Goal: Task Accomplishment & Management: Manage account settings

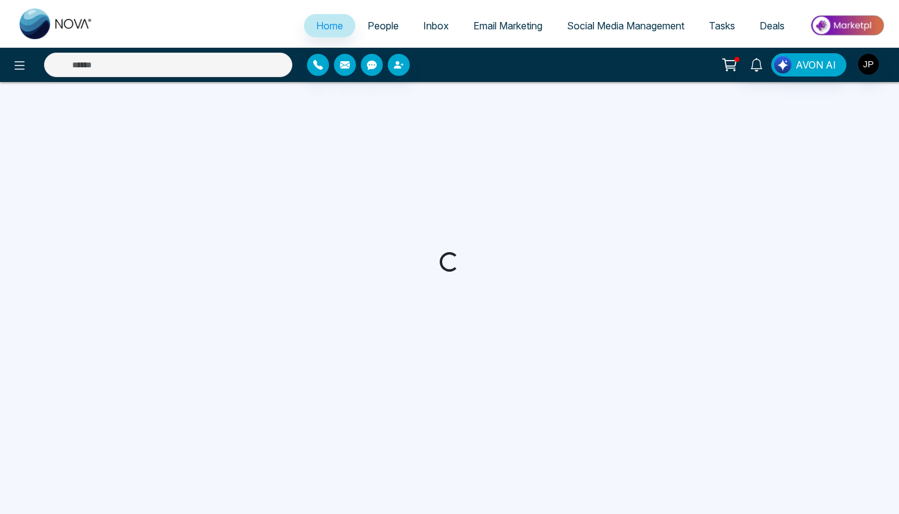
select select "*"
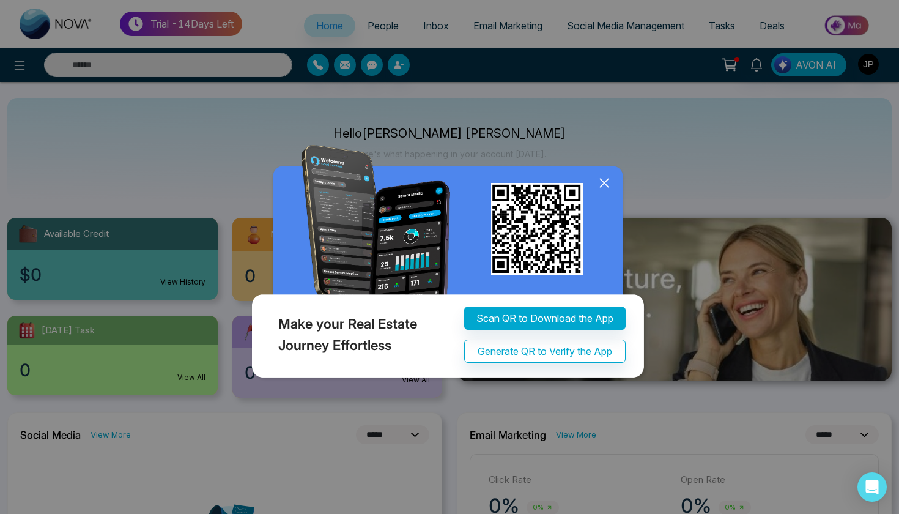
click at [601, 185] on icon at bounding box center [604, 183] width 18 height 18
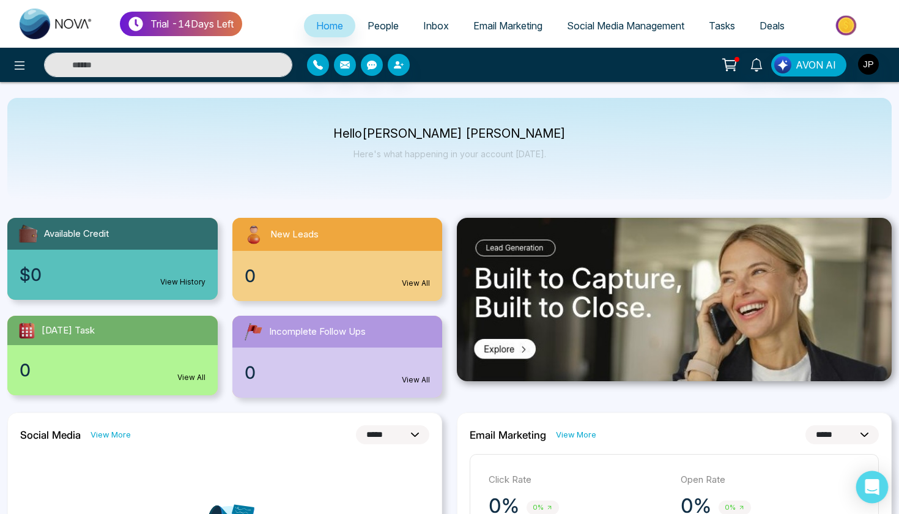
click at [865, 488] on div "Open Intercom Messenger" at bounding box center [873, 487] width 32 height 32
click at [26, 64] on icon at bounding box center [19, 65] width 15 height 15
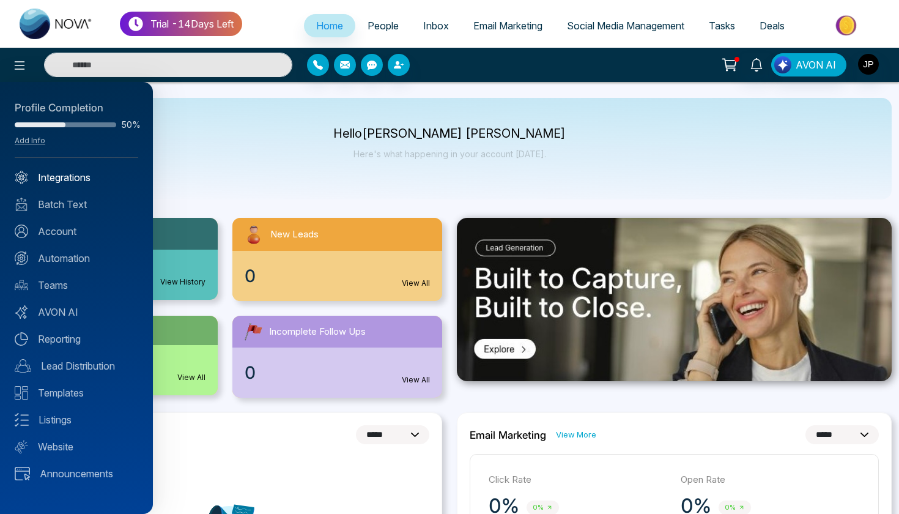
click at [77, 177] on link "Integrations" at bounding box center [77, 177] width 124 height 15
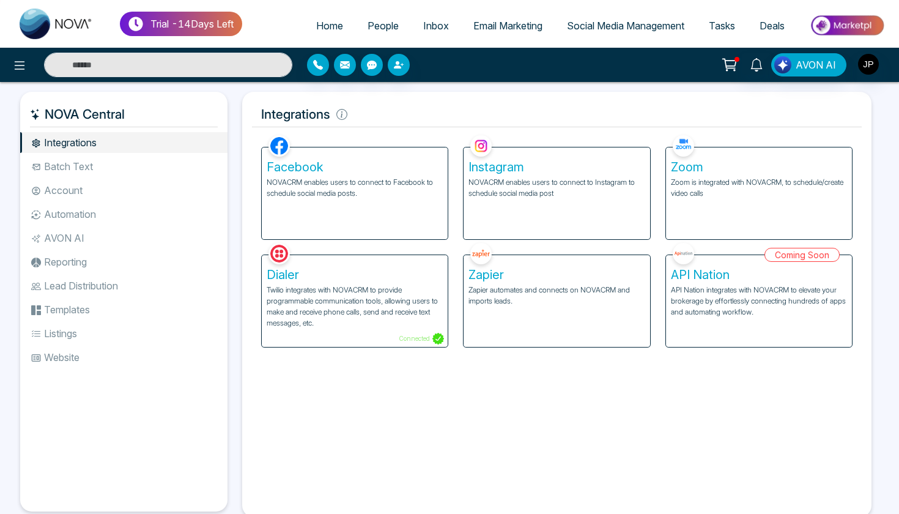
select select "*"
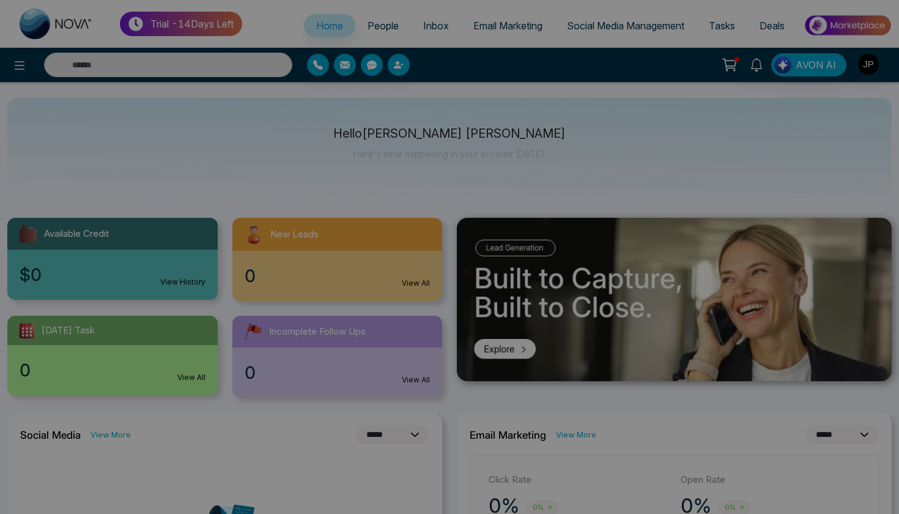
scroll to position [24, 0]
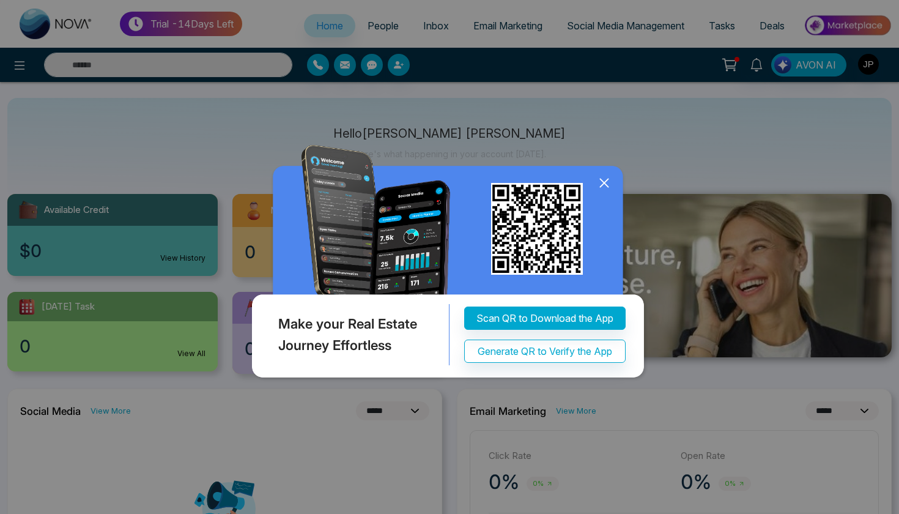
click at [600, 180] on icon at bounding box center [604, 183] width 18 height 18
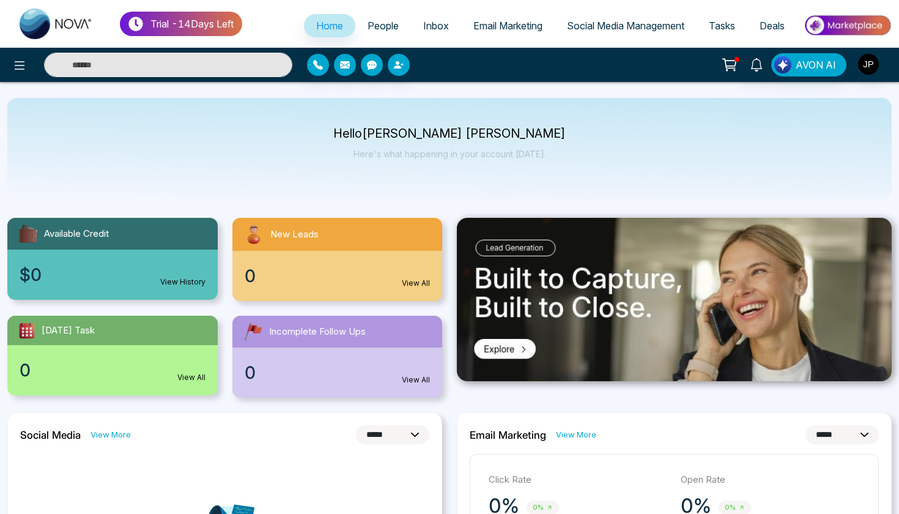
scroll to position [0, 0]
click at [18, 70] on icon at bounding box center [19, 65] width 15 height 15
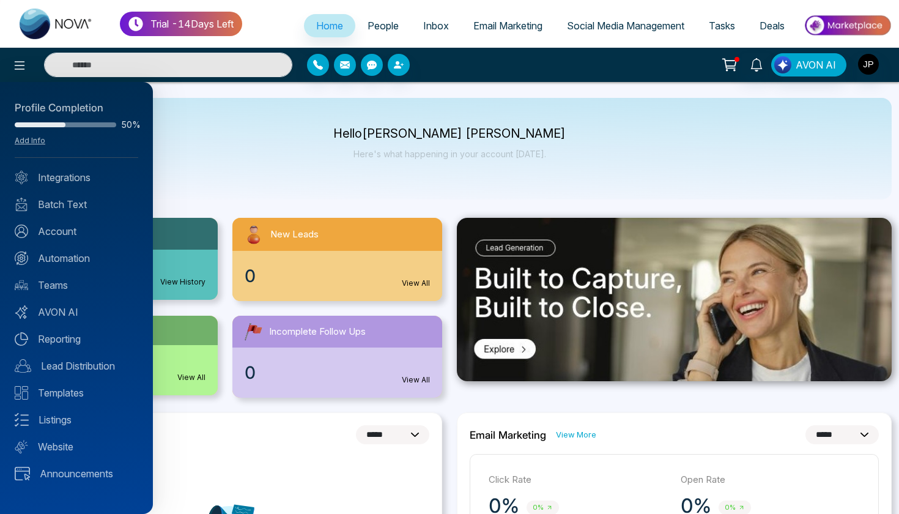
click at [339, 12] on div at bounding box center [449, 257] width 899 height 514
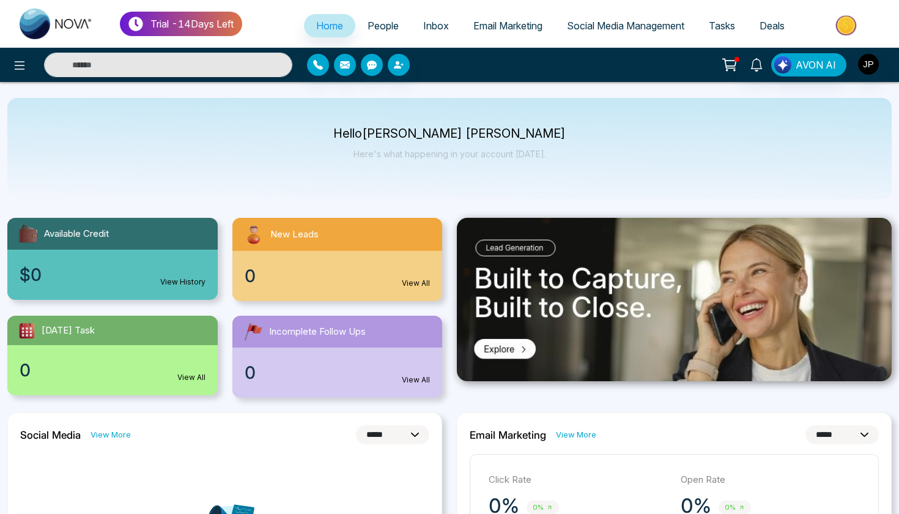
click at [381, 21] on span "People" at bounding box center [383, 26] width 31 height 12
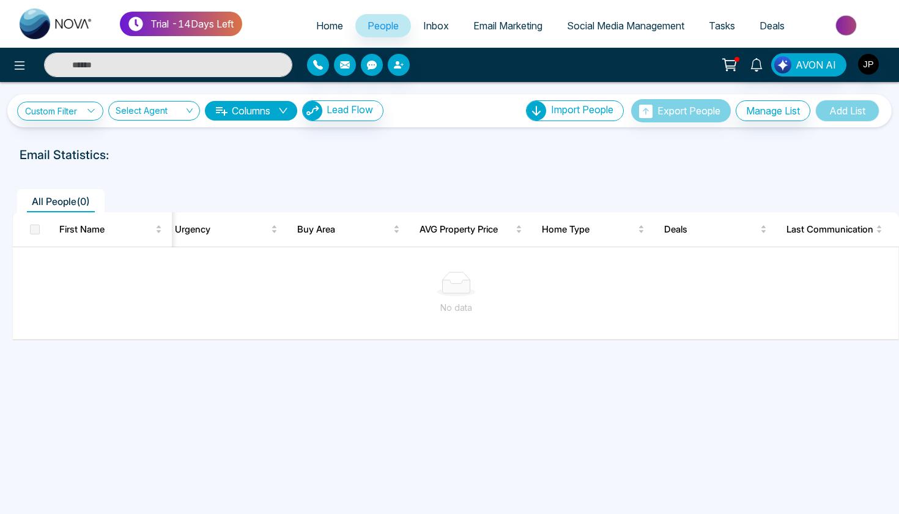
scroll to position [1, 0]
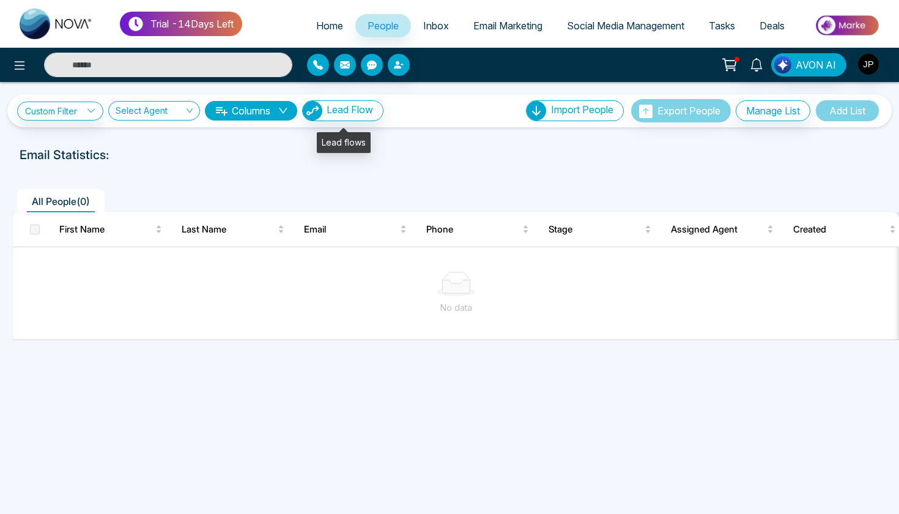
click at [340, 117] on button "Lead Flow" at bounding box center [342, 110] width 81 height 21
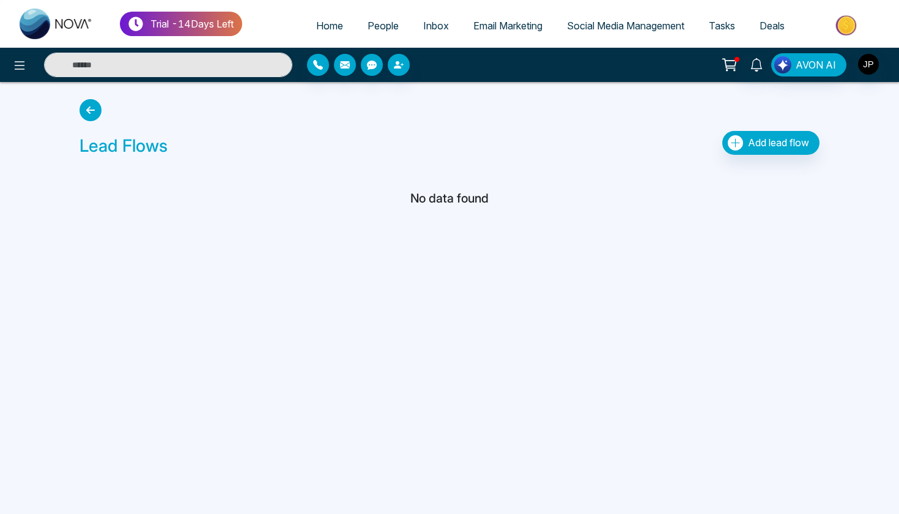
click at [734, 136] on icon "button" at bounding box center [735, 142] width 15 height 15
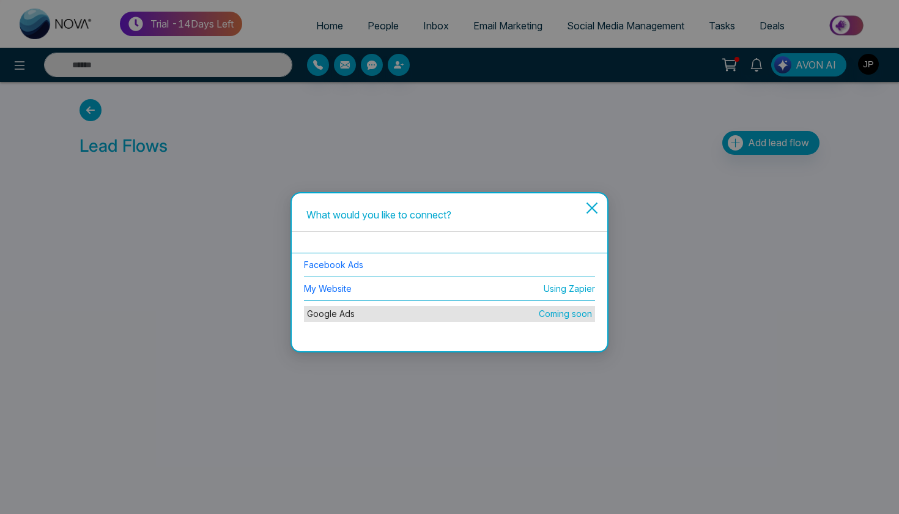
click at [554, 314] on li "Google Ads Coming soon" at bounding box center [449, 314] width 291 height 26
click at [354, 268] on link "Facebook Ads" at bounding box center [333, 264] width 59 height 10
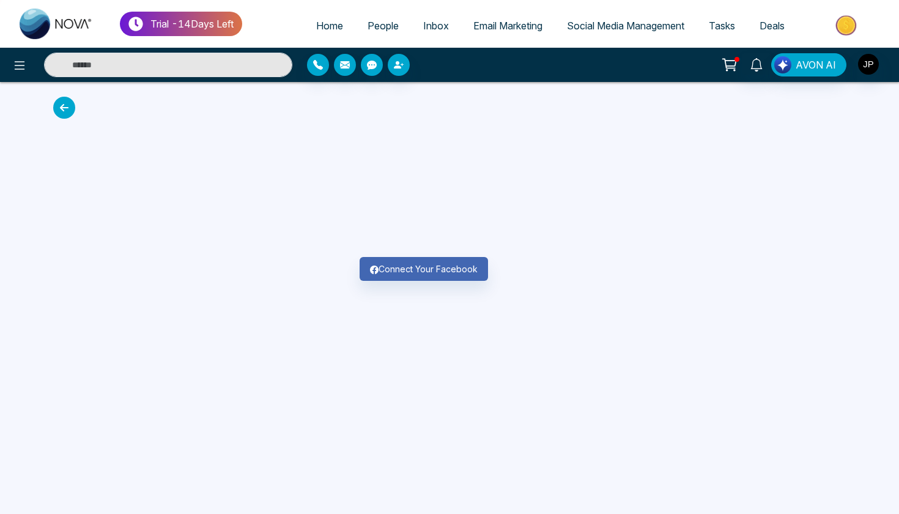
click at [423, 269] on button "Connect Your Facebook" at bounding box center [424, 269] width 128 height 24
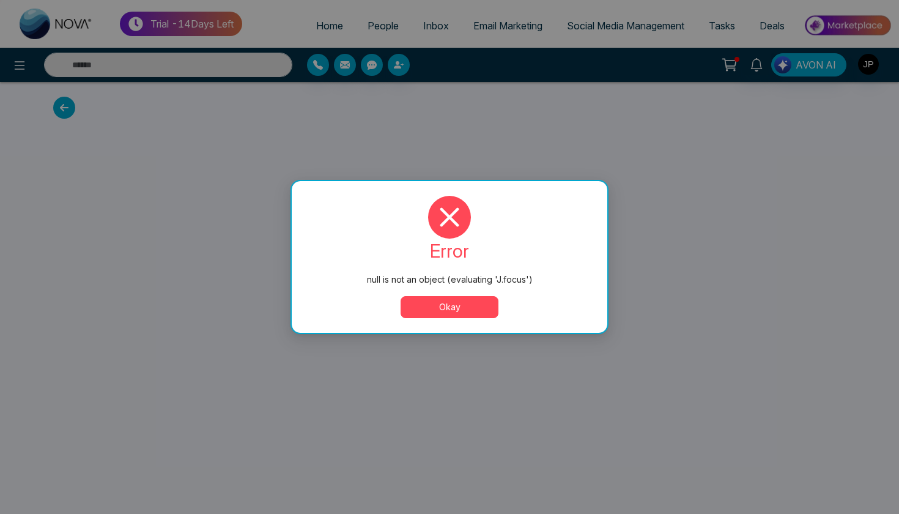
click at [426, 305] on button "Okay" at bounding box center [450, 307] width 98 height 22
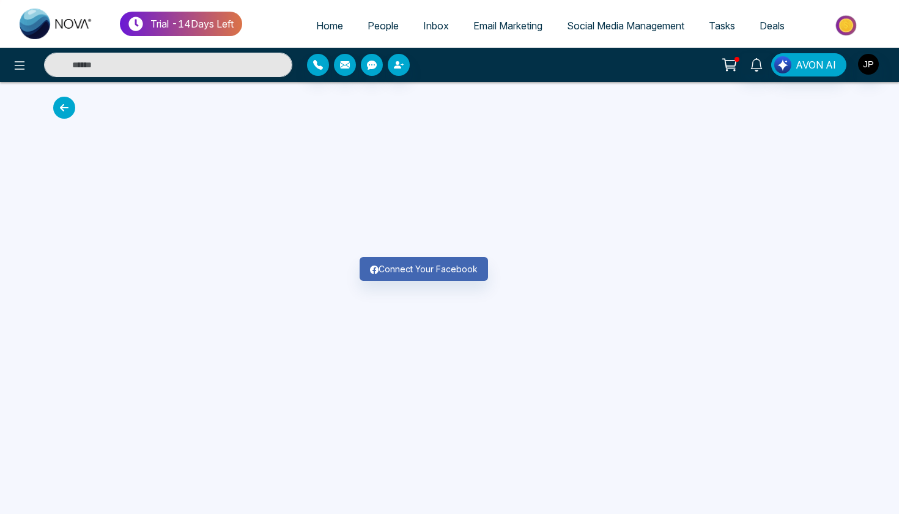
click at [412, 274] on button "Connect Your Facebook" at bounding box center [424, 269] width 128 height 24
click at [65, 116] on icon at bounding box center [64, 108] width 22 height 22
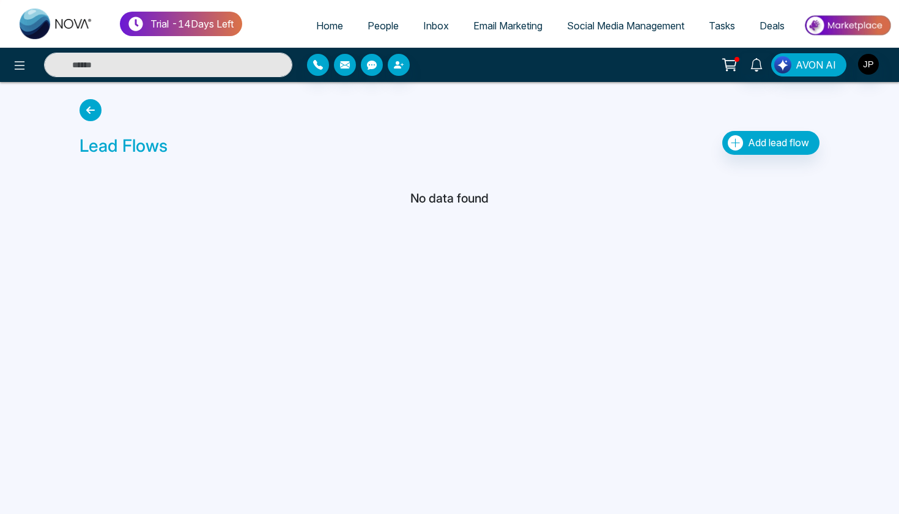
click at [318, 21] on span "Home" at bounding box center [329, 26] width 27 height 12
select select "*"
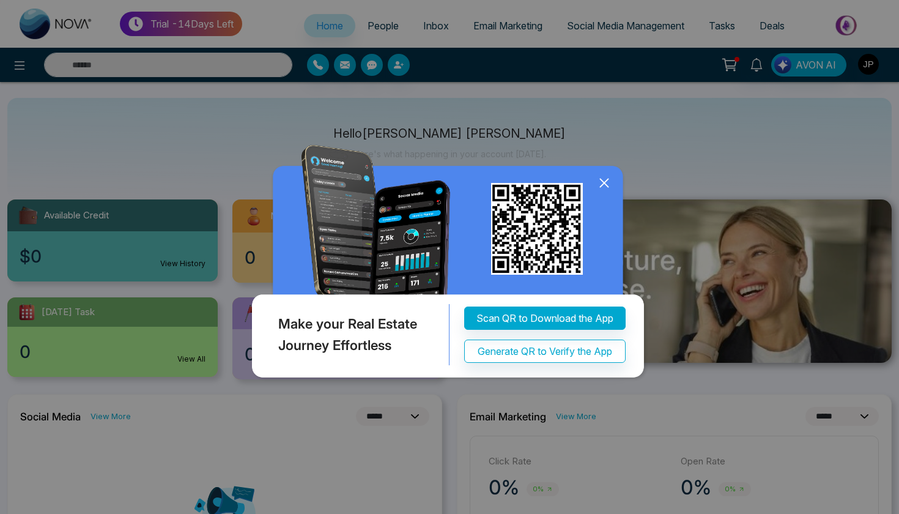
click at [598, 179] on icon at bounding box center [604, 183] width 18 height 18
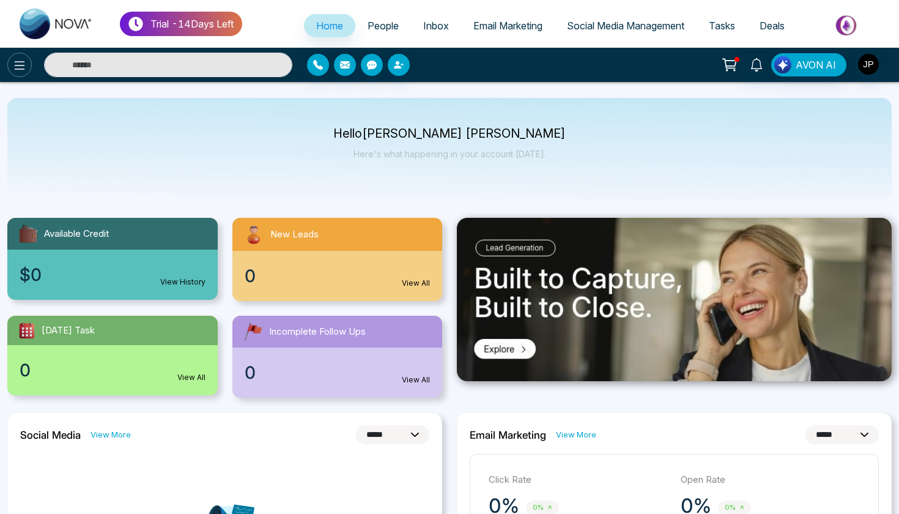
click at [19, 71] on icon at bounding box center [19, 65] width 15 height 15
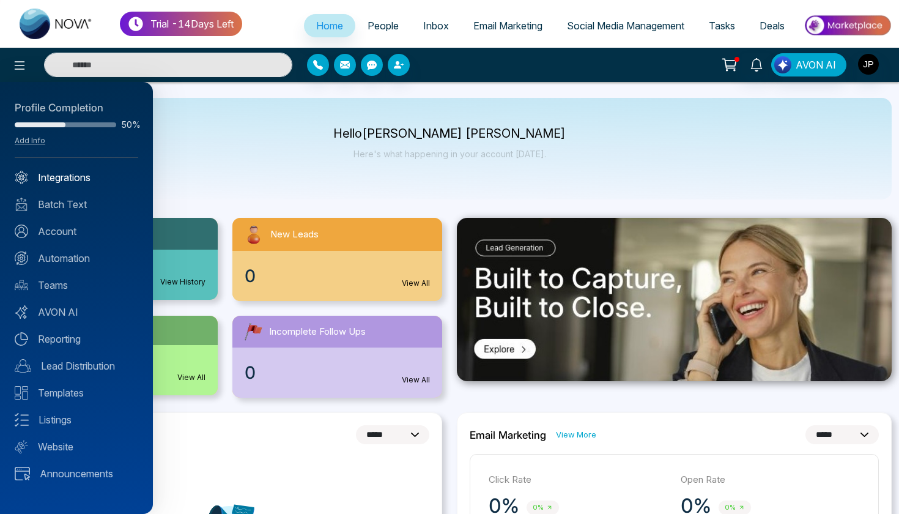
click at [61, 177] on link "Integrations" at bounding box center [77, 177] width 124 height 15
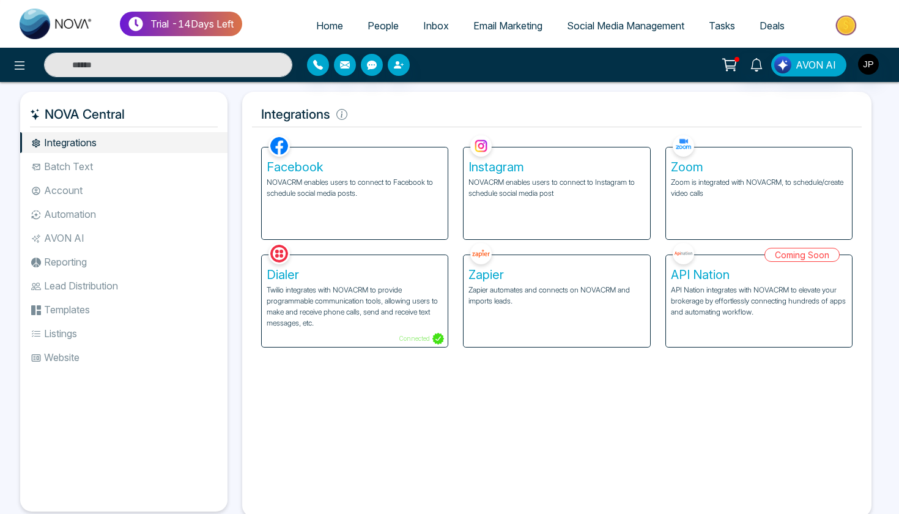
click at [76, 163] on li "Batch Text" at bounding box center [123, 166] width 207 height 21
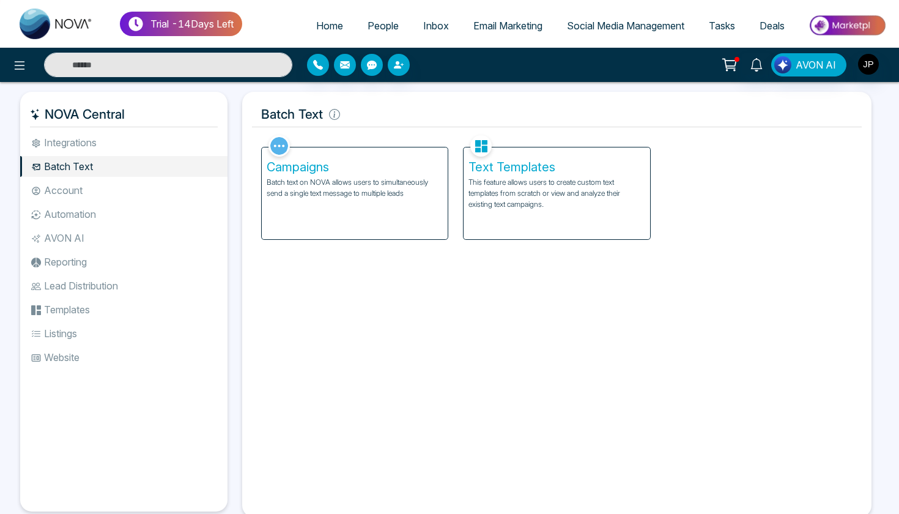
click at [535, 209] on p "This feature allows users to create custom text templates from scratch or view …" at bounding box center [557, 193] width 176 height 33
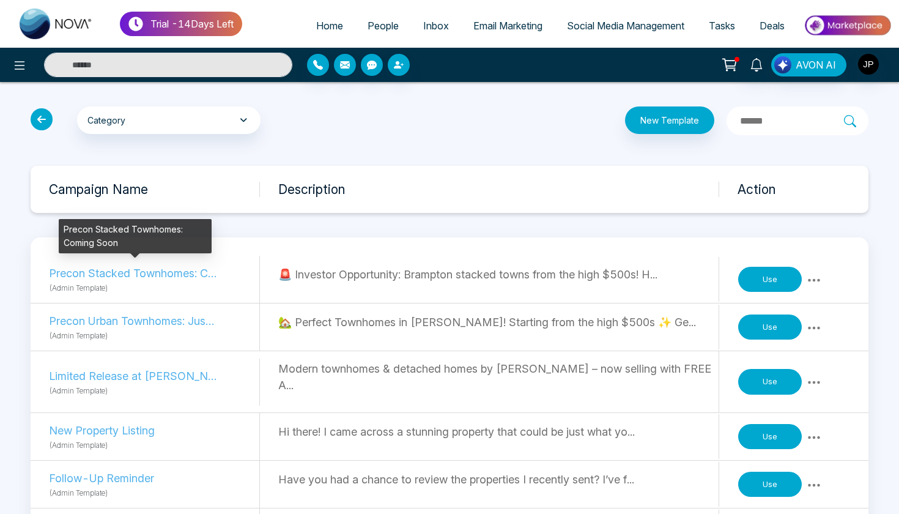
click at [172, 274] on p "Precon Stacked Townhomes: Coming Soon" at bounding box center [133, 273] width 168 height 17
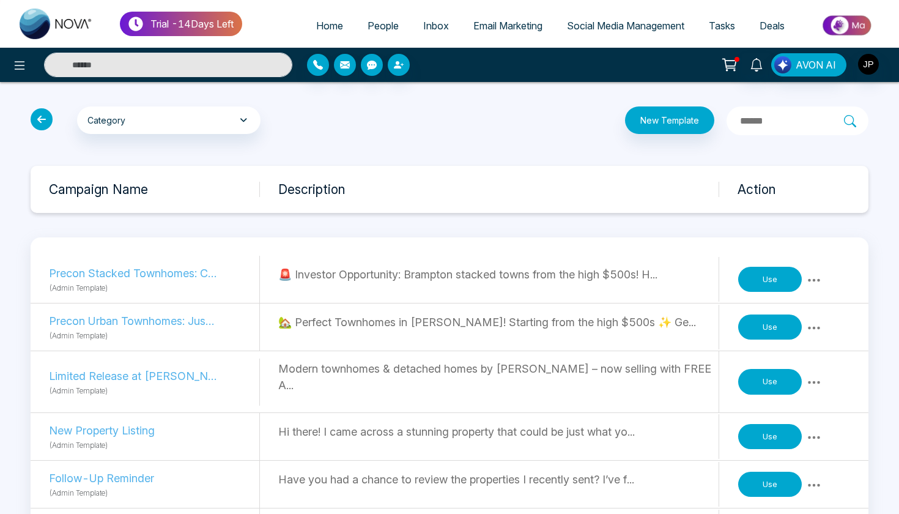
click at [814, 277] on icon at bounding box center [814, 280] width 15 height 15
click at [757, 280] on button "Use" at bounding box center [770, 280] width 64 height 26
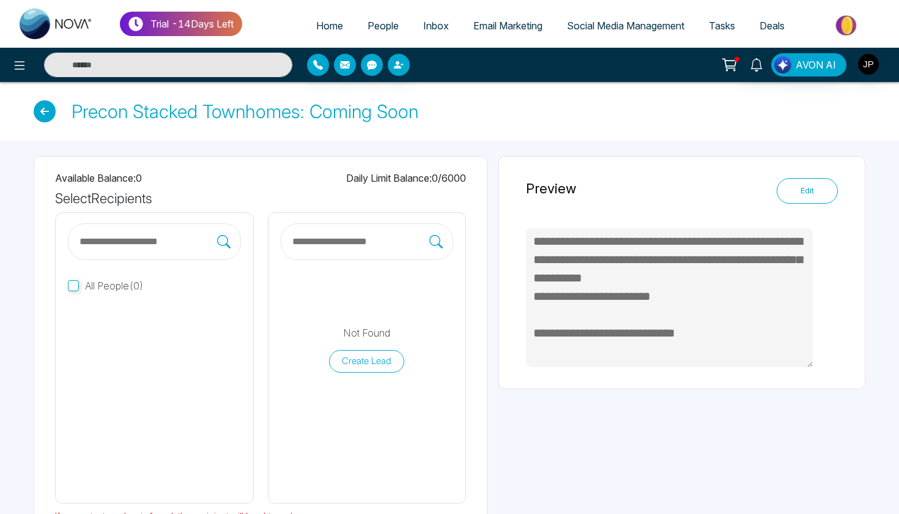
type textarea "**********"
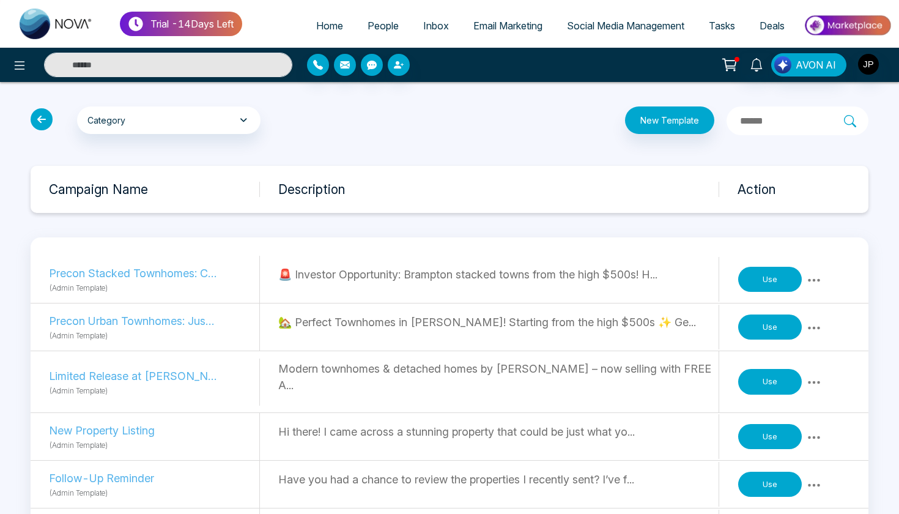
scroll to position [23, 0]
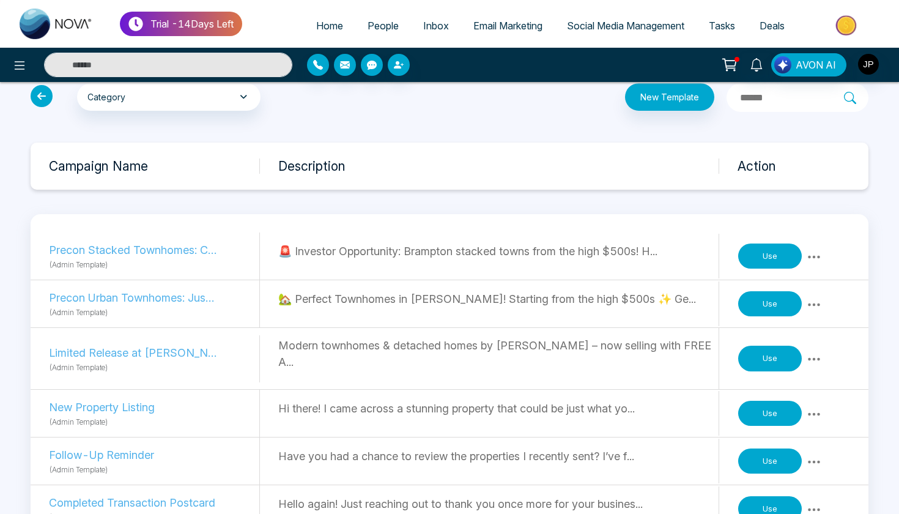
click at [683, 352] on p "Modern townhomes & detached homes by Mattamy – now selling with FREE A..." at bounding box center [498, 353] width 441 height 33
click at [819, 358] on icon at bounding box center [814, 359] width 12 height 3
click at [677, 349] on p "Modern townhomes & detached homes by Mattamy – now selling with FREE A..." at bounding box center [498, 353] width 441 height 33
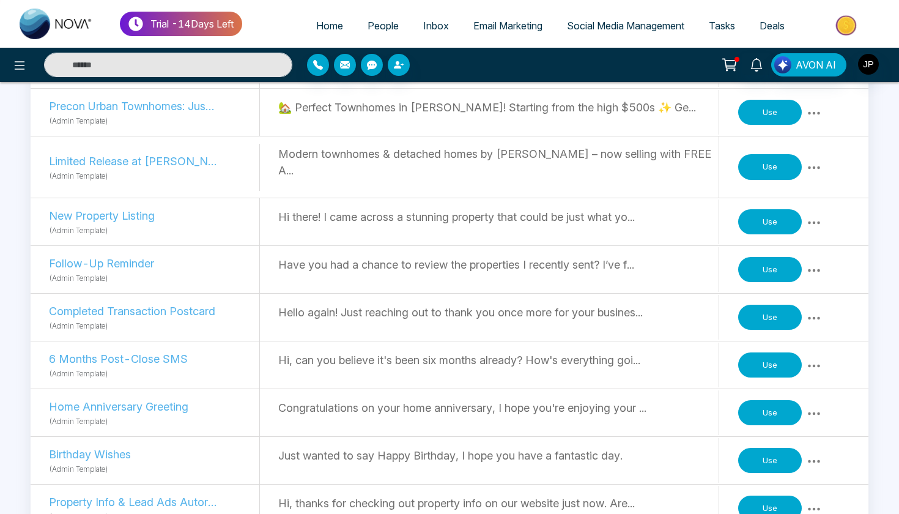
scroll to position [256, 0]
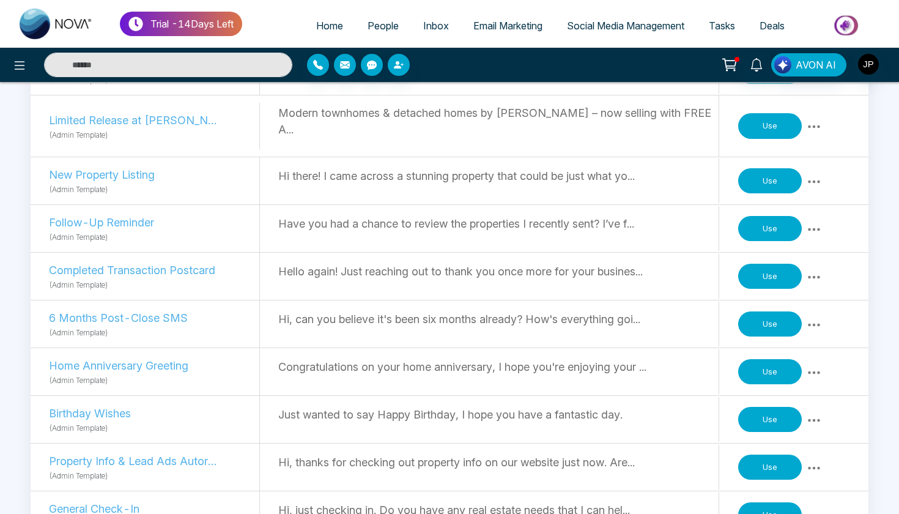
click at [620, 311] on p "Hi, can you believe it's been six months already? How's everything goi..." at bounding box center [498, 319] width 441 height 17
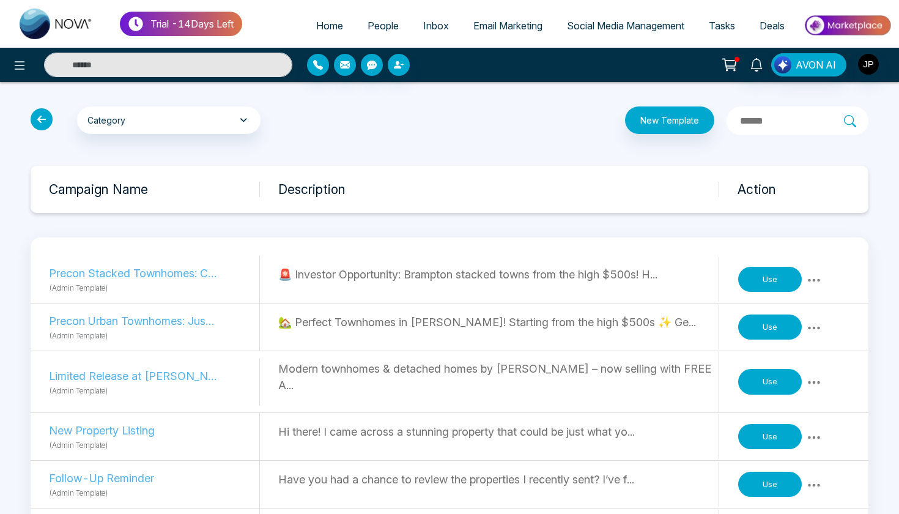
scroll to position [0, 0]
click at [49, 119] on icon at bounding box center [42, 119] width 22 height 22
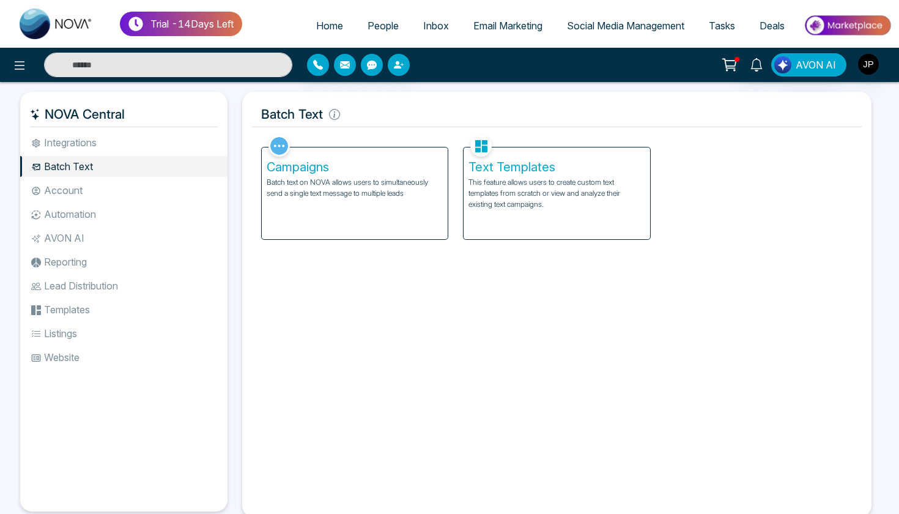
click at [393, 185] on p "Batch text on NOVA allows users to simultaneously send a single text message to…" at bounding box center [355, 188] width 176 height 22
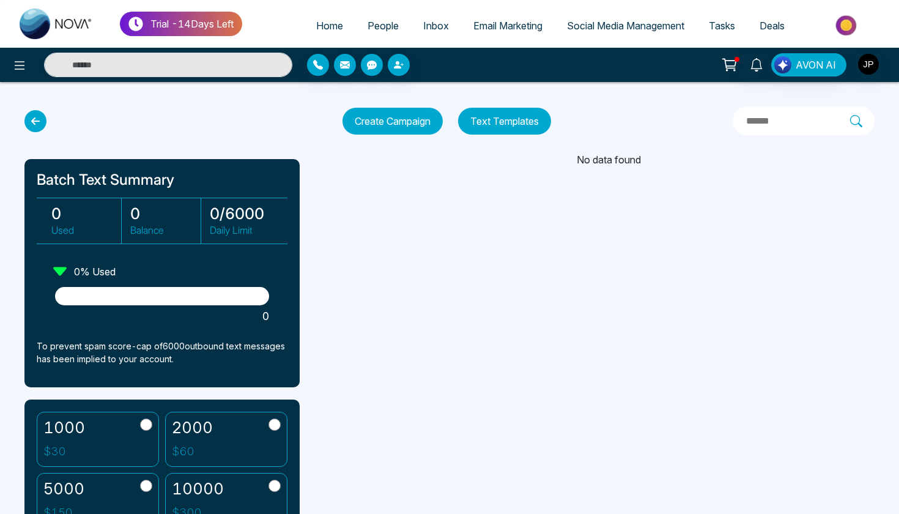
click at [171, 294] on div at bounding box center [162, 296] width 214 height 18
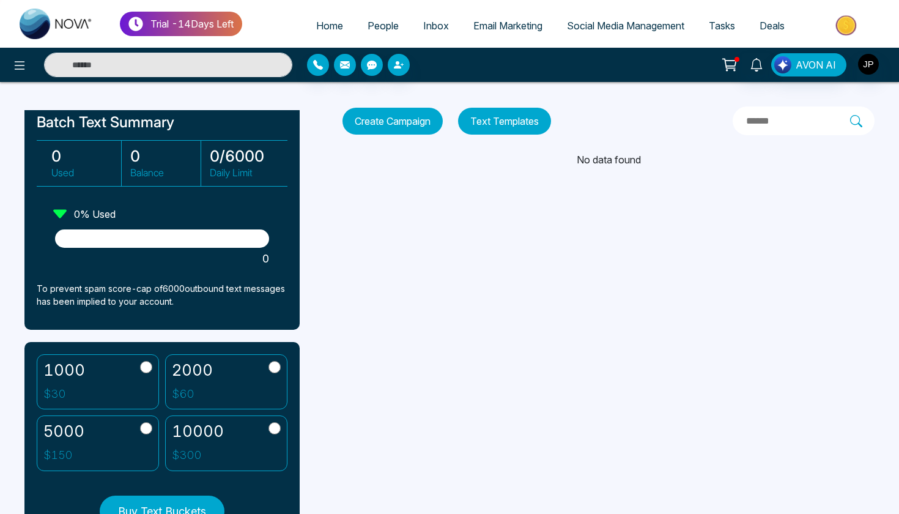
scroll to position [59, 0]
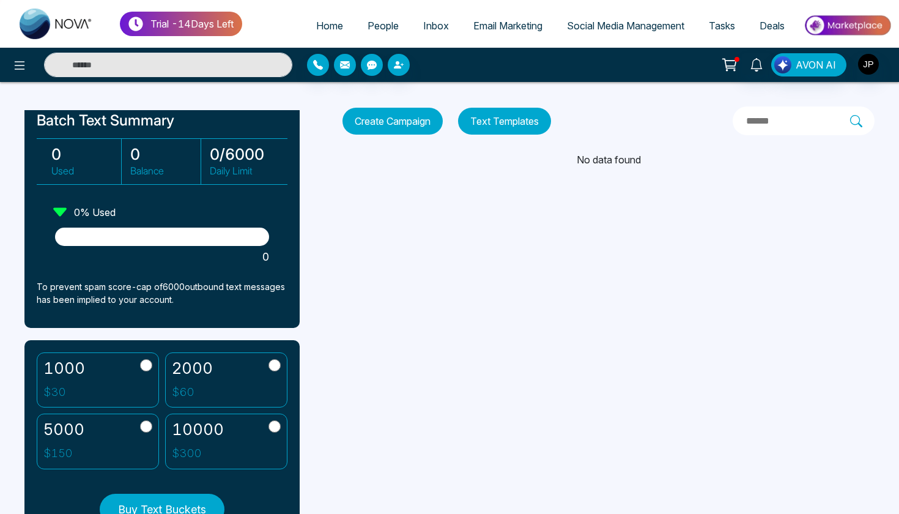
click at [232, 442] on label "10000 $ 300" at bounding box center [226, 442] width 122 height 56
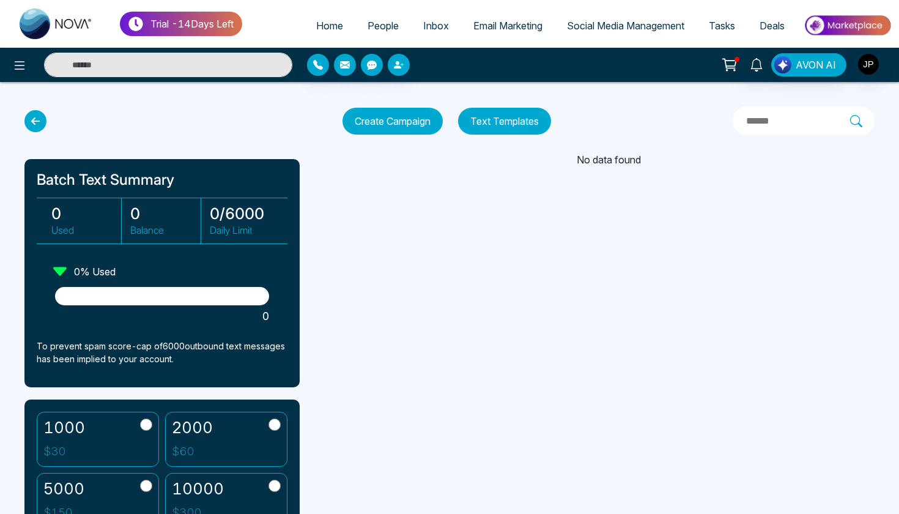
scroll to position [0, 0]
click at [42, 124] on icon at bounding box center [35, 121] width 22 height 22
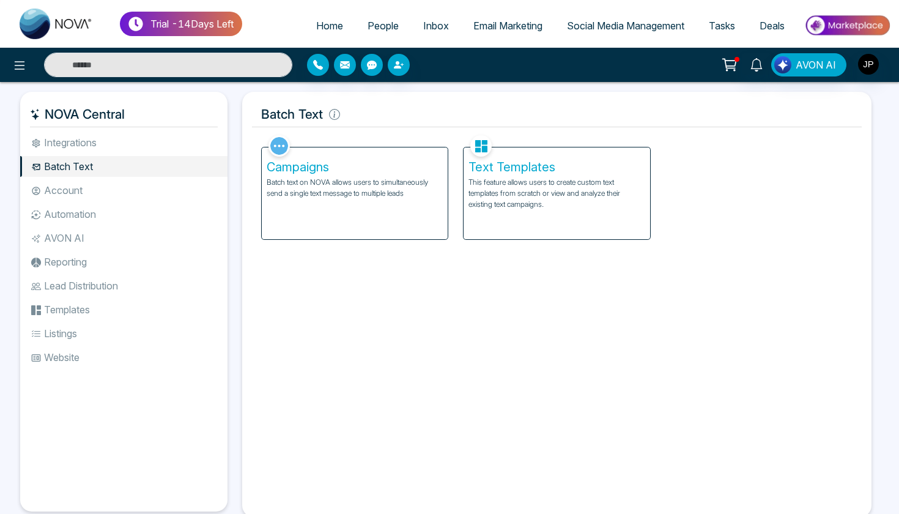
click at [103, 171] on li "Batch Text" at bounding box center [123, 166] width 207 height 21
click at [324, 193] on p "Batch text on NOVA allows users to simultaneously send a single text message to…" at bounding box center [355, 188] width 176 height 22
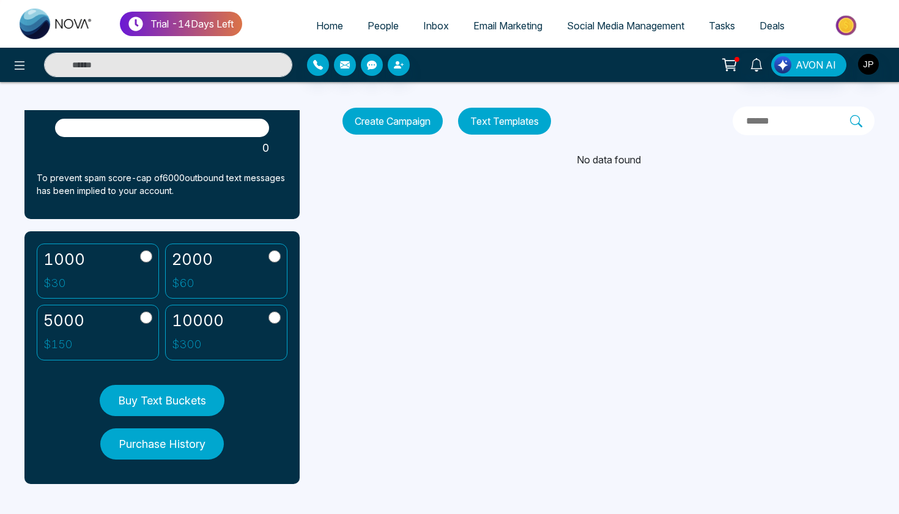
scroll to position [168, 0]
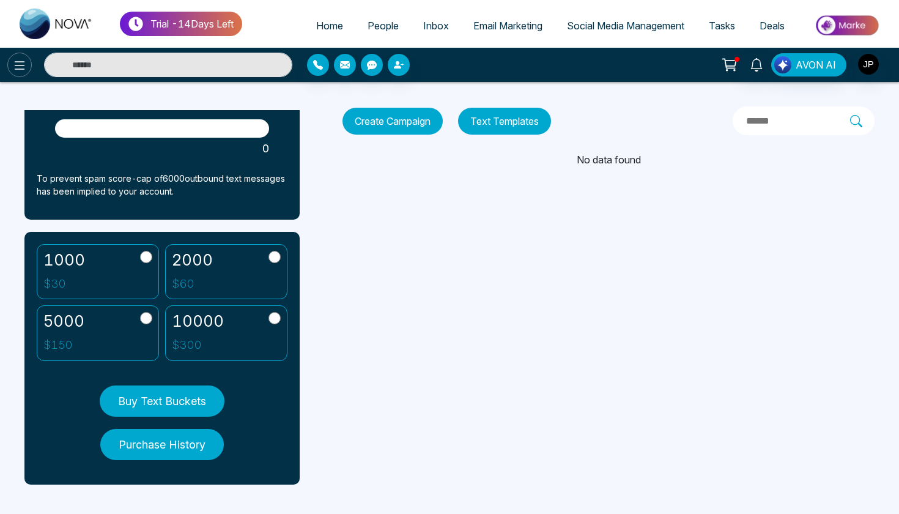
click at [23, 71] on icon at bounding box center [19, 65] width 15 height 15
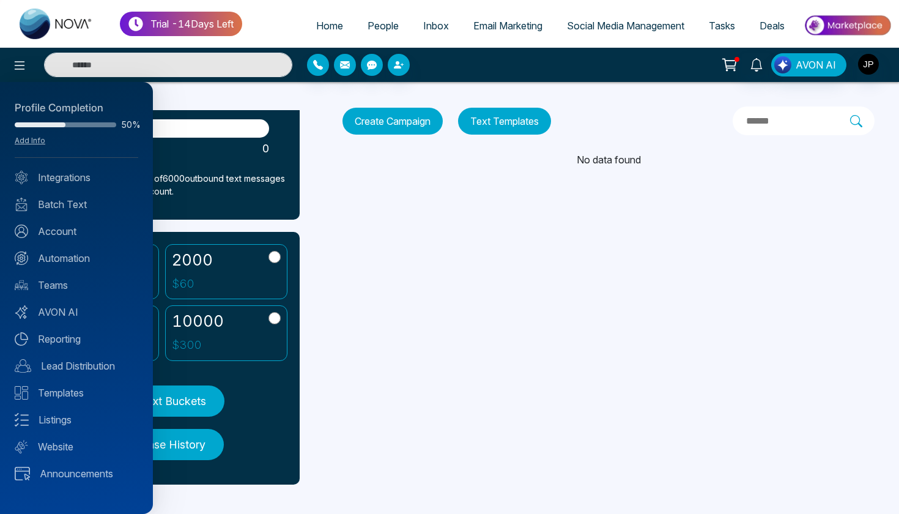
click at [206, 141] on div at bounding box center [449, 257] width 899 height 514
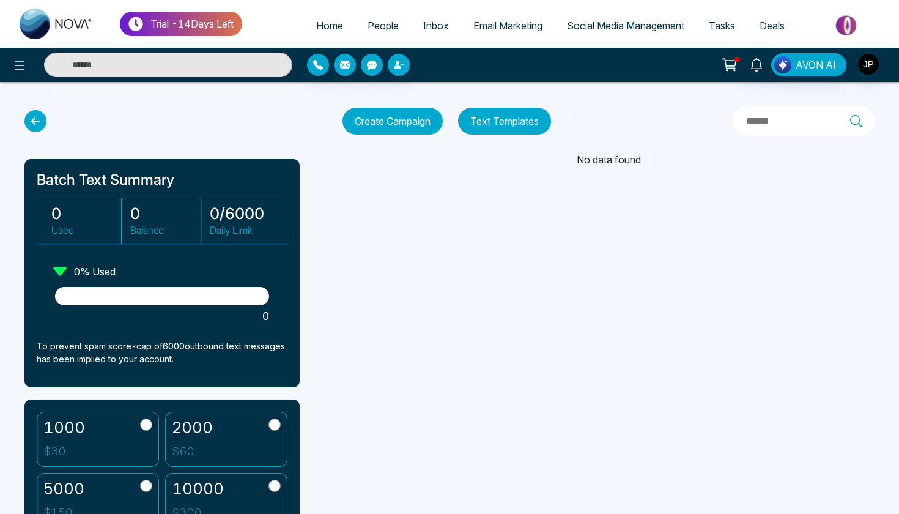
scroll to position [0, 0]
click at [43, 124] on icon at bounding box center [35, 121] width 22 height 22
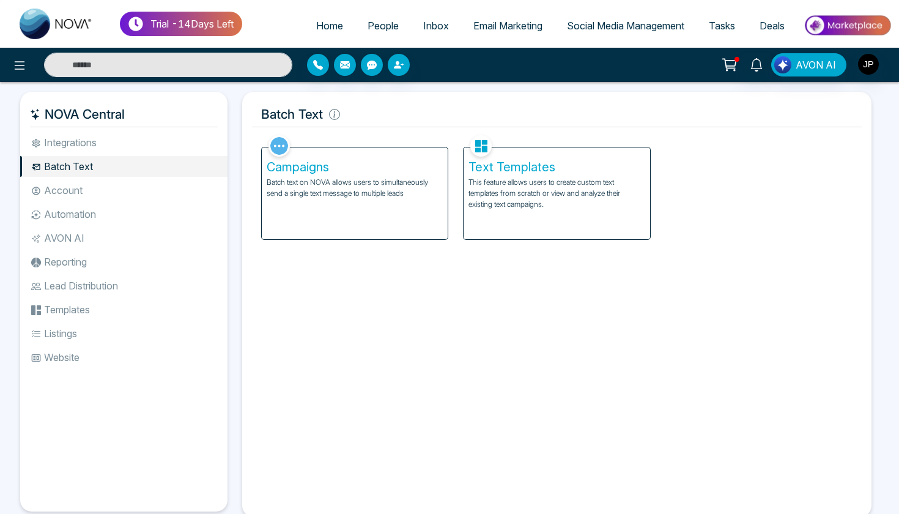
click at [104, 187] on li "Account" at bounding box center [123, 190] width 207 height 21
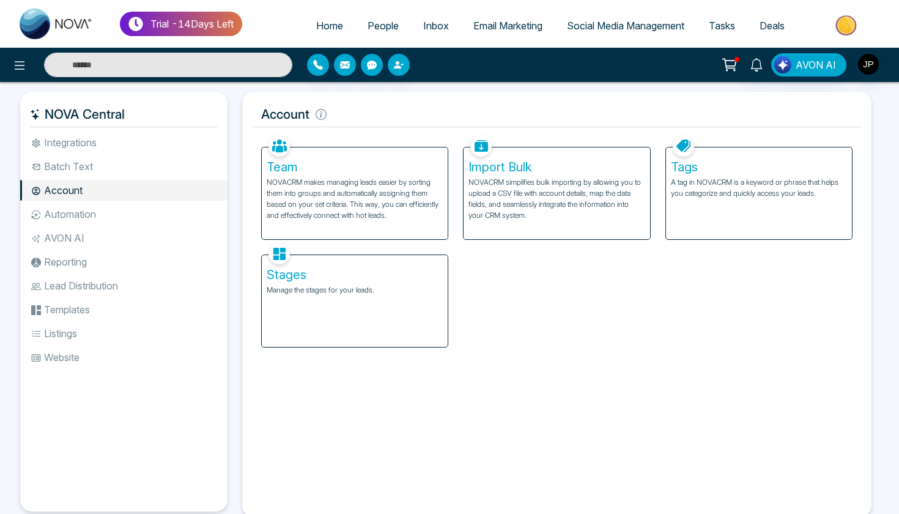
click at [341, 239] on div "Team NOVACRM makes managing leads easier by sorting them into groups and automa…" at bounding box center [354, 193] width 187 height 93
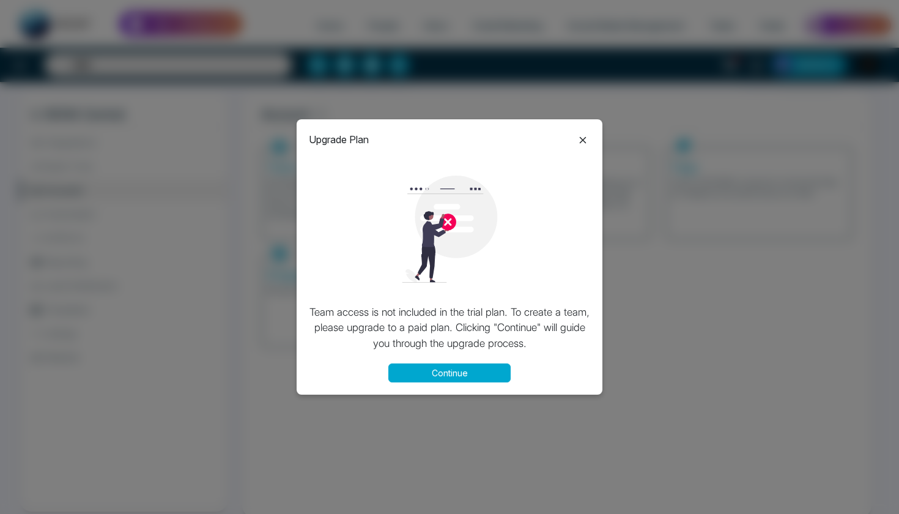
click at [581, 136] on icon at bounding box center [583, 140] width 15 height 15
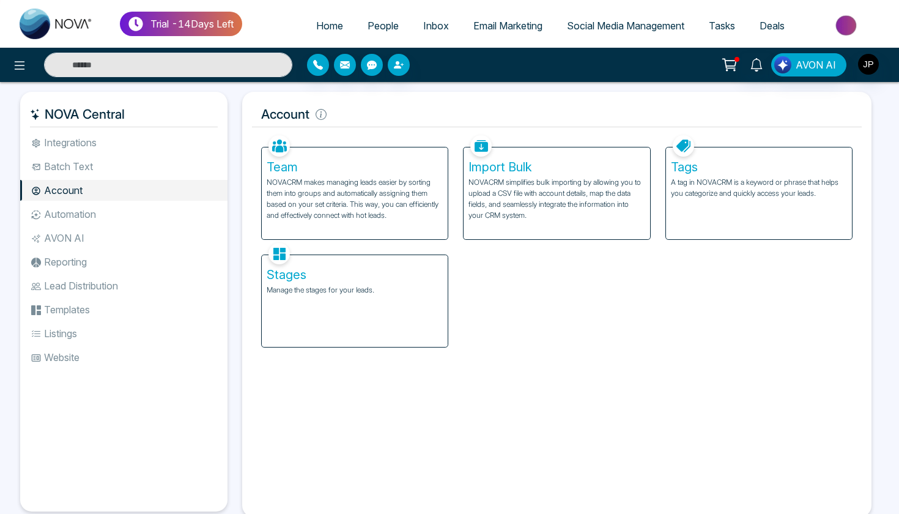
click at [72, 215] on li "Automation" at bounding box center [123, 214] width 207 height 21
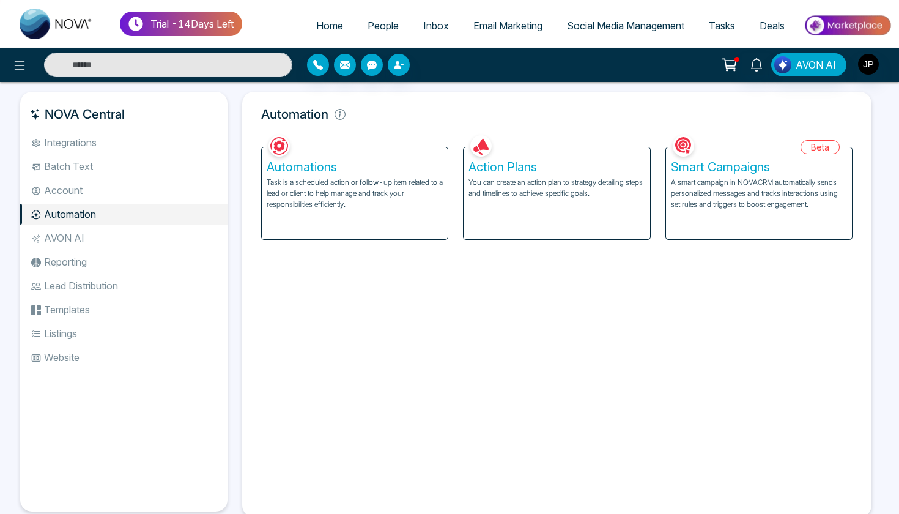
click at [411, 184] on p "Task is a scheduled action or follow-up item related to a lead or client to hel…" at bounding box center [355, 193] width 176 height 33
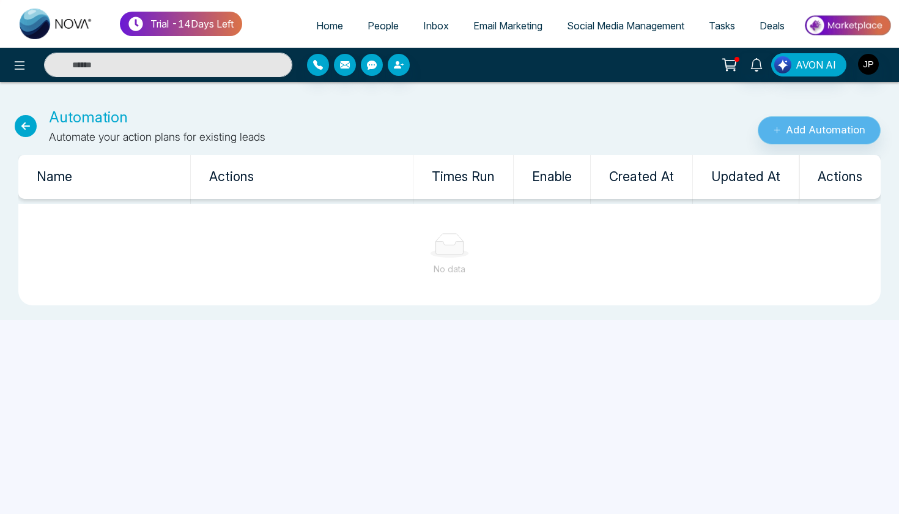
click at [802, 123] on button "Add Automation" at bounding box center [819, 130] width 123 height 28
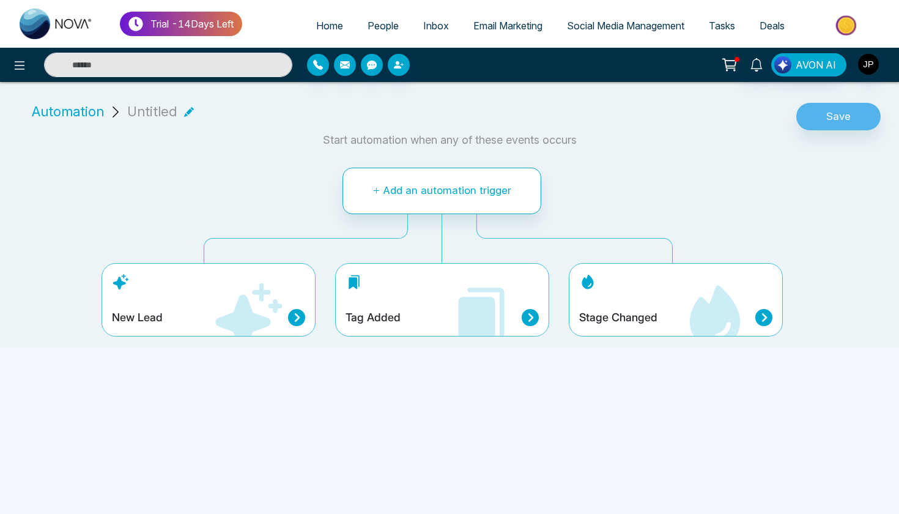
click at [299, 317] on icon at bounding box center [296, 317] width 17 height 17
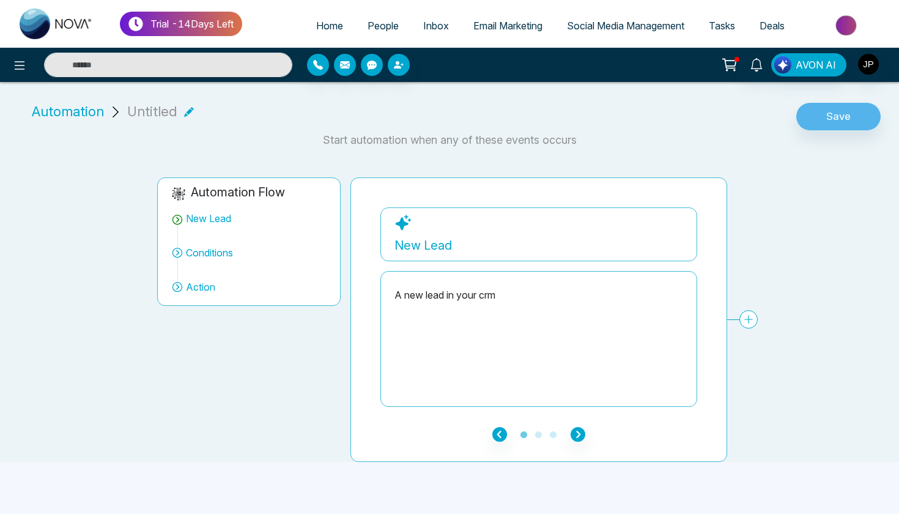
click at [573, 440] on icon "button" at bounding box center [578, 434] width 15 height 15
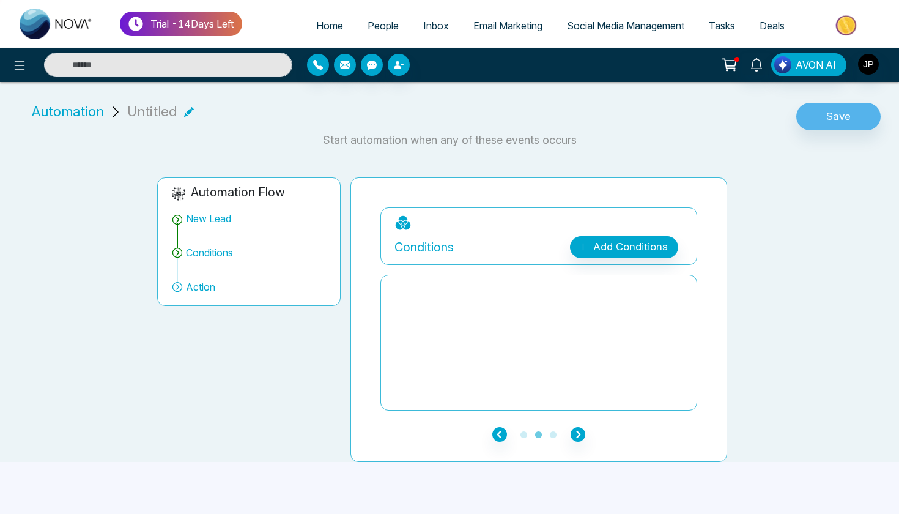
click at [573, 439] on icon "button" at bounding box center [578, 434] width 15 height 15
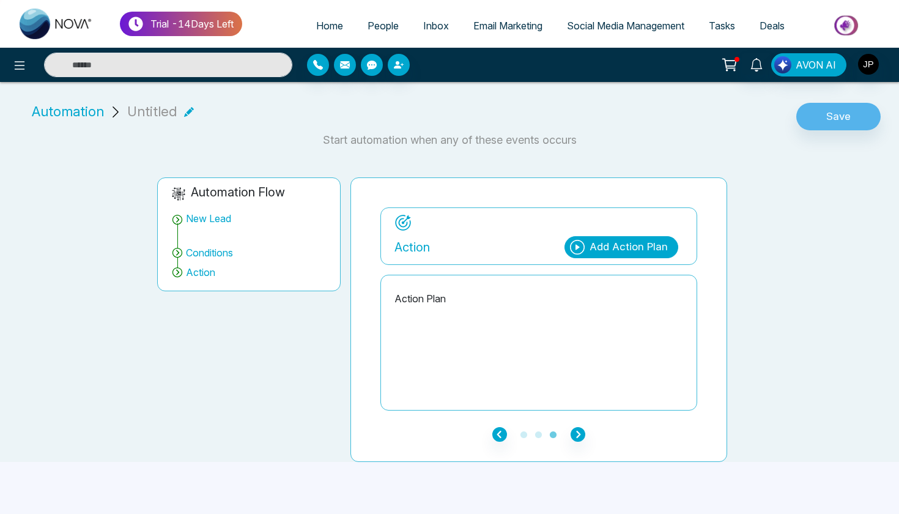
click at [632, 250] on div "Add Action Plan" at bounding box center [629, 247] width 78 height 16
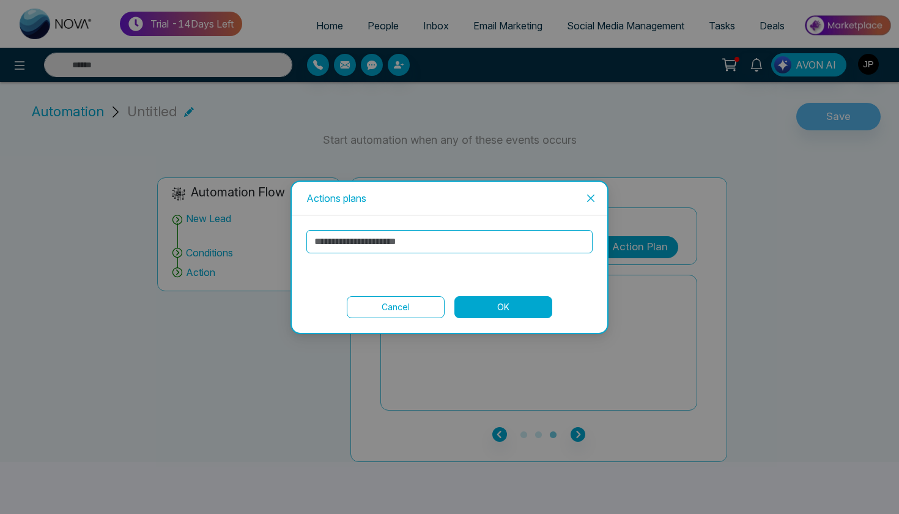
click at [504, 303] on button "OK" at bounding box center [504, 307] width 98 height 22
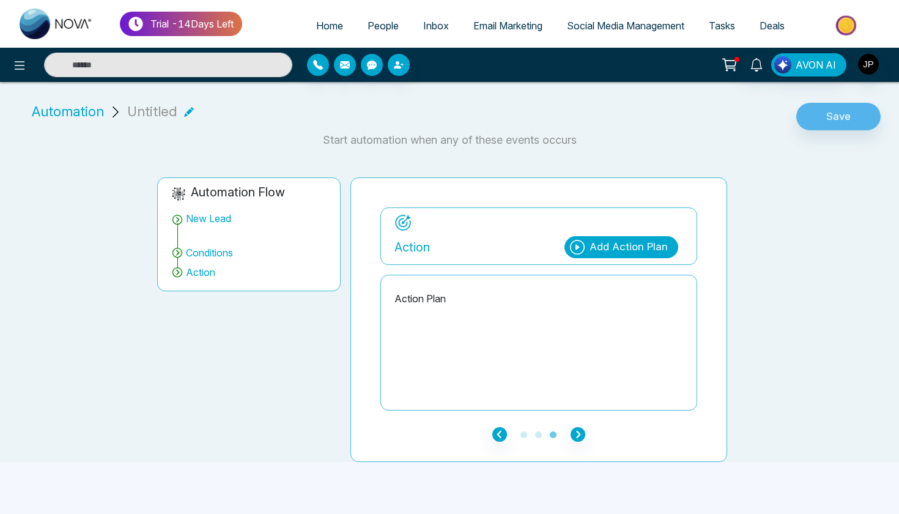
click at [441, 298] on p "Action Plan" at bounding box center [539, 298] width 289 height 15
click at [484, 344] on div "Action Plan" at bounding box center [539, 342] width 289 height 122
click at [634, 248] on div "Add Action Plan" at bounding box center [629, 247] width 78 height 16
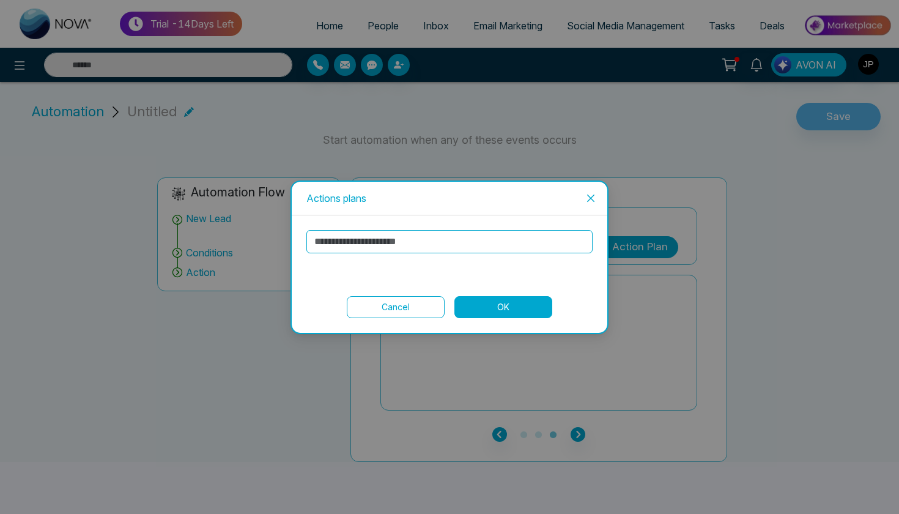
click at [523, 230] on input "text" at bounding box center [450, 241] width 286 height 23
click at [518, 242] on input "text" at bounding box center [450, 241] width 286 height 23
type input "**"
click at [491, 303] on button "OK" at bounding box center [504, 307] width 98 height 22
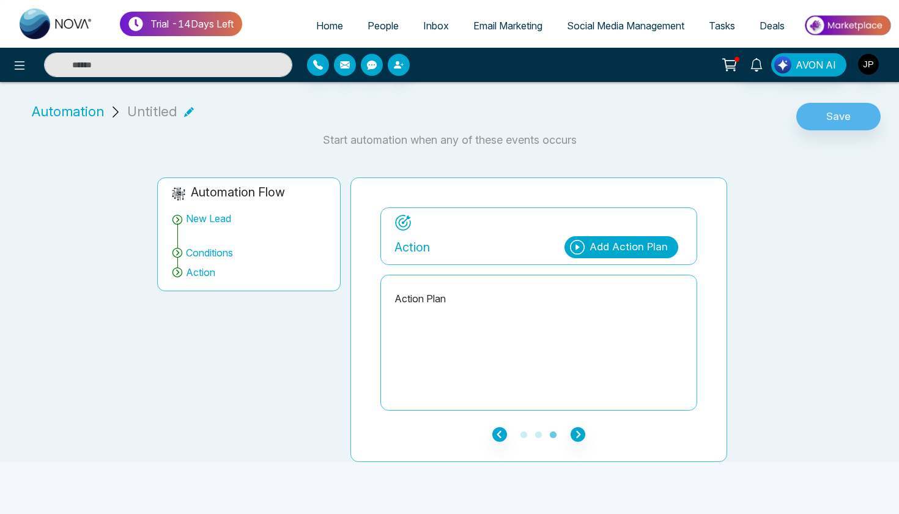
click at [582, 248] on icon at bounding box center [577, 247] width 15 height 15
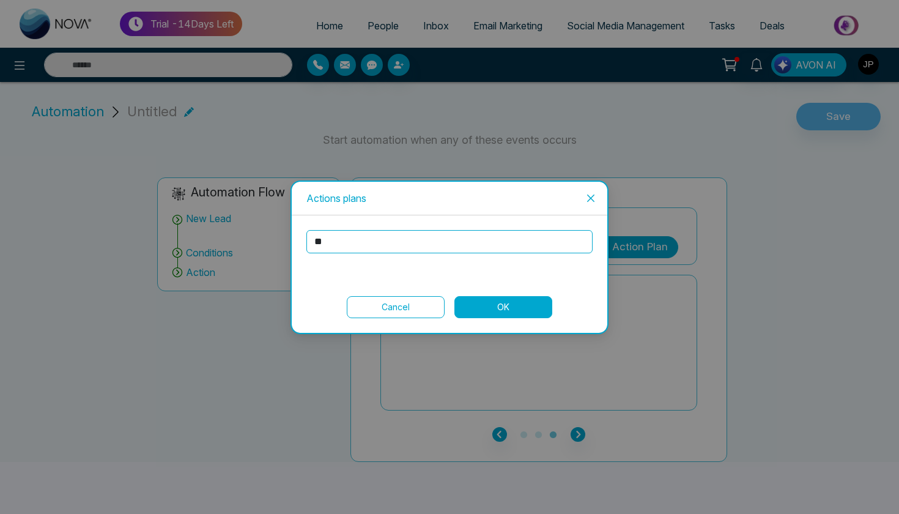
click at [590, 199] on icon "close" at bounding box center [590, 197] width 7 height 7
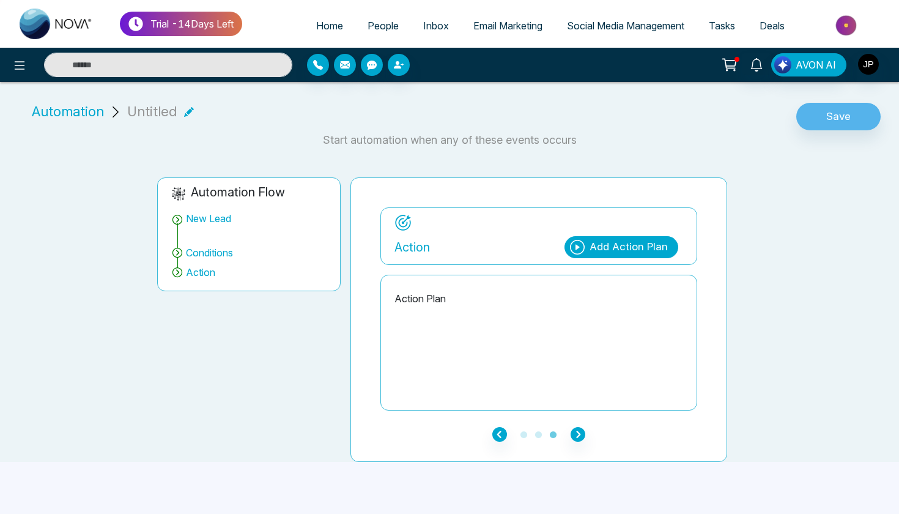
click at [593, 436] on ul "1 2 3" at bounding box center [539, 433] width 317 height 15
click at [212, 253] on span "Conditions" at bounding box center [209, 252] width 47 height 15
click at [179, 250] on icon at bounding box center [177, 253] width 12 height 12
click at [502, 435] on icon "button" at bounding box center [500, 434] width 15 height 15
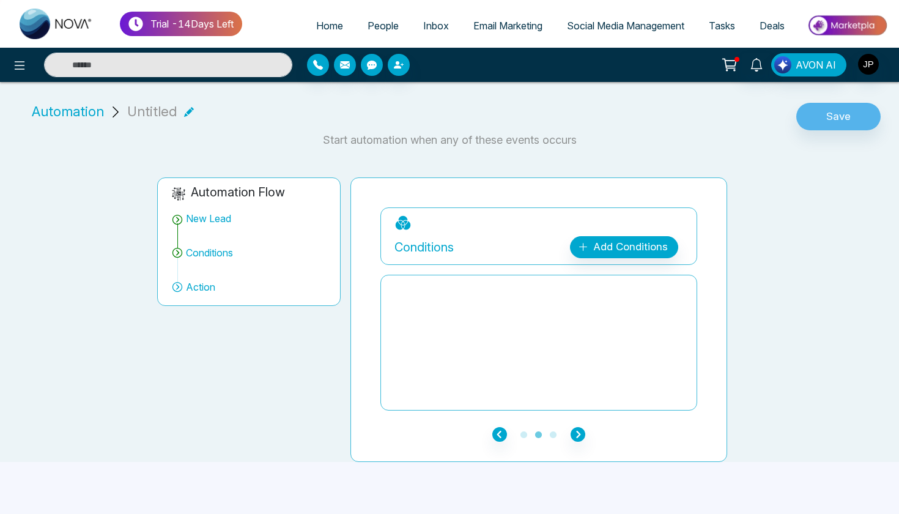
click at [606, 239] on link "Add Conditions" at bounding box center [624, 247] width 108 height 22
select select "*******"
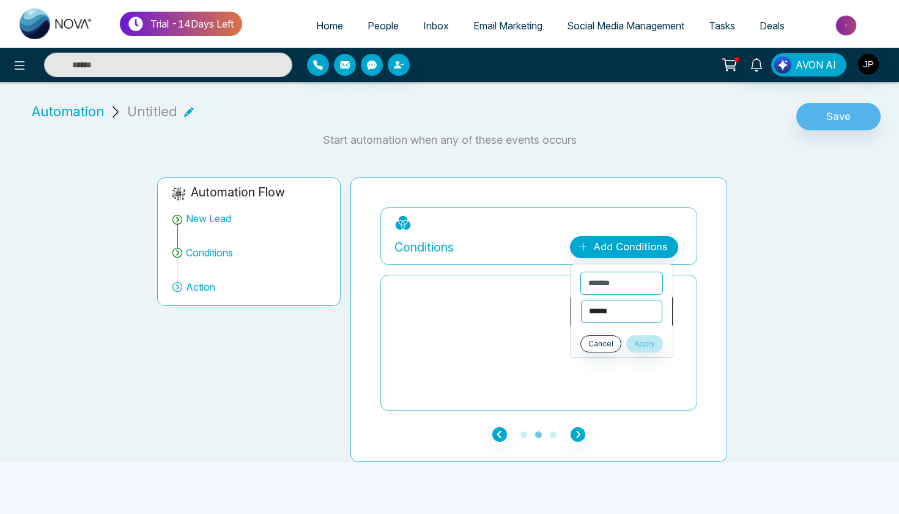
select select "*********"
click at [619, 340] on div "**********" at bounding box center [627, 338] width 92 height 26
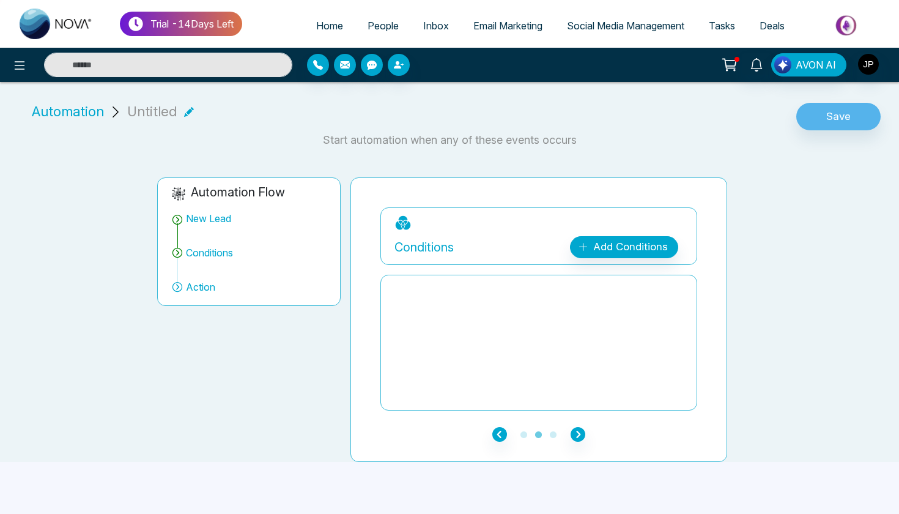
click at [195, 291] on span "Action" at bounding box center [200, 287] width 29 height 15
click at [12, 67] on button at bounding box center [19, 65] width 24 height 24
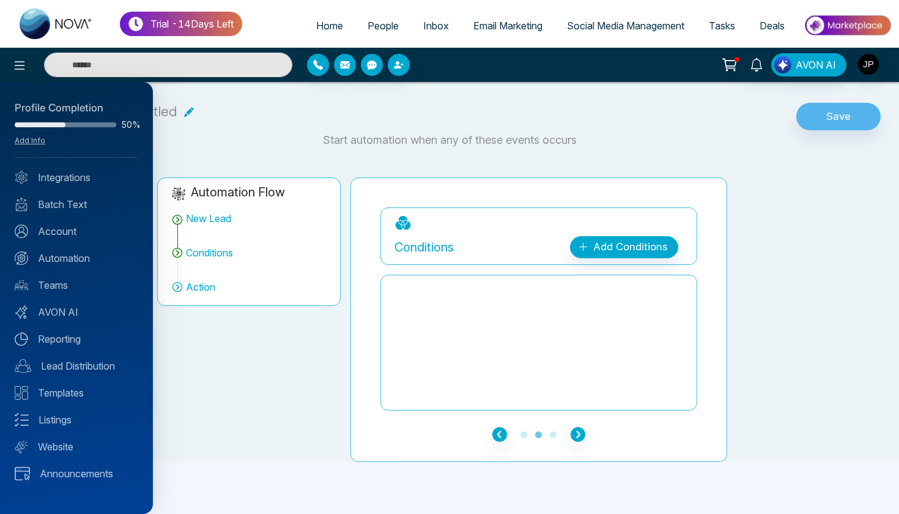
click at [216, 146] on div at bounding box center [449, 257] width 899 height 514
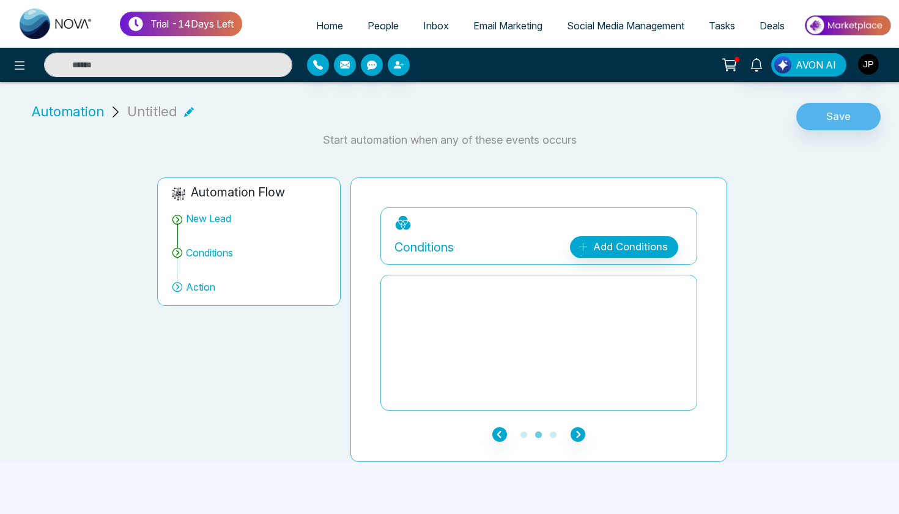
click at [59, 108] on span "Automation" at bounding box center [68, 112] width 72 height 20
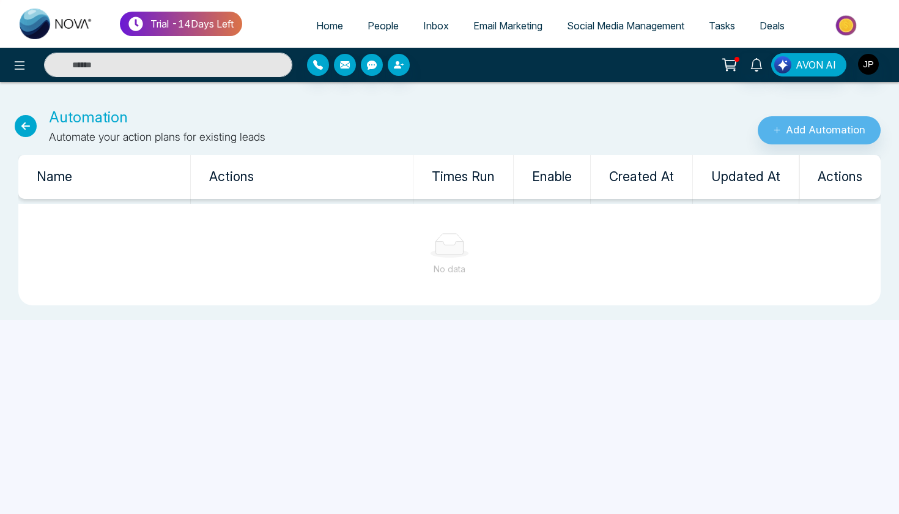
click at [38, 132] on div "Automation Automate your action plans for existing leads" at bounding box center [300, 125] width 600 height 39
click at [31, 128] on icon at bounding box center [26, 126] width 22 height 22
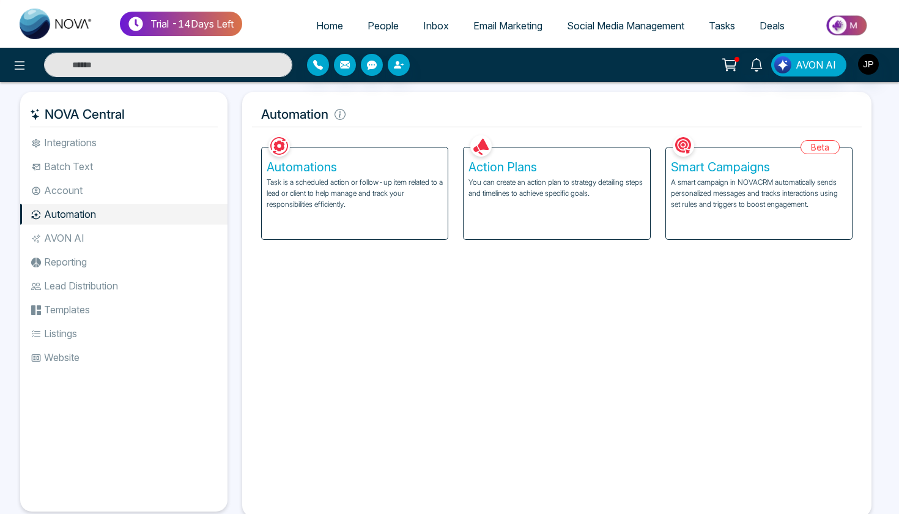
click at [77, 240] on li "AVON AI" at bounding box center [123, 238] width 207 height 21
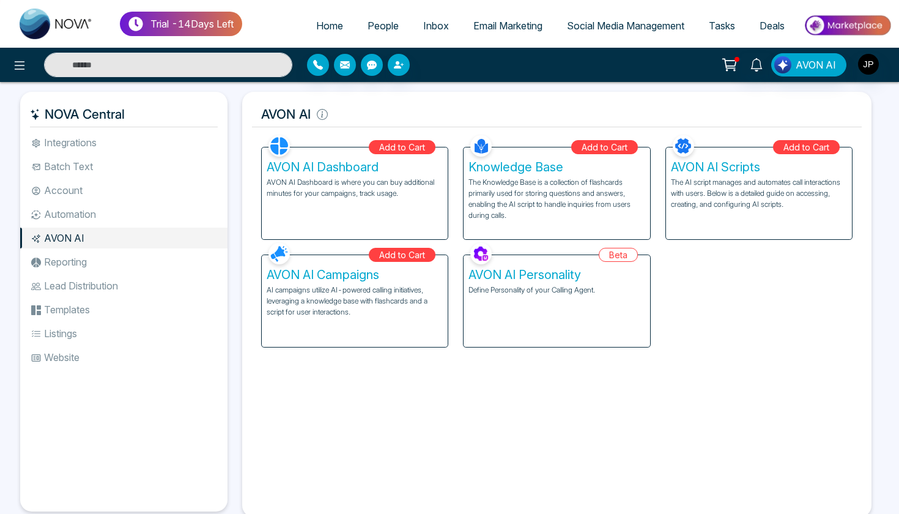
click at [544, 296] on p "Define Personality of your Calling Agent." at bounding box center [557, 289] width 176 height 11
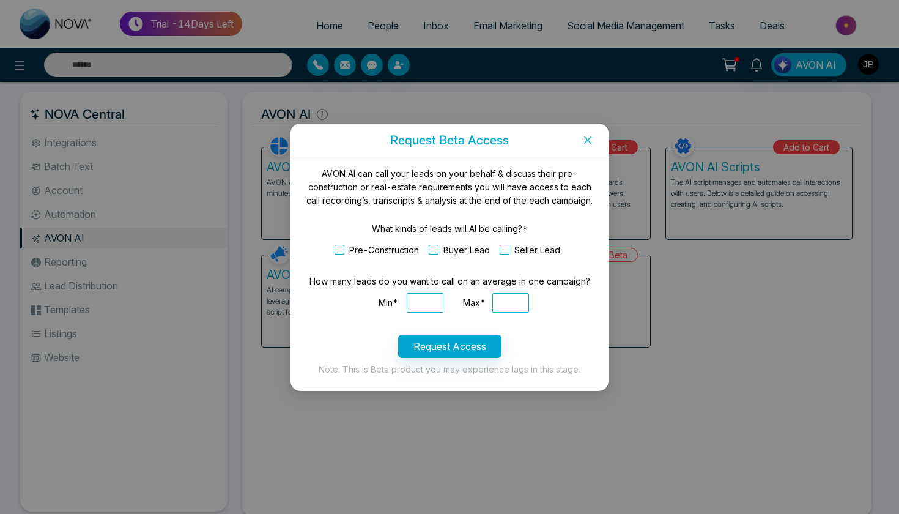
click at [589, 142] on icon "close" at bounding box center [588, 140] width 10 height 10
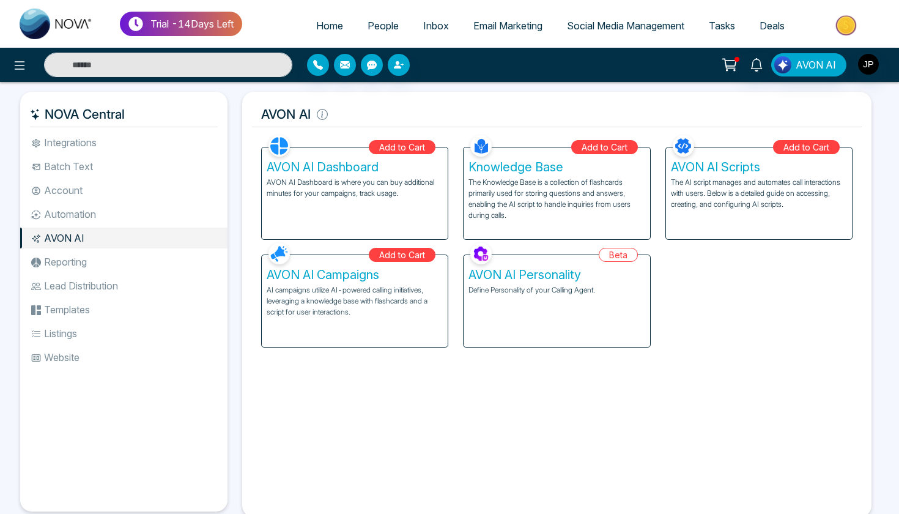
click at [106, 270] on li "Reporting" at bounding box center [123, 261] width 207 height 21
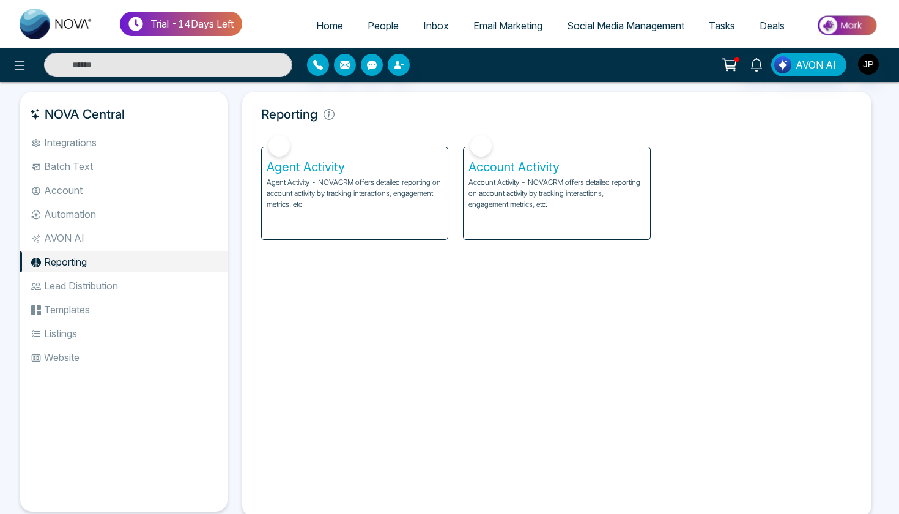
click at [390, 215] on div "Agent Activity Agent Activity - NOVACRM offers detailed reporting on account ac…" at bounding box center [355, 193] width 186 height 92
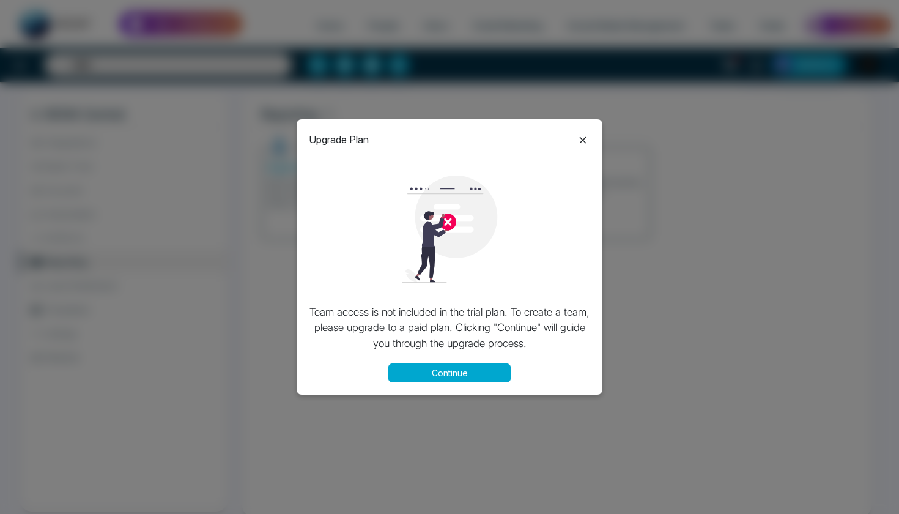
click at [579, 136] on icon at bounding box center [583, 140] width 15 height 15
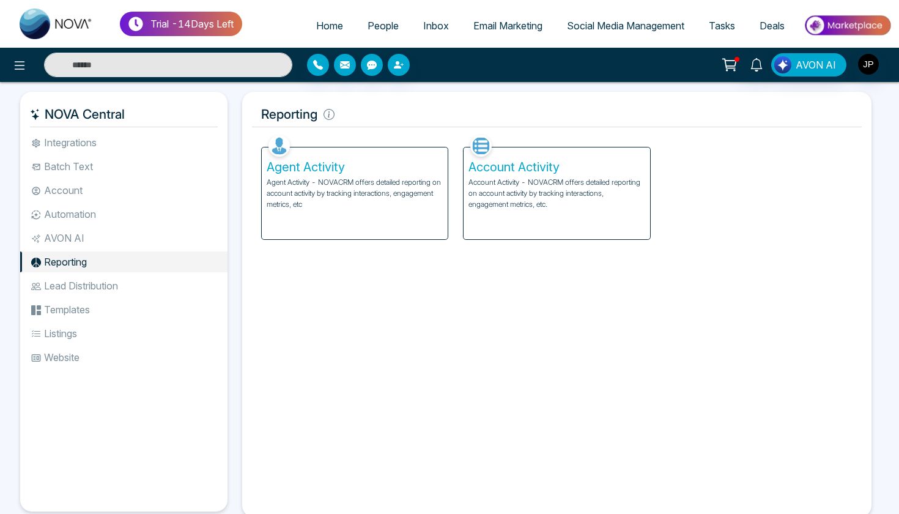
click at [543, 183] on p "Account Activity - NOVACRM offers detailed reporting on account activity by tra…" at bounding box center [557, 193] width 176 height 33
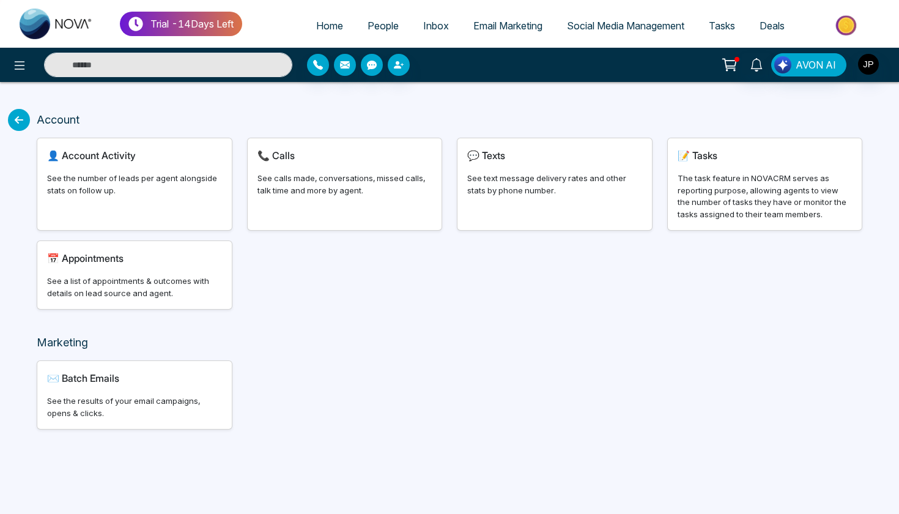
click at [13, 121] on icon at bounding box center [19, 120] width 22 height 22
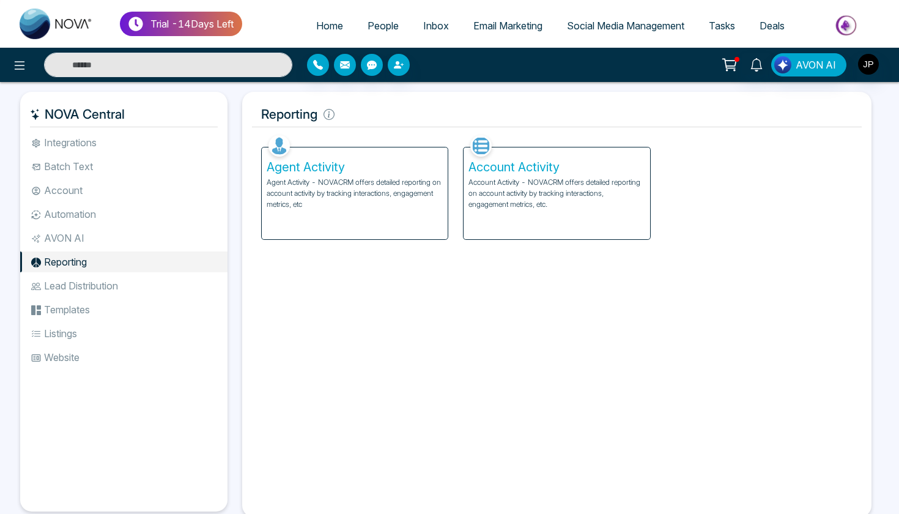
click at [84, 286] on li "Lead Distribution" at bounding box center [123, 285] width 207 height 21
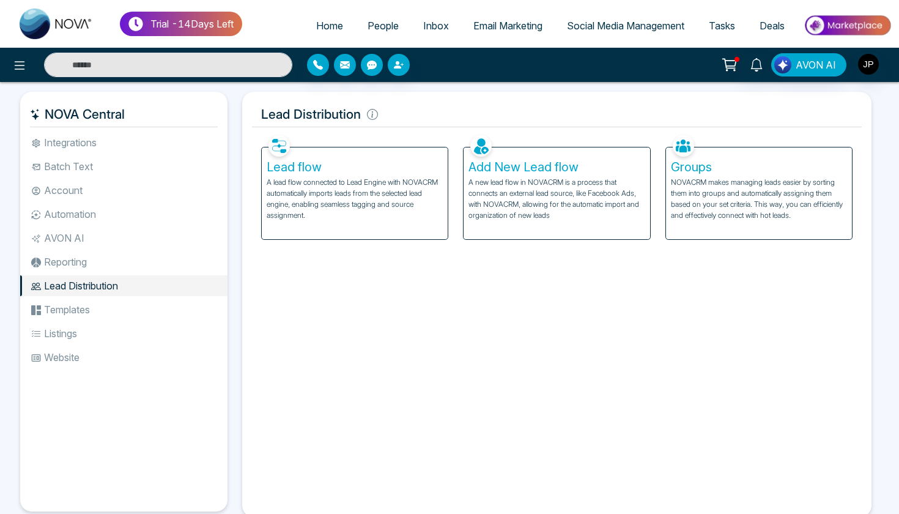
click at [355, 214] on p "A lead flow connected to Lead Engine with NOVACRM automatically imports leads f…" at bounding box center [355, 199] width 176 height 44
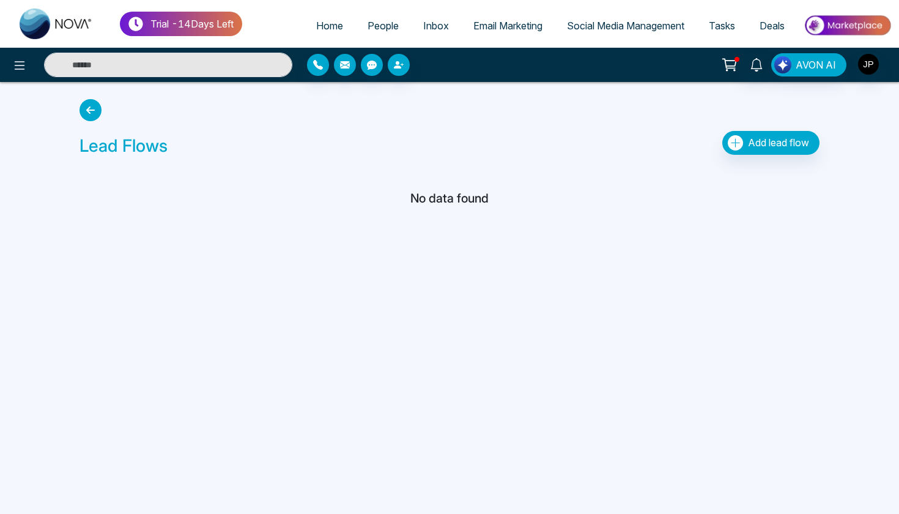
click at [94, 111] on icon at bounding box center [91, 110] width 22 height 22
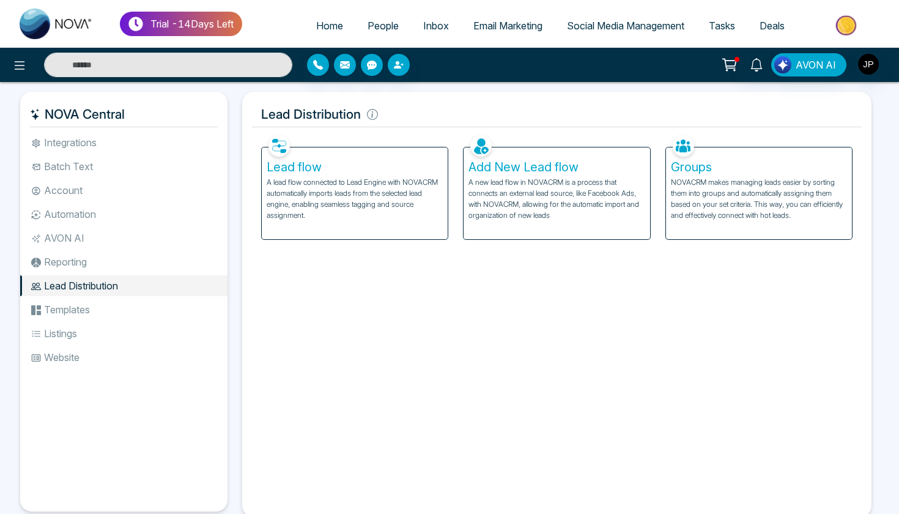
click at [405, 210] on p "A lead flow connected to Lead Engine with NOVACRM automatically imports leads f…" at bounding box center [355, 199] width 176 height 44
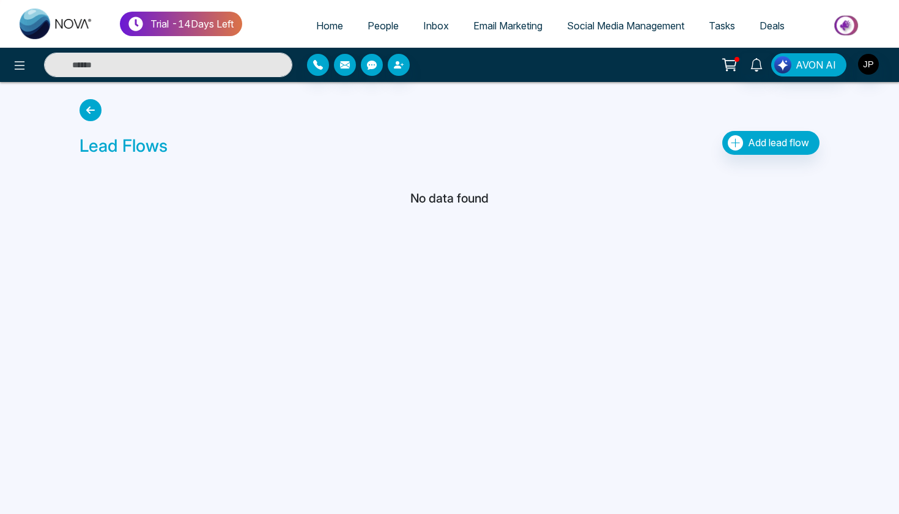
click at [729, 143] on icon "button" at bounding box center [735, 142] width 15 height 15
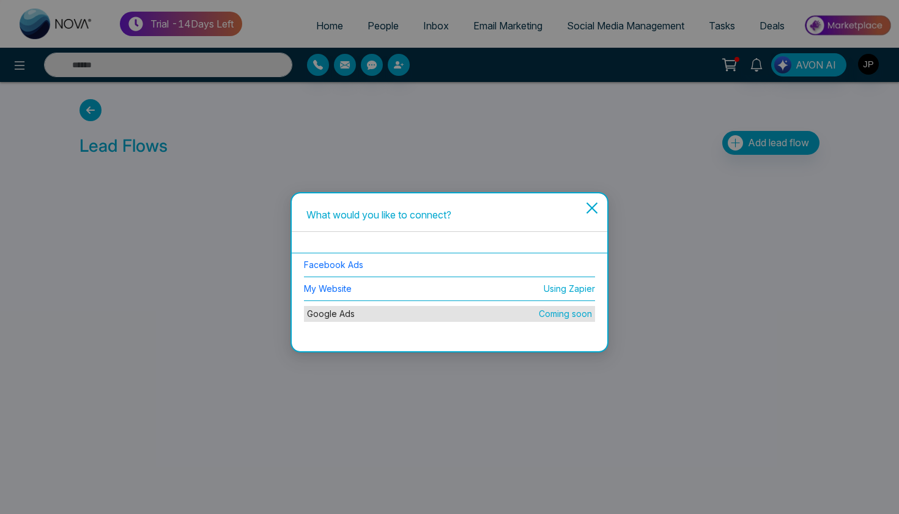
click at [593, 203] on icon "close" at bounding box center [592, 208] width 15 height 15
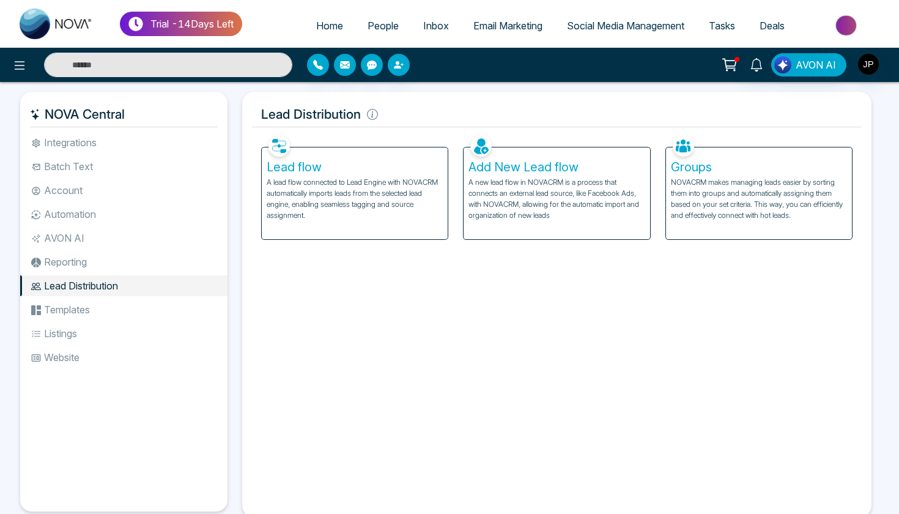
click at [61, 311] on li "Templates" at bounding box center [123, 309] width 207 height 21
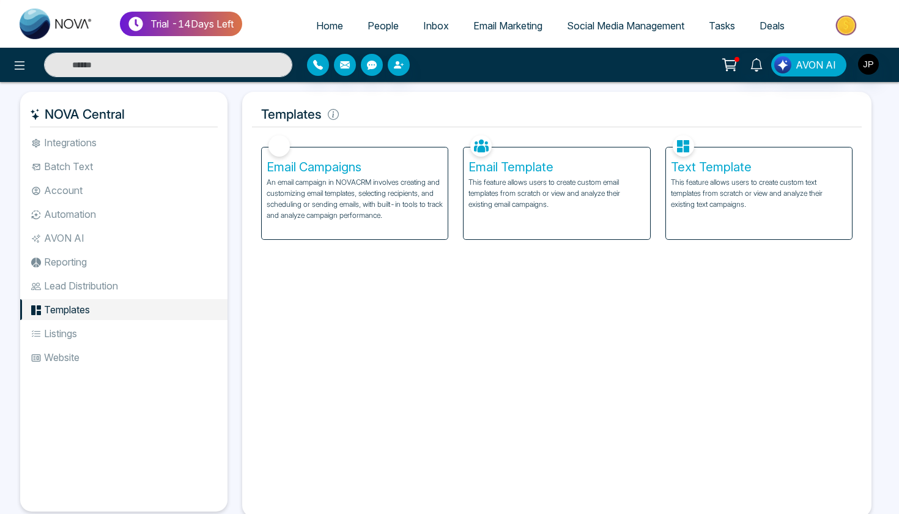
click at [388, 221] on p "An email campaign in NOVACRM involves creating and customizing email templates,…" at bounding box center [355, 199] width 176 height 44
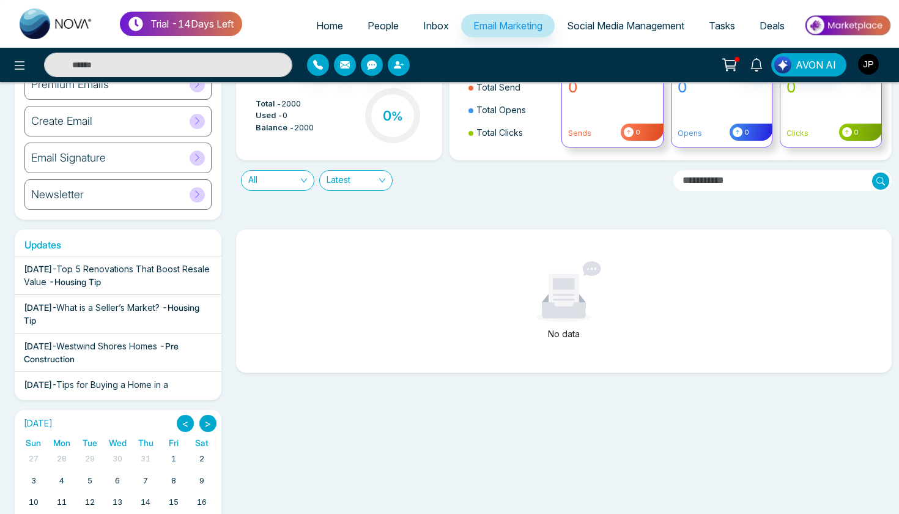
scroll to position [65, 0]
click at [184, 273] on div "Aug 22 2025 - Top 5 Renovations That Boost Resale Value - Housing Tip" at bounding box center [118, 274] width 188 height 26
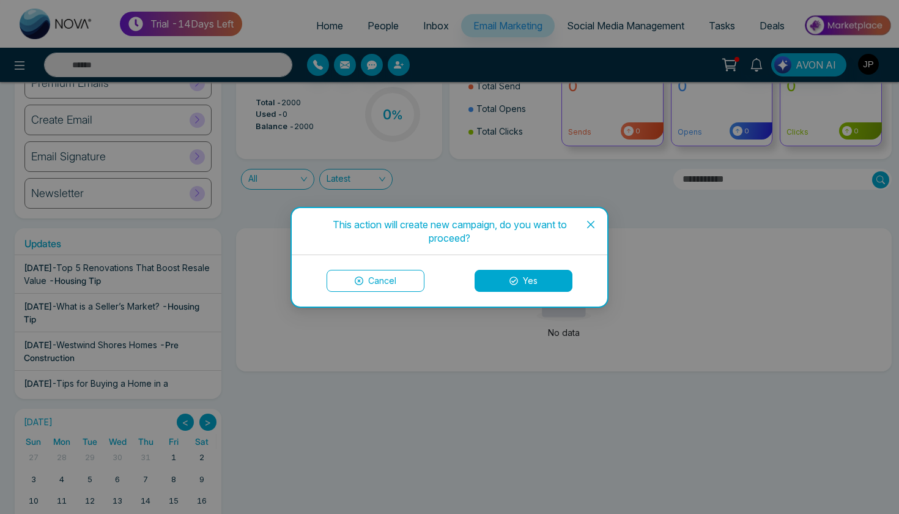
click at [360, 285] on button "Cancel" at bounding box center [376, 281] width 98 height 22
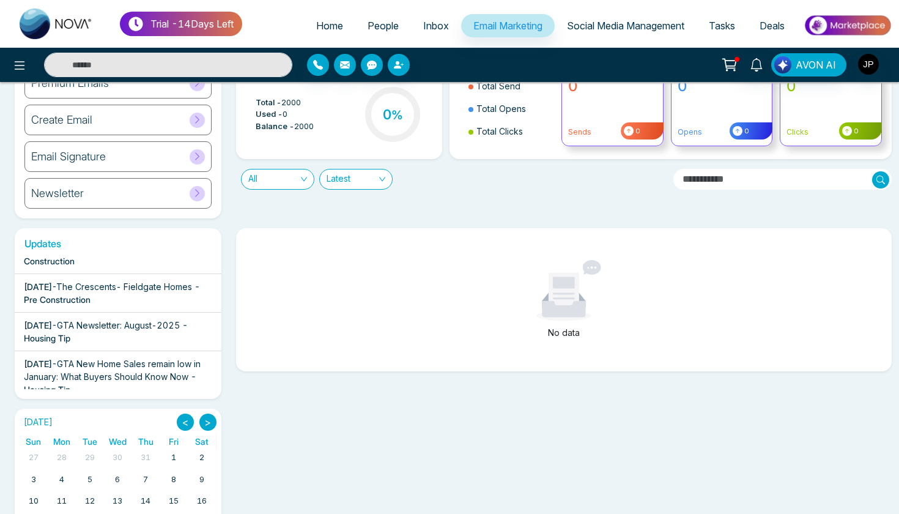
scroll to position [483, 0]
click at [125, 283] on span "The Crescents- Fieldgate Homes" at bounding box center [124, 285] width 136 height 10
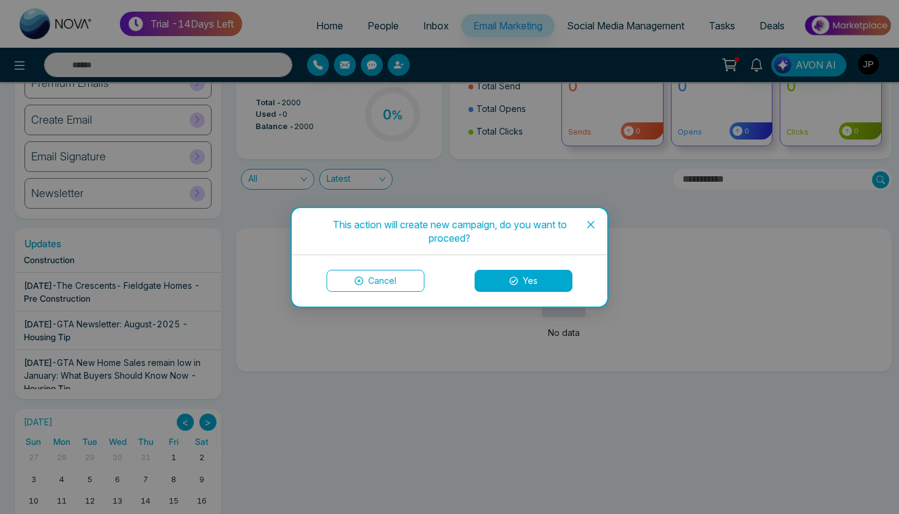
click at [594, 226] on icon "close" at bounding box center [591, 225] width 10 height 10
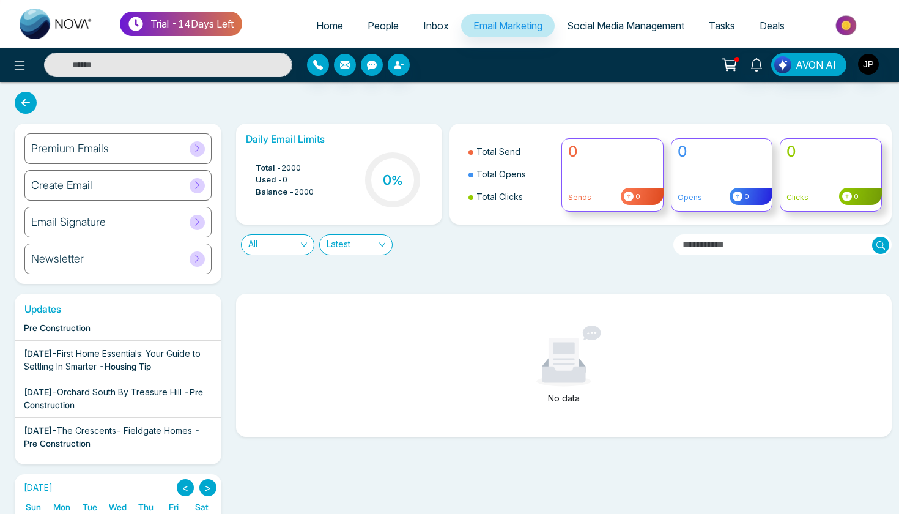
scroll to position [403, 0]
click at [27, 97] on icon at bounding box center [26, 103] width 22 height 22
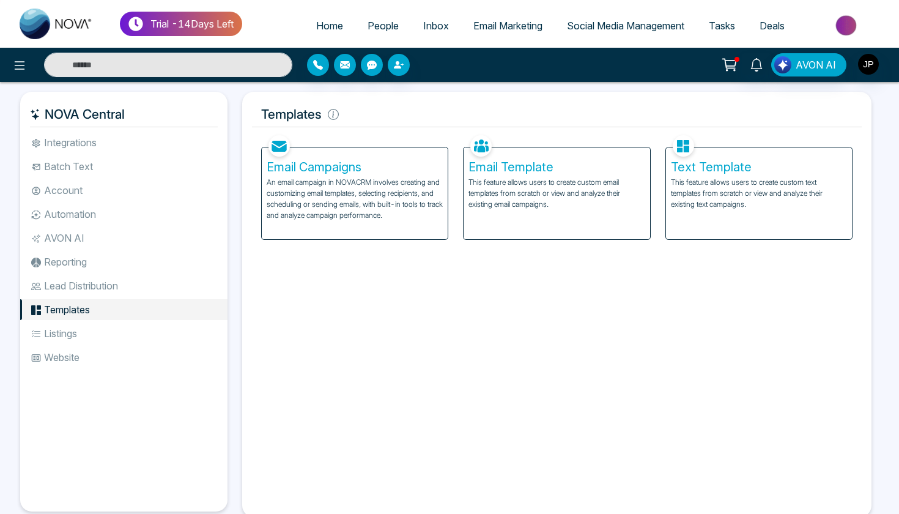
click at [112, 329] on li "Listings" at bounding box center [123, 333] width 207 height 21
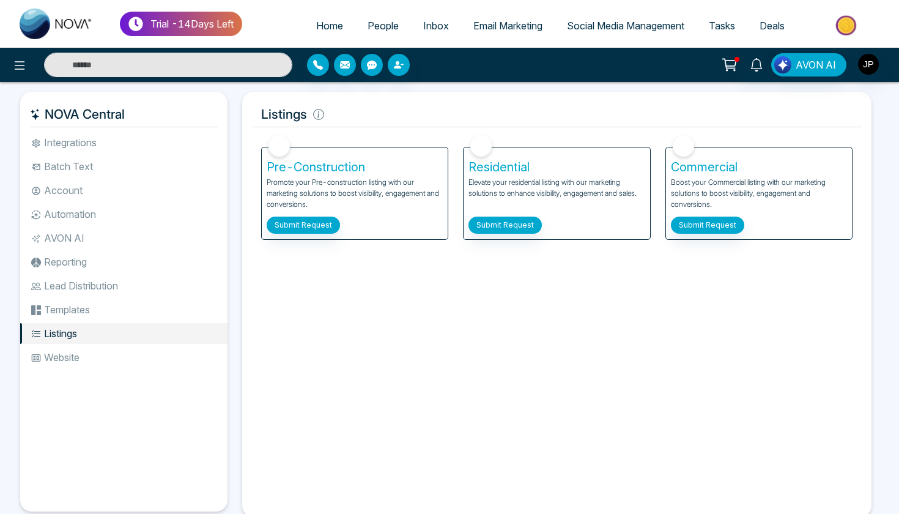
click at [106, 357] on li "Website" at bounding box center [123, 357] width 207 height 21
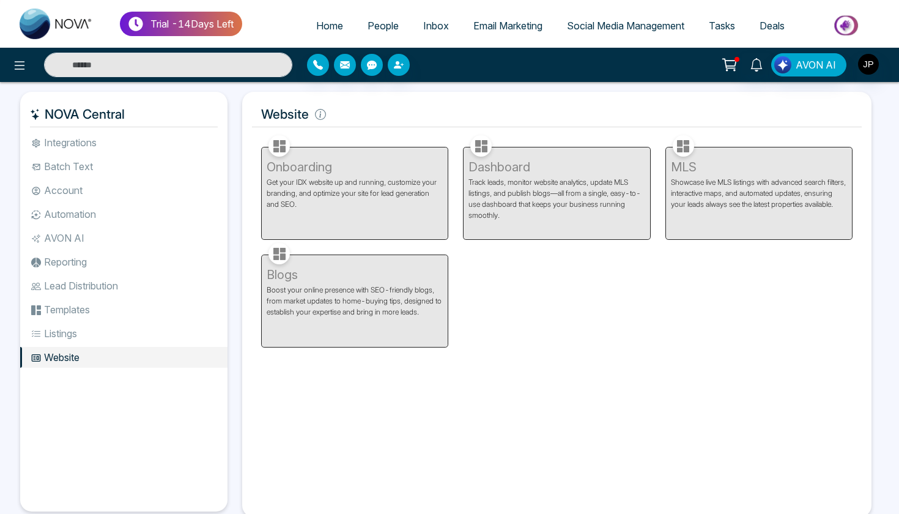
click at [87, 154] on ul "Integrations Batch Text Account Automation AVON AI Reporting Lead Distribution …" at bounding box center [123, 312] width 207 height 360
click at [79, 142] on li "Integrations" at bounding box center [123, 142] width 207 height 21
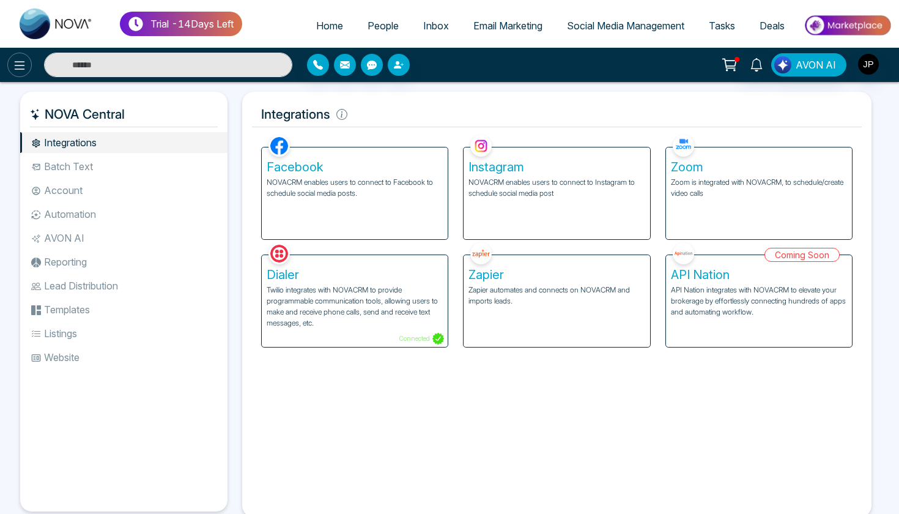
click at [22, 73] on button at bounding box center [19, 65] width 24 height 24
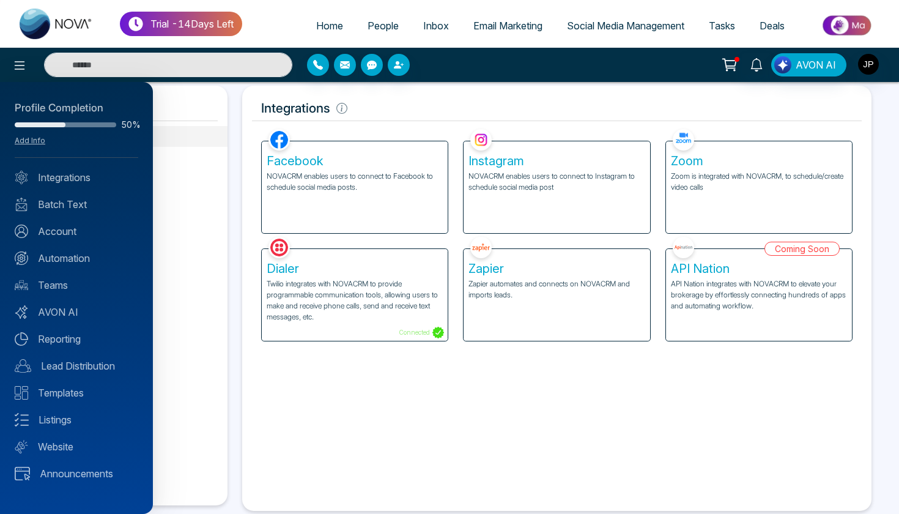
scroll to position [18, 0]
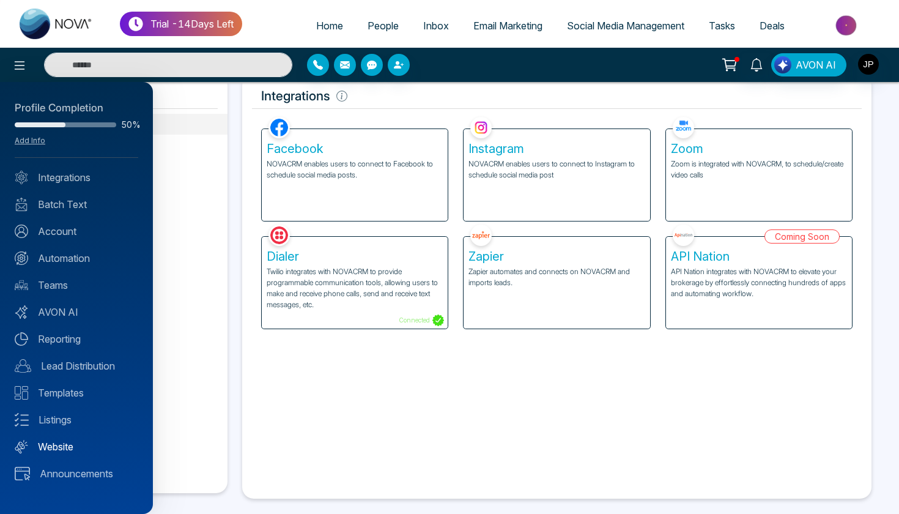
click at [74, 447] on link "Website" at bounding box center [77, 446] width 124 height 15
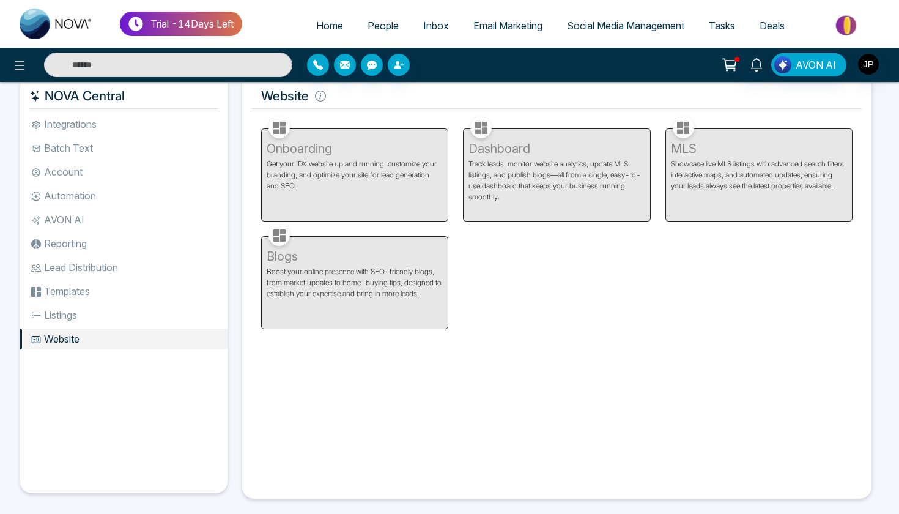
click at [327, 28] on span "Home" at bounding box center [329, 26] width 27 height 12
select select "*"
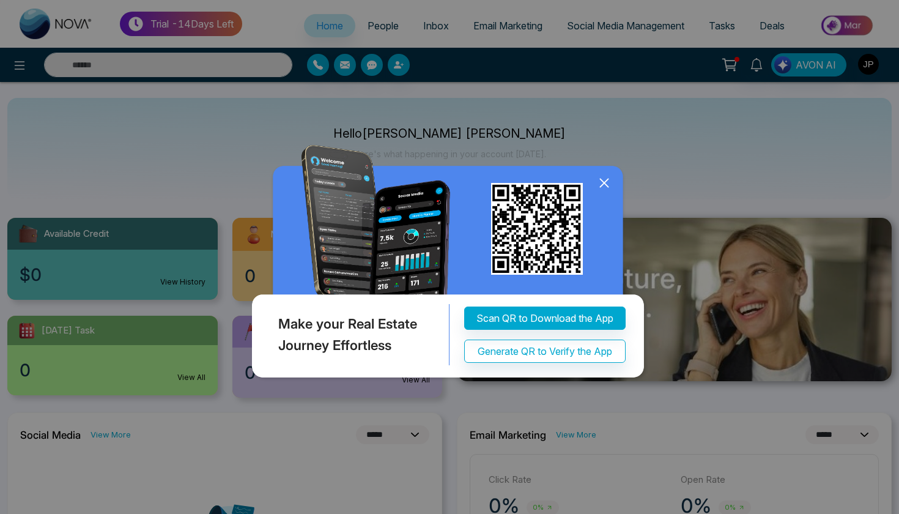
click at [603, 185] on icon at bounding box center [604, 183] width 8 height 8
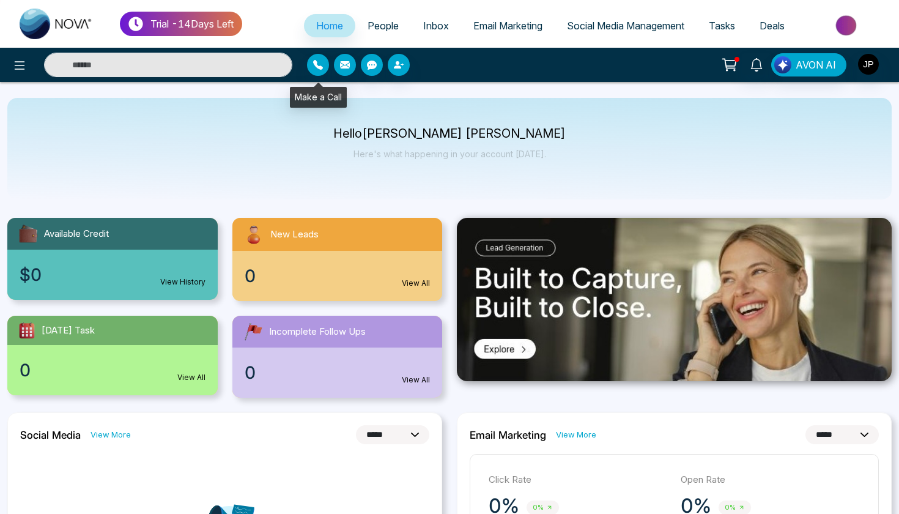
click at [315, 62] on icon "button" at bounding box center [318, 65] width 10 height 10
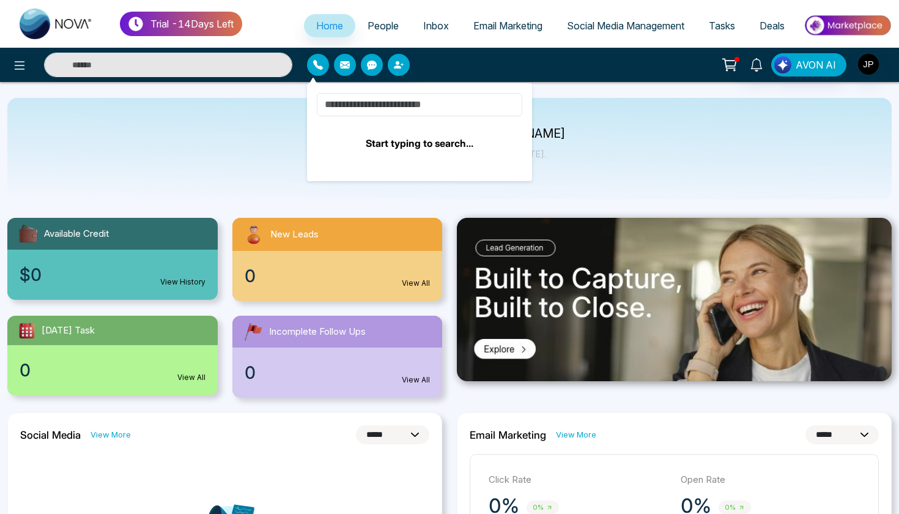
click at [403, 106] on input at bounding box center [420, 104] width 206 height 23
type input "*"
click at [614, 62] on div "AVON AI" at bounding box center [712, 64] width 360 height 23
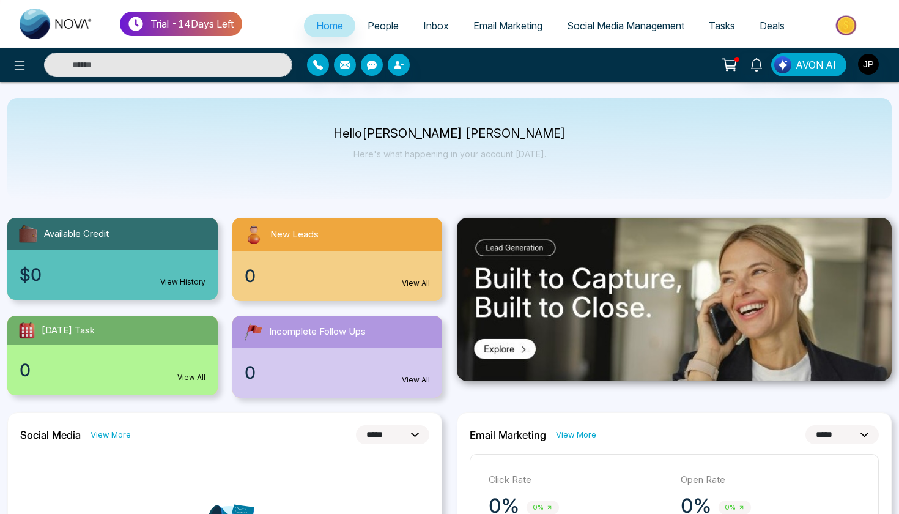
click at [604, 26] on span "Social Media Management" at bounding box center [625, 26] width 117 height 12
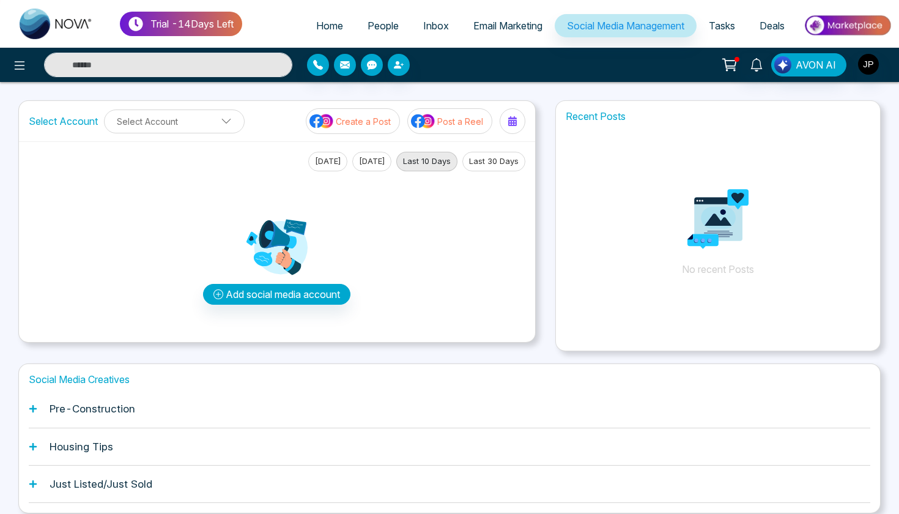
click at [107, 414] on h1 "Pre-Construction" at bounding box center [93, 409] width 86 height 12
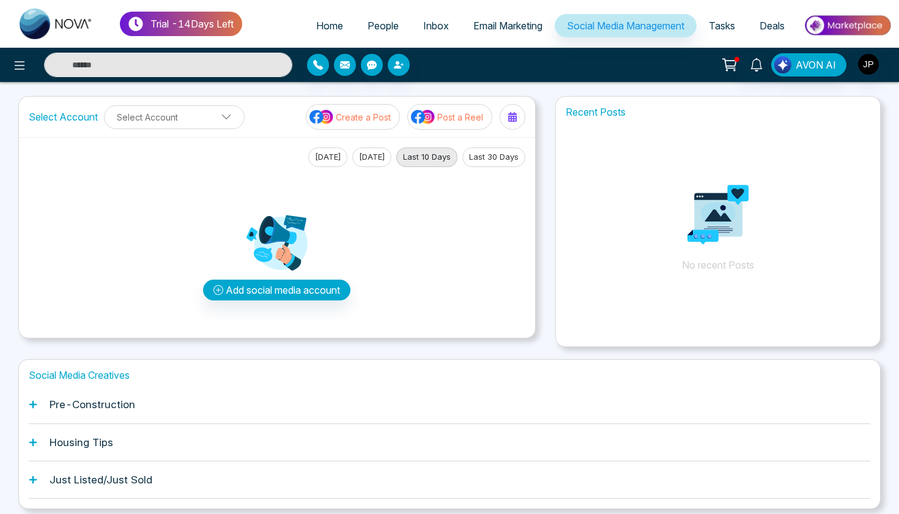
scroll to position [6, 0]
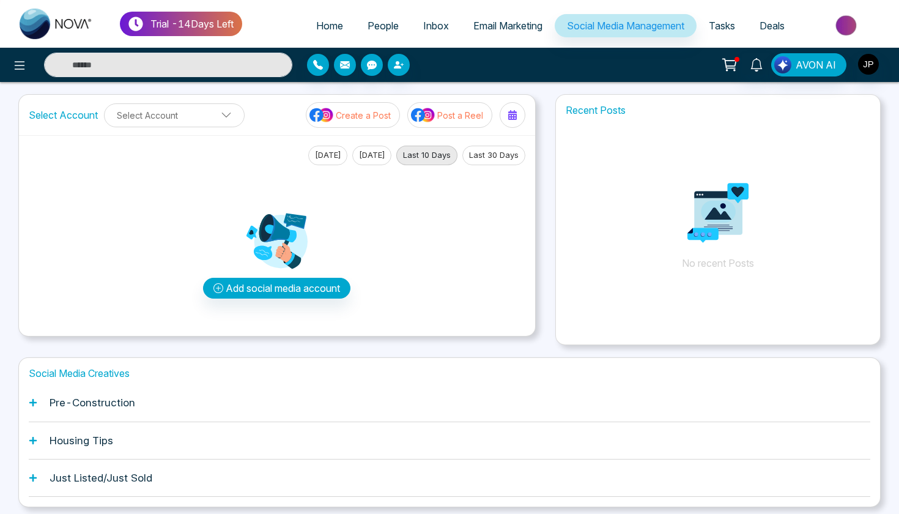
click at [29, 403] on icon at bounding box center [32, 402] width 7 height 7
click at [45, 400] on div "Pre-Construction" at bounding box center [450, 402] width 842 height 37
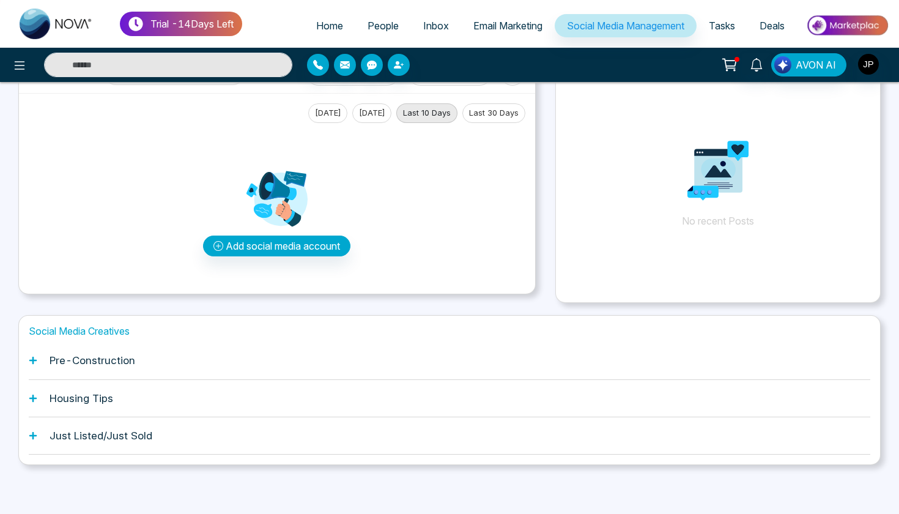
scroll to position [48, 0]
click at [56, 362] on h1 "Pre-Construction" at bounding box center [93, 361] width 86 height 12
click at [41, 397] on div "Housing Tips" at bounding box center [450, 399] width 842 height 37
click at [60, 432] on h1 "Just Listed/Just Sold" at bounding box center [101, 436] width 103 height 12
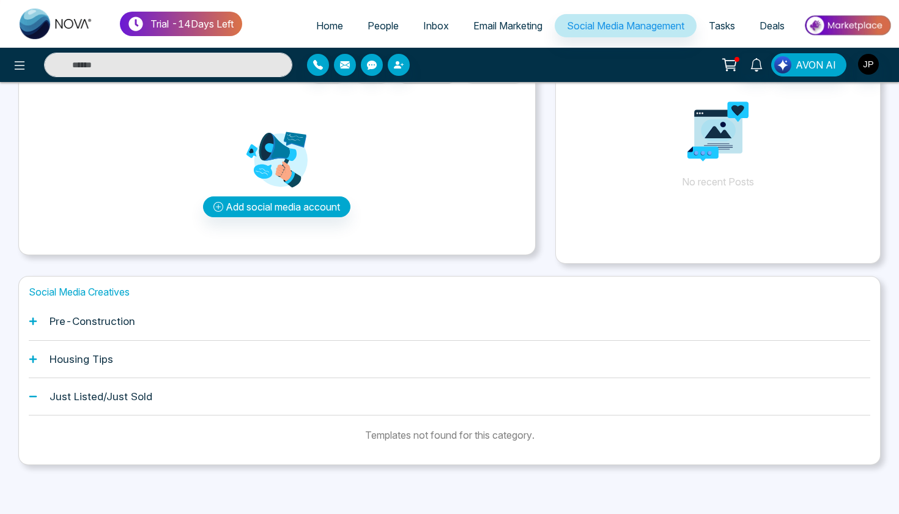
scroll to position [87, 0]
click at [150, 365] on div "Housing Tips" at bounding box center [450, 359] width 842 height 37
click at [76, 357] on h1 "Housing Tips" at bounding box center [82, 360] width 64 height 12
click at [33, 359] on icon at bounding box center [32, 359] width 7 height 7
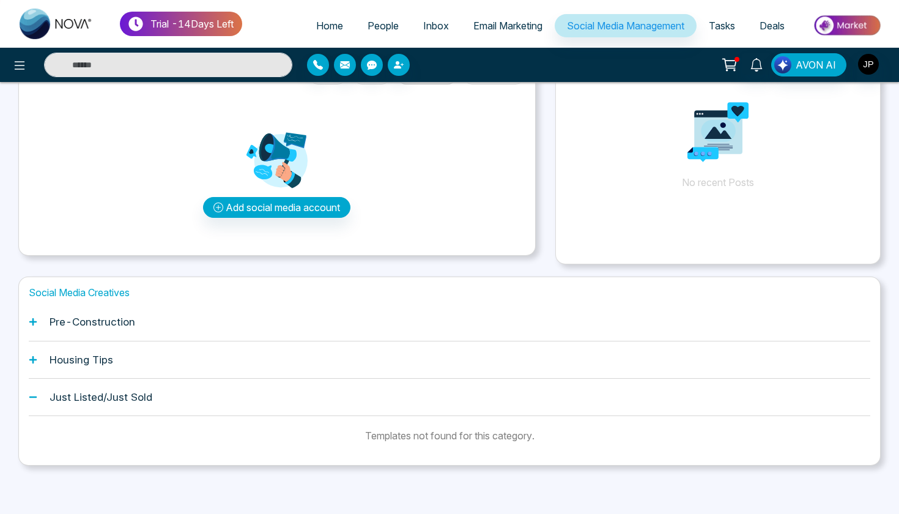
click at [62, 325] on h1 "Pre-Construction" at bounding box center [93, 322] width 86 height 12
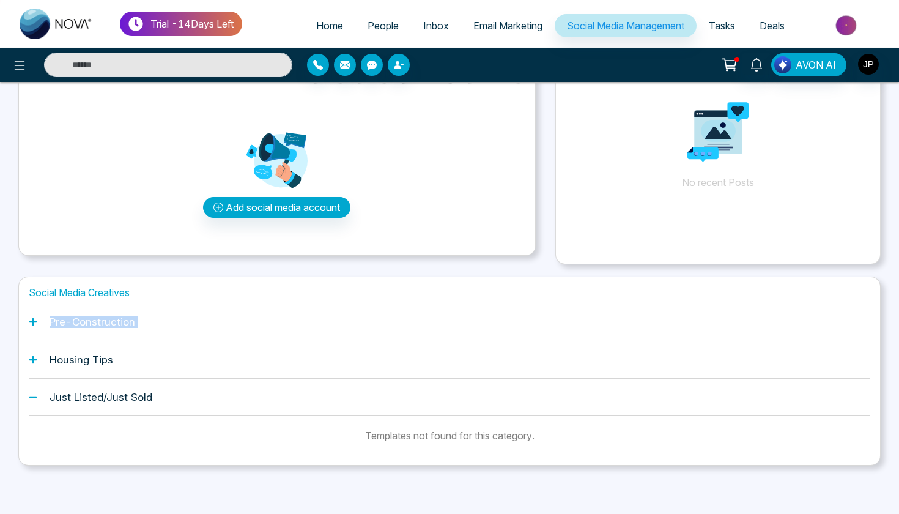
click at [62, 325] on h1 "Pre-Construction" at bounding box center [93, 322] width 86 height 12
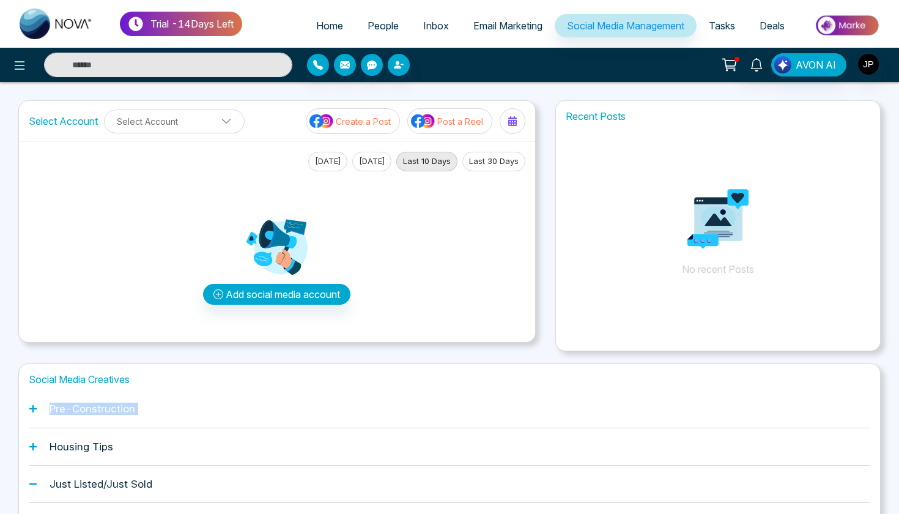
scroll to position [0, 0]
click at [497, 30] on span "Email Marketing" at bounding box center [508, 26] width 69 height 12
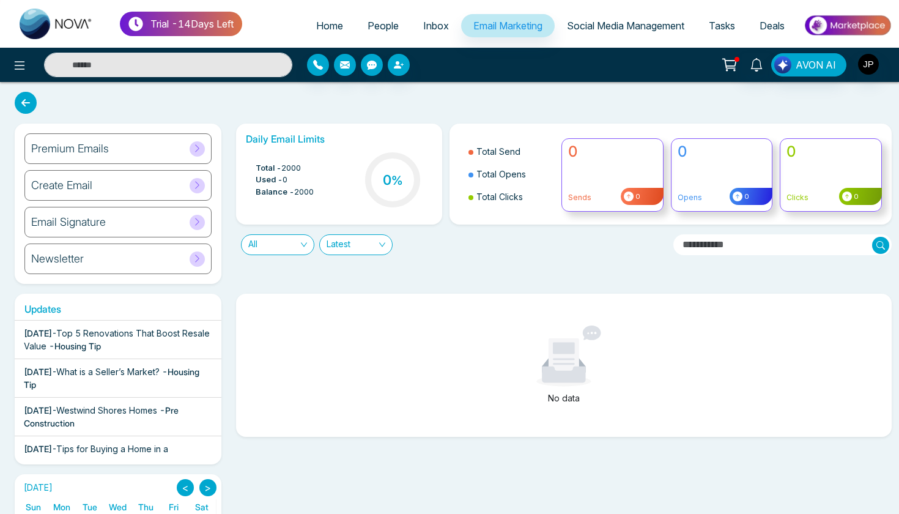
click at [159, 188] on div "Create Email" at bounding box center [117, 185] width 187 height 31
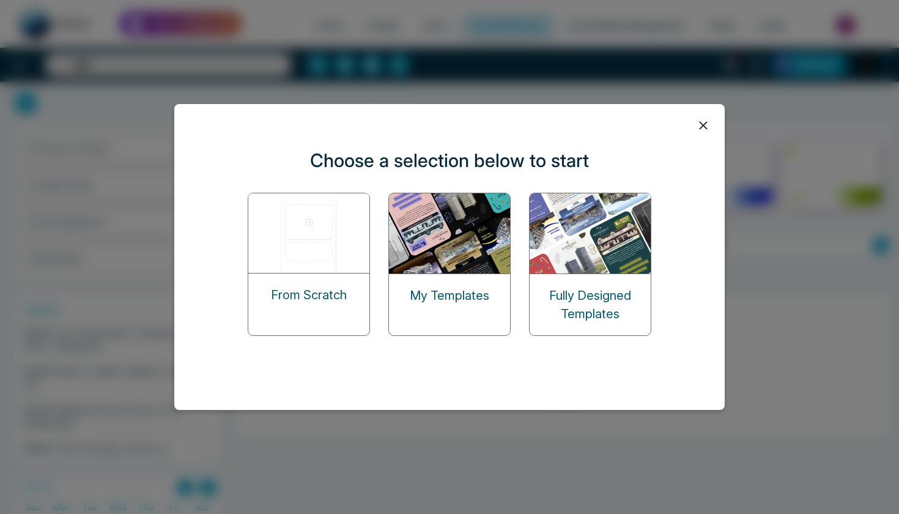
click at [567, 294] on p "Fully Designed Templates" at bounding box center [590, 304] width 121 height 37
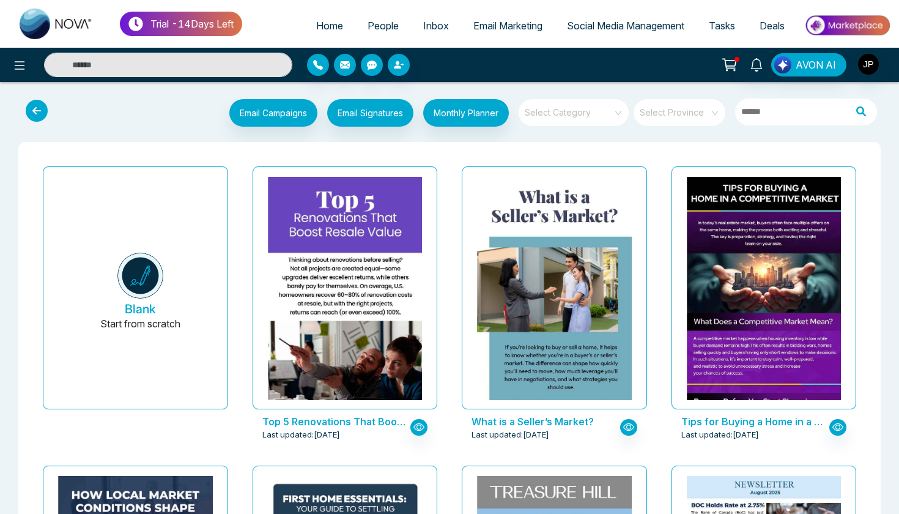
click at [40, 108] on icon at bounding box center [37, 111] width 22 height 22
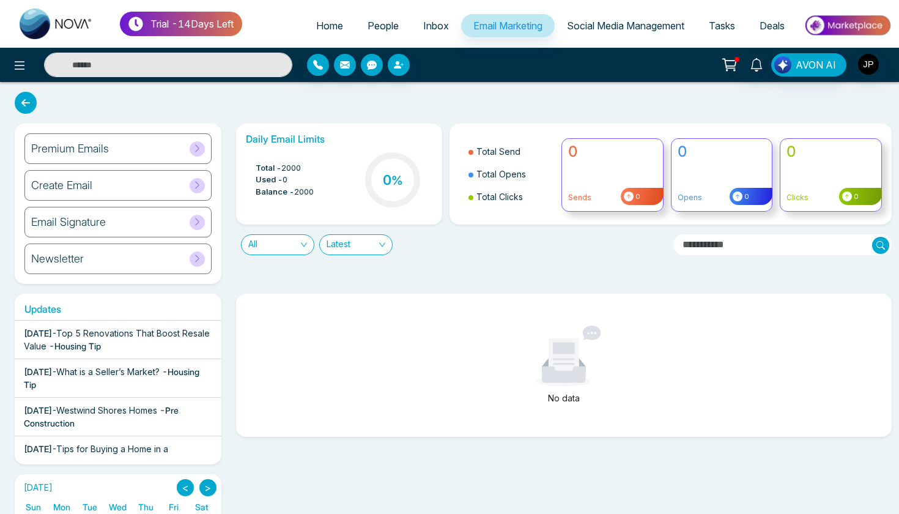
click at [150, 251] on div "Newsletter" at bounding box center [117, 259] width 187 height 31
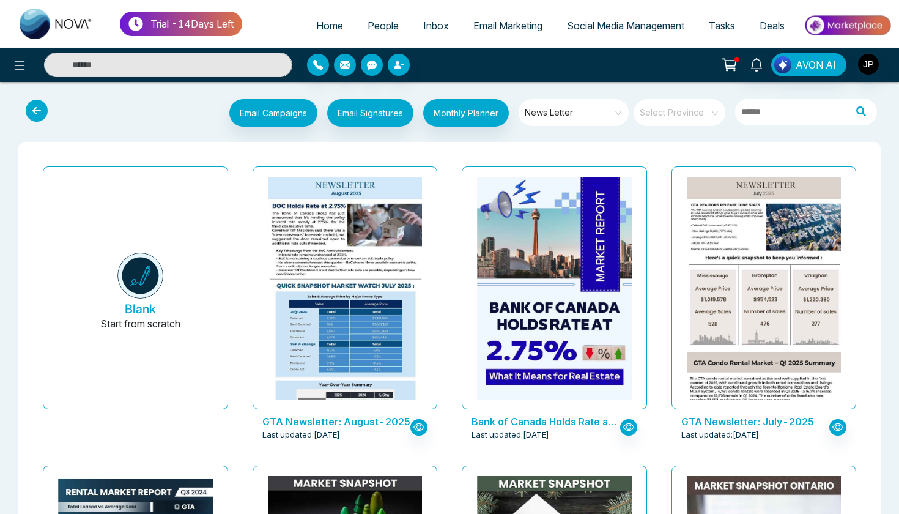
click at [42, 108] on icon at bounding box center [37, 111] width 22 height 22
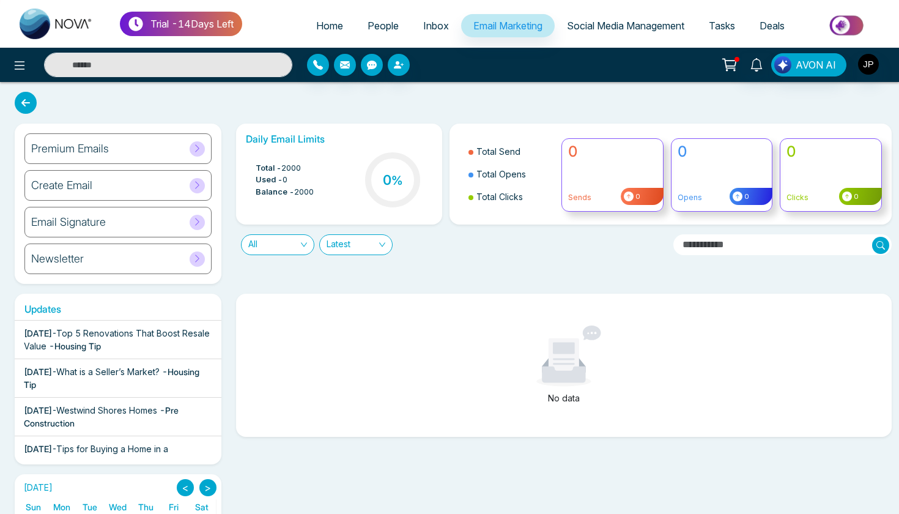
click at [728, 28] on span "Tasks" at bounding box center [722, 26] width 26 height 12
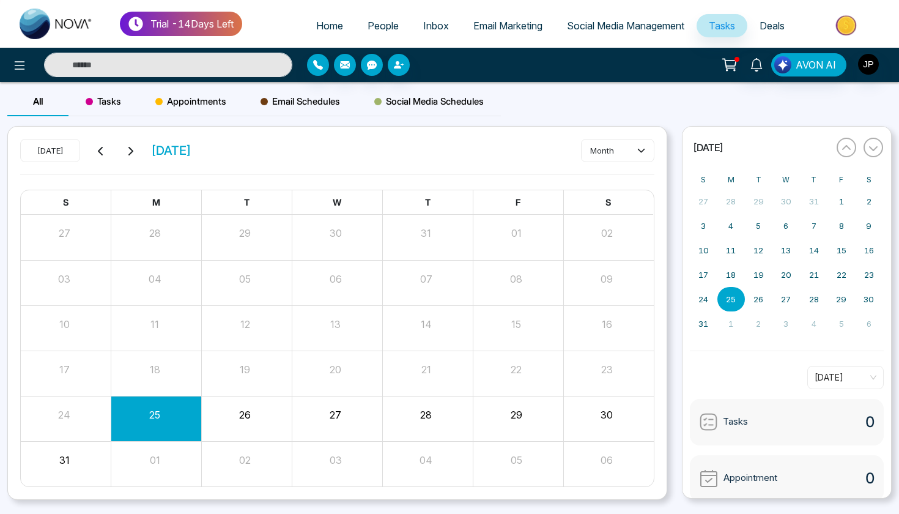
click at [760, 29] on span "Deals" at bounding box center [772, 26] width 25 height 12
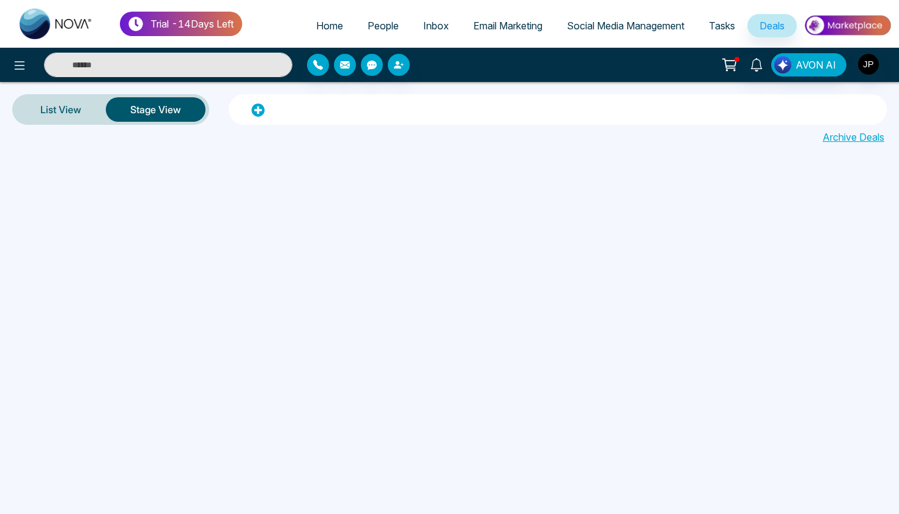
click at [730, 29] on span "Tasks" at bounding box center [722, 26] width 26 height 12
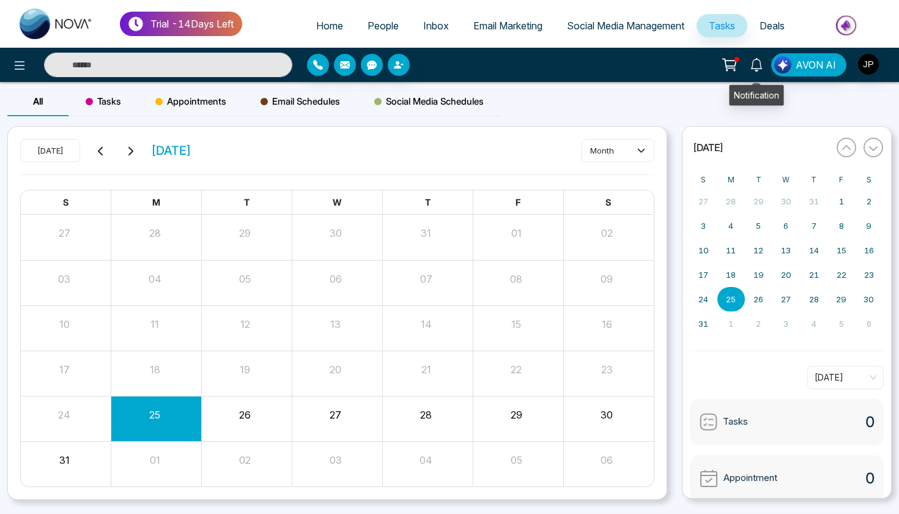
click at [738, 64] on icon at bounding box center [729, 64] width 17 height 17
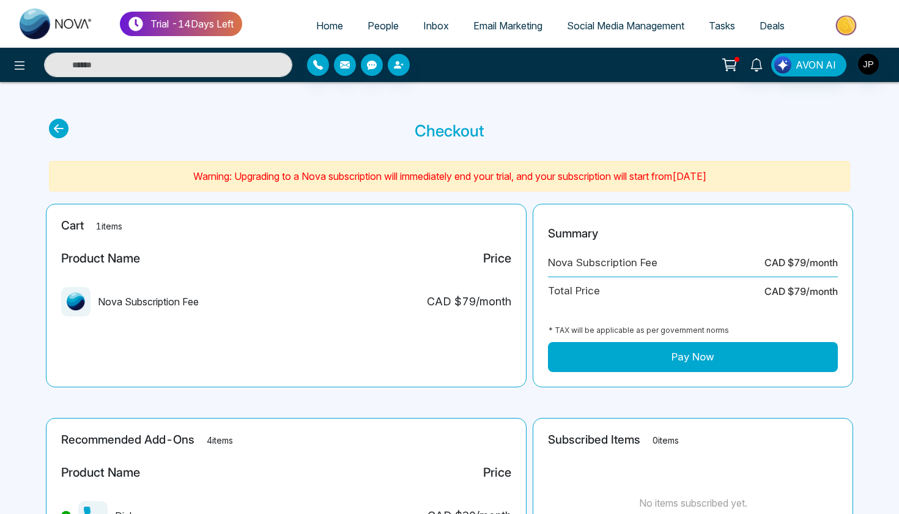
click at [731, 68] on icon at bounding box center [729, 63] width 12 height 9
click at [736, 64] on icon at bounding box center [731, 64] width 10 height 6
click at [833, 20] on img at bounding box center [847, 26] width 89 height 28
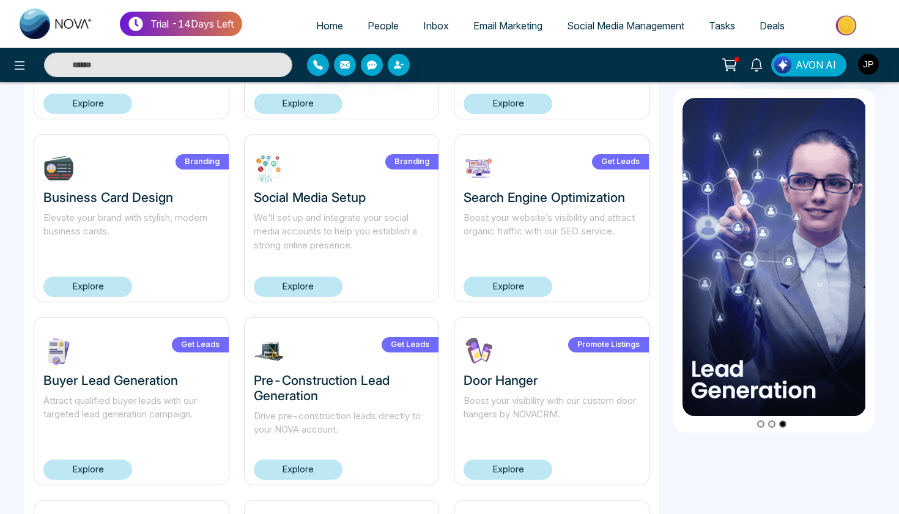
scroll to position [403, 0]
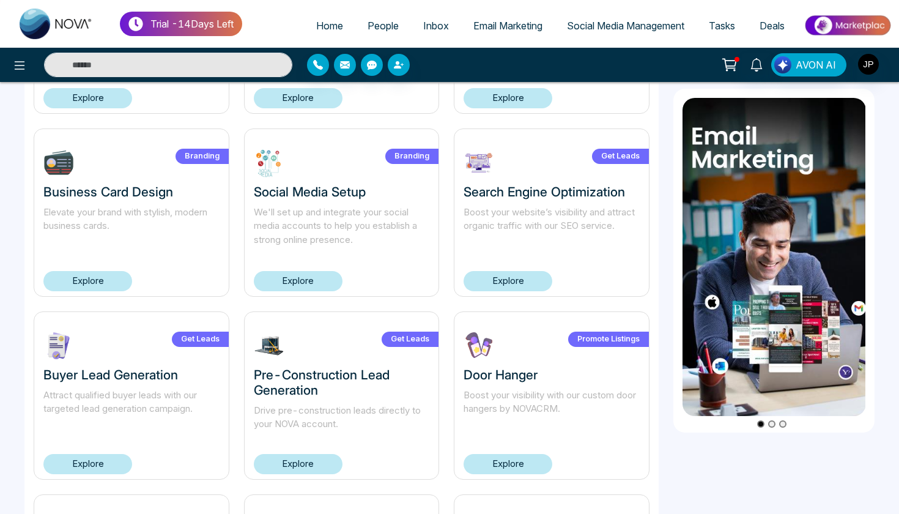
click at [489, 286] on link "Explore" at bounding box center [508, 281] width 89 height 20
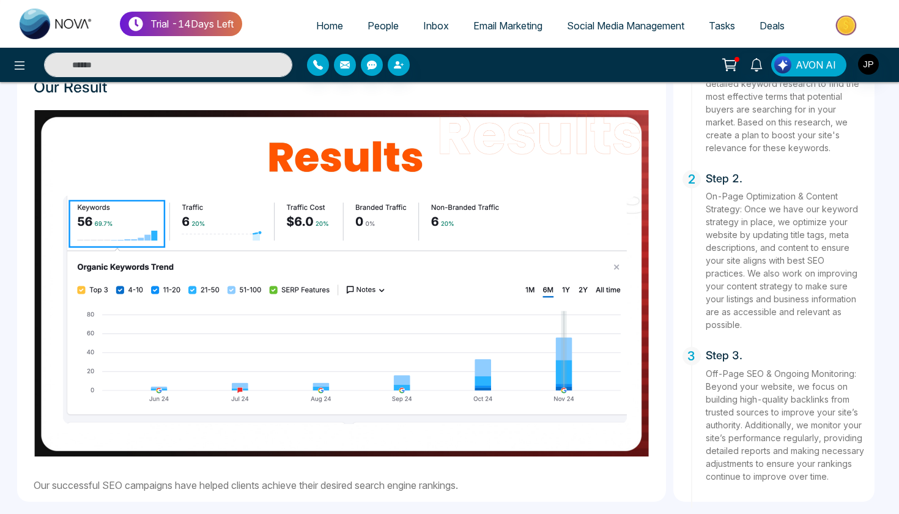
scroll to position [721, 0]
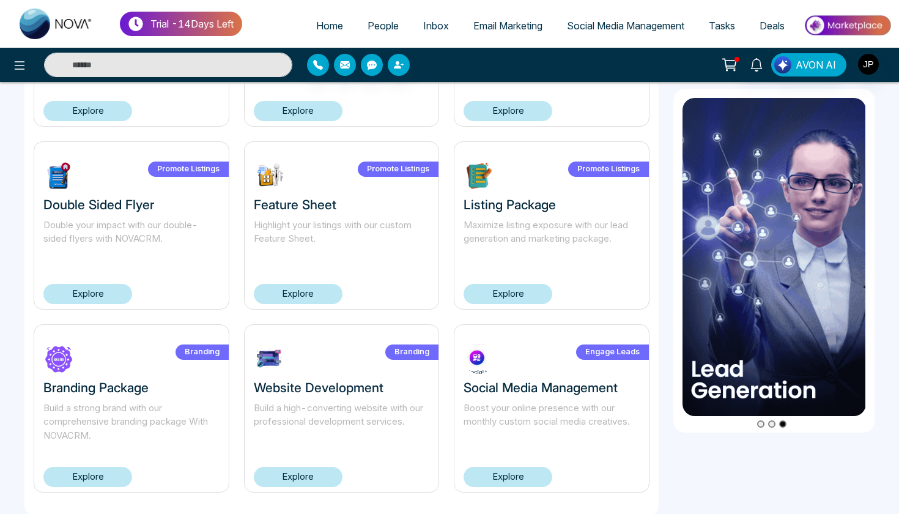
scroll to position [756, 0]
click at [516, 293] on link "Explore" at bounding box center [508, 293] width 89 height 20
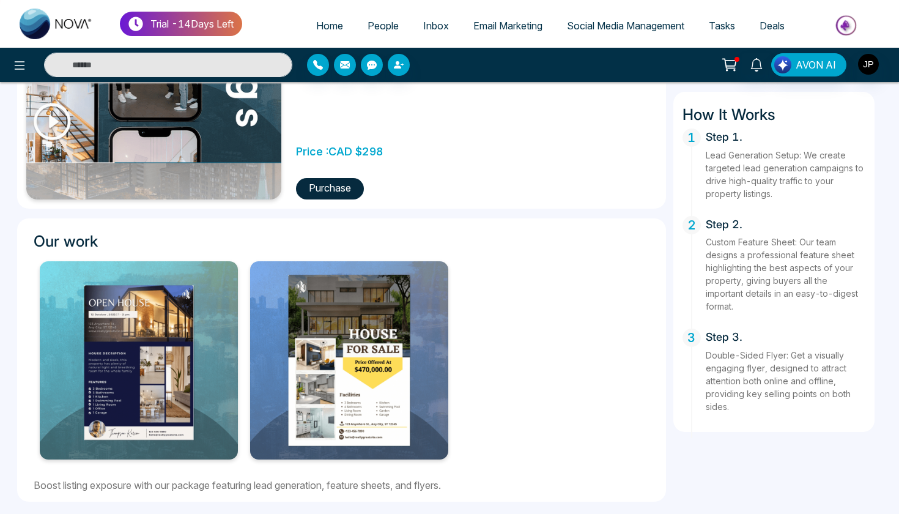
scroll to position [273, 0]
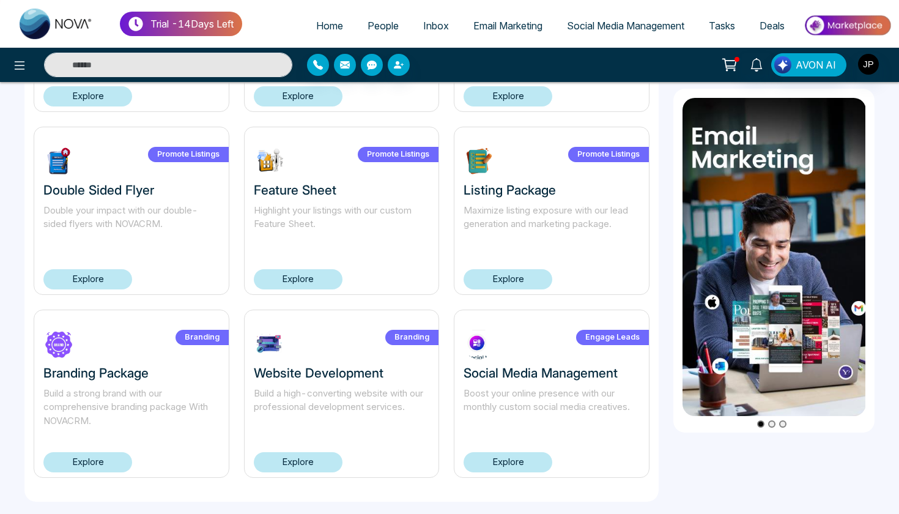
scroll to position [770, 0]
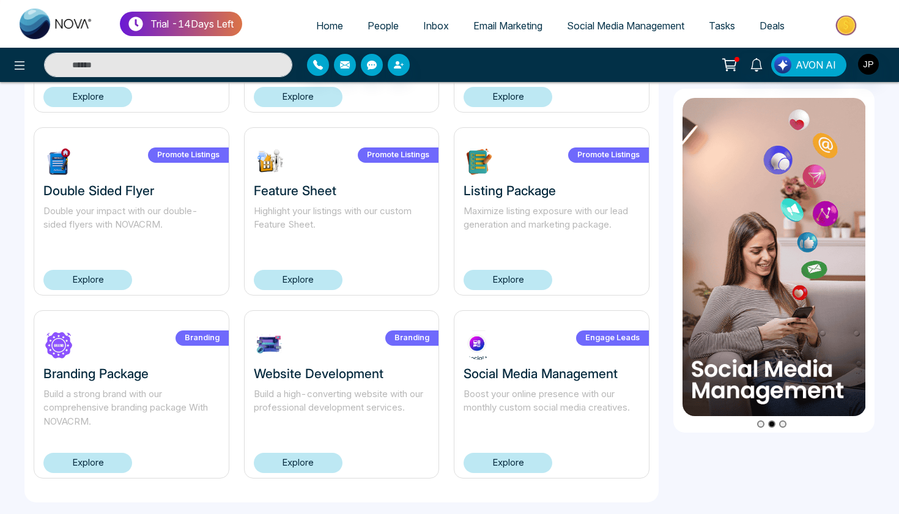
click at [86, 464] on link "Explore" at bounding box center [87, 463] width 89 height 20
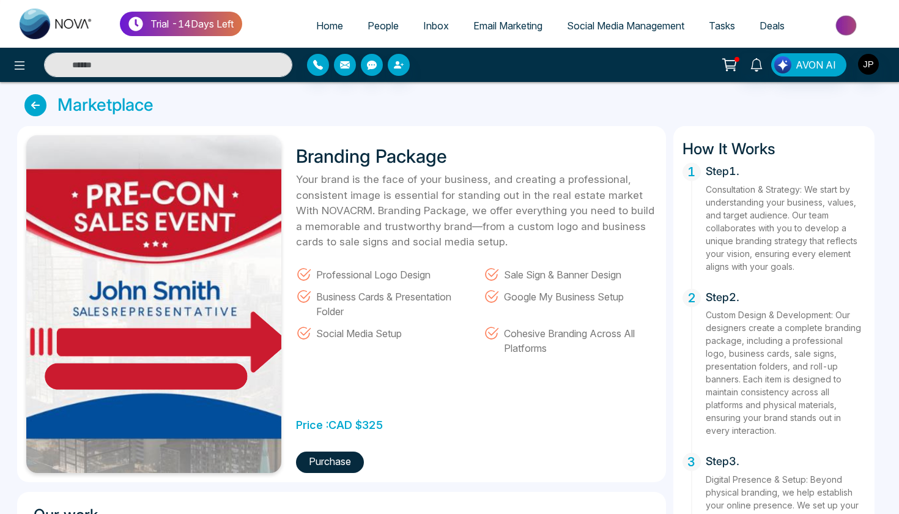
click at [38, 108] on icon at bounding box center [35, 105] width 22 height 22
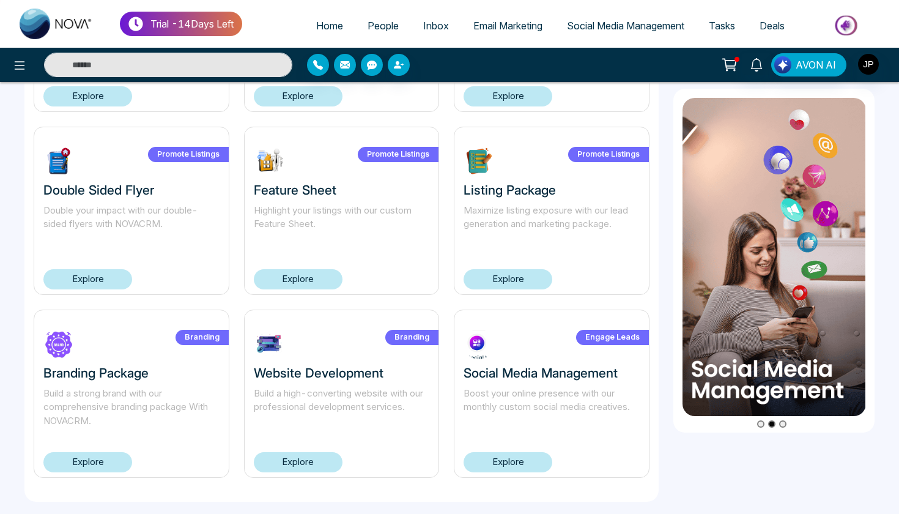
scroll to position [770, 0]
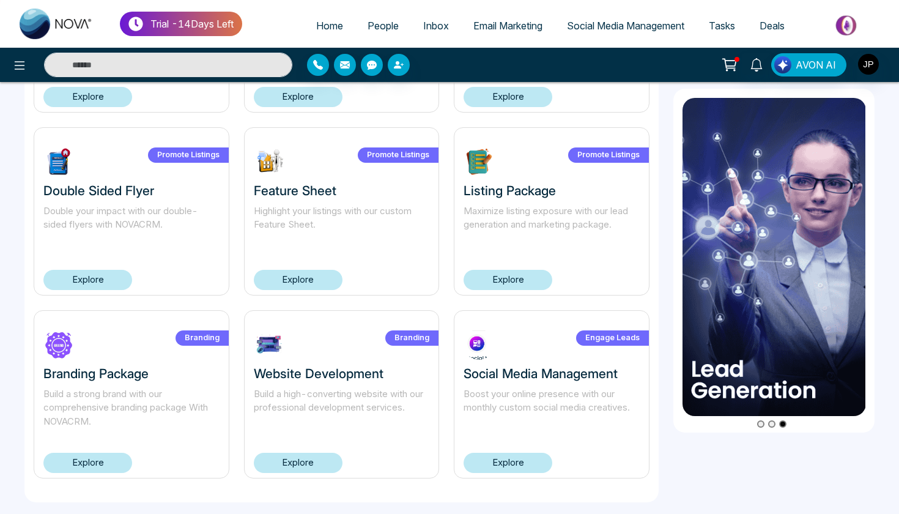
click at [299, 469] on link "Explore" at bounding box center [298, 463] width 89 height 20
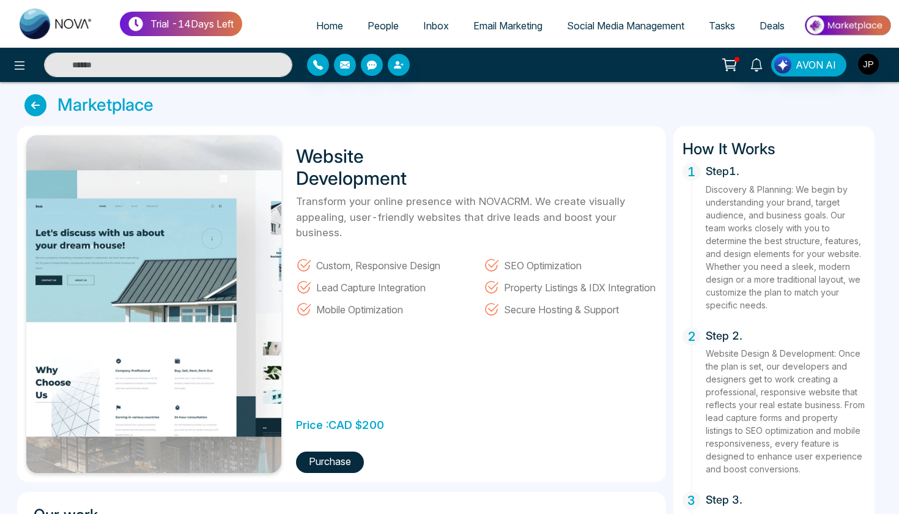
click at [41, 103] on icon at bounding box center [35, 105] width 22 height 22
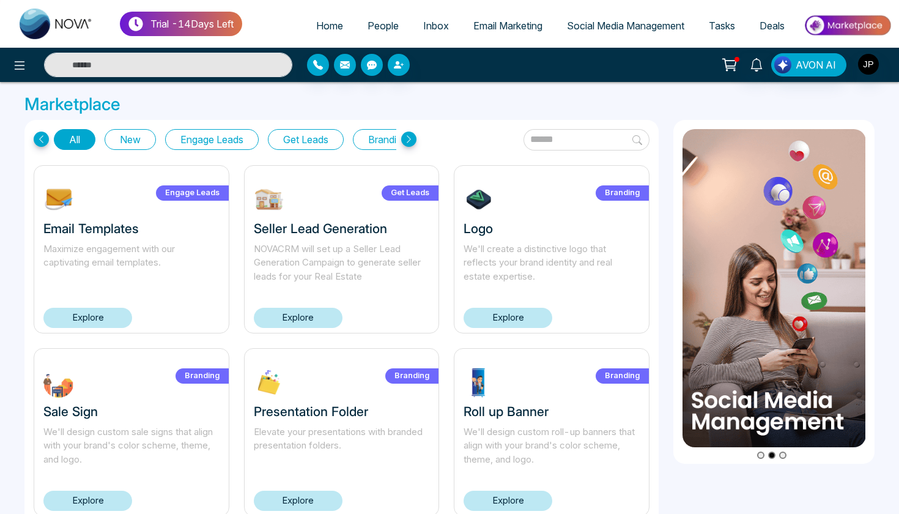
click at [412, 141] on icon at bounding box center [408, 139] width 15 height 15
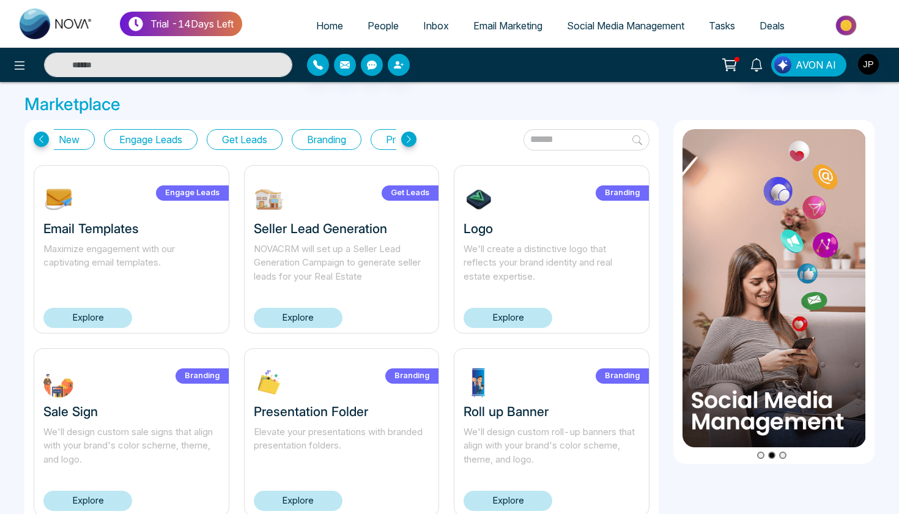
click at [412, 141] on icon at bounding box center [408, 139] width 15 height 15
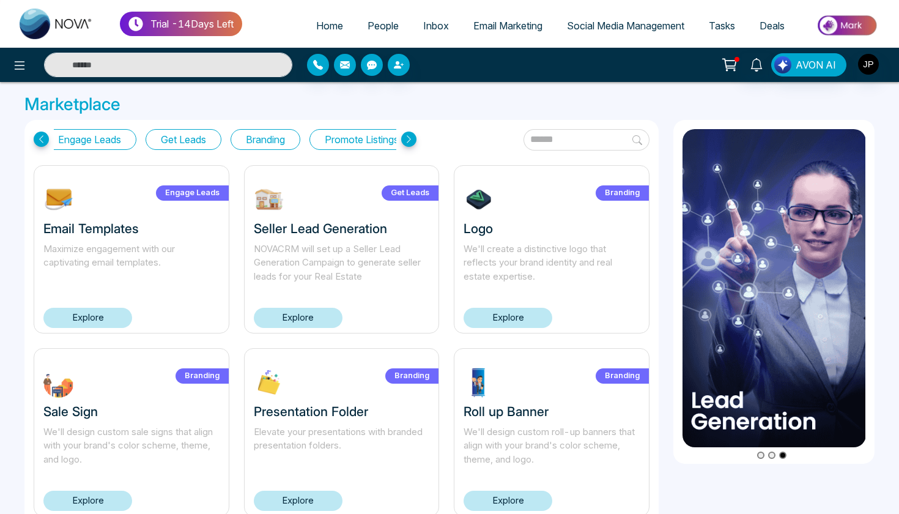
click at [412, 141] on icon at bounding box center [408, 139] width 15 height 15
click at [406, 141] on icon at bounding box center [408, 139] width 15 height 15
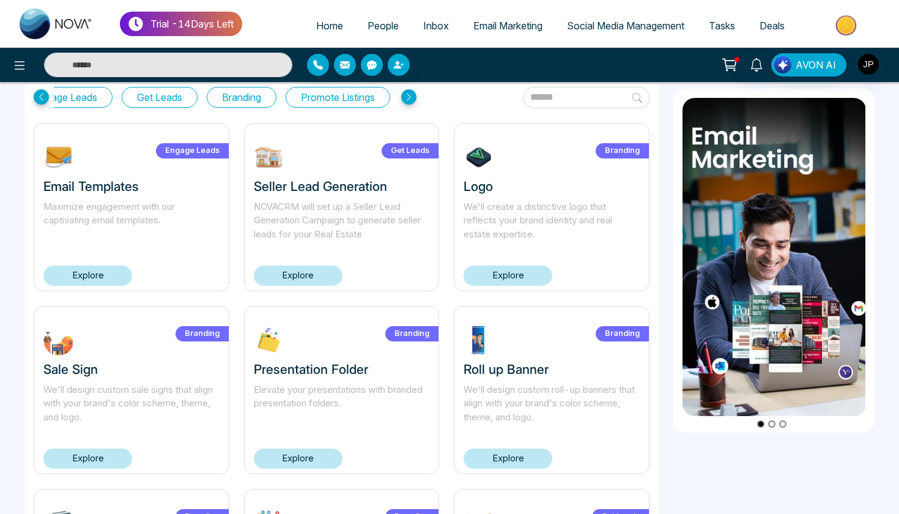
scroll to position [65, 0]
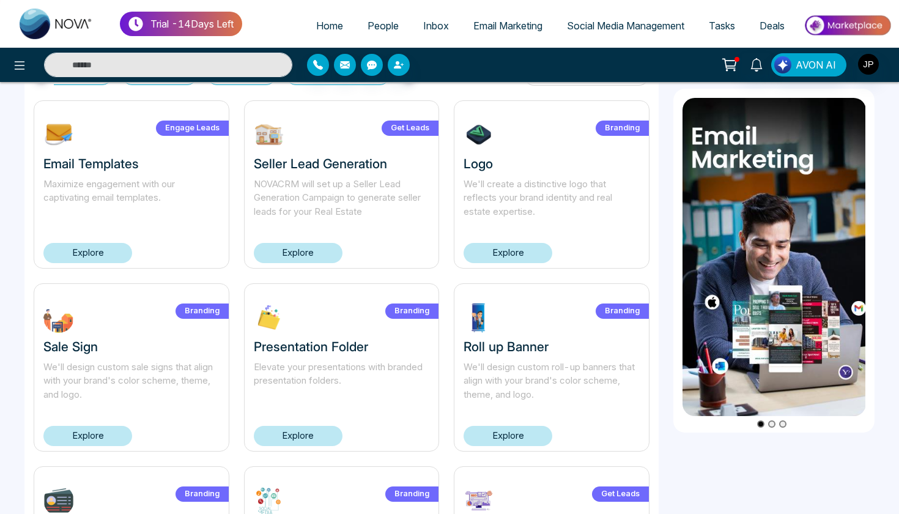
click at [320, 432] on link "Explore" at bounding box center [298, 436] width 89 height 20
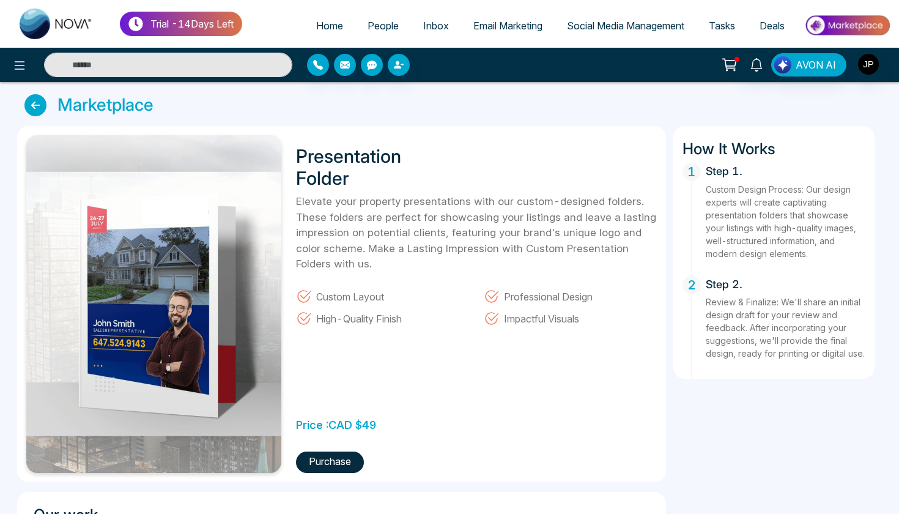
click at [35, 103] on icon at bounding box center [35, 105] width 22 height 22
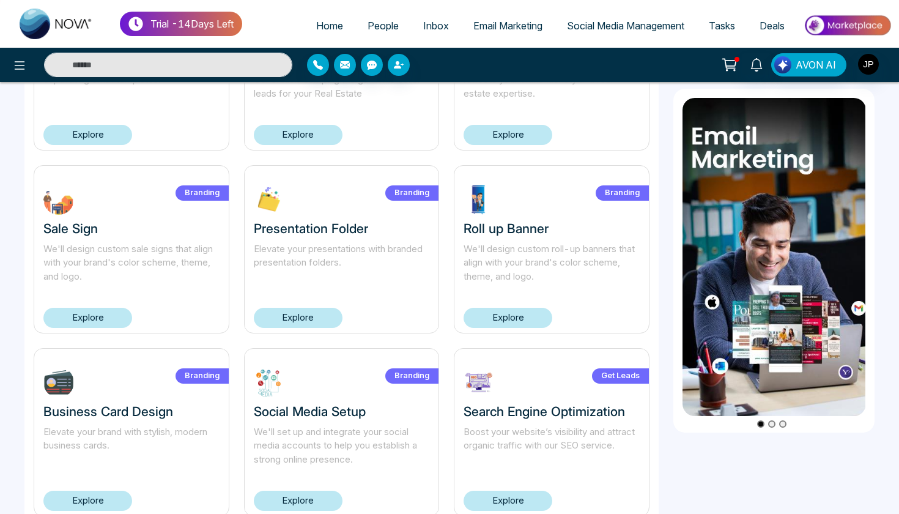
scroll to position [217, 0]
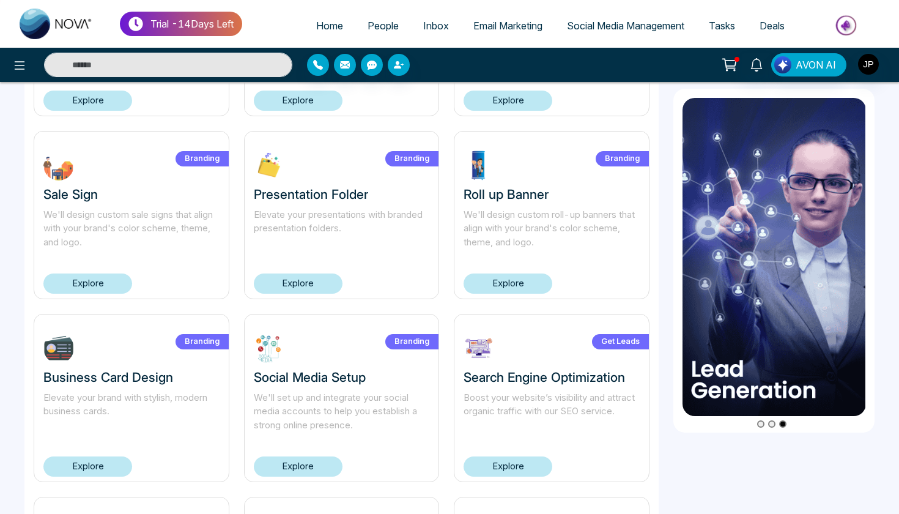
click at [107, 284] on link "Explore" at bounding box center [87, 283] width 89 height 20
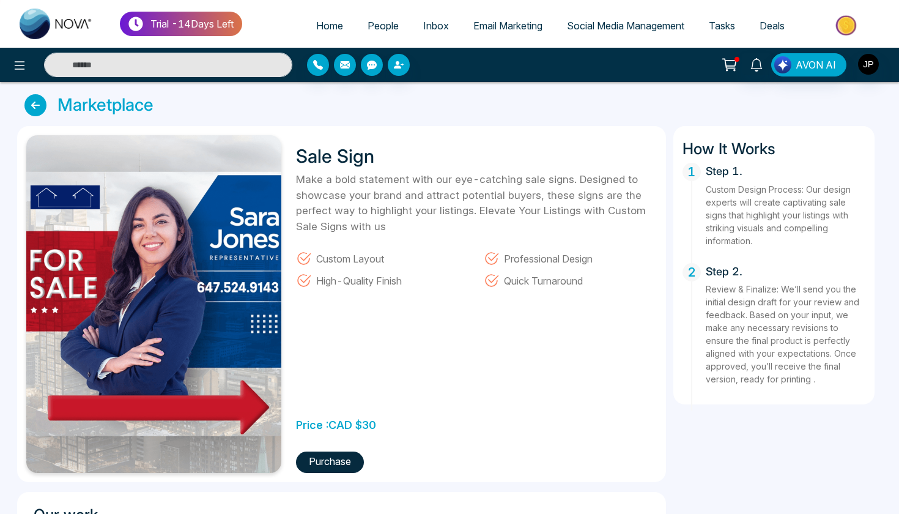
click at [43, 103] on icon at bounding box center [35, 105] width 22 height 22
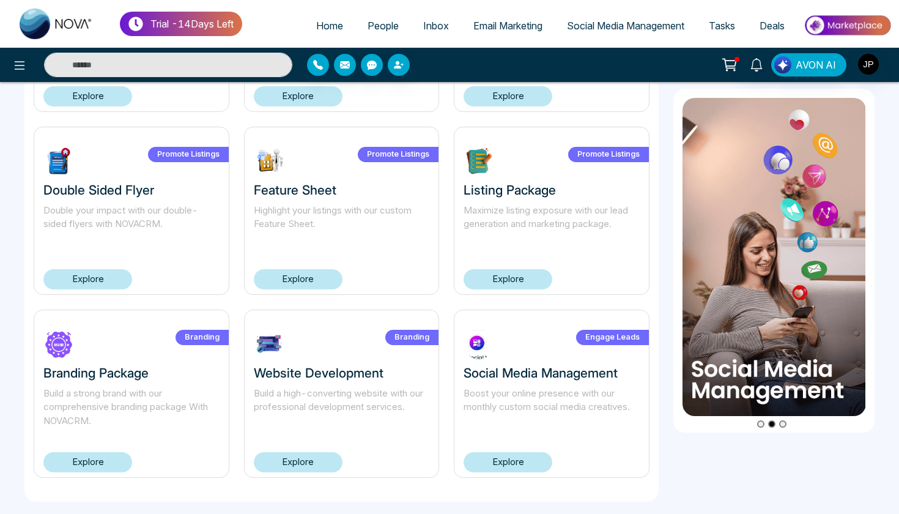
scroll to position [770, 0]
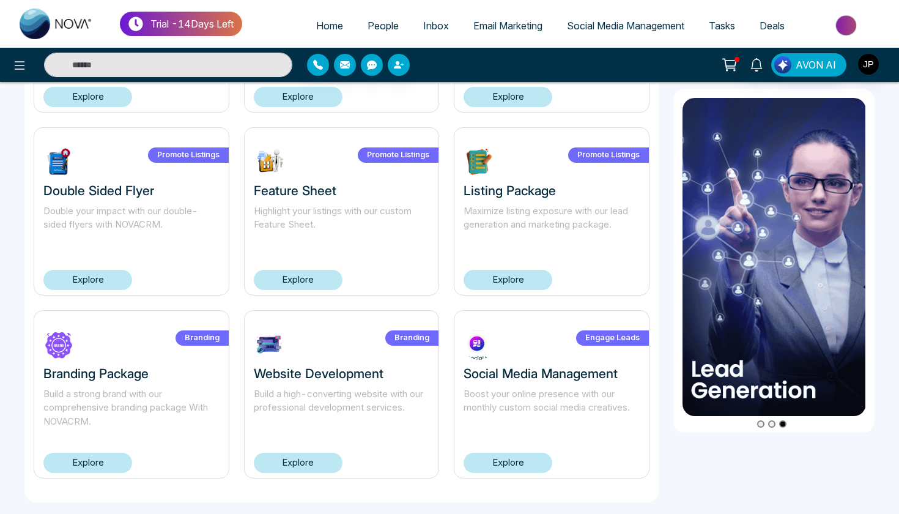
click at [512, 460] on link "Explore" at bounding box center [508, 463] width 89 height 20
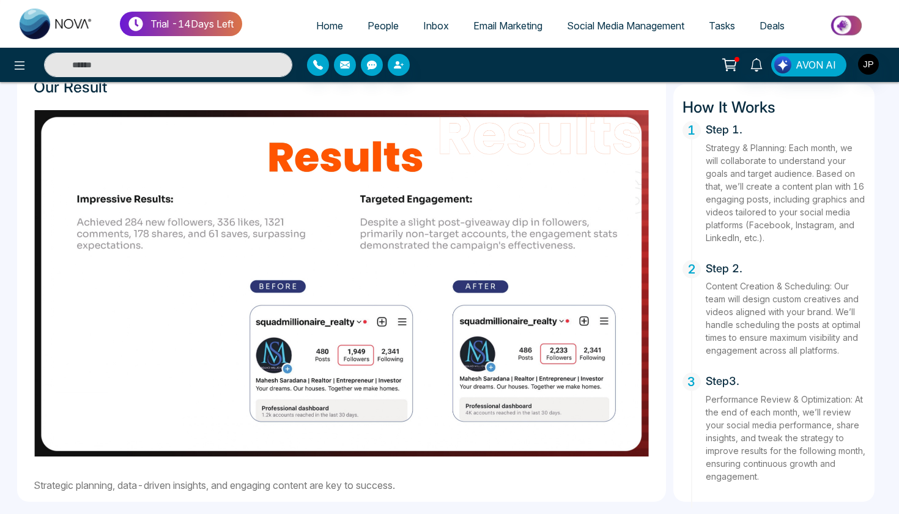
scroll to position [721, 0]
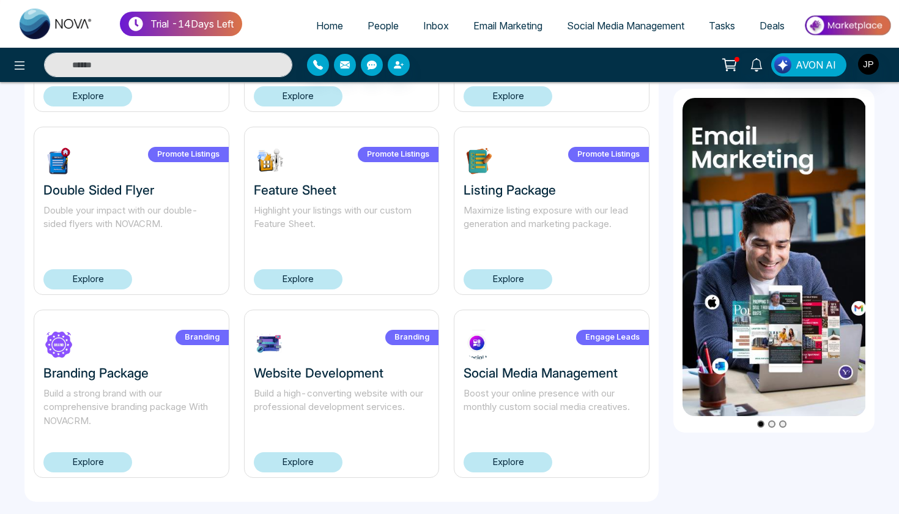
scroll to position [770, 0]
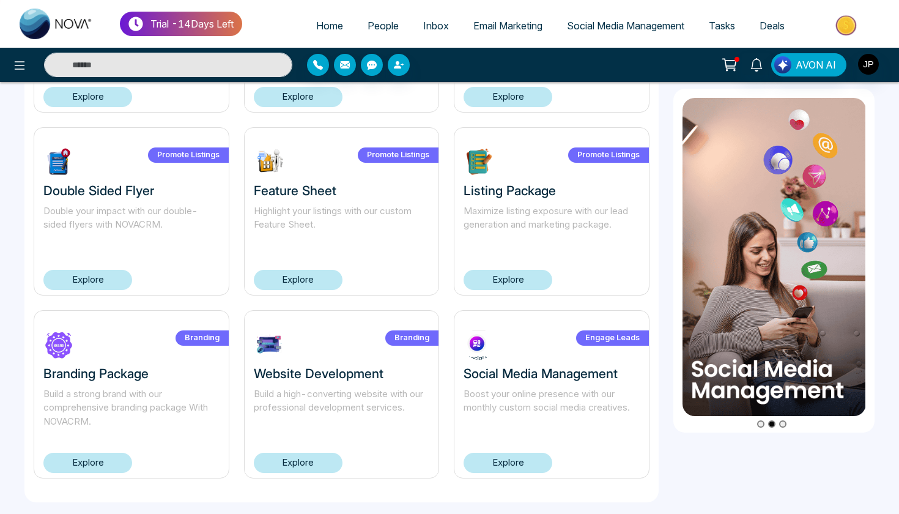
click at [305, 458] on link "Explore" at bounding box center [298, 463] width 89 height 20
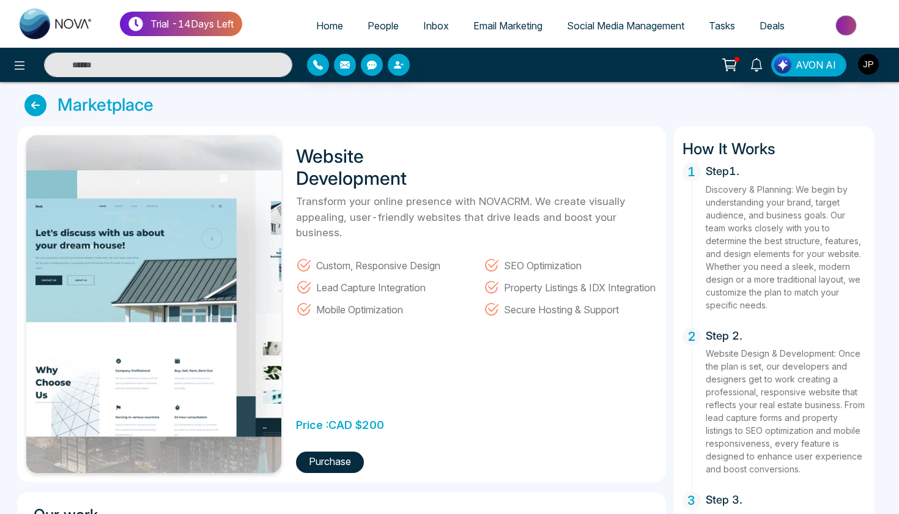
click at [28, 102] on icon at bounding box center [35, 105] width 22 height 22
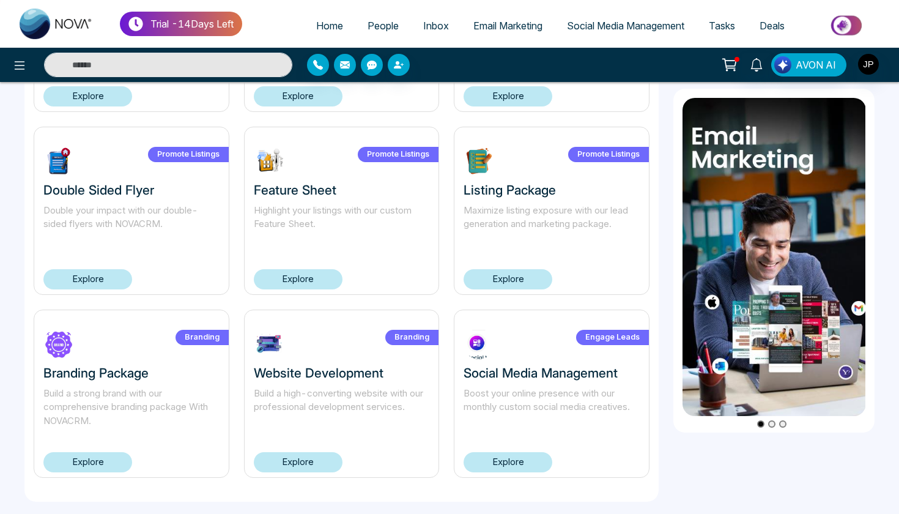
scroll to position [770, 0]
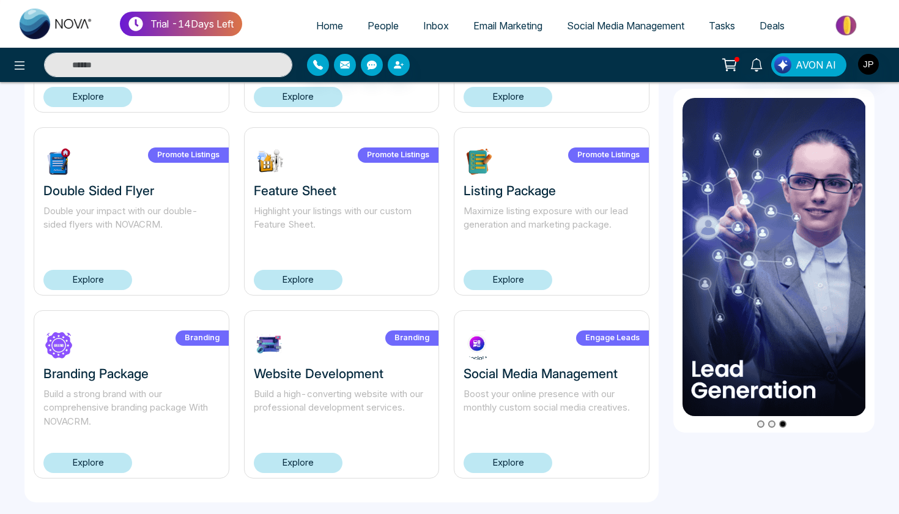
click at [94, 456] on link "Explore" at bounding box center [87, 463] width 89 height 20
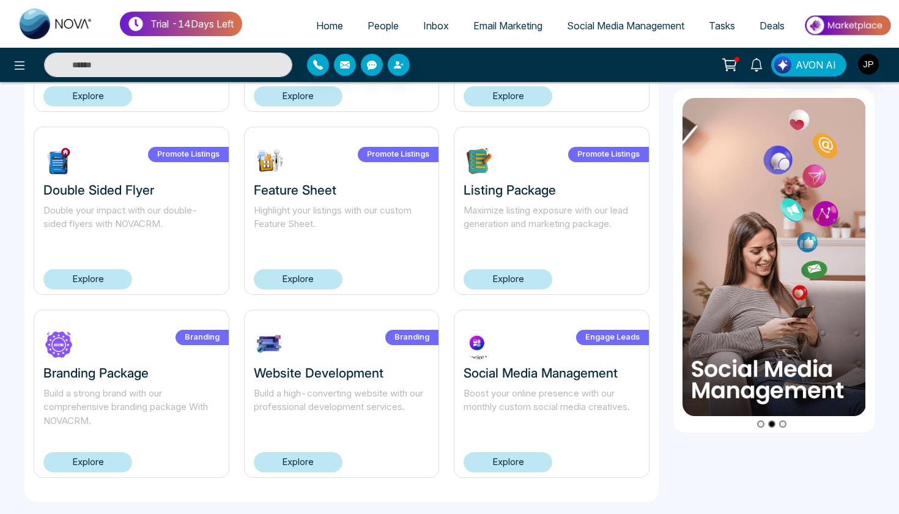
scroll to position [770, 0]
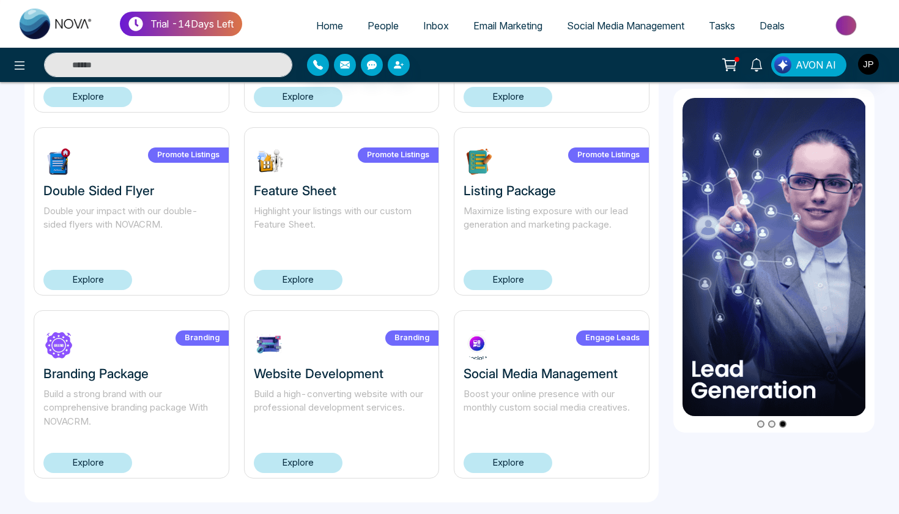
click at [504, 275] on link "Explore" at bounding box center [508, 280] width 89 height 20
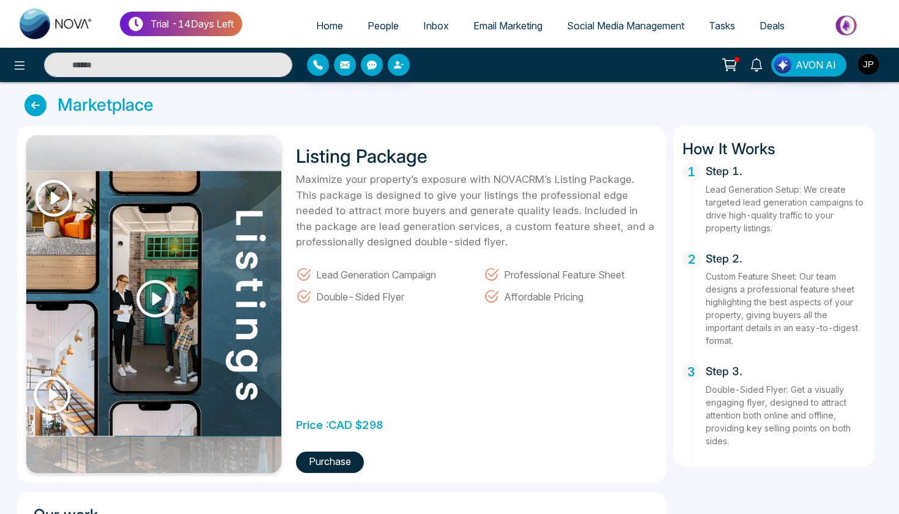
click at [152, 302] on img at bounding box center [153, 304] width 255 height 338
click at [159, 299] on img at bounding box center [153, 304] width 255 height 338
click at [54, 194] on img at bounding box center [153, 304] width 255 height 338
click at [46, 406] on img at bounding box center [153, 304] width 255 height 338
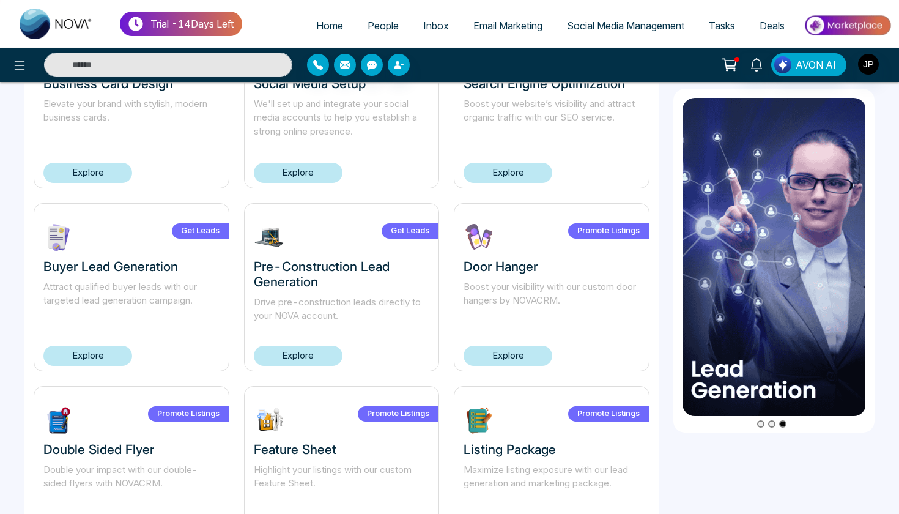
scroll to position [485, 0]
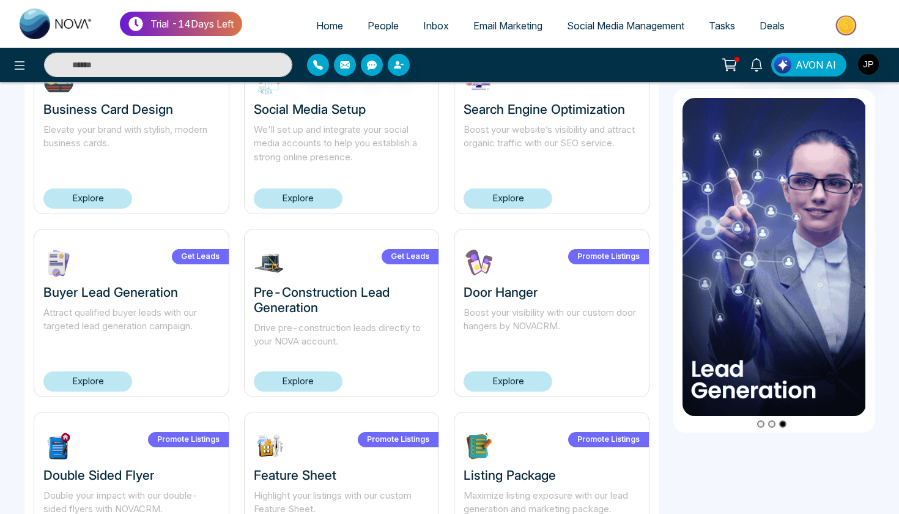
click at [299, 376] on link "Explore" at bounding box center [298, 381] width 89 height 20
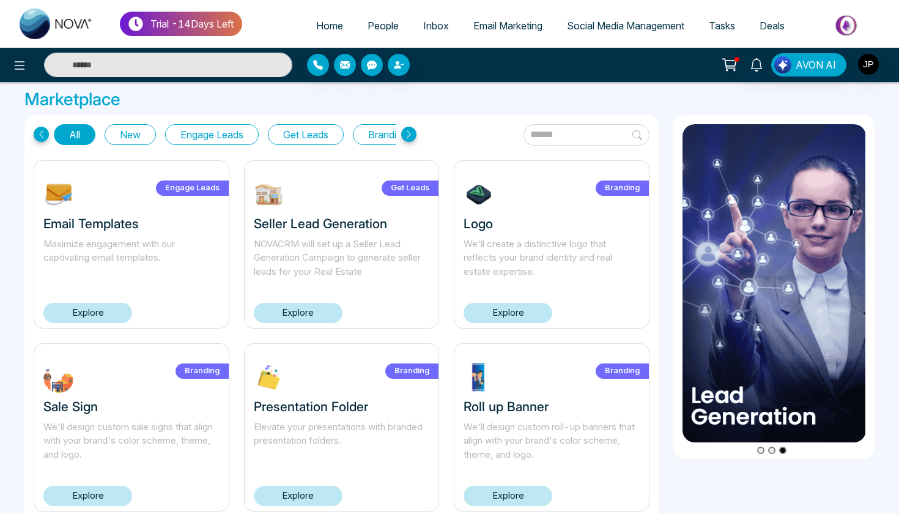
scroll to position [3, 0]
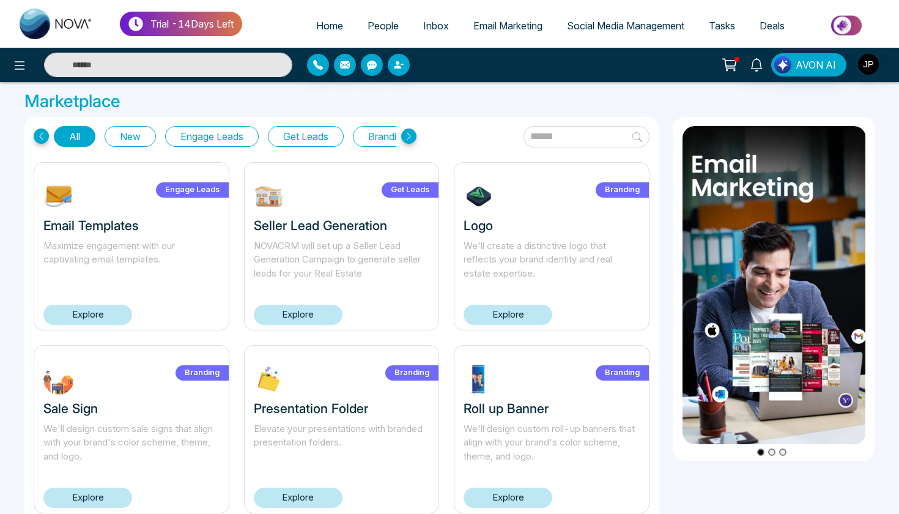
click at [477, 317] on link "Explore" at bounding box center [508, 315] width 89 height 20
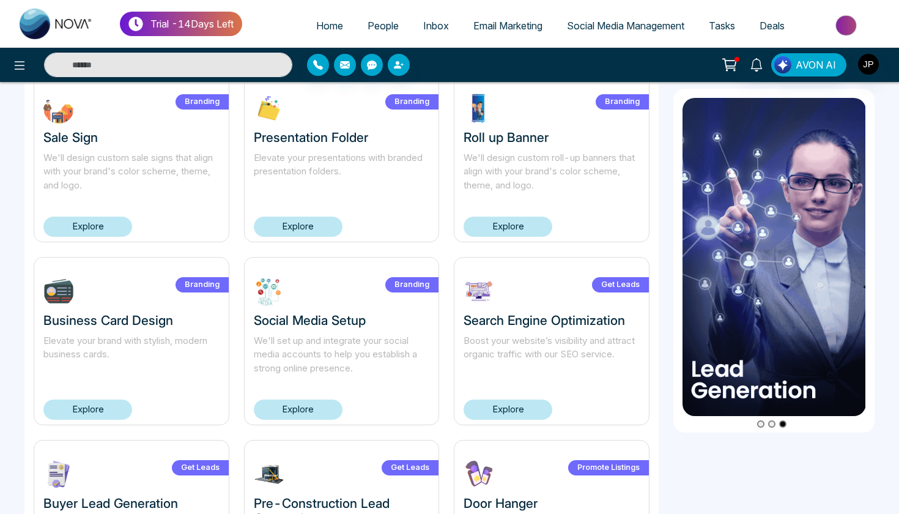
scroll to position [284, 0]
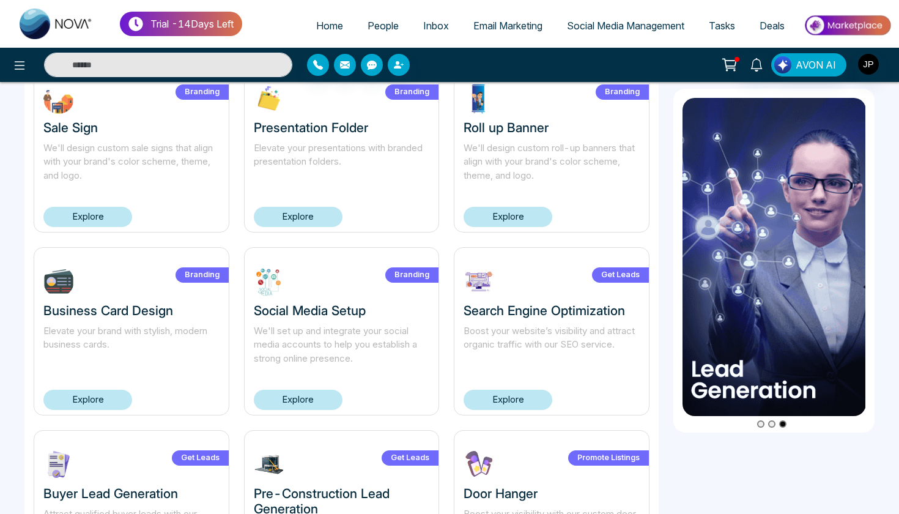
click at [111, 214] on link "Explore" at bounding box center [87, 217] width 89 height 20
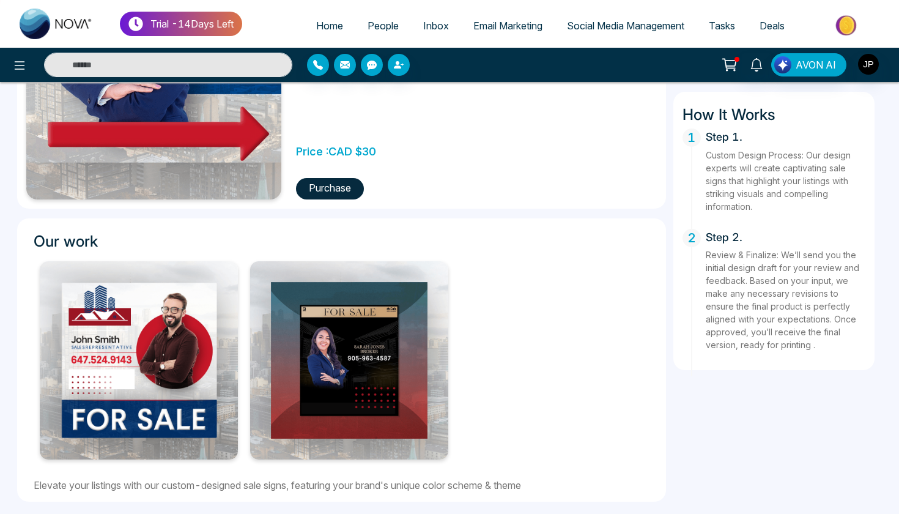
scroll to position [273, 0]
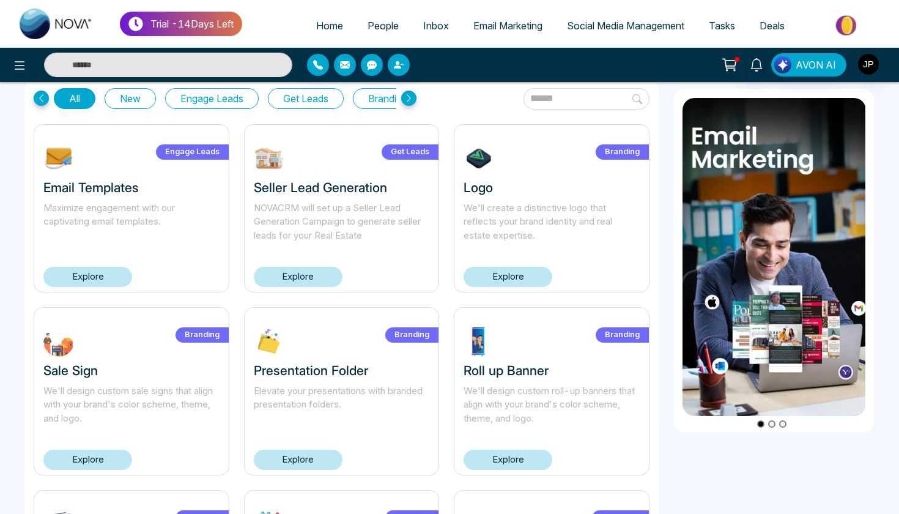
scroll to position [198, 0]
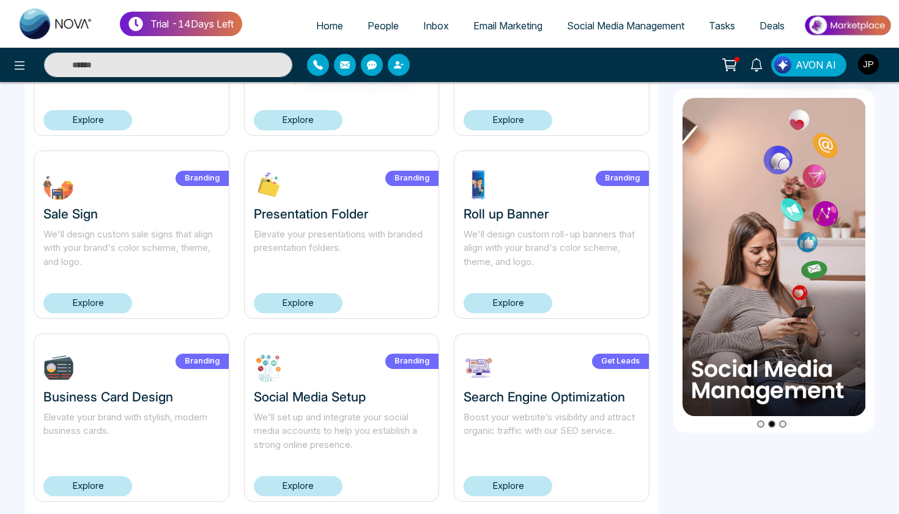
click at [498, 300] on link "Explore" at bounding box center [508, 303] width 89 height 20
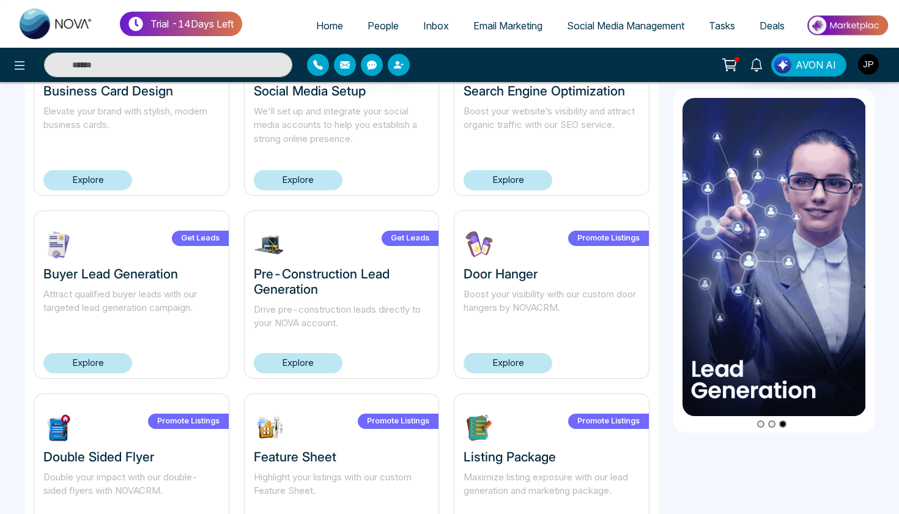
scroll to position [468, 0]
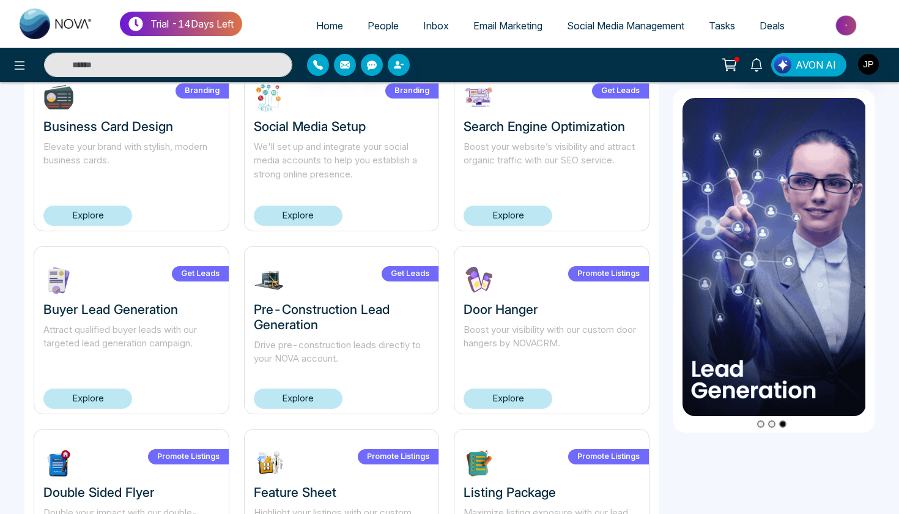
click at [315, 396] on link "Explore" at bounding box center [298, 399] width 89 height 20
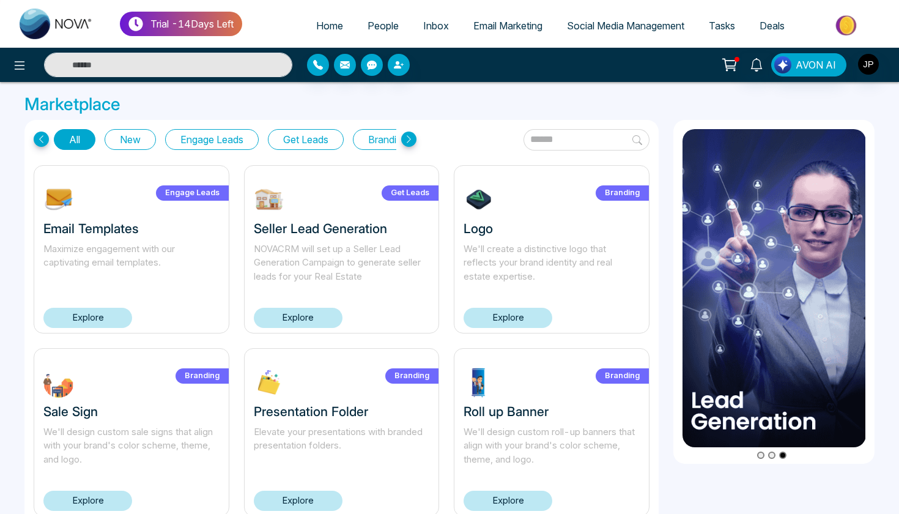
click at [432, 112] on h3 "Marketplace" at bounding box center [449, 104] width 850 height 21
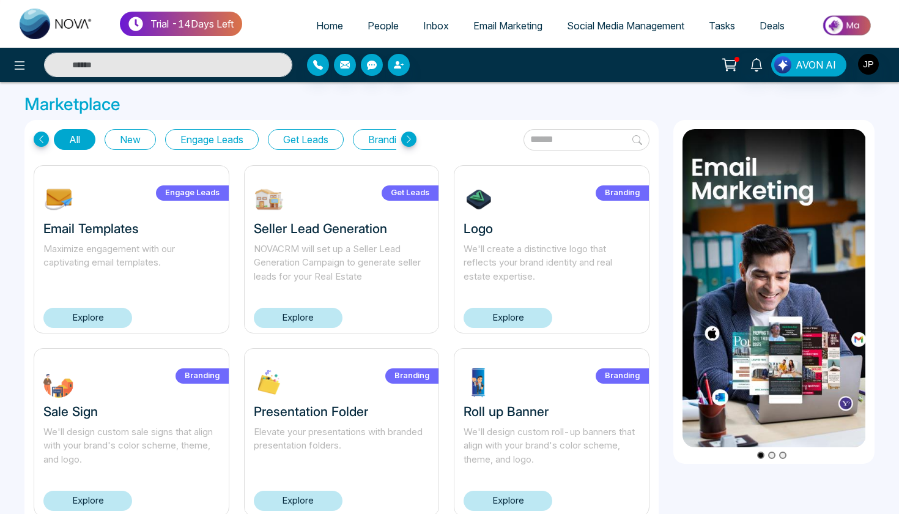
scroll to position [80, 0]
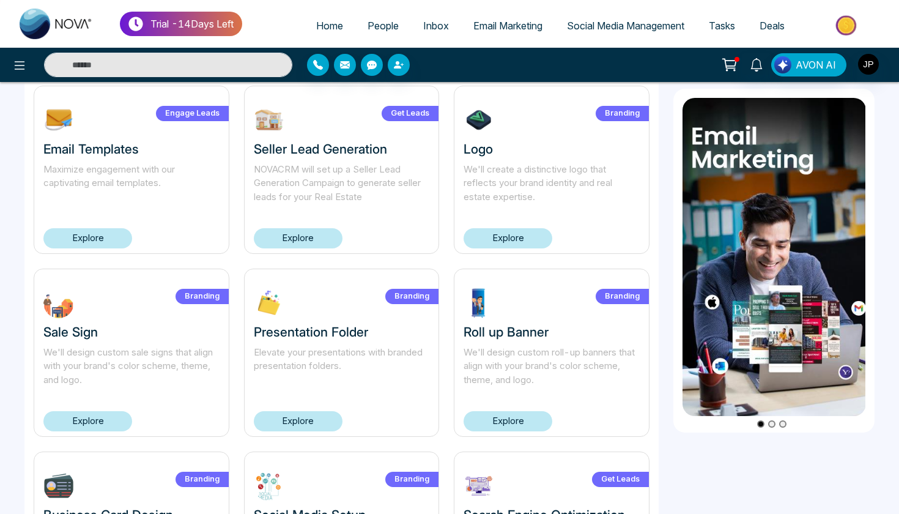
click at [526, 424] on link "Explore" at bounding box center [508, 421] width 89 height 20
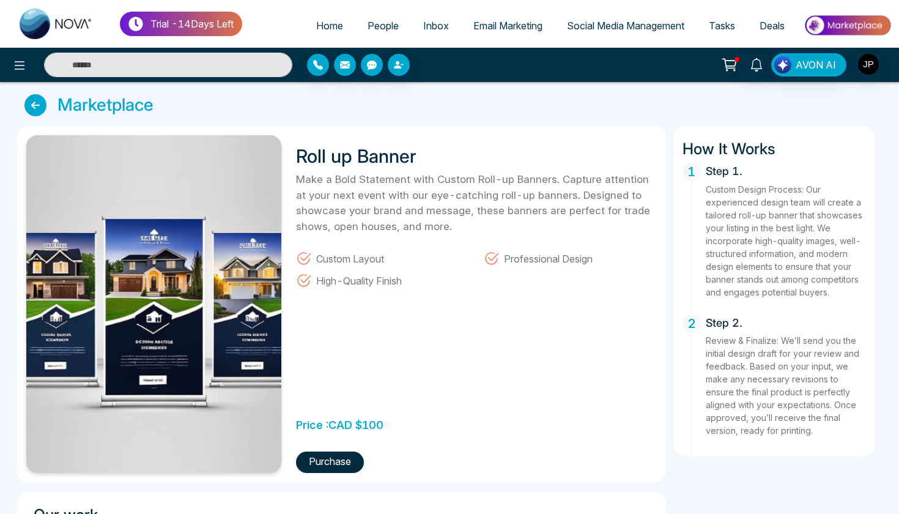
click at [27, 100] on icon at bounding box center [35, 105] width 22 height 22
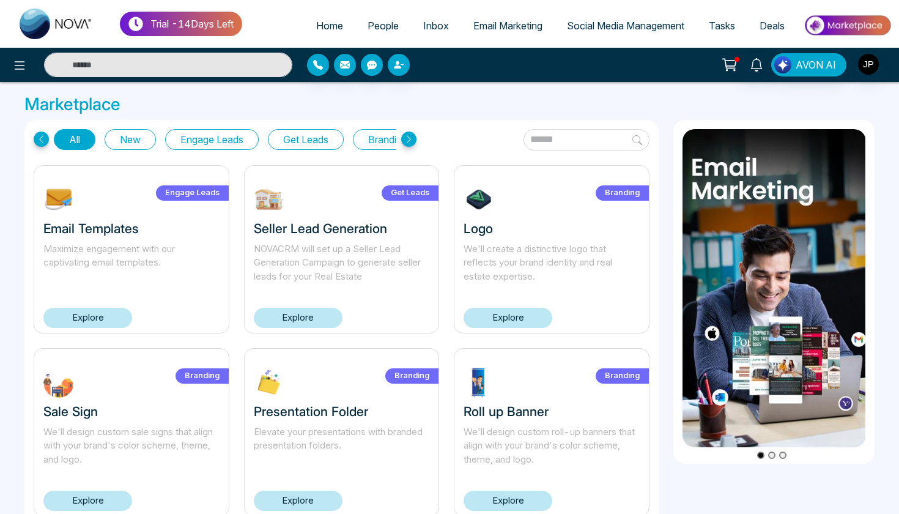
click at [727, 31] on span "Tasks" at bounding box center [722, 26] width 26 height 12
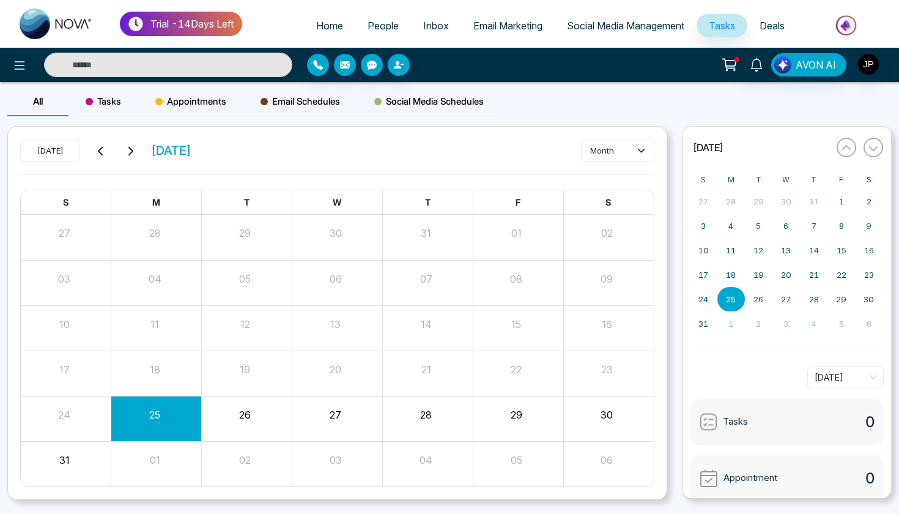
click at [317, 28] on span "Home" at bounding box center [329, 26] width 27 height 12
select select "*"
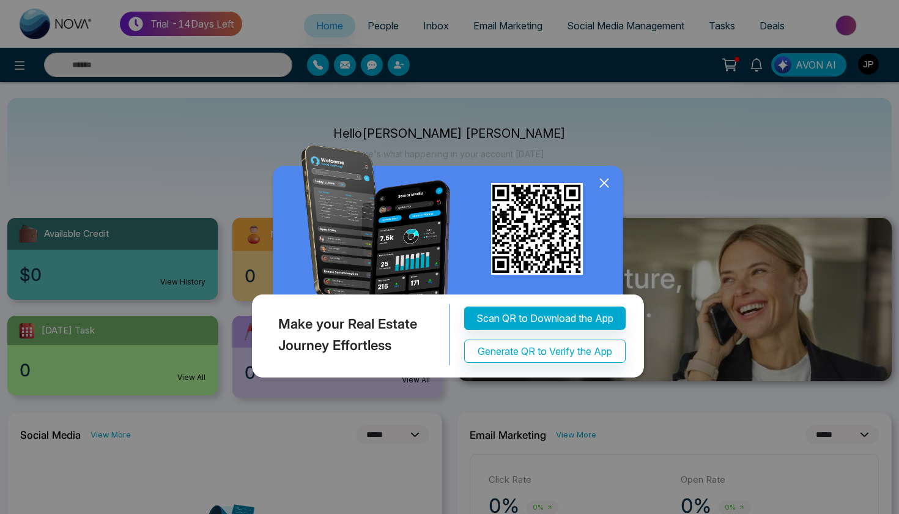
click at [604, 182] on icon at bounding box center [604, 183] width 18 height 18
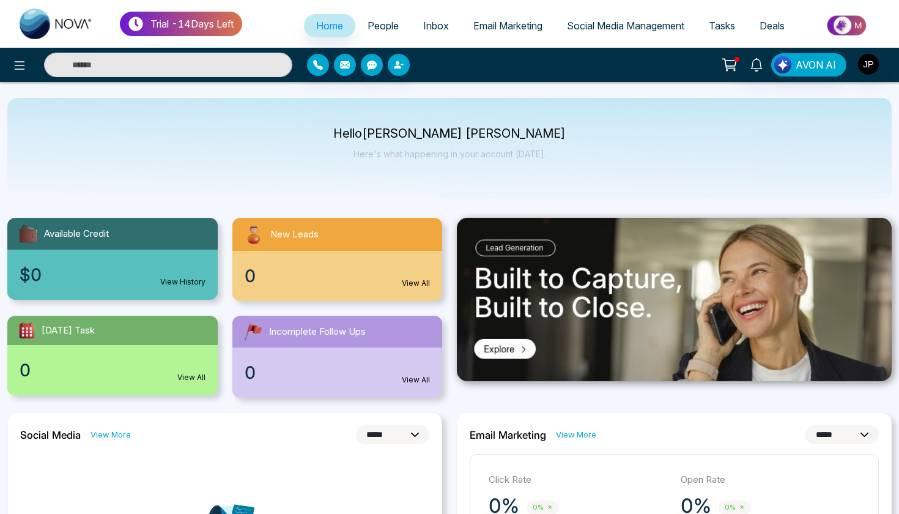
click at [483, 28] on span "Email Marketing" at bounding box center [508, 26] width 69 height 12
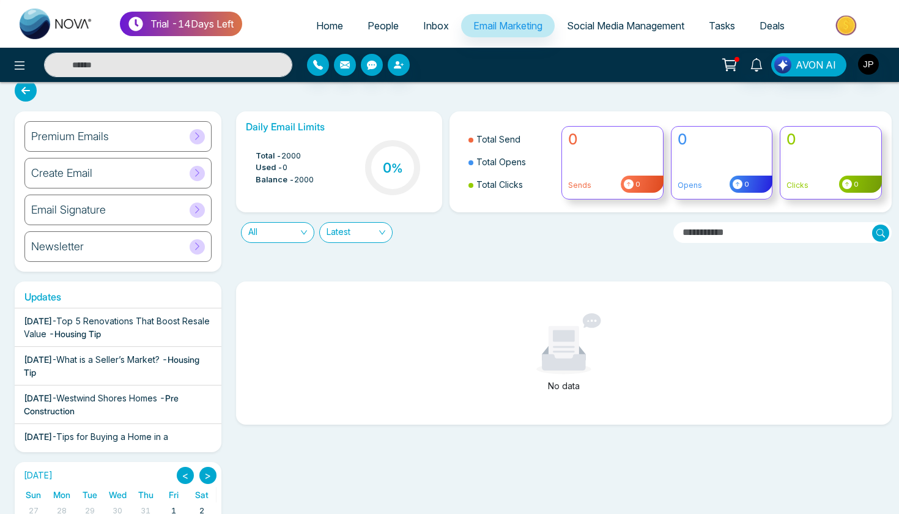
scroll to position [12, 0]
click at [423, 30] on span "Inbox" at bounding box center [436, 26] width 26 height 12
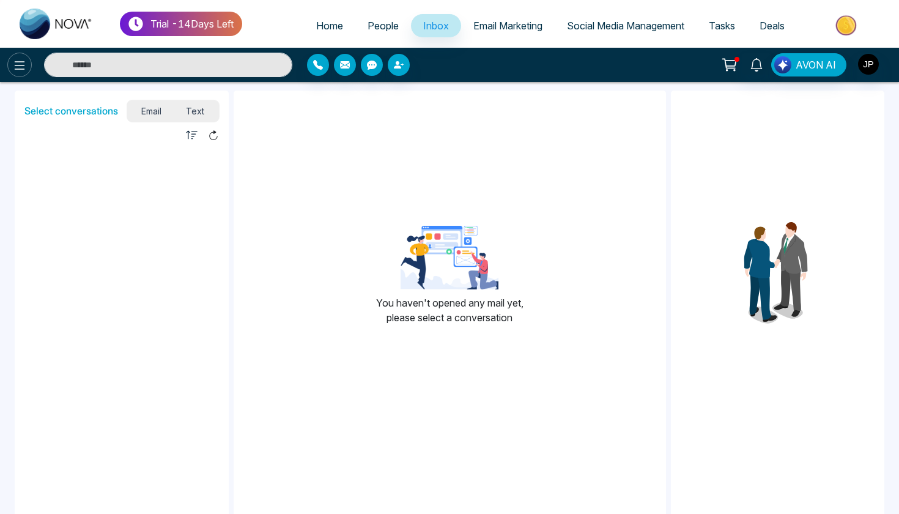
click at [15, 60] on icon at bounding box center [19, 65] width 15 height 15
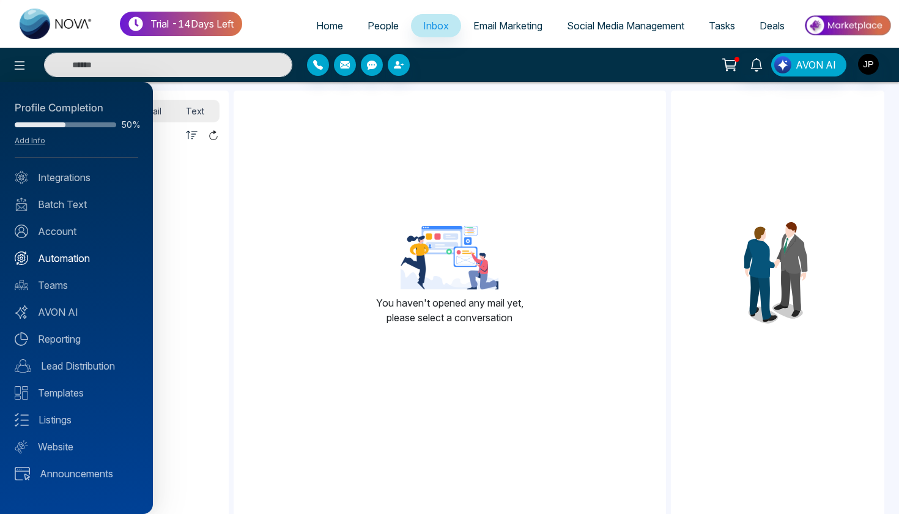
click at [46, 259] on link "Automation" at bounding box center [77, 258] width 124 height 15
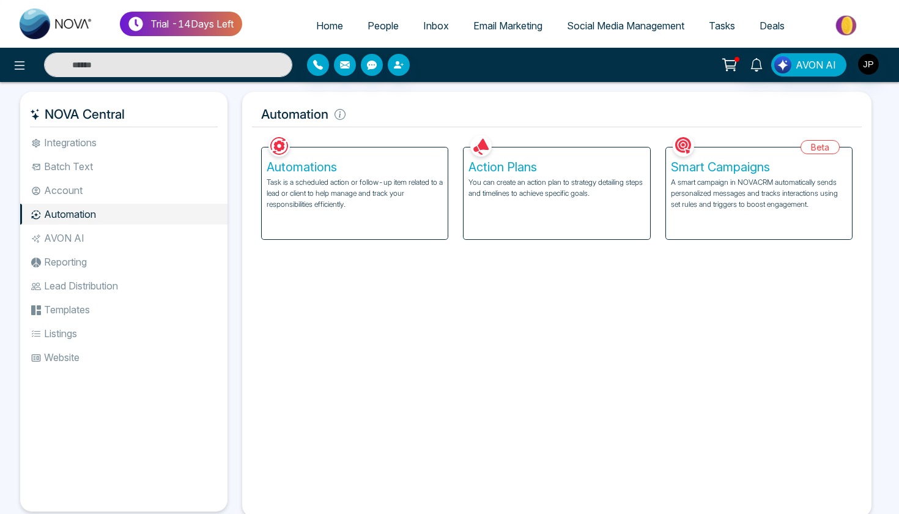
click at [17, 69] on icon at bounding box center [20, 65] width 10 height 9
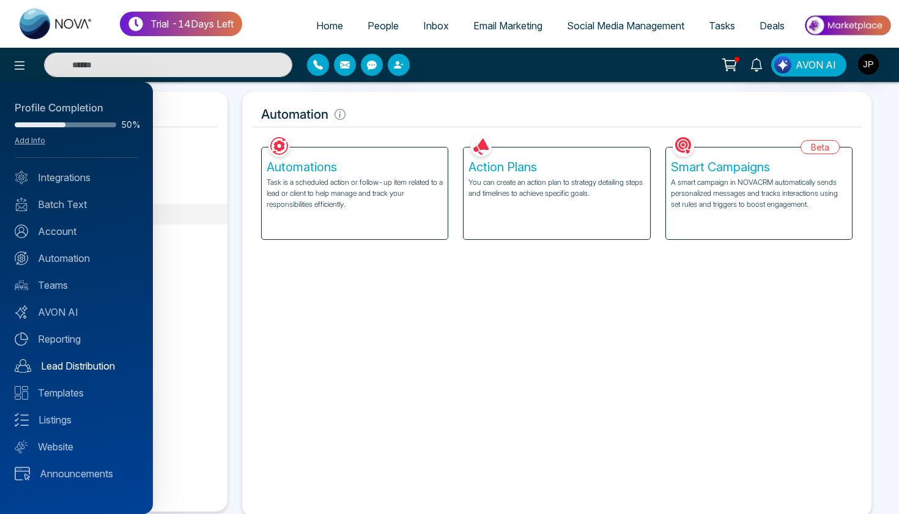
click at [57, 367] on link "Lead Distribution" at bounding box center [77, 366] width 124 height 15
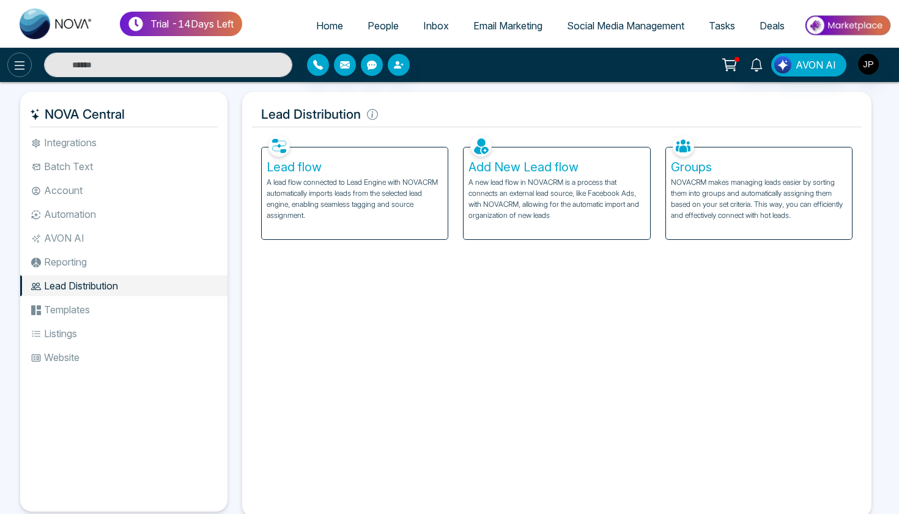
click at [27, 73] on button at bounding box center [19, 65] width 24 height 24
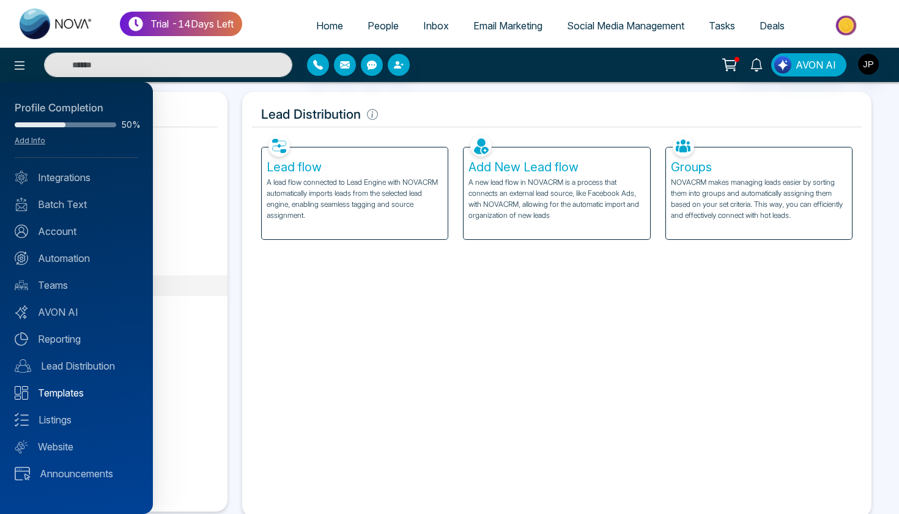
click at [66, 392] on link "Templates" at bounding box center [77, 392] width 124 height 15
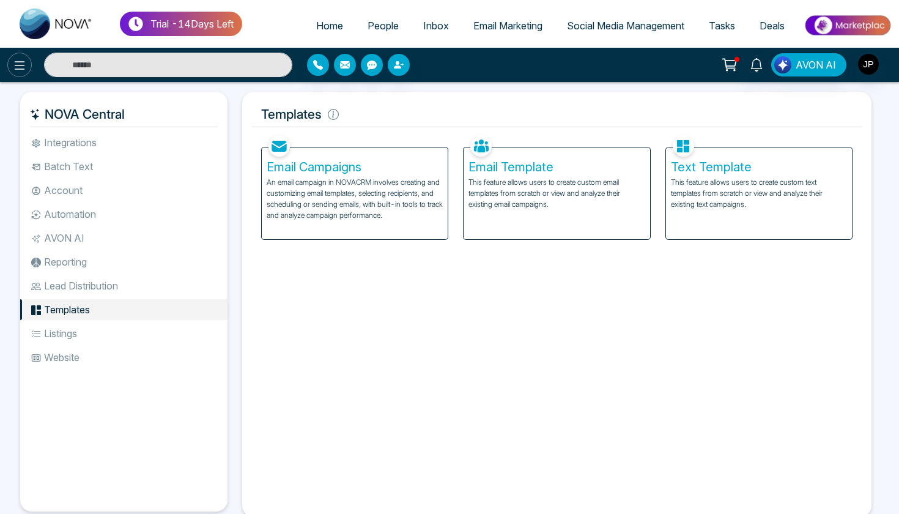
click at [20, 67] on icon at bounding box center [19, 65] width 15 height 15
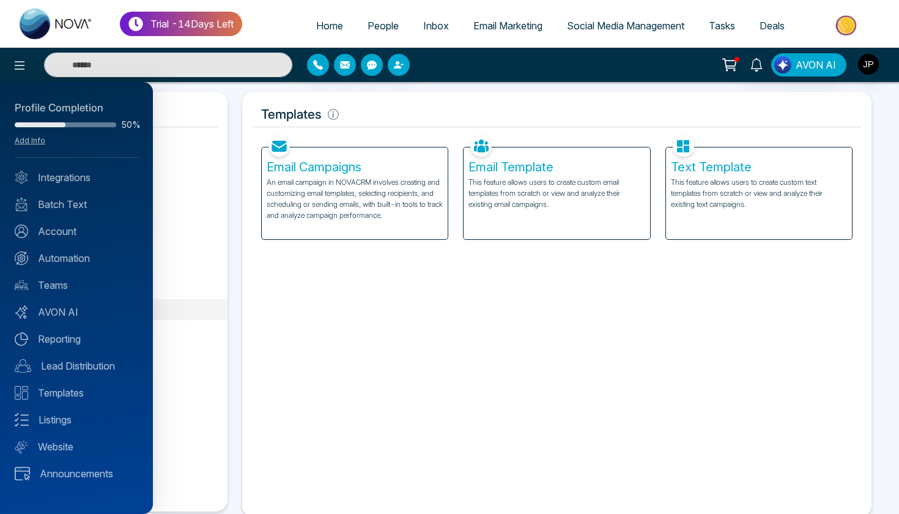
scroll to position [15, 0]
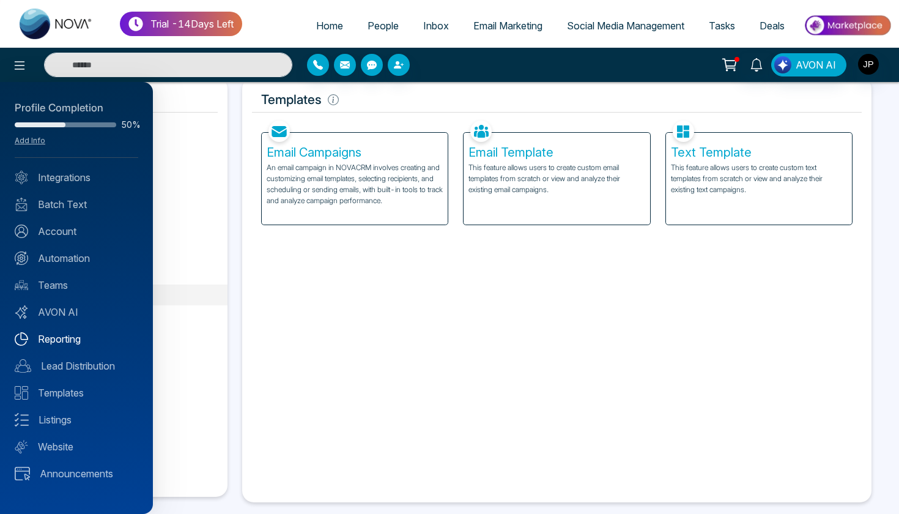
click at [75, 340] on link "Reporting" at bounding box center [77, 339] width 124 height 15
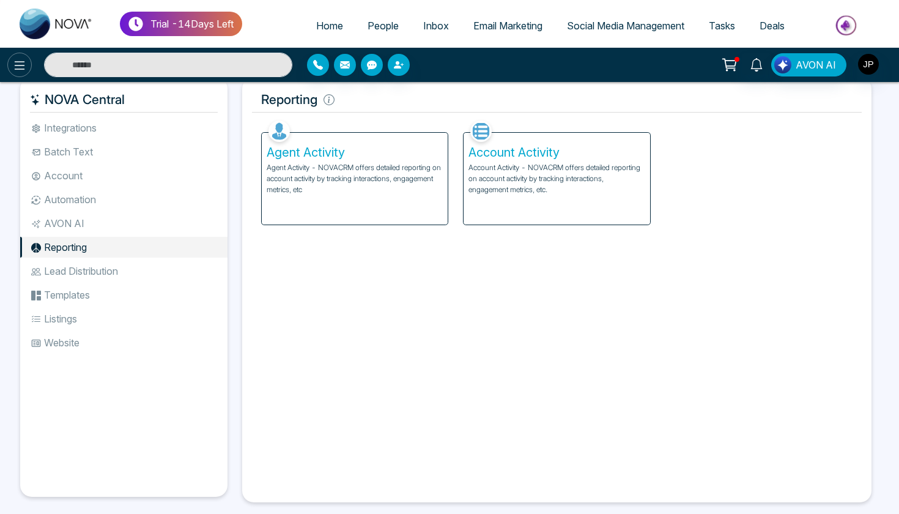
click at [21, 65] on icon at bounding box center [20, 65] width 10 height 9
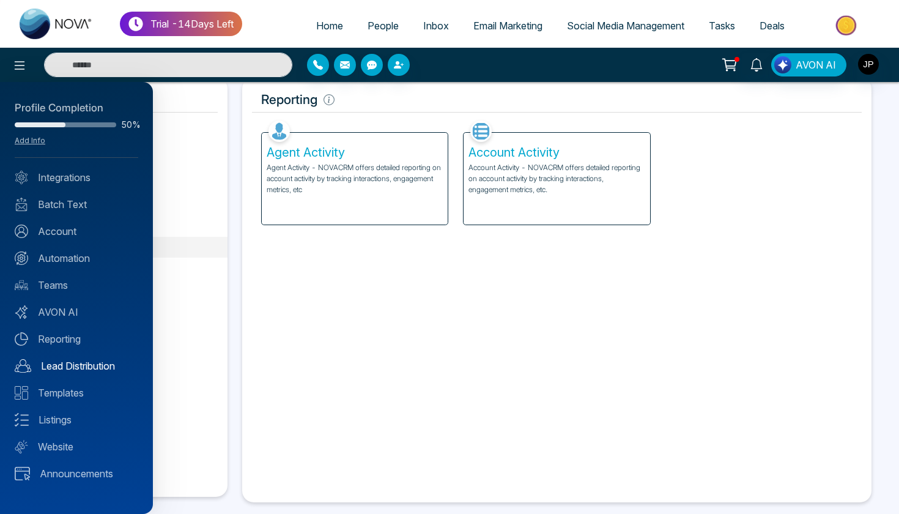
click at [56, 368] on link "Lead Distribution" at bounding box center [77, 366] width 124 height 15
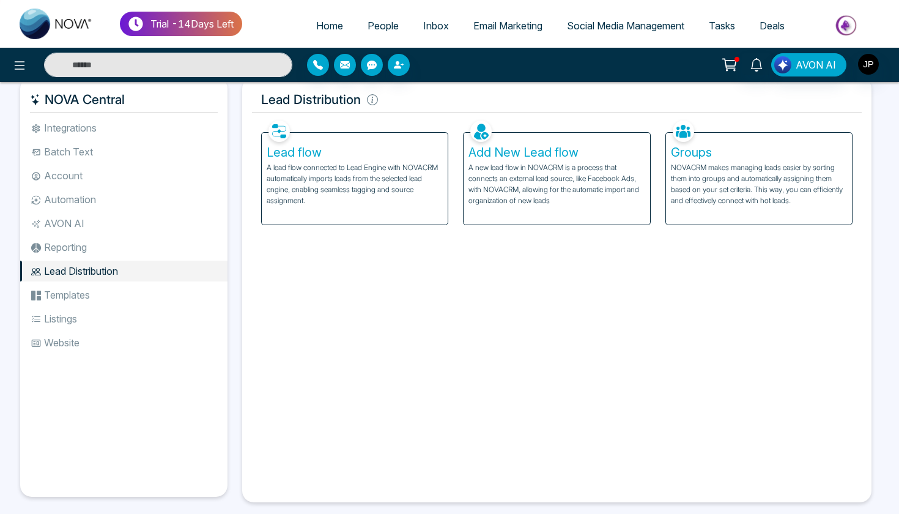
click at [63, 230] on li "AVON AI" at bounding box center [123, 223] width 207 height 21
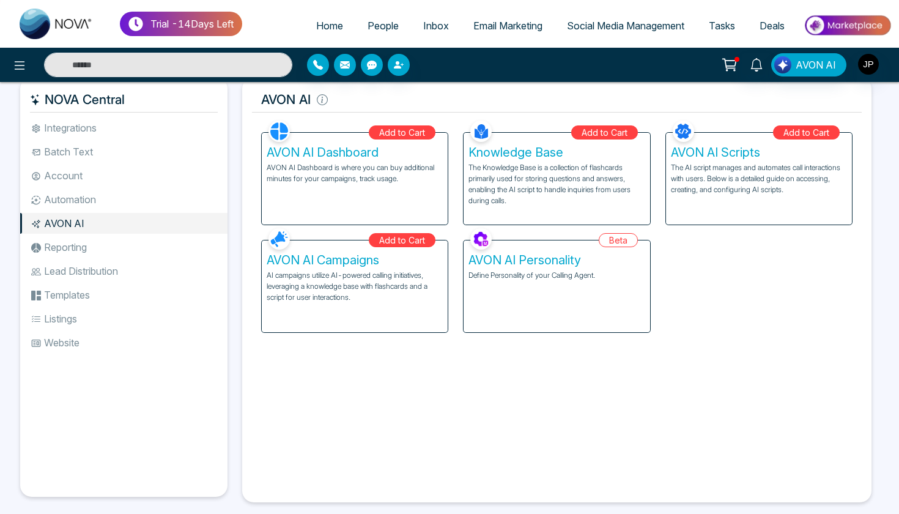
click at [65, 244] on li "Reporting" at bounding box center [123, 247] width 207 height 21
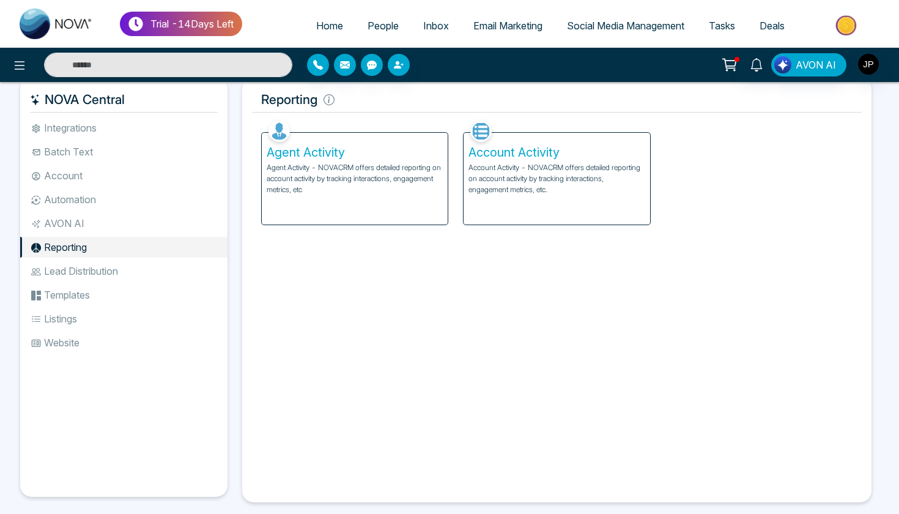
click at [77, 177] on li "Account" at bounding box center [123, 175] width 207 height 21
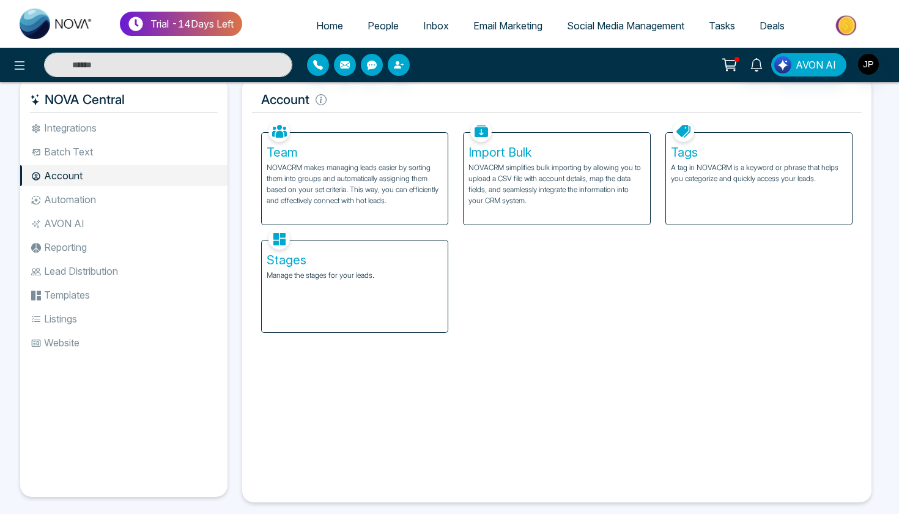
click at [87, 152] on li "Batch Text" at bounding box center [123, 151] width 207 height 21
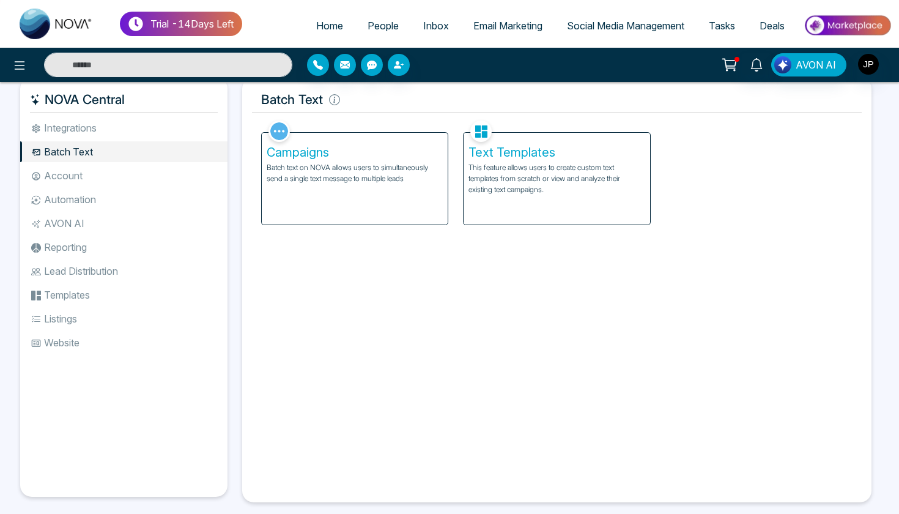
click at [97, 127] on li "Integrations" at bounding box center [123, 127] width 207 height 21
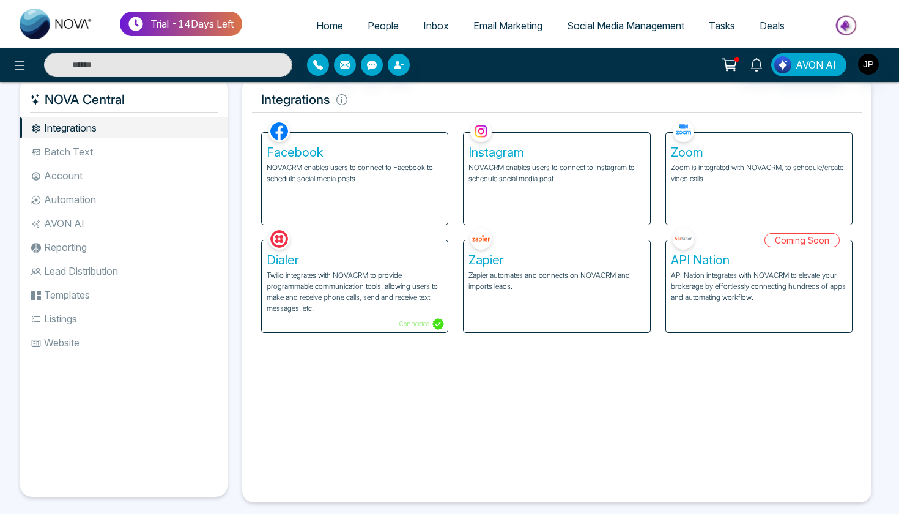
click at [385, 32] on link "People" at bounding box center [383, 25] width 56 height 23
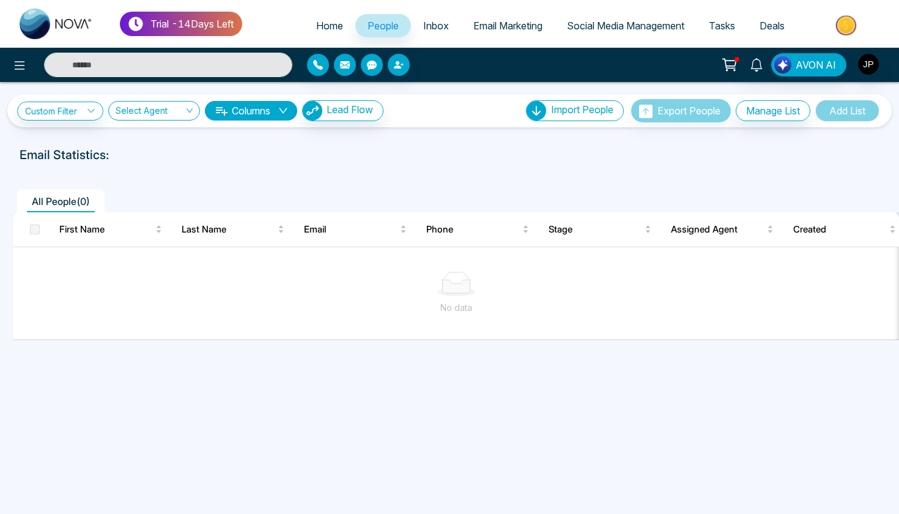
click at [607, 36] on link "Social Media Management" at bounding box center [626, 25] width 142 height 23
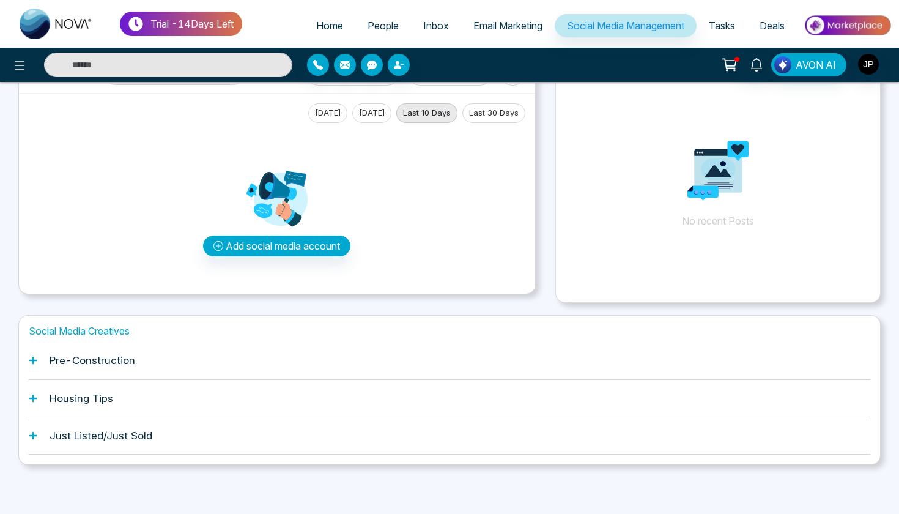
scroll to position [48, 0]
click at [37, 359] on div "Pre-Construction" at bounding box center [450, 361] width 842 height 37
click at [56, 435] on h1 "Just Listed/Just Sold" at bounding box center [101, 436] width 103 height 12
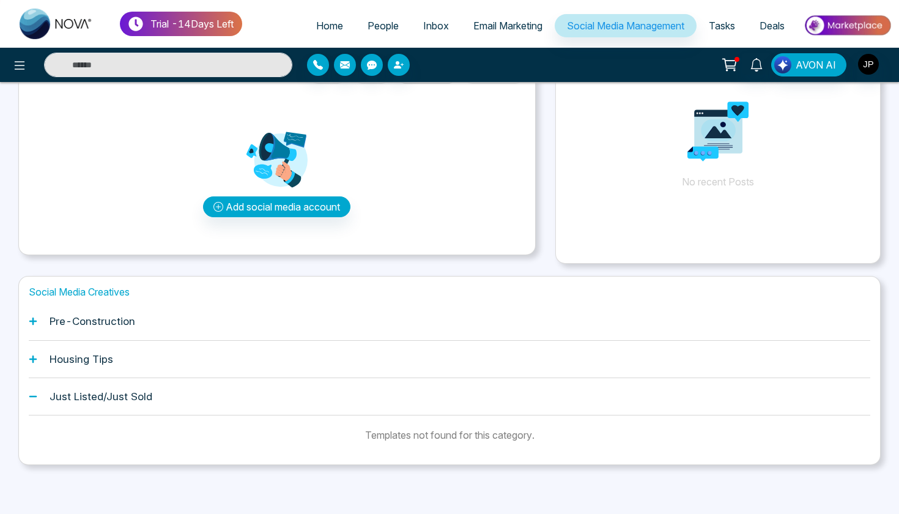
scroll to position [87, 0]
click at [86, 364] on h1 "Housing Tips" at bounding box center [82, 360] width 64 height 12
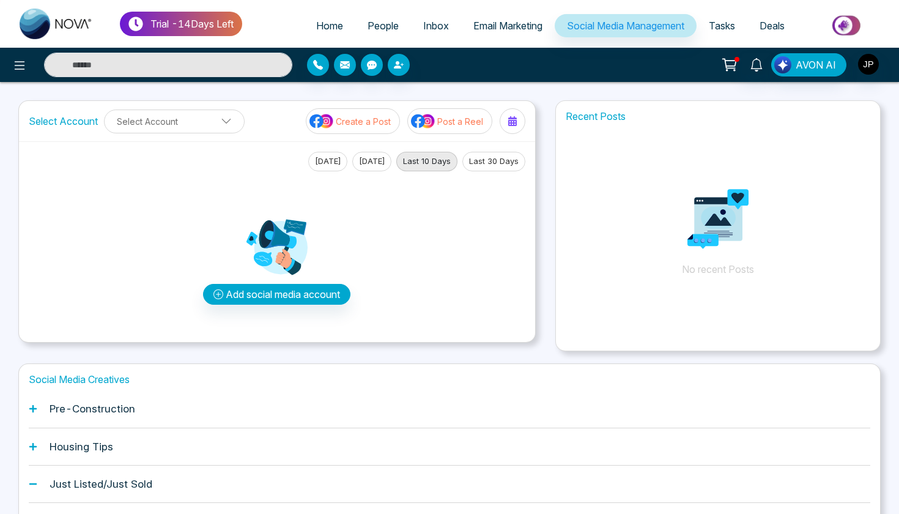
scroll to position [0, 0]
click at [486, 31] on span "Email Marketing" at bounding box center [508, 26] width 69 height 12
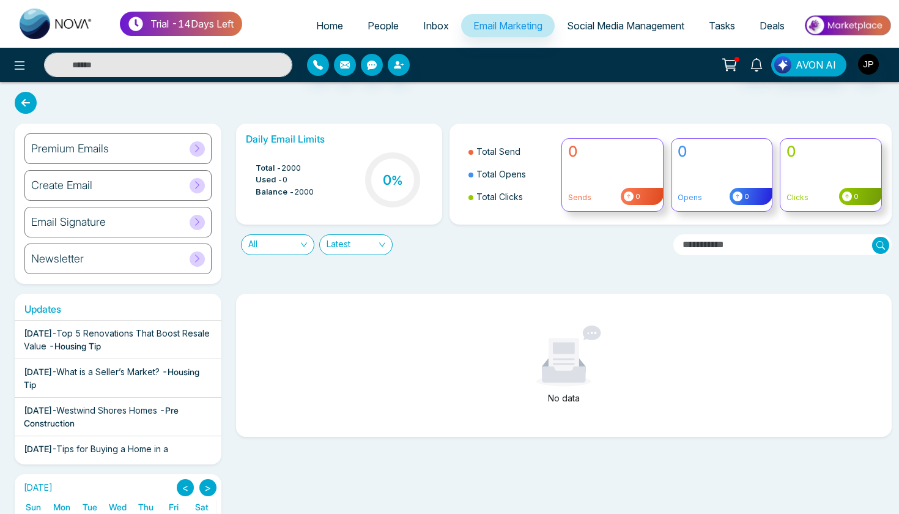
click at [437, 29] on span "Inbox" at bounding box center [436, 26] width 26 height 12
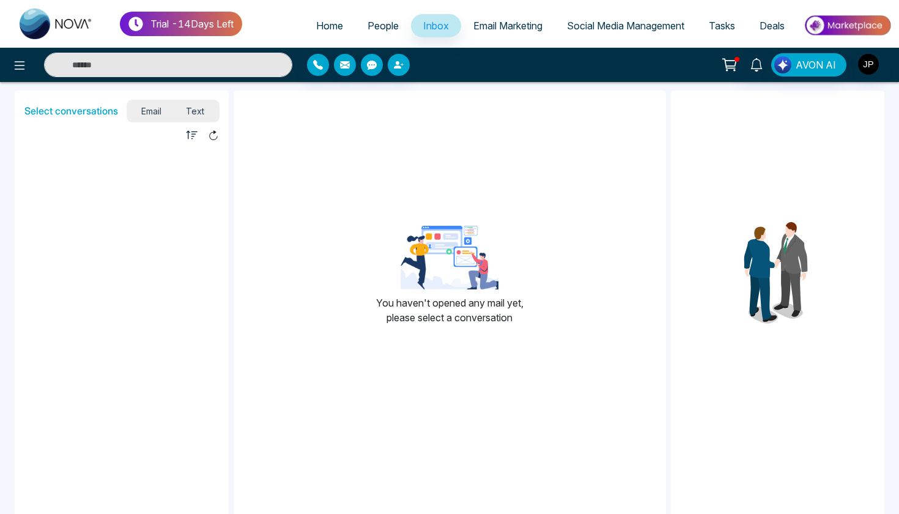
click at [391, 24] on link "People" at bounding box center [383, 25] width 56 height 23
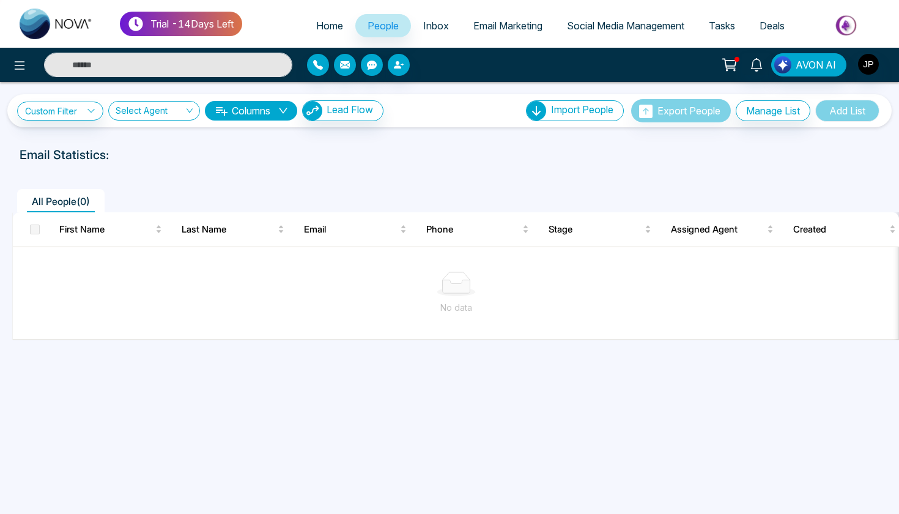
click at [330, 25] on span "Home" at bounding box center [329, 26] width 27 height 12
select select "*"
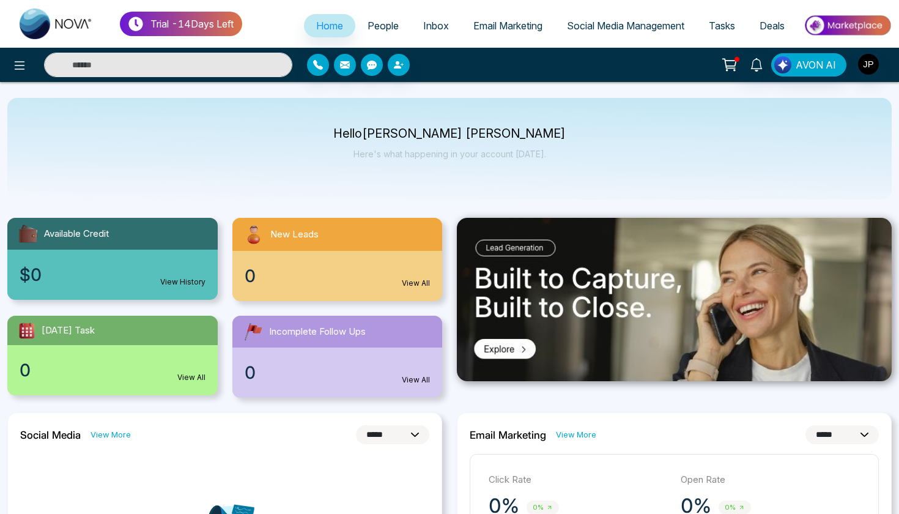
click at [822, 73] on button "AVON AI" at bounding box center [809, 64] width 75 height 23
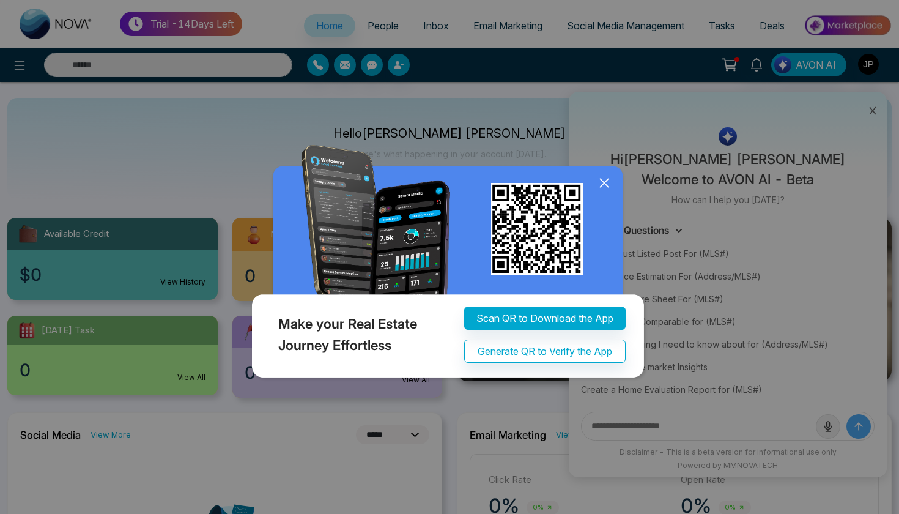
click at [604, 184] on icon at bounding box center [604, 183] width 8 height 8
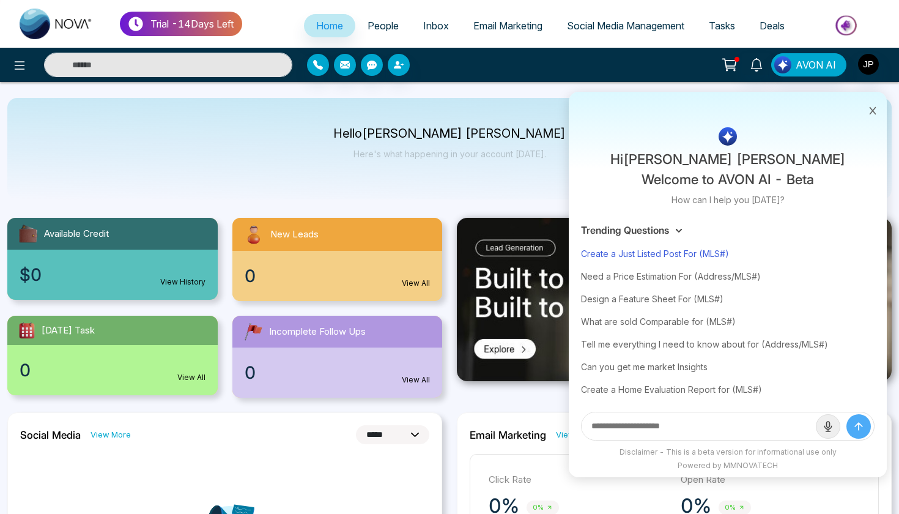
click at [691, 262] on div "Create a Just Listed Post For (MLS#)" at bounding box center [728, 253] width 294 height 23
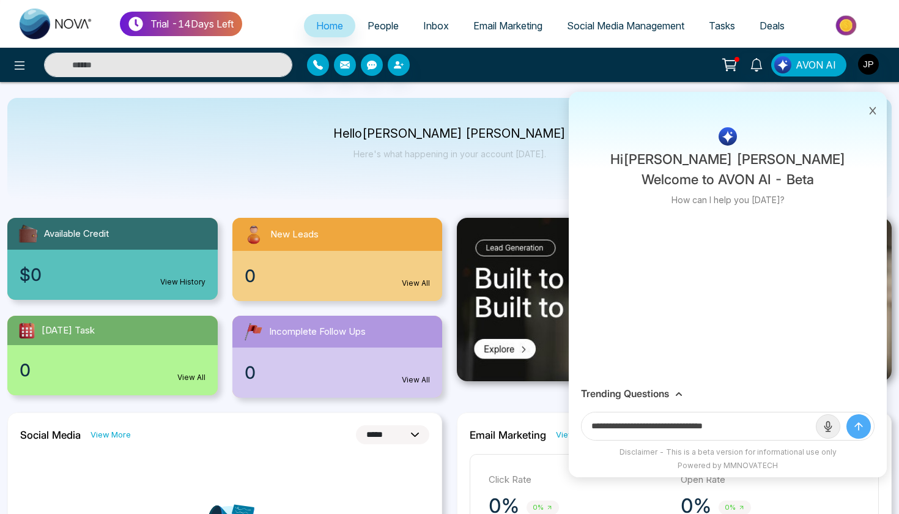
click at [718, 420] on input "**********" at bounding box center [699, 426] width 234 height 28
click at [682, 399] on span at bounding box center [678, 393] width 7 height 11
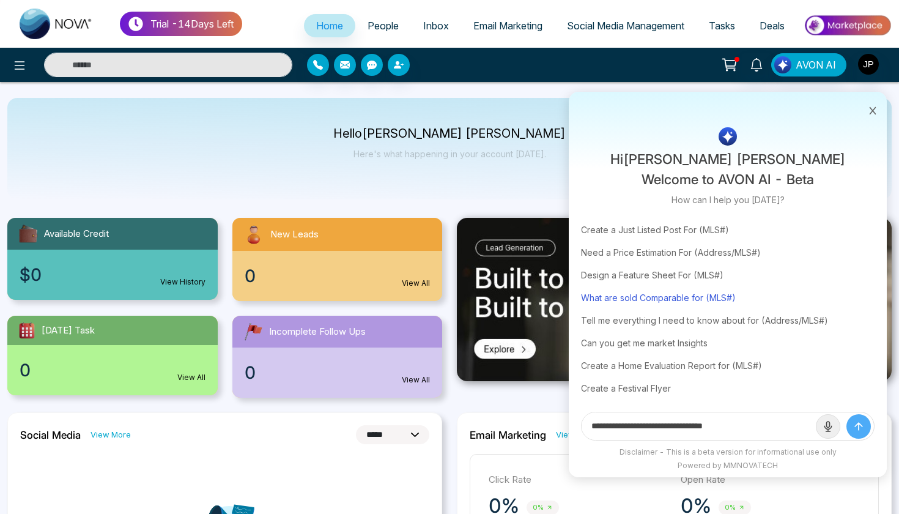
scroll to position [26, 0]
click at [669, 383] on div "Create a Festival Flyer" at bounding box center [728, 388] width 294 height 23
type input "**********"
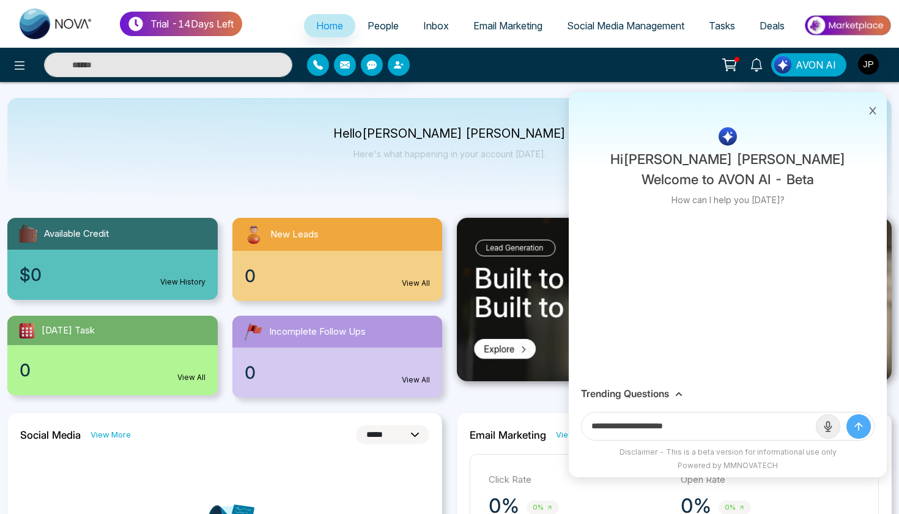
click at [861, 433] on button "submit" at bounding box center [859, 426] width 24 height 24
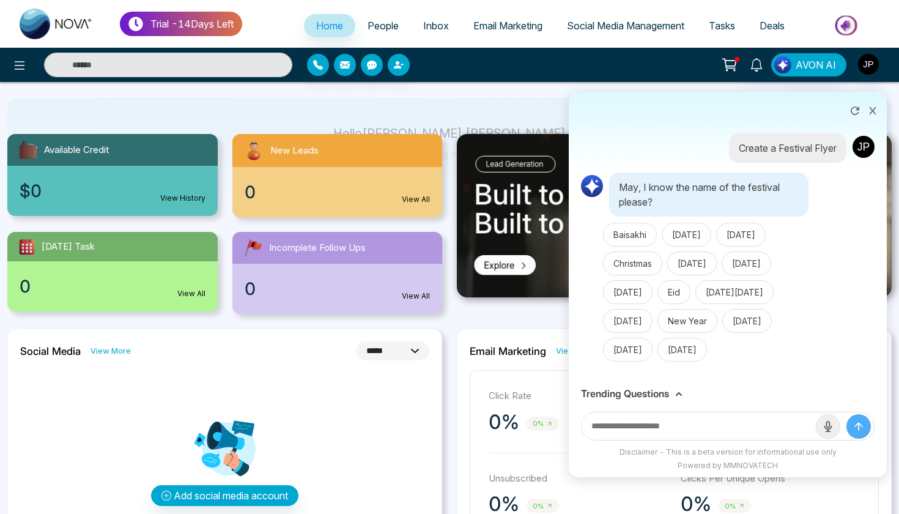
scroll to position [84, 0]
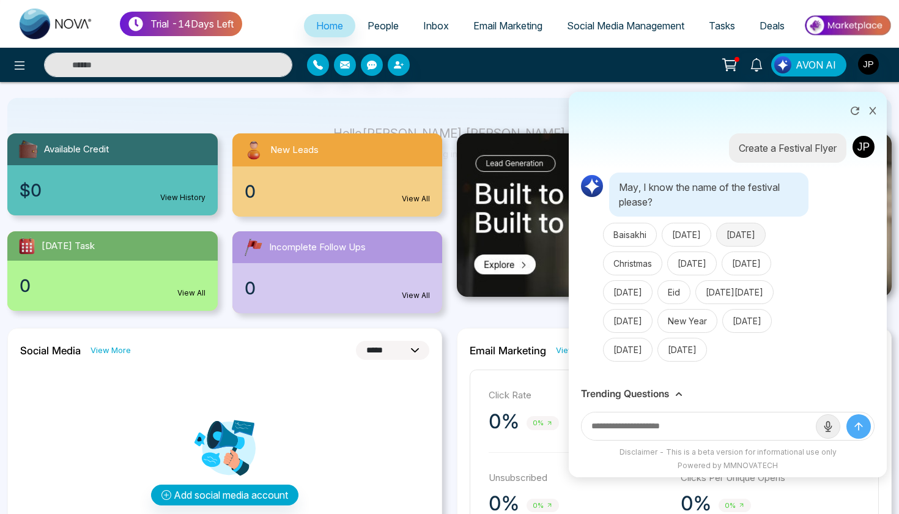
click at [751, 223] on button "[DATE]" at bounding box center [741, 235] width 50 height 24
click at [655, 394] on h3 "Trending Questions" at bounding box center [625, 394] width 88 height 12
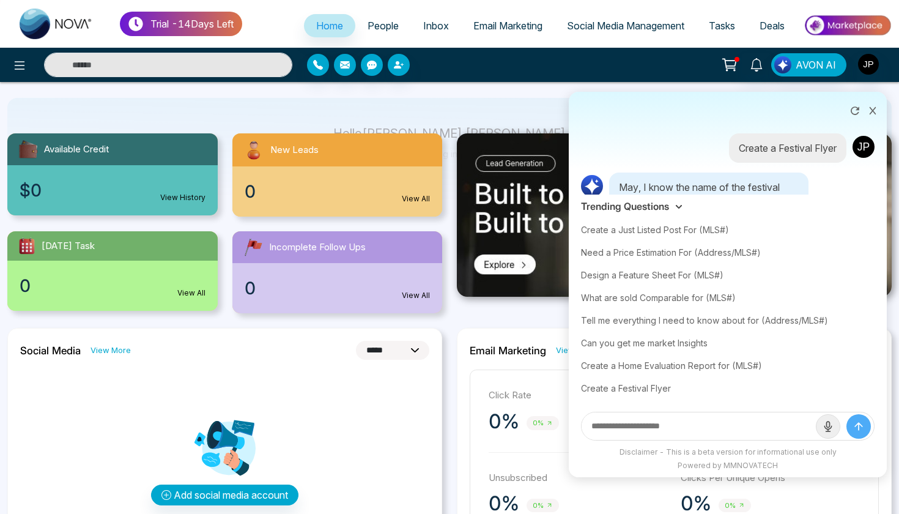
click at [872, 107] on icon at bounding box center [873, 110] width 9 height 9
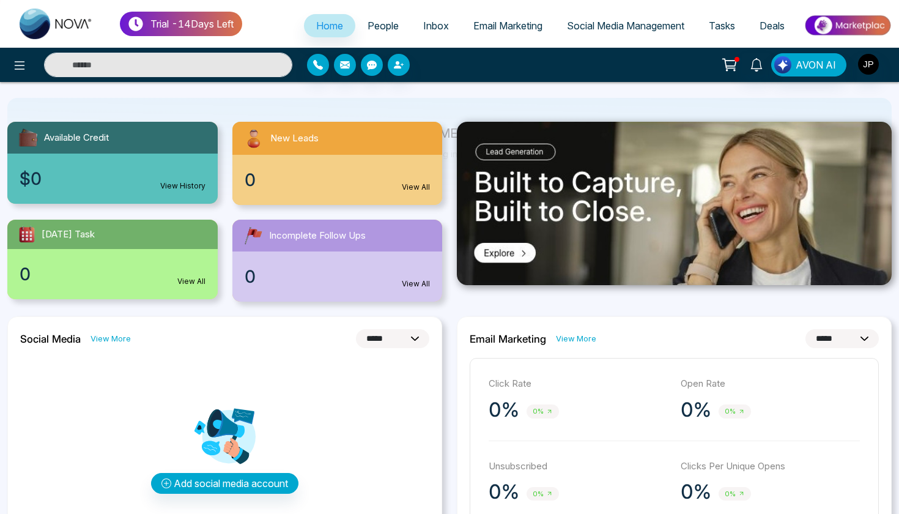
scroll to position [97, 0]
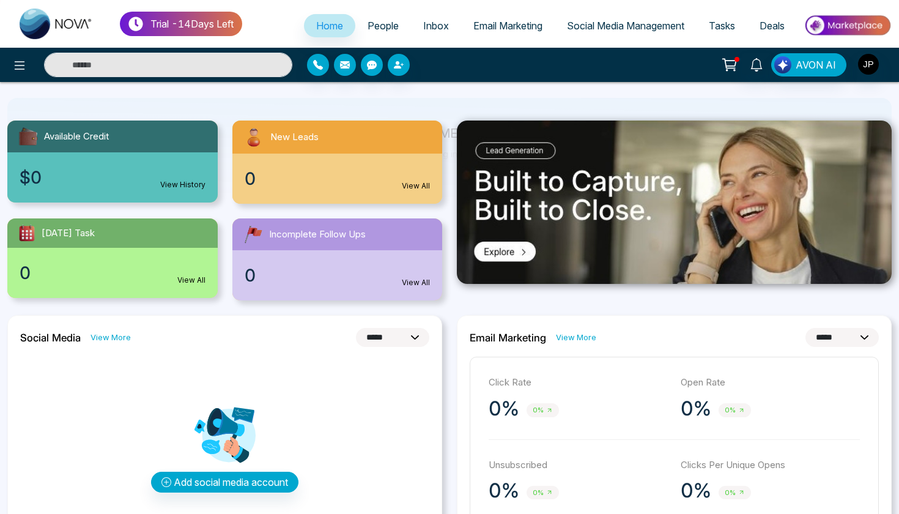
click at [554, 208] on img at bounding box center [674, 202] width 435 height 163
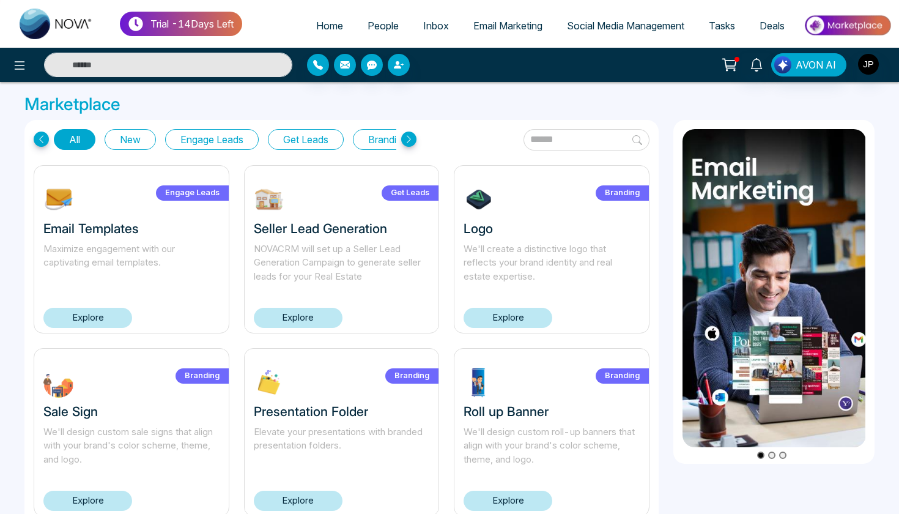
click at [210, 135] on button "Engage Leads" at bounding box center [212, 139] width 94 height 21
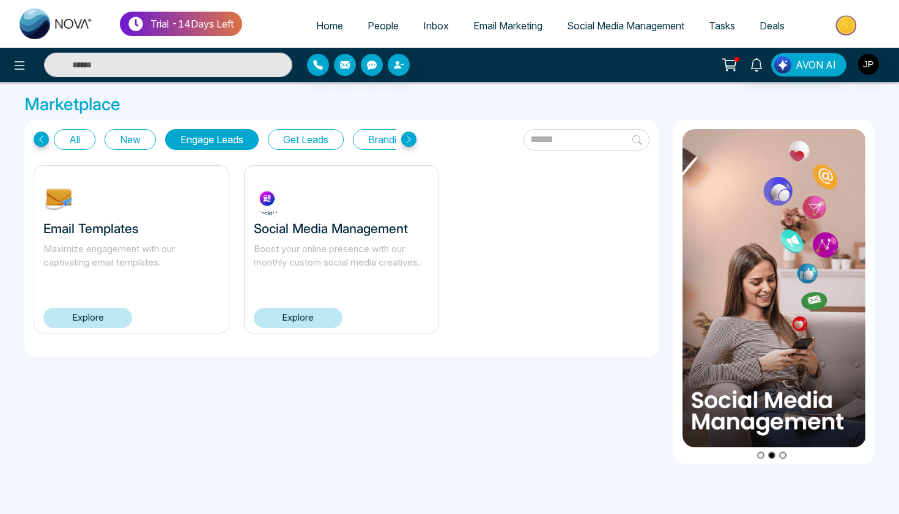
click at [307, 138] on button "Get Leads" at bounding box center [306, 139] width 76 height 21
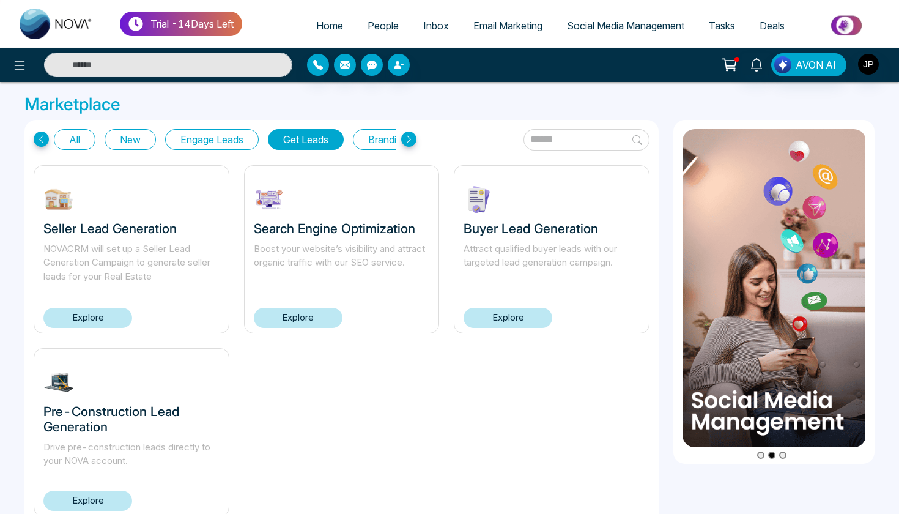
click at [240, 140] on button "Engage Leads" at bounding box center [212, 139] width 94 height 21
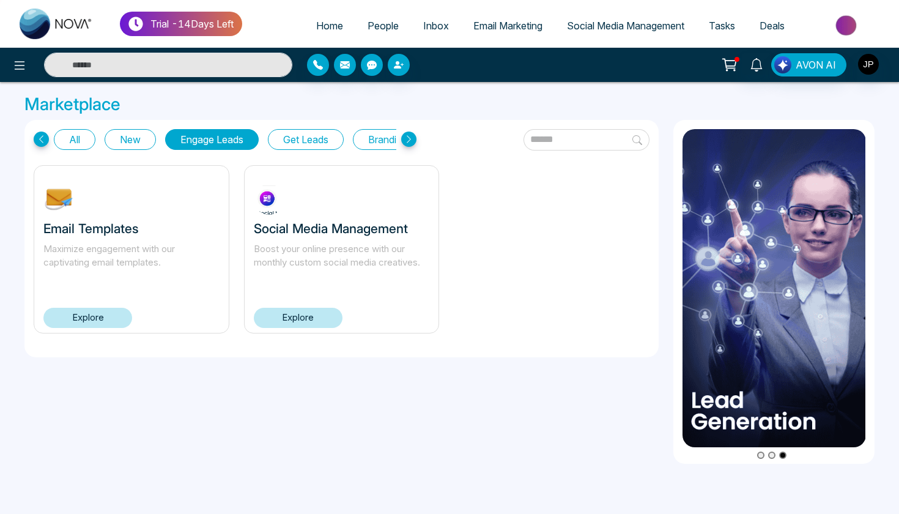
click at [274, 140] on button "Get Leads" at bounding box center [306, 139] width 76 height 21
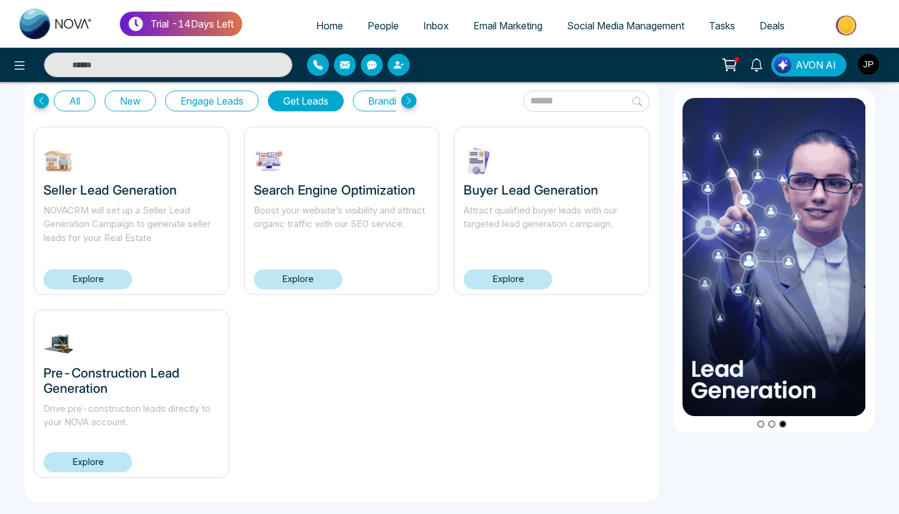
scroll to position [38, 0]
click at [97, 457] on link "Explore" at bounding box center [87, 463] width 89 height 20
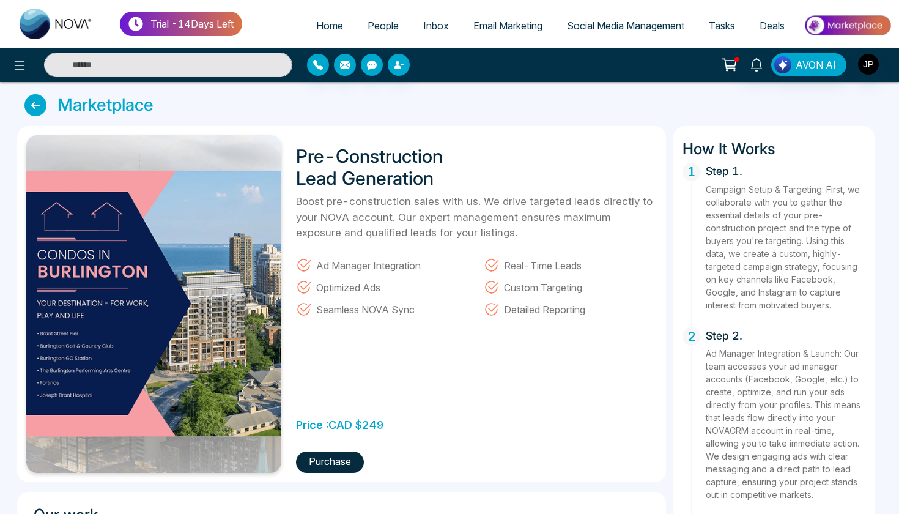
click at [26, 110] on icon at bounding box center [35, 105] width 22 height 22
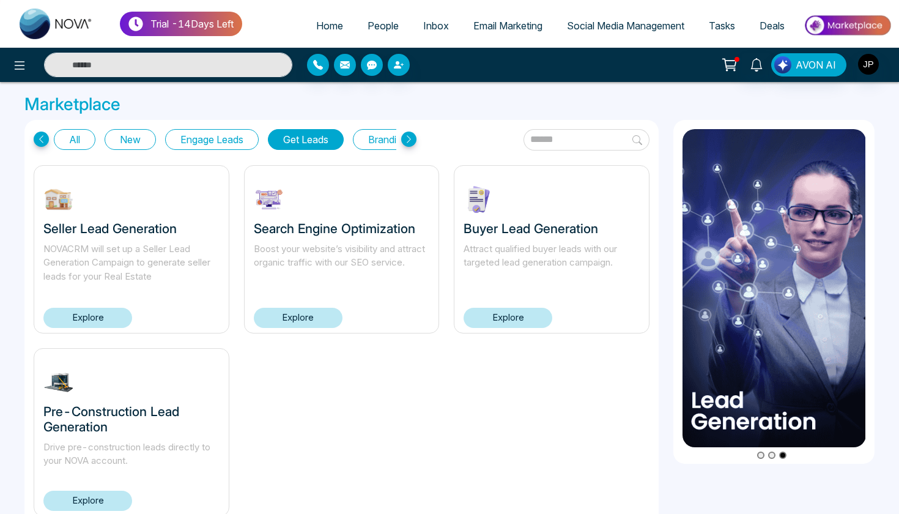
click at [500, 319] on link "Explore" at bounding box center [508, 318] width 89 height 20
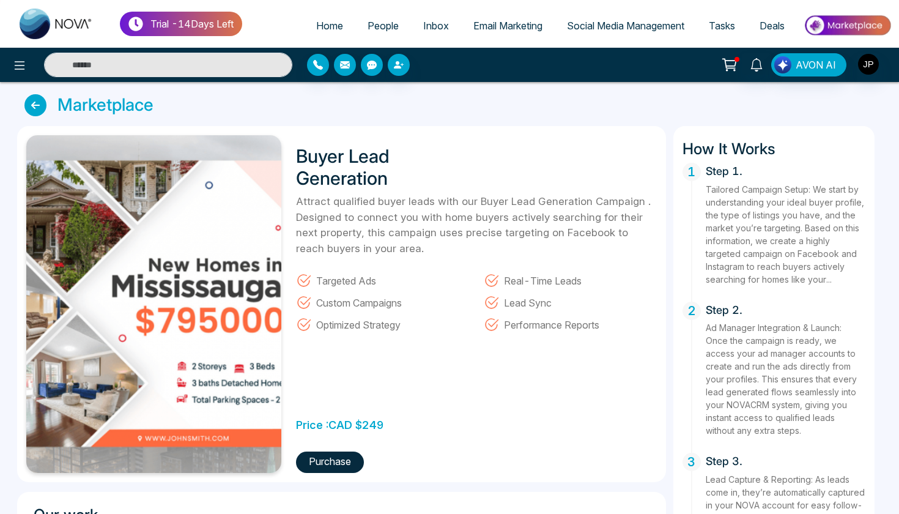
click at [32, 105] on icon at bounding box center [35, 105] width 22 height 22
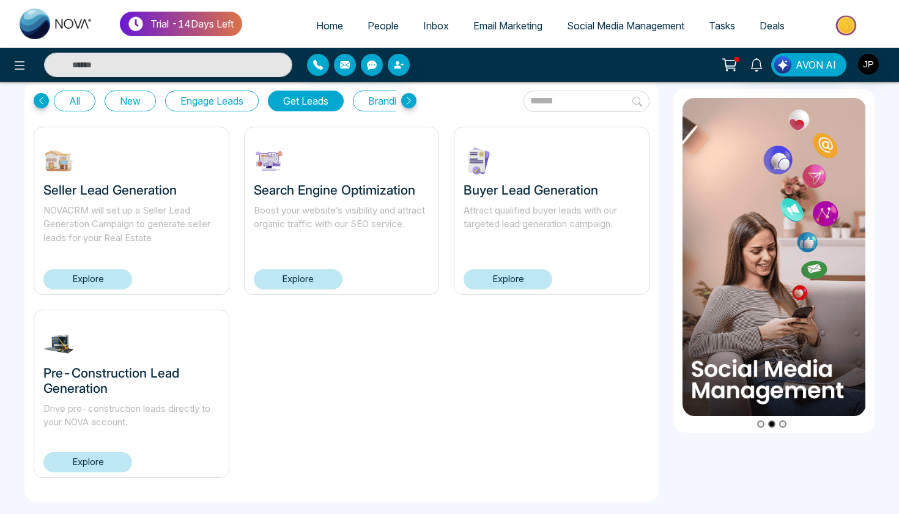
scroll to position [38, 0]
click at [78, 468] on link "Explore" at bounding box center [87, 463] width 89 height 20
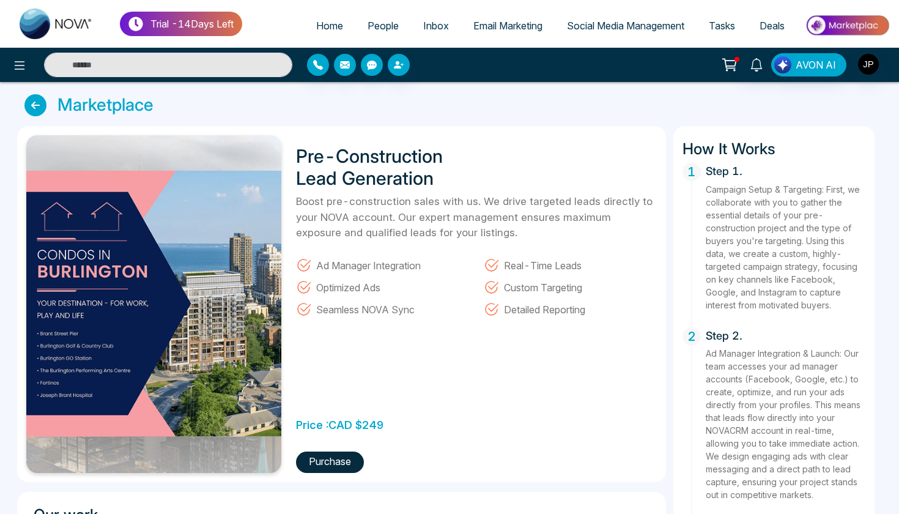
click at [35, 106] on icon at bounding box center [35, 105] width 22 height 22
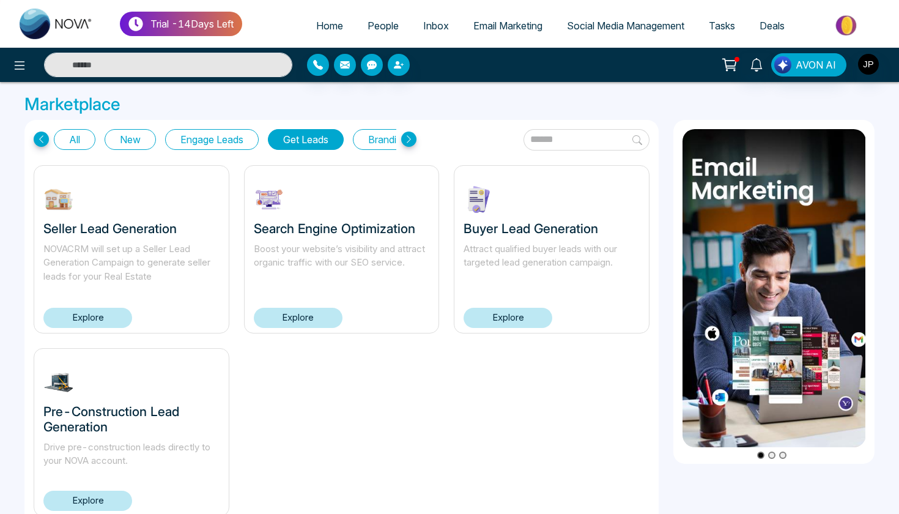
click at [116, 311] on link "Explore" at bounding box center [87, 318] width 89 height 20
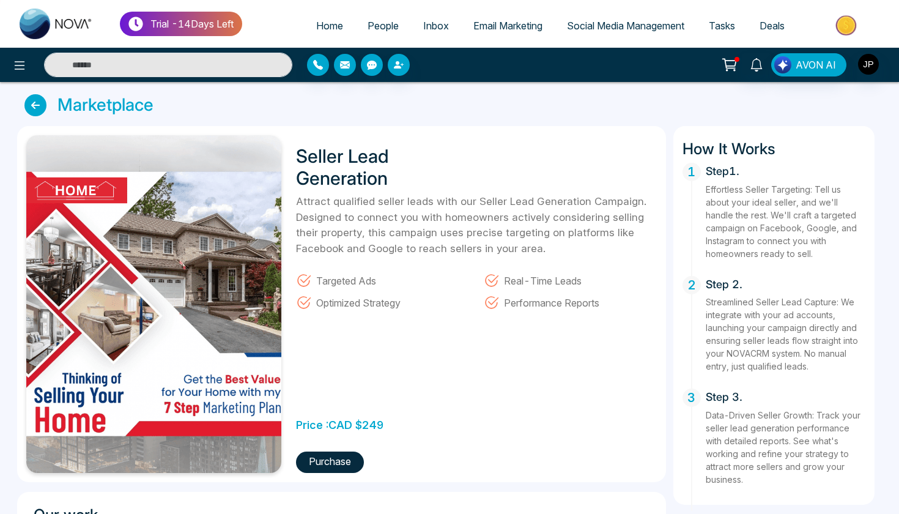
click at [35, 102] on icon at bounding box center [35, 105] width 22 height 22
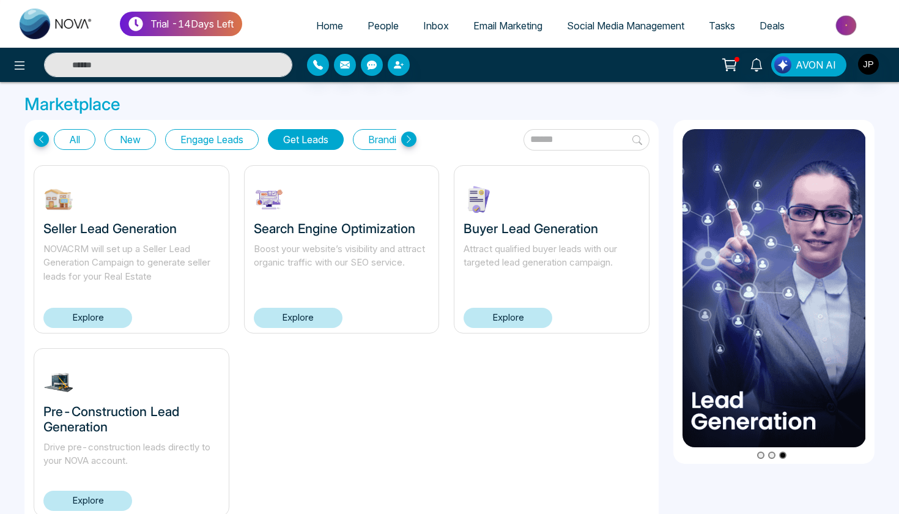
click at [47, 139] on icon at bounding box center [41, 139] width 15 height 15
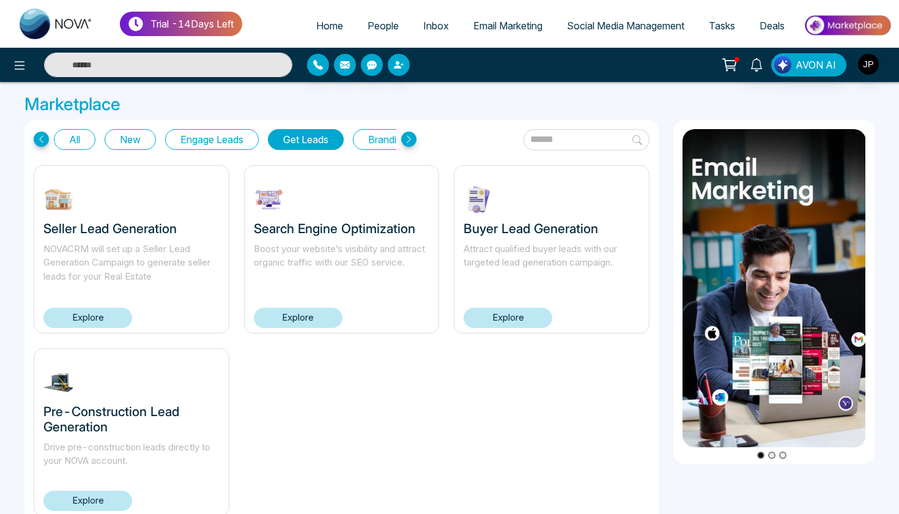
click at [409, 139] on icon at bounding box center [408, 139] width 15 height 15
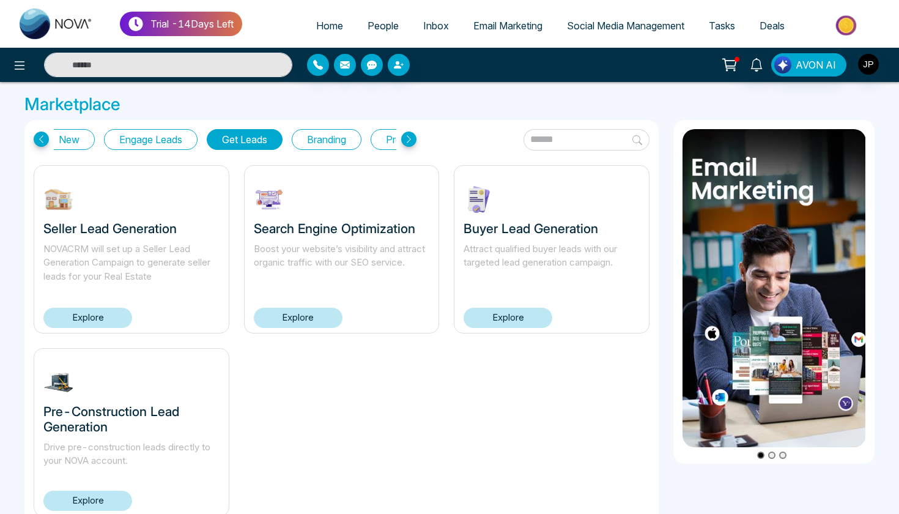
click at [409, 139] on icon at bounding box center [408, 139] width 15 height 15
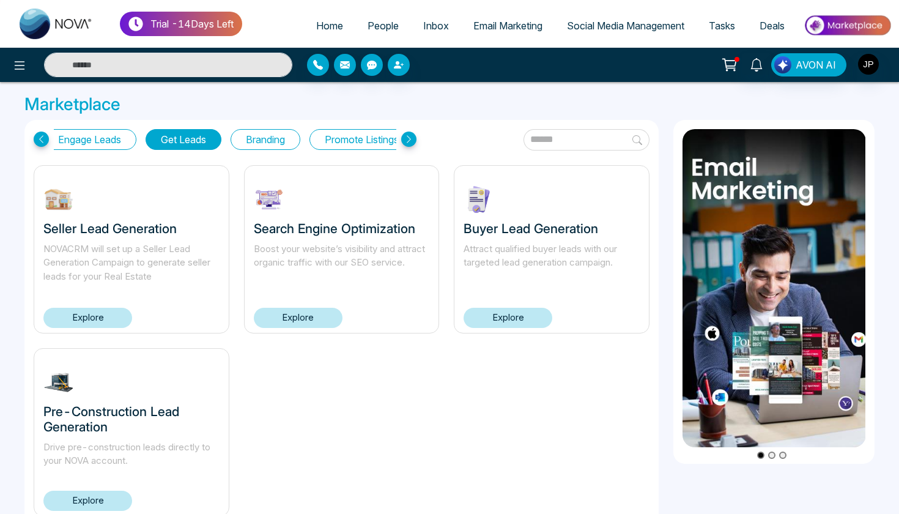
click at [409, 139] on icon at bounding box center [408, 139] width 15 height 15
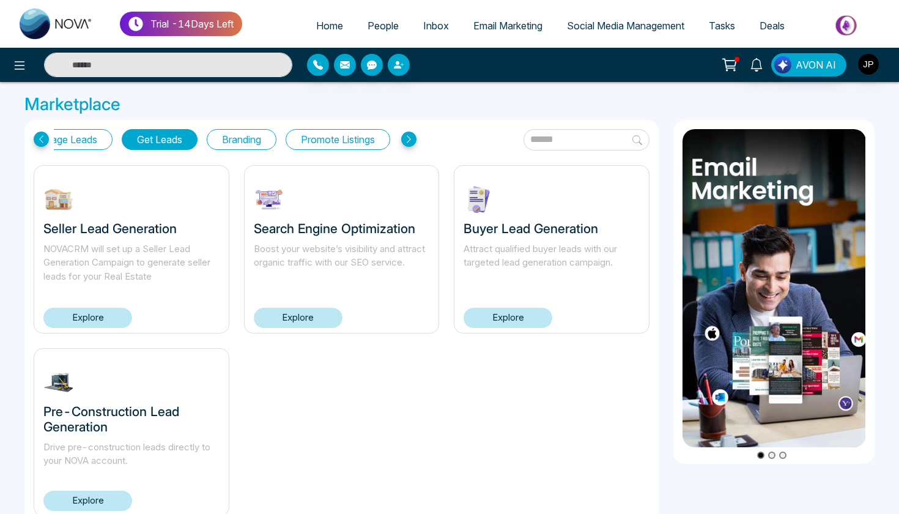
scroll to position [0, 155]
click at [325, 131] on button "Promote Listings" at bounding box center [338, 139] width 105 height 21
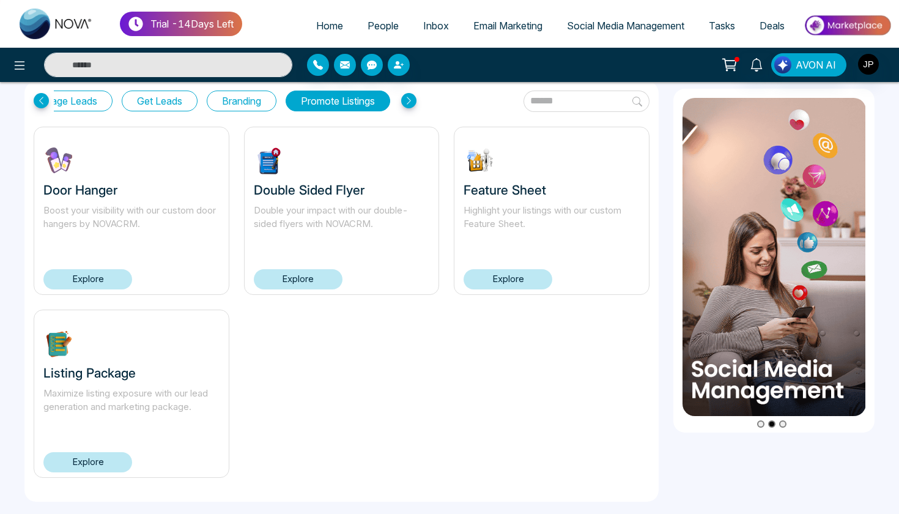
scroll to position [38, 0]
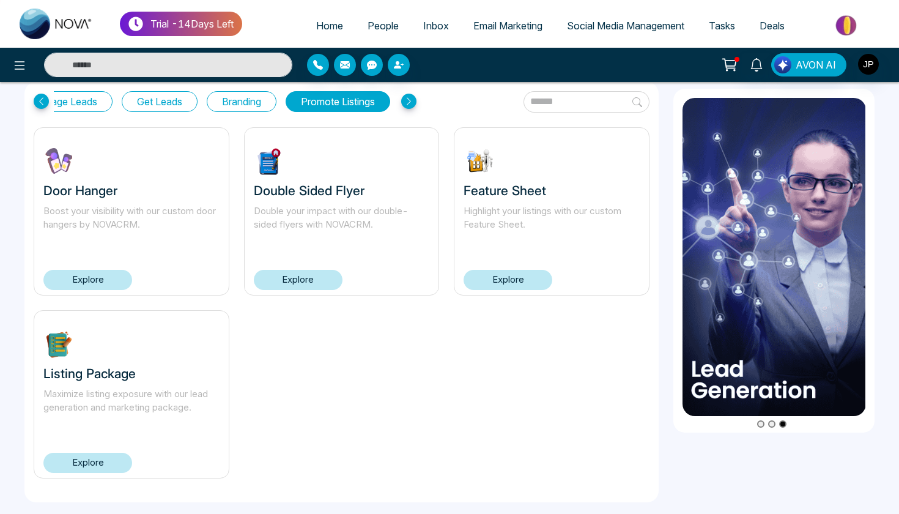
click at [485, 281] on link "Explore" at bounding box center [508, 280] width 89 height 20
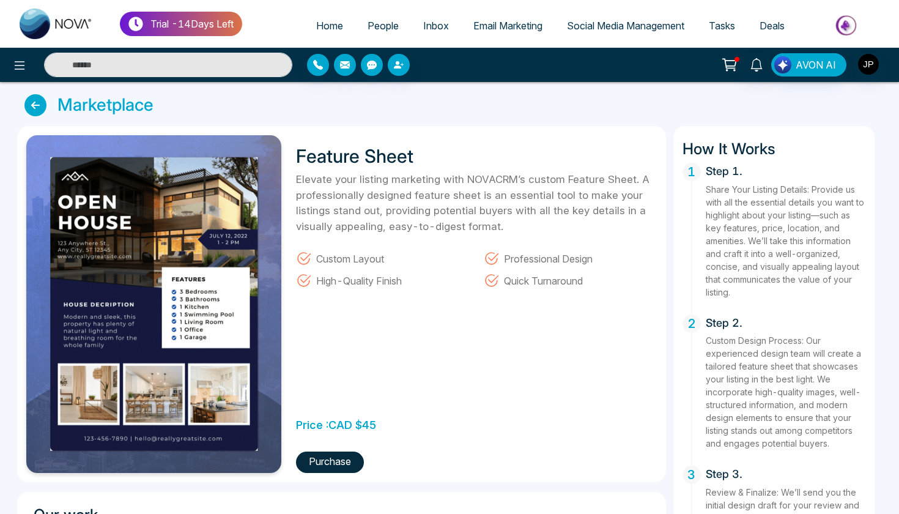
click at [42, 105] on icon at bounding box center [35, 105] width 22 height 22
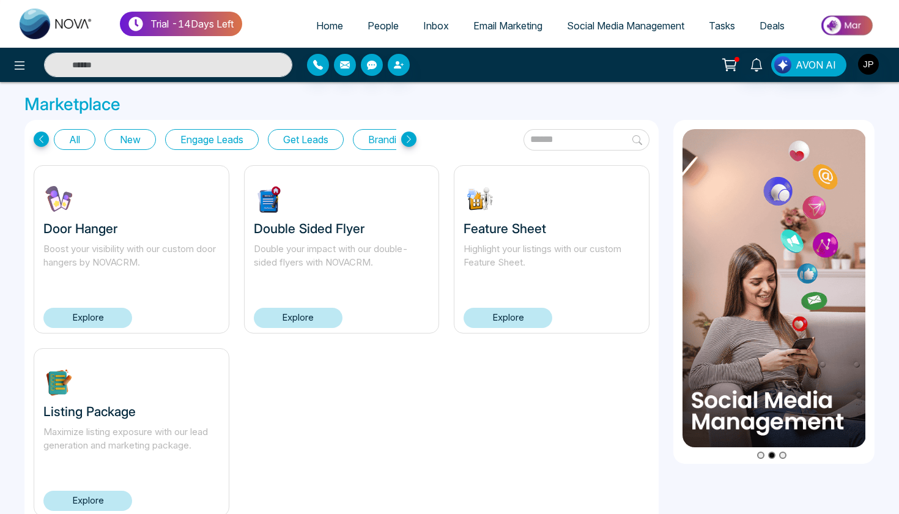
click at [316, 23] on span "Home" at bounding box center [329, 26] width 27 height 12
select select "*"
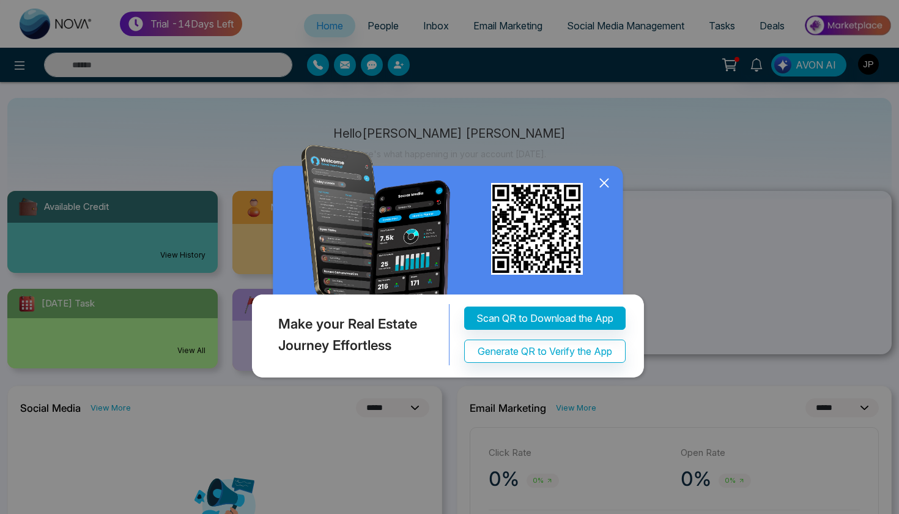
scroll to position [29, 0]
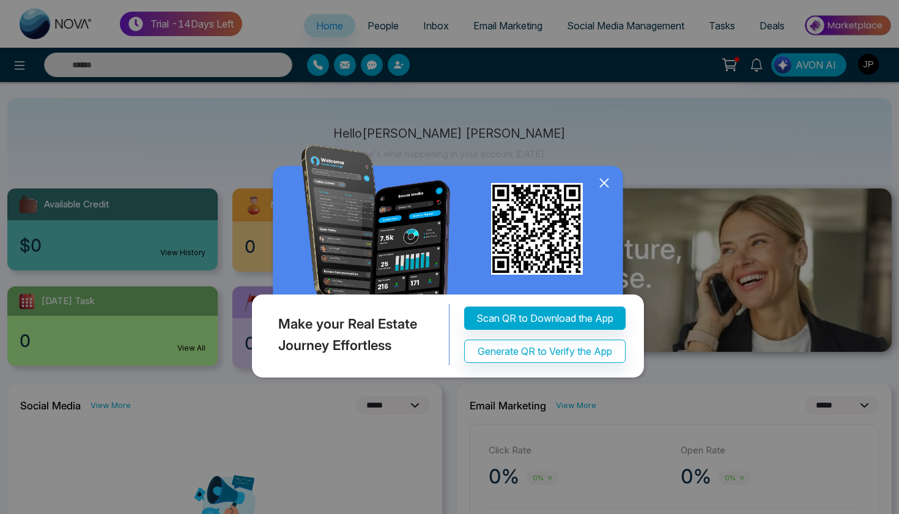
click at [598, 187] on icon at bounding box center [604, 183] width 18 height 18
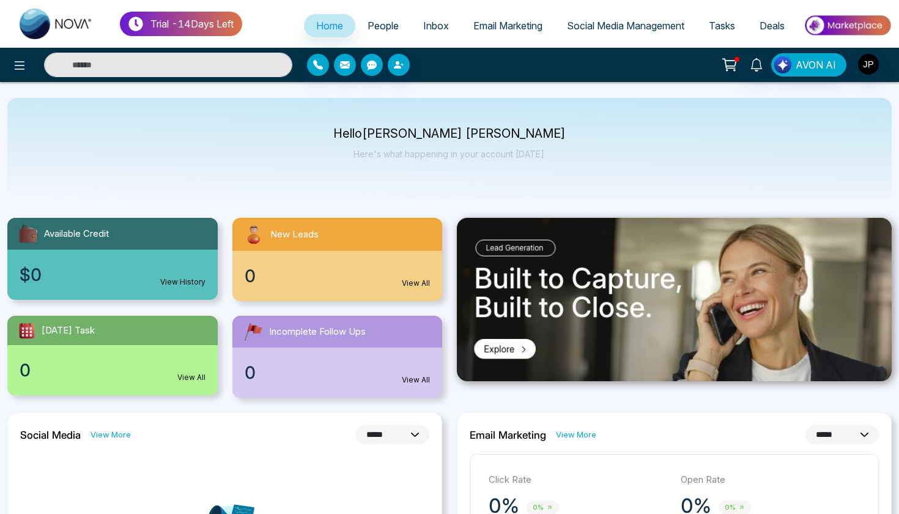
scroll to position [0, 0]
click at [388, 33] on link "People" at bounding box center [383, 25] width 56 height 23
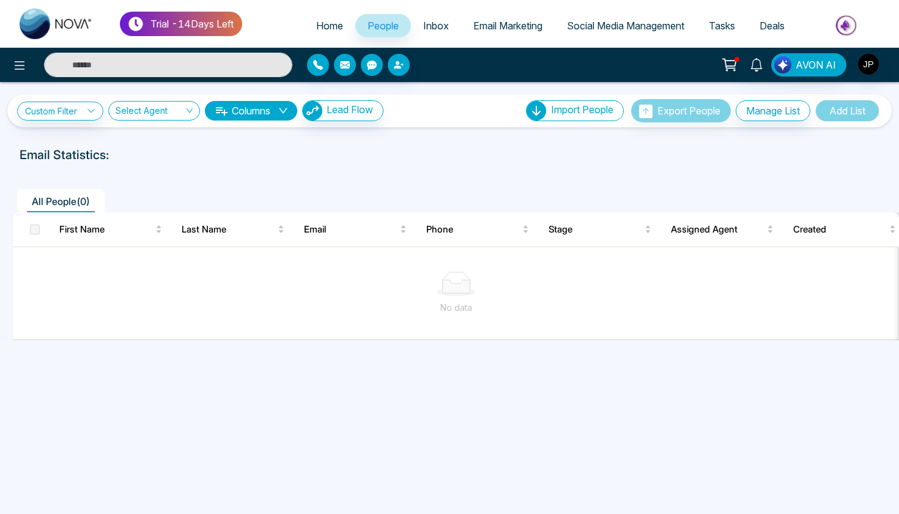
click at [328, 31] on span "Home" at bounding box center [329, 26] width 27 height 12
select select "*"
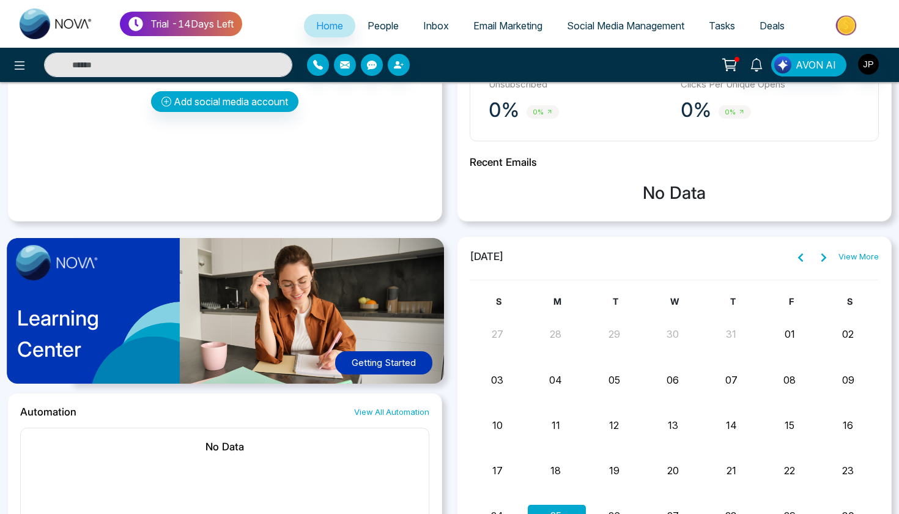
scroll to position [483, 0]
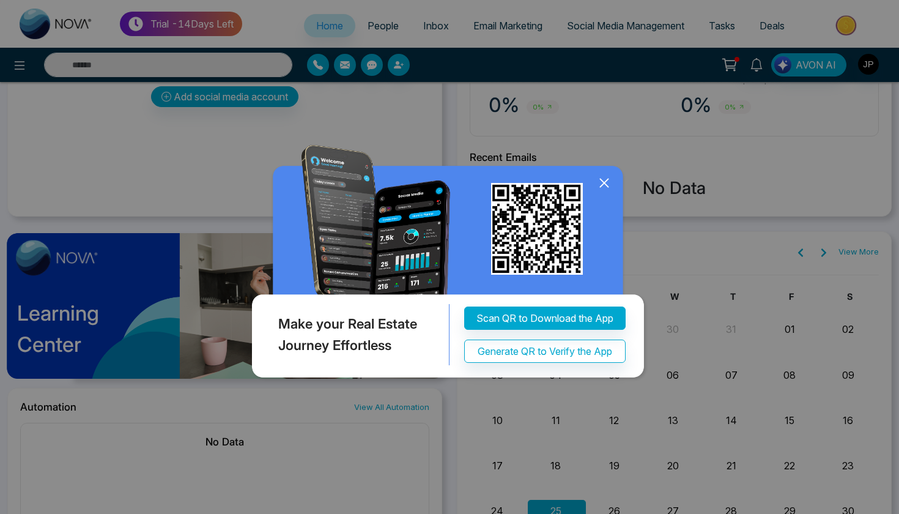
click at [606, 187] on icon at bounding box center [604, 183] width 18 height 18
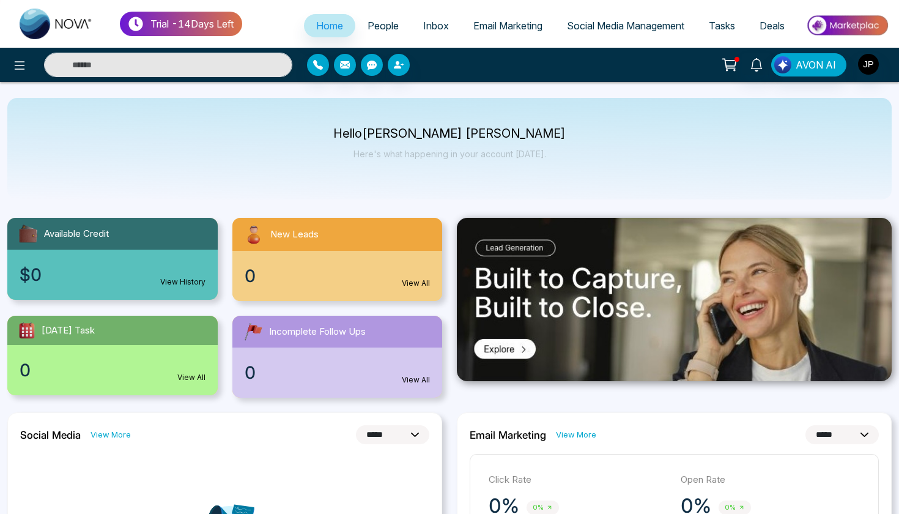
scroll to position [0, 0]
click at [17, 65] on icon at bounding box center [20, 65] width 10 height 9
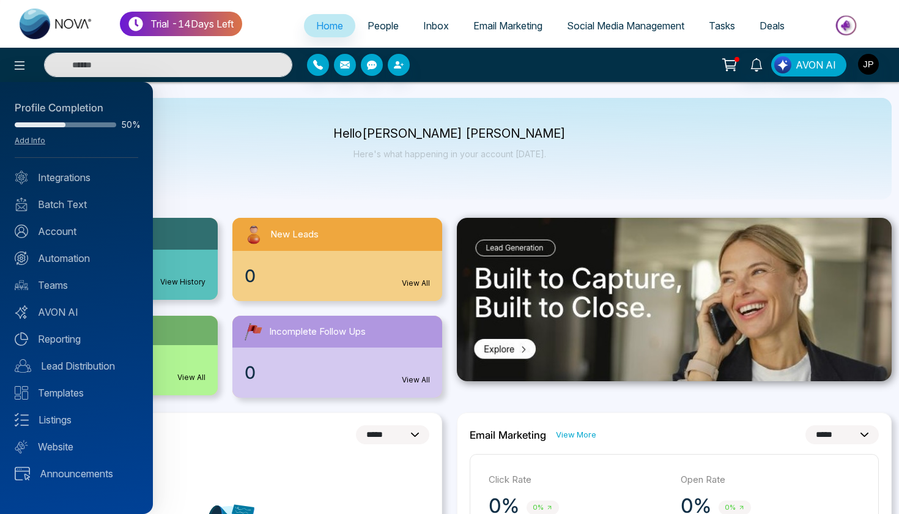
scroll to position [21, 0]
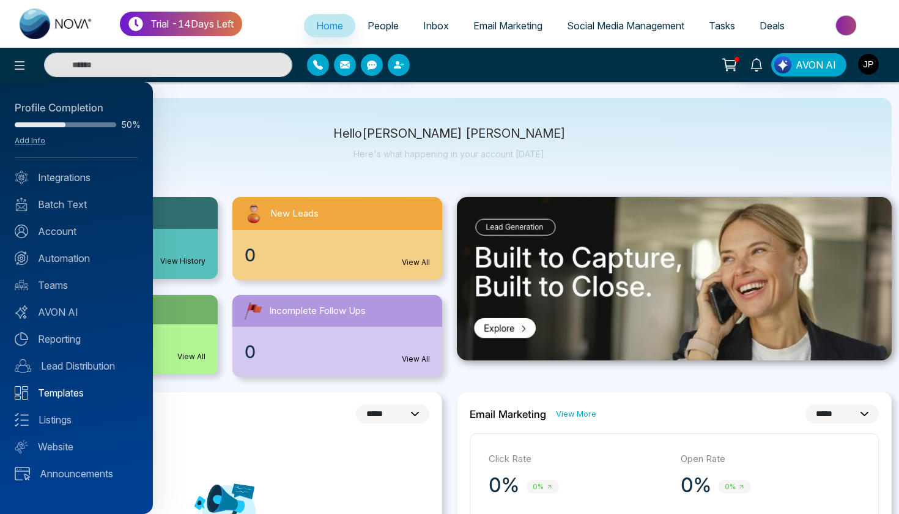
click at [76, 392] on link "Templates" at bounding box center [77, 392] width 124 height 15
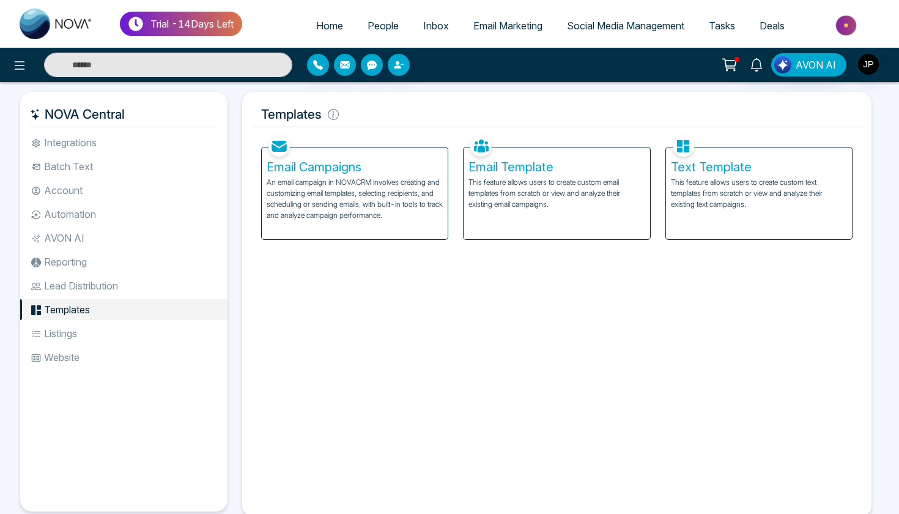
click at [381, 194] on p "An email campaign in NOVACRM involves creating and customizing email templates,…" at bounding box center [355, 199] width 176 height 44
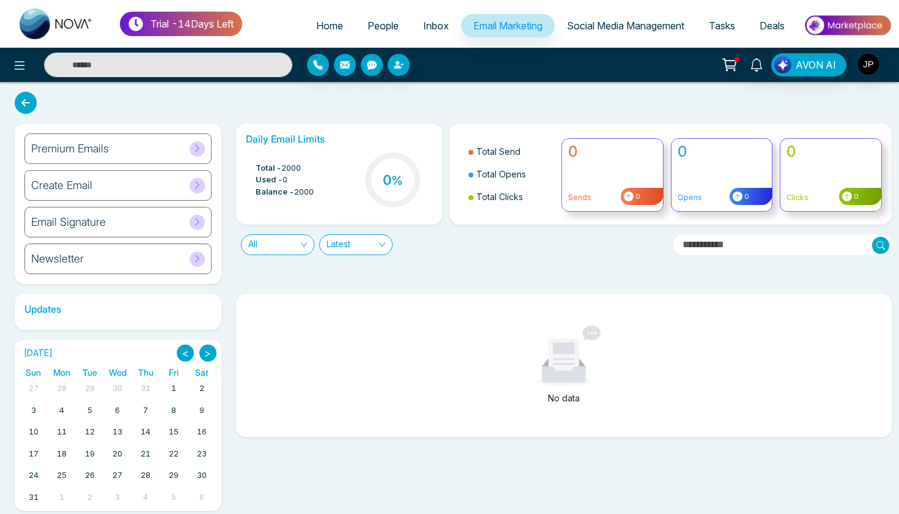
click at [29, 101] on icon at bounding box center [26, 103] width 22 height 22
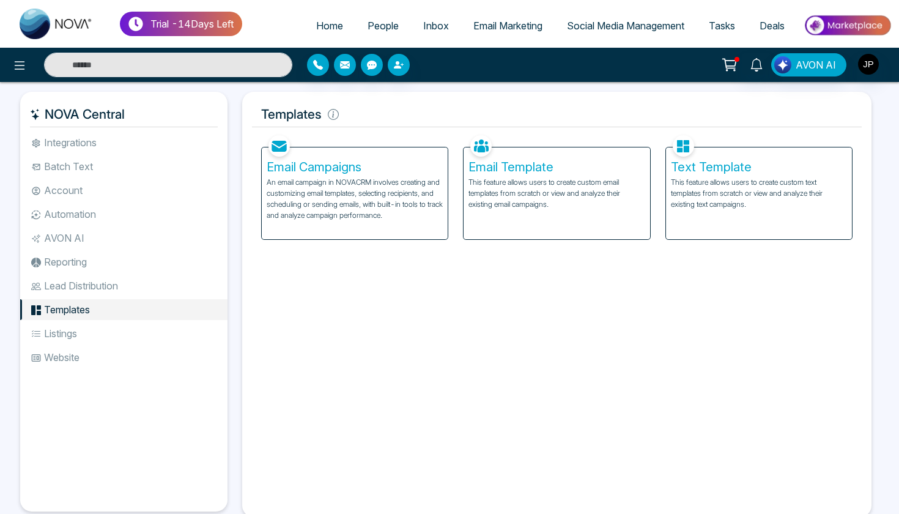
click at [549, 201] on p "This feature allows users to create custom email templates from scratch or view…" at bounding box center [557, 193] width 176 height 33
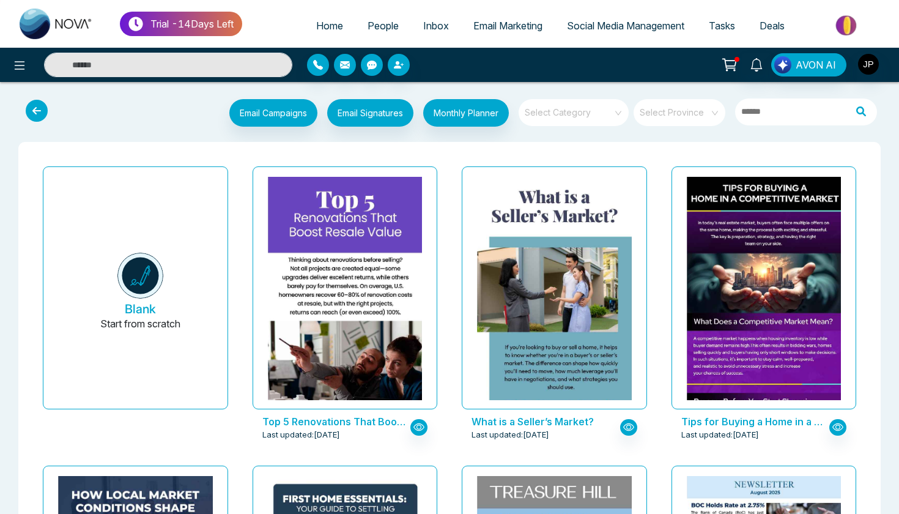
click at [725, 67] on icon at bounding box center [729, 64] width 17 height 17
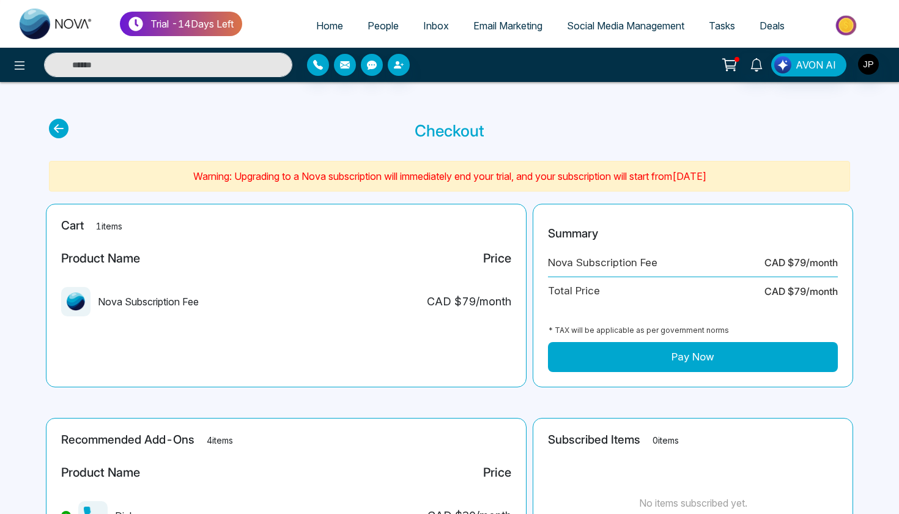
click at [768, 32] on link "Deals" at bounding box center [773, 25] width 50 height 23
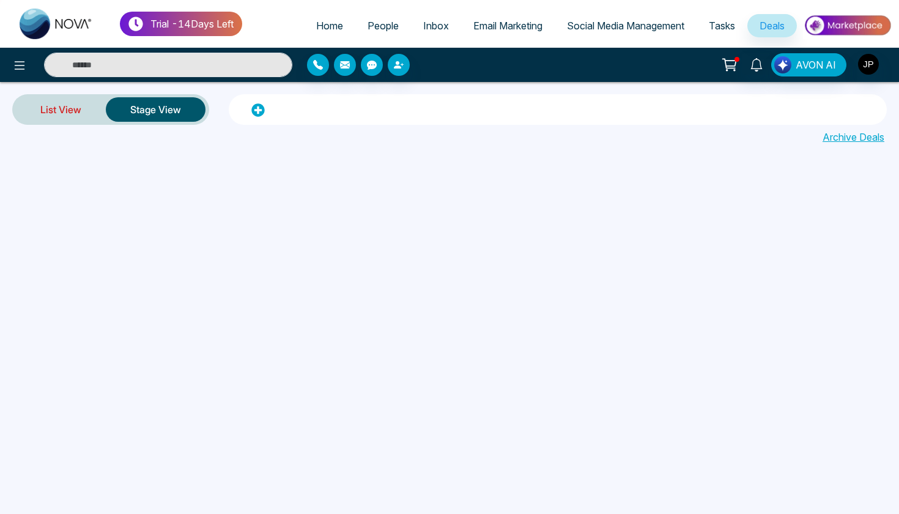
click at [72, 111] on link "List View" at bounding box center [61, 109] width 90 height 29
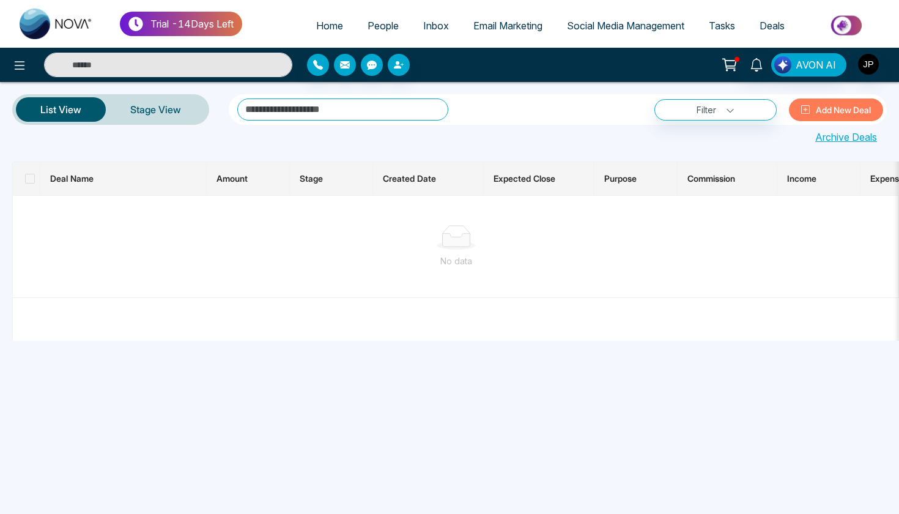
click at [321, 29] on span "Home" at bounding box center [329, 26] width 27 height 12
select select "*"
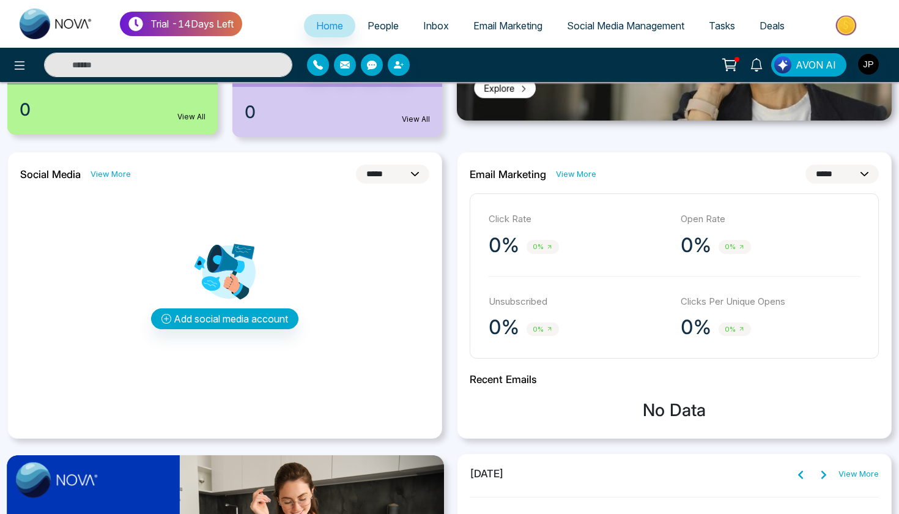
scroll to position [285, 0]
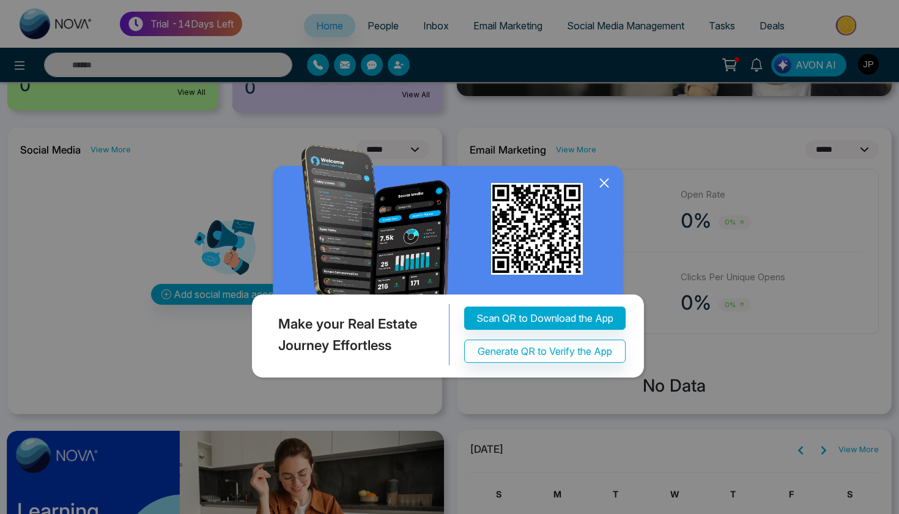
click at [598, 177] on icon at bounding box center [604, 183] width 18 height 18
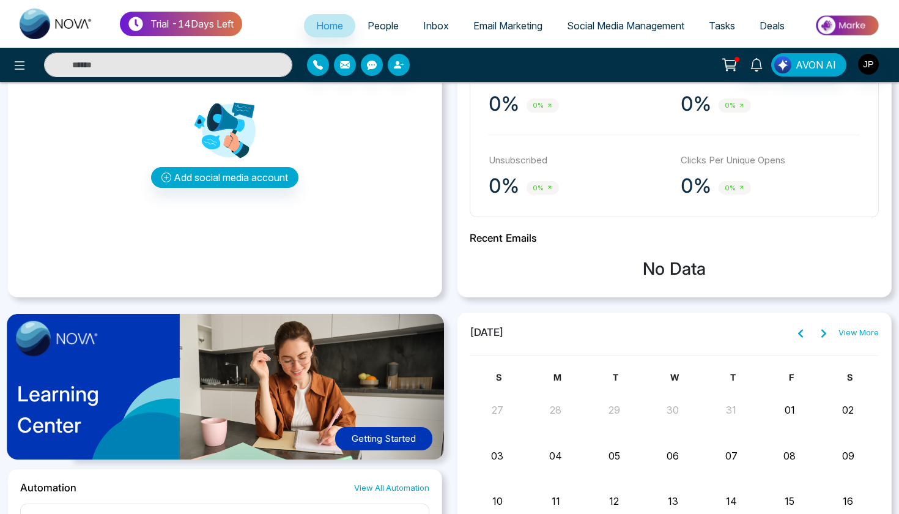
scroll to position [541, 0]
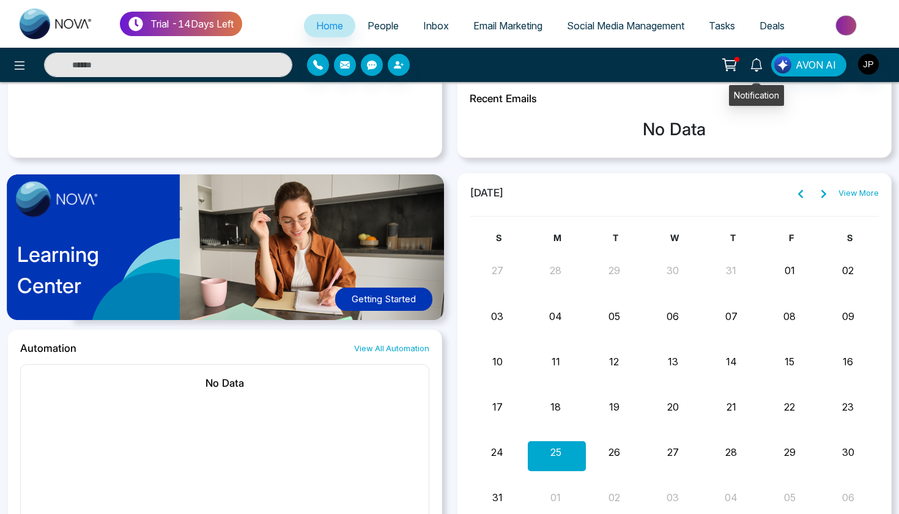
click at [755, 69] on icon at bounding box center [756, 64] width 13 height 13
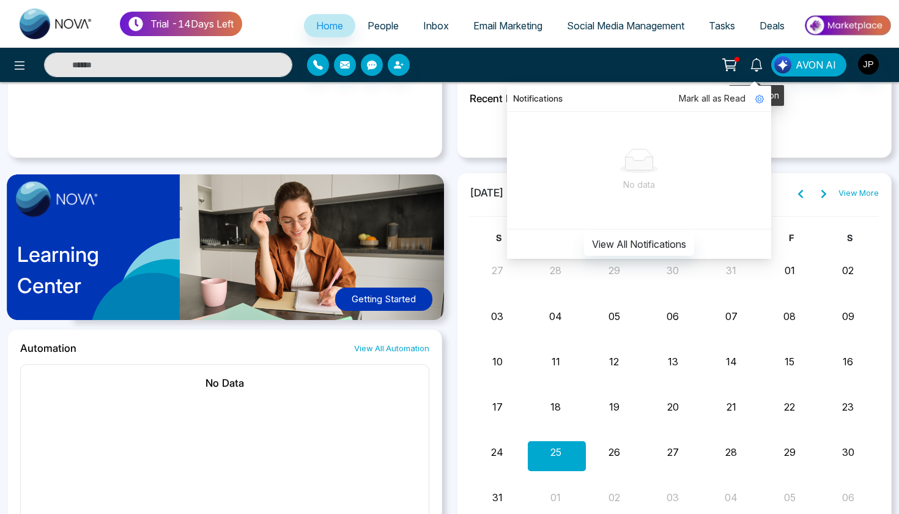
click at [755, 67] on icon at bounding box center [756, 64] width 13 height 13
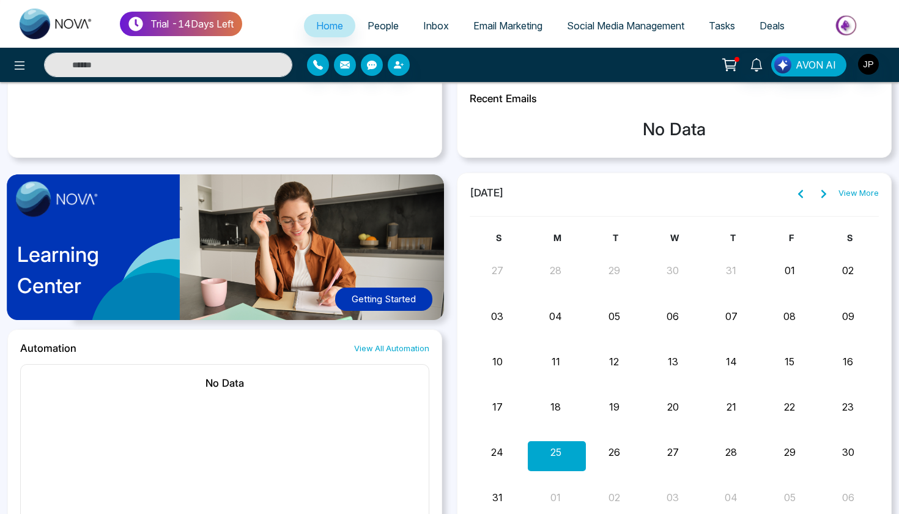
click at [865, 67] on img "button" at bounding box center [868, 64] width 21 height 21
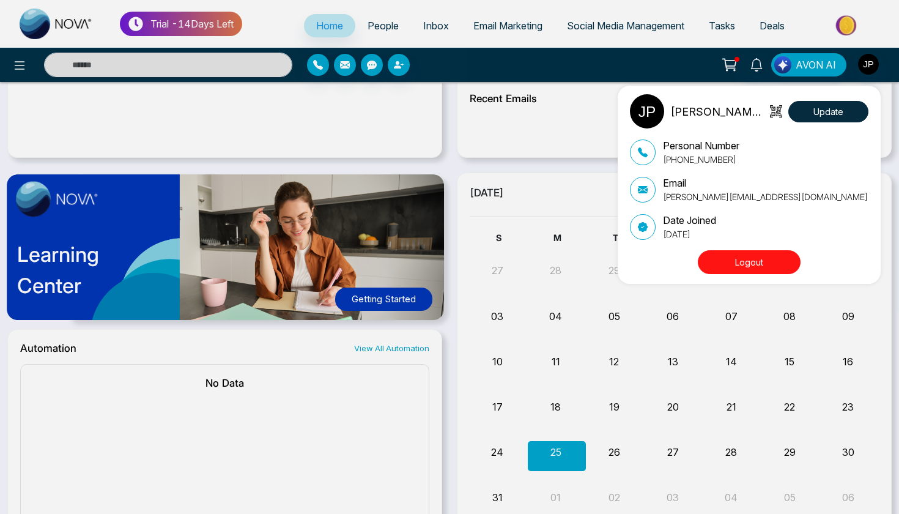
click at [607, 64] on div "Jagr Parmar Update Personal Number +16479010286 Email jagr@mmnovatech.com Date …" at bounding box center [449, 257] width 899 height 514
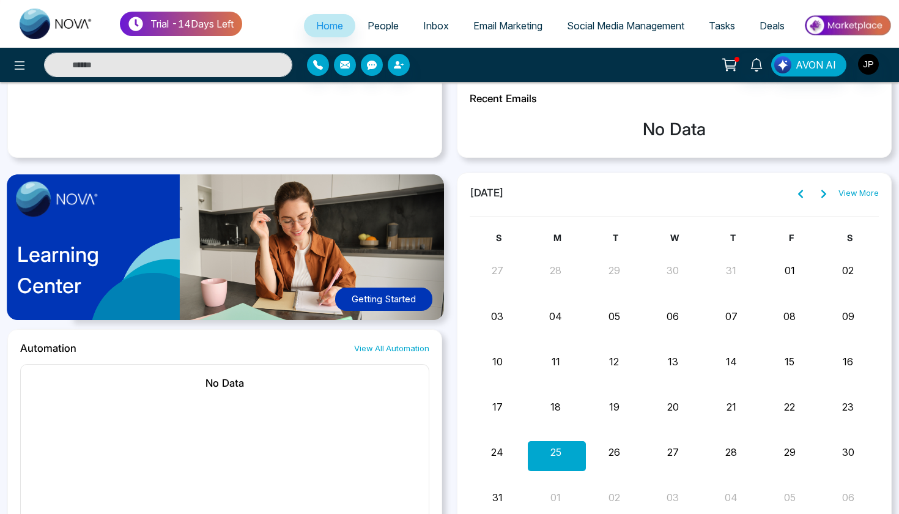
click at [33, 64] on div at bounding box center [162, 65] width 261 height 24
click at [14, 70] on icon at bounding box center [19, 65] width 15 height 15
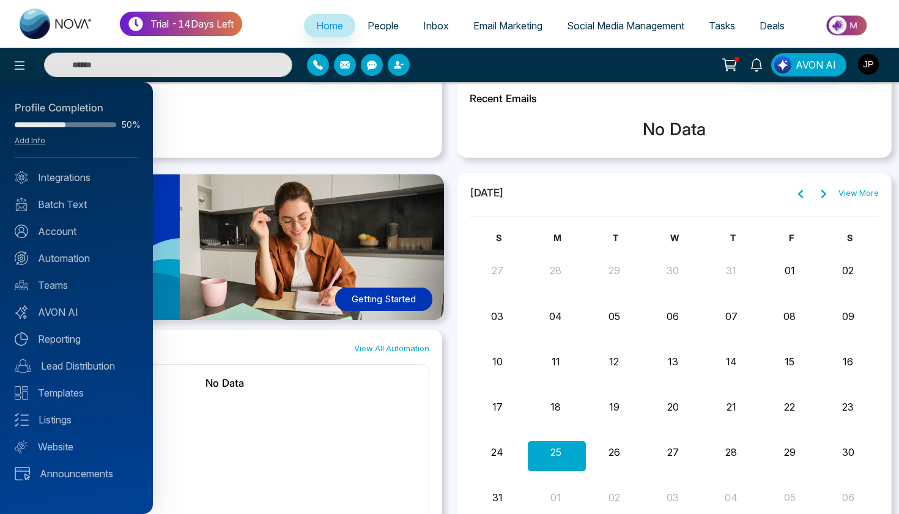
scroll to position [566, 0]
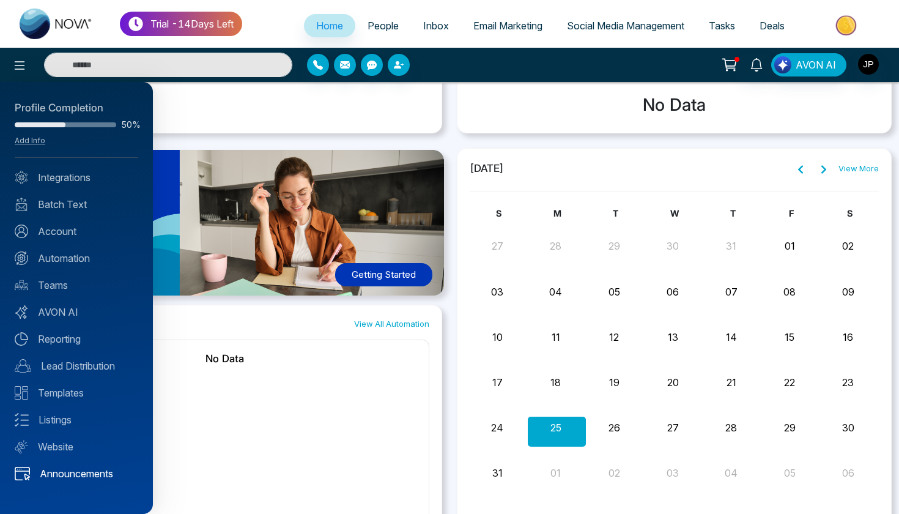
click at [95, 475] on link "Announcements" at bounding box center [77, 473] width 124 height 15
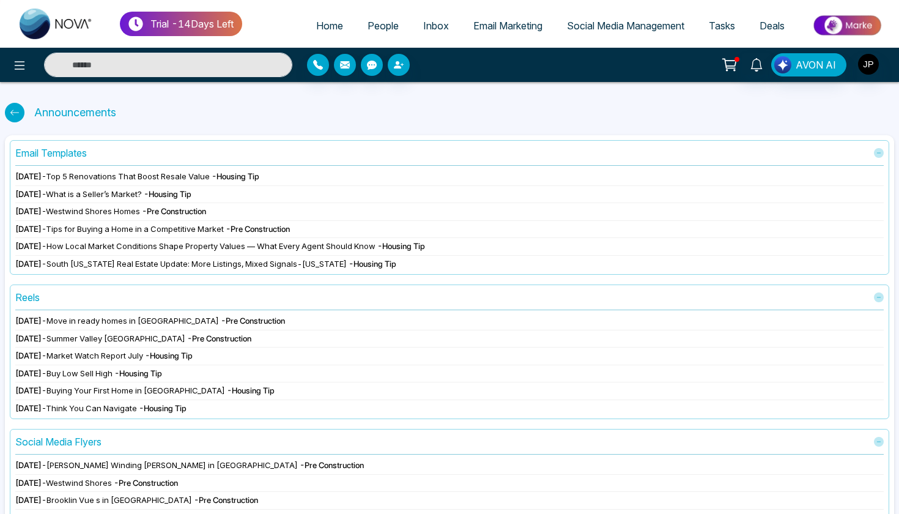
click at [121, 321] on span "Move in ready homes in Pickering" at bounding box center [132, 321] width 173 height 10
click at [35, 299] on div "Reels" at bounding box center [27, 297] width 24 height 15
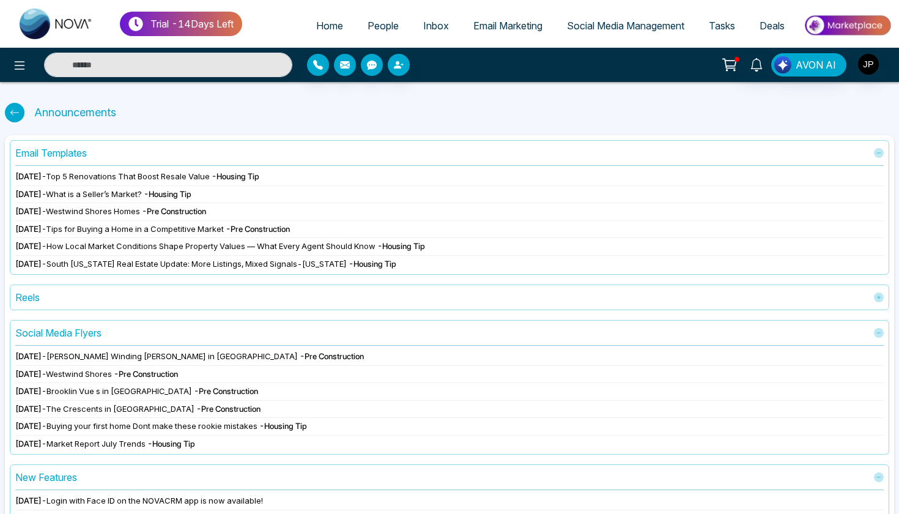
click at [37, 300] on div "Reels" at bounding box center [27, 297] width 24 height 15
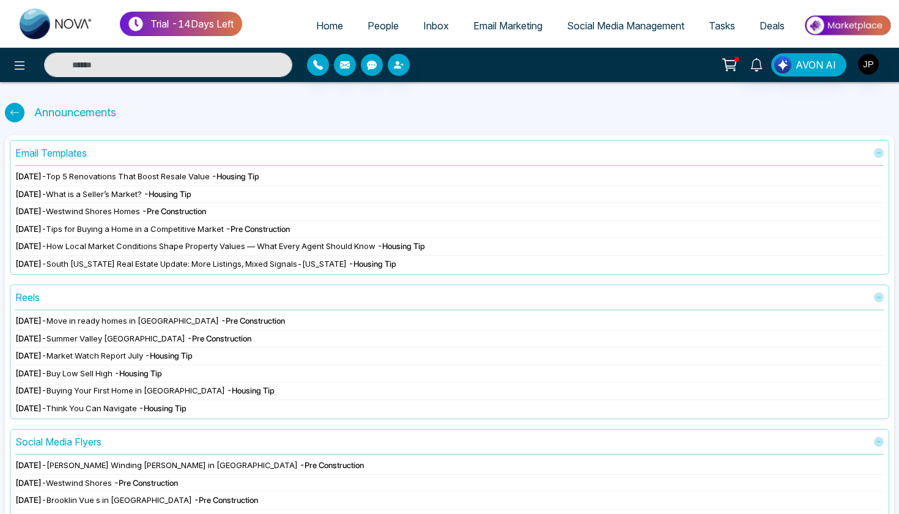
click at [67, 321] on div "Aug 23 2025 - Move in ready homes in Pickering - Pre Construction" at bounding box center [449, 321] width 869 height 12
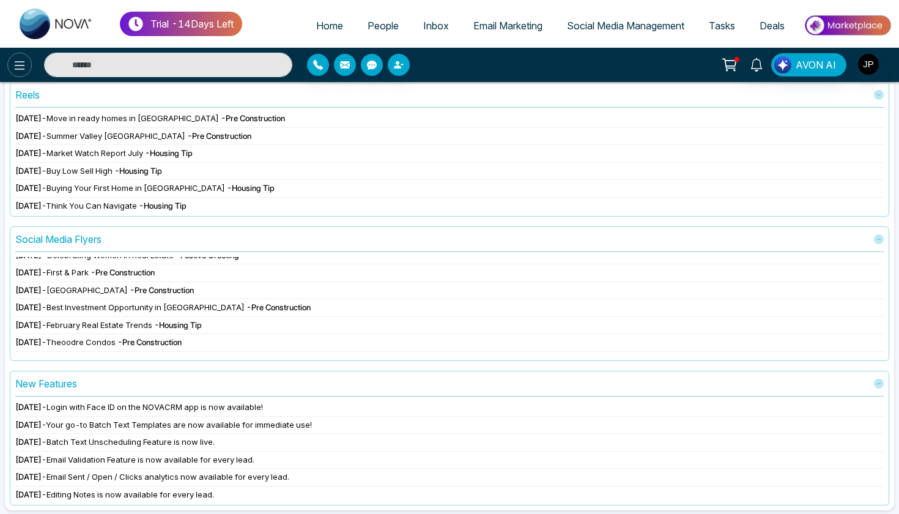
click at [24, 70] on icon at bounding box center [19, 65] width 15 height 15
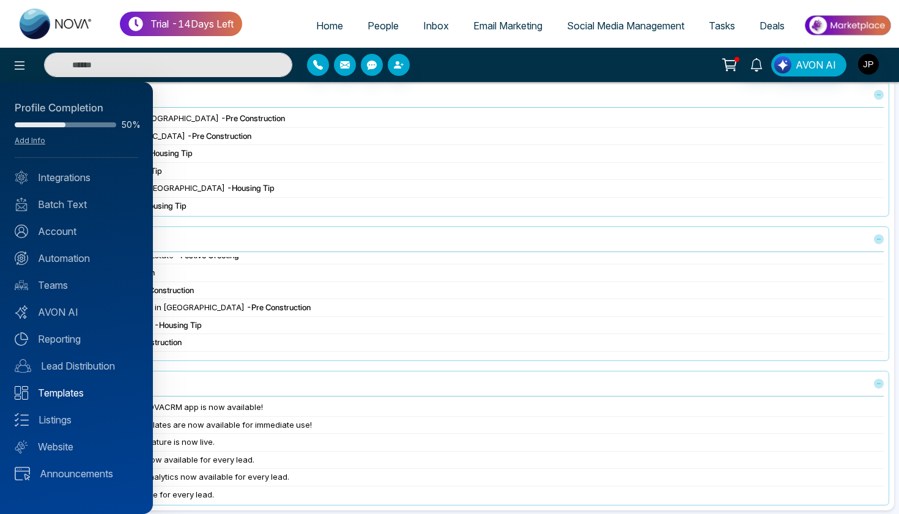
click at [67, 390] on link "Templates" at bounding box center [77, 392] width 124 height 15
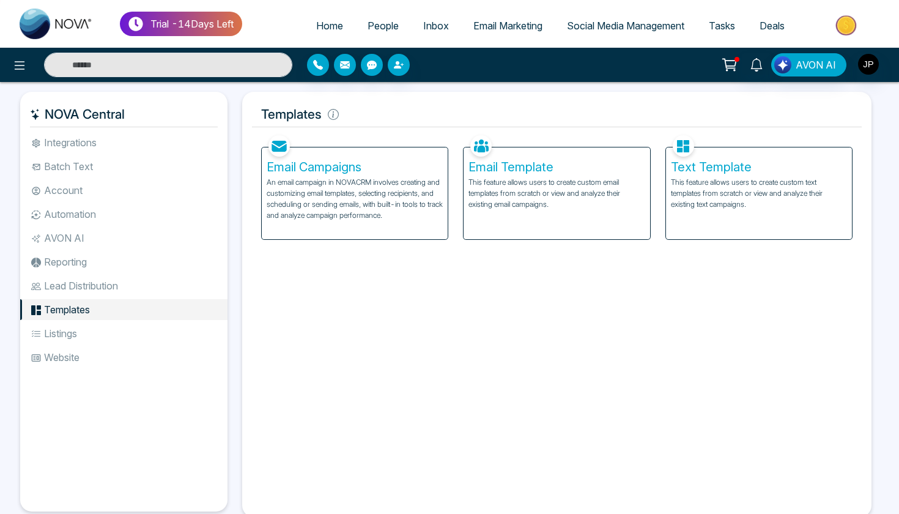
click at [74, 337] on li "Listings" at bounding box center [123, 333] width 207 height 21
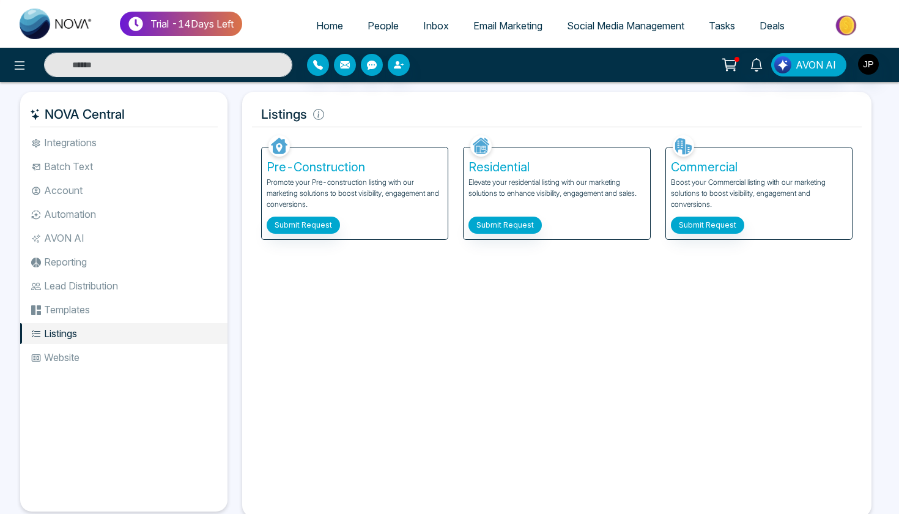
click at [71, 354] on li "Website" at bounding box center [123, 357] width 207 height 21
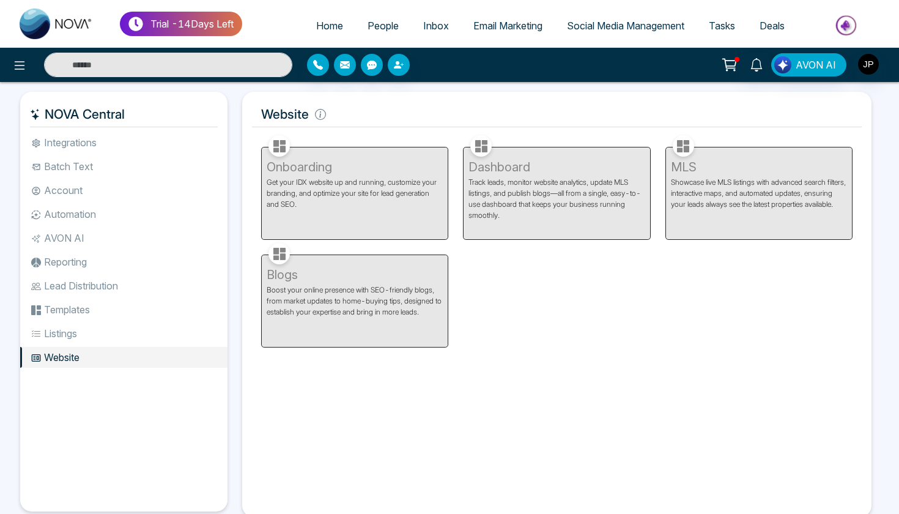
click at [83, 266] on li "Reporting" at bounding box center [123, 261] width 207 height 21
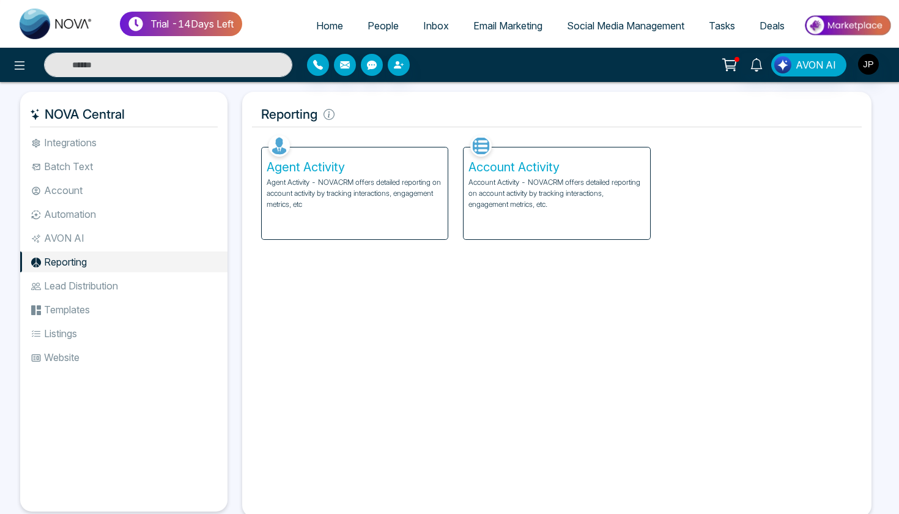
click at [84, 177] on ul "Integrations Batch Text Account Automation AVON AI Reporting Lead Distribution …" at bounding box center [123, 312] width 207 height 360
click at [87, 149] on li "Integrations" at bounding box center [123, 142] width 207 height 21
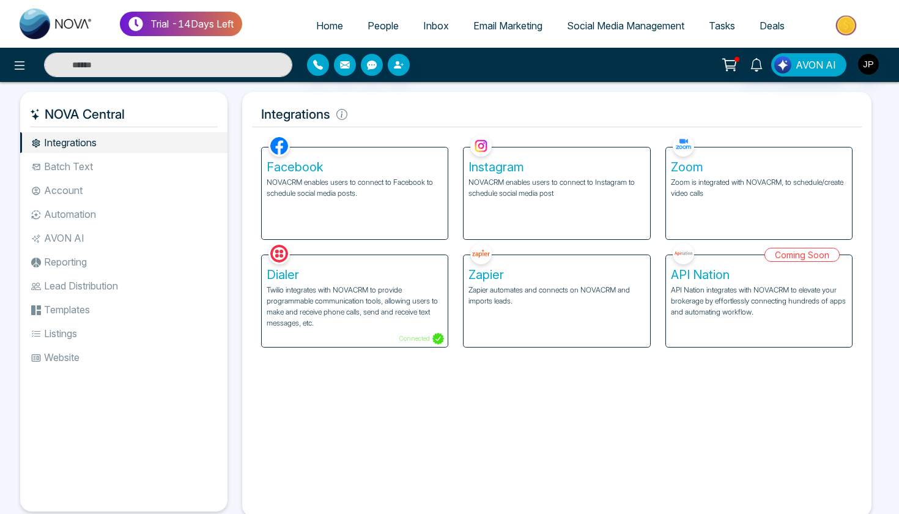
click at [615, 24] on span "Social Media Management" at bounding box center [625, 26] width 117 height 12
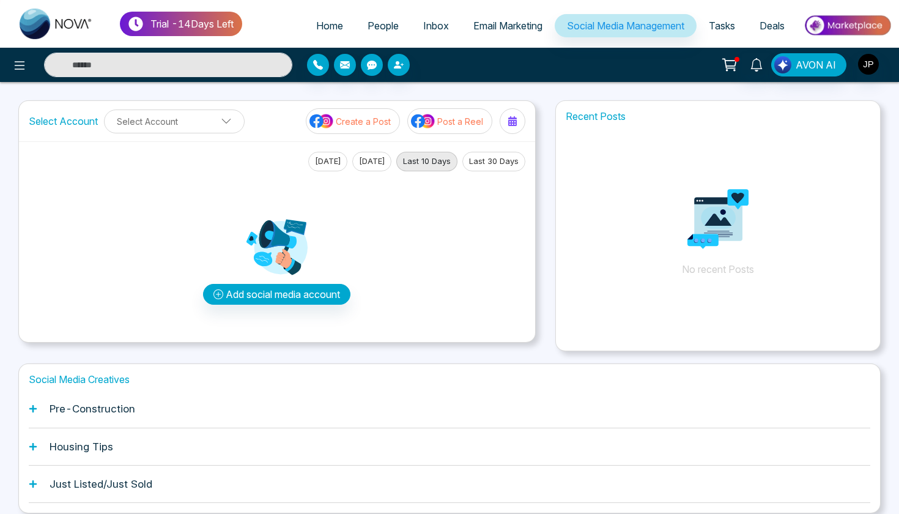
click at [610, 34] on link "Social Media Management" at bounding box center [626, 25] width 142 height 23
click at [757, 61] on icon at bounding box center [756, 64] width 13 height 13
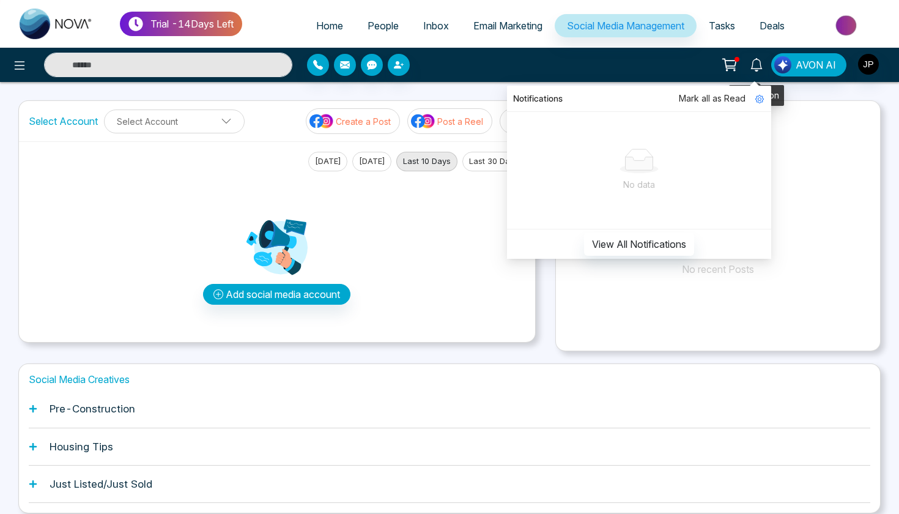
click at [757, 61] on icon at bounding box center [756, 64] width 13 height 13
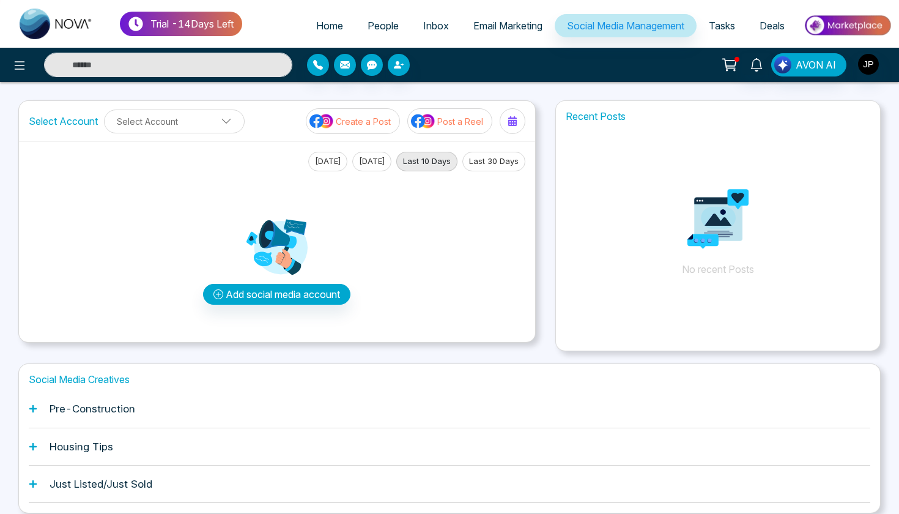
click at [877, 64] on img "button" at bounding box center [868, 64] width 21 height 21
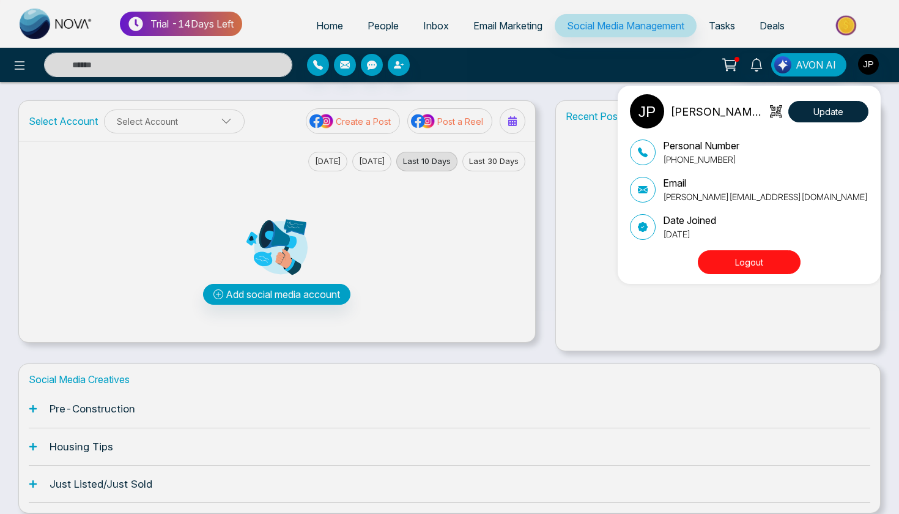
click at [877, 64] on div "Jagr Parmar Update Personal Number +16479010286 Email jagr@mmnovatech.com Date …" at bounding box center [449, 257] width 899 height 514
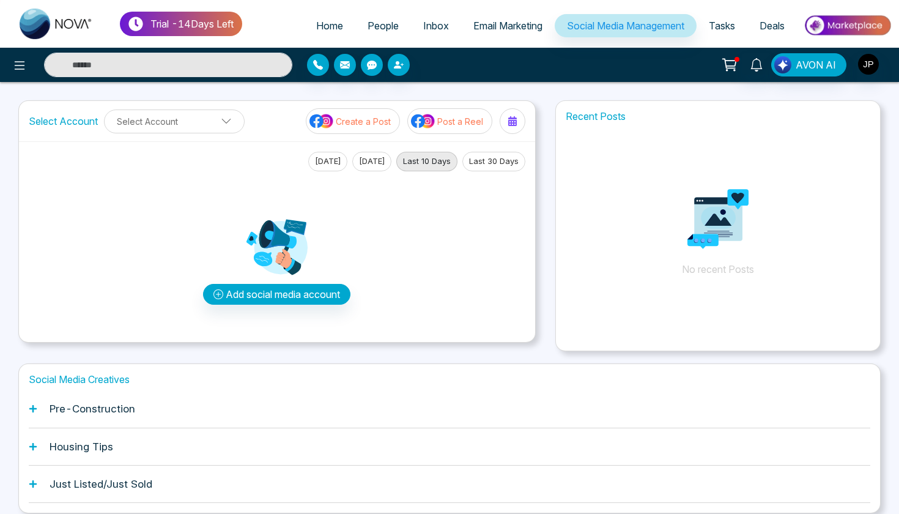
click at [726, 66] on icon at bounding box center [729, 64] width 17 height 17
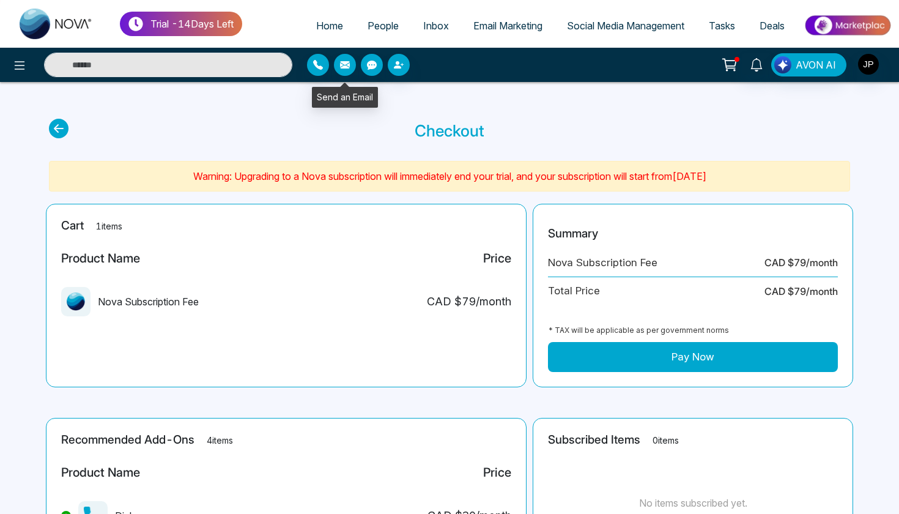
click at [343, 72] on button "button" at bounding box center [345, 65] width 22 height 22
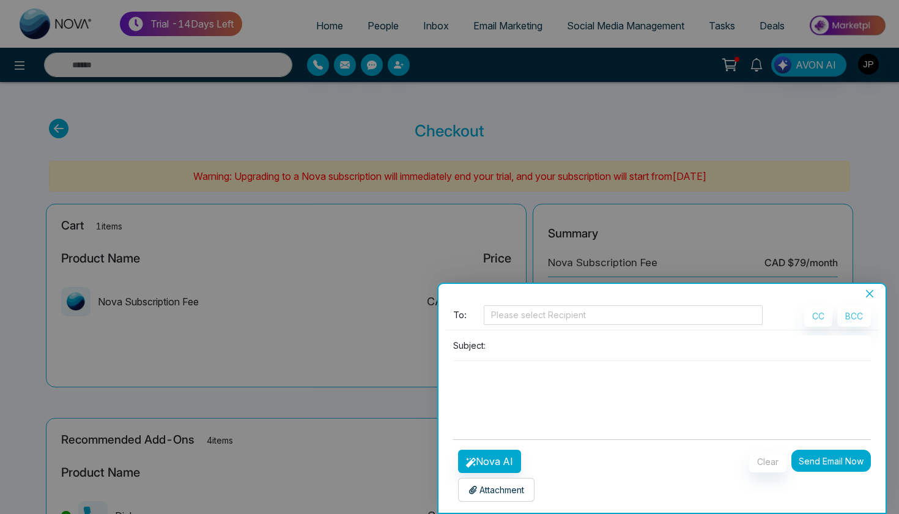
click at [875, 297] on button "Close" at bounding box center [869, 293] width 17 height 11
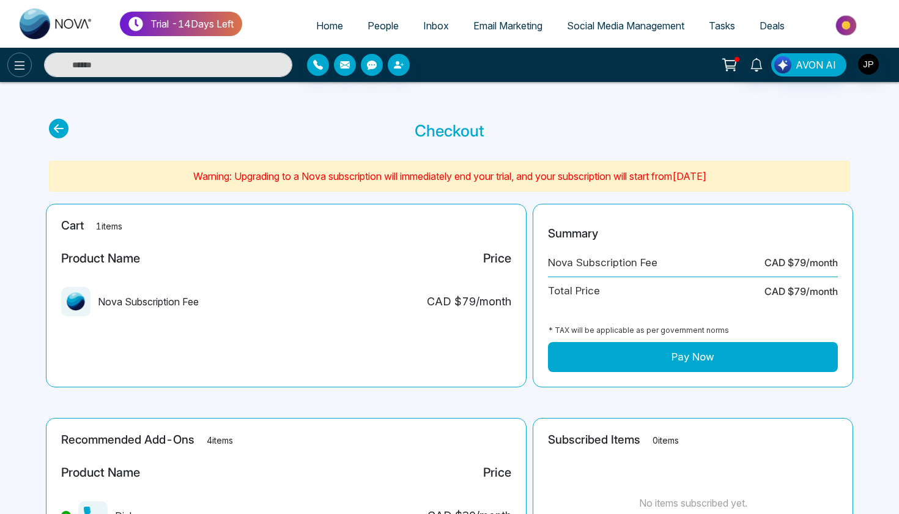
click at [9, 68] on button at bounding box center [19, 65] width 24 height 24
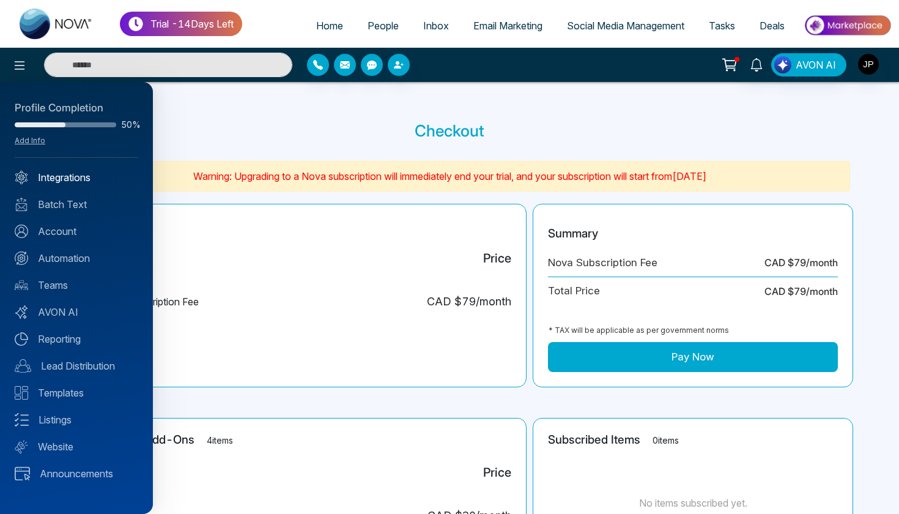
click at [94, 176] on link "Integrations" at bounding box center [77, 177] width 124 height 15
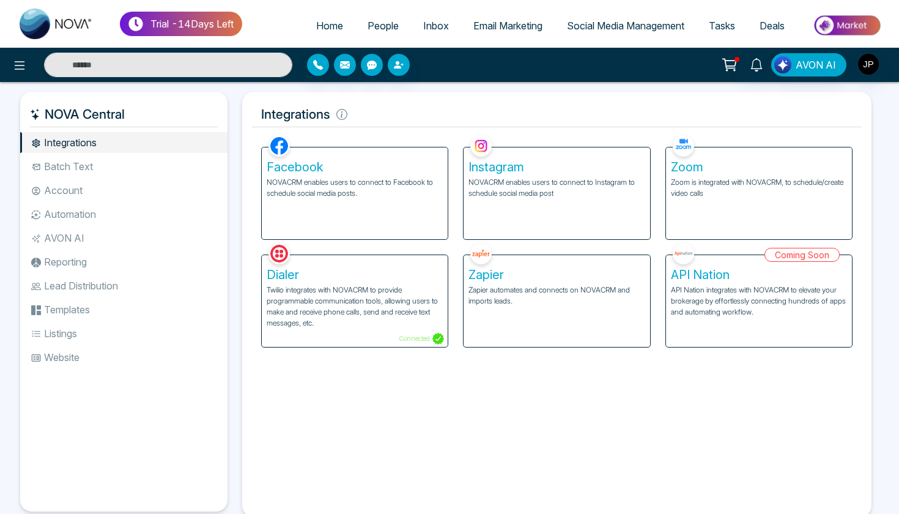
click at [61, 240] on li "AVON AI" at bounding box center [123, 238] width 207 height 21
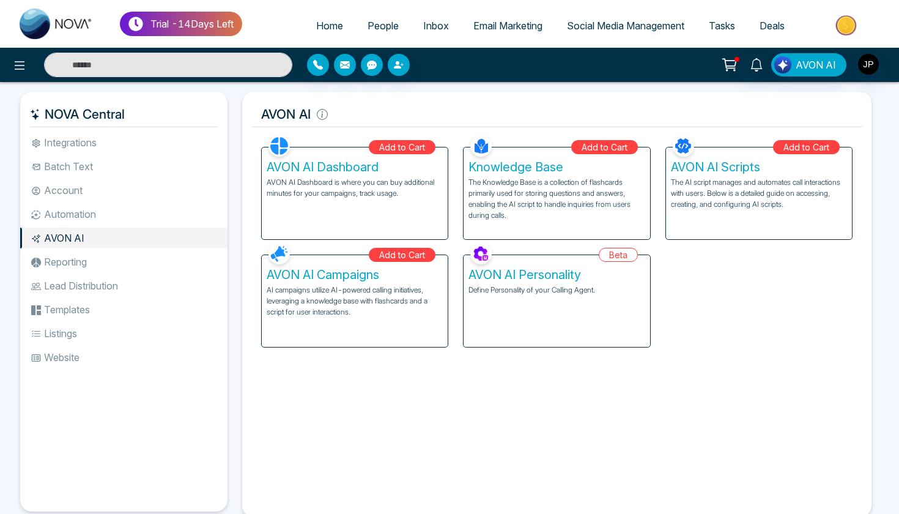
click at [140, 142] on li "Integrations" at bounding box center [123, 142] width 207 height 21
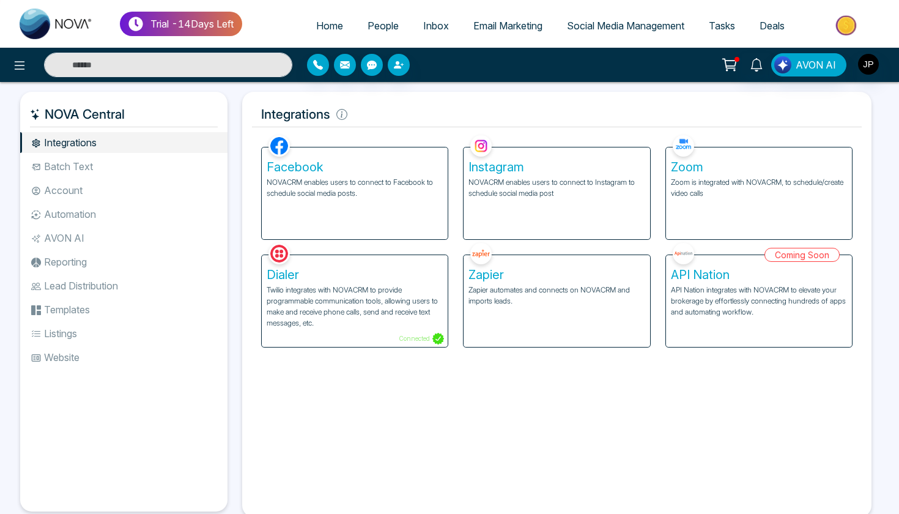
click at [132, 165] on li "Batch Text" at bounding box center [123, 166] width 207 height 21
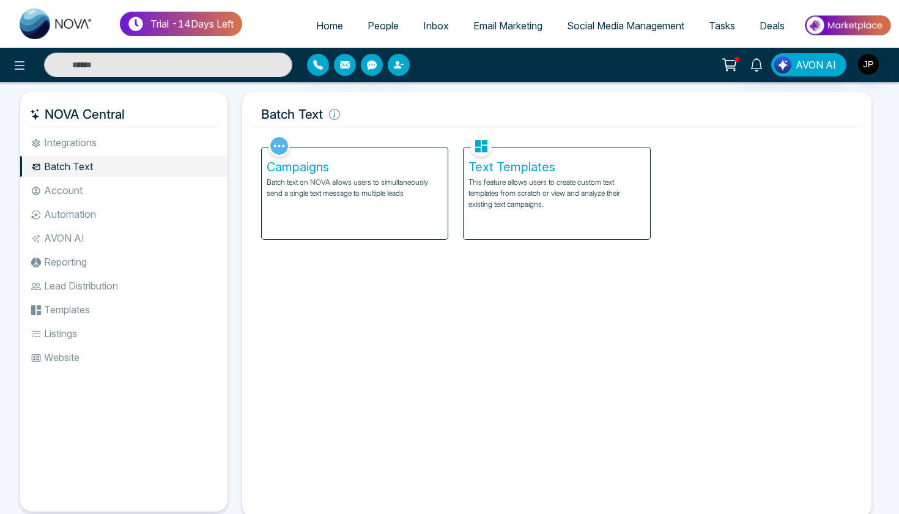
click at [116, 192] on li "Account" at bounding box center [123, 190] width 207 height 21
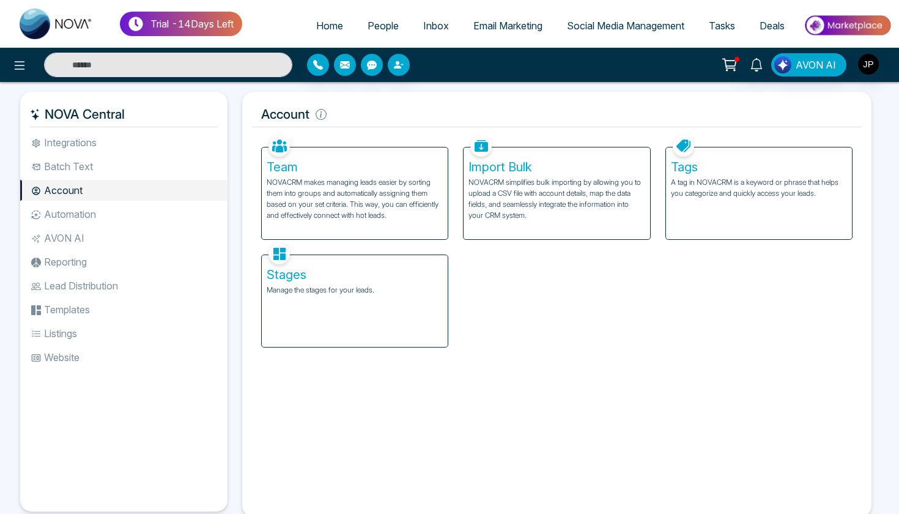
click at [109, 232] on li "AVON AI" at bounding box center [123, 238] width 207 height 21
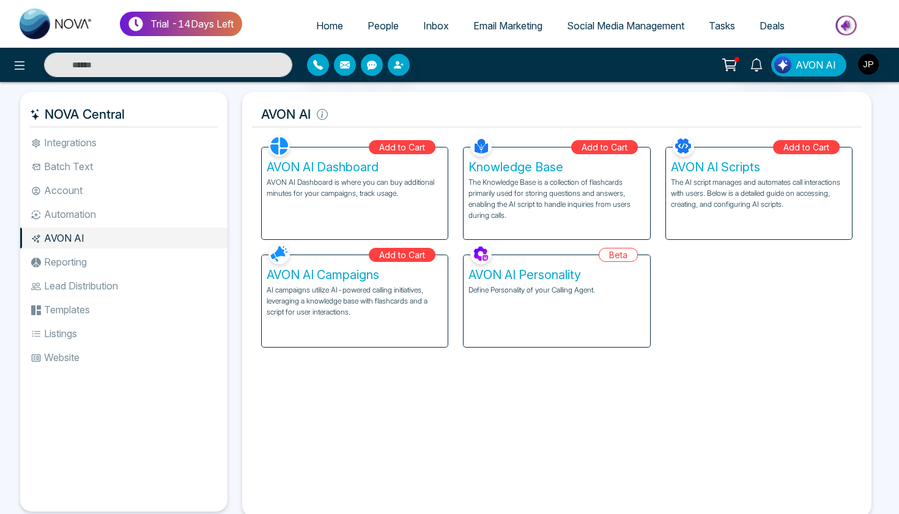
click at [102, 276] on li "Lead Distribution" at bounding box center [123, 285] width 207 height 21
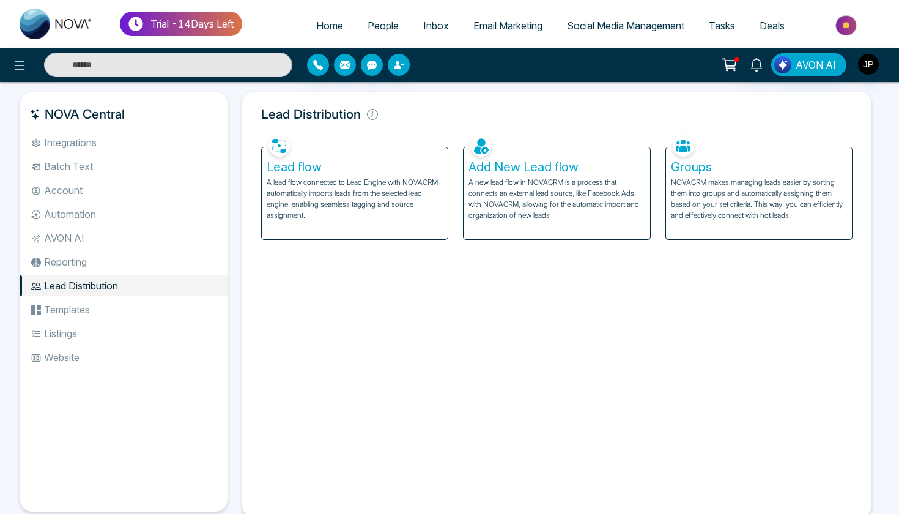
click at [88, 337] on li "Listings" at bounding box center [123, 333] width 207 height 21
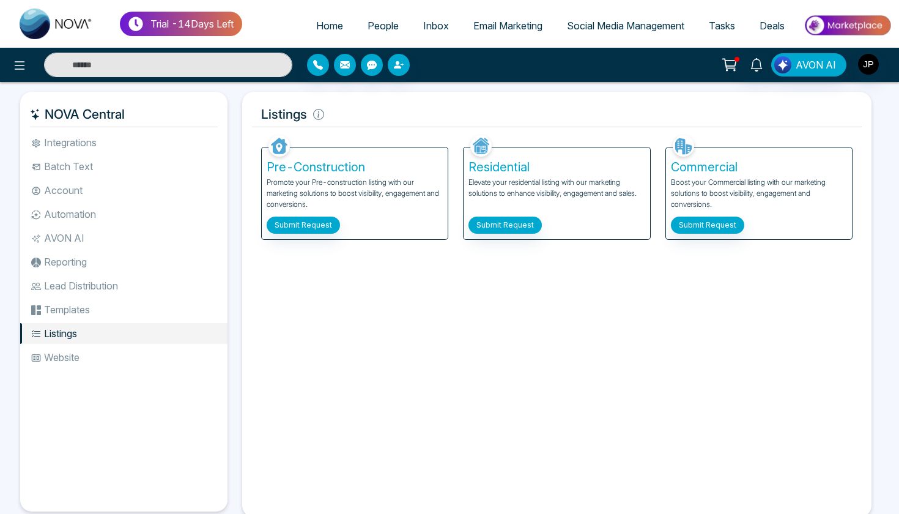
click at [84, 354] on li "Website" at bounding box center [123, 357] width 207 height 21
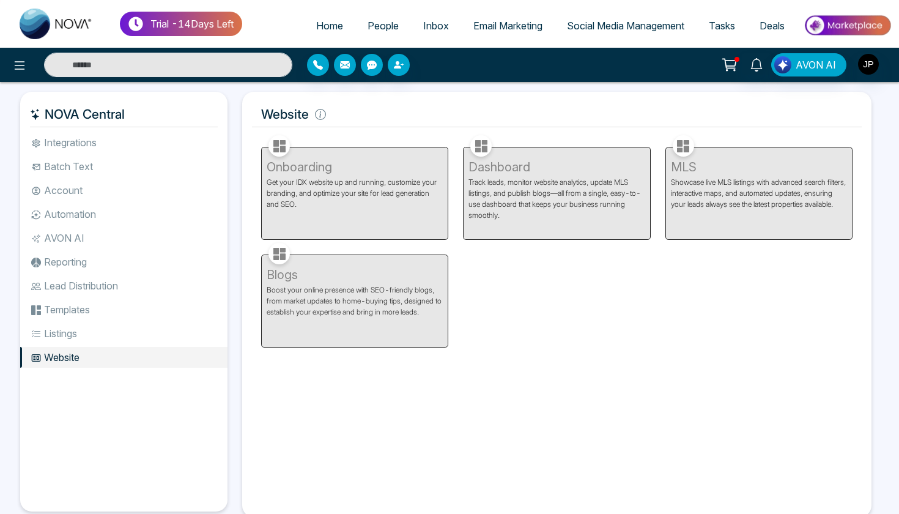
click at [105, 300] on li "Templates" at bounding box center [123, 309] width 207 height 21
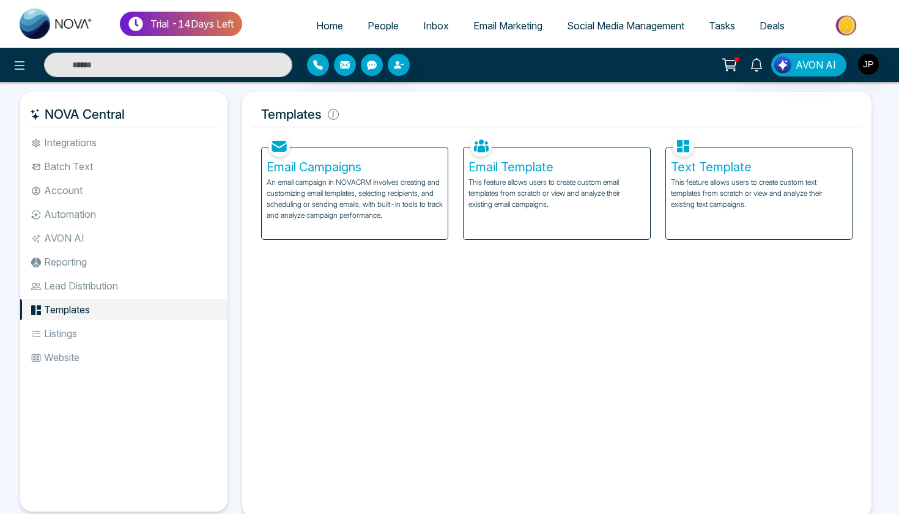
click at [114, 262] on li "Reporting" at bounding box center [123, 261] width 207 height 21
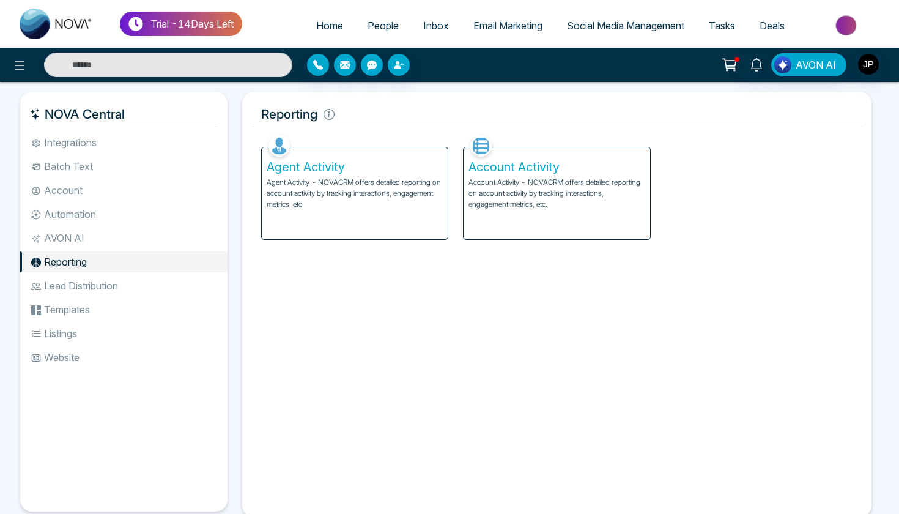
click at [117, 244] on li "AVON AI" at bounding box center [123, 238] width 207 height 21
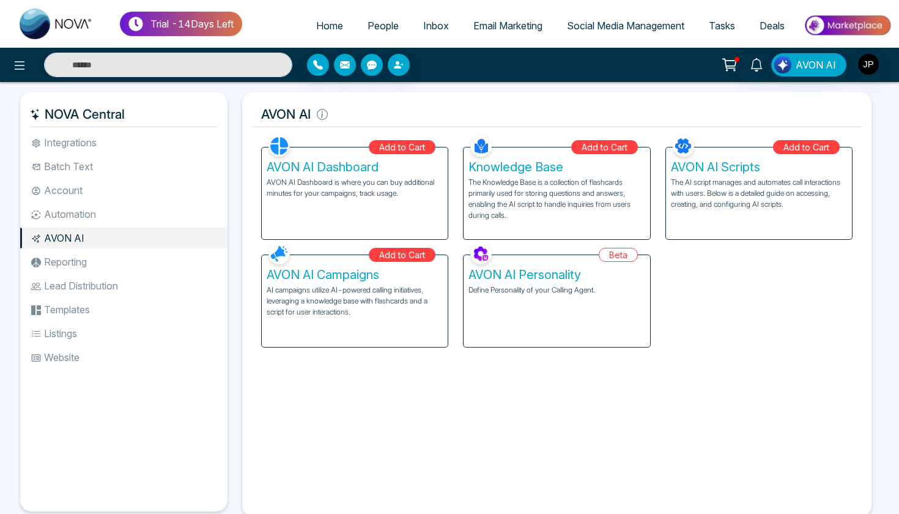
click at [127, 212] on li "Automation" at bounding box center [123, 214] width 207 height 21
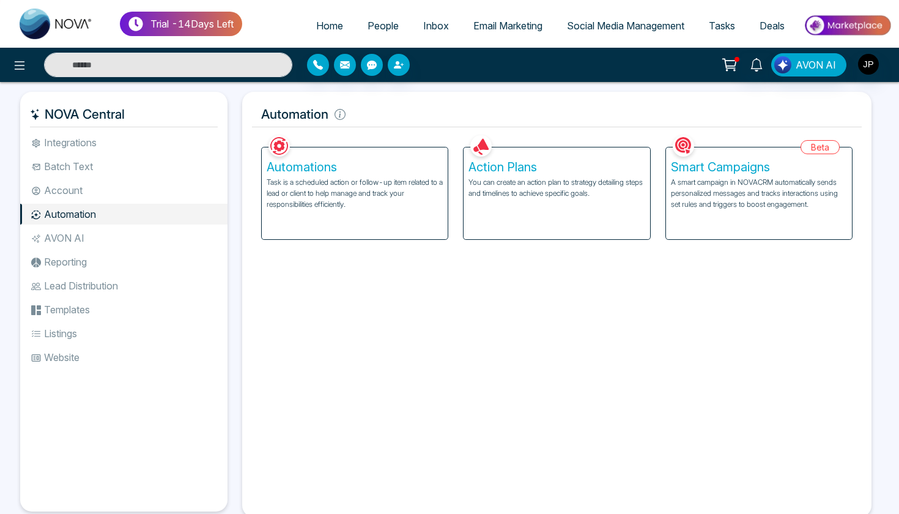
click at [134, 176] on li "Batch Text" at bounding box center [123, 166] width 207 height 21
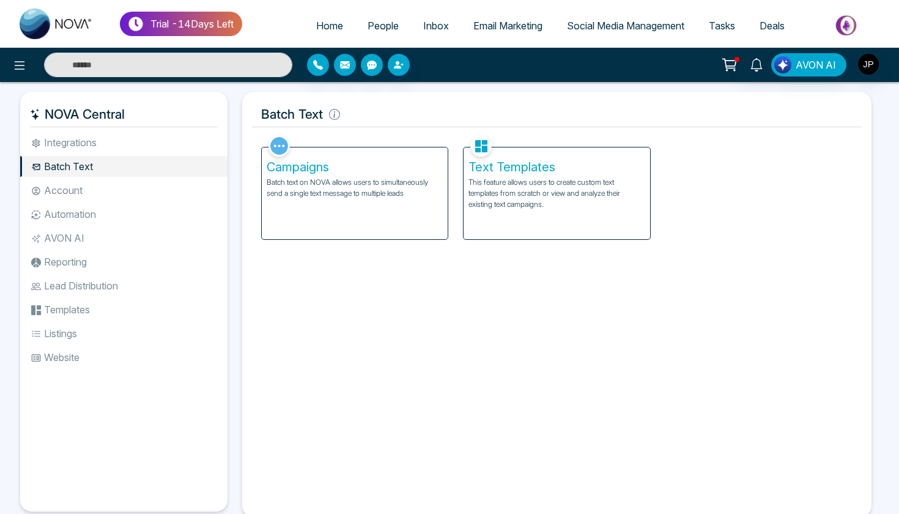
click at [140, 148] on li "Integrations" at bounding box center [123, 142] width 207 height 21
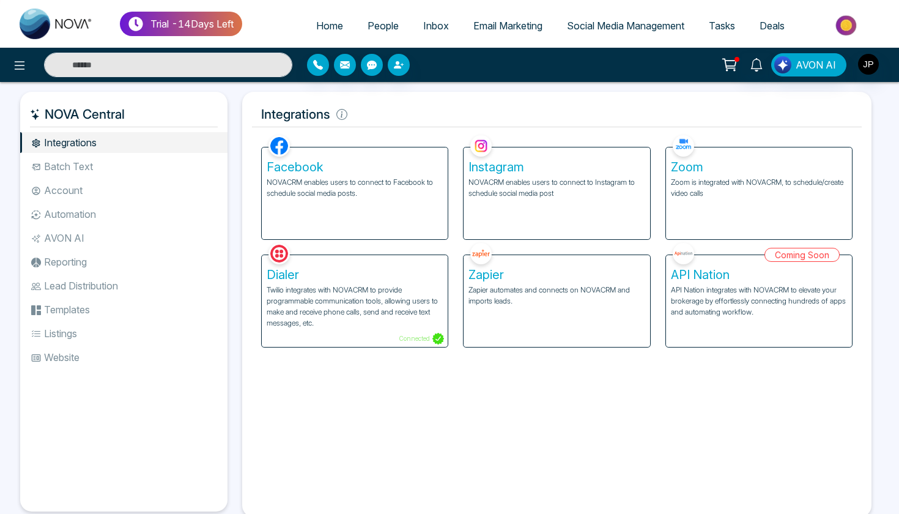
click at [89, 163] on li "Batch Text" at bounding box center [123, 166] width 207 height 21
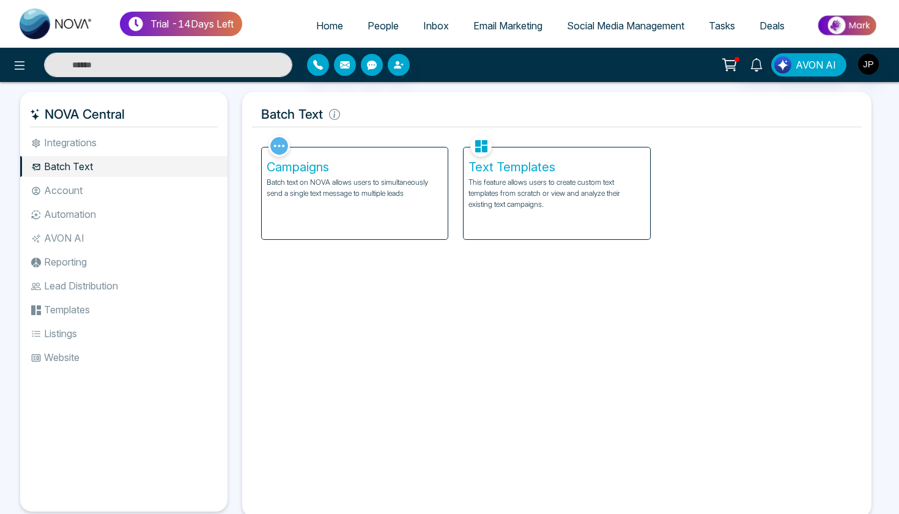
click at [79, 199] on li "Account" at bounding box center [123, 190] width 207 height 21
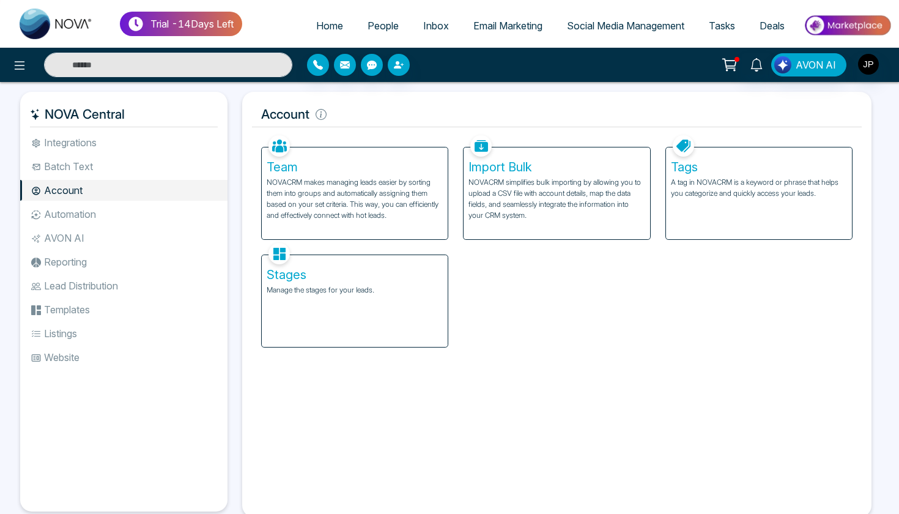
click at [81, 232] on li "AVON AI" at bounding box center [123, 238] width 207 height 21
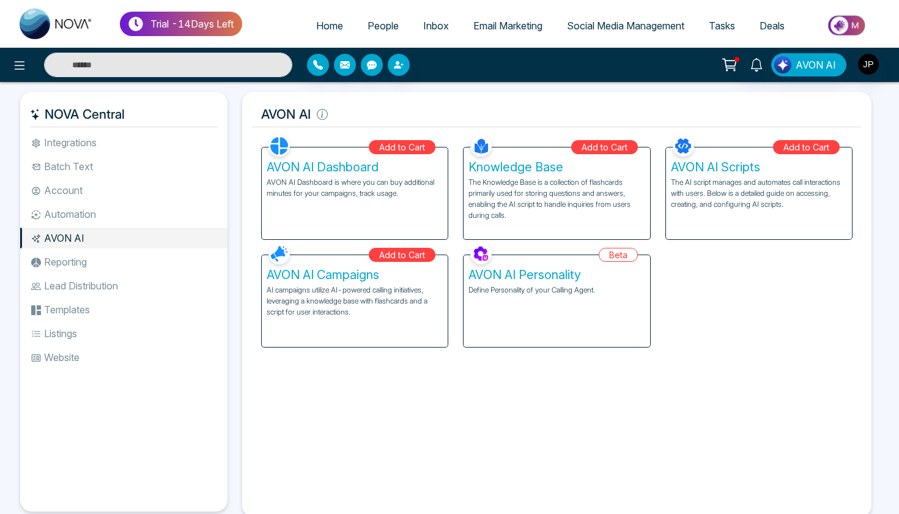
click at [89, 261] on li "Reporting" at bounding box center [123, 261] width 207 height 21
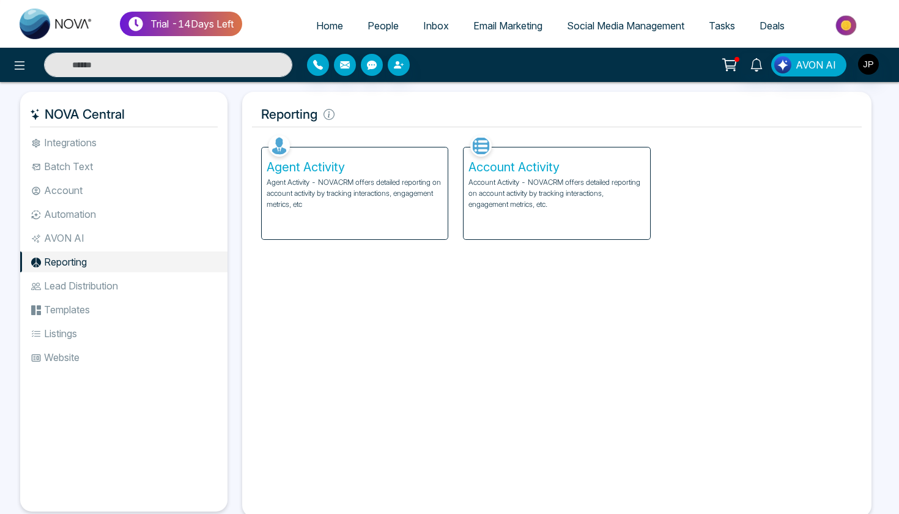
click at [496, 207] on p "Account Activity - NOVACRM offers detailed reporting on account activity by tra…" at bounding box center [557, 193] width 176 height 33
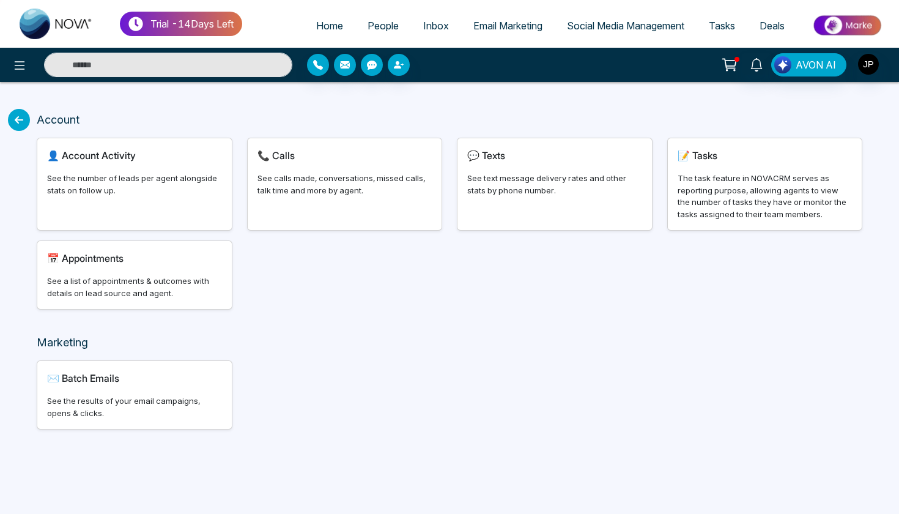
click at [154, 217] on div "👤 Account Activity See the number of leads per agent alongside stats on follow …" at bounding box center [134, 184] width 195 height 92
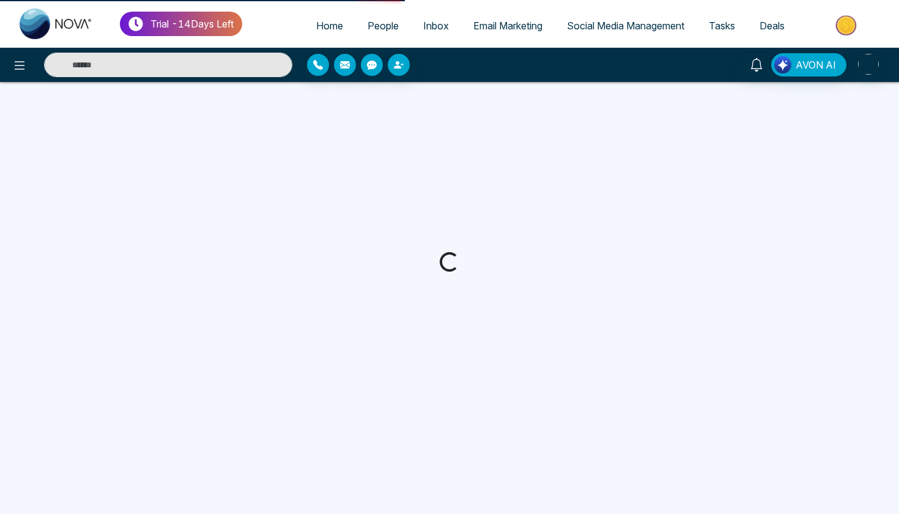
select select "***"
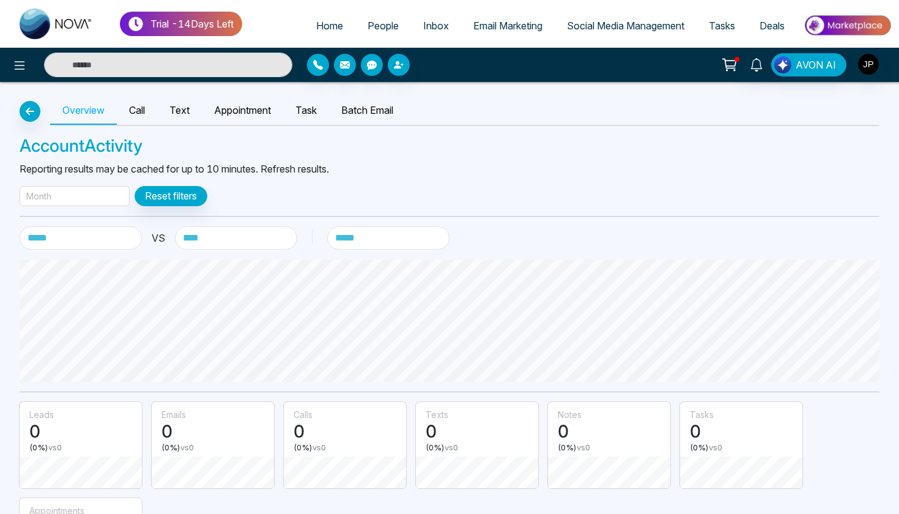
click at [30, 113] on icon "button" at bounding box center [30, 111] width 15 height 10
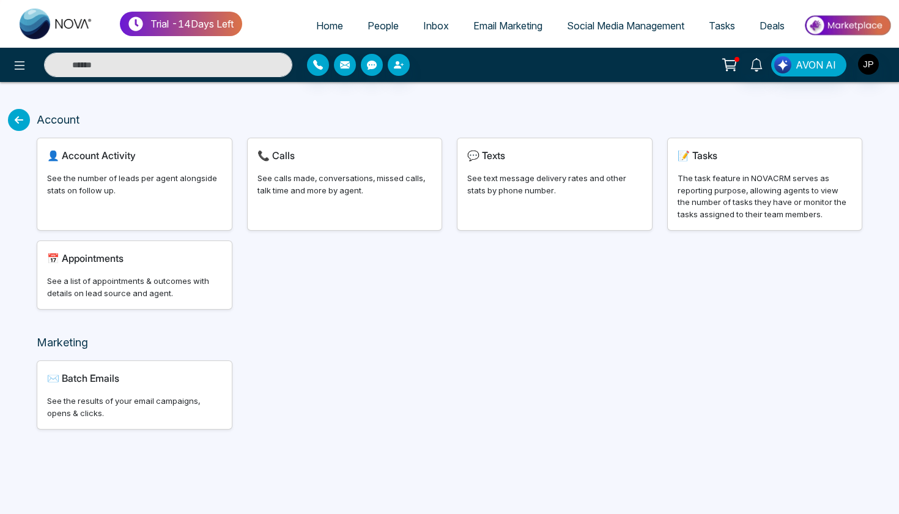
click at [404, 203] on div "📞 Calls See calls made, conversations, missed calls, talk time and more by agen…" at bounding box center [345, 184] width 195 height 92
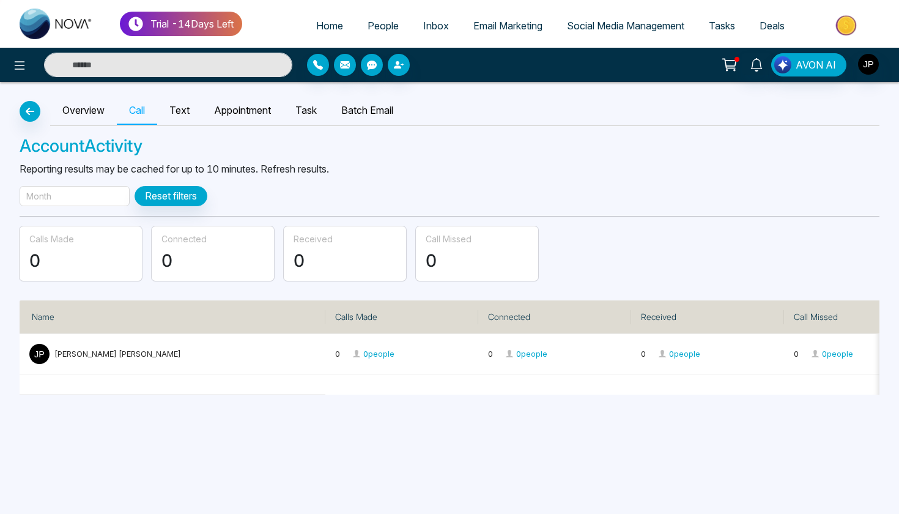
click at [32, 110] on icon "button" at bounding box center [30, 111] width 15 height 10
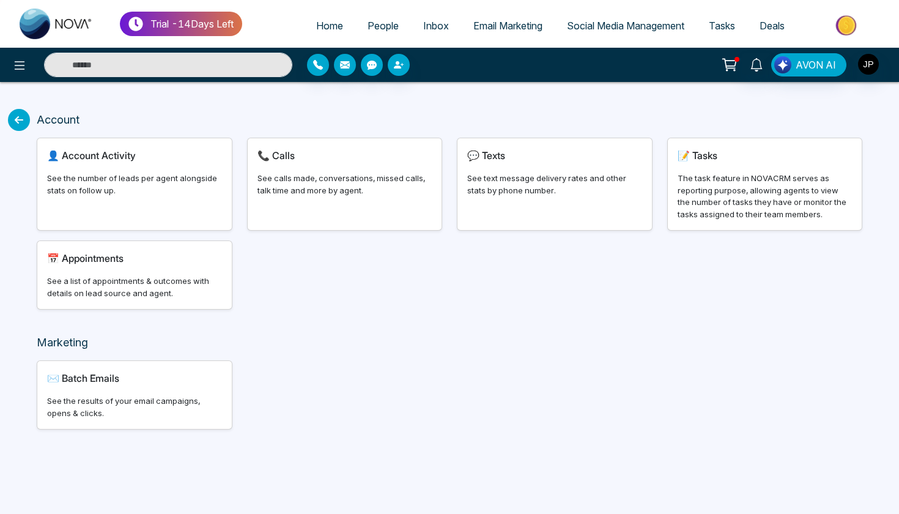
click at [605, 206] on div "💬 Texts See text message delivery rates and other stats by phone number." at bounding box center [555, 184] width 195 height 92
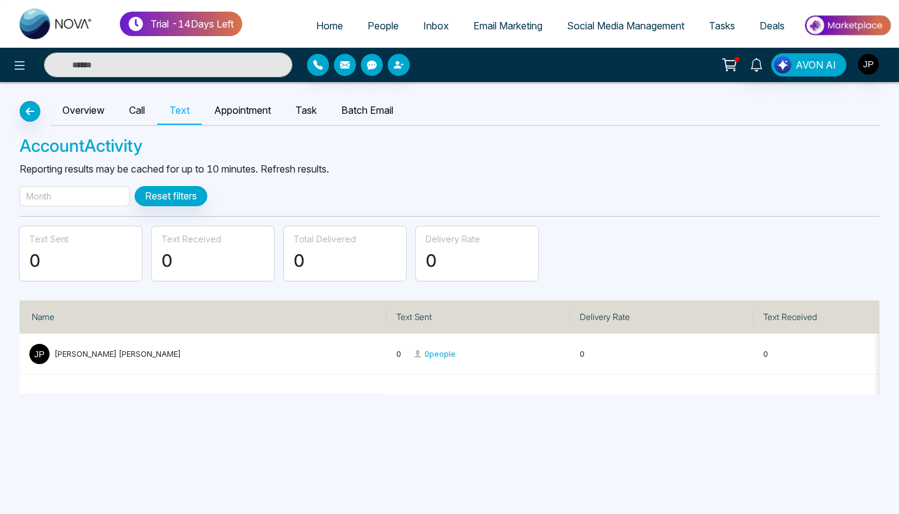
click at [32, 110] on icon "button" at bounding box center [30, 111] width 15 height 10
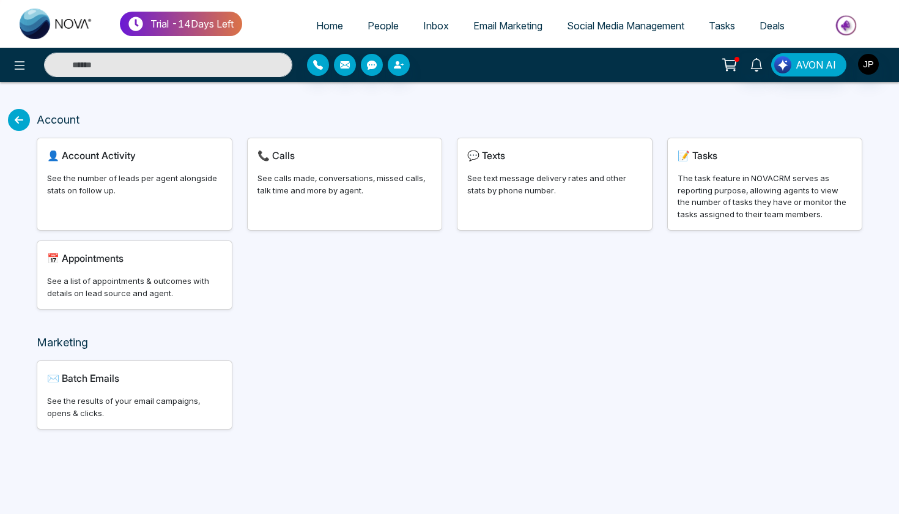
click at [708, 179] on div "The task feature in NOVACRM serves as reporting purpose, allowing agents to vie…" at bounding box center [765, 197] width 175 height 48
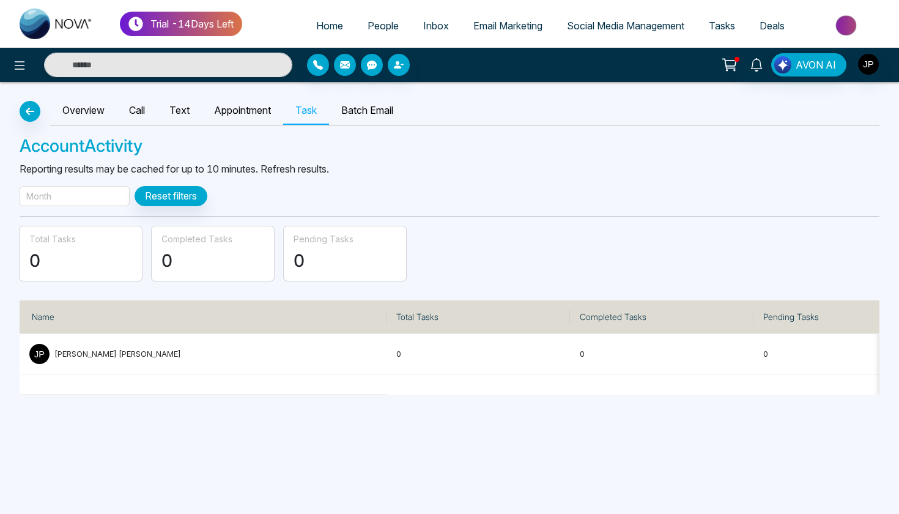
click at [29, 110] on icon "button" at bounding box center [30, 111] width 15 height 10
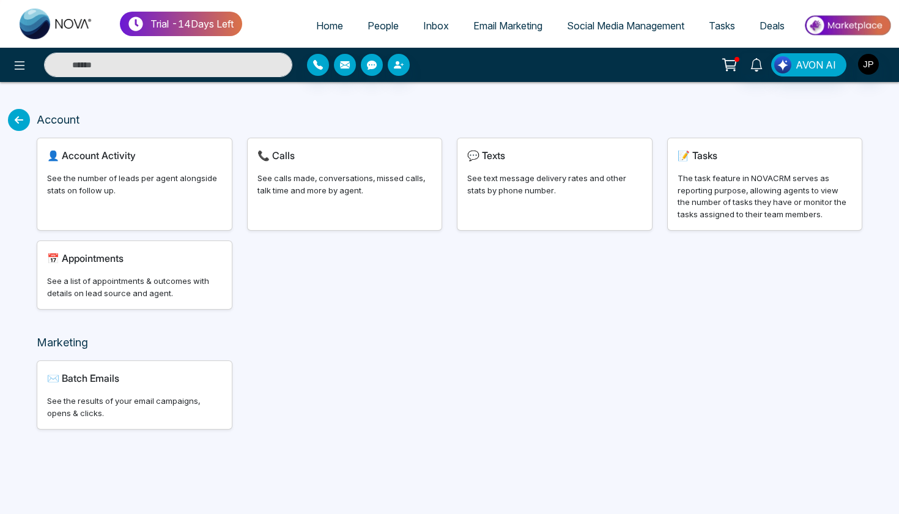
click at [854, 17] on img at bounding box center [847, 26] width 89 height 28
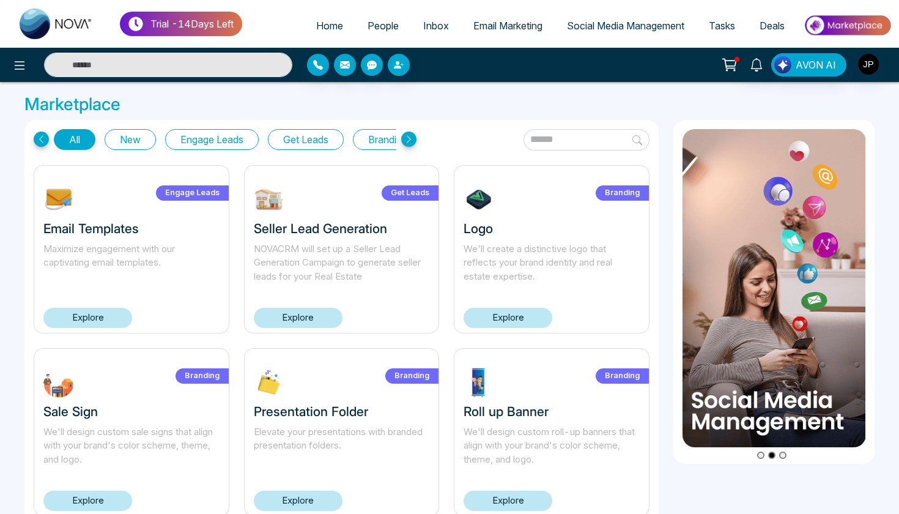
click at [525, 325] on link "Explore" at bounding box center [508, 318] width 89 height 20
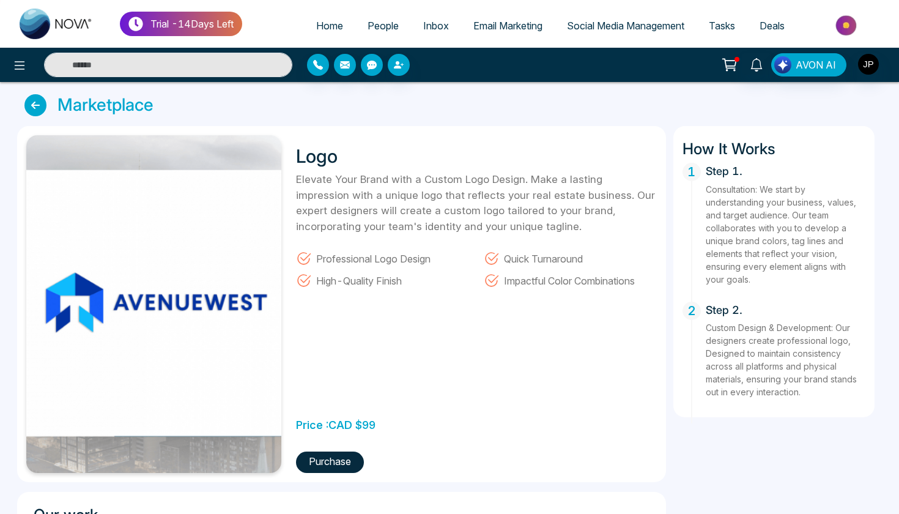
click at [41, 106] on icon at bounding box center [35, 105] width 22 height 22
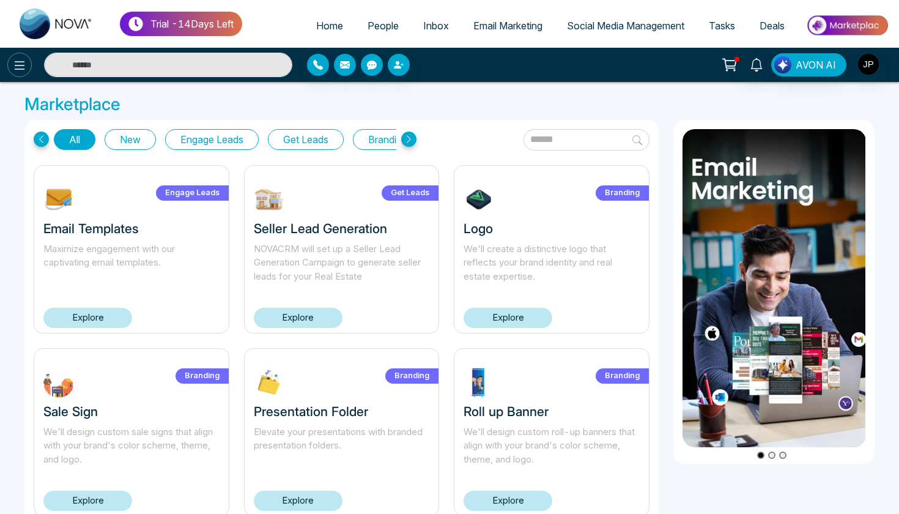
click at [23, 62] on icon at bounding box center [19, 65] width 15 height 15
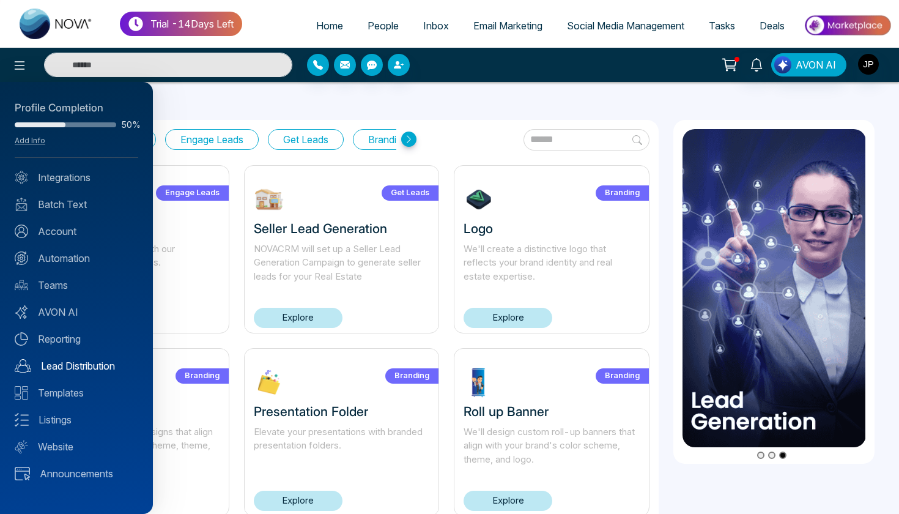
click at [54, 370] on link "Lead Distribution" at bounding box center [77, 366] width 124 height 15
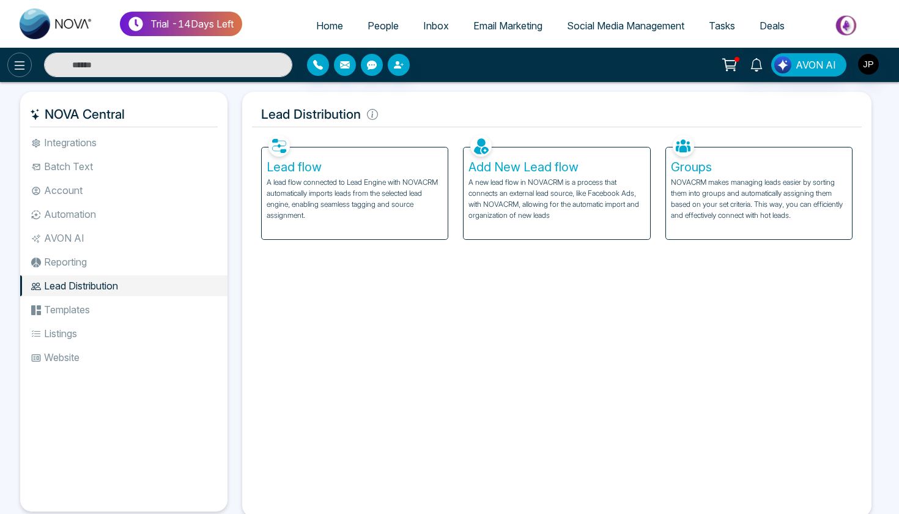
click at [18, 67] on icon at bounding box center [19, 65] width 15 height 15
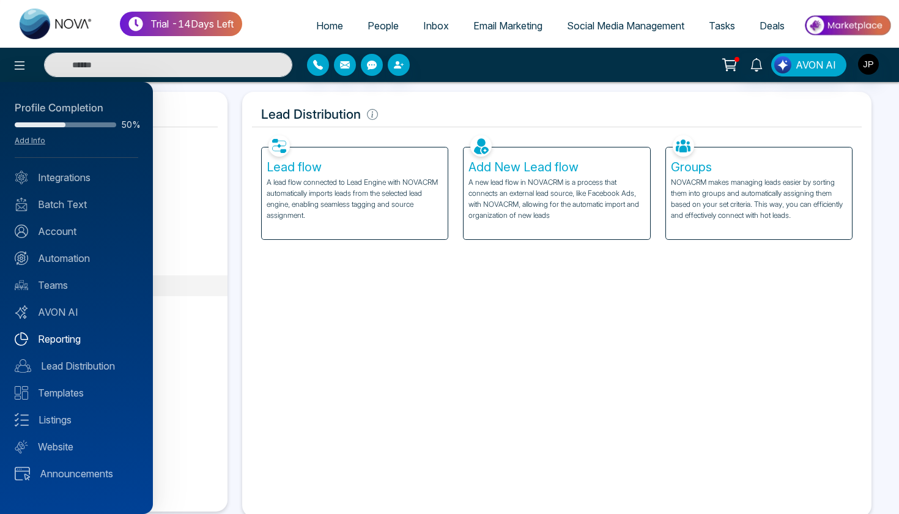
click at [61, 339] on link "Reporting" at bounding box center [77, 339] width 124 height 15
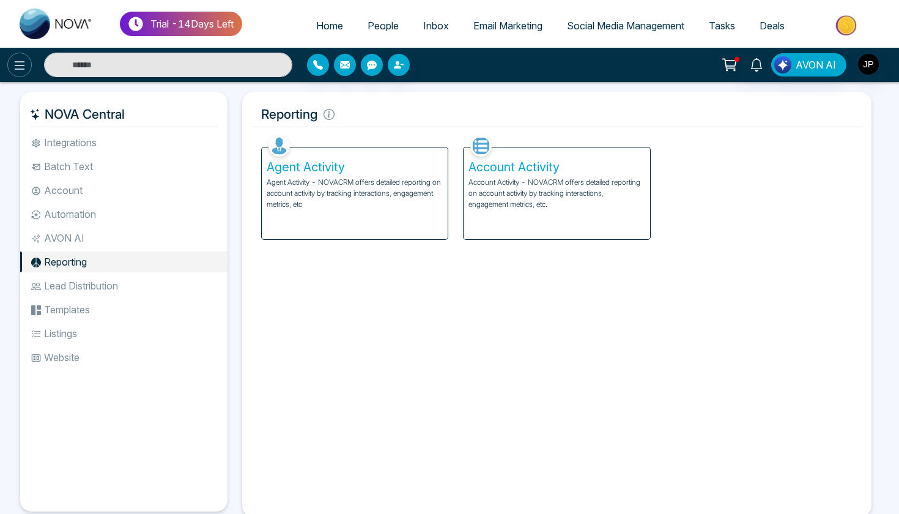
click at [28, 67] on button at bounding box center [19, 65] width 24 height 24
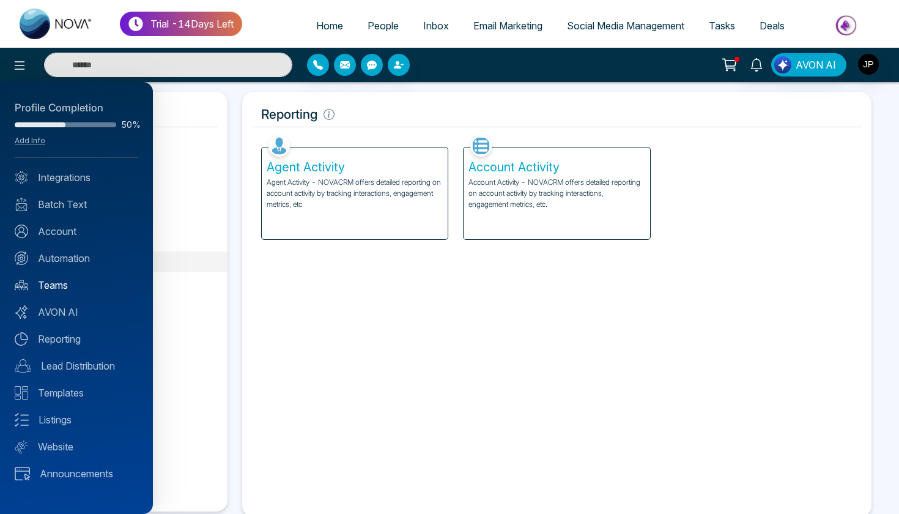
click at [62, 281] on link "Teams" at bounding box center [77, 285] width 124 height 15
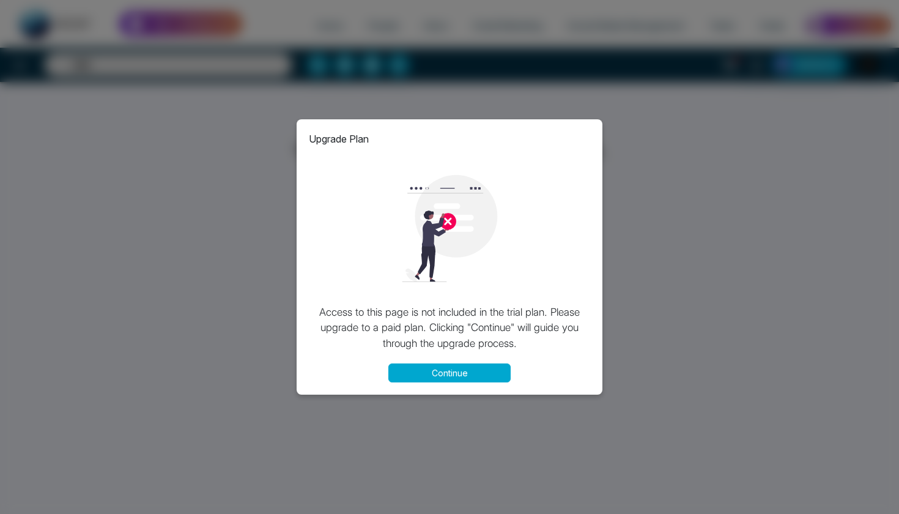
click at [420, 373] on button "Continue" at bounding box center [450, 372] width 122 height 19
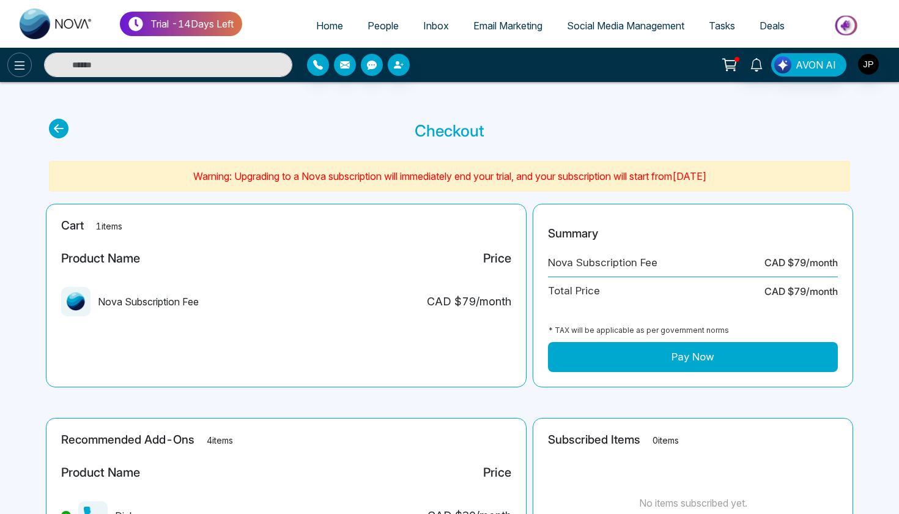
click at [24, 71] on icon at bounding box center [19, 65] width 15 height 15
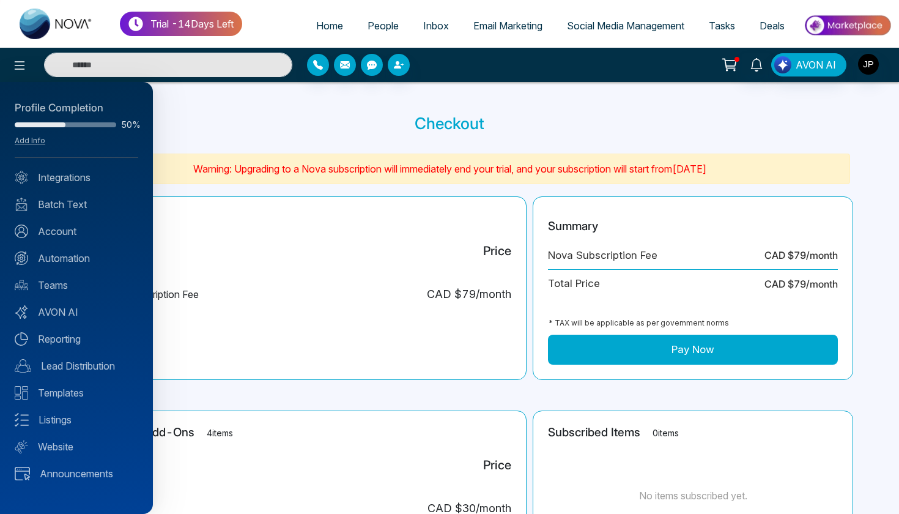
scroll to position [10, 0]
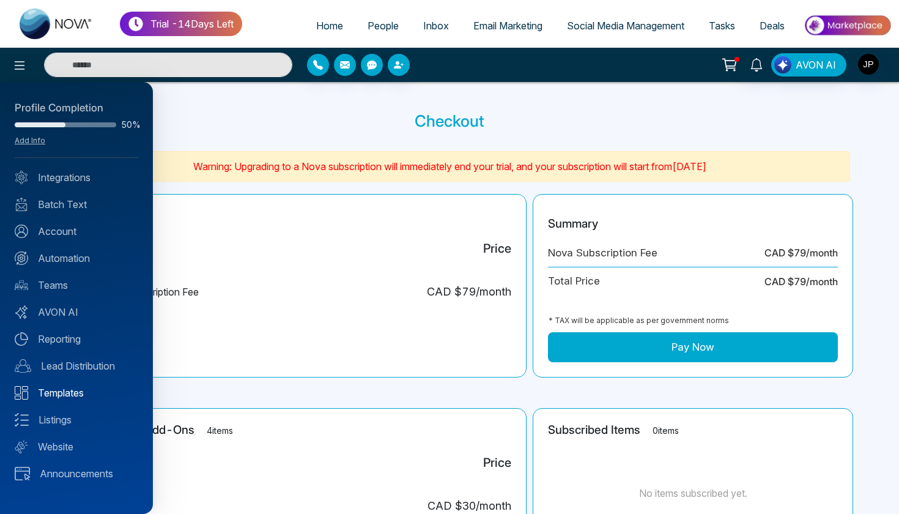
click at [57, 400] on link "Templates" at bounding box center [77, 392] width 124 height 15
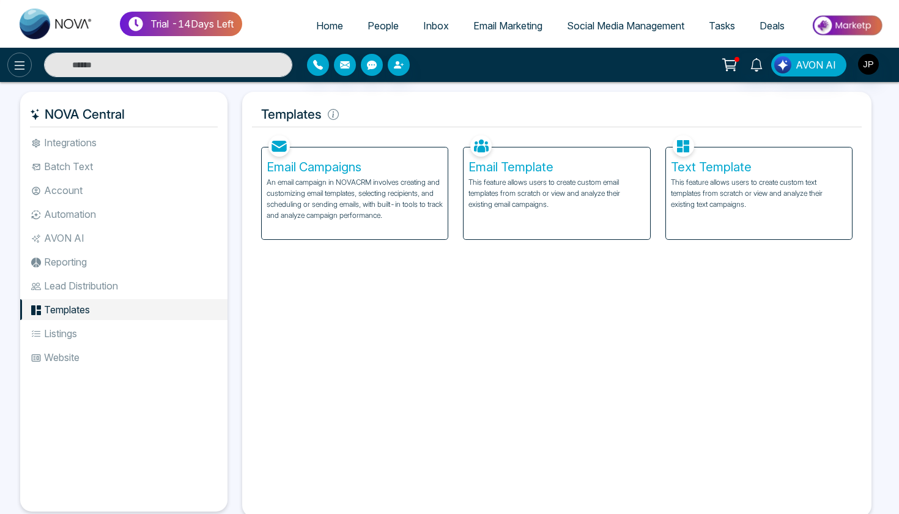
click at [23, 66] on icon at bounding box center [19, 65] width 15 height 15
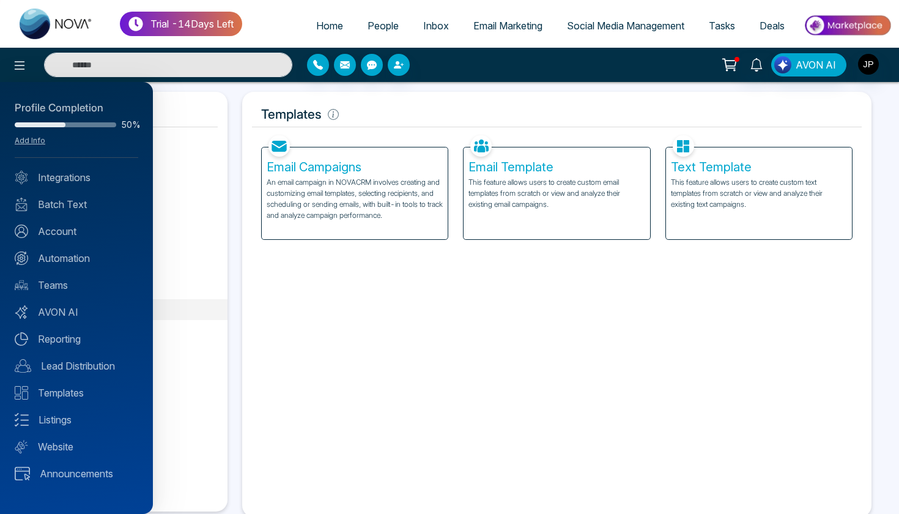
click at [329, 21] on div at bounding box center [449, 257] width 899 height 514
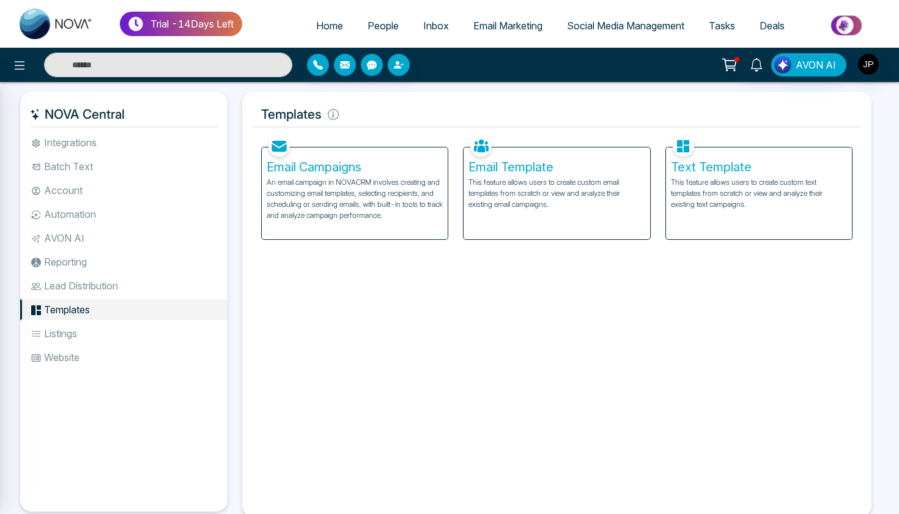
click at [329, 21] on div at bounding box center [449, 257] width 899 height 514
click at [368, 24] on span "People" at bounding box center [383, 26] width 31 height 12
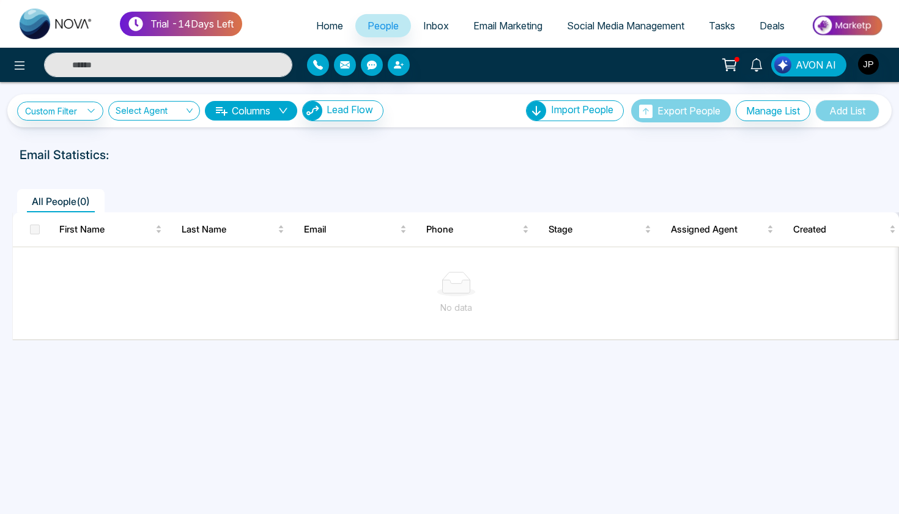
click at [323, 34] on link "Home" at bounding box center [329, 25] width 51 height 23
select select "*"
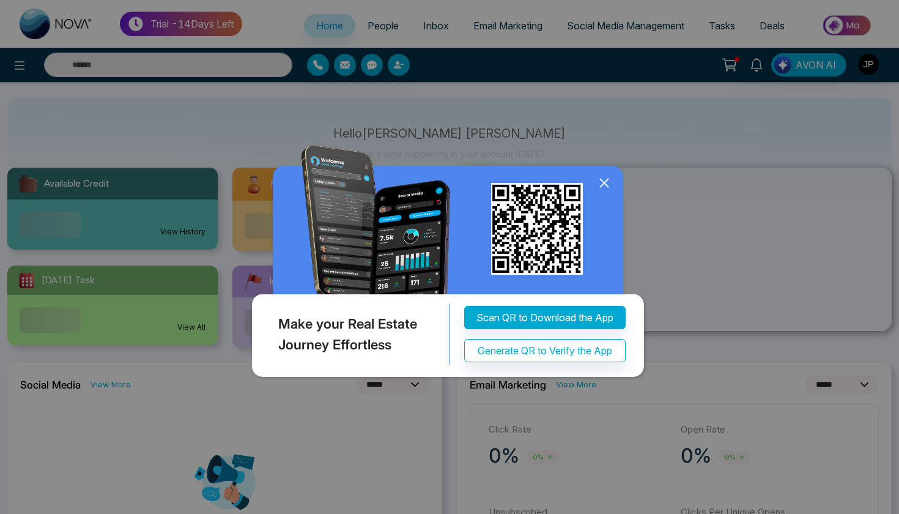
scroll to position [61, 0]
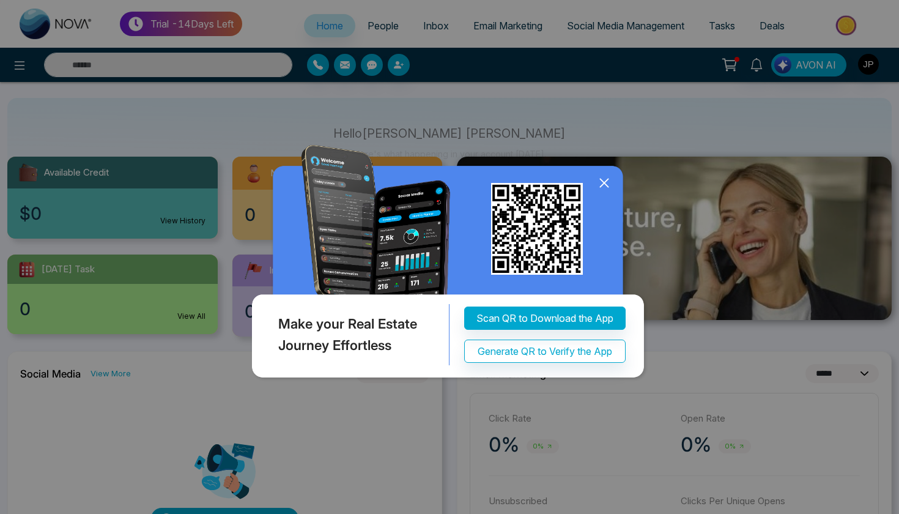
click at [602, 177] on icon at bounding box center [604, 183] width 18 height 18
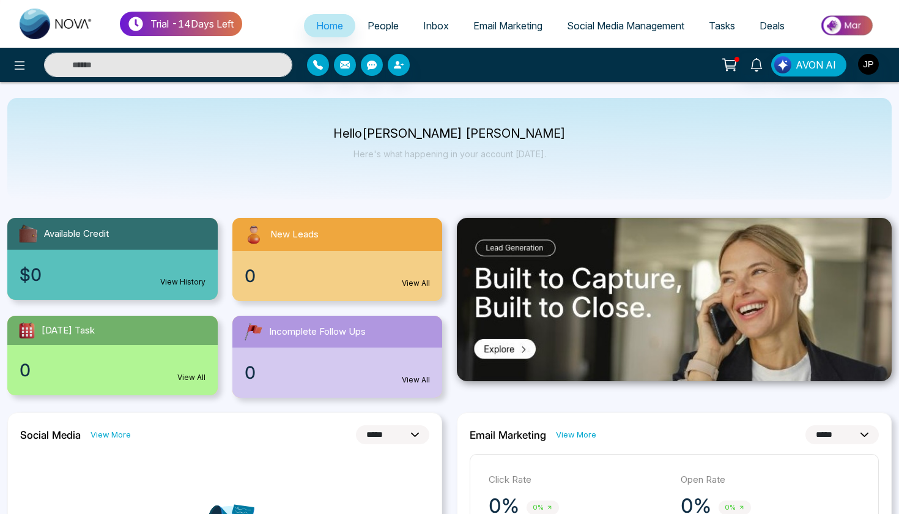
scroll to position [0, 0]
click at [322, 67] on icon "button" at bounding box center [318, 65] width 10 height 10
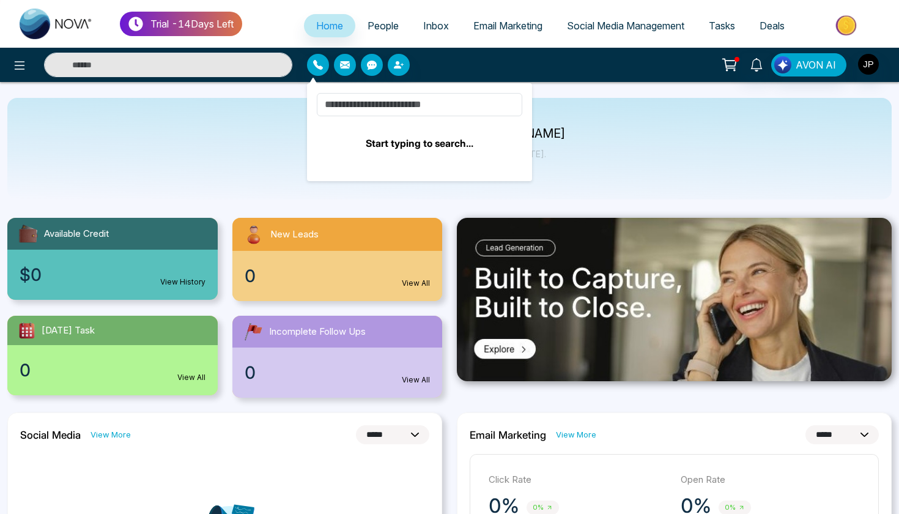
click at [497, 72] on div at bounding box center [412, 65] width 210 height 22
click at [372, 18] on link "People" at bounding box center [383, 25] width 56 height 23
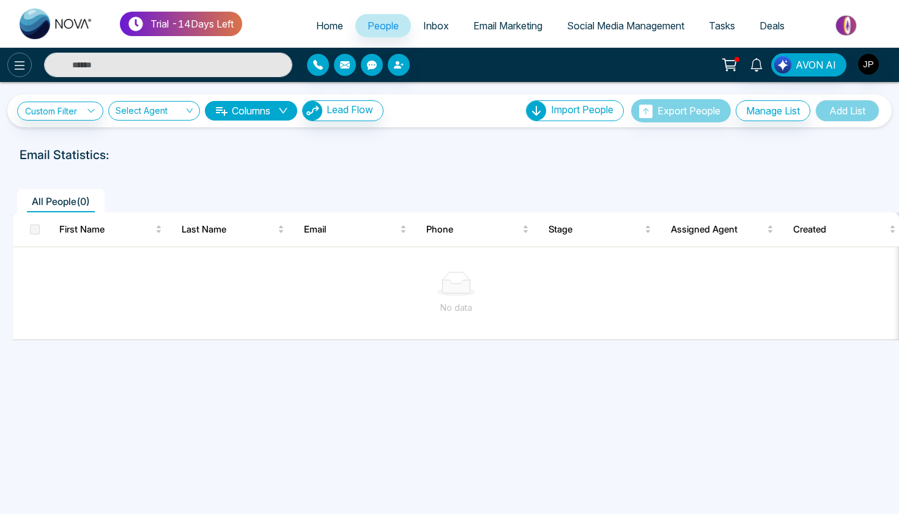
click at [19, 64] on icon at bounding box center [19, 65] width 15 height 15
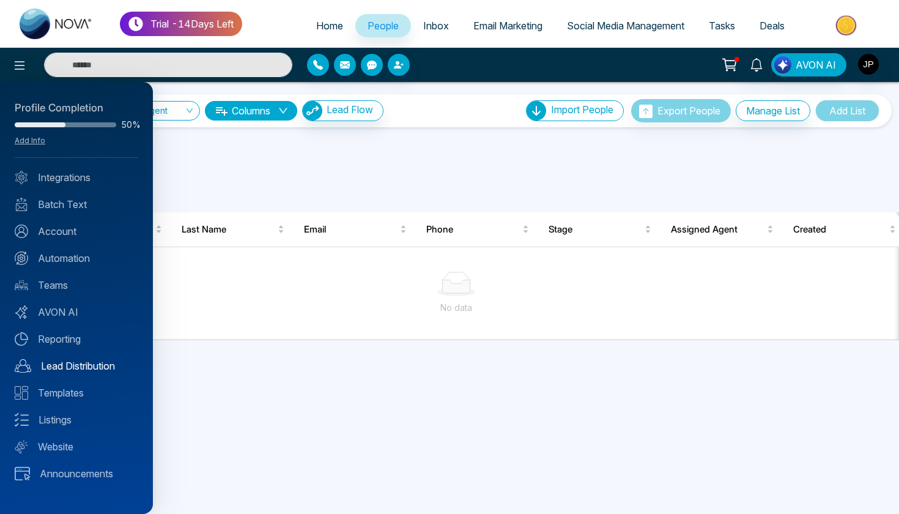
click at [62, 364] on link "Lead Distribution" at bounding box center [77, 366] width 124 height 15
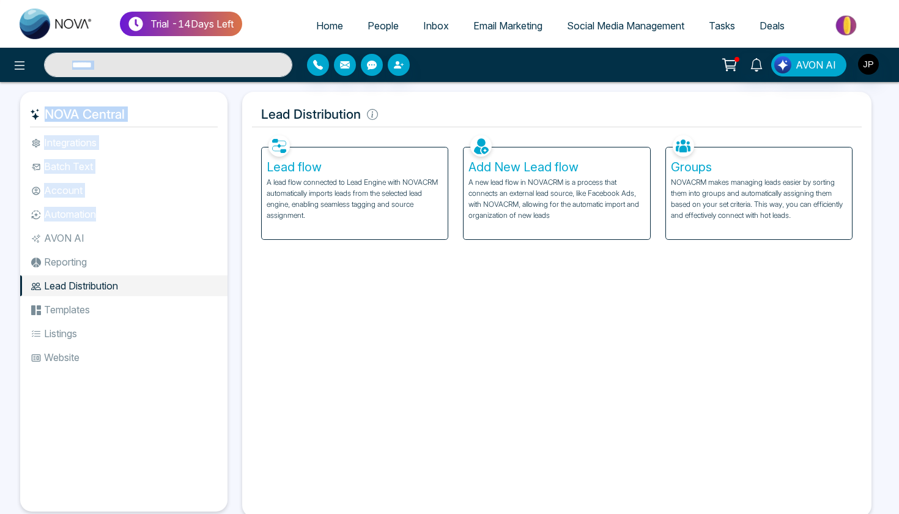
drag, startPoint x: 211, startPoint y: 210, endPoint x: 352, endPoint y: 87, distance: 186.9
click at [307, 73] on div "Trial - 14 Days Left Home People Inbox Email Marketing Social Media Management …" at bounding box center [449, 273] width 899 height 546
click at [561, 120] on h5 "Lead Distribution" at bounding box center [557, 115] width 610 height 26
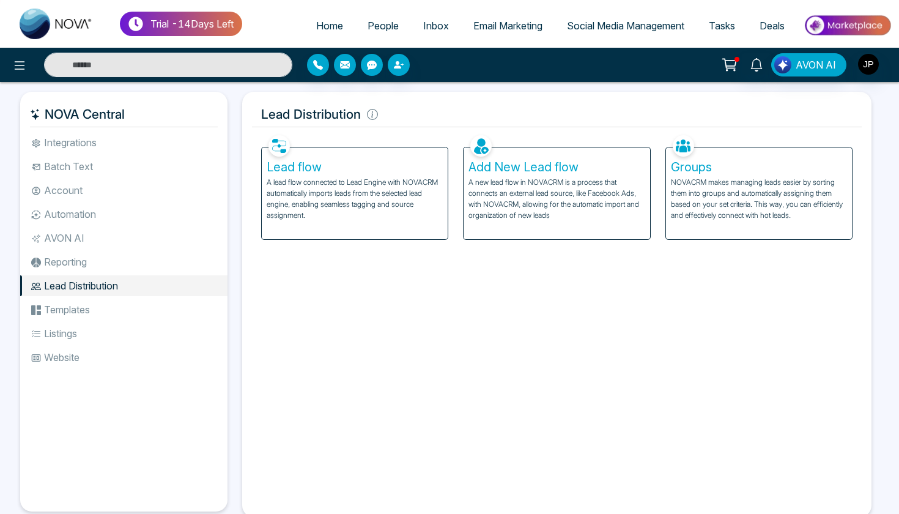
click at [10, 55] on div at bounding box center [150, 65] width 300 height 24
click at [24, 65] on icon at bounding box center [20, 65] width 10 height 9
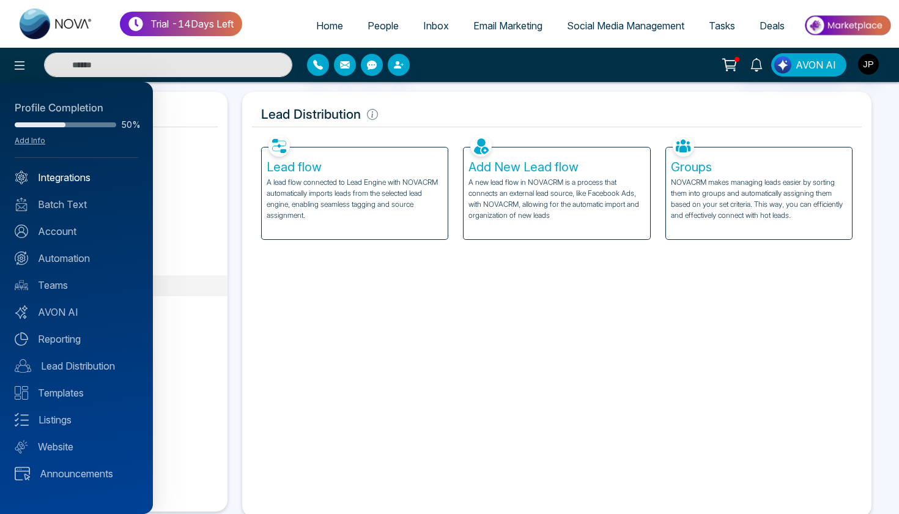
click at [67, 182] on link "Integrations" at bounding box center [77, 177] width 124 height 15
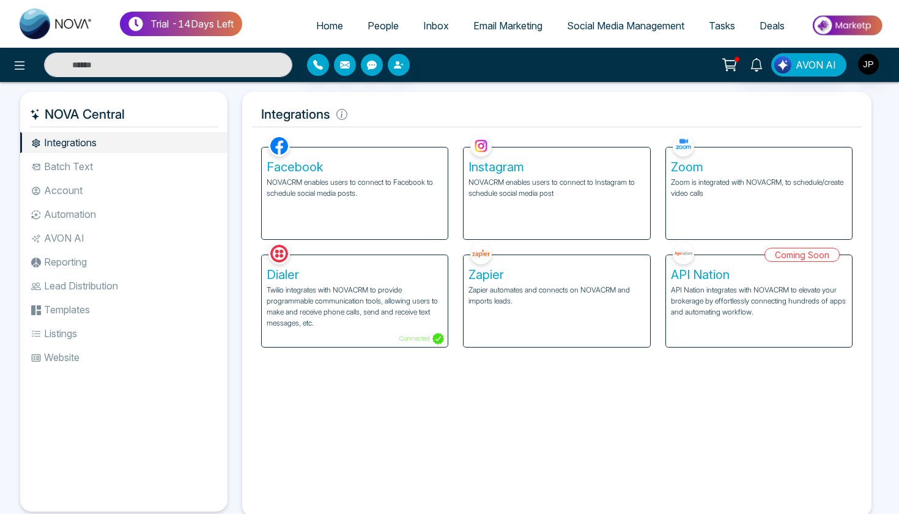
click at [69, 330] on li "Listings" at bounding box center [123, 333] width 207 height 21
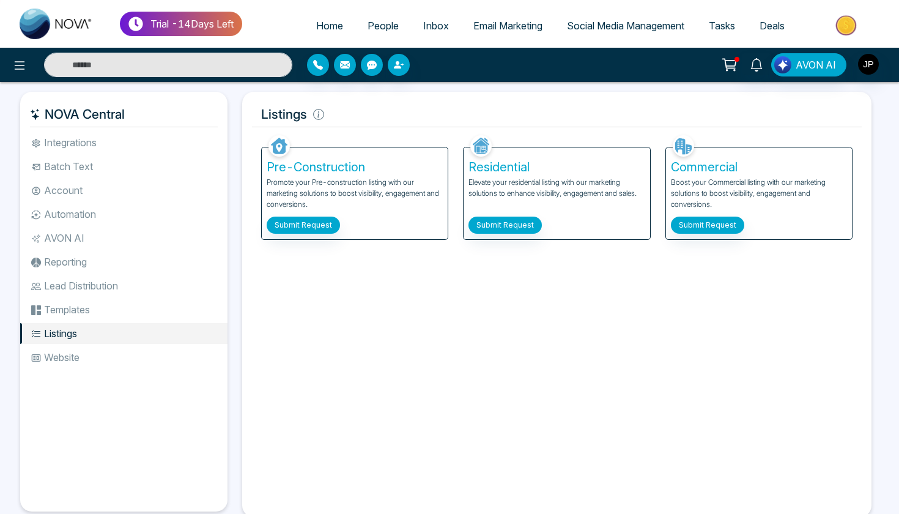
click at [88, 137] on li "Integrations" at bounding box center [123, 142] width 207 height 21
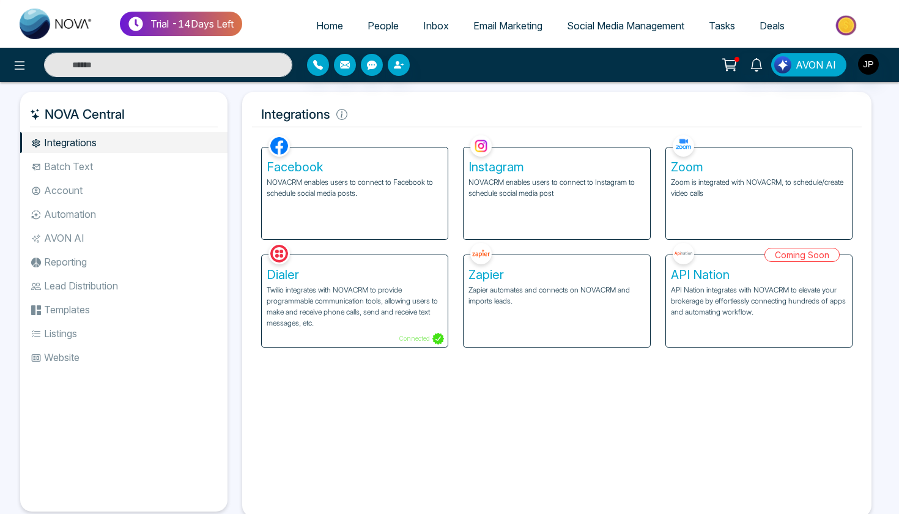
click at [90, 162] on li "Batch Text" at bounding box center [123, 166] width 207 height 21
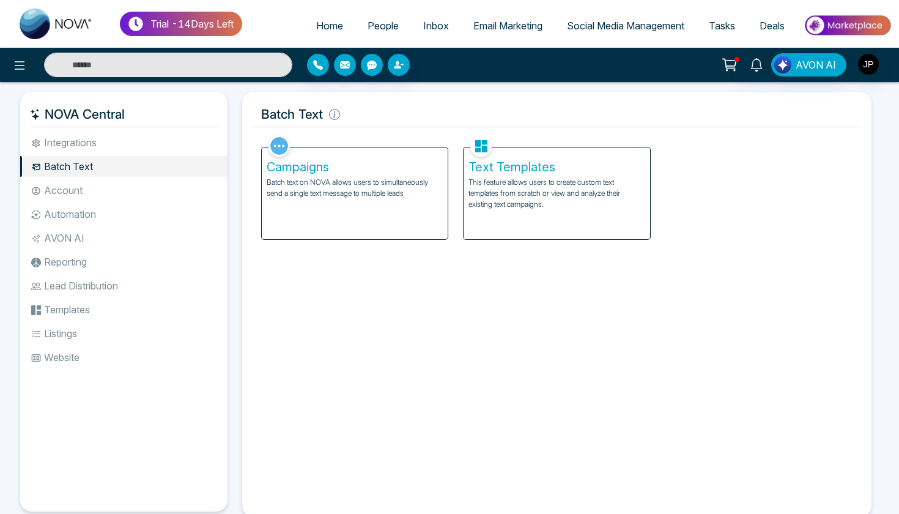
click at [94, 141] on li "Integrations" at bounding box center [123, 142] width 207 height 21
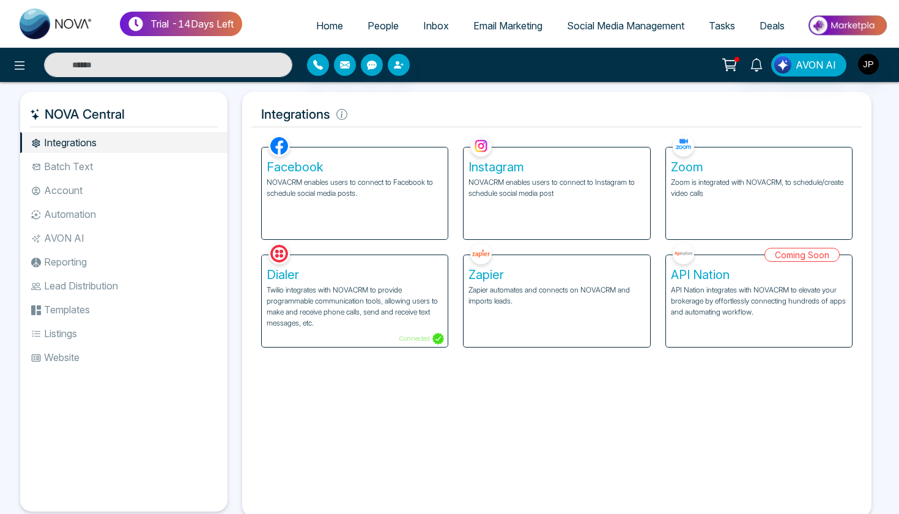
click at [584, 327] on div "Zapier Zapier automates and connects on NOVACRM and imports leads." at bounding box center [557, 301] width 186 height 92
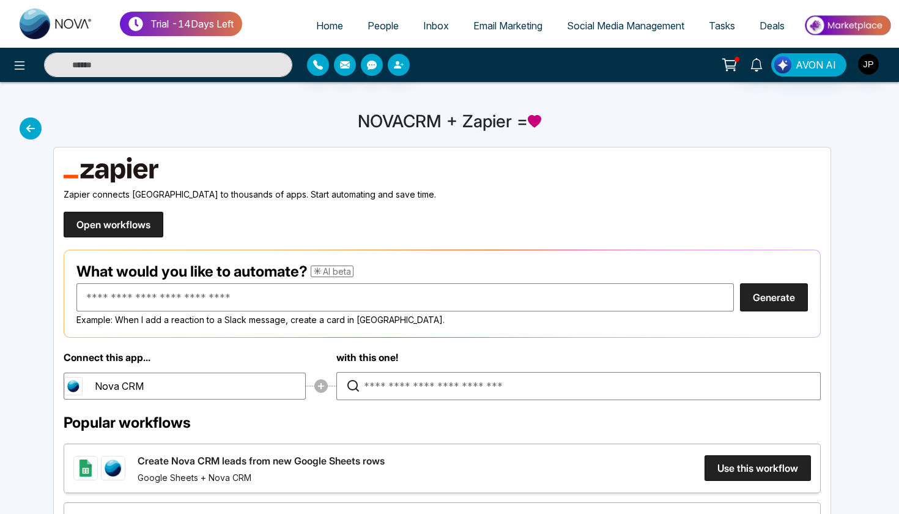
click at [42, 131] on div "NOVACRM + Zapier =" at bounding box center [449, 458] width 899 height 752
click at [31, 129] on icon at bounding box center [31, 128] width 22 height 22
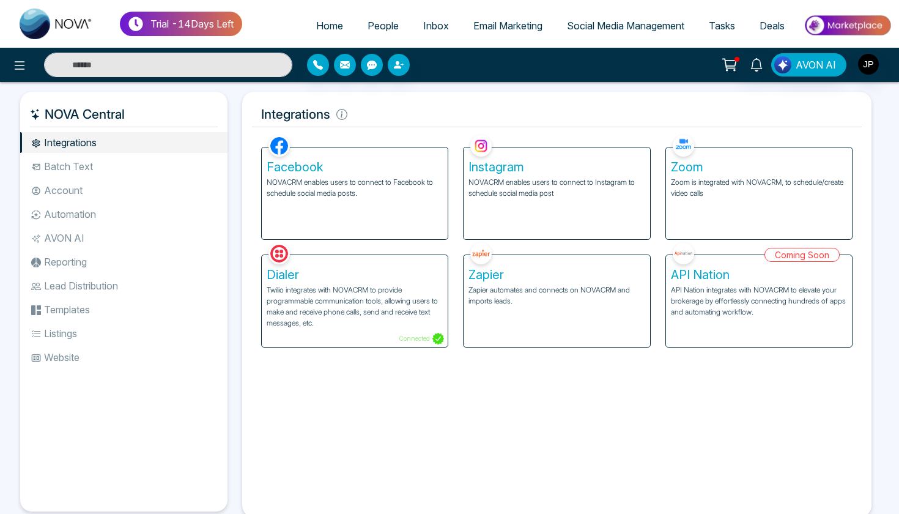
click at [349, 199] on div "Facebook NOVACRM enables users to connect to Facebook to schedule social media …" at bounding box center [355, 193] width 186 height 92
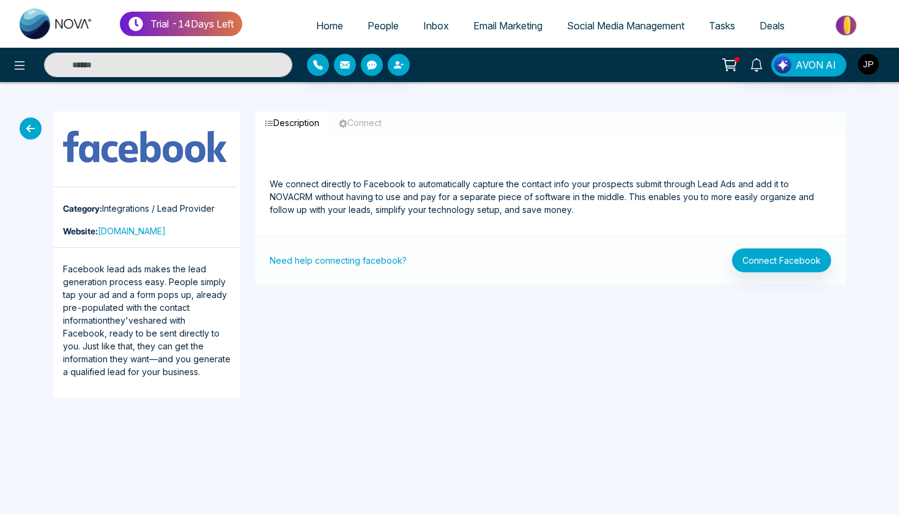
click at [36, 127] on icon at bounding box center [31, 128] width 22 height 22
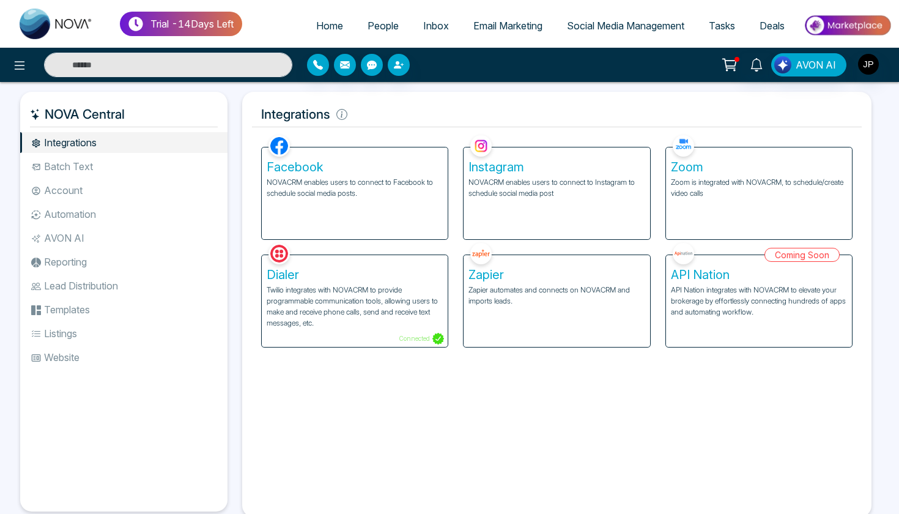
click at [526, 206] on div "Instagram NOVACRM enables users to connect to Instagram to schedule social medi…" at bounding box center [557, 193] width 186 height 92
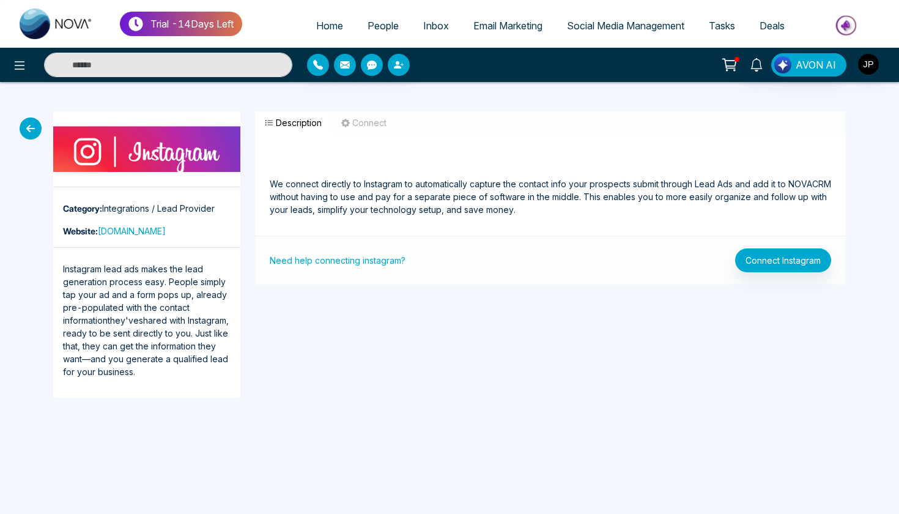
click at [765, 266] on button "Connect Instagram" at bounding box center [783, 260] width 96 height 24
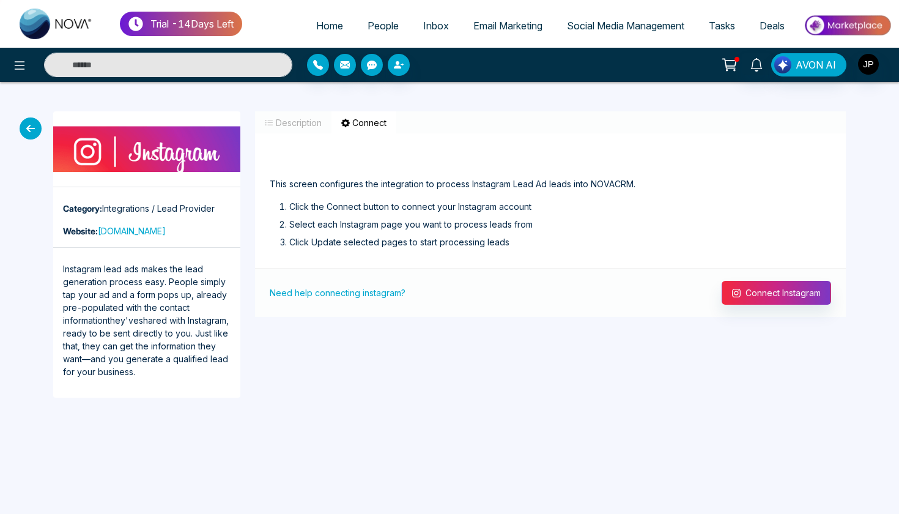
click at [28, 121] on icon at bounding box center [31, 128] width 22 height 22
click at [30, 133] on icon at bounding box center [31, 128] width 22 height 22
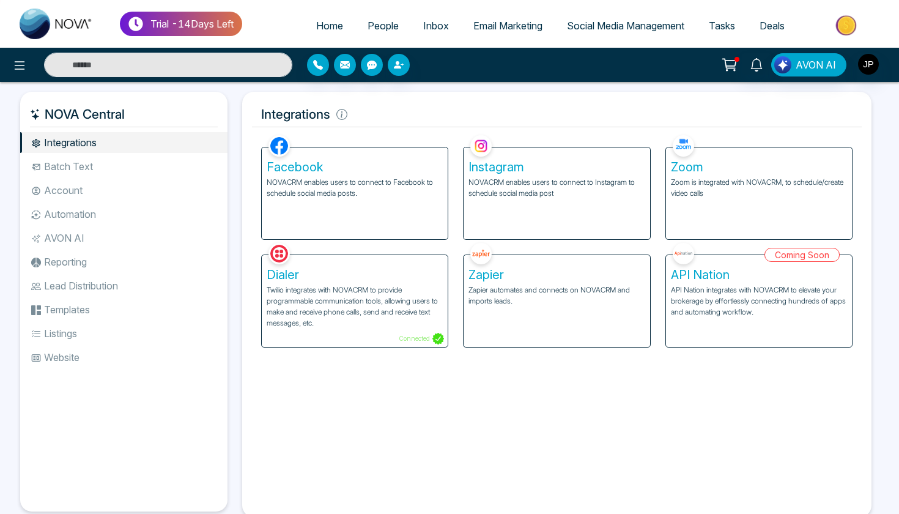
click at [728, 231] on div "Zoom Zoom is integrated with NOVACRM, to schedule/create video calls" at bounding box center [759, 193] width 186 height 92
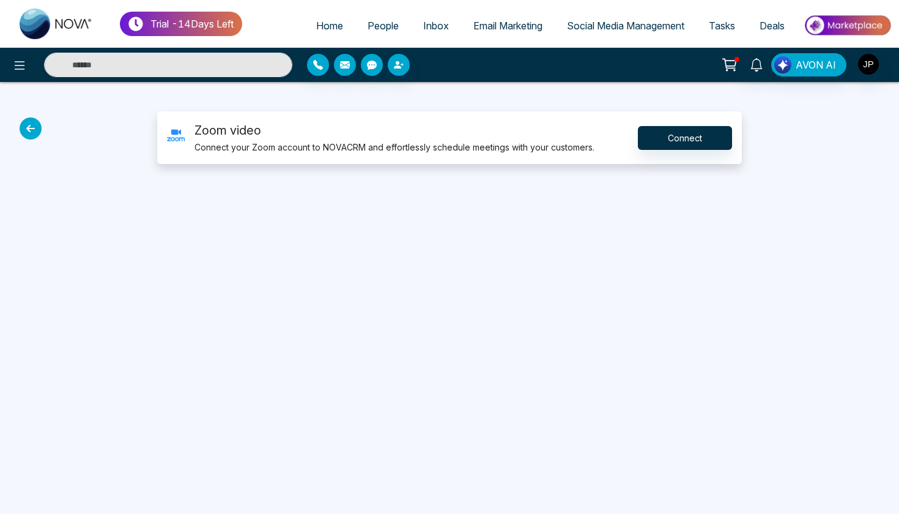
click at [35, 127] on icon at bounding box center [31, 128] width 22 height 22
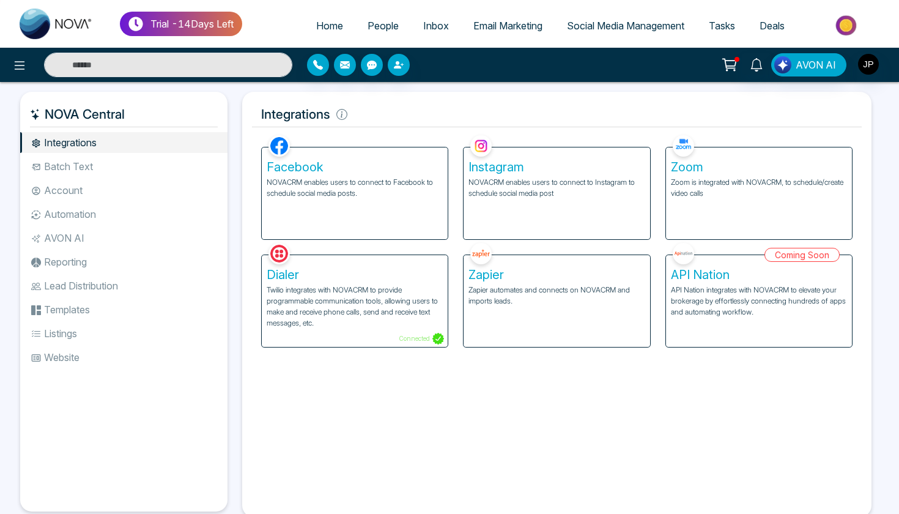
click at [95, 161] on li "Batch Text" at bounding box center [123, 166] width 207 height 21
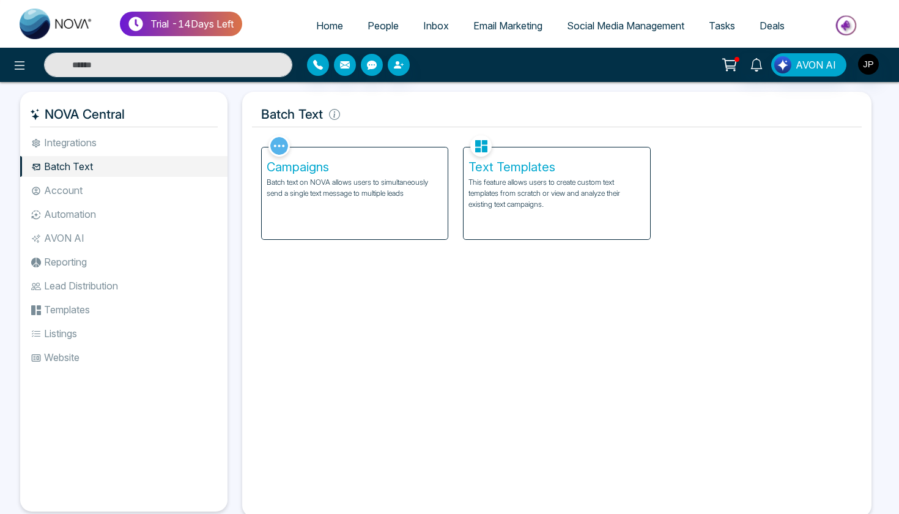
click at [85, 185] on li "Account" at bounding box center [123, 190] width 207 height 21
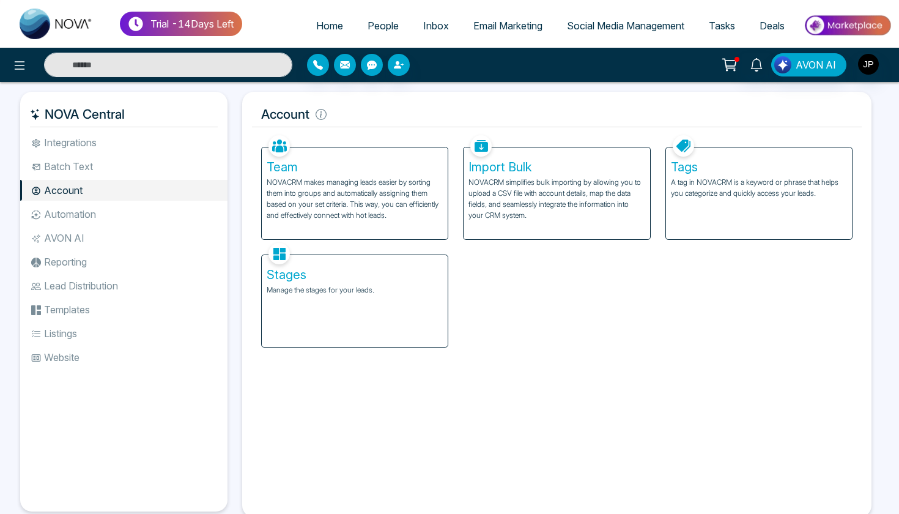
click at [83, 207] on li "Automation" at bounding box center [123, 214] width 207 height 21
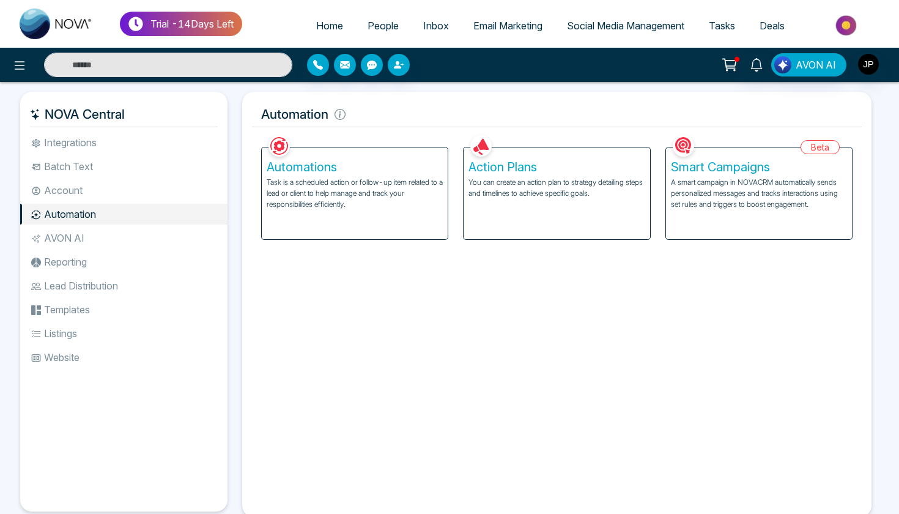
click at [83, 199] on li "Account" at bounding box center [123, 190] width 207 height 21
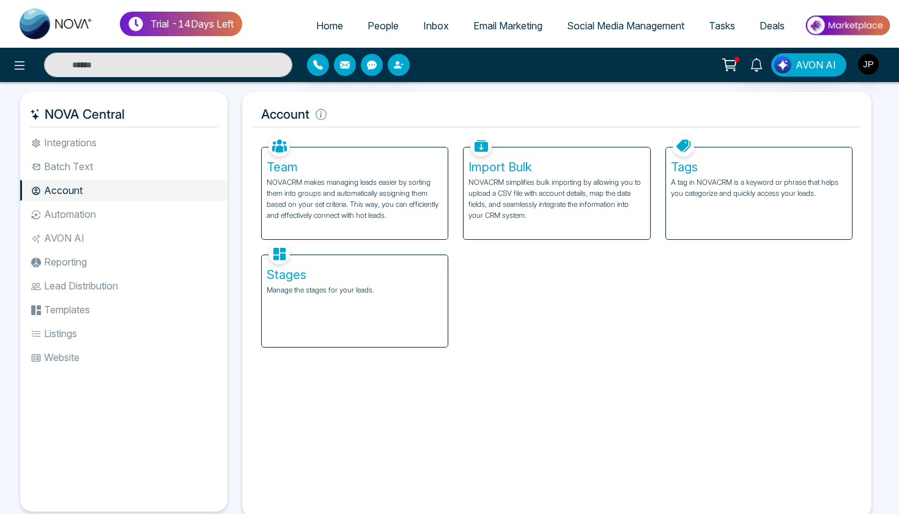
click at [336, 282] on h5 "Stages" at bounding box center [355, 274] width 176 height 15
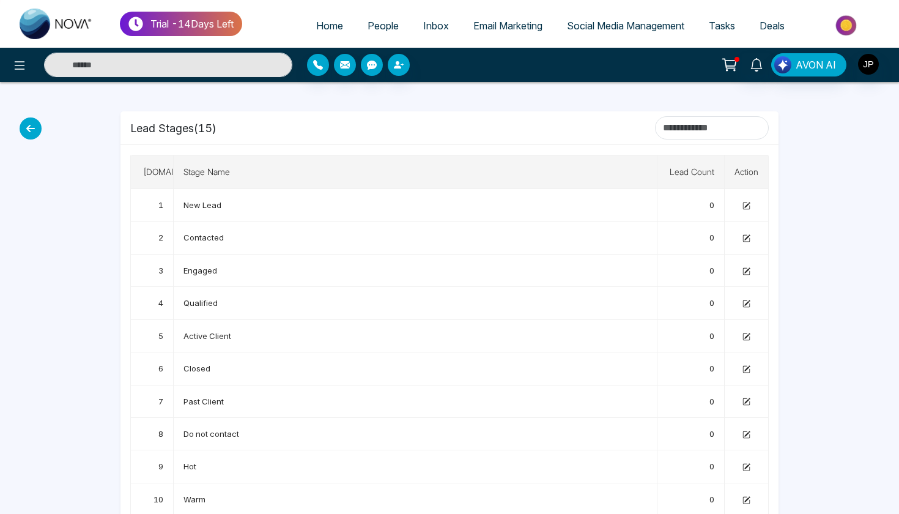
click at [23, 133] on icon at bounding box center [31, 128] width 22 height 22
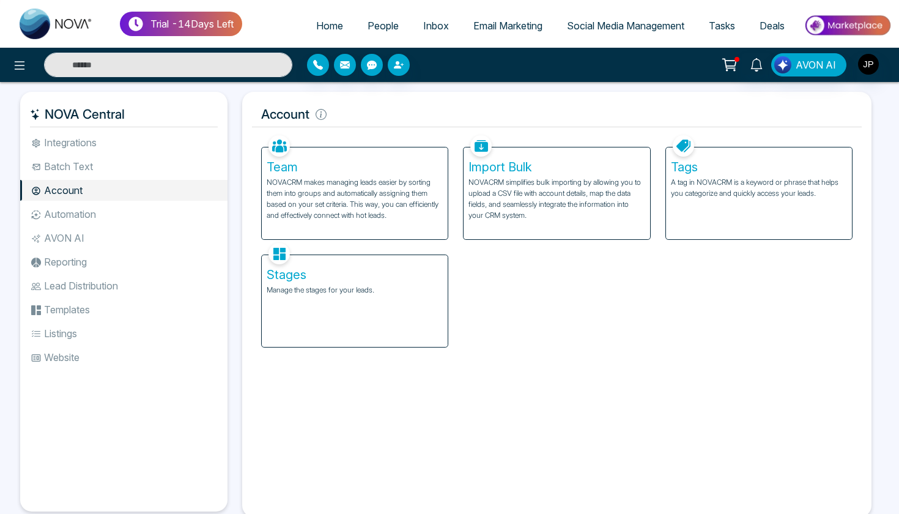
click at [725, 233] on div "Tags A tag in NOVACRM is a keyword or phrase that helps you categorize and quic…" at bounding box center [759, 193] width 186 height 92
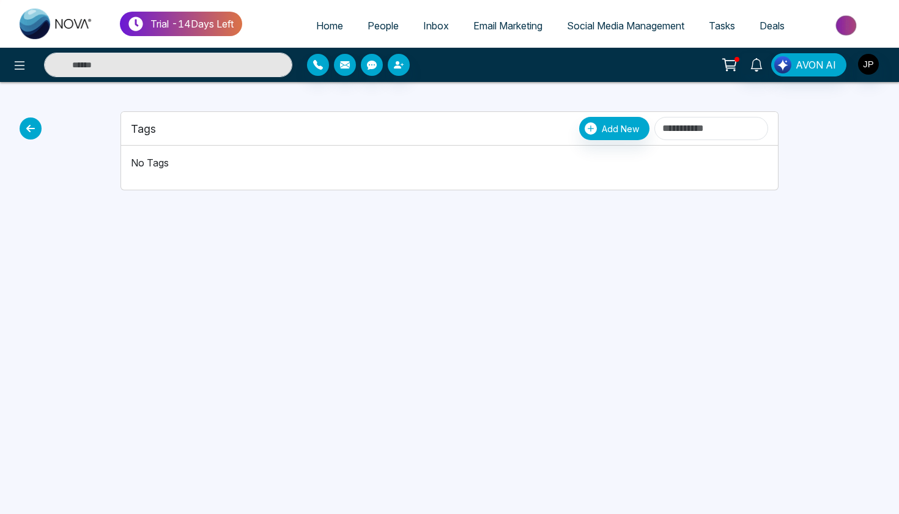
click at [30, 131] on icon at bounding box center [31, 128] width 22 height 22
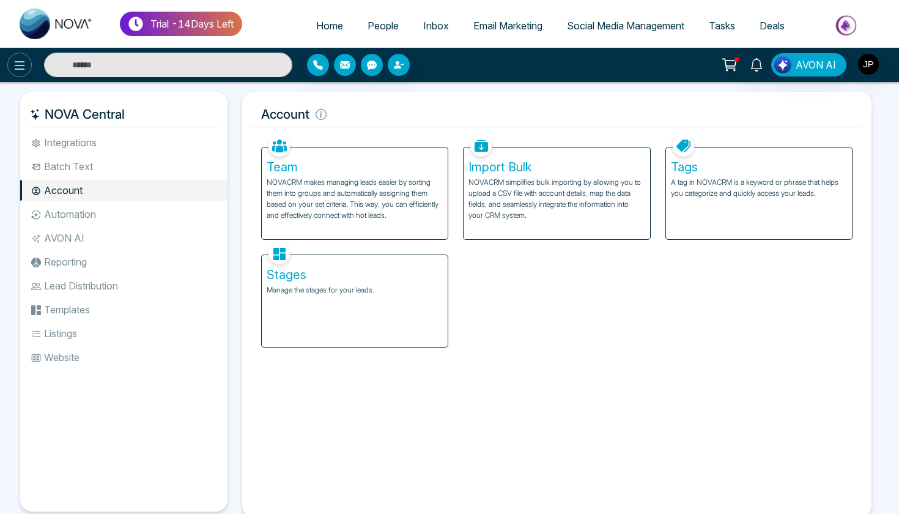
click at [27, 70] on button at bounding box center [19, 65] width 24 height 24
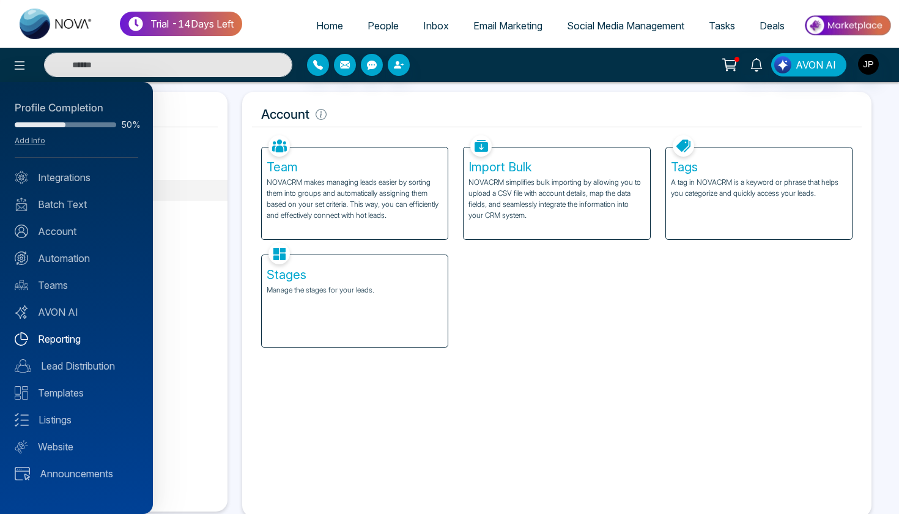
click at [69, 337] on link "Reporting" at bounding box center [77, 339] width 124 height 15
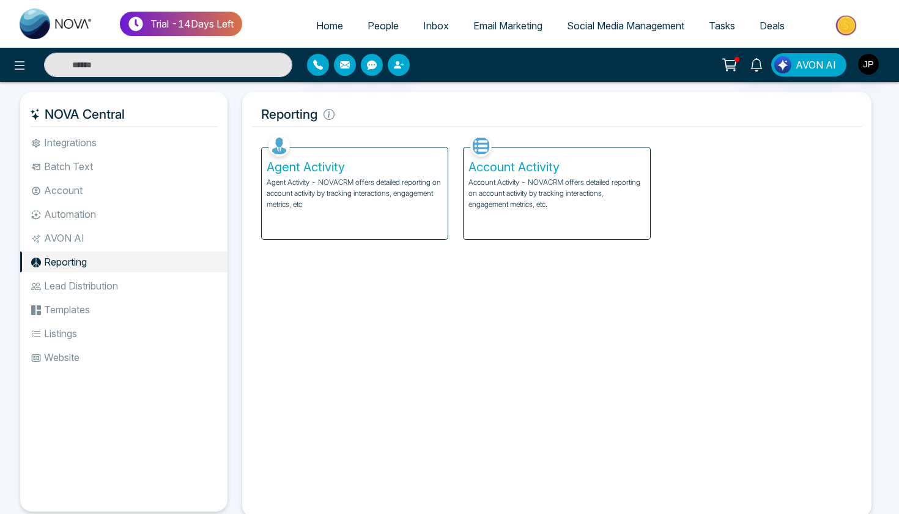
click at [601, 28] on span "Social Media Management" at bounding box center [625, 26] width 117 height 12
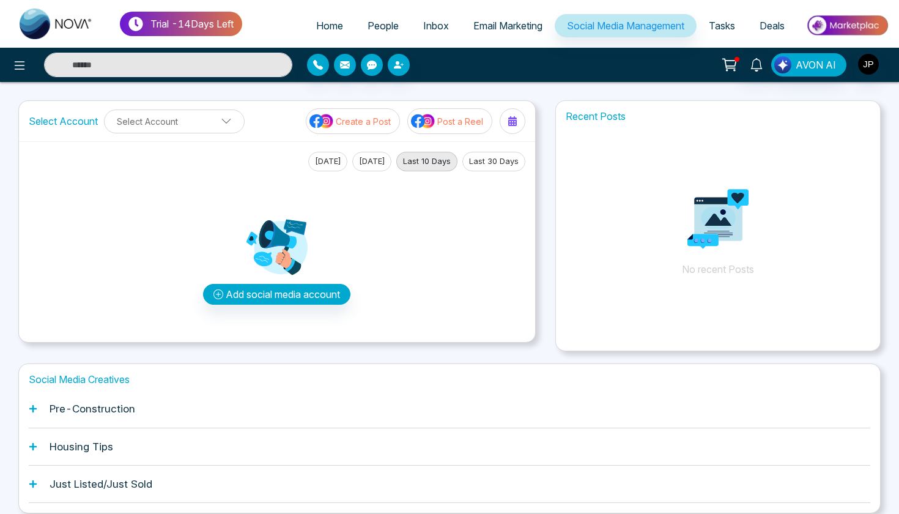
click at [324, 34] on link "Home" at bounding box center [329, 25] width 51 height 23
select select "*"
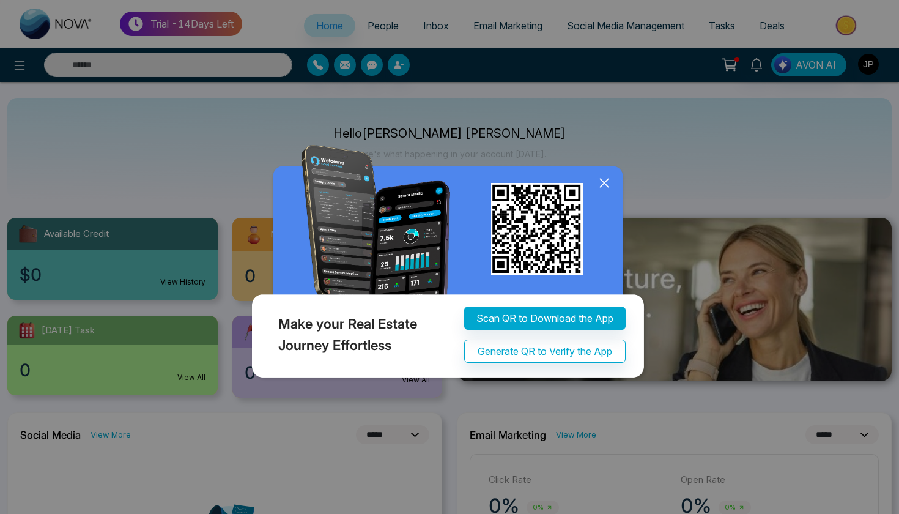
click at [604, 184] on icon at bounding box center [604, 183] width 18 height 18
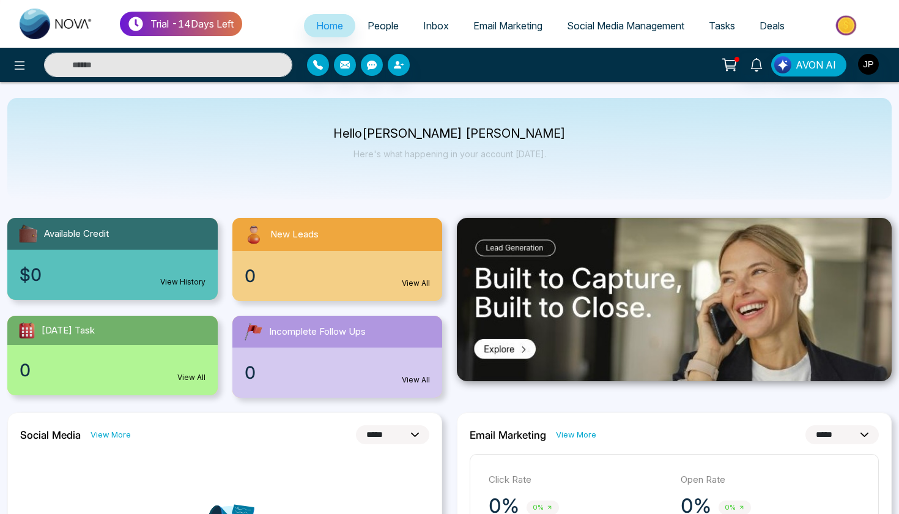
click at [427, 31] on span "Inbox" at bounding box center [436, 26] width 26 height 12
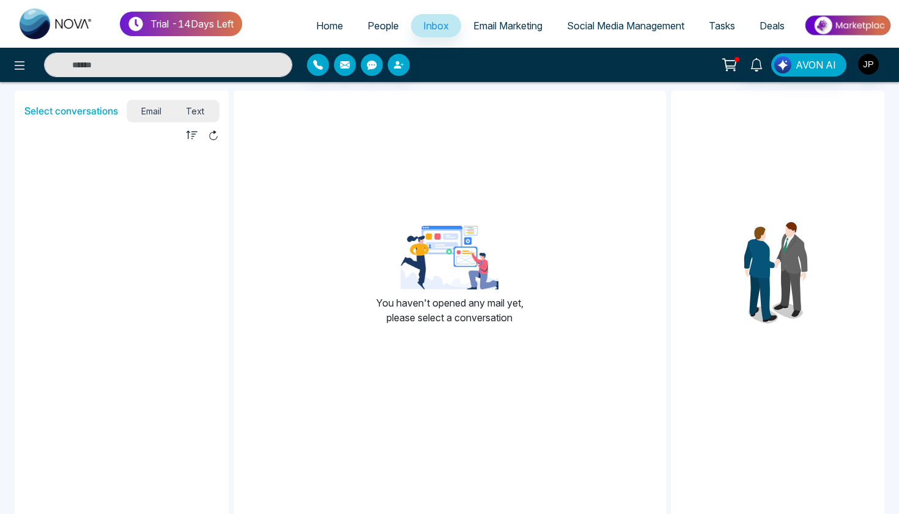
click at [384, 26] on span "People" at bounding box center [383, 26] width 31 height 12
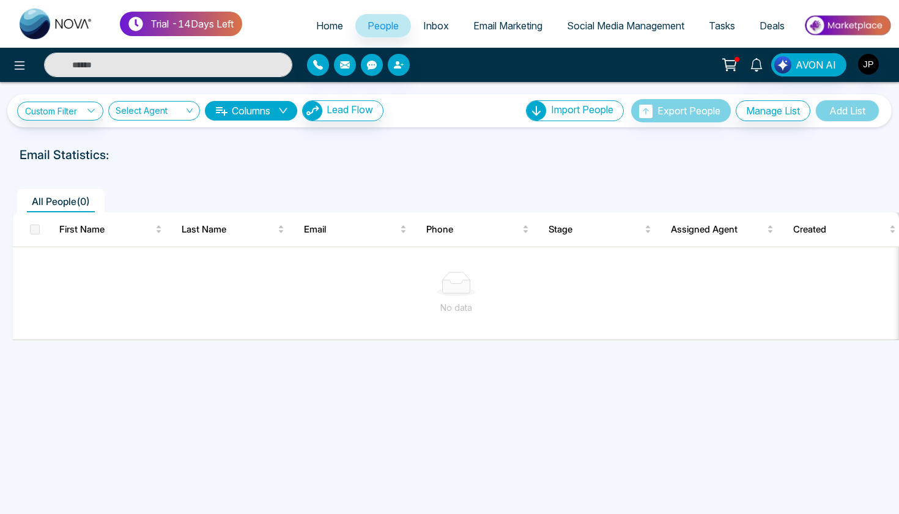
click at [527, 26] on span "Email Marketing" at bounding box center [508, 26] width 69 height 12
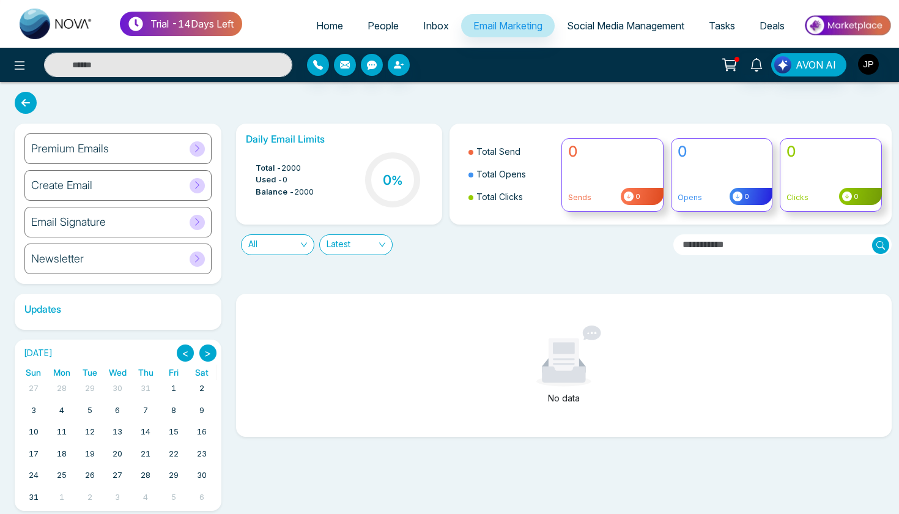
click at [575, 32] on link "Social Media Management" at bounding box center [626, 25] width 142 height 23
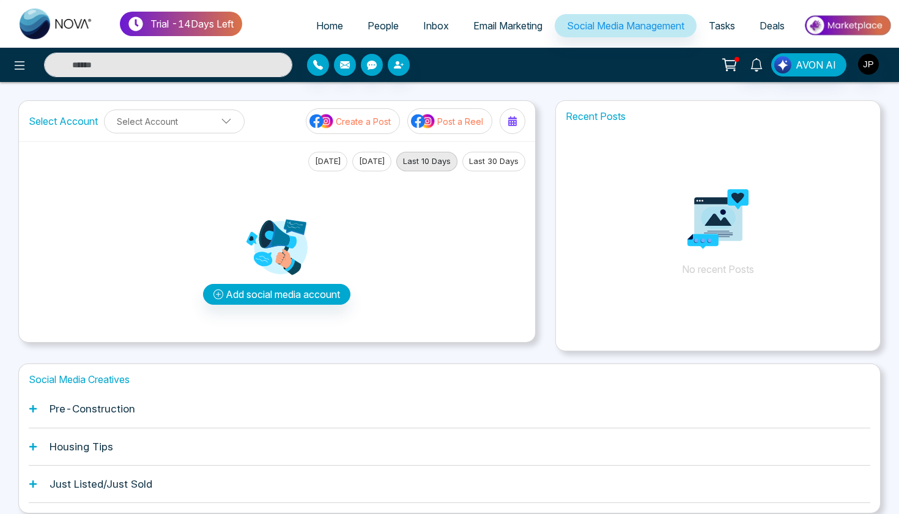
click at [722, 69] on icon at bounding box center [729, 64] width 17 height 17
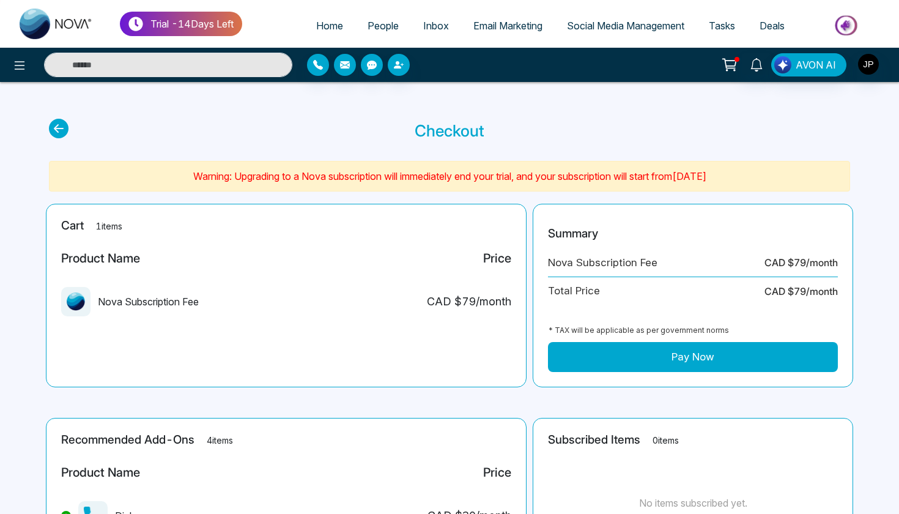
click at [709, 28] on span "Tasks" at bounding box center [722, 26] width 26 height 12
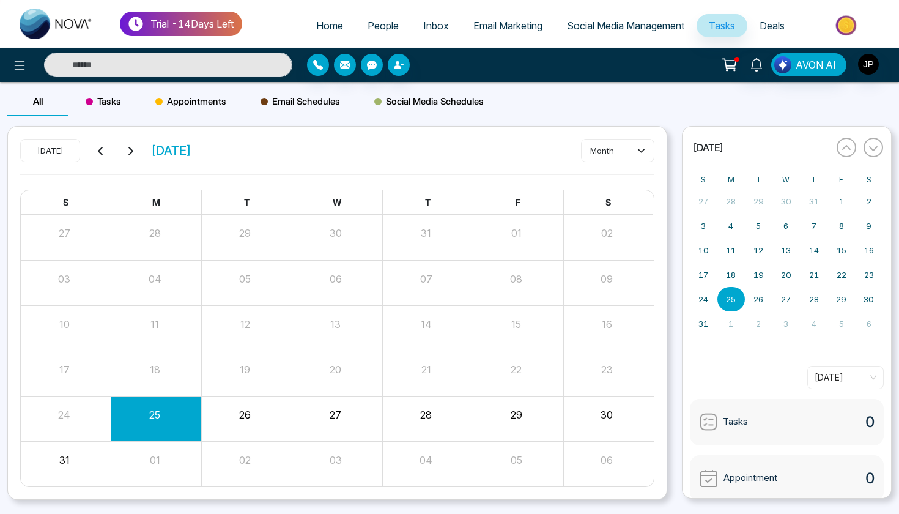
click at [623, 32] on link "Social Media Management" at bounding box center [626, 25] width 142 height 23
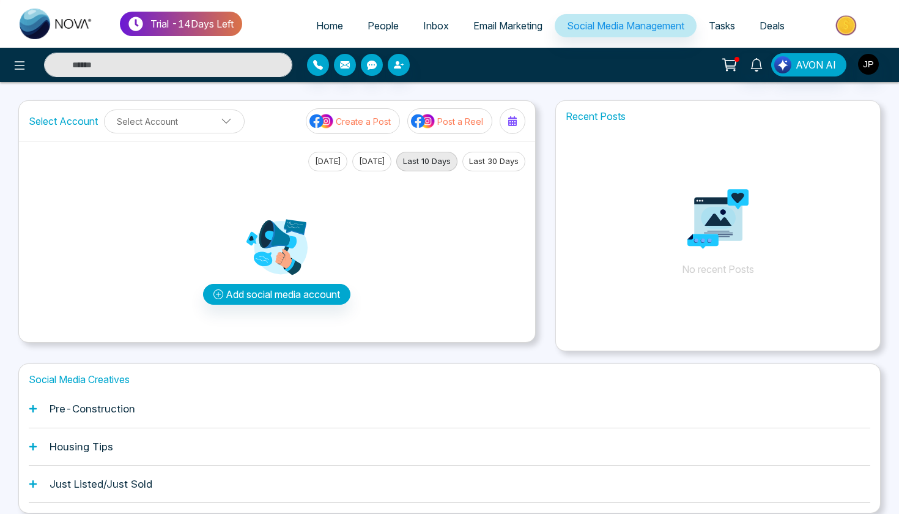
click at [519, 21] on span "Email Marketing" at bounding box center [508, 26] width 69 height 12
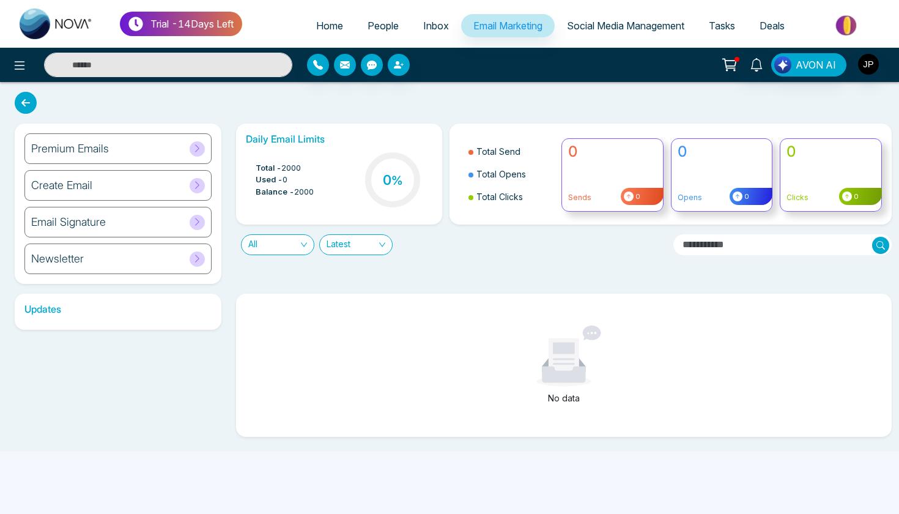
click at [306, 23] on link "Home" at bounding box center [329, 25] width 51 height 23
select select "*"
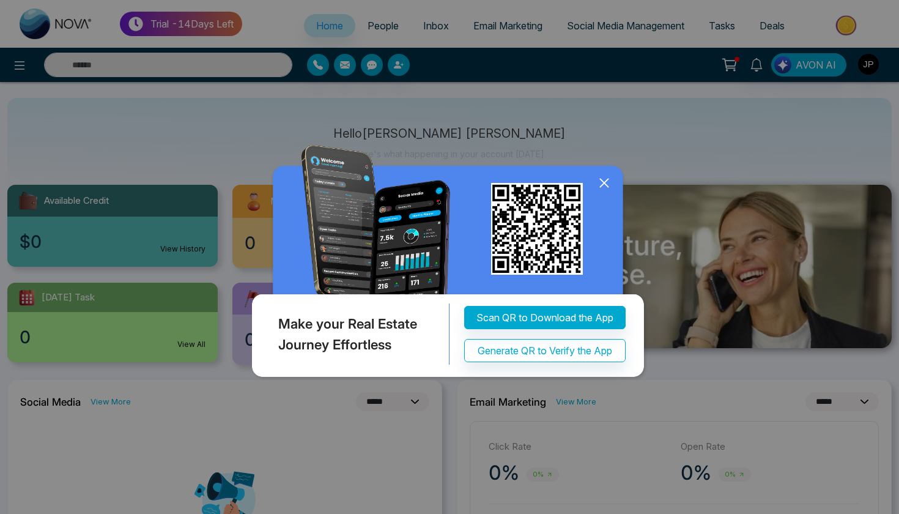
scroll to position [39, 0]
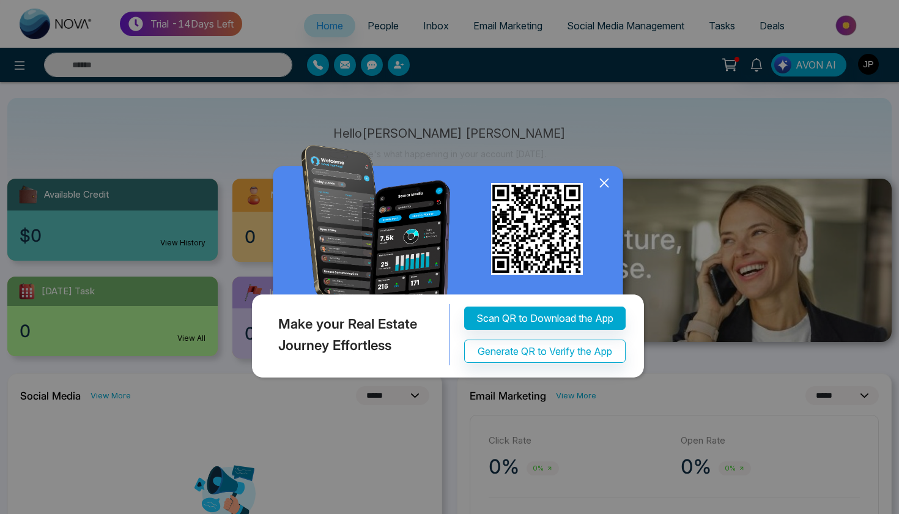
click at [604, 179] on icon at bounding box center [604, 183] width 18 height 18
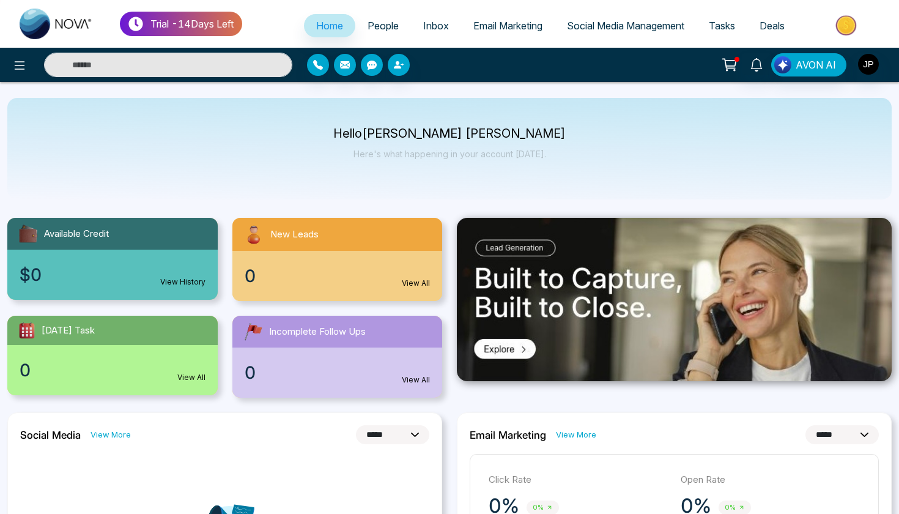
scroll to position [0, 0]
click at [765, 32] on link "Deals" at bounding box center [773, 25] width 50 height 23
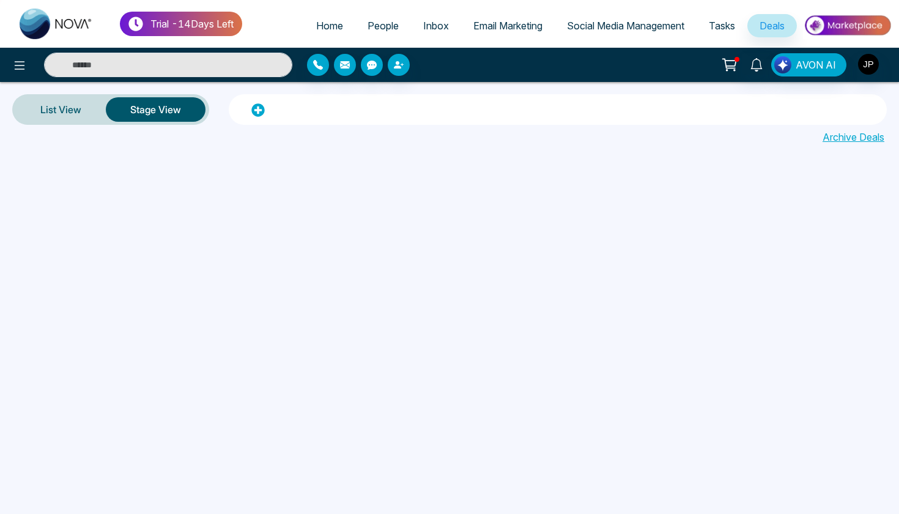
click at [722, 35] on link "Tasks" at bounding box center [722, 25] width 51 height 23
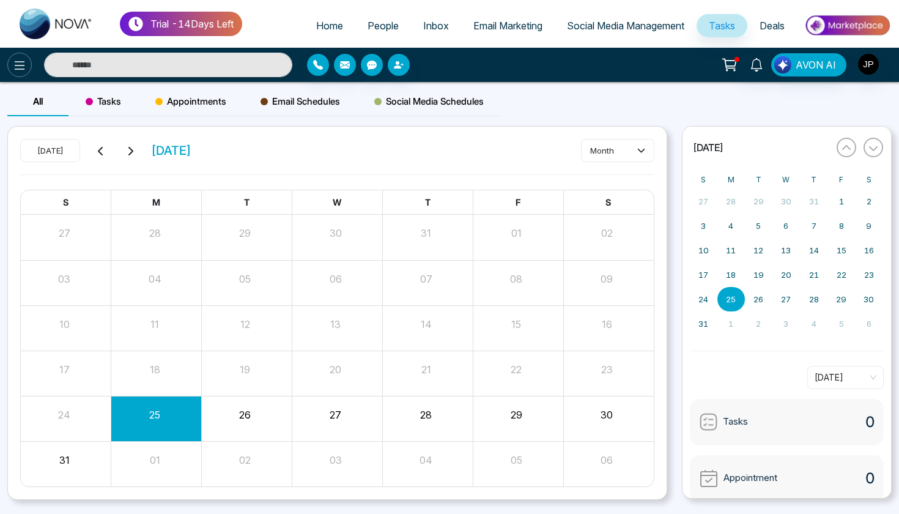
click at [15, 72] on icon at bounding box center [19, 65] width 15 height 15
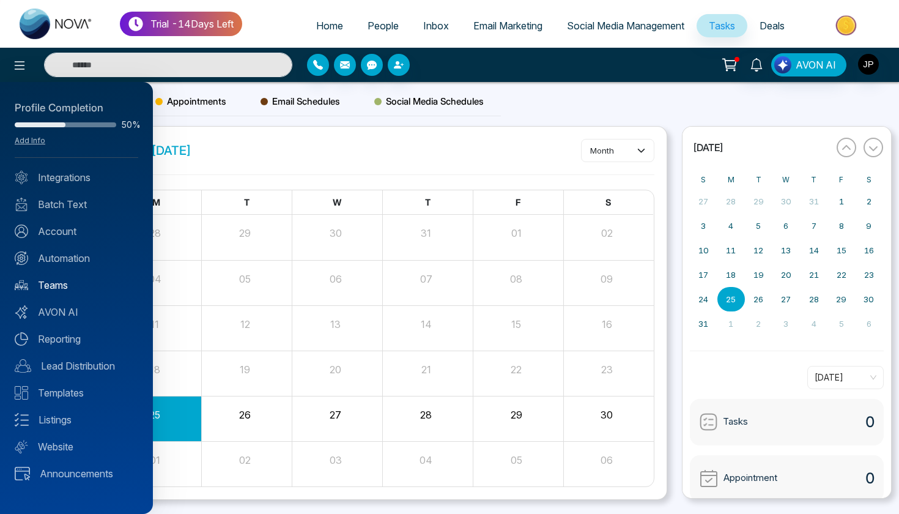
click at [63, 282] on link "Teams" at bounding box center [77, 285] width 124 height 15
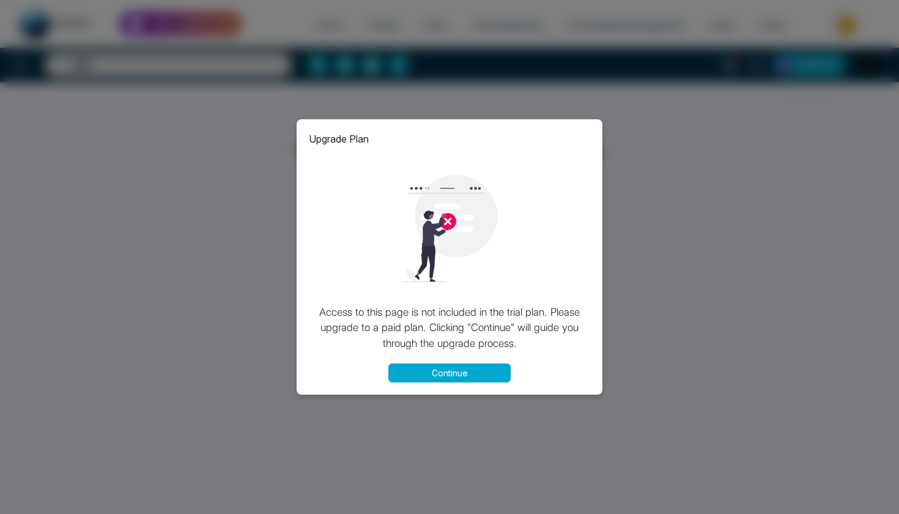
click at [407, 368] on button "Continue" at bounding box center [450, 372] width 122 height 19
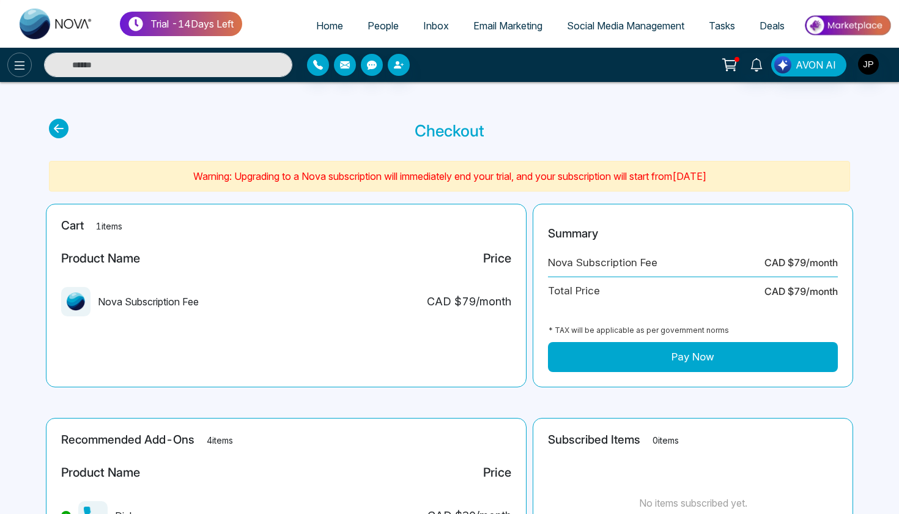
click at [18, 70] on icon at bounding box center [19, 65] width 15 height 15
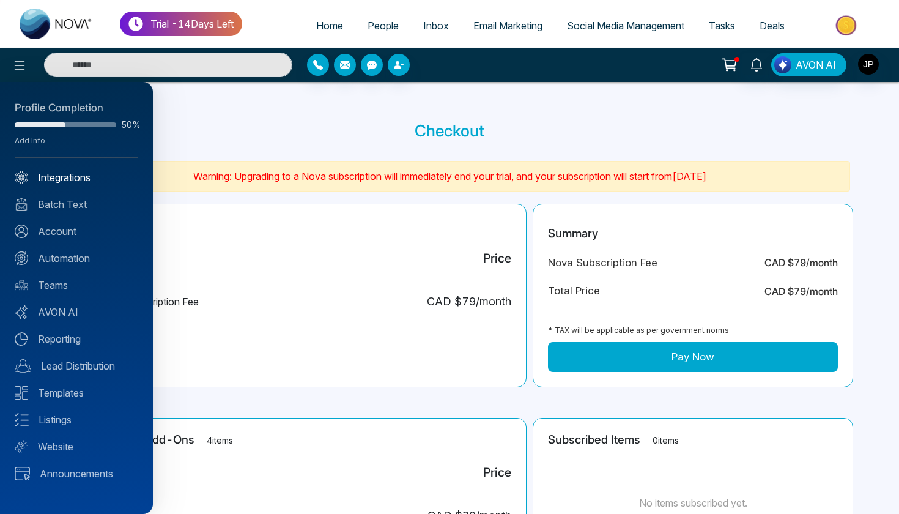
click at [81, 184] on link "Integrations" at bounding box center [77, 177] width 124 height 15
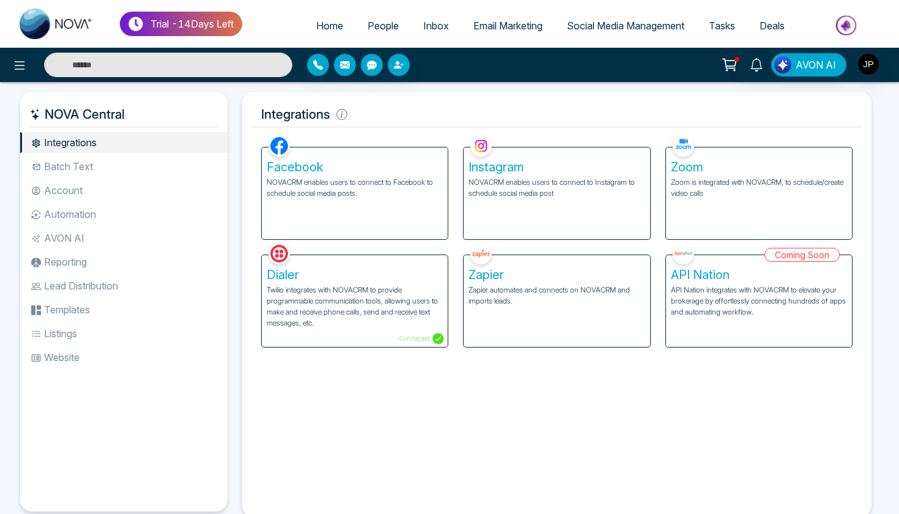
click at [113, 266] on li "Reporting" at bounding box center [123, 261] width 207 height 21
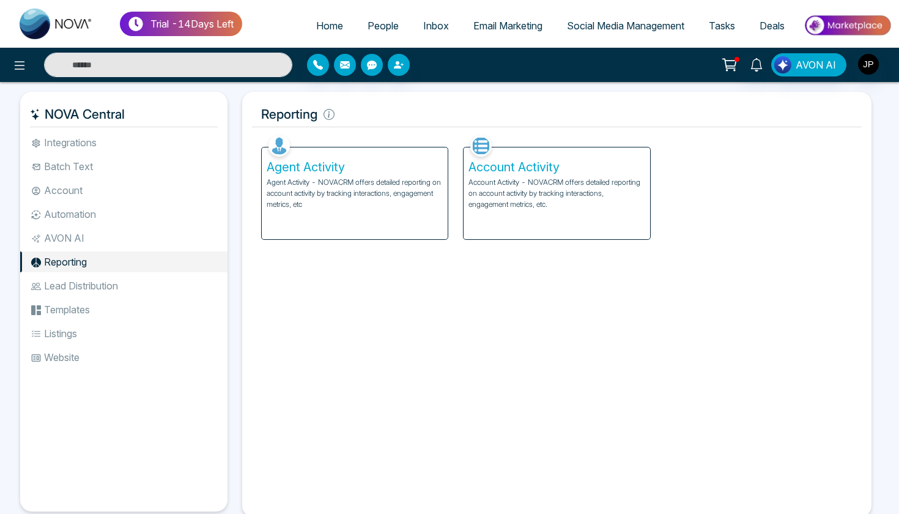
click at [110, 281] on li "Lead Distribution" at bounding box center [123, 285] width 207 height 21
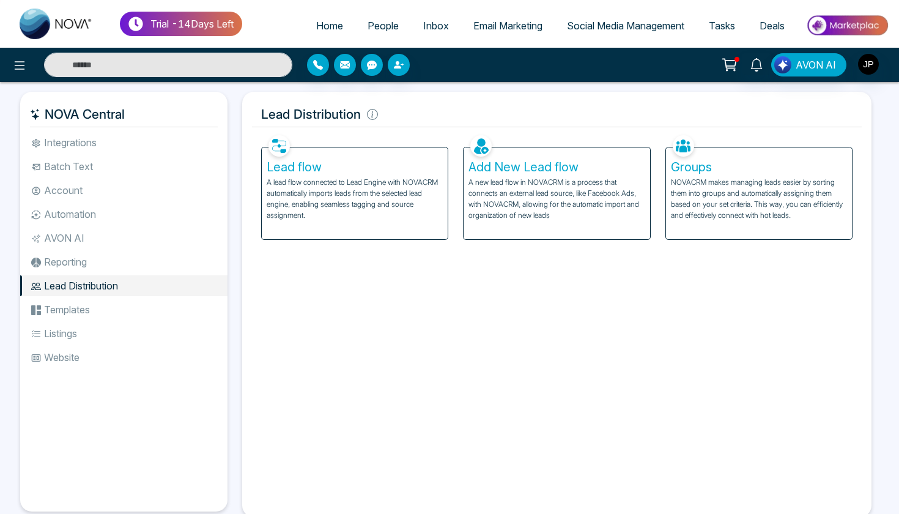
click at [72, 164] on li "Batch Text" at bounding box center [123, 166] width 207 height 21
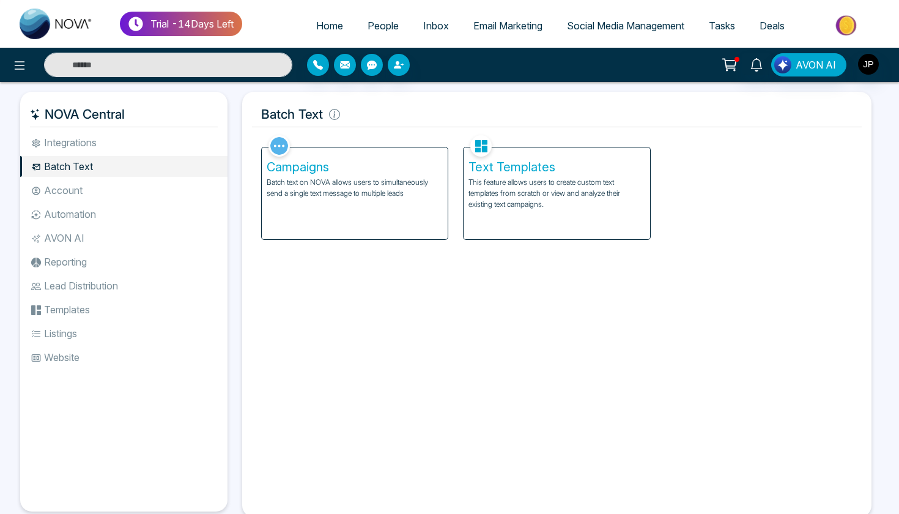
click at [73, 147] on li "Integrations" at bounding box center [123, 142] width 207 height 21
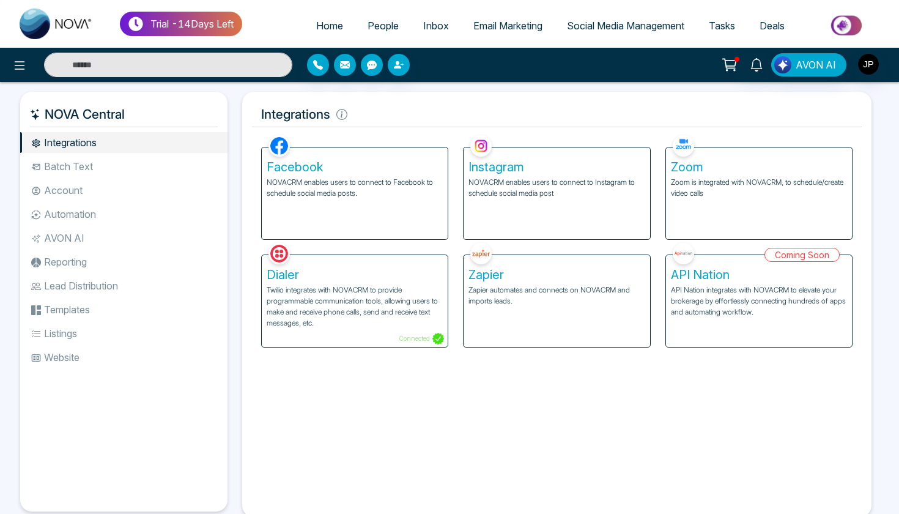
click at [53, 210] on li "Automation" at bounding box center [123, 214] width 207 height 21
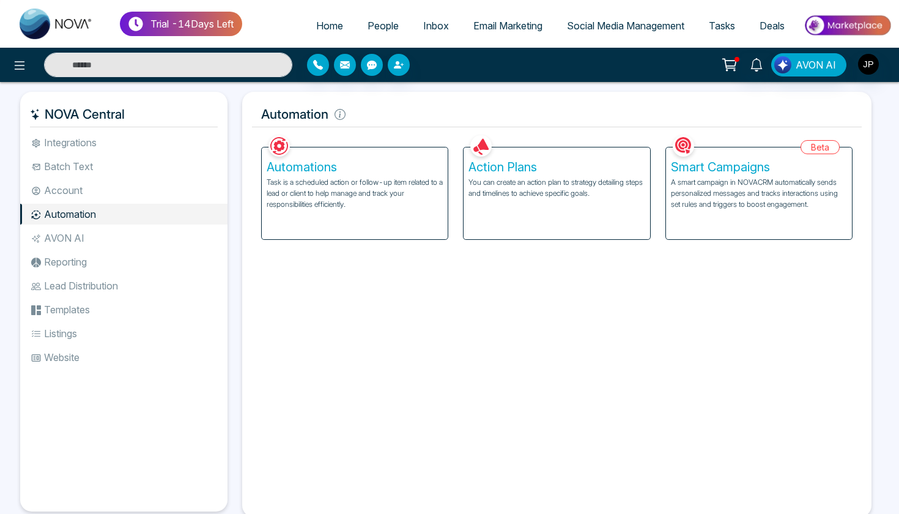
click at [58, 197] on li "Account" at bounding box center [123, 190] width 207 height 21
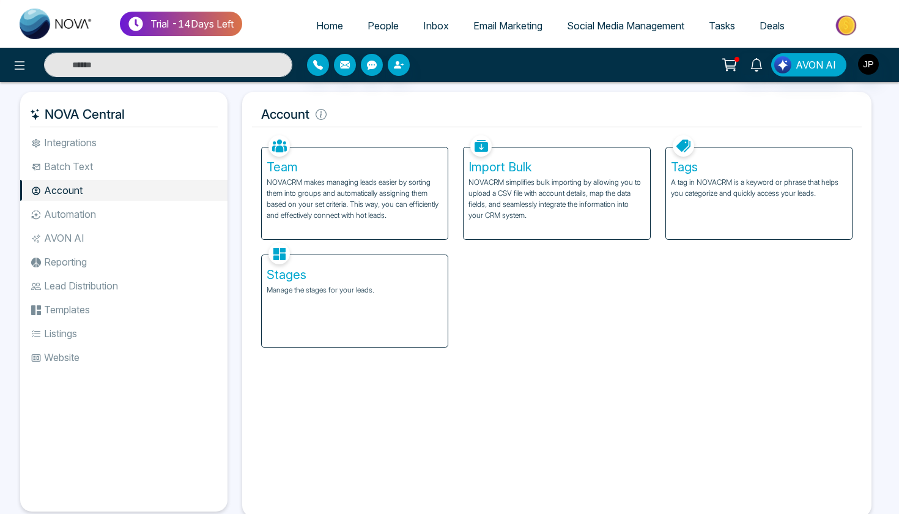
click at [78, 168] on li "Batch Text" at bounding box center [123, 166] width 207 height 21
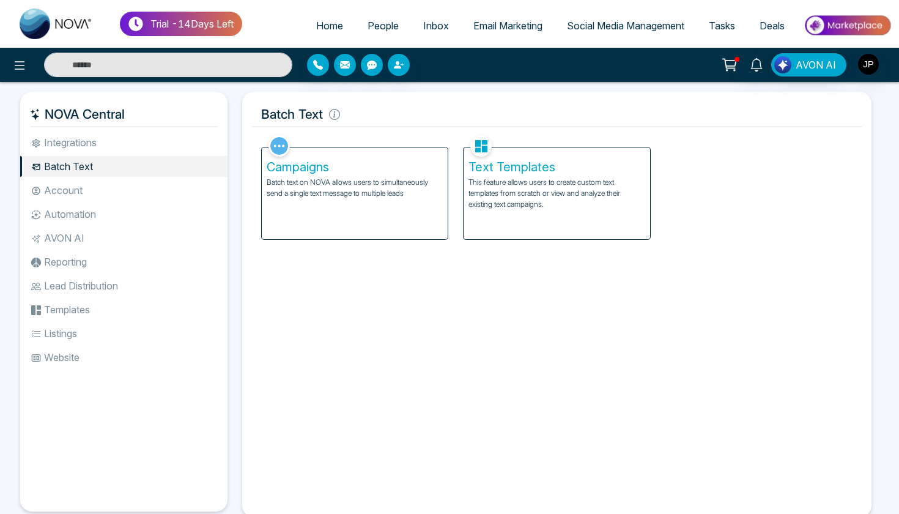
click at [88, 143] on li "Integrations" at bounding box center [123, 142] width 207 height 21
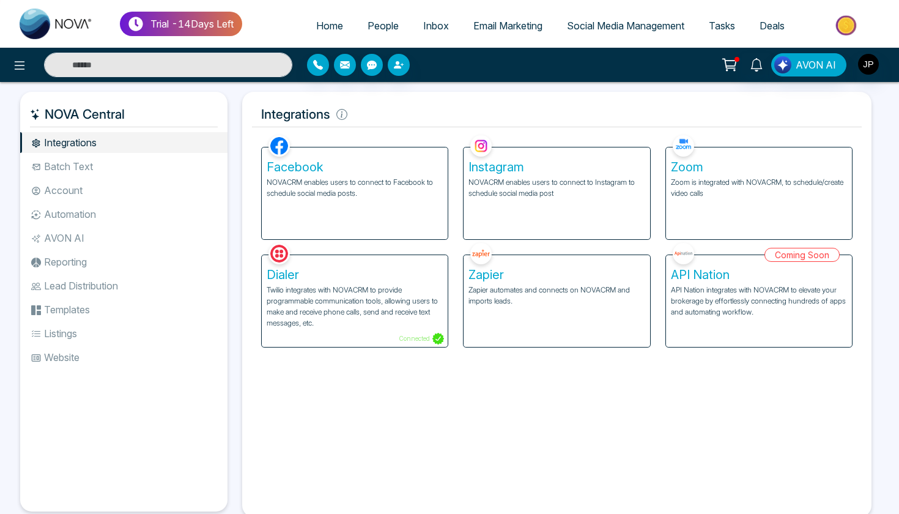
click at [59, 314] on li "Templates" at bounding box center [123, 309] width 207 height 21
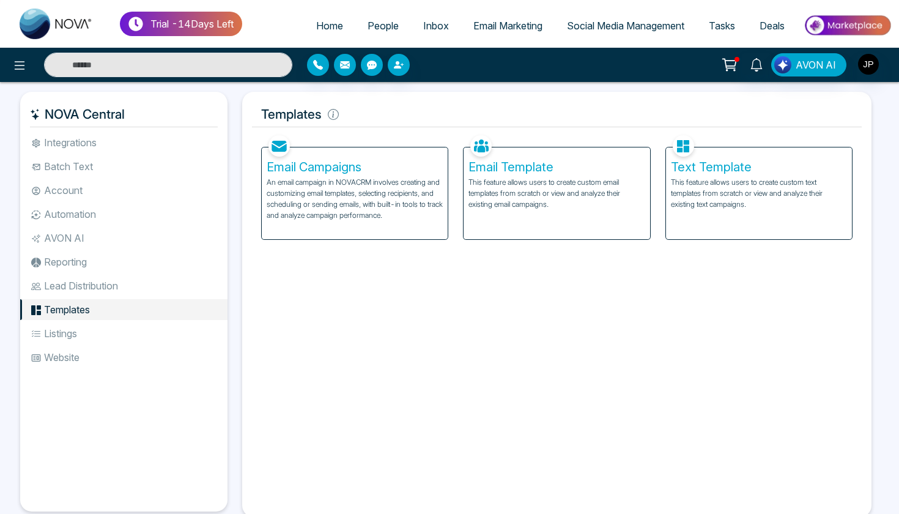
click at [56, 330] on li "Listings" at bounding box center [123, 333] width 207 height 21
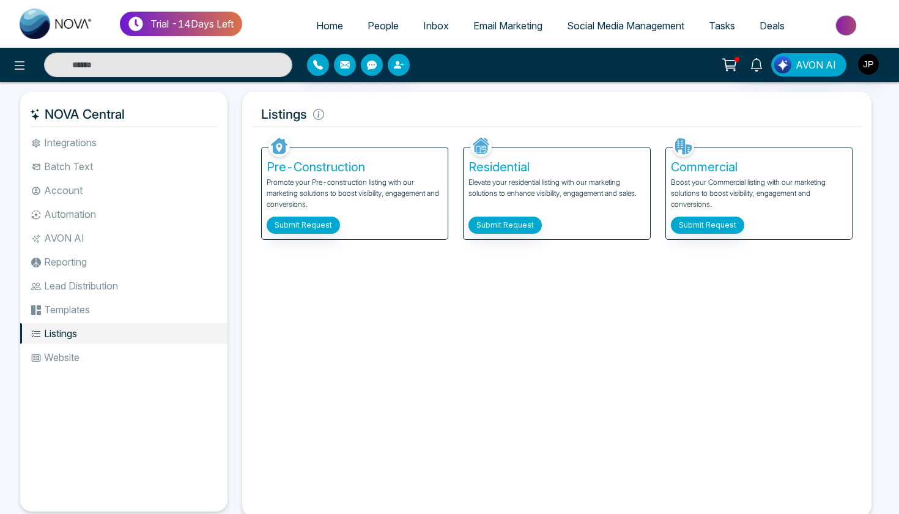
click at [51, 355] on li "Website" at bounding box center [123, 357] width 207 height 21
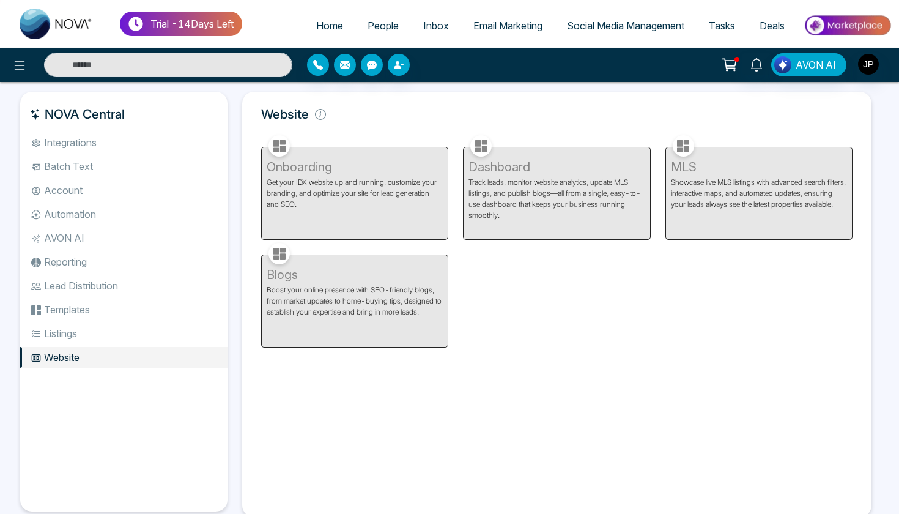
click at [53, 335] on li "Listings" at bounding box center [123, 333] width 207 height 21
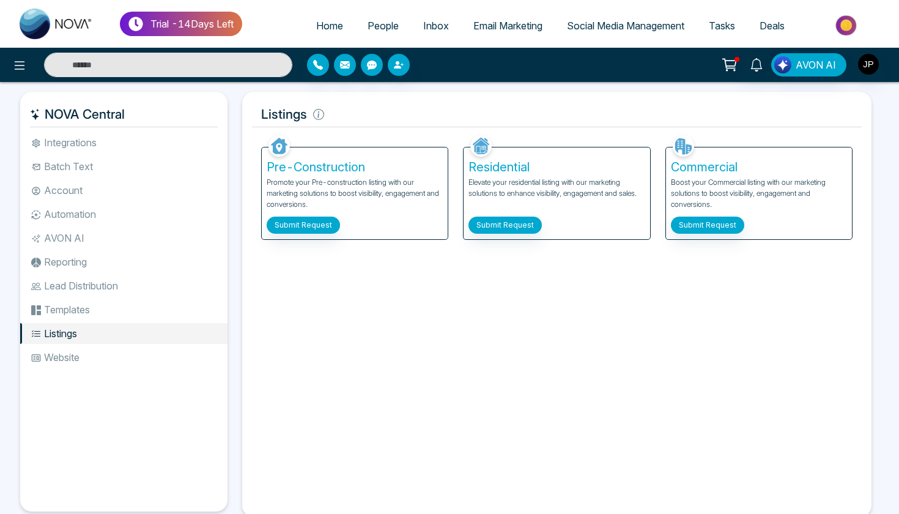
click at [56, 311] on li "Templates" at bounding box center [123, 309] width 207 height 21
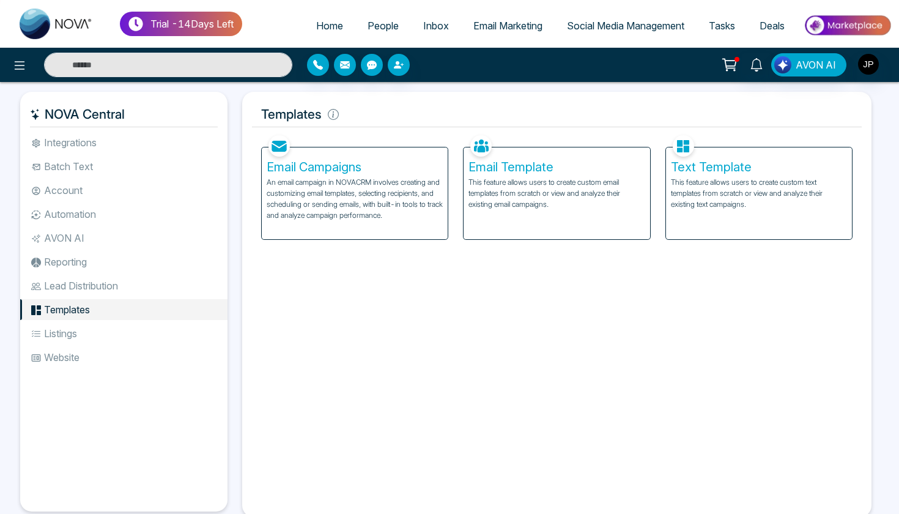
click at [66, 283] on li "Lead Distribution" at bounding box center [123, 285] width 207 height 21
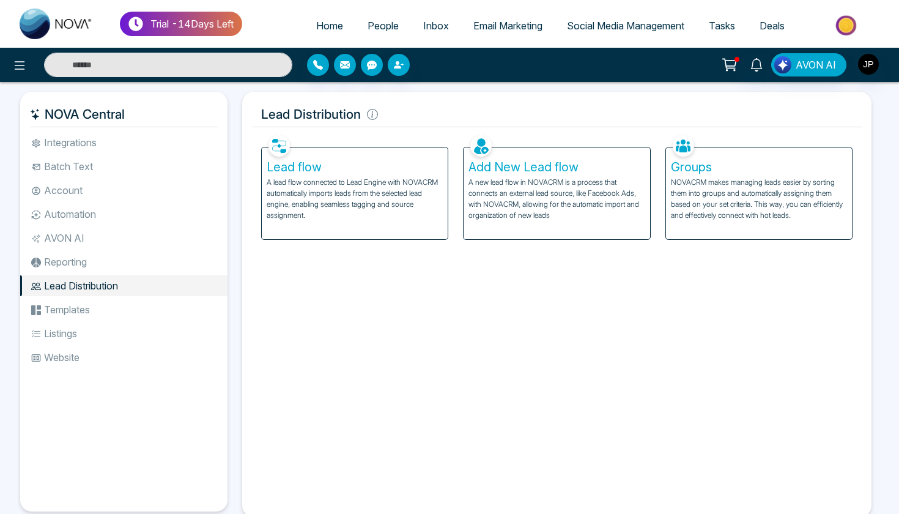
click at [70, 261] on li "Reporting" at bounding box center [123, 261] width 207 height 21
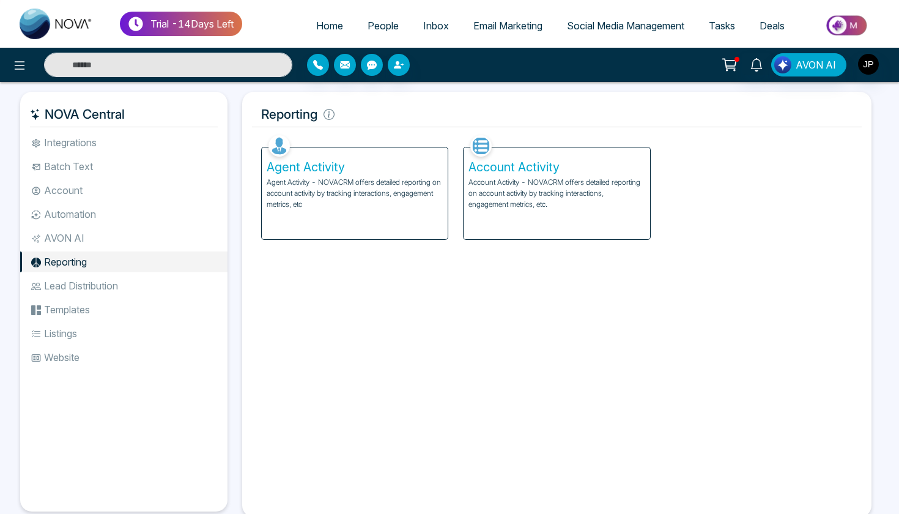
click at [73, 232] on li "AVON AI" at bounding box center [123, 238] width 207 height 21
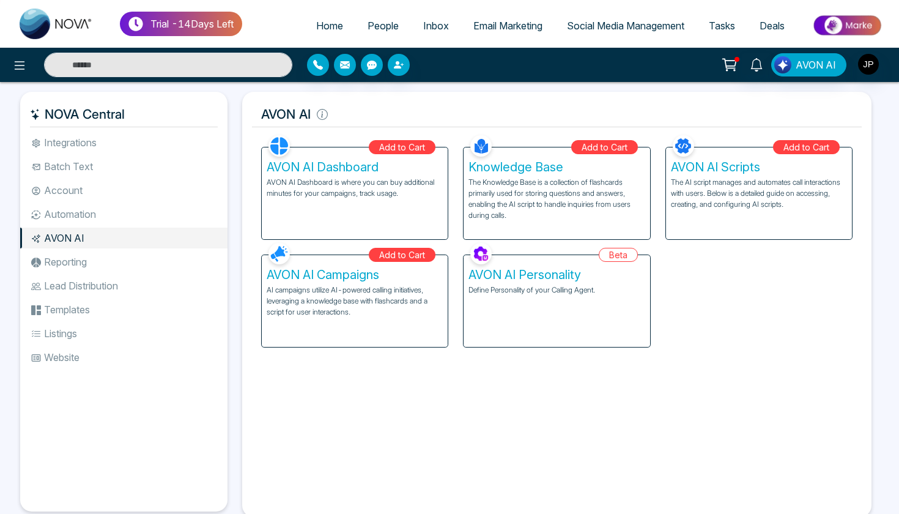
click at [78, 207] on li "Automation" at bounding box center [123, 214] width 207 height 21
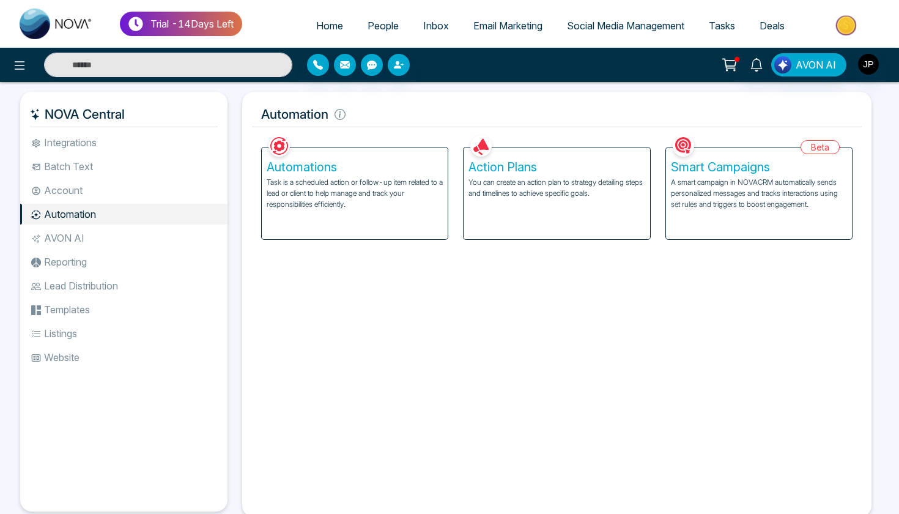
click at [80, 183] on li "Account" at bounding box center [123, 190] width 207 height 21
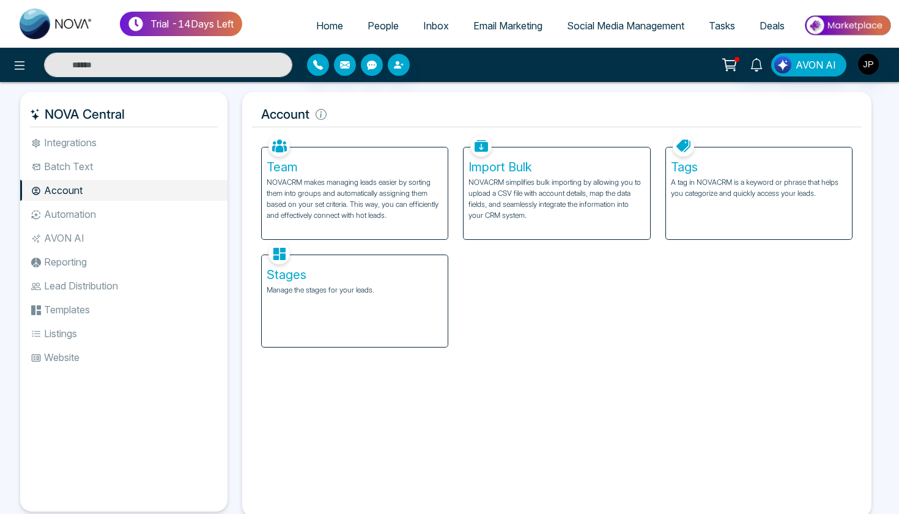
click at [83, 160] on li "Batch Text" at bounding box center [123, 166] width 207 height 21
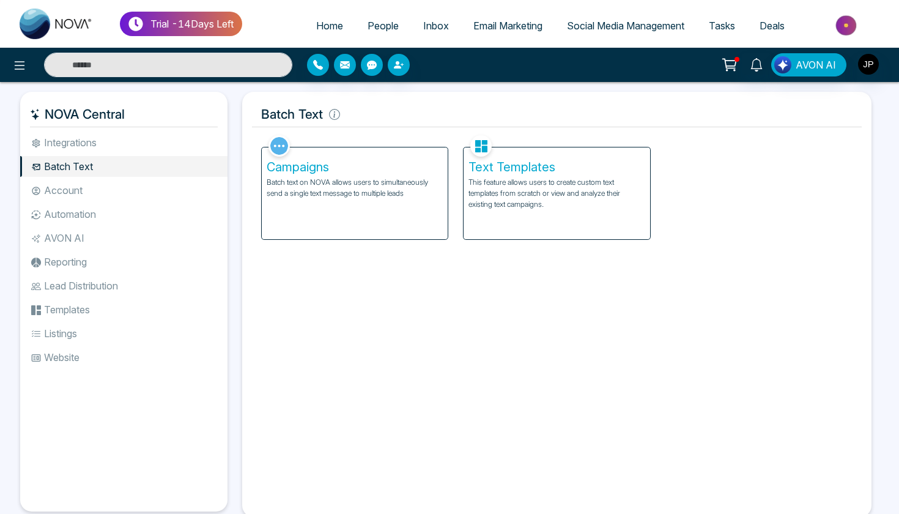
click at [88, 146] on li "Integrations" at bounding box center [123, 142] width 207 height 21
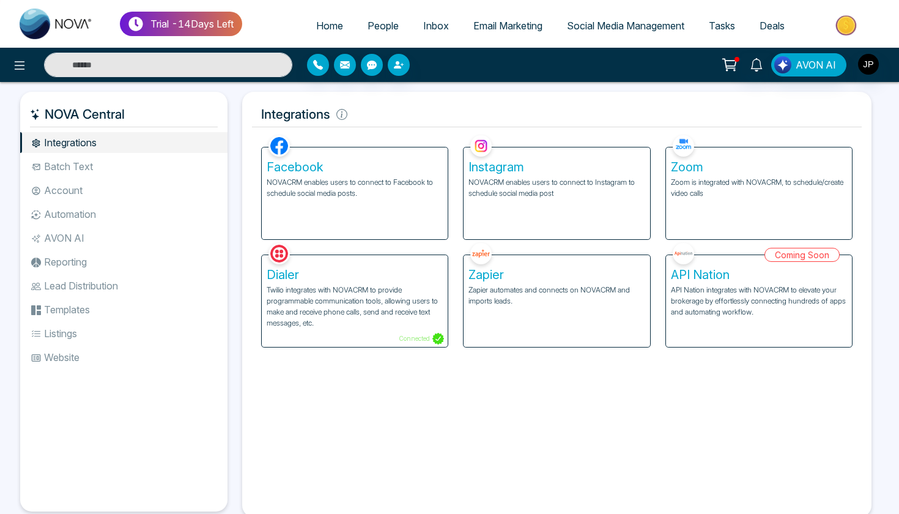
click at [88, 165] on li "Batch Text" at bounding box center [123, 166] width 207 height 21
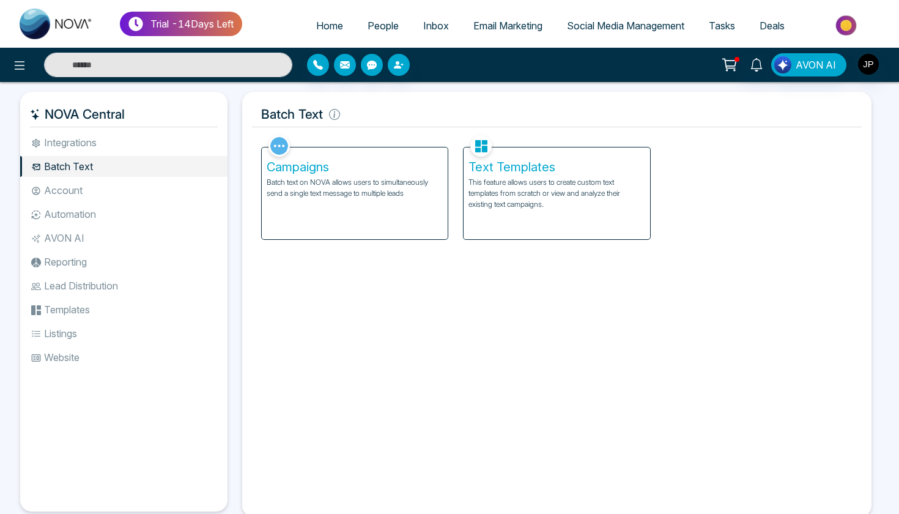
click at [111, 198] on li "Account" at bounding box center [123, 190] width 207 height 21
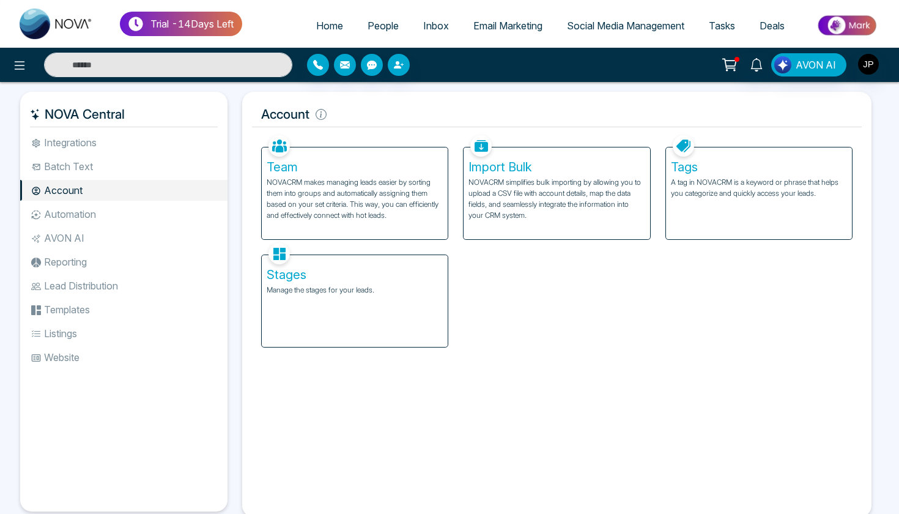
click at [110, 212] on li "Automation" at bounding box center [123, 214] width 207 height 21
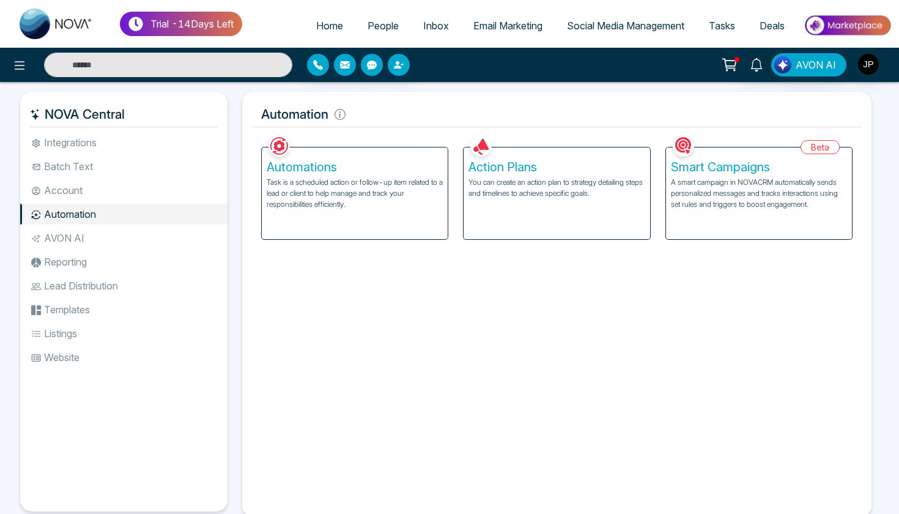
click at [97, 235] on li "AVON AI" at bounding box center [123, 238] width 207 height 21
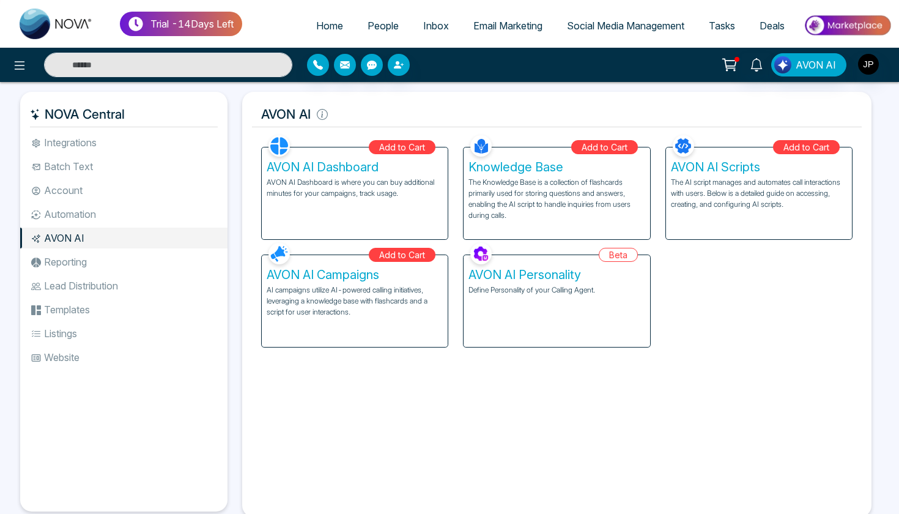
click at [99, 253] on li "Reporting" at bounding box center [123, 261] width 207 height 21
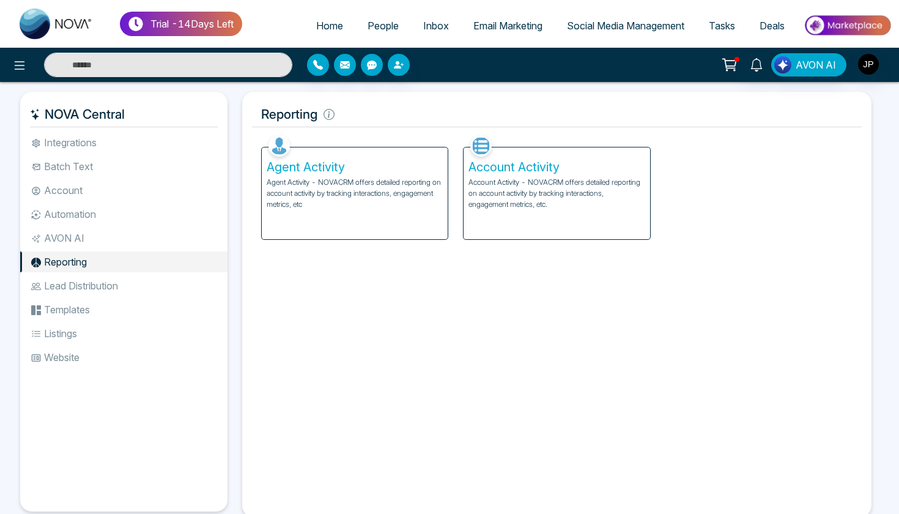
click at [86, 282] on li "Lead Distribution" at bounding box center [123, 285] width 207 height 21
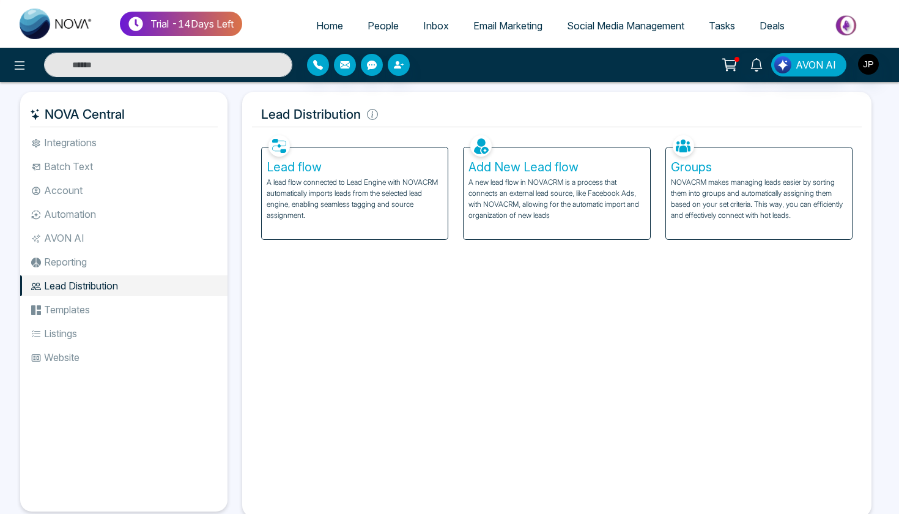
click at [78, 306] on li "Templates" at bounding box center [123, 309] width 207 height 21
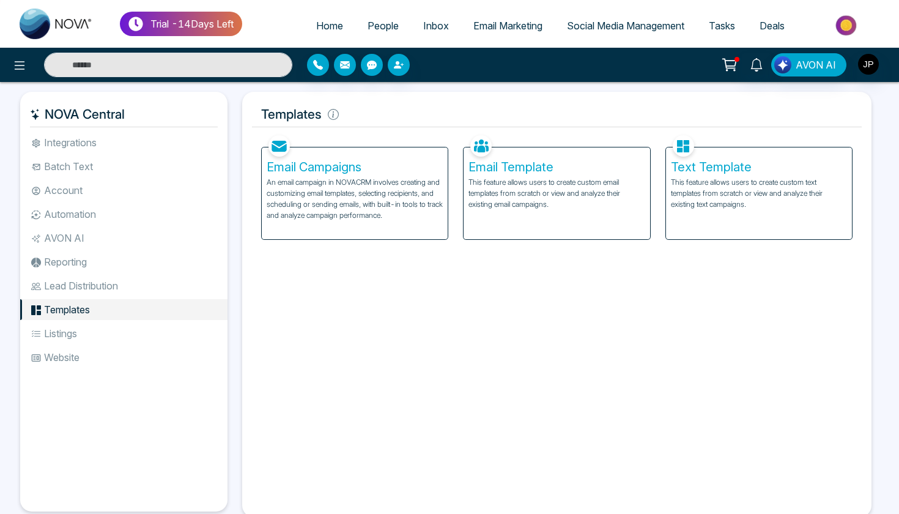
click at [84, 144] on li "Integrations" at bounding box center [123, 142] width 207 height 21
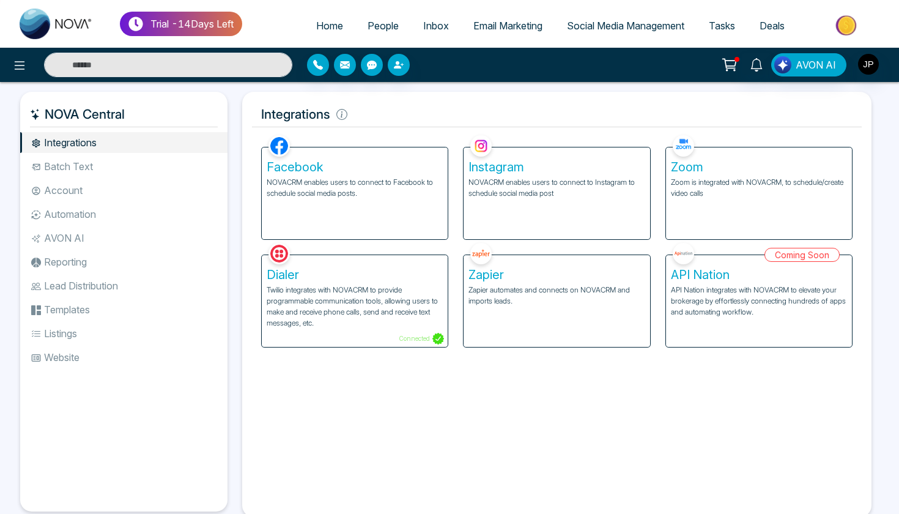
click at [111, 169] on li "Batch Text" at bounding box center [123, 166] width 207 height 21
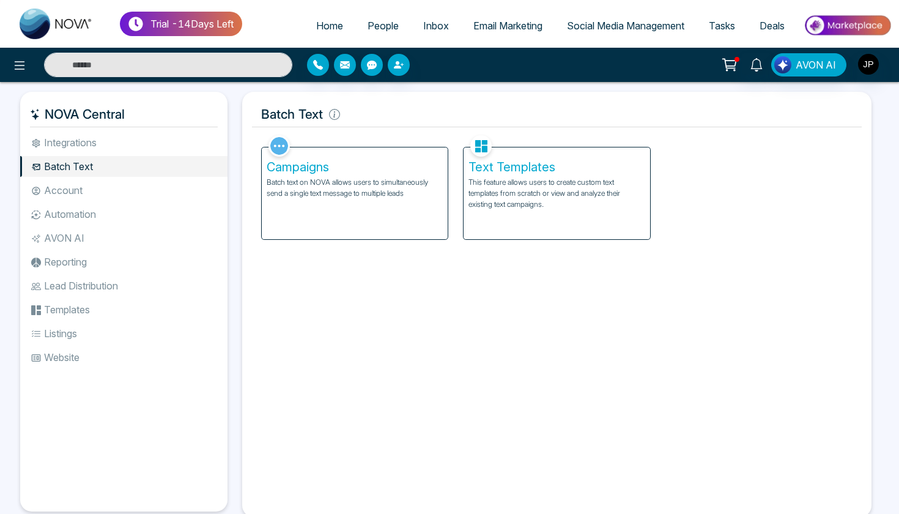
click at [107, 186] on li "Account" at bounding box center [123, 190] width 207 height 21
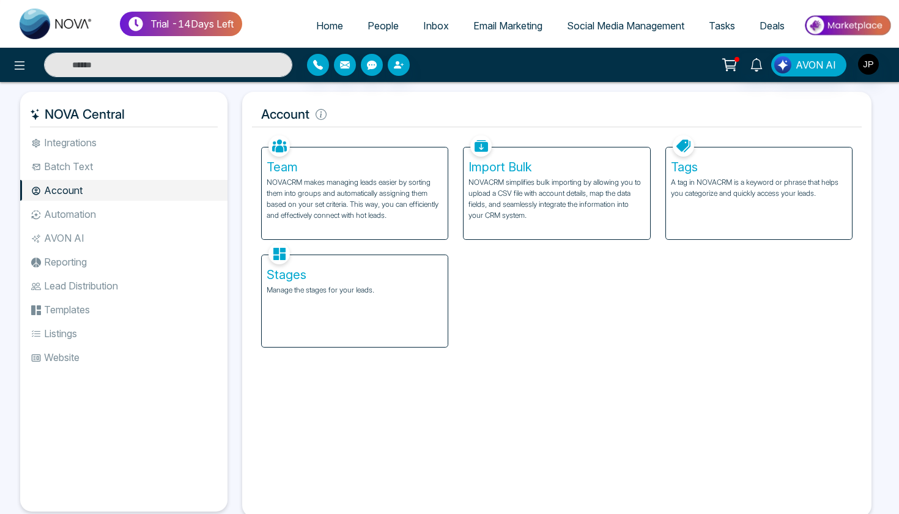
click at [158, 234] on li "AVON AI" at bounding box center [123, 238] width 207 height 21
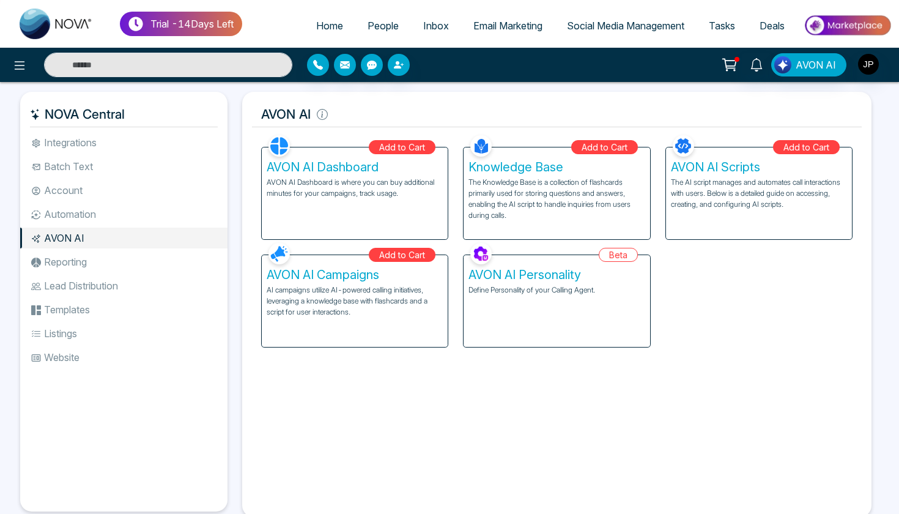
click at [132, 284] on li "Lead Distribution" at bounding box center [123, 285] width 207 height 21
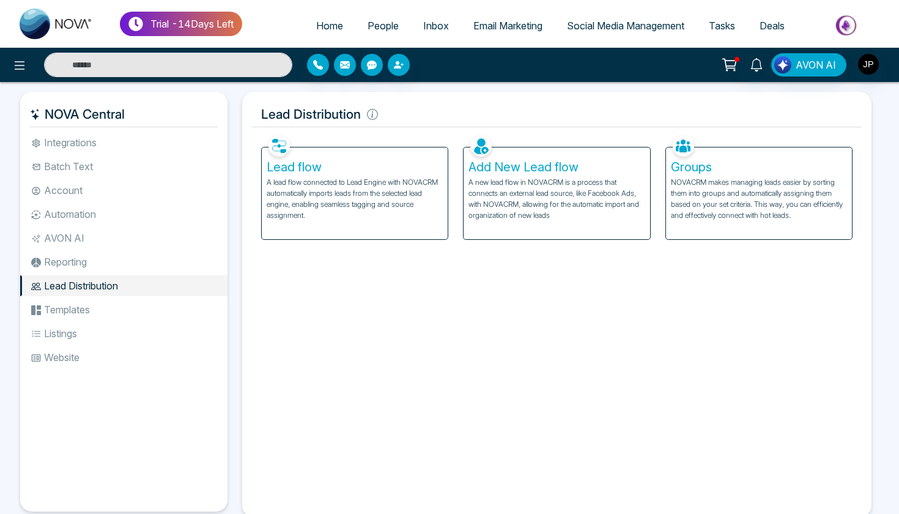
click at [103, 259] on li "Reporting" at bounding box center [123, 261] width 207 height 21
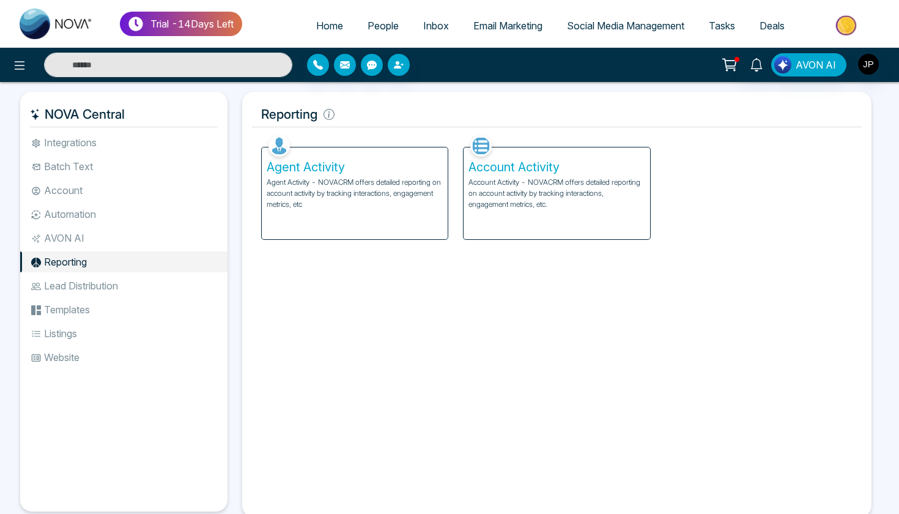
click at [92, 304] on li "Templates" at bounding box center [123, 309] width 207 height 21
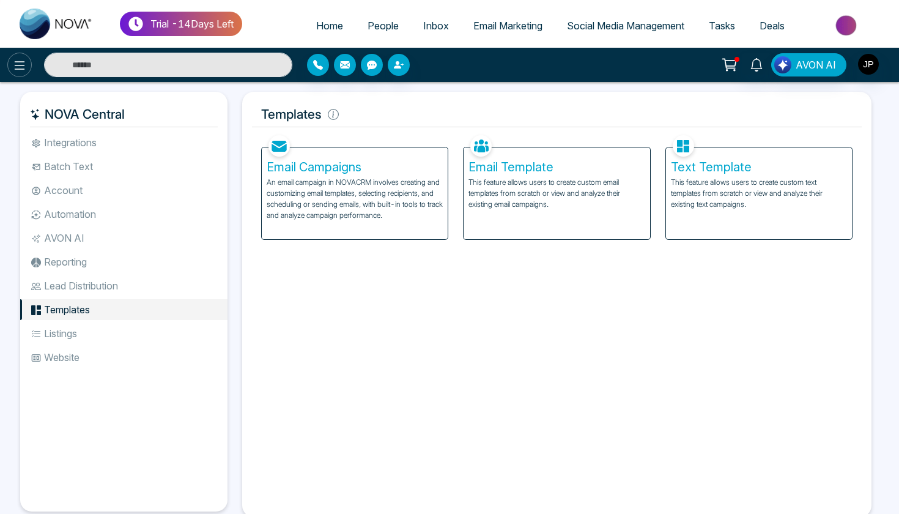
click at [23, 62] on icon at bounding box center [20, 65] width 10 height 9
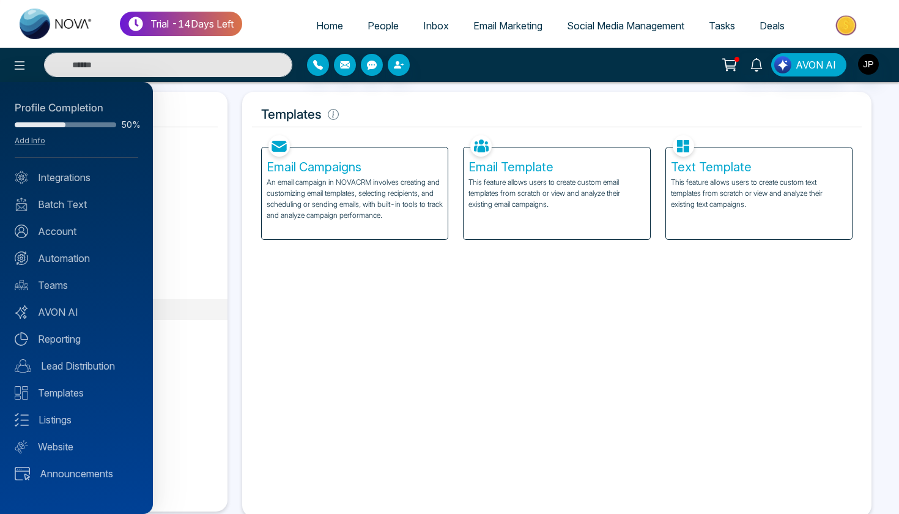
scroll to position [29, 0]
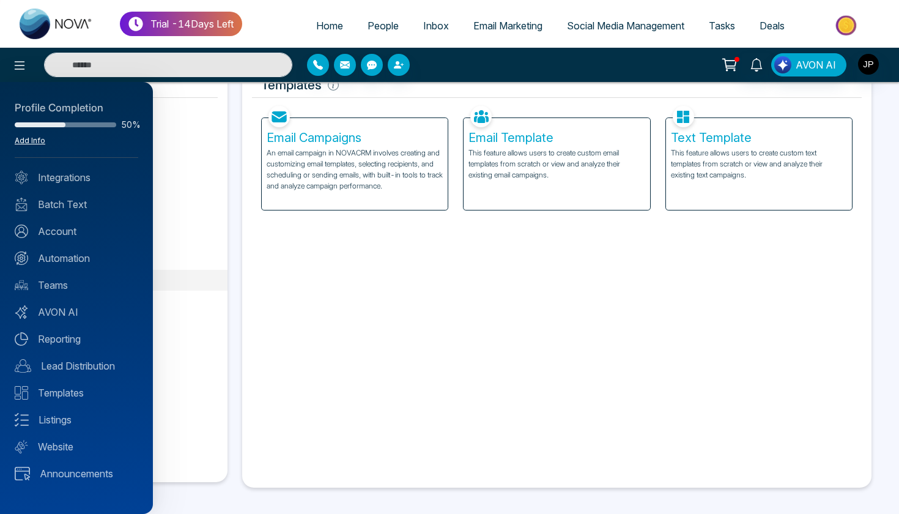
click at [33, 143] on link "Add Info" at bounding box center [30, 140] width 31 height 9
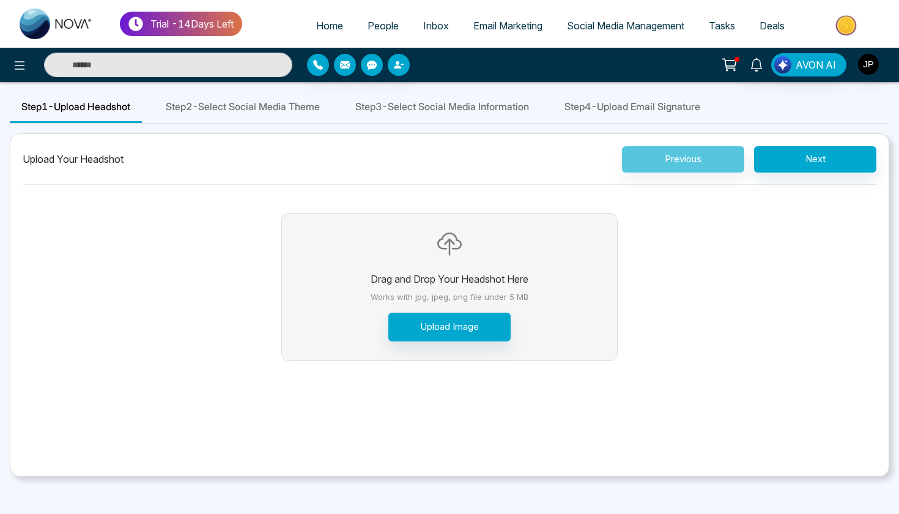
click at [267, 102] on span "Step 2 - Select Social Media Theme" at bounding box center [243, 106] width 154 height 15
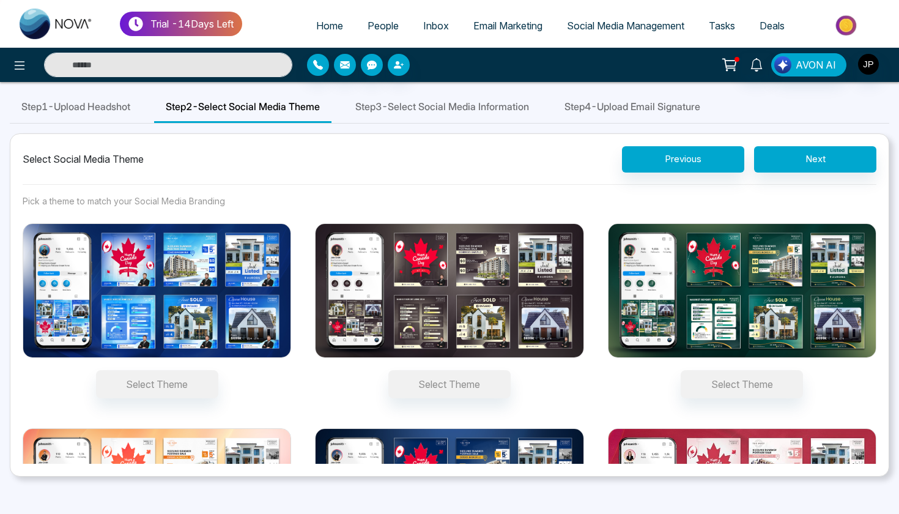
click at [418, 384] on button "Select Theme" at bounding box center [450, 384] width 122 height 28
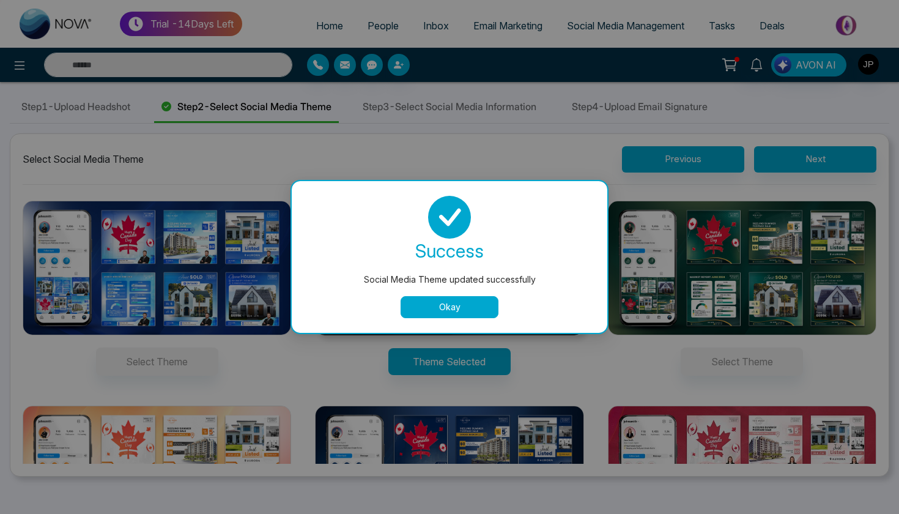
click at [426, 303] on button "Okay" at bounding box center [450, 307] width 98 height 22
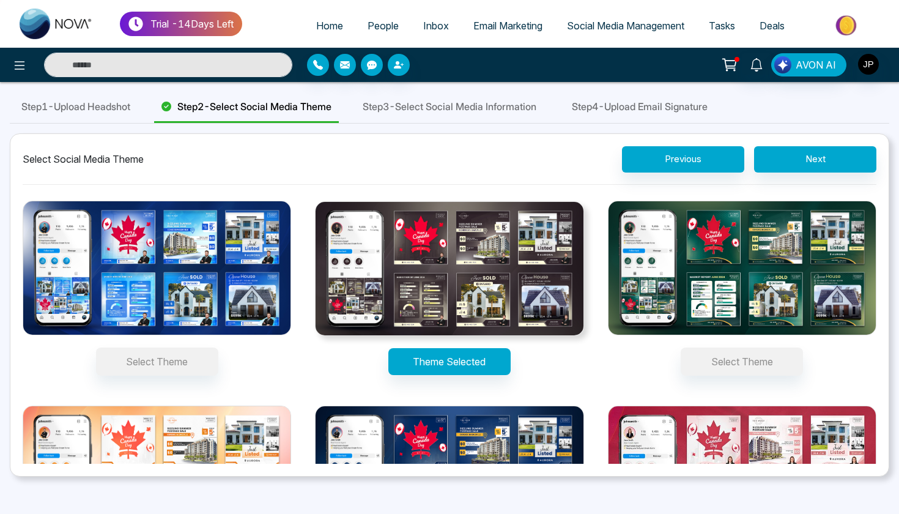
click at [443, 113] on span "Step 3 - Select Social Media Information" at bounding box center [450, 106] width 174 height 15
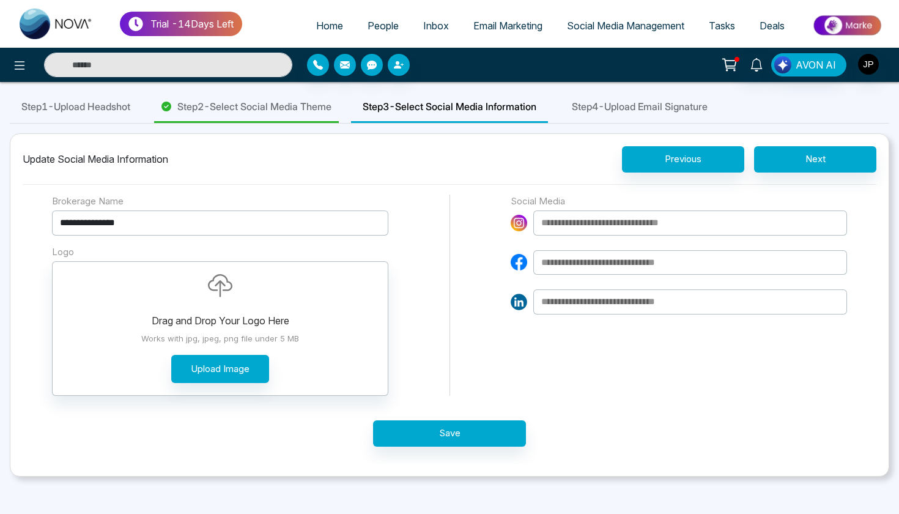
click at [621, 105] on span "Step 4 - Upload Email Signature" at bounding box center [640, 106] width 136 height 15
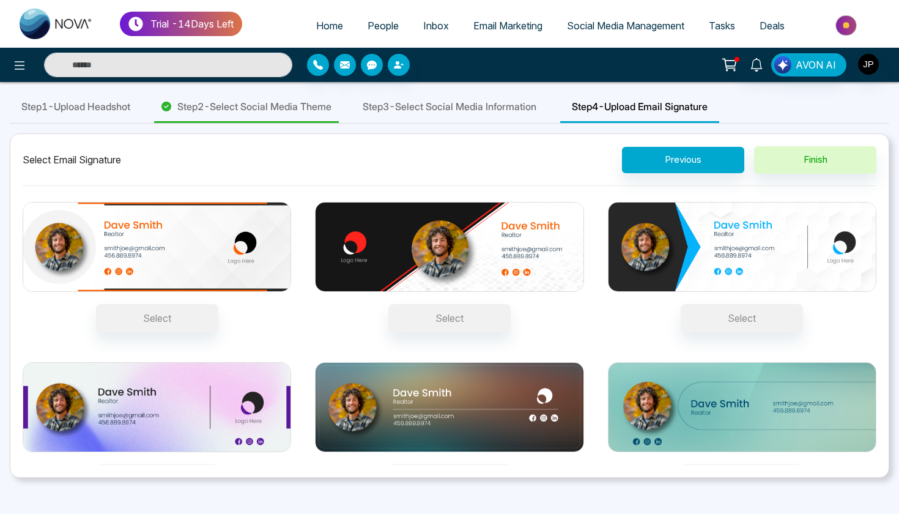
click at [34, 115] on div "Step 1 - Upload Headshot" at bounding box center [76, 107] width 132 height 31
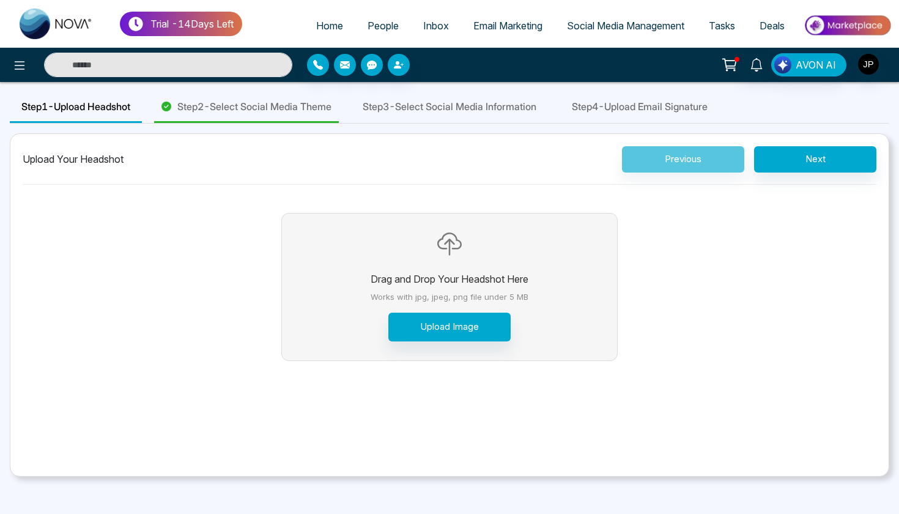
click at [316, 34] on link "Home" at bounding box center [329, 25] width 51 height 23
select select "*"
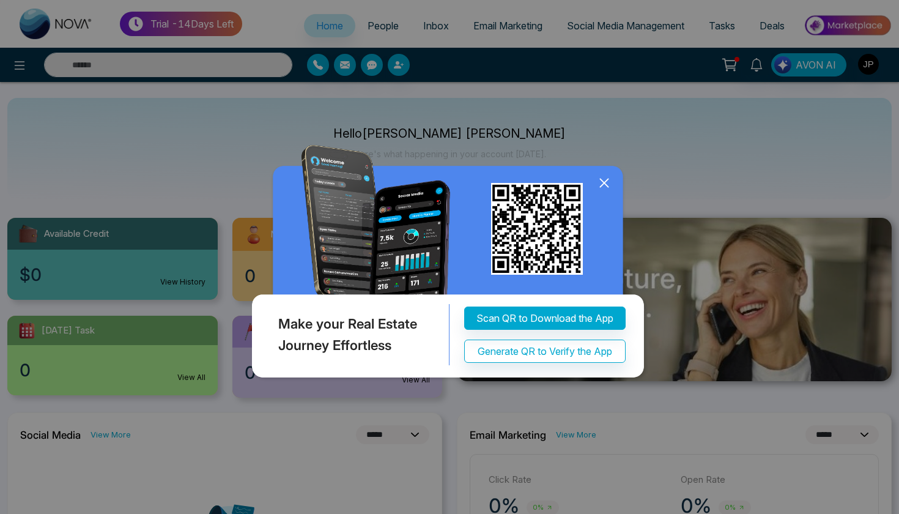
click at [611, 179] on icon at bounding box center [604, 183] width 18 height 18
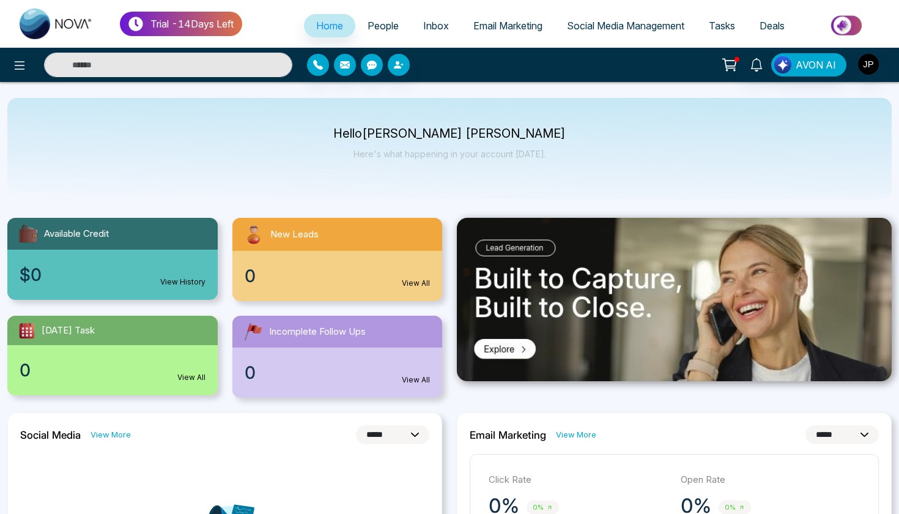
click at [409, 284] on link "View All" at bounding box center [416, 283] width 28 height 11
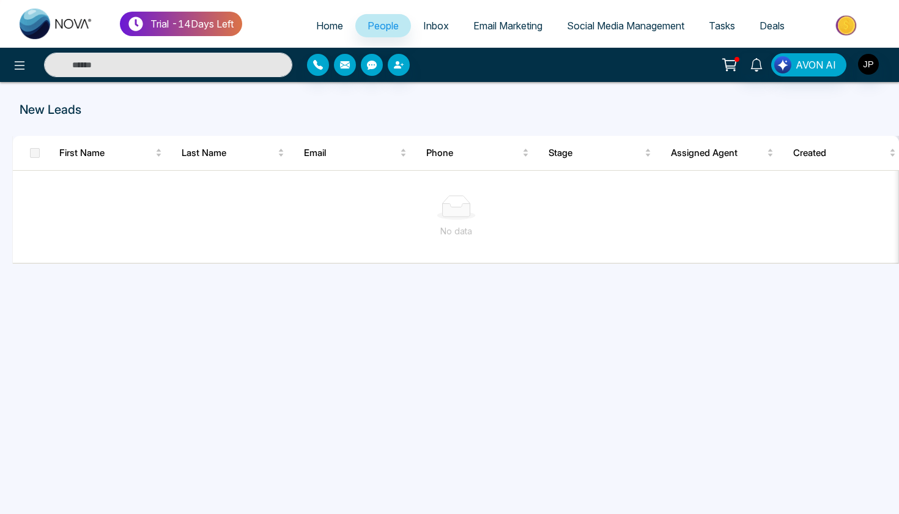
click at [318, 23] on span "Home" at bounding box center [329, 26] width 27 height 12
select select "*"
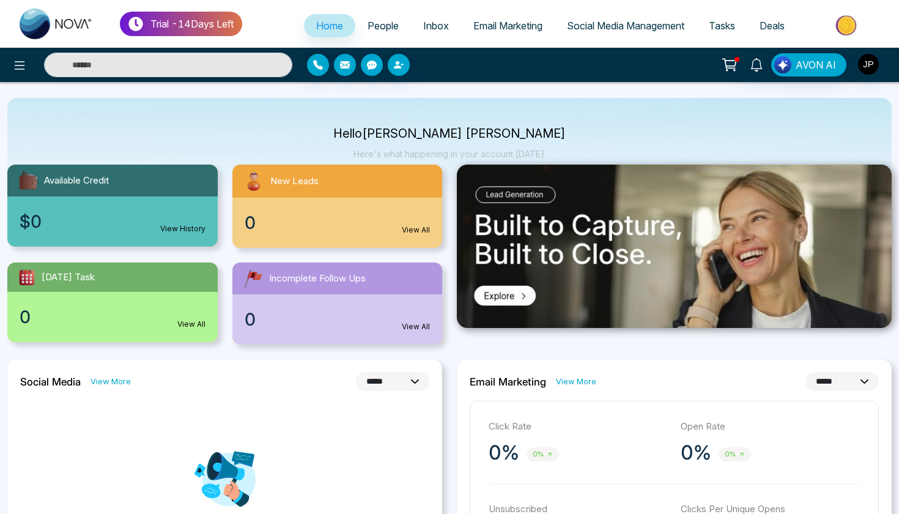
scroll to position [84, 0]
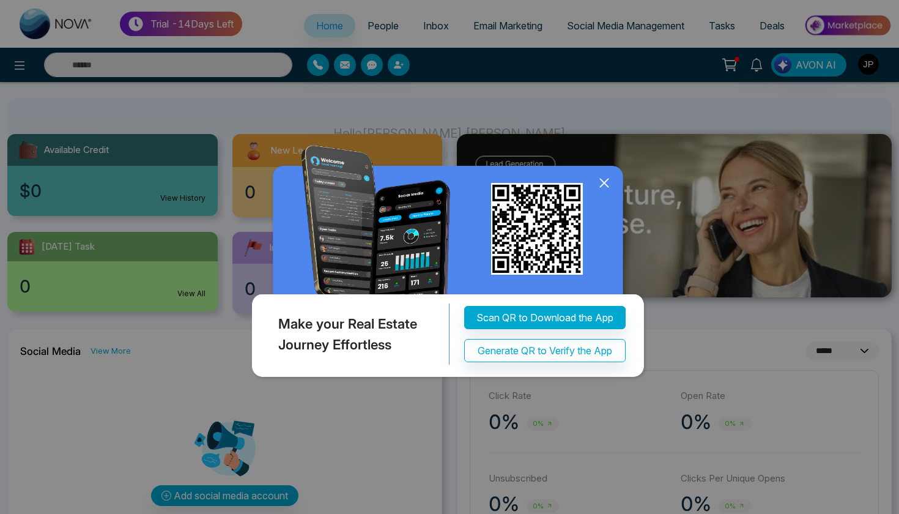
click at [100, 349] on div "Make your Real Estate Journey Effortless Scan QR to Download the App Generate Q…" at bounding box center [449, 257] width 899 height 514
click at [603, 179] on icon at bounding box center [604, 183] width 18 height 18
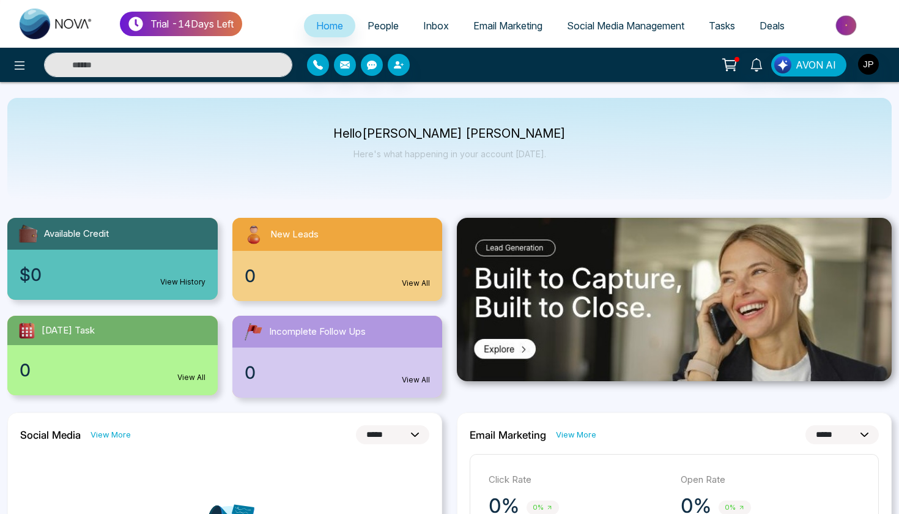
scroll to position [0, 0]
click at [415, 377] on link "View All" at bounding box center [416, 379] width 28 height 11
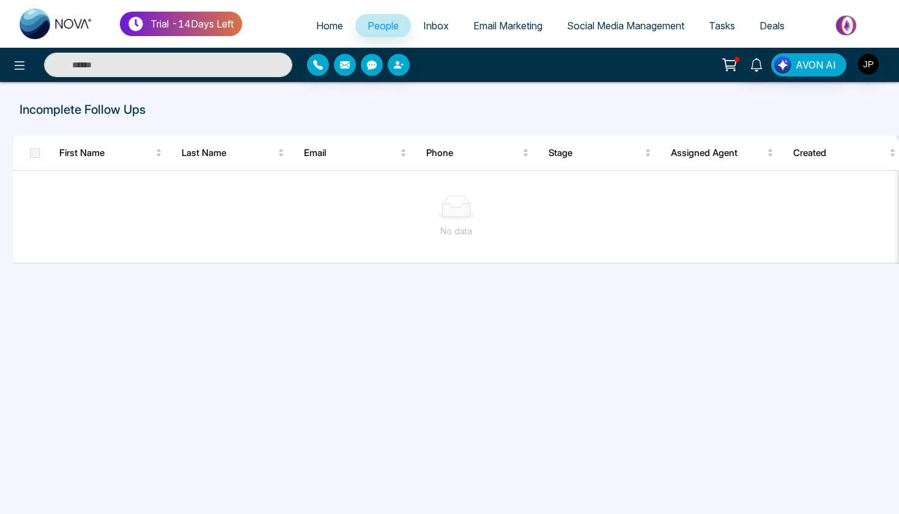
select select "*"
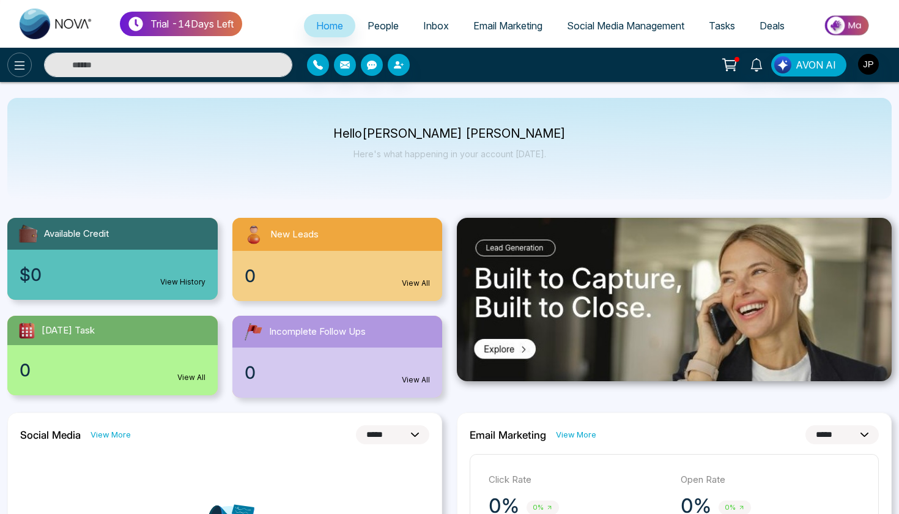
click at [18, 64] on icon at bounding box center [19, 65] width 15 height 15
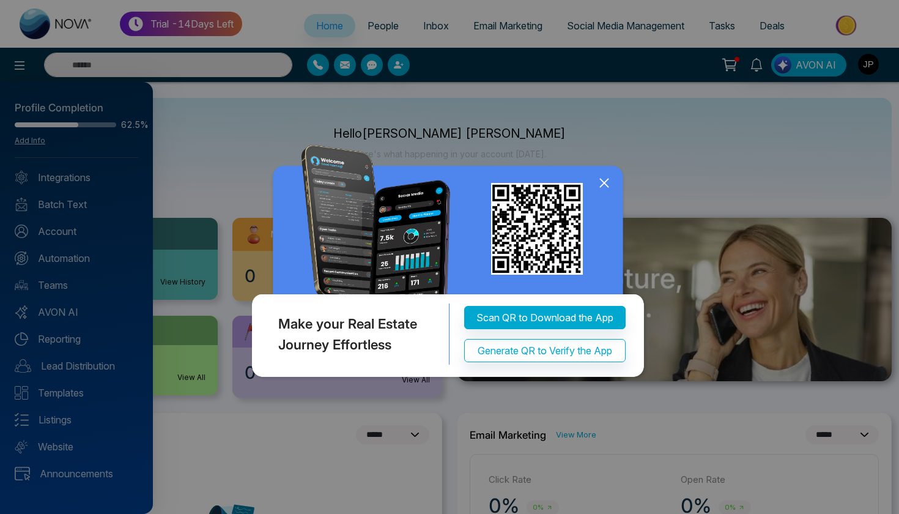
click at [70, 255] on div "Make your Real Estate Journey Effortless Scan QR to Download the App Generate Q…" at bounding box center [449, 257] width 899 height 514
click at [604, 184] on icon at bounding box center [604, 183] width 8 height 8
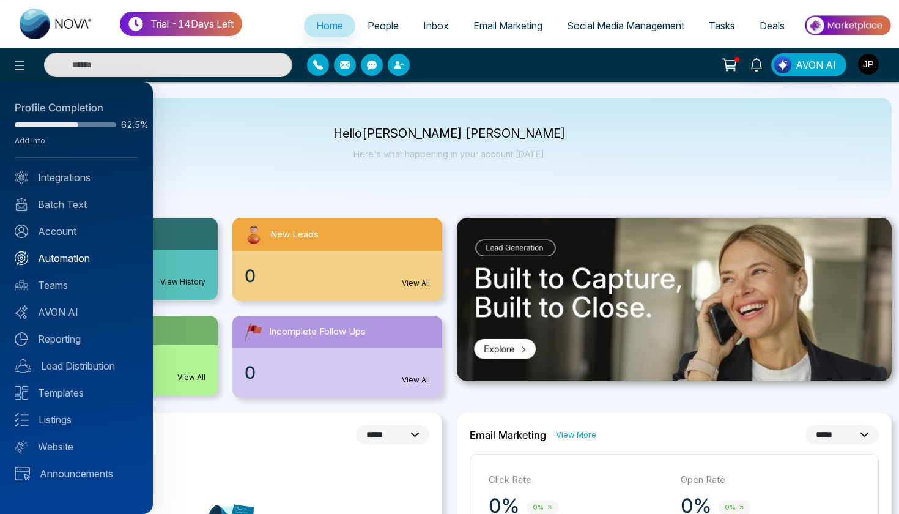
click at [54, 261] on link "Automation" at bounding box center [77, 258] width 124 height 15
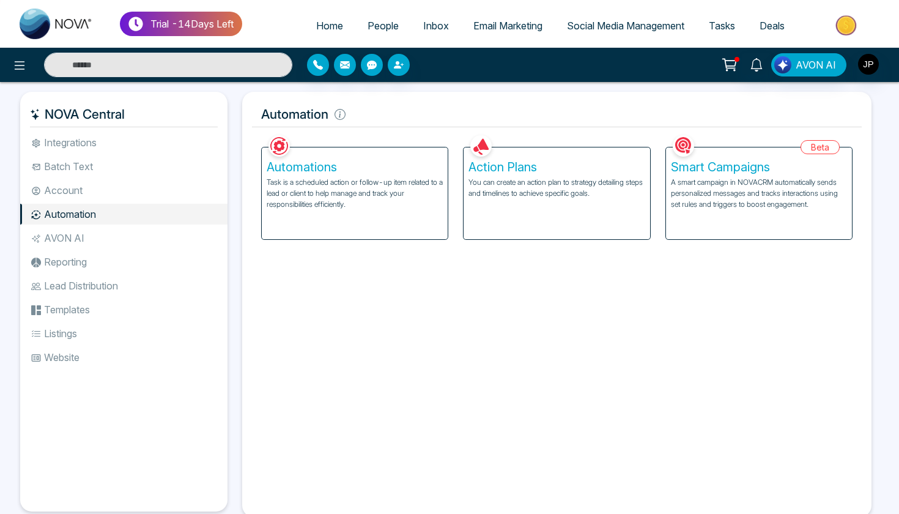
click at [433, 236] on div "Automations Task is a scheduled action or follow-up item related to a lead or c…" at bounding box center [355, 193] width 186 height 92
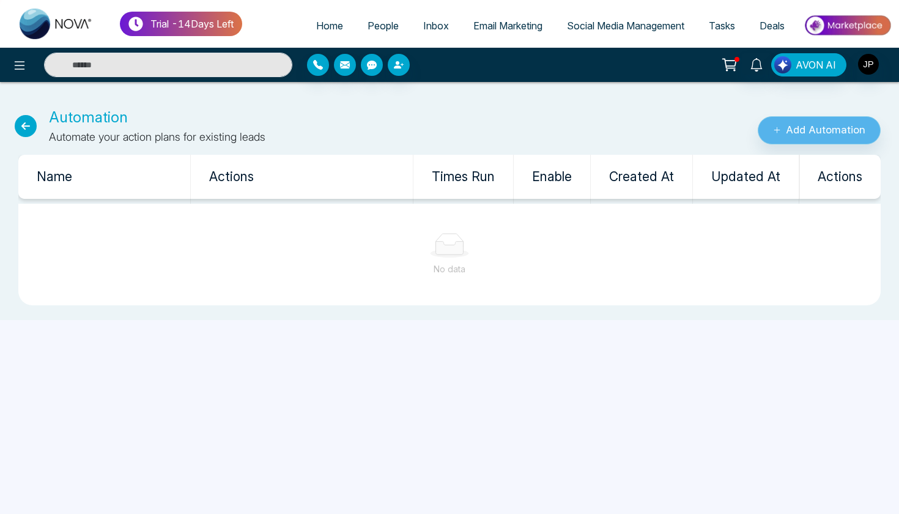
click at [795, 125] on button "Add Automation" at bounding box center [819, 130] width 123 height 28
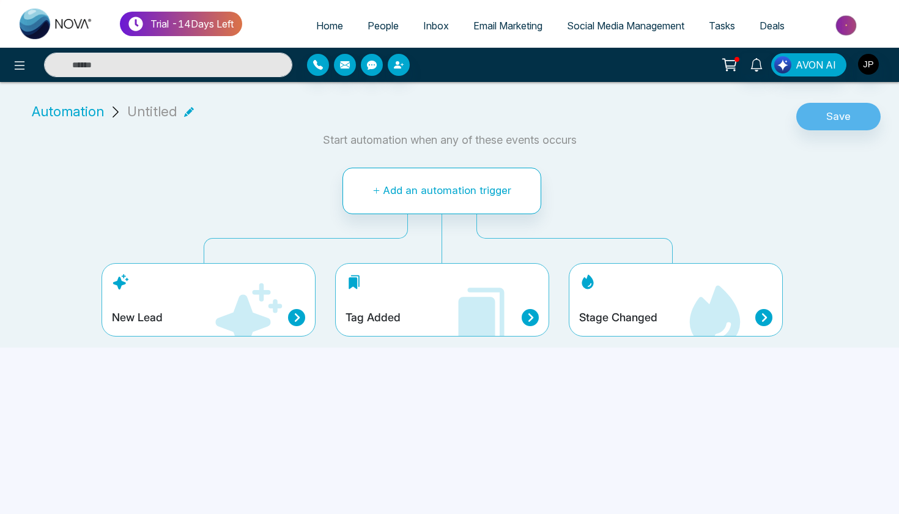
click at [397, 190] on button "Add an automation trigger" at bounding box center [442, 191] width 199 height 46
click at [401, 173] on button "Add an automation trigger" at bounding box center [442, 191] width 199 height 46
click at [406, 189] on button "Add an automation trigger" at bounding box center [442, 191] width 199 height 46
click at [406, 188] on button "Add an automation trigger" at bounding box center [442, 191] width 199 height 46
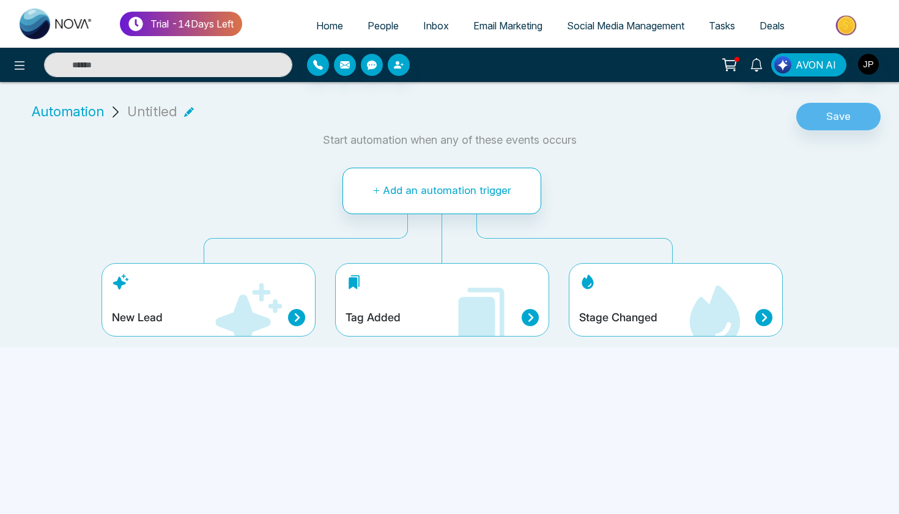
click at [406, 188] on button "Add an automation trigger" at bounding box center [442, 191] width 199 height 46
click at [298, 309] on icon at bounding box center [296, 317] width 17 height 17
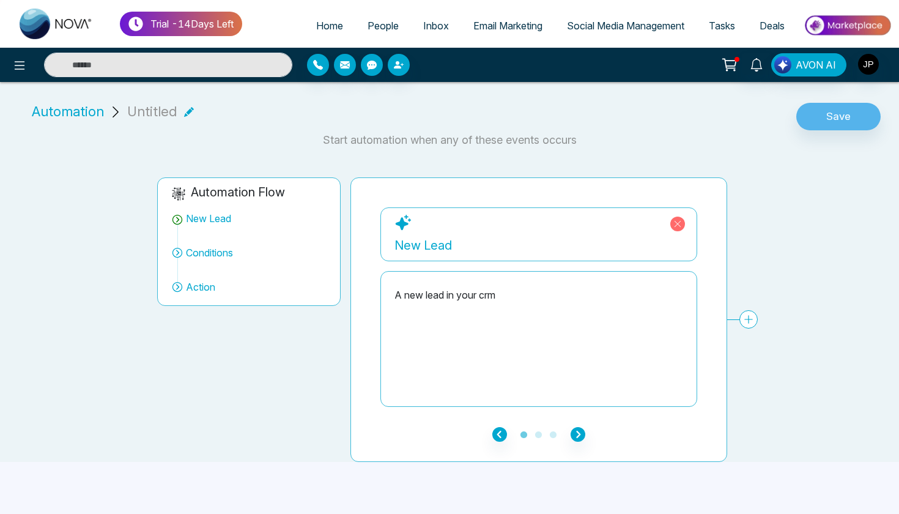
click at [485, 294] on div "A new lead in your crm" at bounding box center [539, 295] width 289 height 15
click at [508, 294] on div "A new lead in your crm" at bounding box center [539, 295] width 289 height 15
click at [502, 294] on div "A new lead in your crm" at bounding box center [539, 295] width 289 height 15
drag, startPoint x: 502, startPoint y: 294, endPoint x: 486, endPoint y: 294, distance: 15.3
click at [486, 294] on div "A new lead in your crm" at bounding box center [539, 295] width 289 height 15
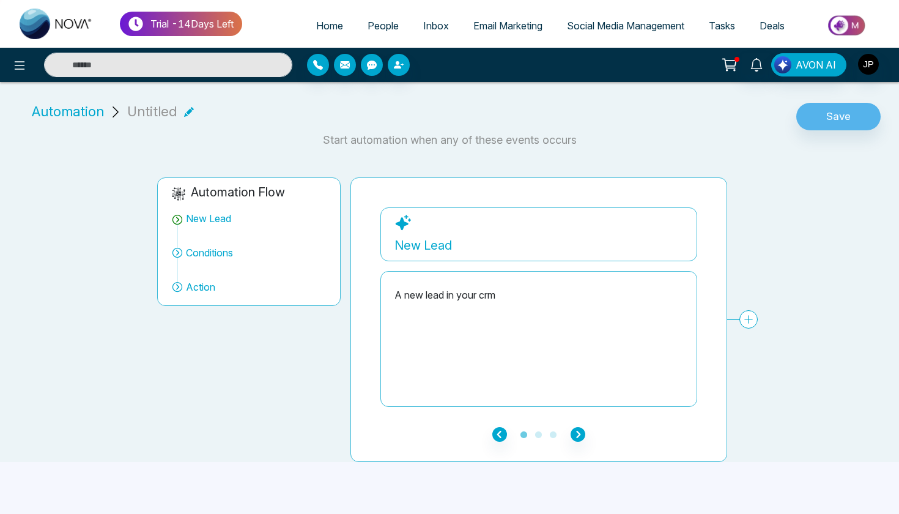
click at [747, 319] on icon at bounding box center [749, 319] width 18 height 18
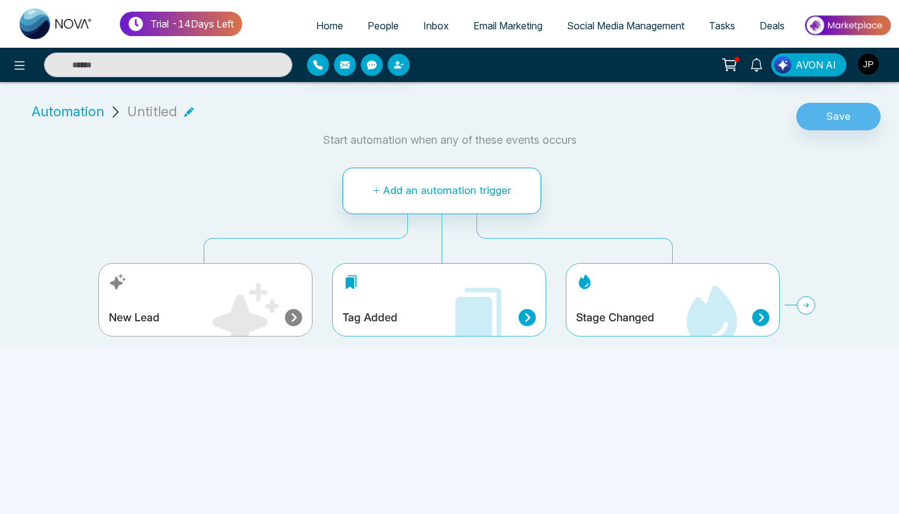
click at [64, 115] on span "Automation" at bounding box center [68, 112] width 72 height 20
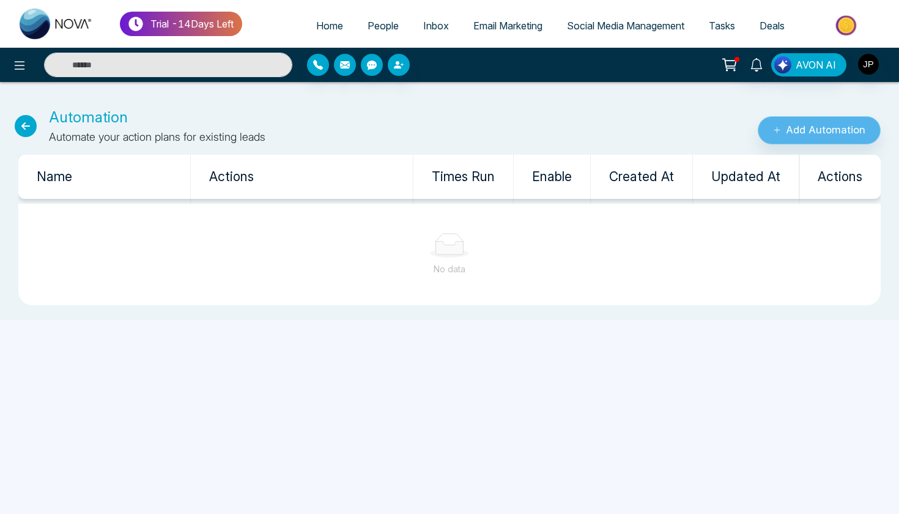
click at [772, 118] on button "Add Automation" at bounding box center [819, 130] width 123 height 28
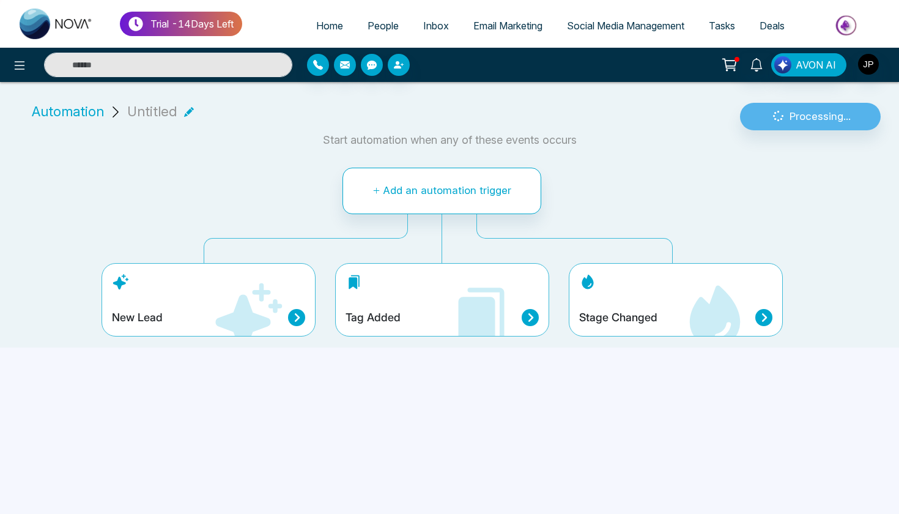
click at [277, 296] on icon at bounding box center [247, 317] width 73 height 73
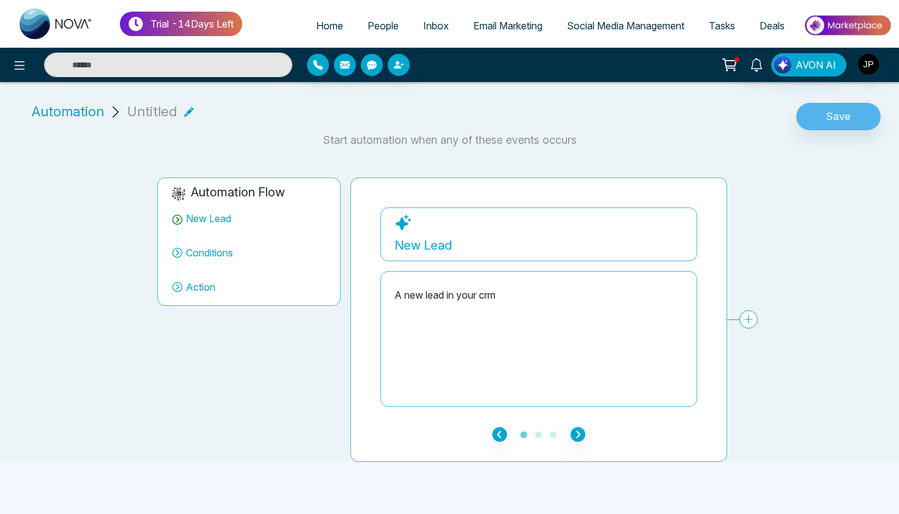
click at [578, 435] on icon "button" at bounding box center [578, 434] width 15 height 15
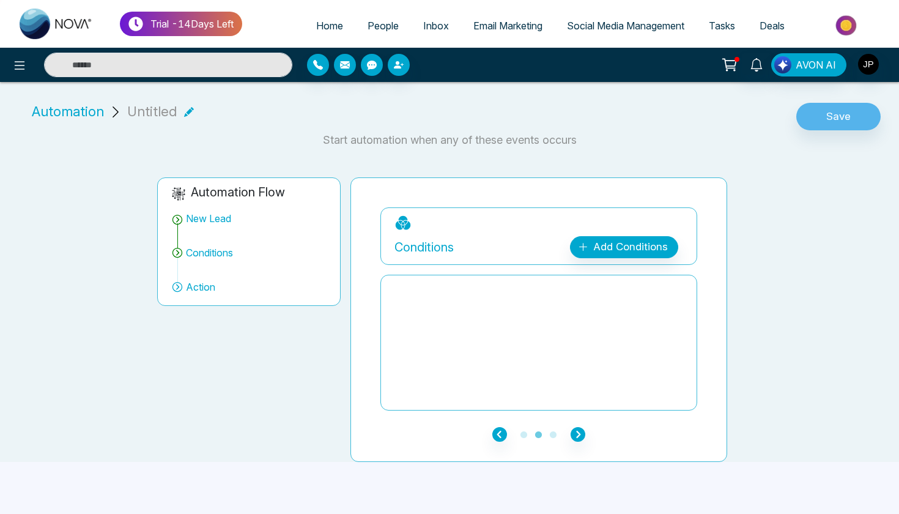
click at [611, 248] on link "Add Conditions" at bounding box center [624, 247] width 108 height 22
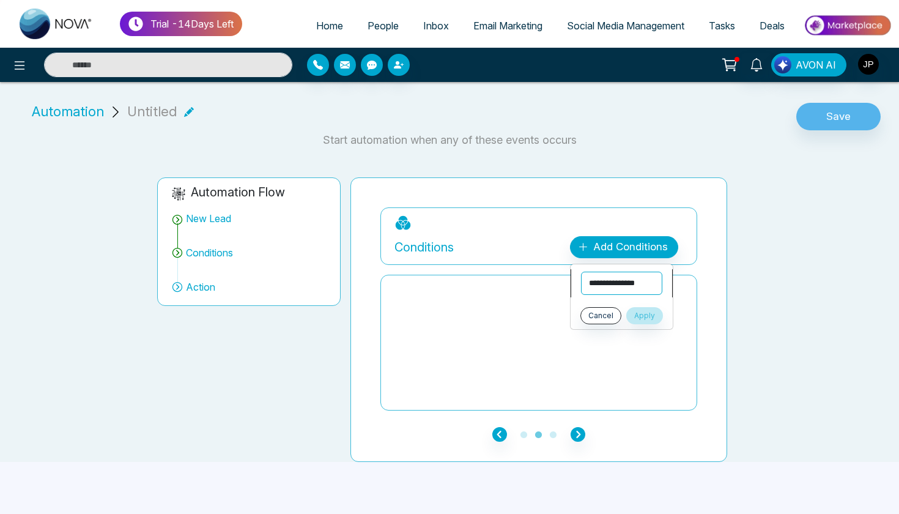
select select "*******"
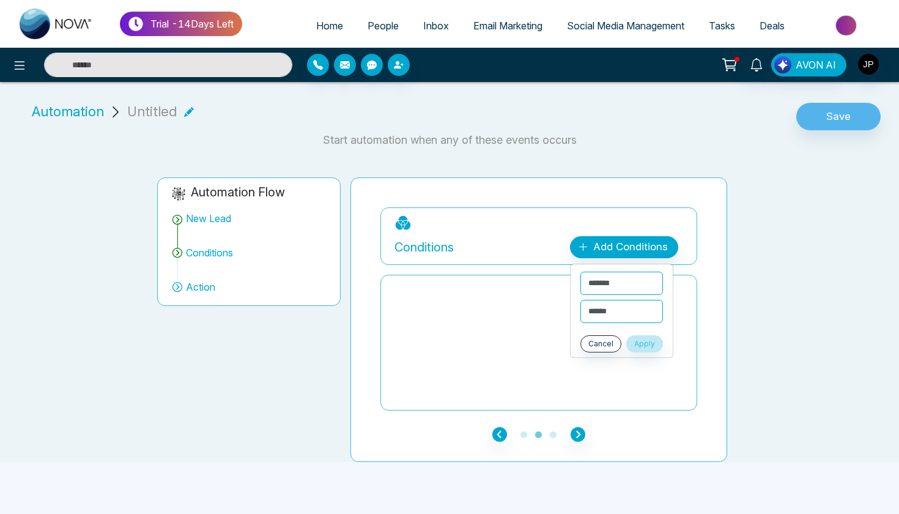
click at [644, 341] on button "Apply" at bounding box center [645, 343] width 37 height 17
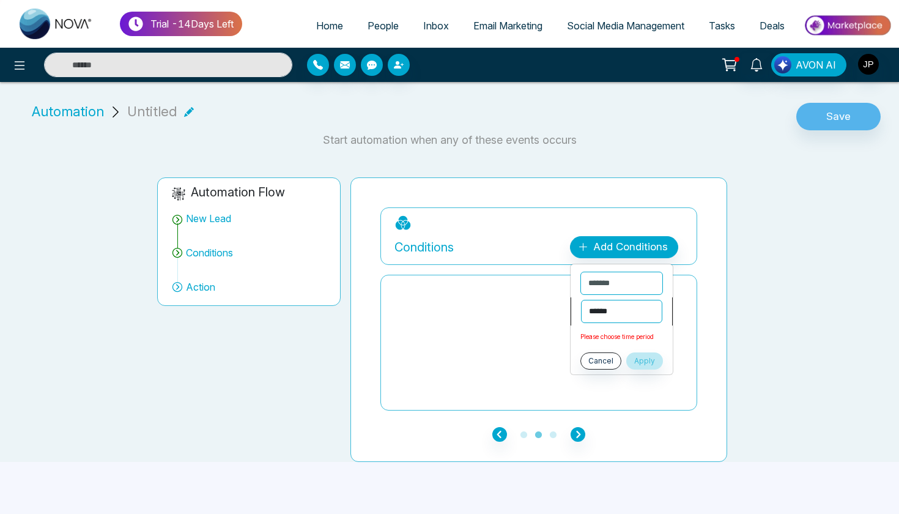
select select "*********"
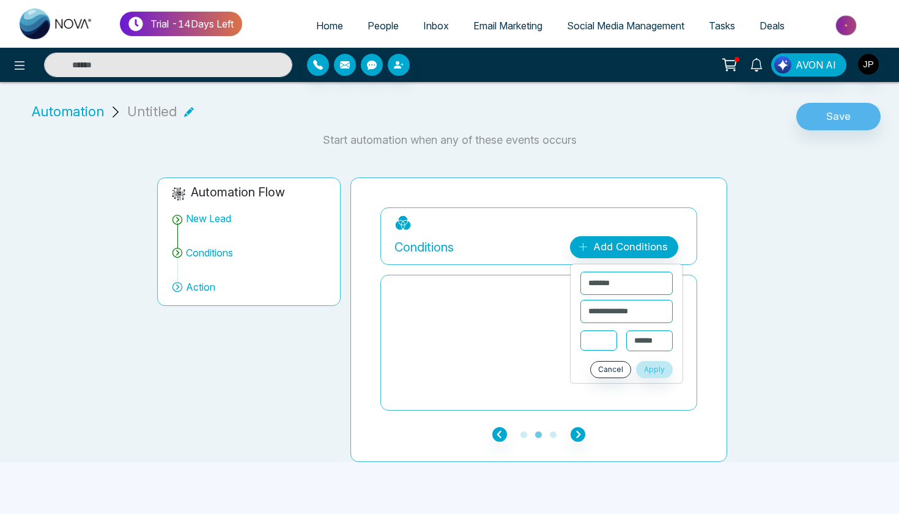
click at [612, 344] on input "text" at bounding box center [599, 340] width 37 height 20
click at [626, 342] on div "**********" at bounding box center [627, 338] width 92 height 26
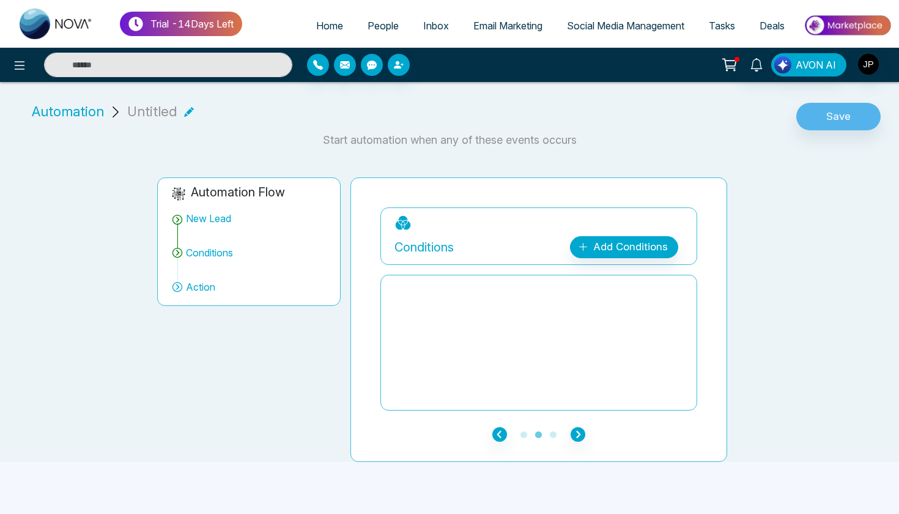
click at [619, 253] on link "Add Conditions" at bounding box center [624, 247] width 108 height 22
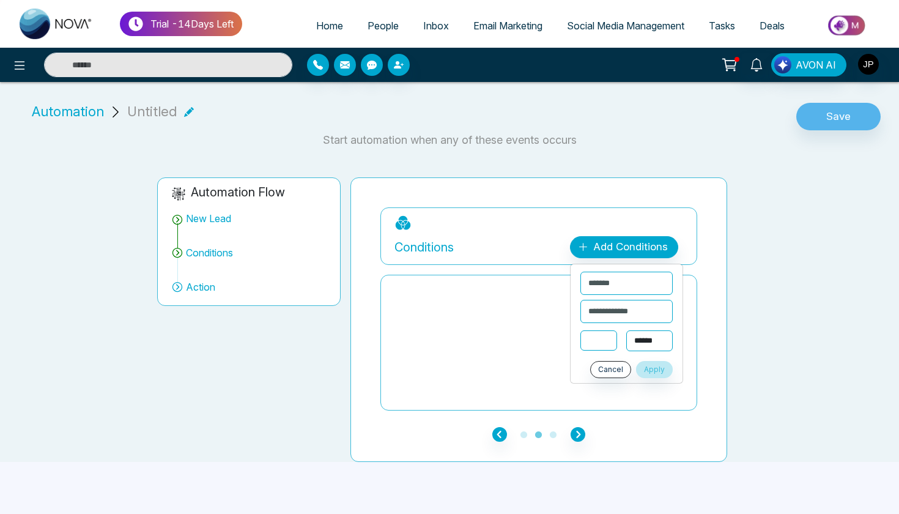
select select "******"
click at [605, 343] on input "text" at bounding box center [599, 340] width 37 height 20
type input "**"
click at [652, 366] on button "Apply" at bounding box center [654, 369] width 37 height 17
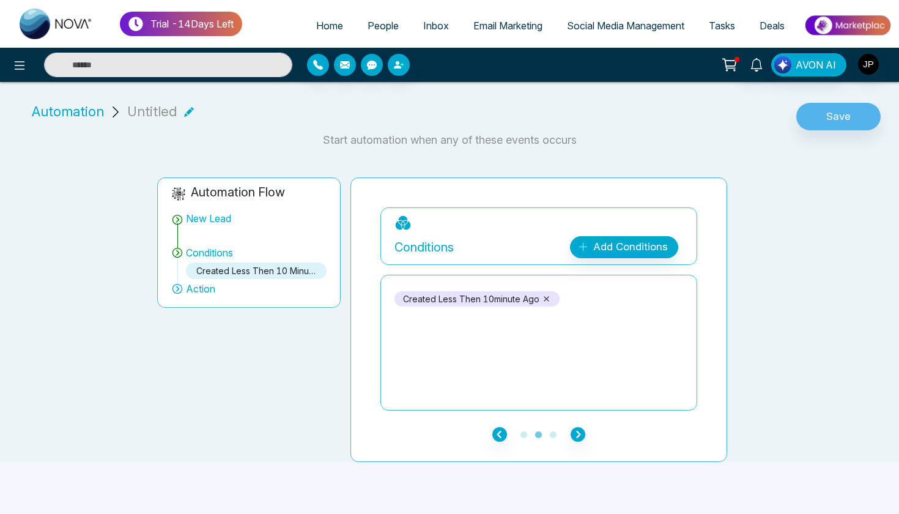
click at [581, 437] on icon "button" at bounding box center [578, 434] width 15 height 15
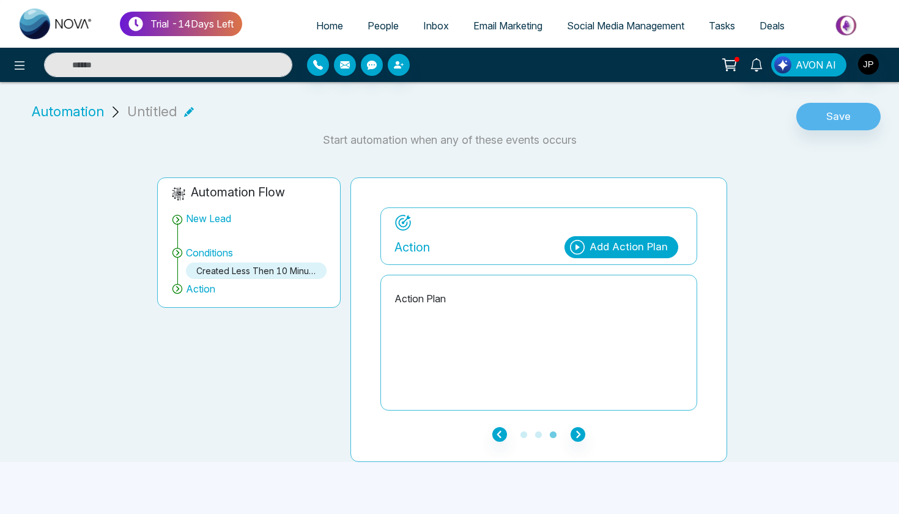
click at [628, 251] on div "Add Action Plan" at bounding box center [629, 247] width 78 height 16
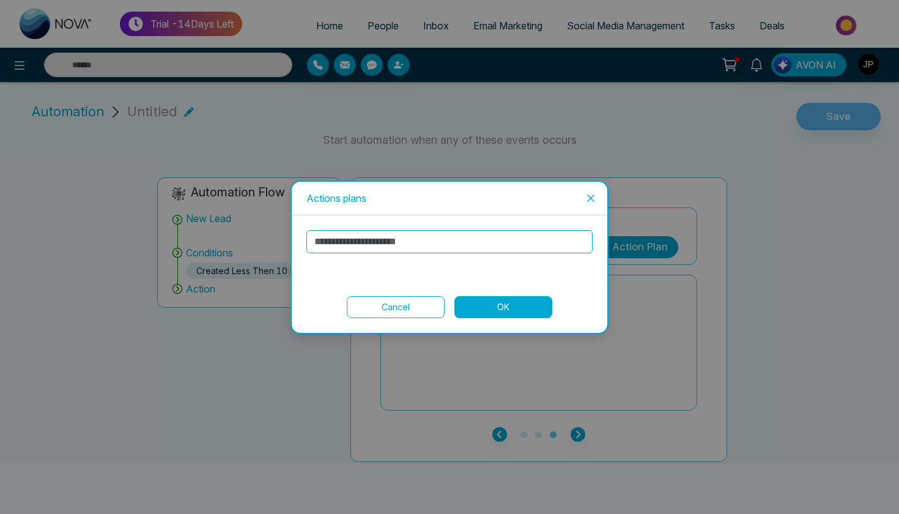
click at [453, 245] on input "text" at bounding box center [450, 241] width 286 height 23
type input "***"
click at [485, 297] on button "OK" at bounding box center [504, 307] width 98 height 22
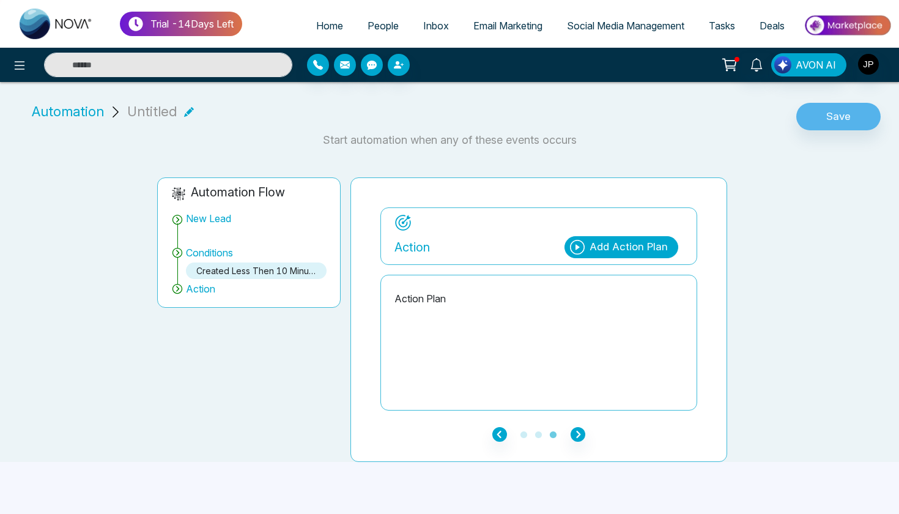
click at [464, 297] on p "Action Plan" at bounding box center [539, 298] width 289 height 15
click at [437, 300] on p "Action Plan" at bounding box center [539, 298] width 289 height 15
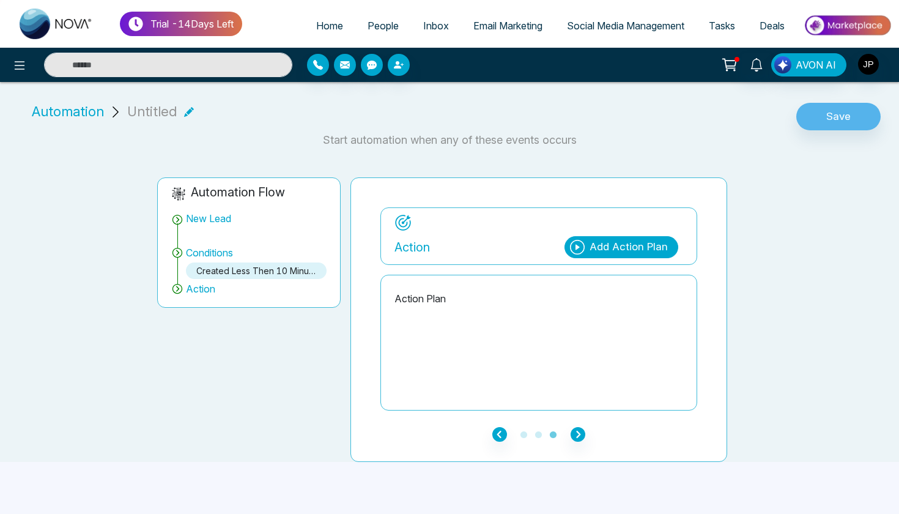
click at [437, 300] on p "Action Plan" at bounding box center [539, 298] width 289 height 15
click at [436, 303] on p "Action Plan" at bounding box center [539, 298] width 289 height 15
click at [579, 445] on div "**********" at bounding box center [539, 319] width 377 height 284
click at [579, 433] on icon "button" at bounding box center [578, 434] width 15 height 15
click at [469, 305] on p "Action Plan" at bounding box center [539, 298] width 289 height 15
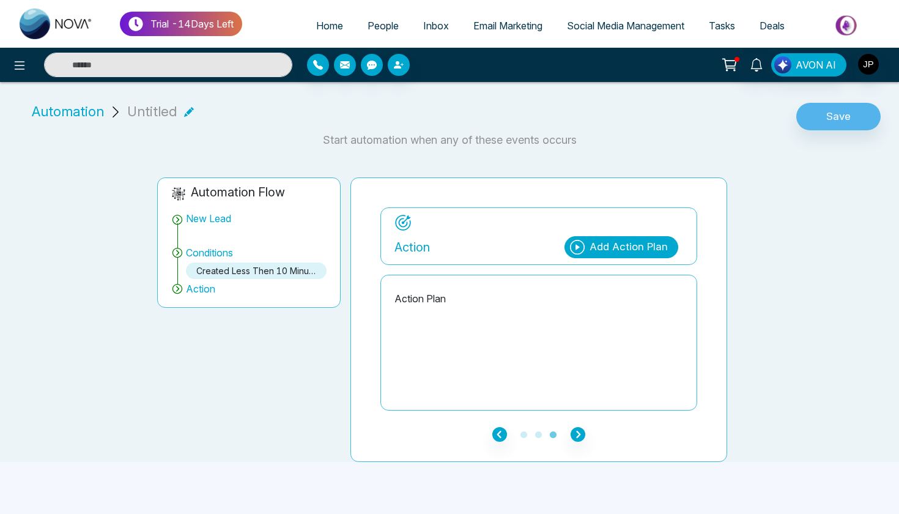
drag, startPoint x: 437, startPoint y: 300, endPoint x: 375, endPoint y: 291, distance: 63.2
click at [375, 291] on div "**********" at bounding box center [539, 319] width 377 height 284
click at [585, 253] on icon at bounding box center [577, 247] width 15 height 15
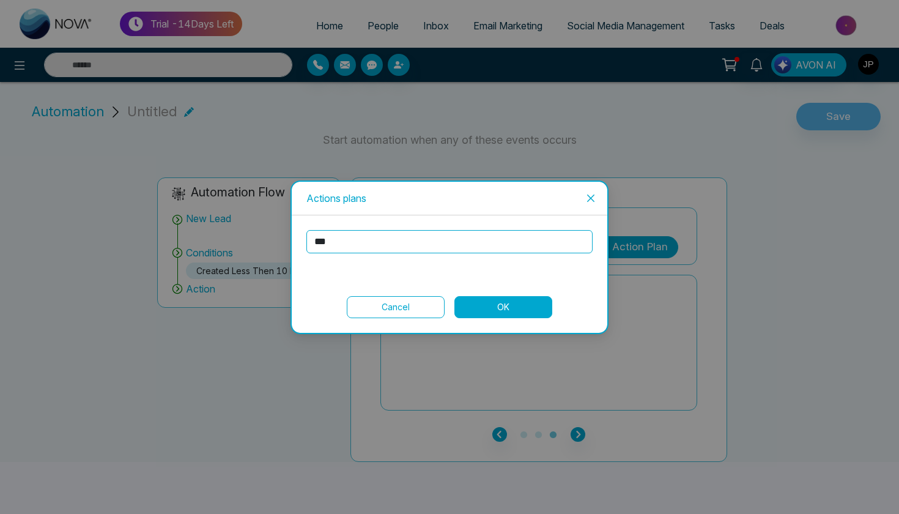
click at [407, 245] on input "***" at bounding box center [450, 241] width 286 height 23
type input "****"
click at [493, 304] on button "OK" at bounding box center [504, 307] width 98 height 22
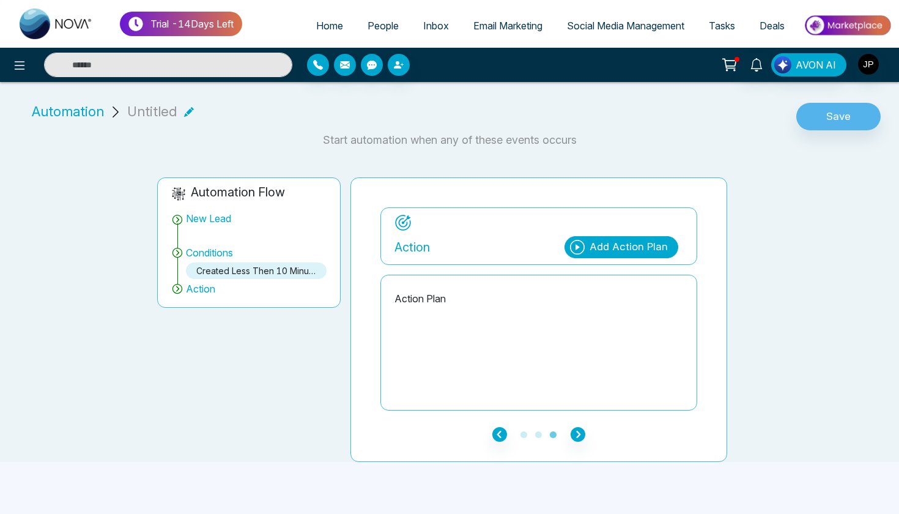
click at [428, 303] on p "Action Plan" at bounding box center [539, 298] width 289 height 15
click at [428, 302] on p "Action Plan" at bounding box center [539, 298] width 289 height 15
click at [18, 69] on icon at bounding box center [20, 65] width 10 height 9
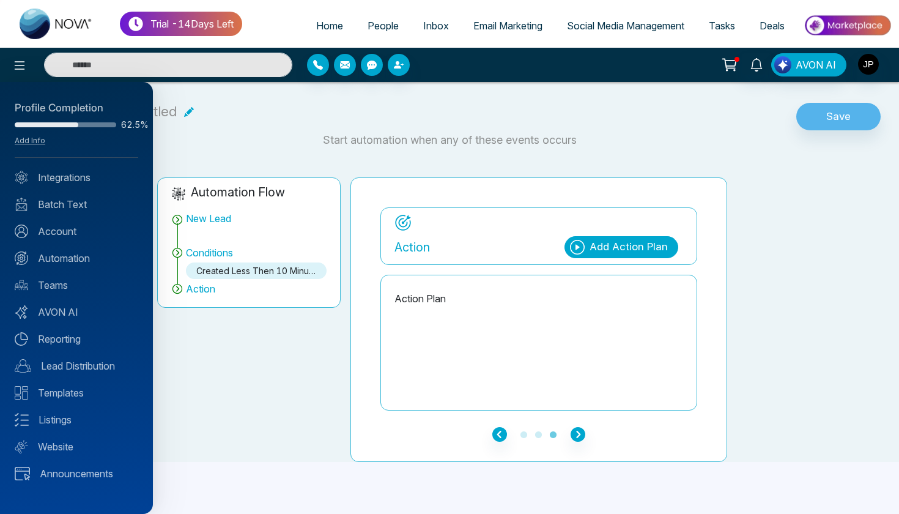
click at [83, 186] on div "Profile Completion 62.5% Add Info Integrations Batch Text Account Automation Te…" at bounding box center [76, 298] width 153 height 432
click at [81, 181] on link "Integrations" at bounding box center [77, 177] width 124 height 15
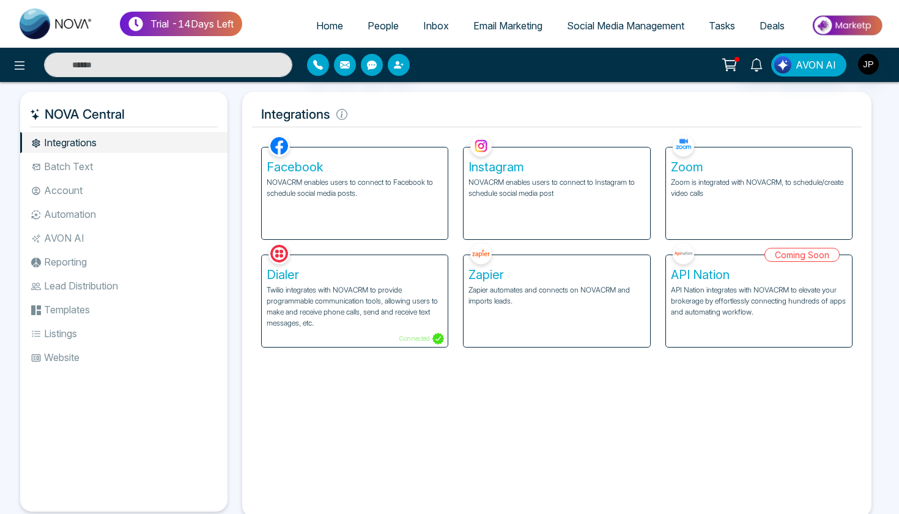
click at [78, 208] on li "Automation" at bounding box center [123, 214] width 207 height 21
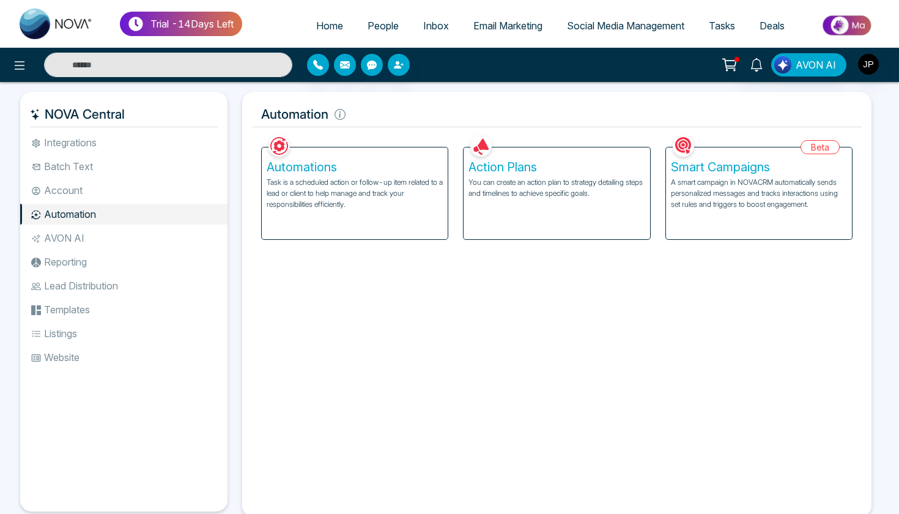
click at [510, 211] on div "Action Plans You can create an action plan to strategy detailing steps and time…" at bounding box center [557, 193] width 186 height 92
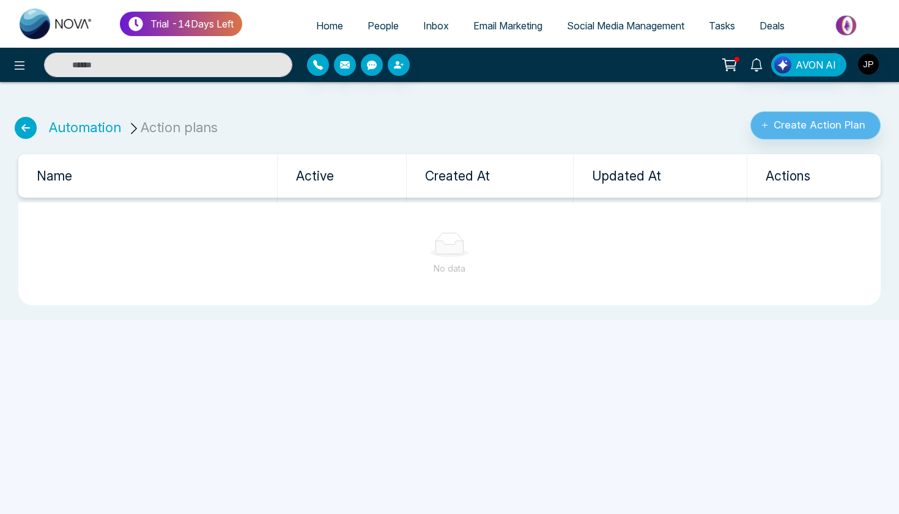
click at [790, 130] on button "Create Action Plan" at bounding box center [816, 125] width 130 height 28
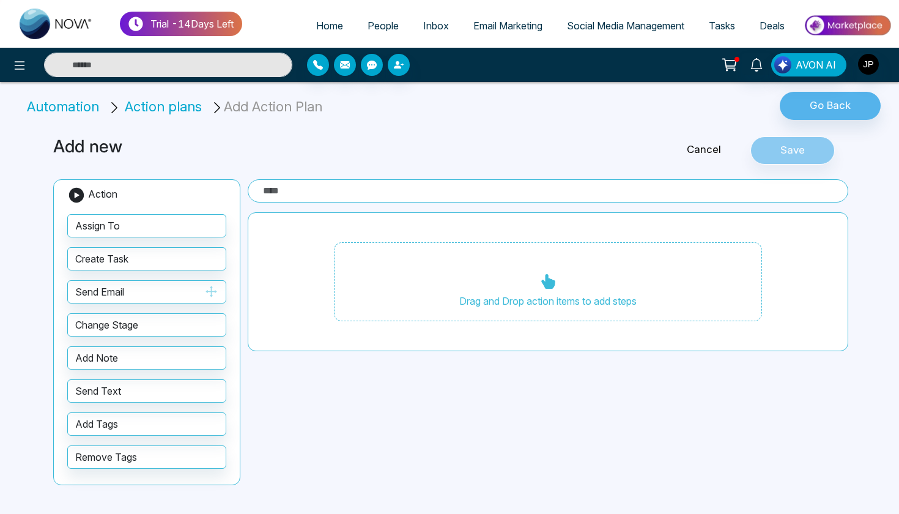
click at [155, 285] on button "Send Email" at bounding box center [146, 291] width 159 height 23
click at [442, 277] on div "Drag and Drop action items to add steps" at bounding box center [548, 282] width 428 height 80
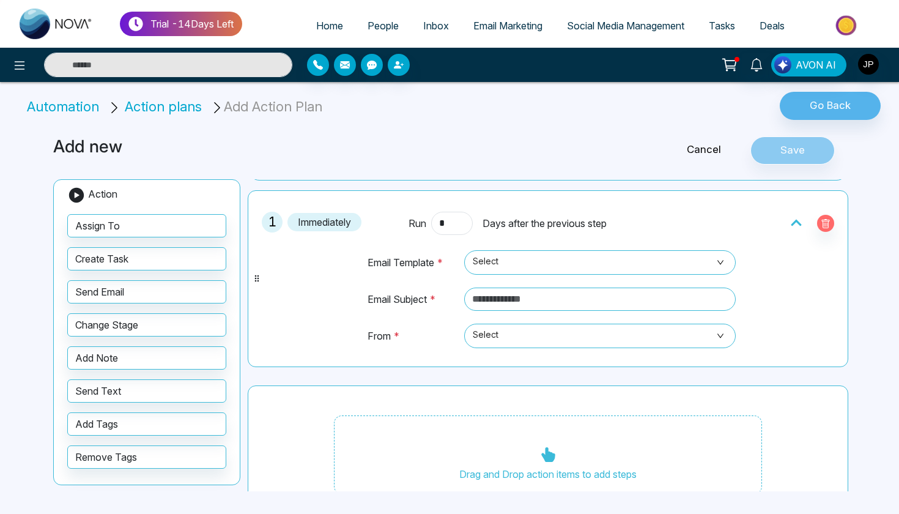
scroll to position [24, 0]
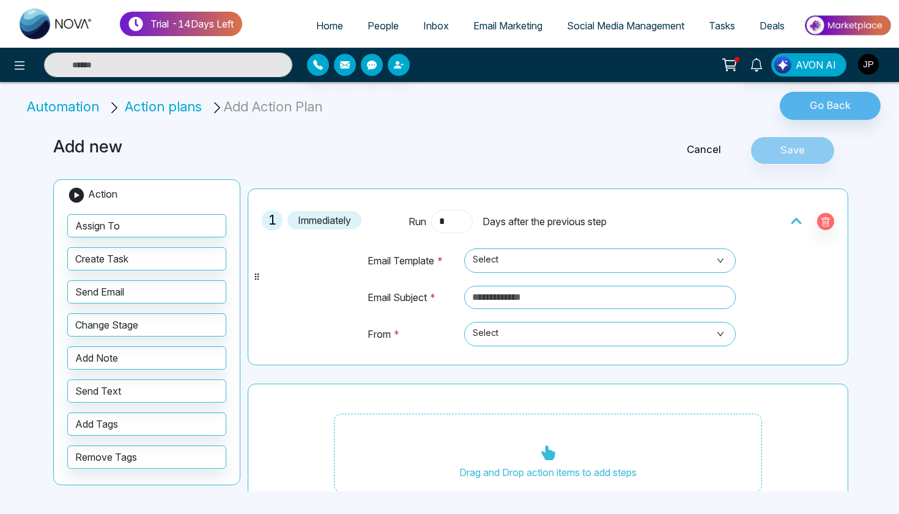
click at [455, 221] on input "*" at bounding box center [452, 221] width 42 height 23
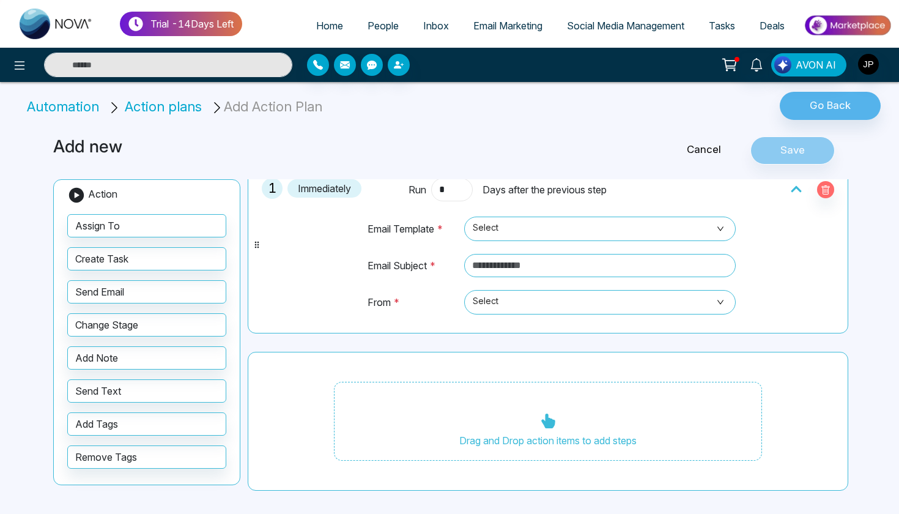
scroll to position [56, 0]
click at [385, 344] on div "1 Immediately Run * Days after the previous step Email Template * Select Email …" at bounding box center [548, 324] width 601 height 335
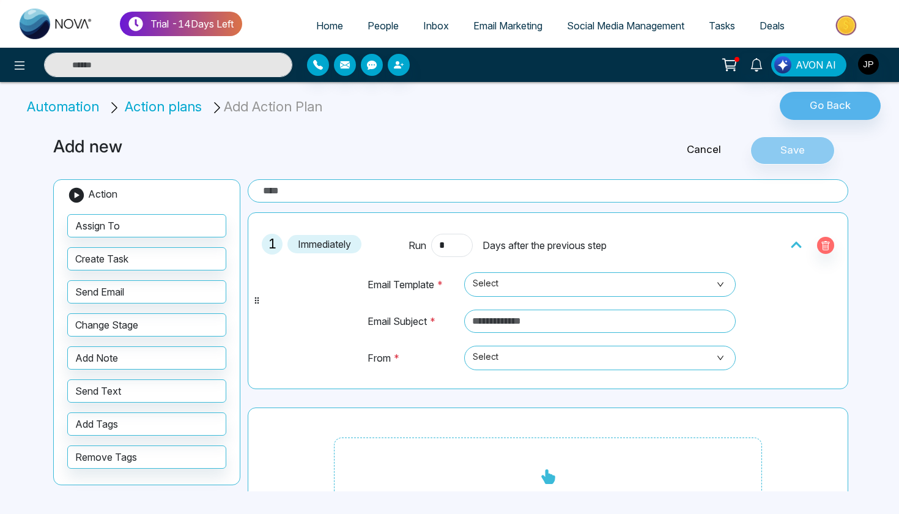
scroll to position [0, 0]
click at [724, 318] on input "text" at bounding box center [600, 321] width 272 height 23
click at [723, 318] on input "text" at bounding box center [600, 321] width 272 height 23
click at [824, 238] on button "button" at bounding box center [825, 245] width 17 height 17
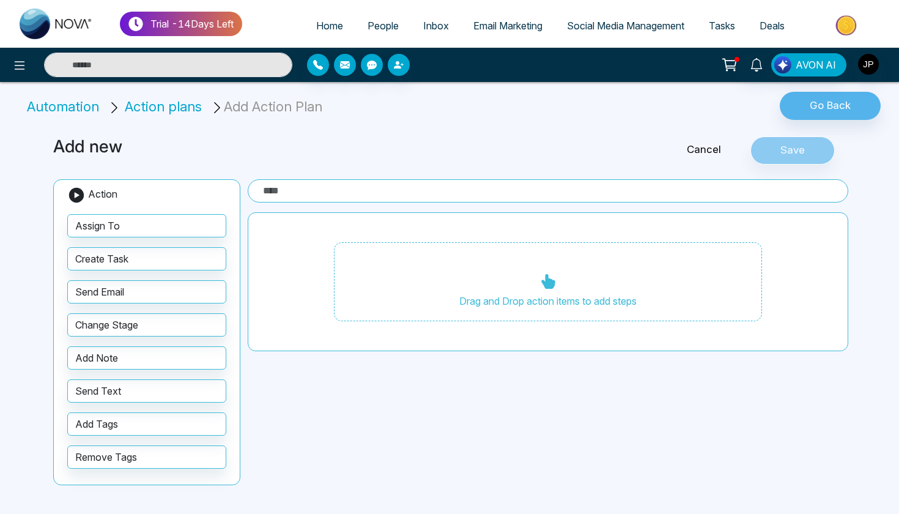
click at [89, 108] on li "Automation" at bounding box center [65, 107] width 76 height 20
click at [812, 103] on button "Go Back" at bounding box center [830, 106] width 101 height 28
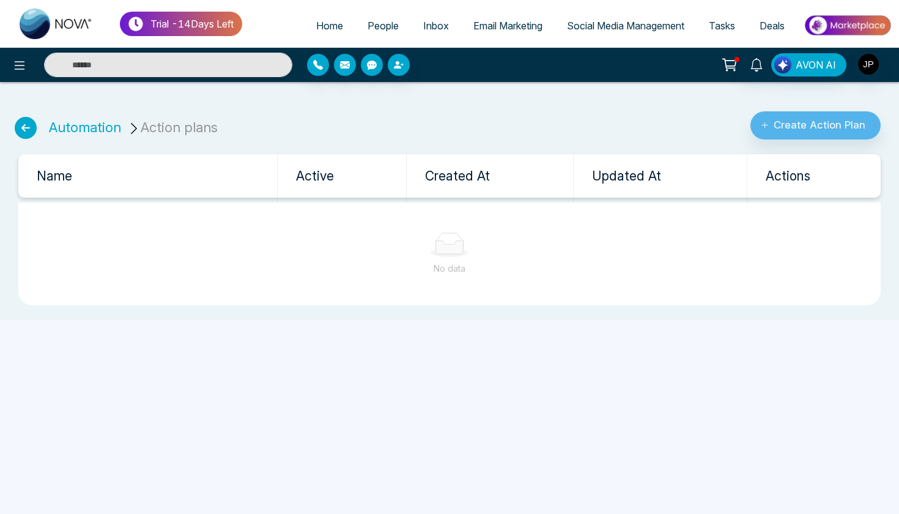
click at [20, 125] on icon at bounding box center [26, 128] width 22 height 22
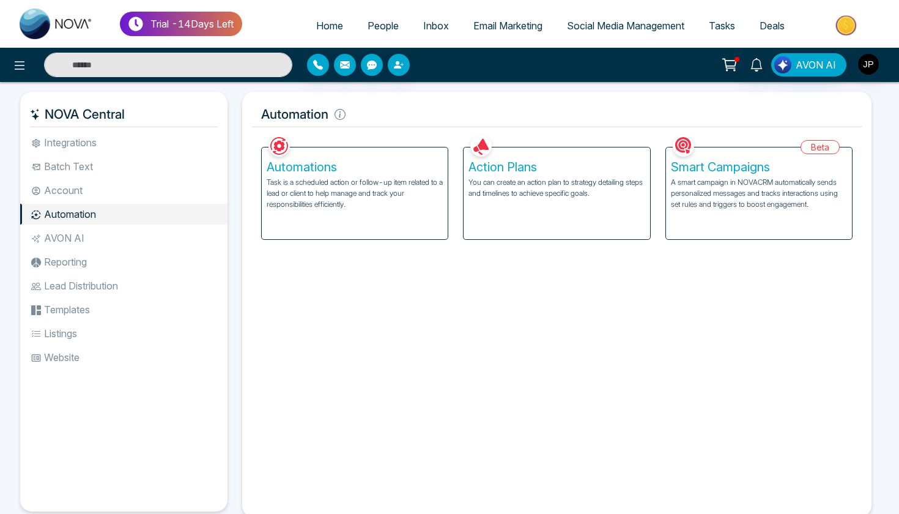
click at [333, 190] on p "Task is a scheduled action or follow-up item related to a lead or client to hel…" at bounding box center [355, 193] width 176 height 33
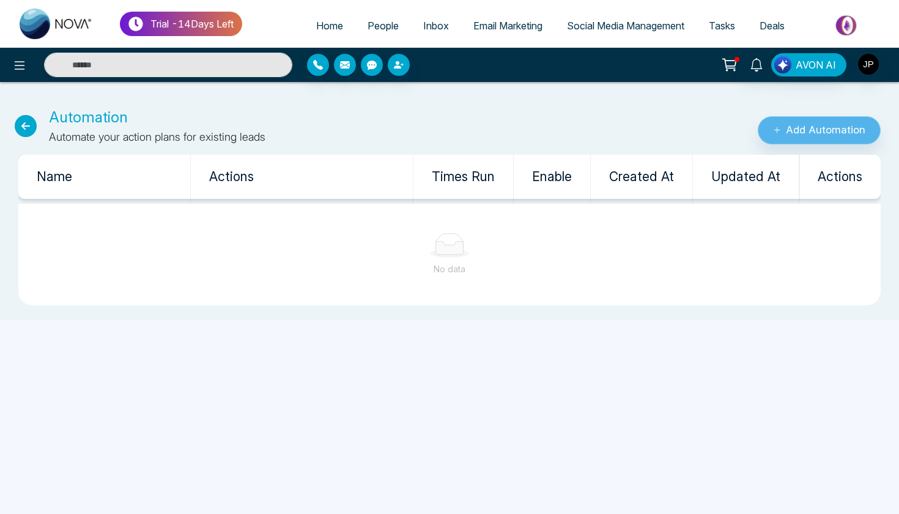
click at [839, 124] on button "Add Automation" at bounding box center [819, 130] width 123 height 28
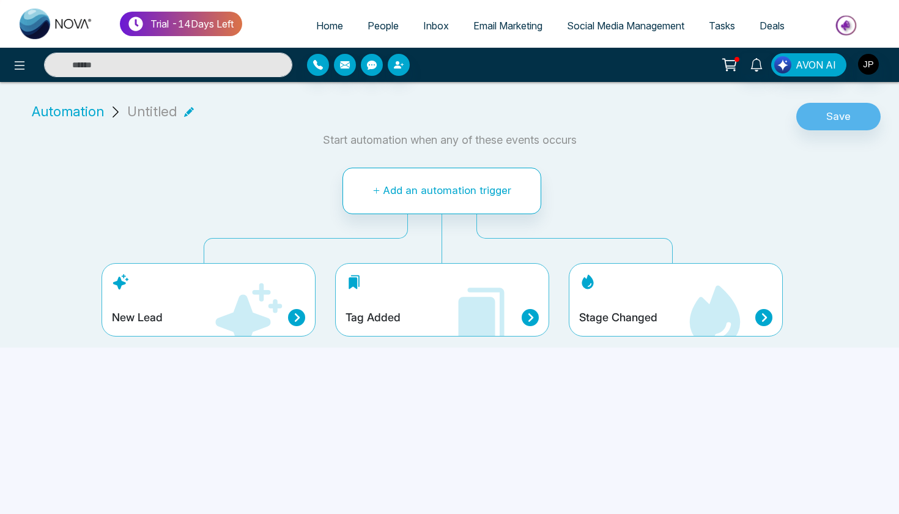
click at [206, 279] on div "New Lead" at bounding box center [209, 299] width 214 height 73
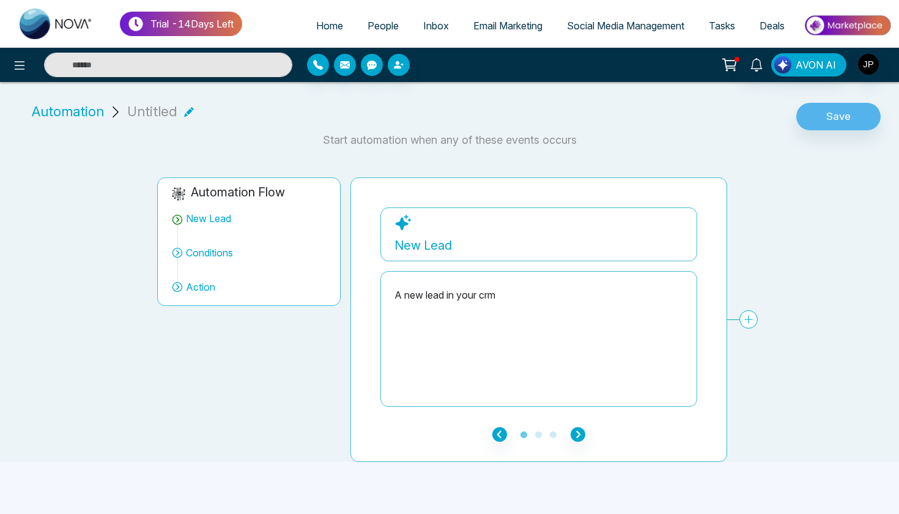
click at [222, 256] on span "Conditions" at bounding box center [209, 252] width 47 height 15
click at [200, 283] on span "Action" at bounding box center [200, 287] width 29 height 15
click at [186, 288] on span "Action" at bounding box center [200, 287] width 29 height 15
click at [581, 436] on icon "button" at bounding box center [578, 434] width 15 height 15
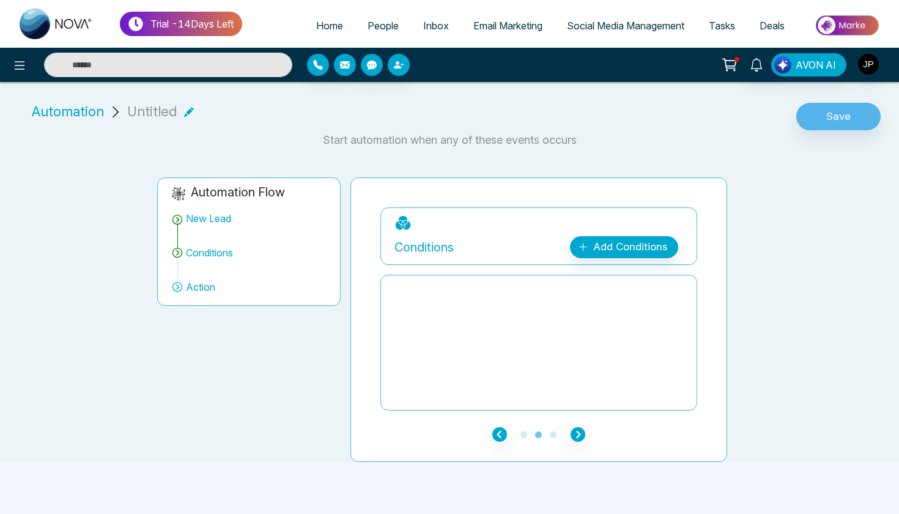
click at [581, 436] on icon "button" at bounding box center [578, 434] width 15 height 15
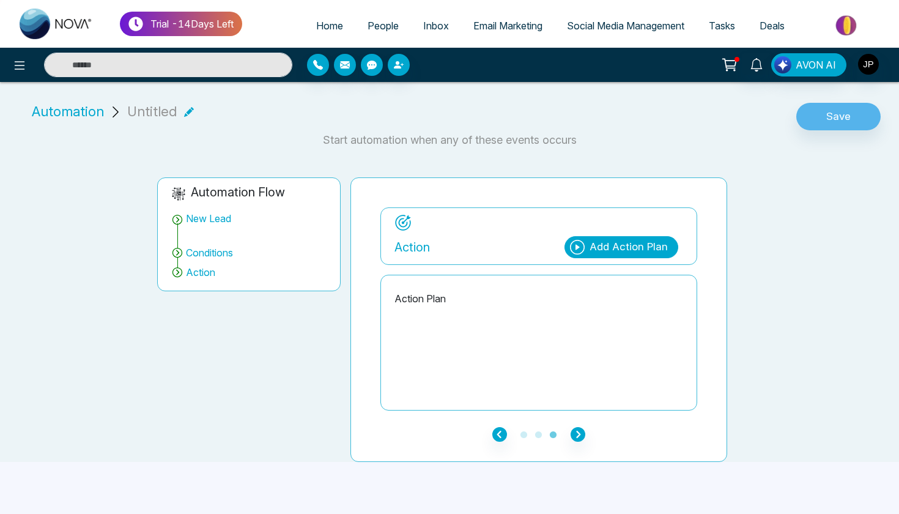
click at [621, 245] on div "Add Action Plan" at bounding box center [629, 247] width 78 height 16
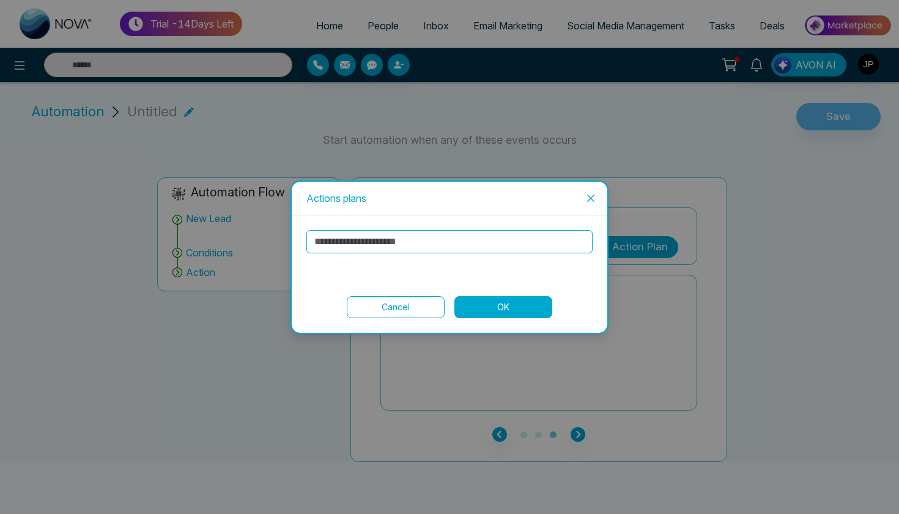
click at [595, 197] on icon "close" at bounding box center [591, 198] width 10 height 10
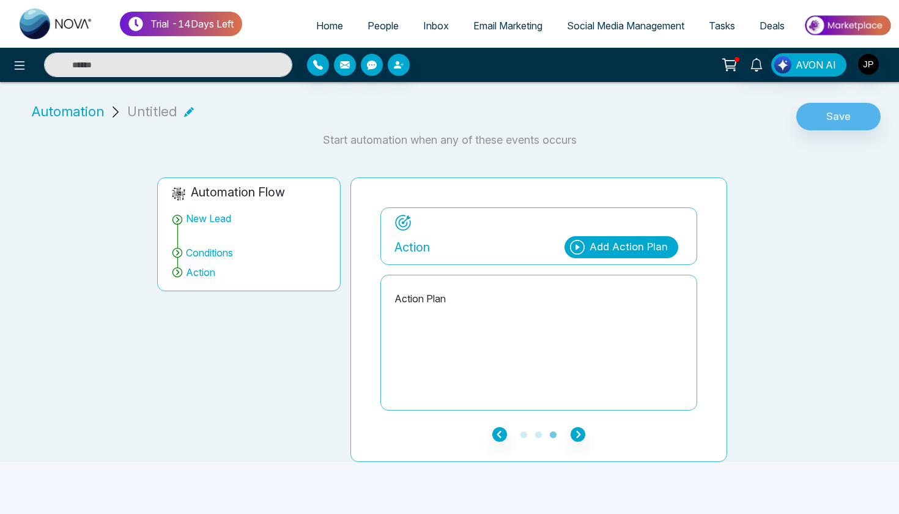
click at [58, 112] on span "Automation" at bounding box center [68, 112] width 72 height 20
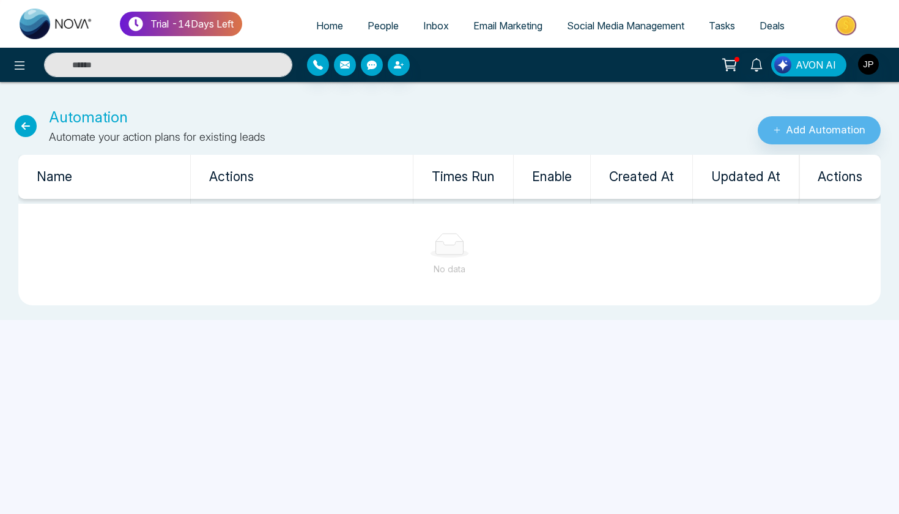
click at [15, 126] on icon at bounding box center [26, 126] width 22 height 22
click at [26, 127] on icon at bounding box center [26, 126] width 22 height 22
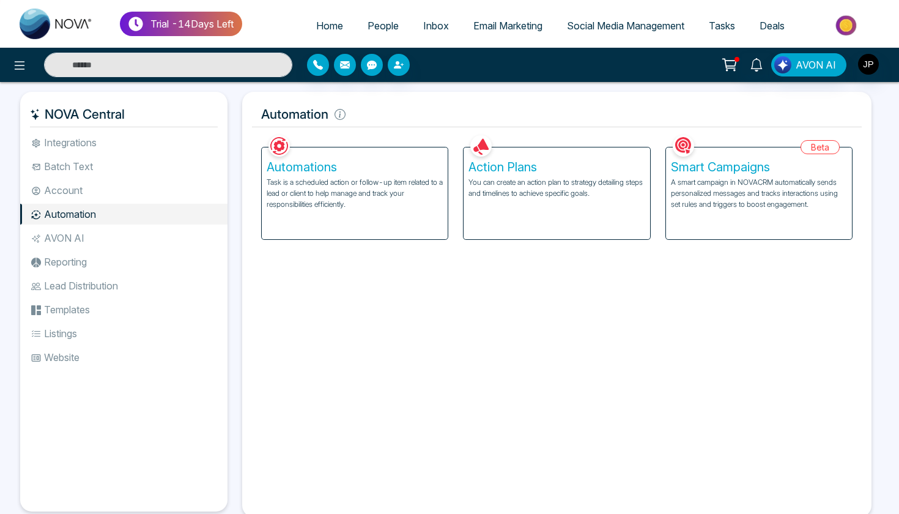
click at [61, 314] on li "Templates" at bounding box center [123, 309] width 207 height 21
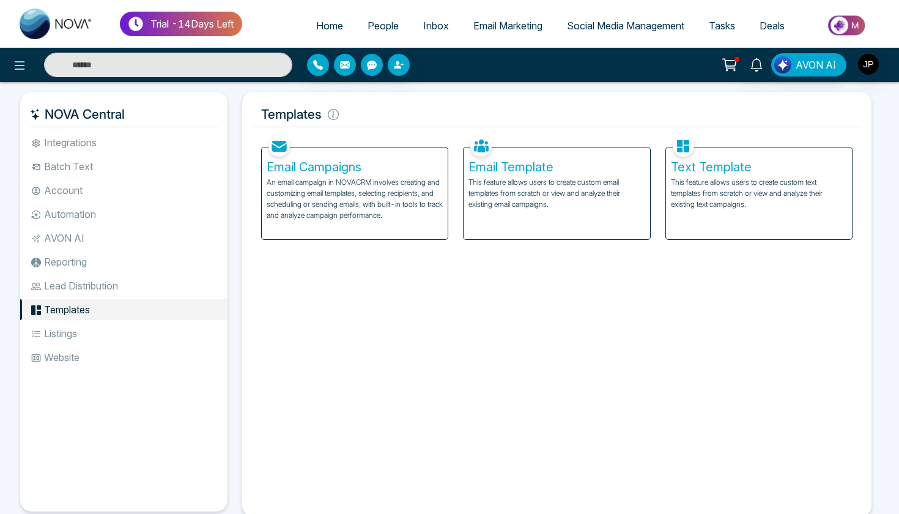
click at [56, 332] on li "Listings" at bounding box center [123, 333] width 207 height 21
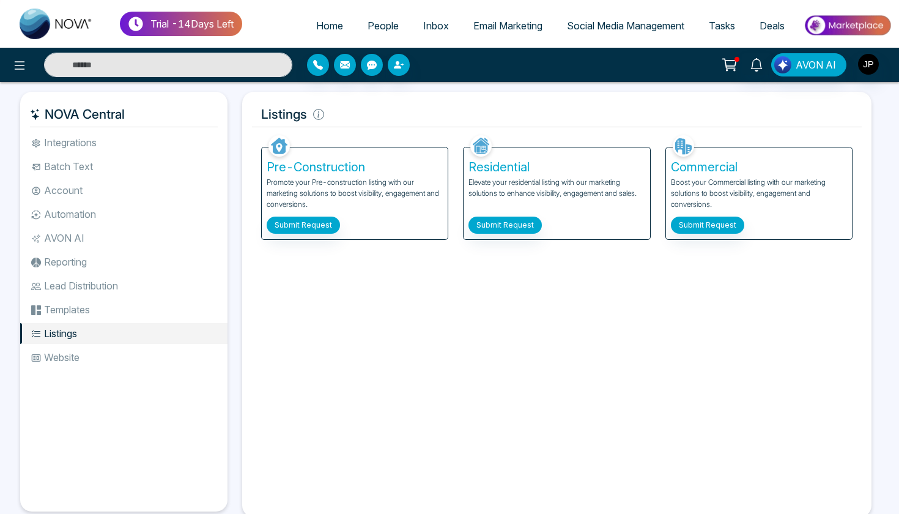
click at [52, 357] on li "Website" at bounding box center [123, 357] width 207 height 21
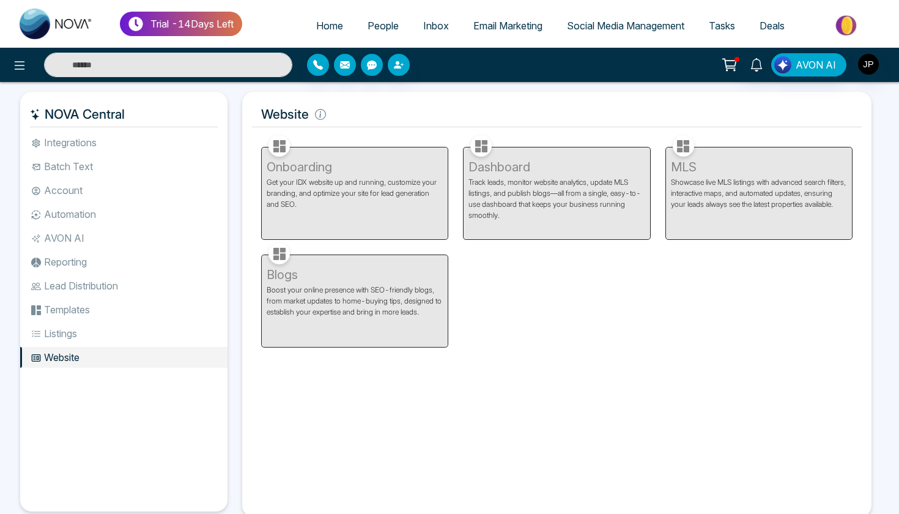
click at [105, 263] on li "Reporting" at bounding box center [123, 261] width 207 height 21
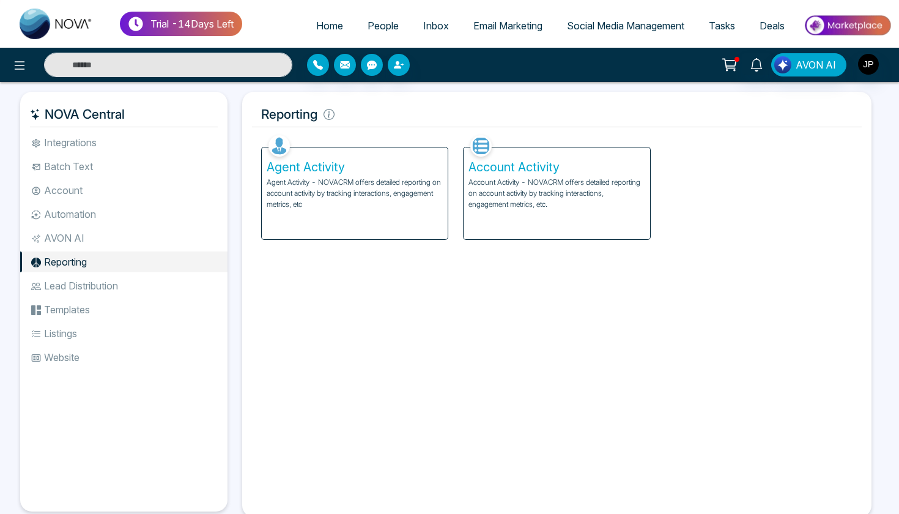
click at [102, 240] on li "AVON AI" at bounding box center [123, 238] width 207 height 21
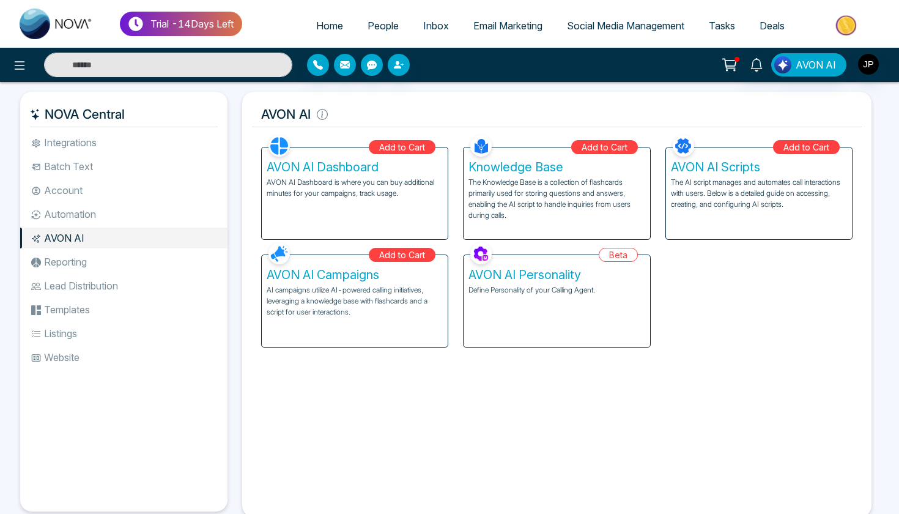
click at [97, 220] on li "Automation" at bounding box center [123, 214] width 207 height 21
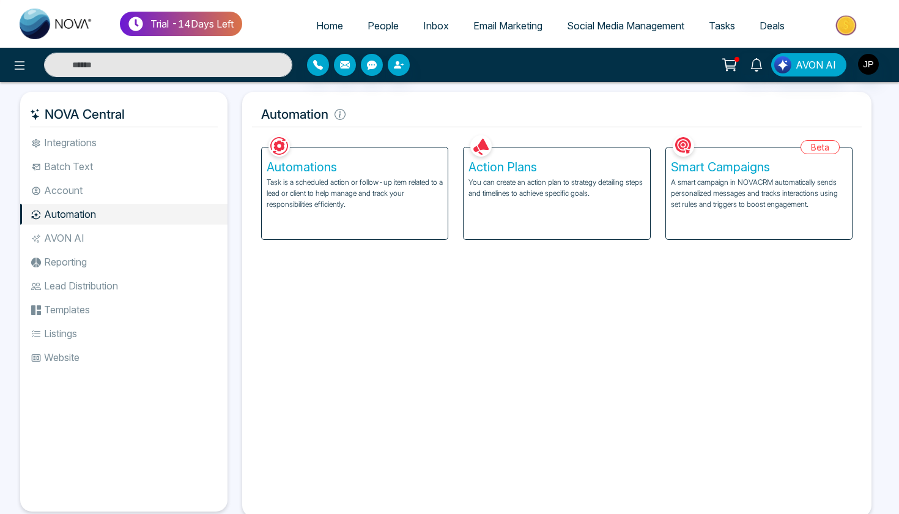
click at [710, 233] on div "Smart Campaigns A smart campaign in NOVACRM automatically sends personalized me…" at bounding box center [759, 193] width 186 height 92
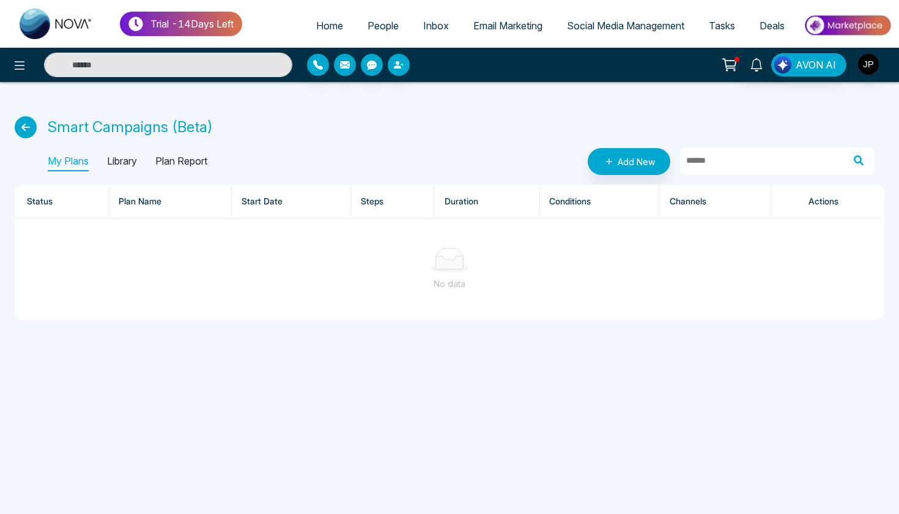
click at [30, 130] on icon at bounding box center [26, 127] width 22 height 22
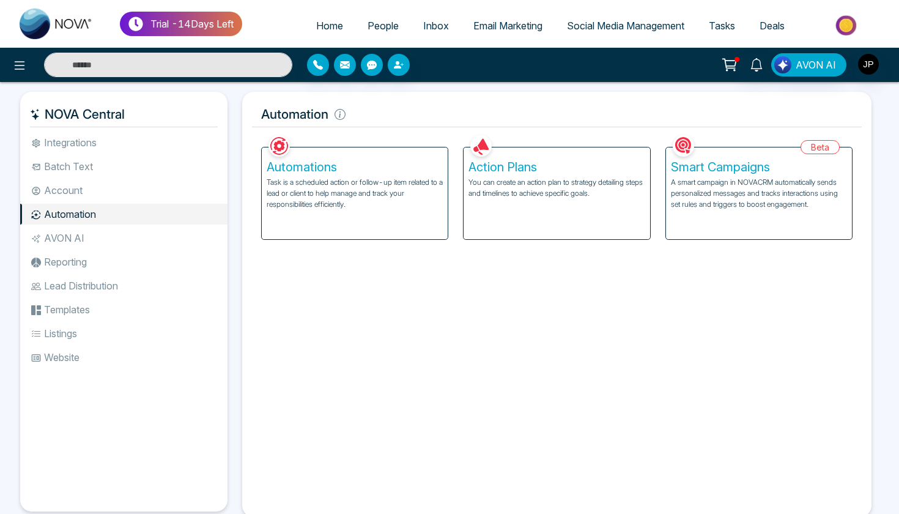
click at [87, 146] on li "Integrations" at bounding box center [123, 142] width 207 height 21
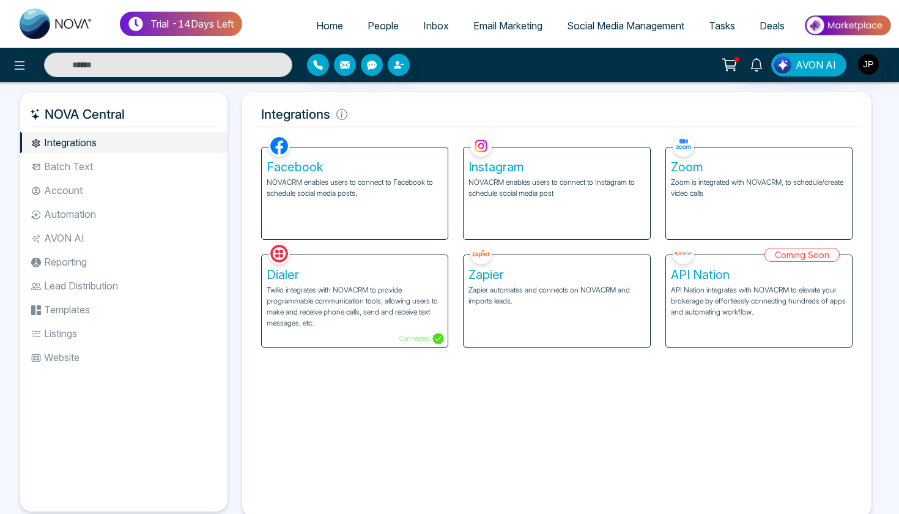
click at [604, 299] on p "Zapier automates and connects on NOVACRM and imports leads." at bounding box center [557, 295] width 176 height 22
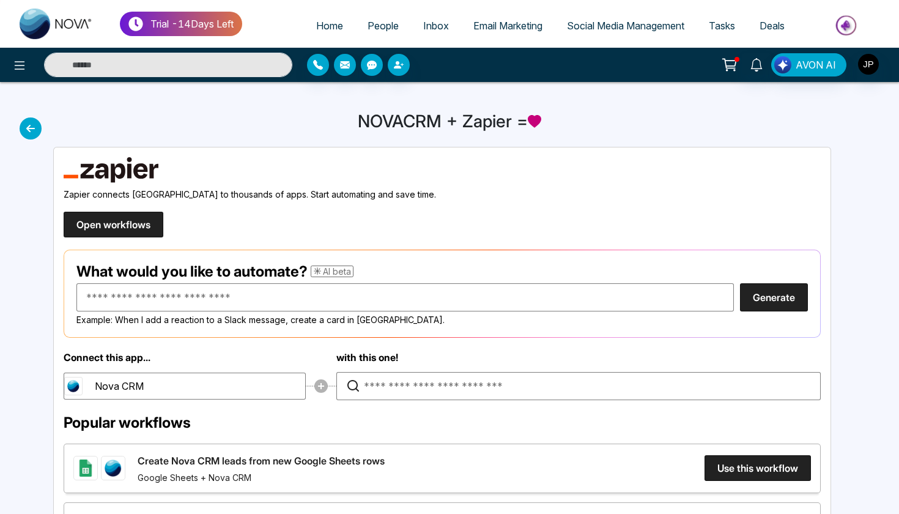
click at [37, 133] on icon at bounding box center [31, 128] width 22 height 22
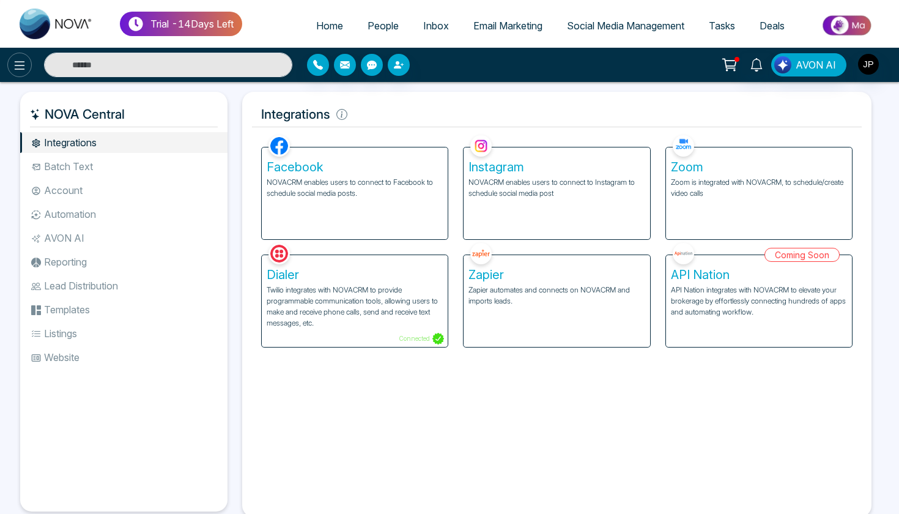
click at [20, 70] on icon at bounding box center [19, 65] width 15 height 15
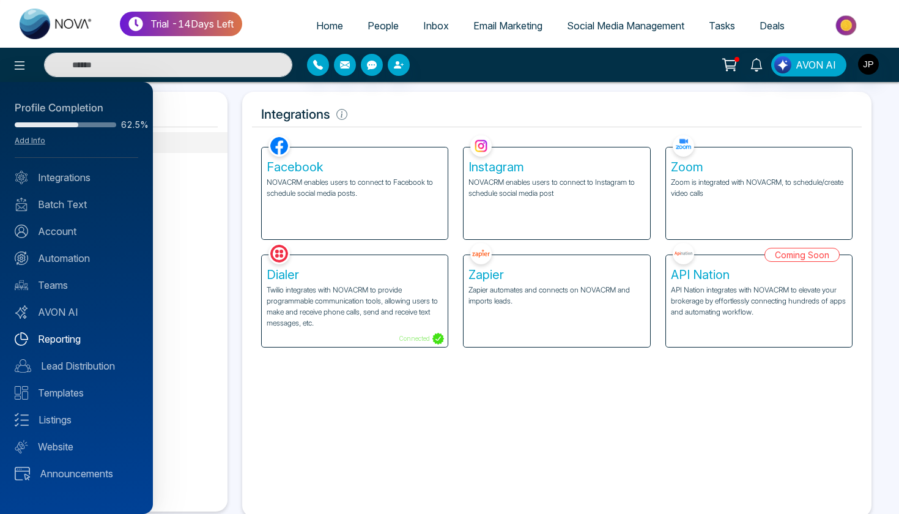
click at [82, 341] on link "Reporting" at bounding box center [77, 339] width 124 height 15
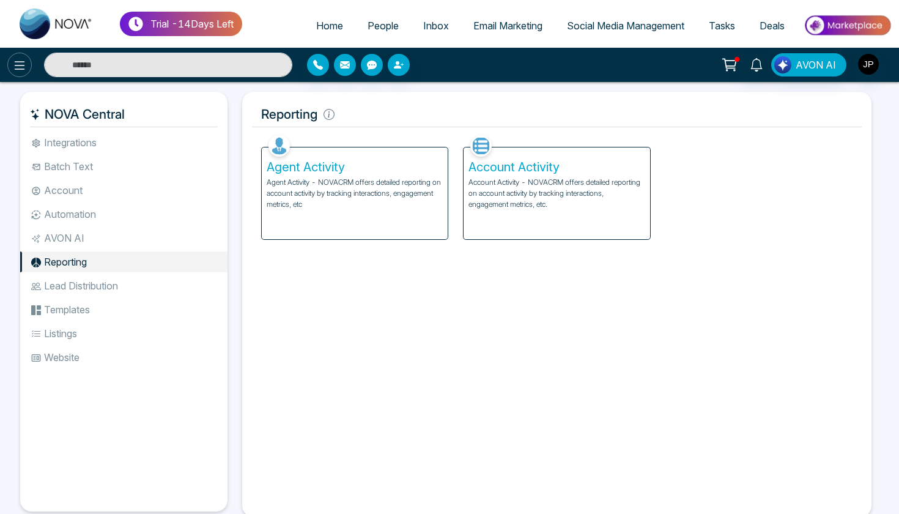
click at [23, 64] on icon at bounding box center [19, 65] width 15 height 15
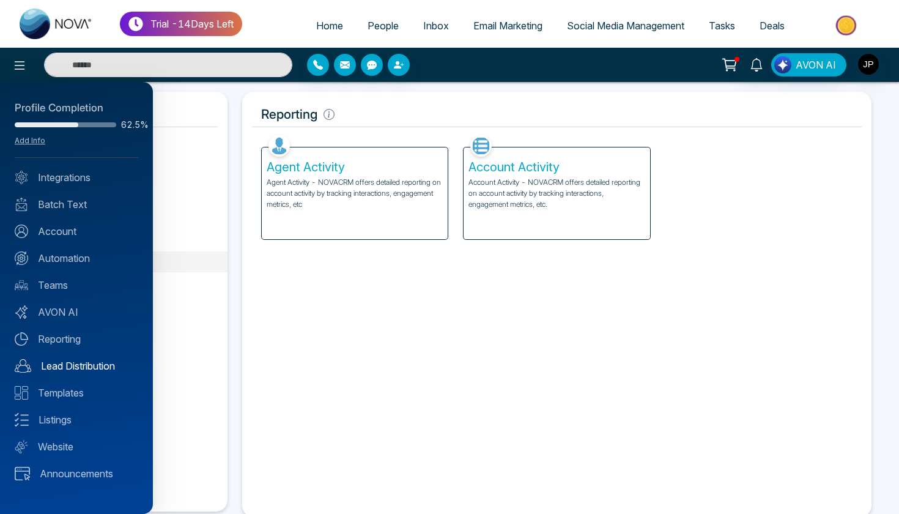
click at [87, 363] on link "Lead Distribution" at bounding box center [77, 366] width 124 height 15
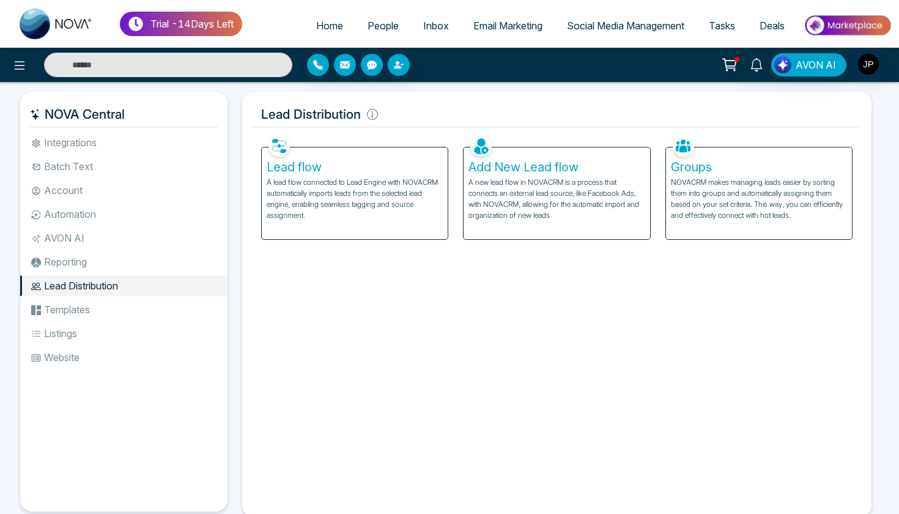
click at [345, 209] on p "A lead flow connected to Lead Engine with NOVACRM automatically imports leads f…" at bounding box center [355, 199] width 176 height 44
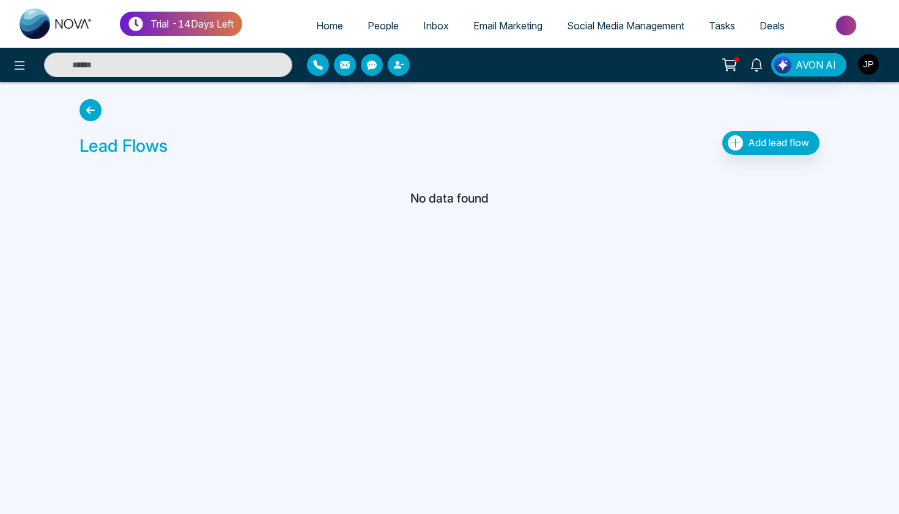
click at [98, 109] on icon at bounding box center [91, 110] width 22 height 22
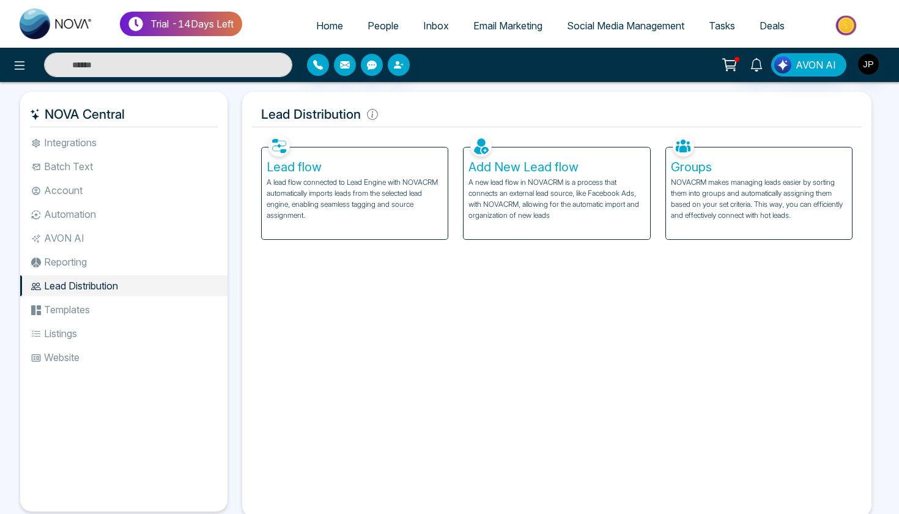
click at [88, 310] on li "Templates" at bounding box center [123, 309] width 207 height 21
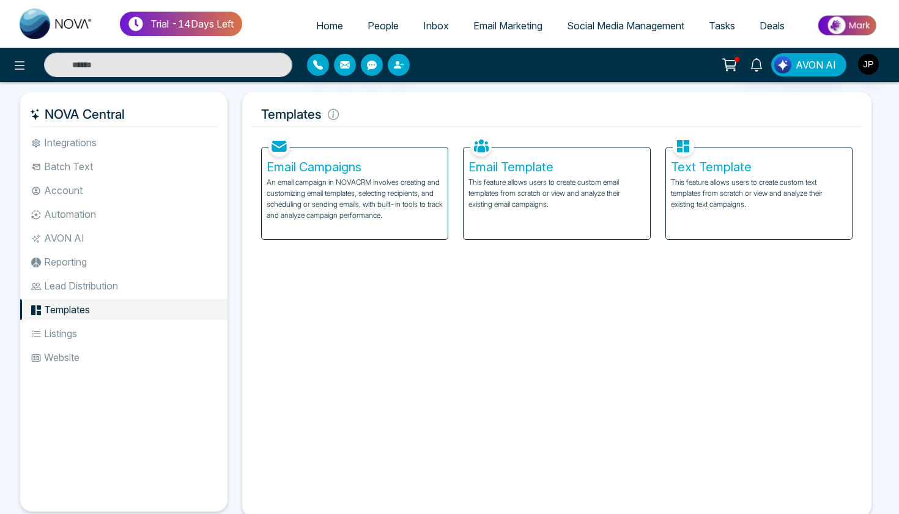
click at [84, 336] on li "Listings" at bounding box center [123, 333] width 207 height 21
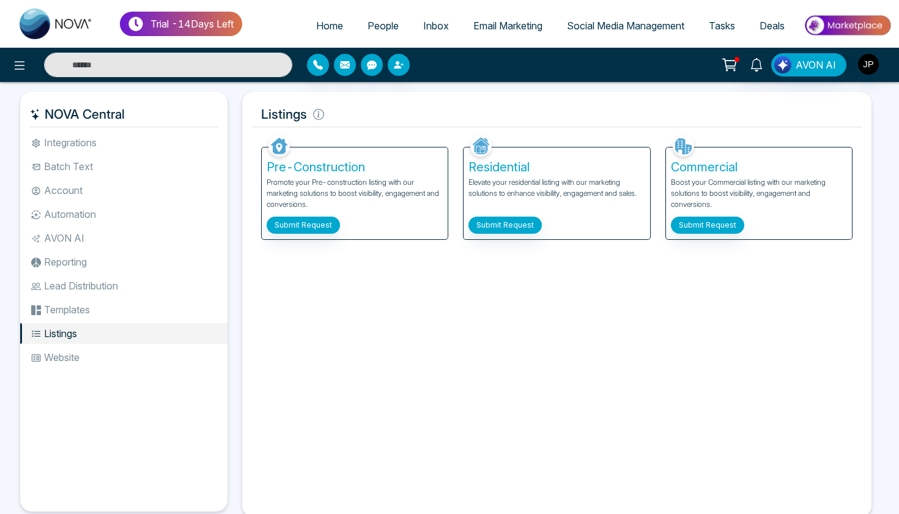
click at [75, 353] on li "Website" at bounding box center [123, 357] width 207 height 21
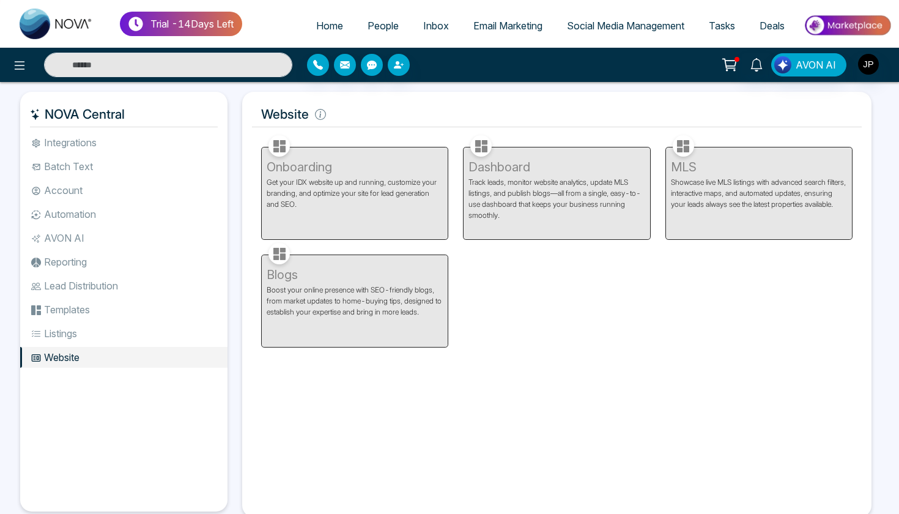
click at [89, 286] on li "Lead Distribution" at bounding box center [123, 285] width 207 height 21
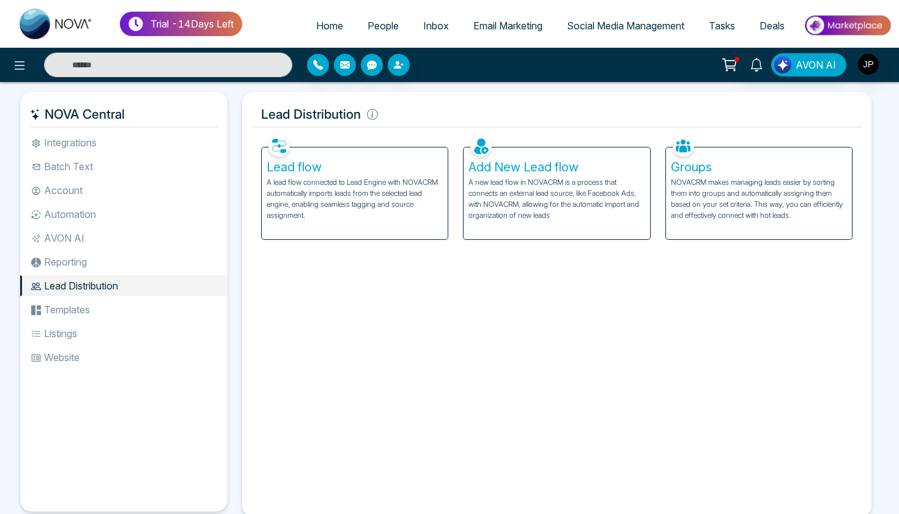
click at [138, 268] on li "Reporting" at bounding box center [123, 261] width 207 height 21
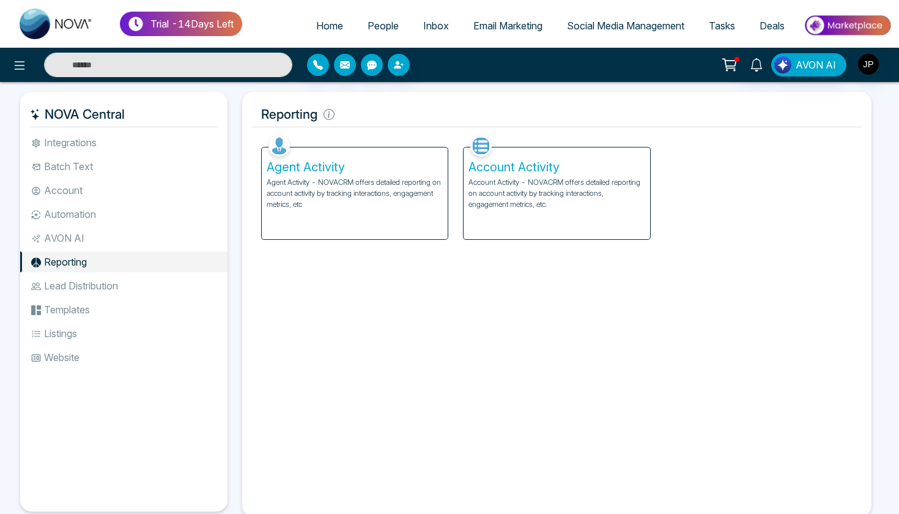
click at [109, 307] on li "Templates" at bounding box center [123, 309] width 207 height 21
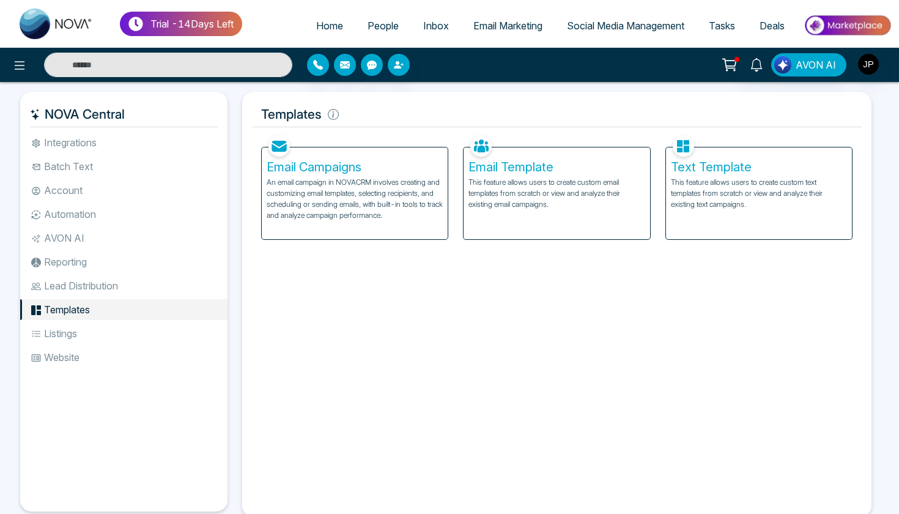
click at [99, 333] on li "Listings" at bounding box center [123, 333] width 207 height 21
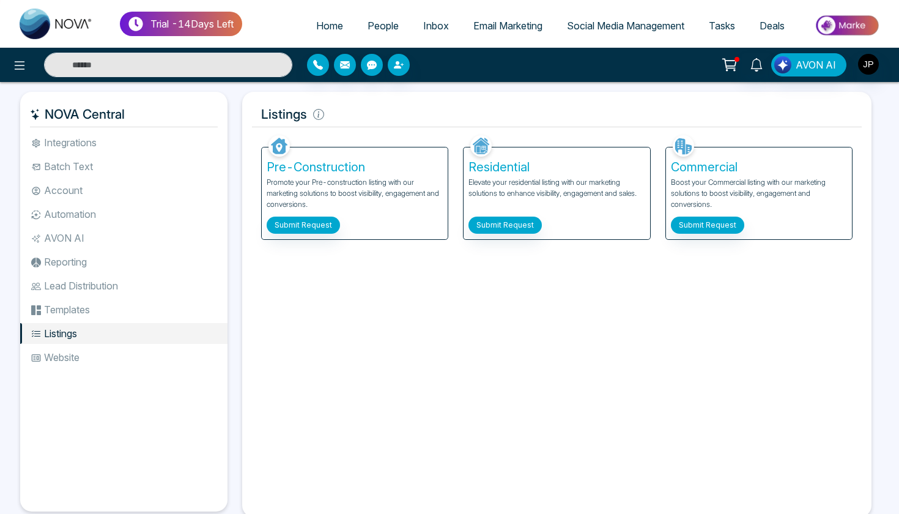
click at [103, 353] on li "Website" at bounding box center [123, 357] width 207 height 21
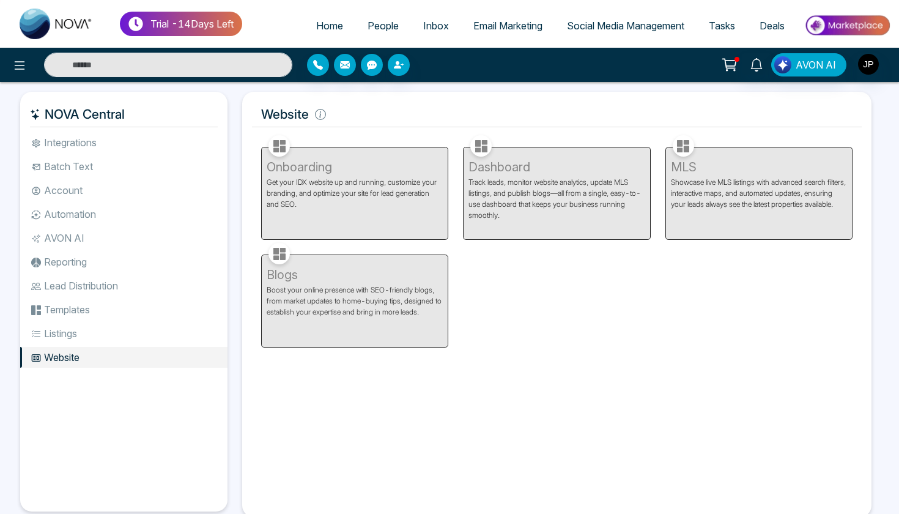
click at [96, 286] on li "Lead Distribution" at bounding box center [123, 285] width 207 height 21
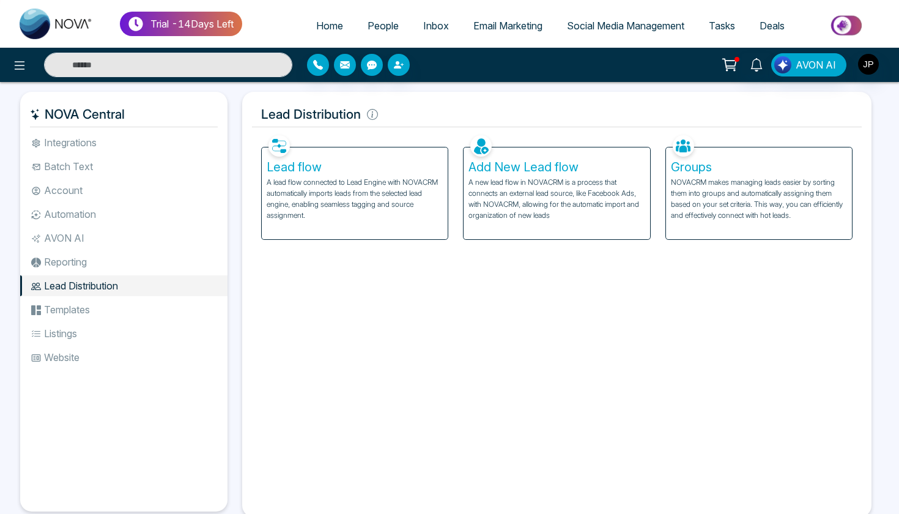
click at [90, 263] on li "Reporting" at bounding box center [123, 261] width 207 height 21
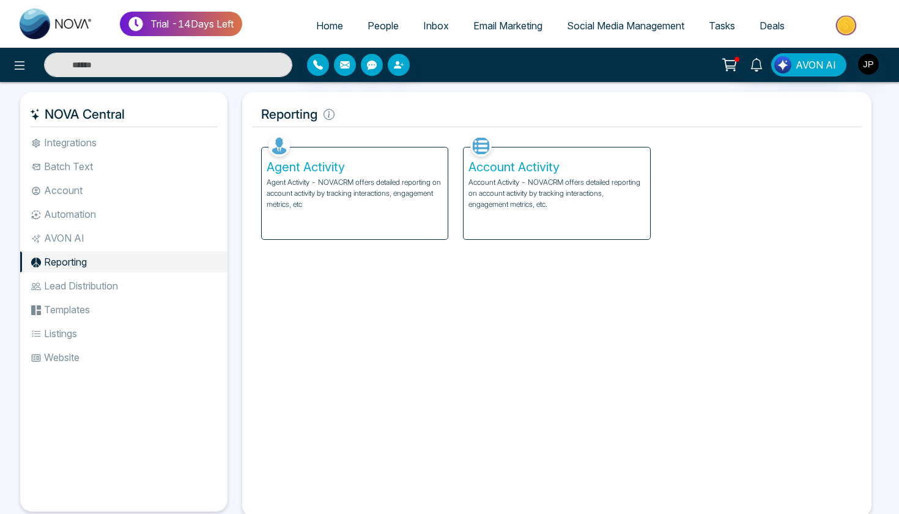
click at [87, 238] on li "AVON AI" at bounding box center [123, 238] width 207 height 21
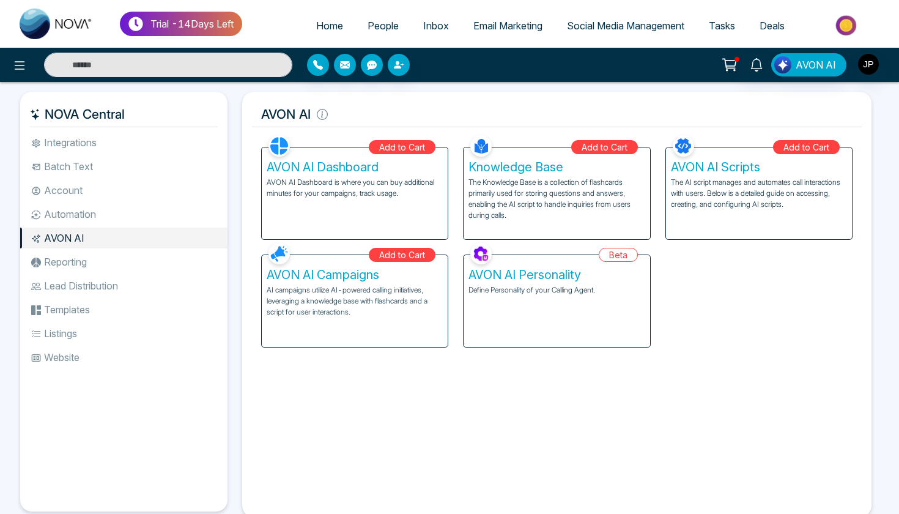
click at [88, 142] on li "Integrations" at bounding box center [123, 142] width 207 height 21
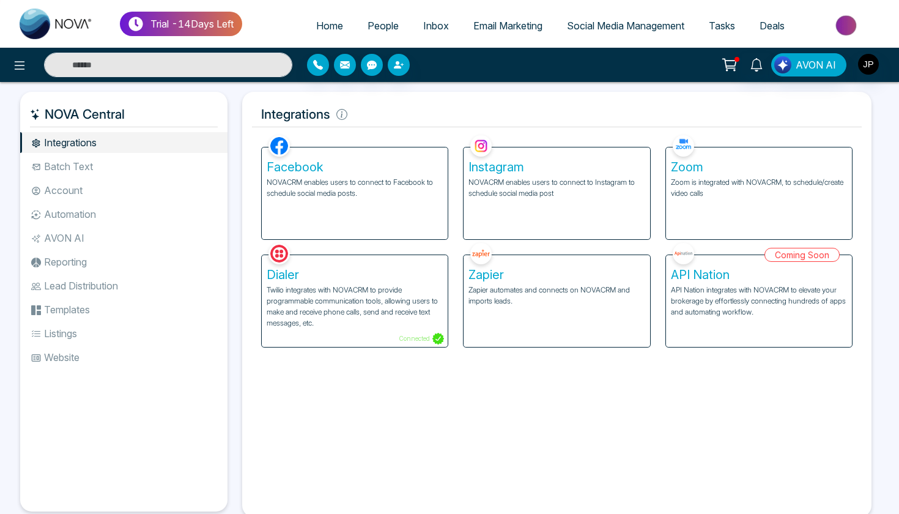
click at [329, 31] on span "Home" at bounding box center [329, 26] width 27 height 12
select select "*"
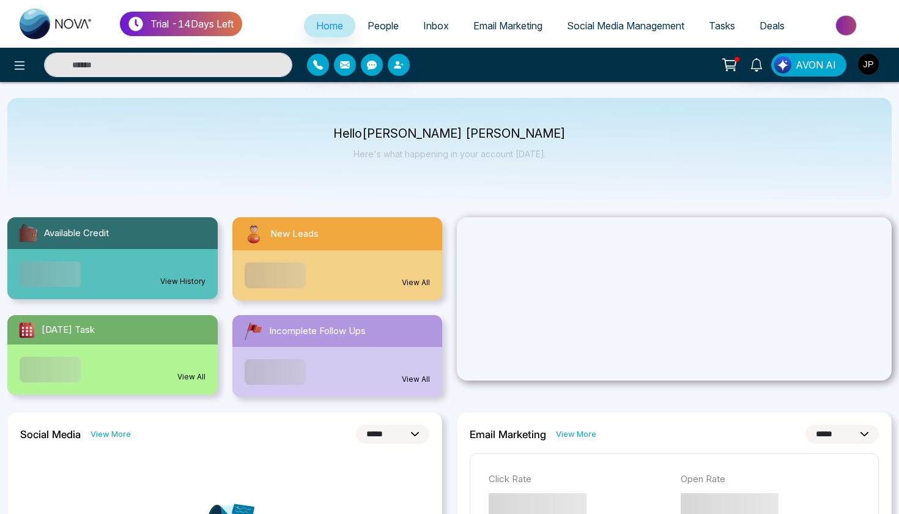
scroll to position [40, 0]
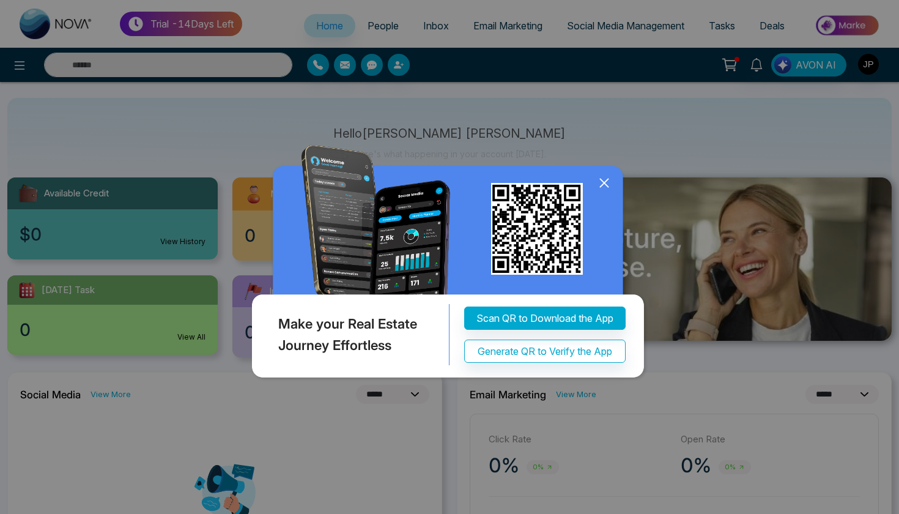
click at [606, 180] on icon at bounding box center [604, 183] width 18 height 18
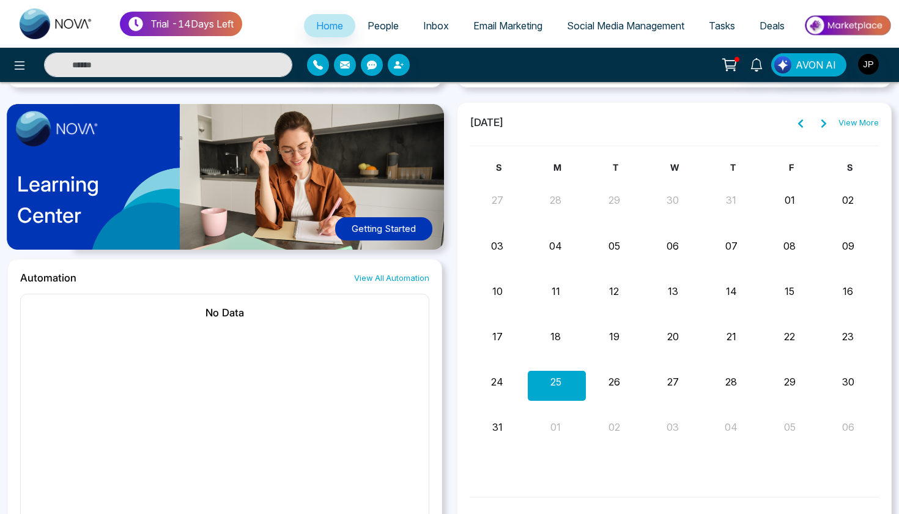
scroll to position [595, 0]
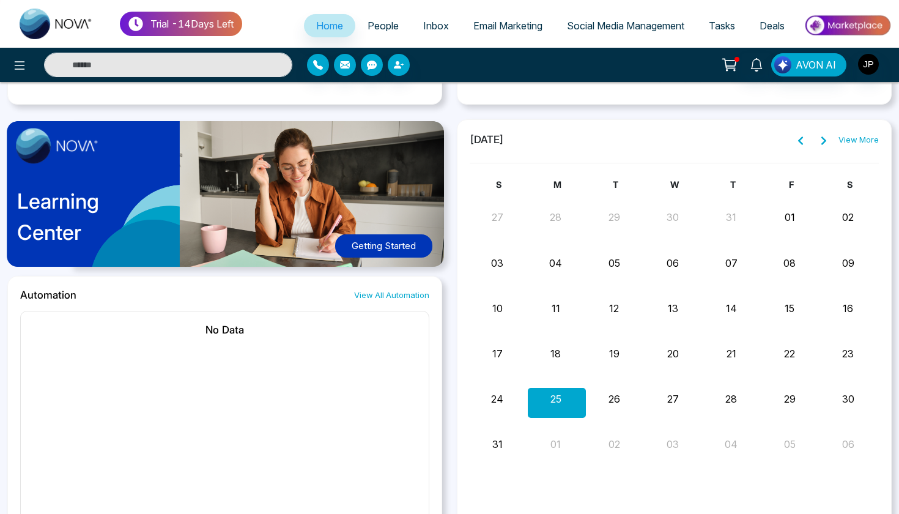
click at [374, 250] on button "Getting Started" at bounding box center [383, 246] width 97 height 24
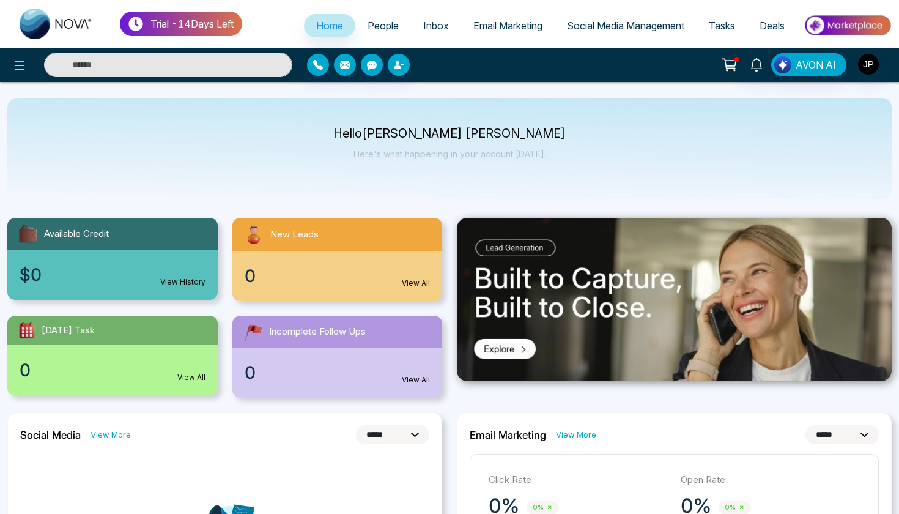
scroll to position [0, 0]
click at [439, 28] on span "Inbox" at bounding box center [436, 26] width 26 height 12
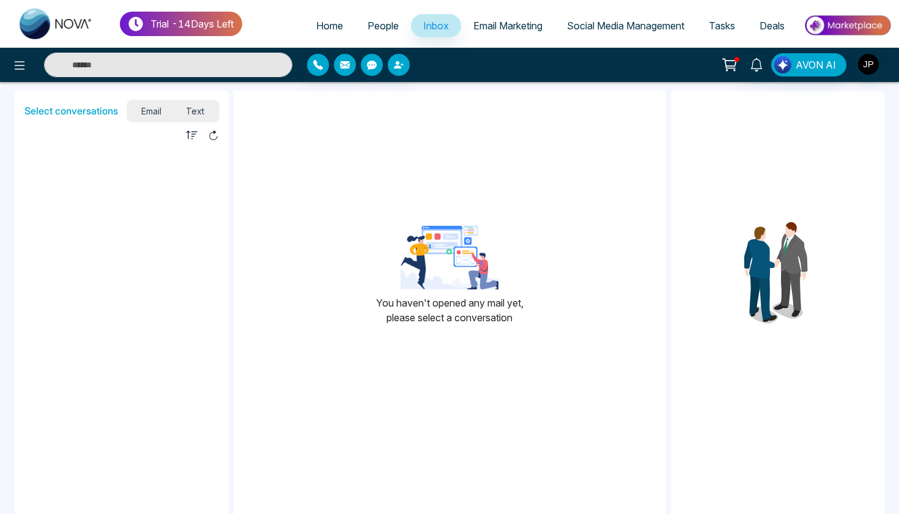
click at [198, 111] on span "Text" at bounding box center [195, 111] width 43 height 17
click at [733, 67] on icon at bounding box center [729, 64] width 17 height 17
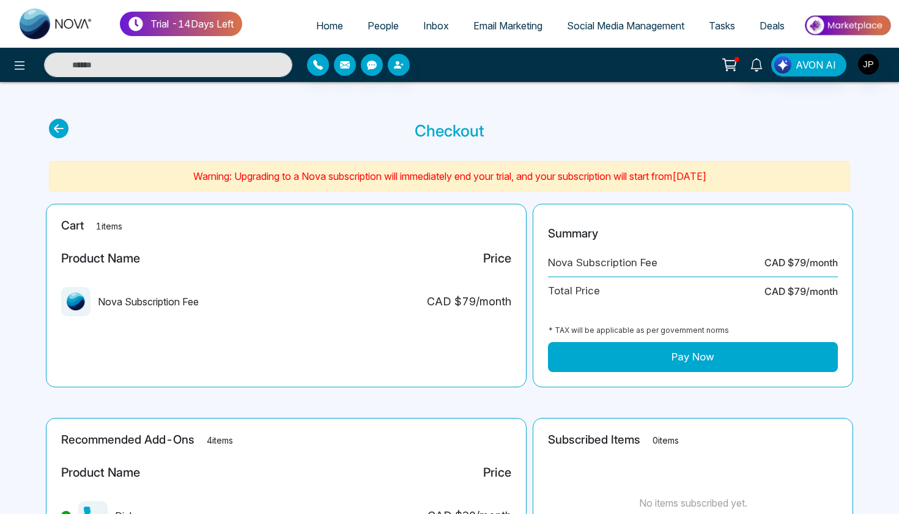
click at [62, 126] on icon at bounding box center [59, 129] width 20 height 20
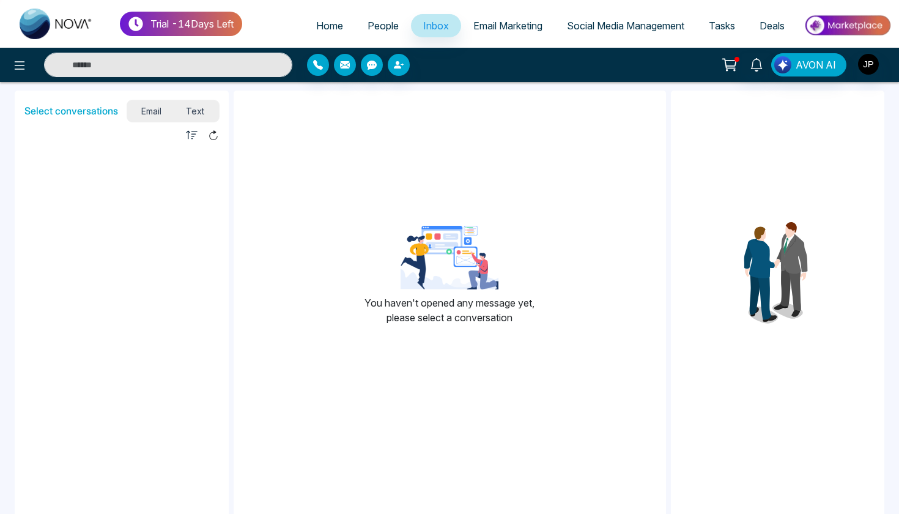
click at [760, 25] on span "Deals" at bounding box center [772, 26] width 25 height 12
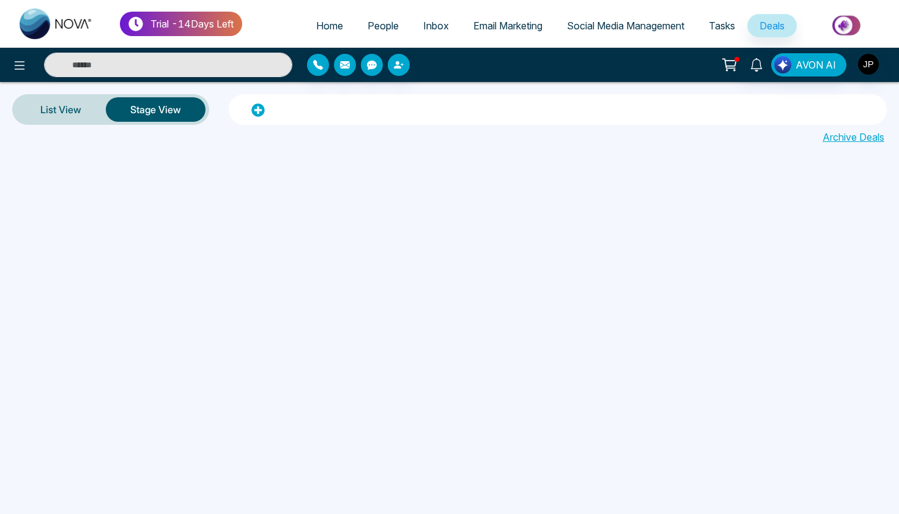
click at [157, 111] on button "Stage View" at bounding box center [156, 109] width 100 height 24
click at [75, 114] on link "List View" at bounding box center [61, 109] width 90 height 29
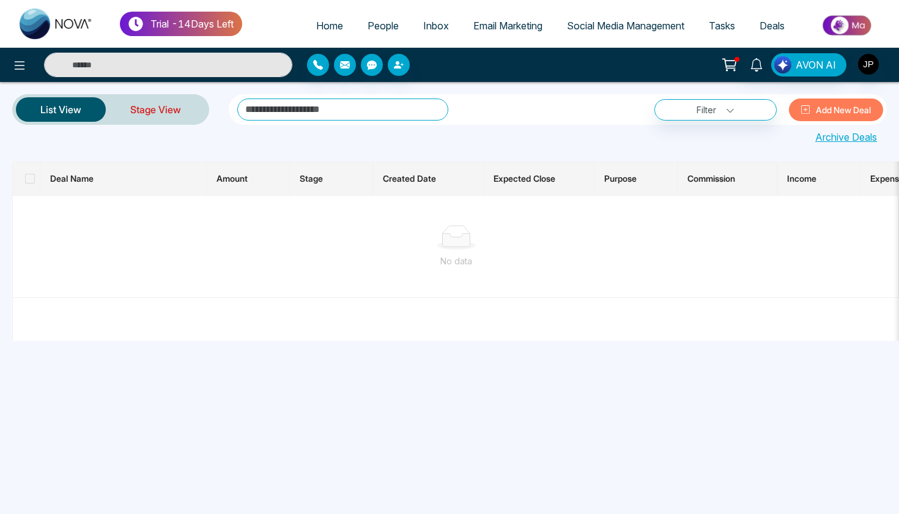
click at [145, 105] on link "Stage View" at bounding box center [156, 109] width 100 height 29
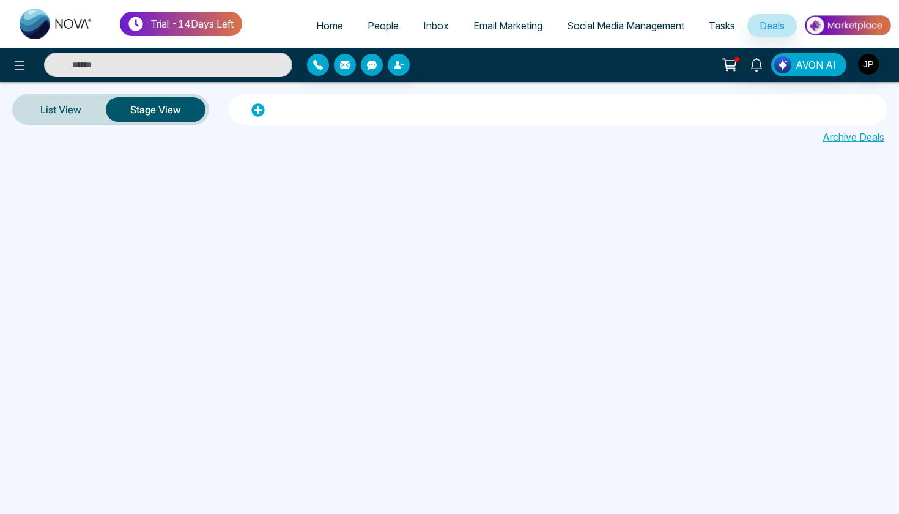
click at [383, 29] on span "People" at bounding box center [383, 26] width 31 height 12
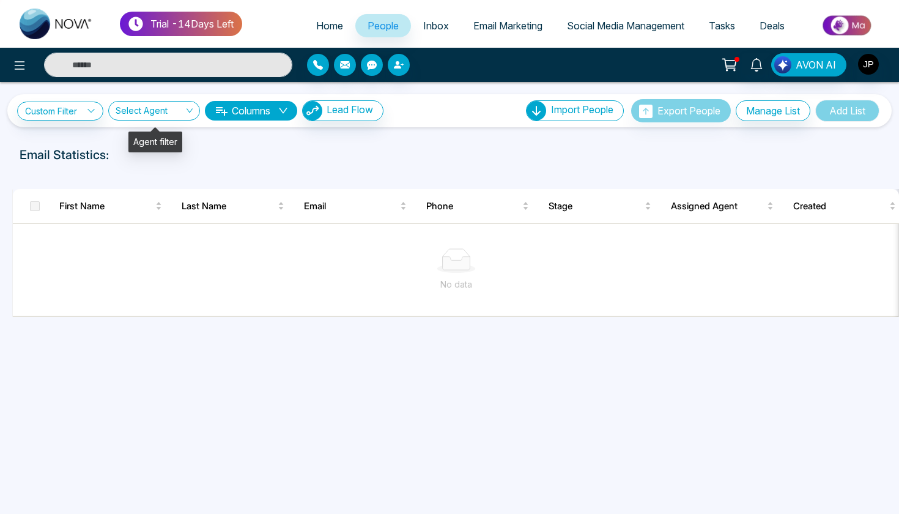
click at [155, 110] on input "search" at bounding box center [150, 113] width 69 height 23
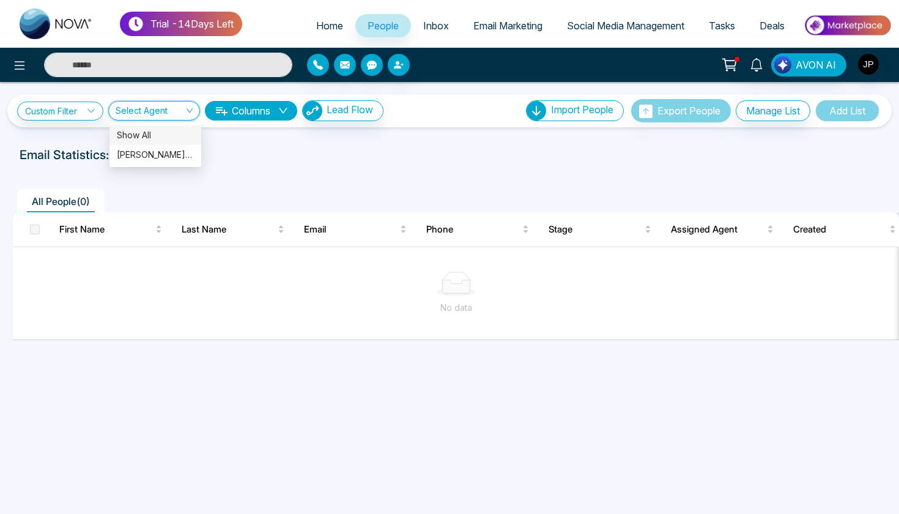
click at [155, 110] on input "search" at bounding box center [150, 113] width 69 height 23
click at [67, 117] on link "Custom Filter" at bounding box center [60, 111] width 86 height 19
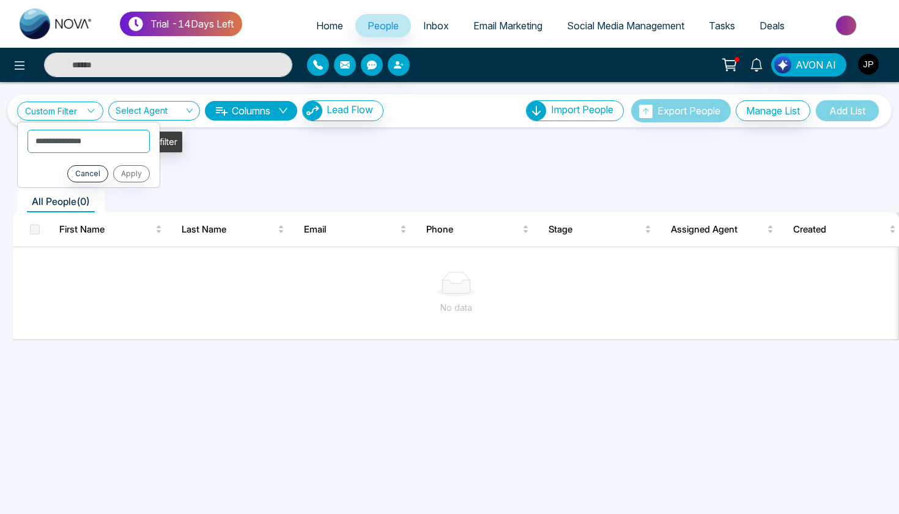
click at [170, 112] on input "search" at bounding box center [150, 113] width 69 height 23
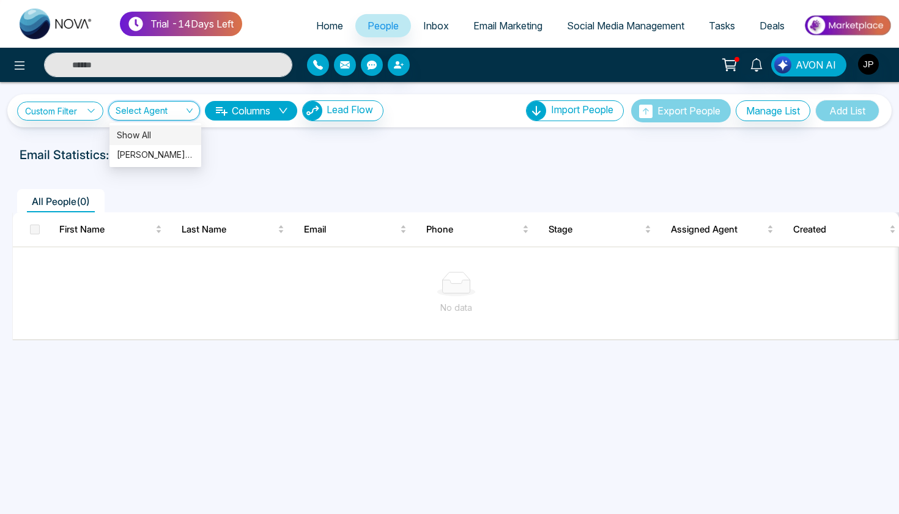
click at [754, 23] on link "Deals" at bounding box center [773, 25] width 50 height 23
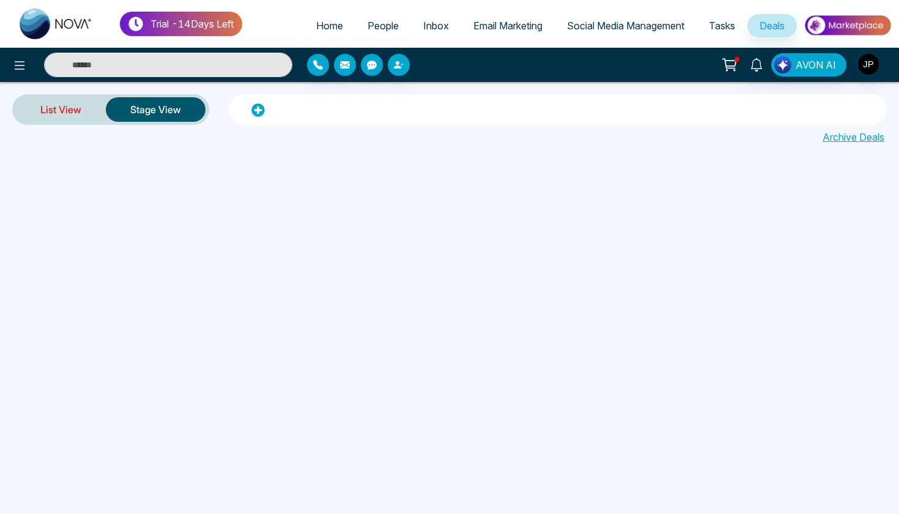
click at [72, 119] on link "List View" at bounding box center [61, 109] width 90 height 29
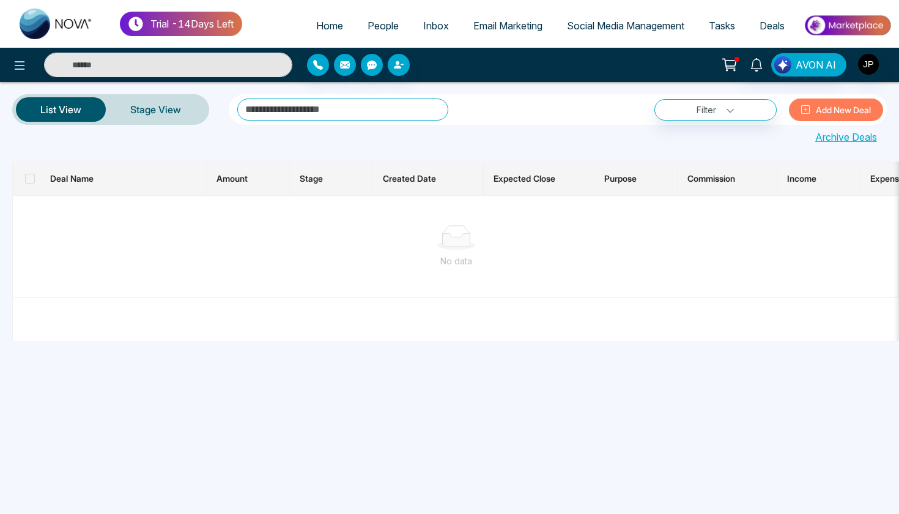
click at [526, 26] on span "Email Marketing" at bounding box center [508, 26] width 69 height 12
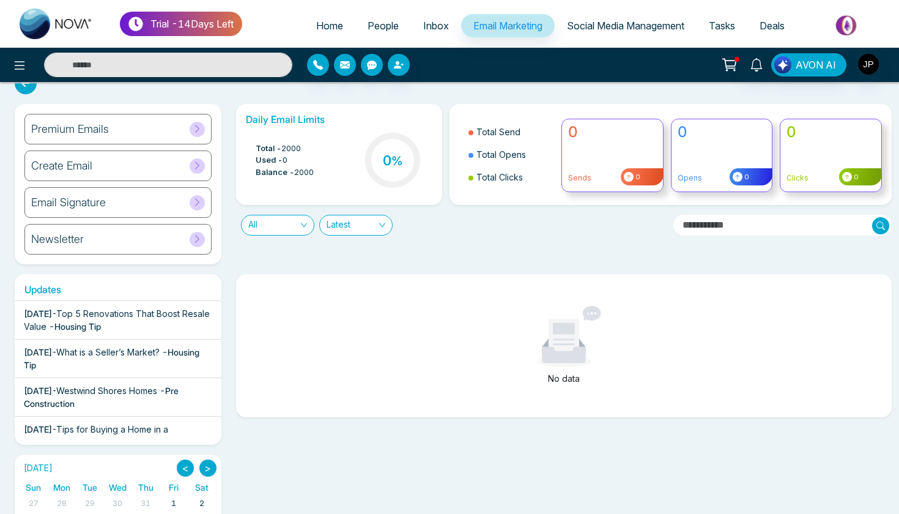
scroll to position [31, 0]
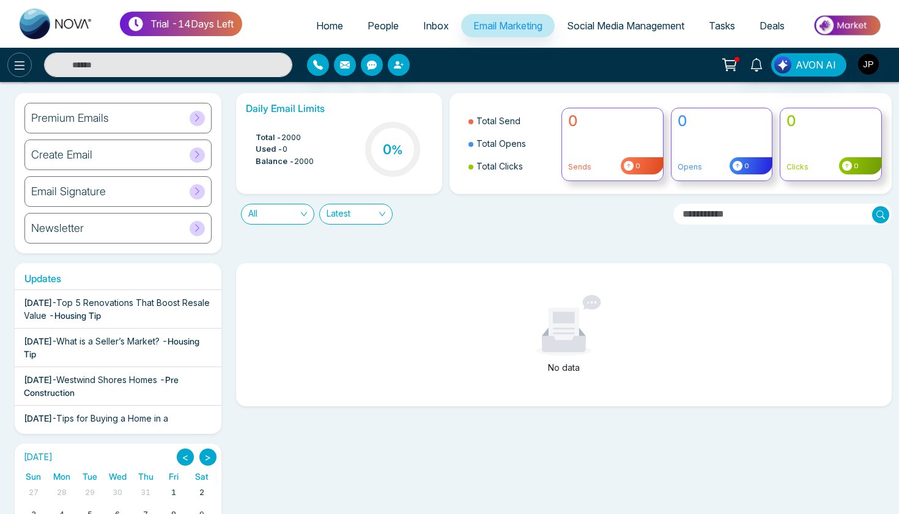
click at [18, 64] on icon at bounding box center [19, 65] width 15 height 15
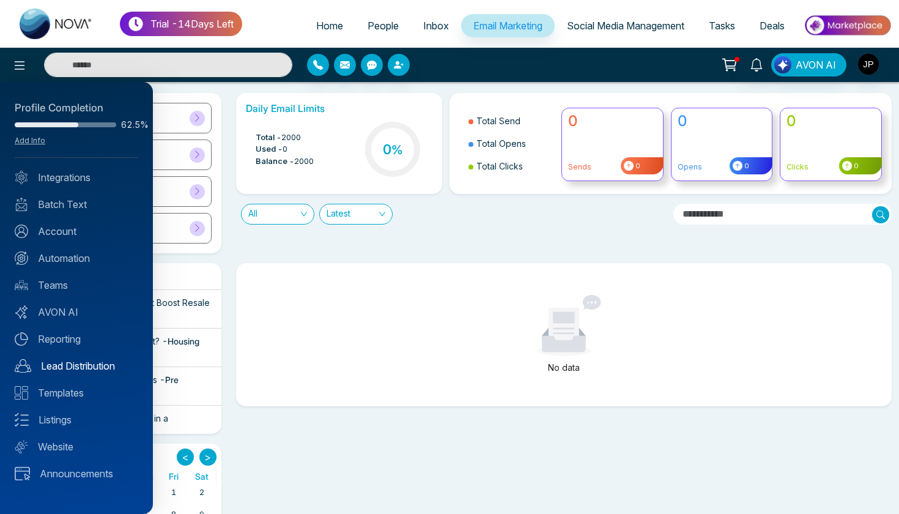
click at [89, 369] on link "Lead Distribution" at bounding box center [77, 366] width 124 height 15
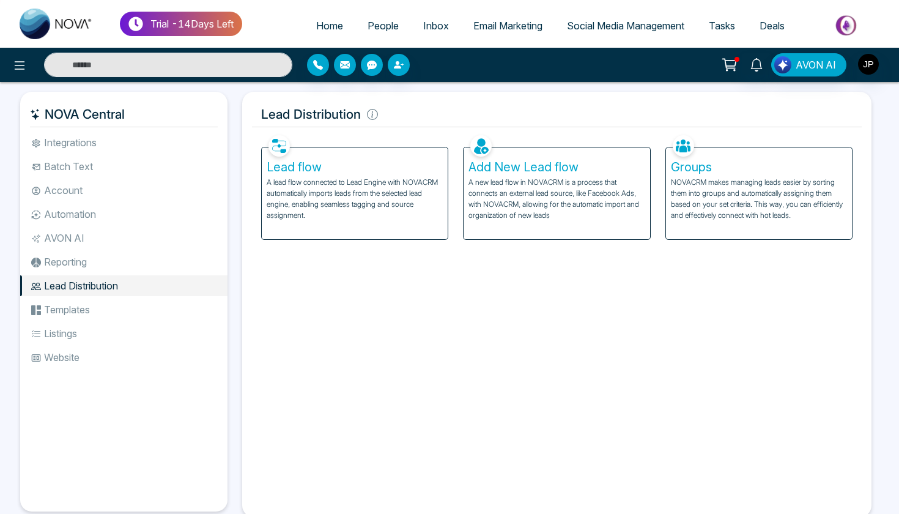
click at [118, 314] on li "Templates" at bounding box center [123, 309] width 207 height 21
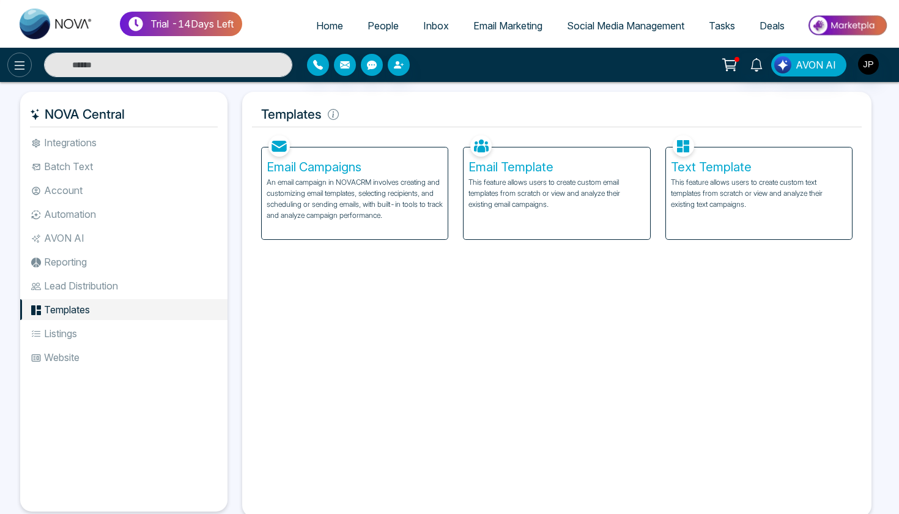
click at [24, 64] on icon at bounding box center [19, 65] width 15 height 15
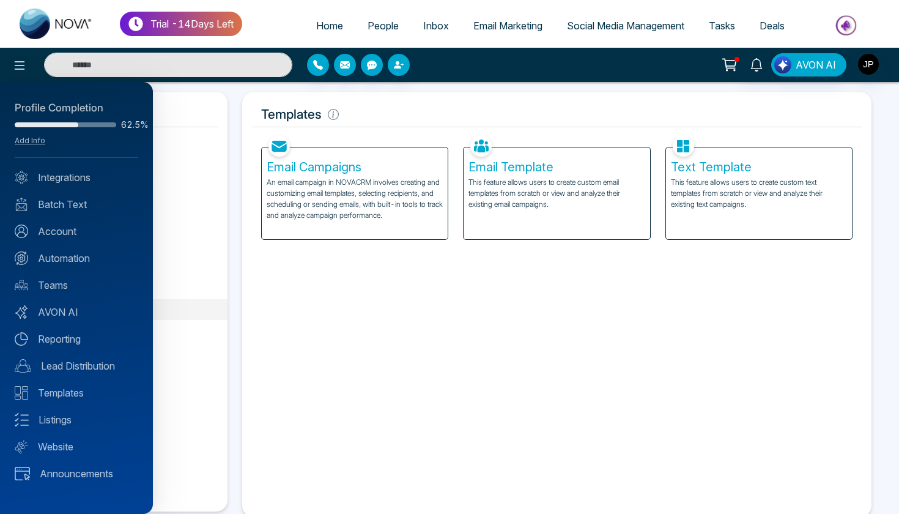
click at [302, 363] on div at bounding box center [449, 257] width 899 height 514
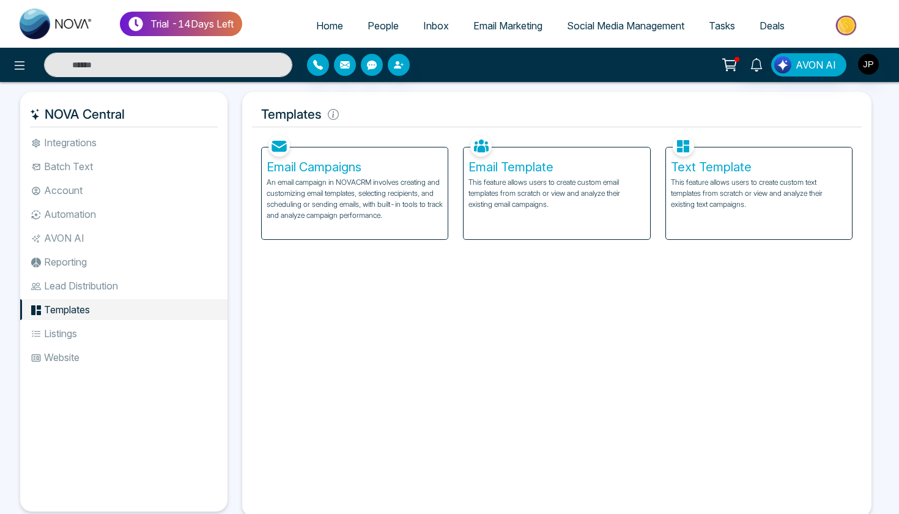
click at [551, 203] on p "This feature allows users to create custom email templates from scratch or view…" at bounding box center [557, 193] width 176 height 33
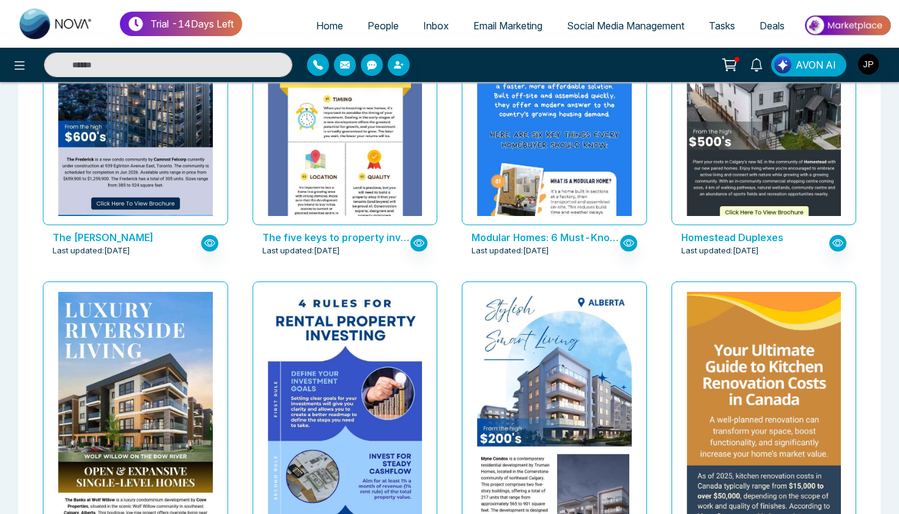
scroll to position [5561, 0]
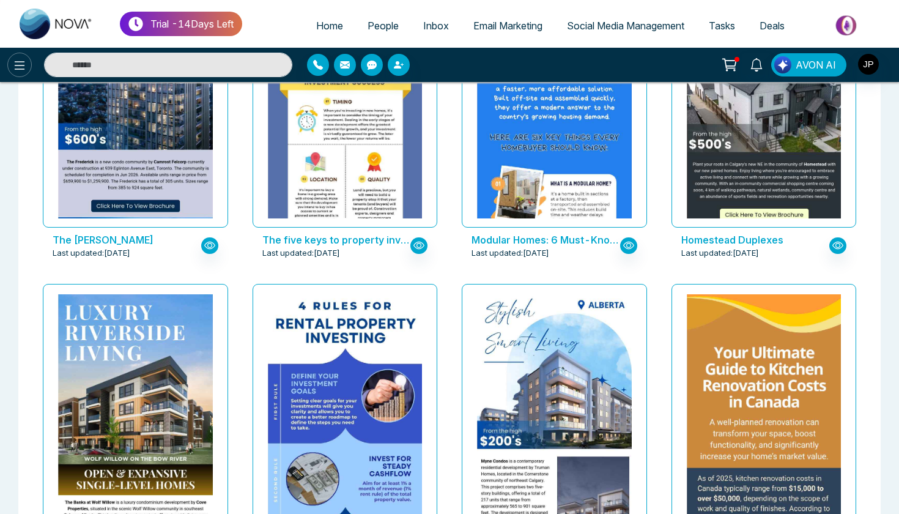
click at [18, 69] on icon at bounding box center [20, 65] width 10 height 9
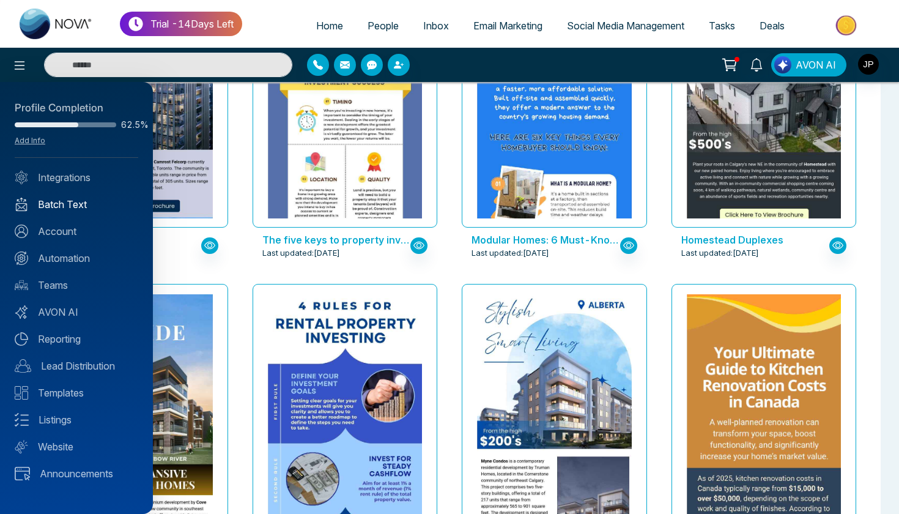
click at [91, 204] on link "Batch Text" at bounding box center [77, 204] width 124 height 15
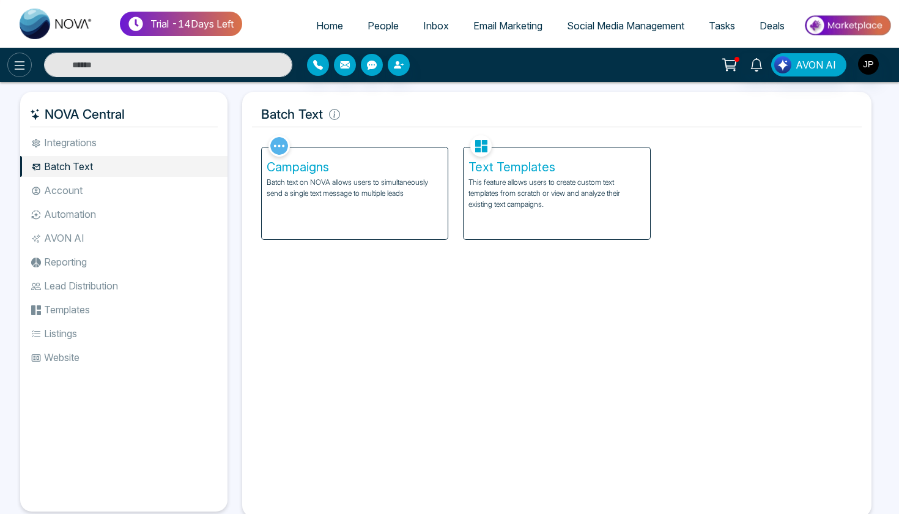
click at [25, 62] on icon at bounding box center [19, 65] width 15 height 15
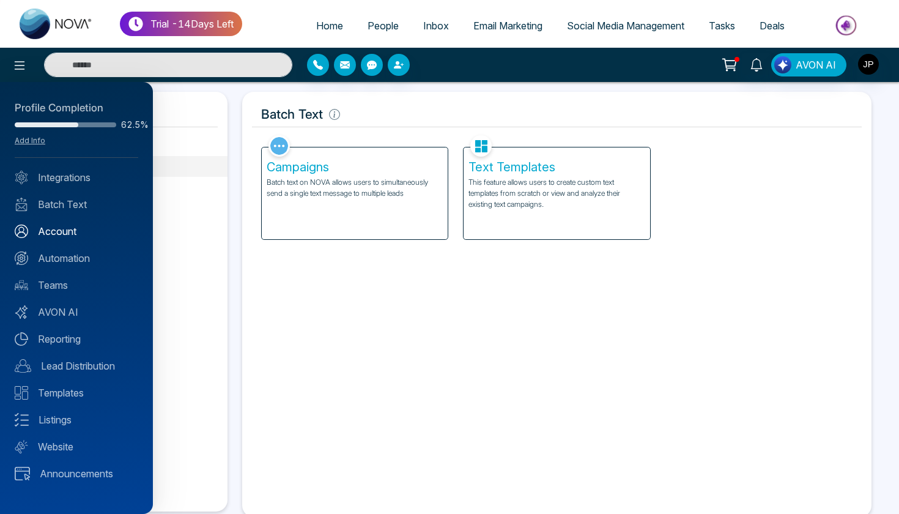
click at [86, 235] on link "Account" at bounding box center [77, 231] width 124 height 15
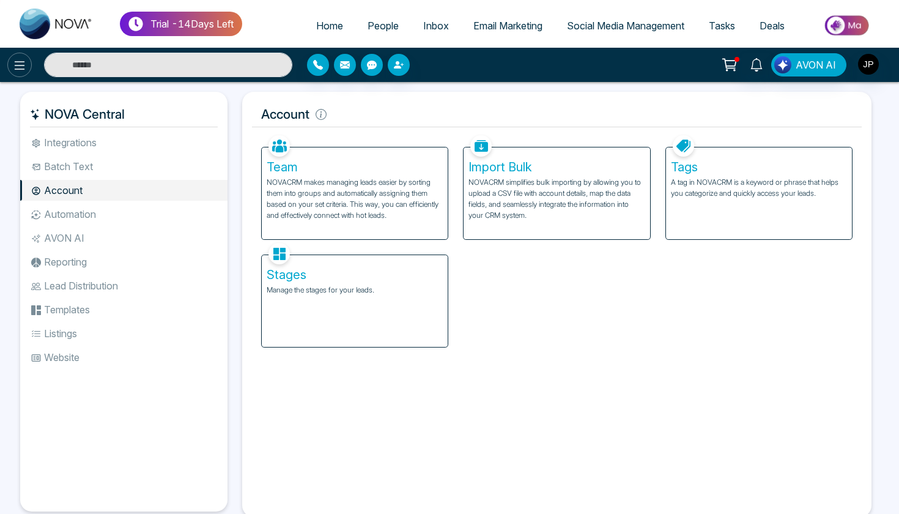
click at [24, 64] on icon at bounding box center [19, 65] width 15 height 15
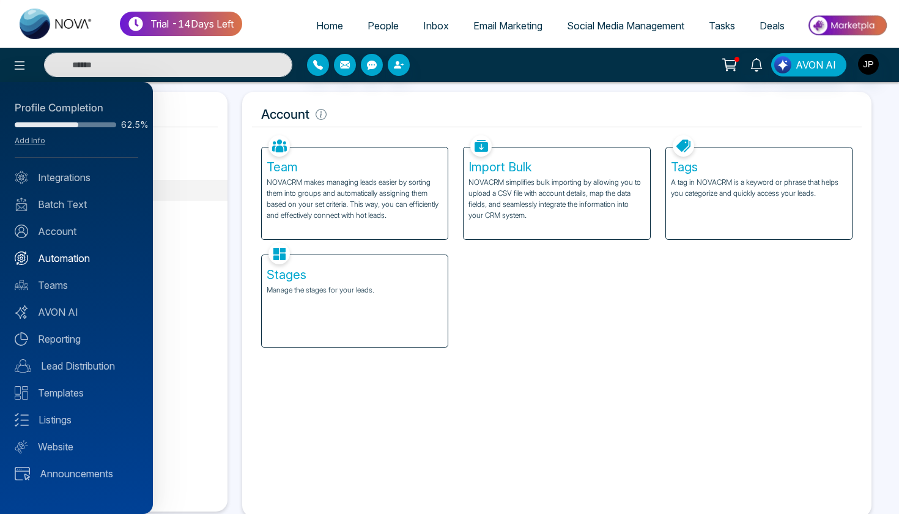
click at [70, 265] on link "Automation" at bounding box center [77, 258] width 124 height 15
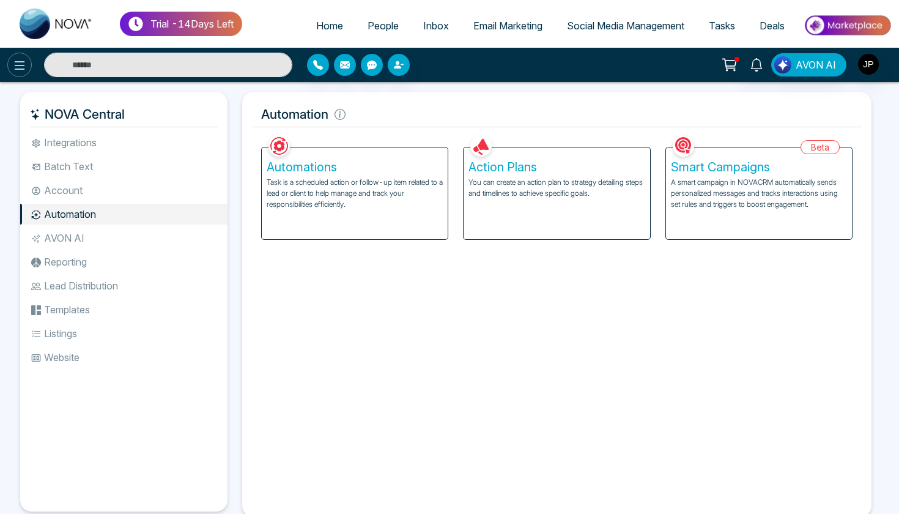
click at [19, 62] on icon at bounding box center [20, 65] width 10 height 9
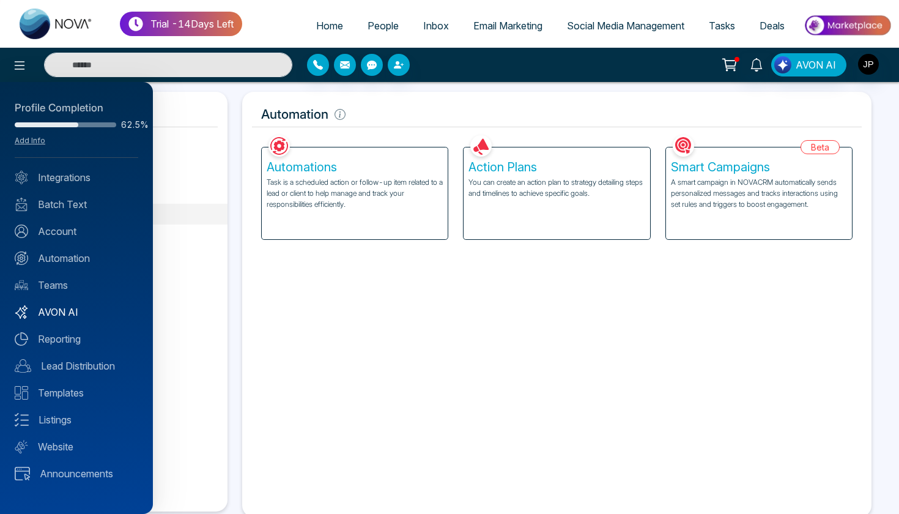
click at [69, 307] on link "AVON AI" at bounding box center [77, 312] width 124 height 15
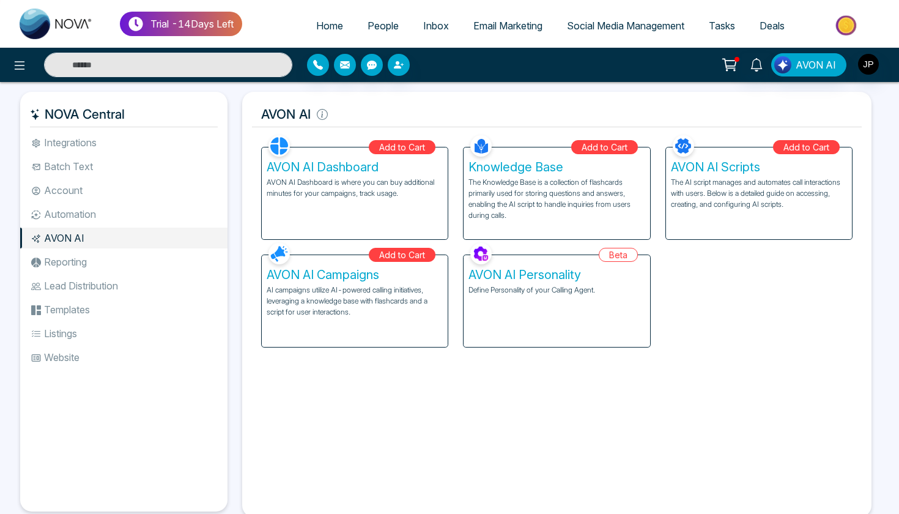
click at [64, 267] on li "Reporting" at bounding box center [123, 261] width 207 height 21
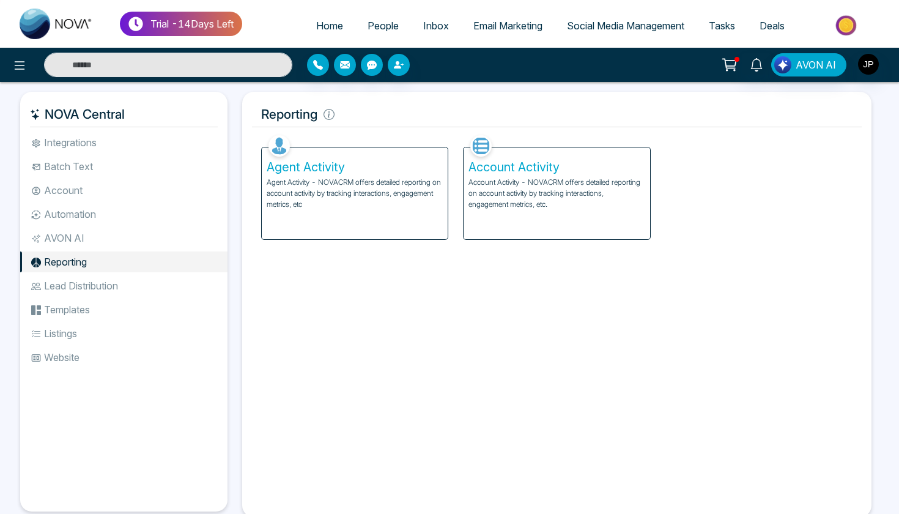
click at [66, 286] on li "Lead Distribution" at bounding box center [123, 285] width 207 height 21
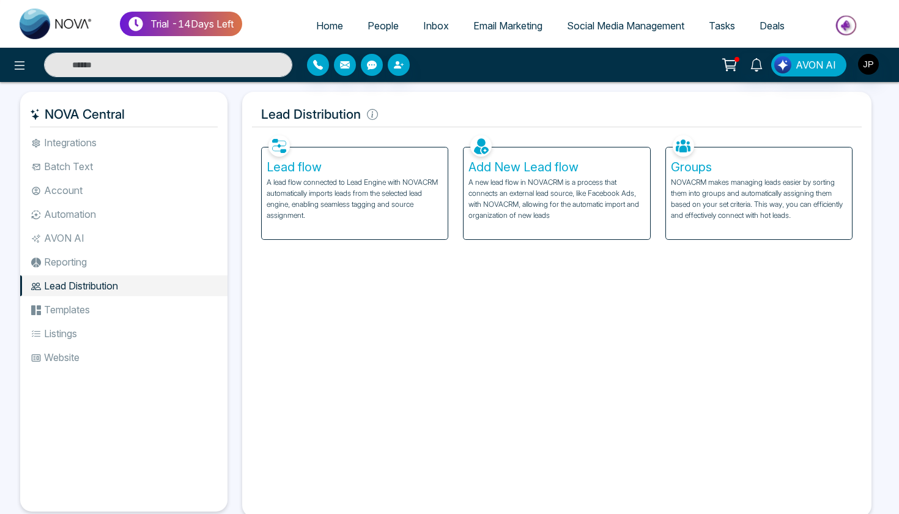
click at [61, 305] on li "Templates" at bounding box center [123, 309] width 207 height 21
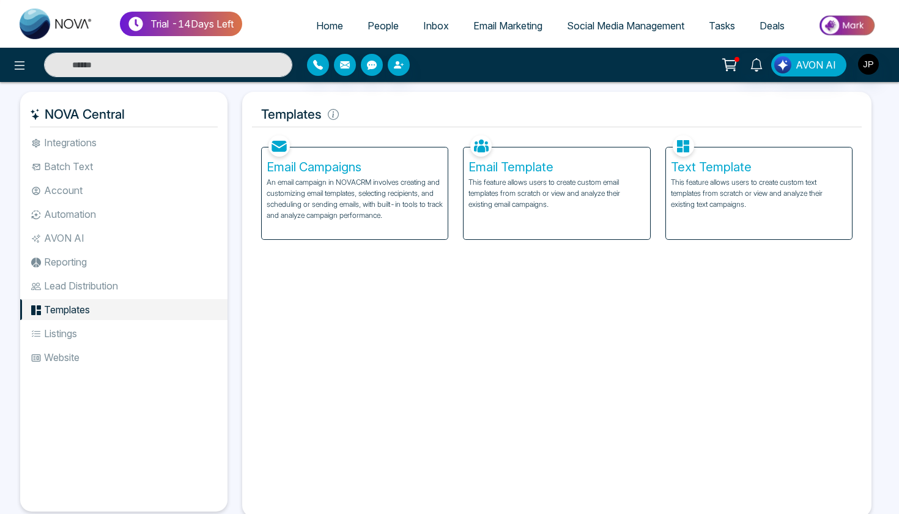
click at [85, 198] on li "Account" at bounding box center [123, 190] width 207 height 21
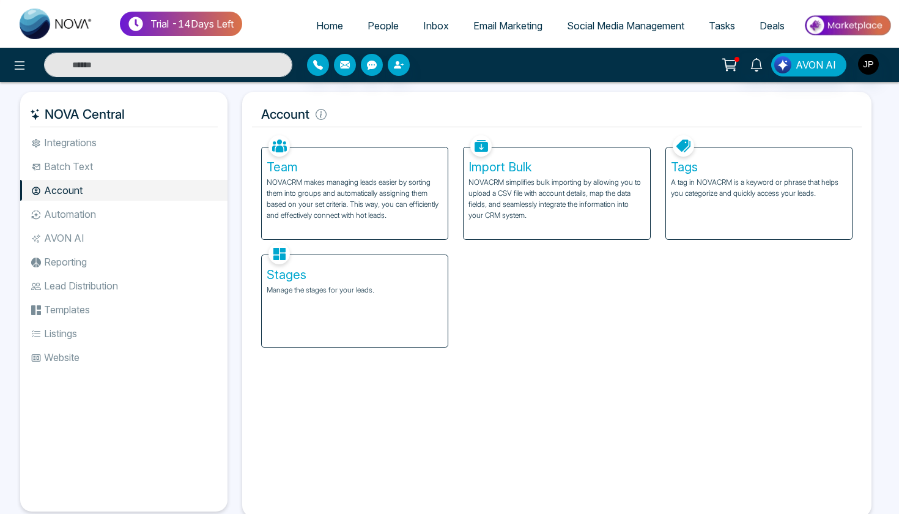
click at [64, 168] on li "Batch Text" at bounding box center [123, 166] width 207 height 21
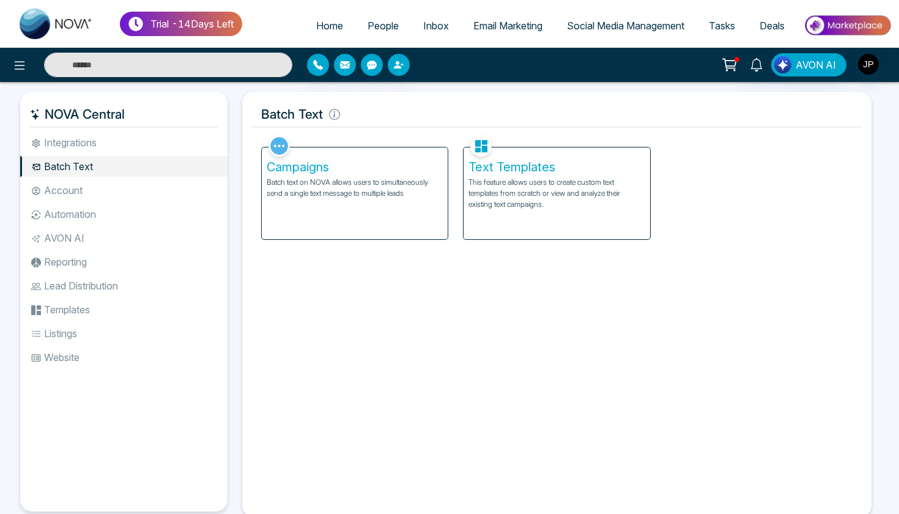
click at [67, 146] on li "Integrations" at bounding box center [123, 142] width 207 height 21
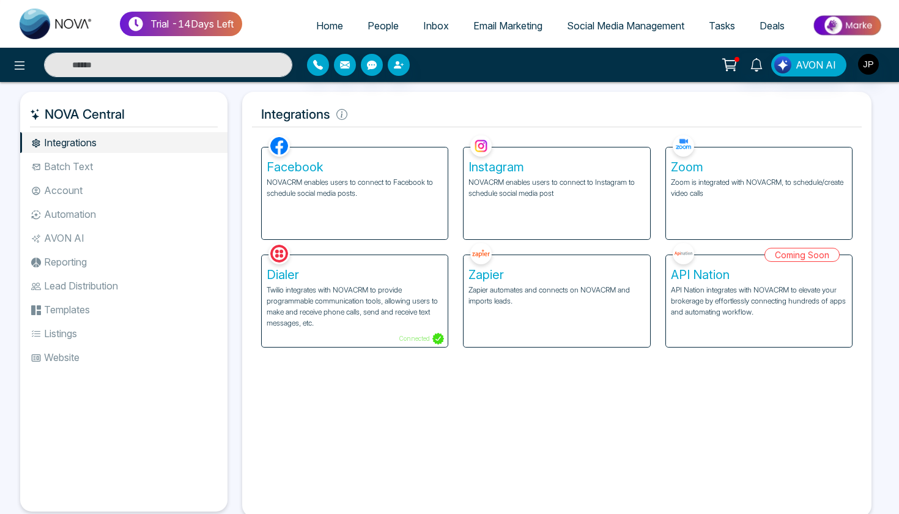
click at [110, 162] on li "Batch Text" at bounding box center [123, 166] width 207 height 21
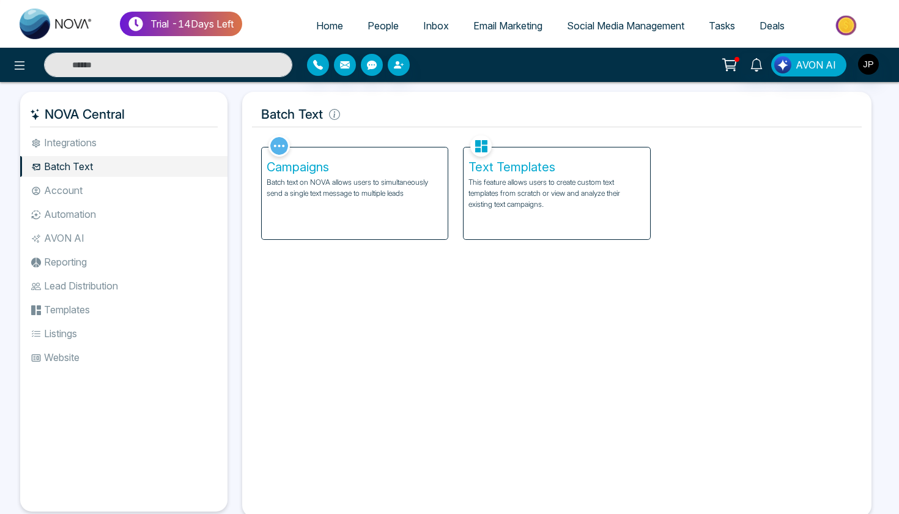
click at [108, 193] on li "Account" at bounding box center [123, 190] width 207 height 21
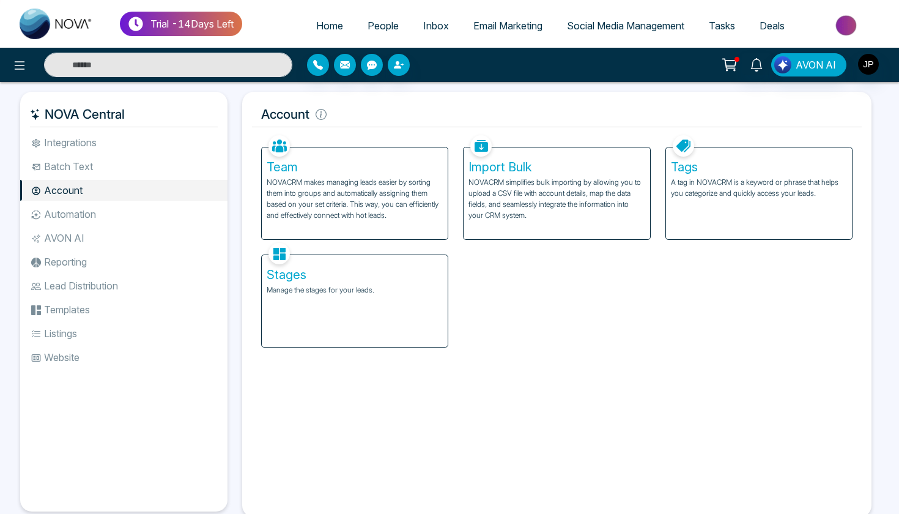
click at [106, 211] on li "Automation" at bounding box center [123, 214] width 207 height 21
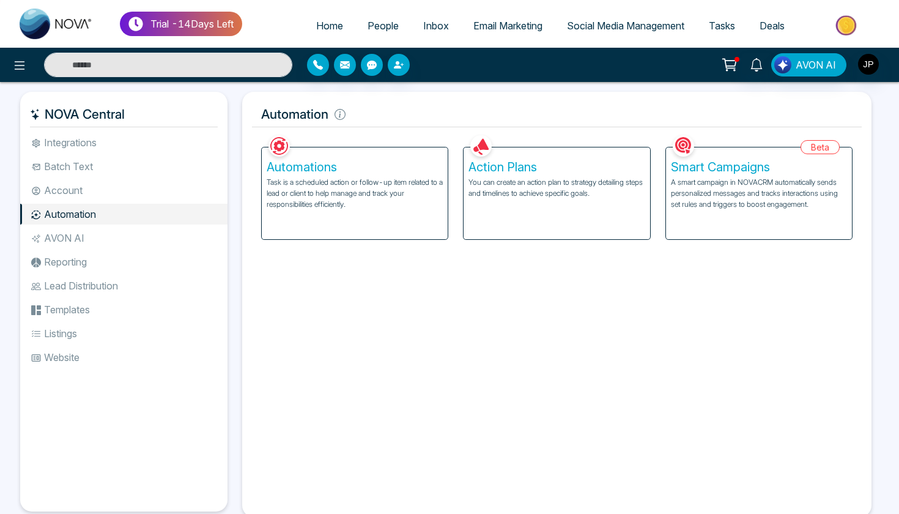
click at [88, 242] on li "AVON AI" at bounding box center [123, 238] width 207 height 21
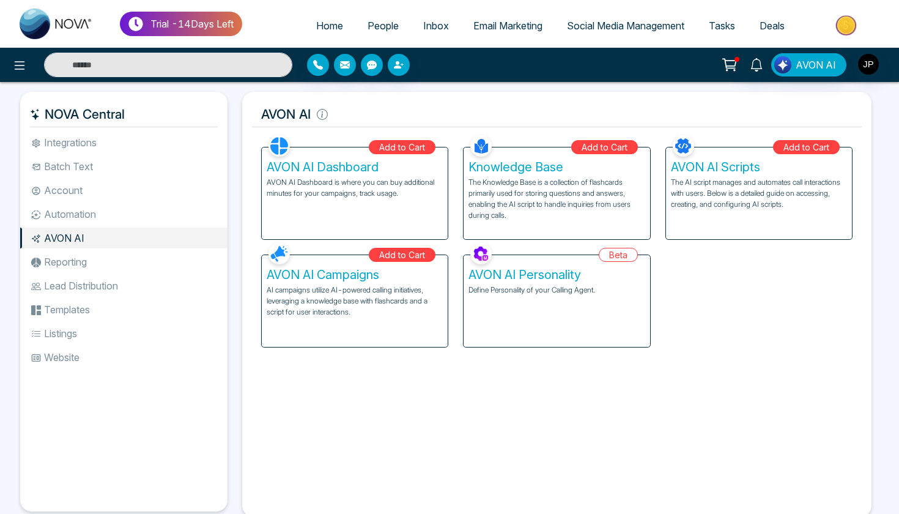
click at [88, 266] on li "Reporting" at bounding box center [123, 261] width 207 height 21
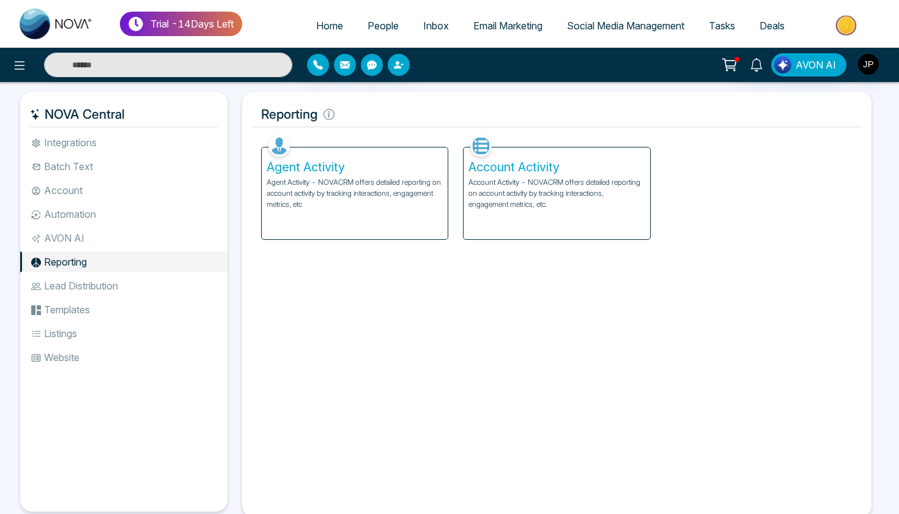
click at [94, 285] on li "Lead Distribution" at bounding box center [123, 285] width 207 height 21
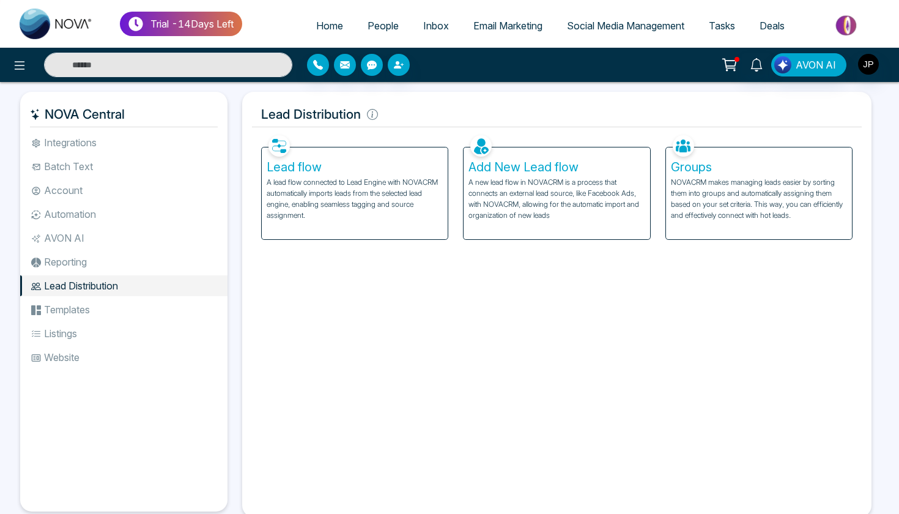
click at [82, 306] on li "Templates" at bounding box center [123, 309] width 207 height 21
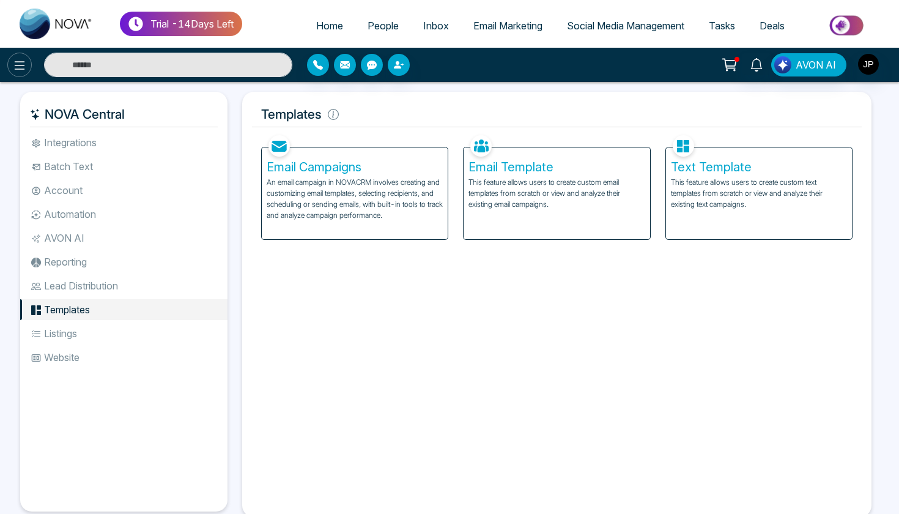
click at [28, 70] on button at bounding box center [19, 65] width 24 height 24
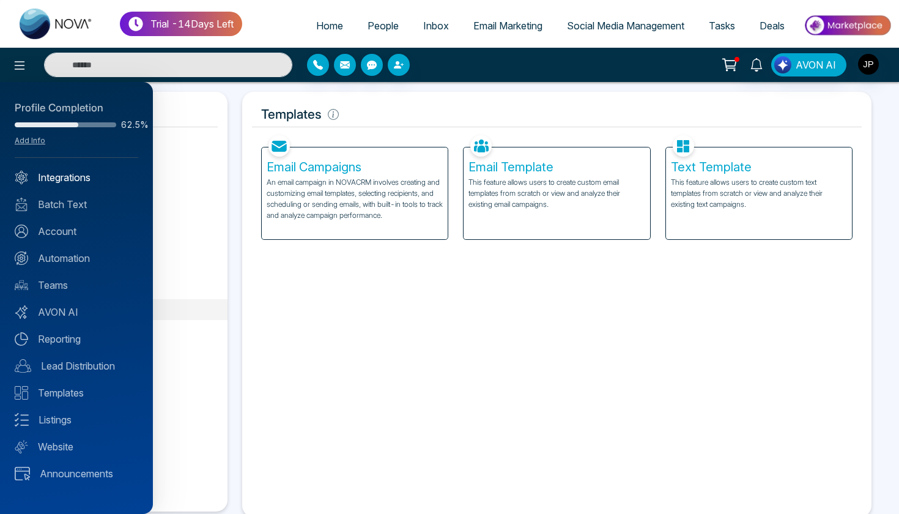
click at [87, 174] on link "Integrations" at bounding box center [77, 177] width 124 height 15
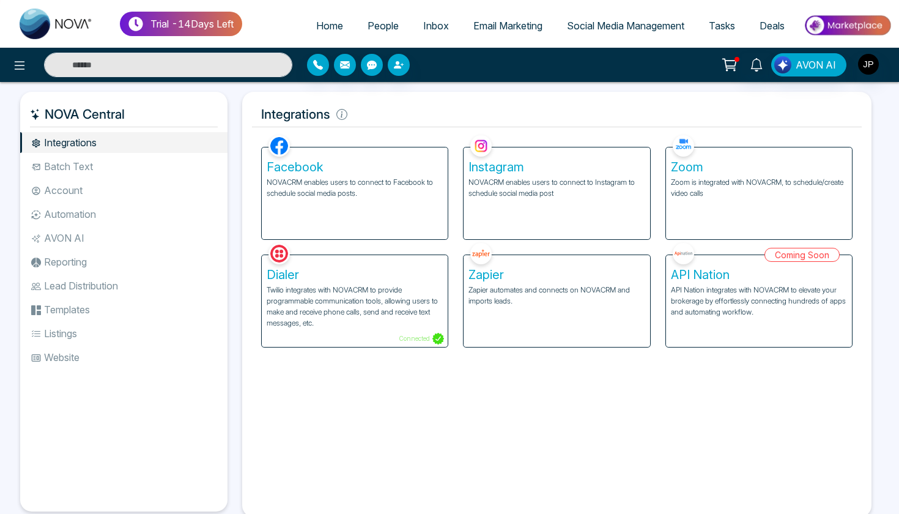
click at [434, 17] on link "Inbox" at bounding box center [436, 25] width 50 height 23
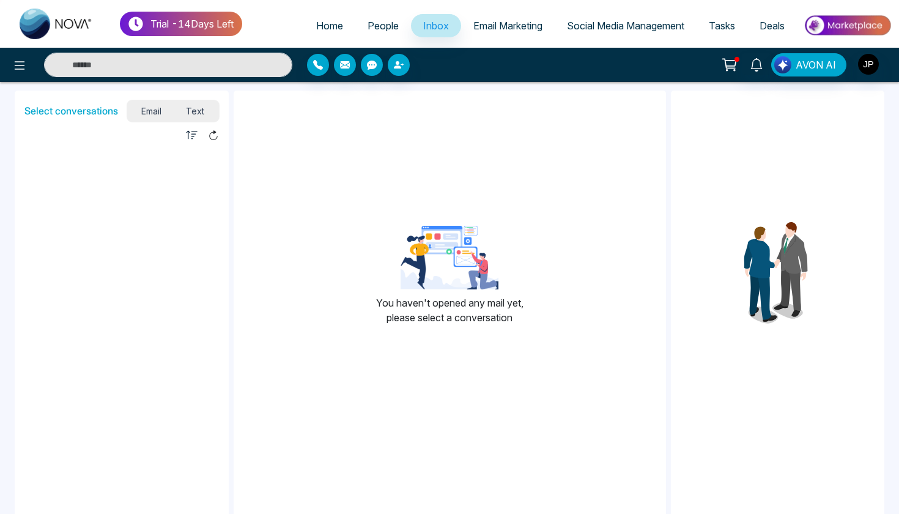
click at [474, 28] on span "Email Marketing" at bounding box center [508, 26] width 69 height 12
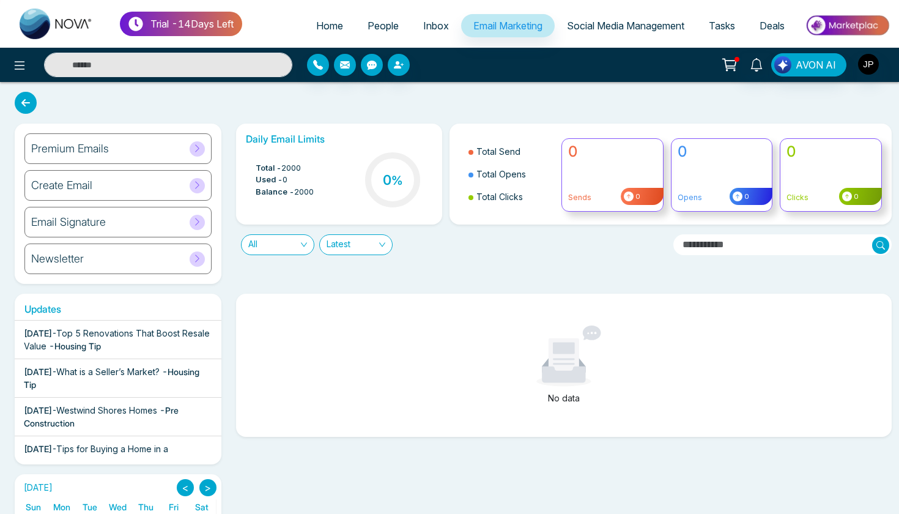
click at [609, 28] on span "Social Media Management" at bounding box center [625, 26] width 117 height 12
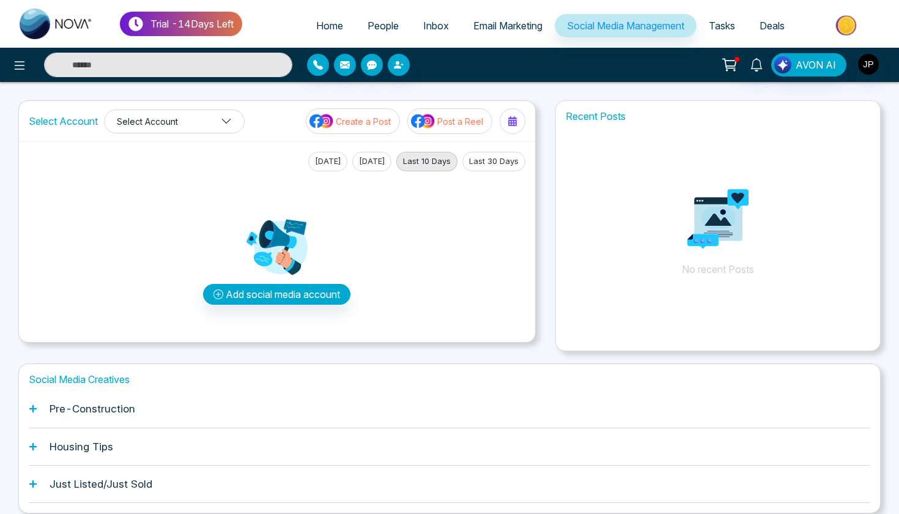
click at [195, 125] on button "Select Account" at bounding box center [174, 122] width 141 height 24
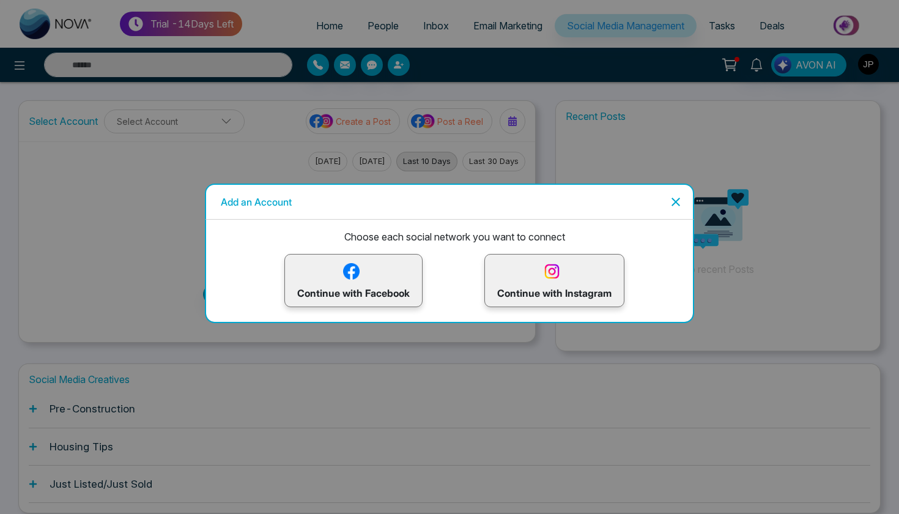
click at [677, 199] on icon "Close" at bounding box center [676, 202] width 15 height 15
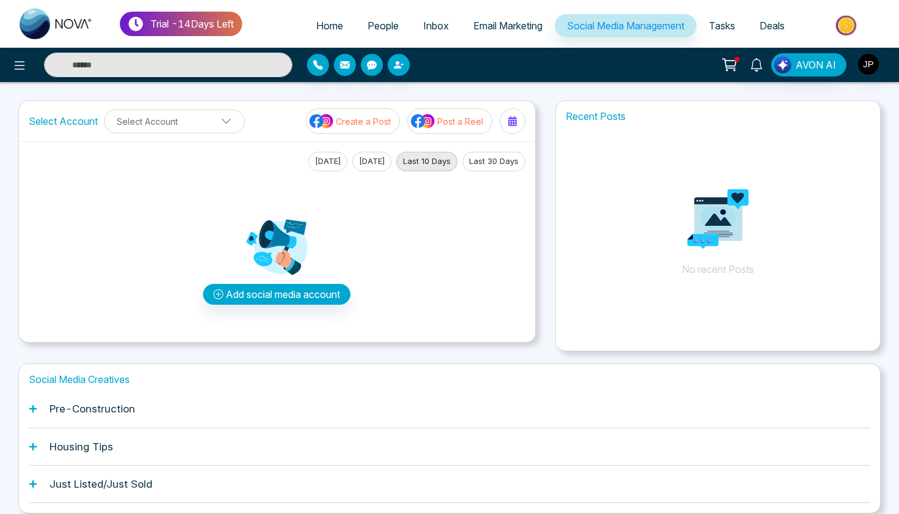
click at [851, 17] on img at bounding box center [847, 26] width 89 height 28
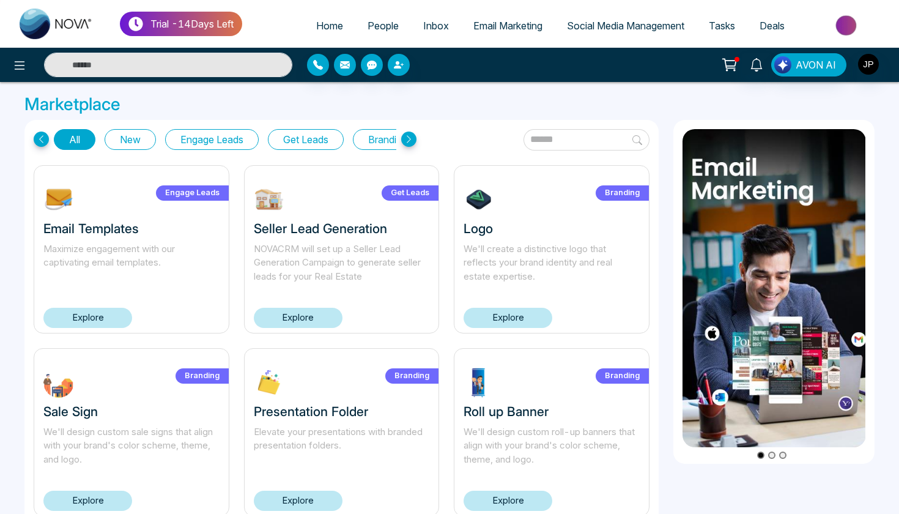
click at [862, 69] on img "button" at bounding box center [868, 64] width 21 height 21
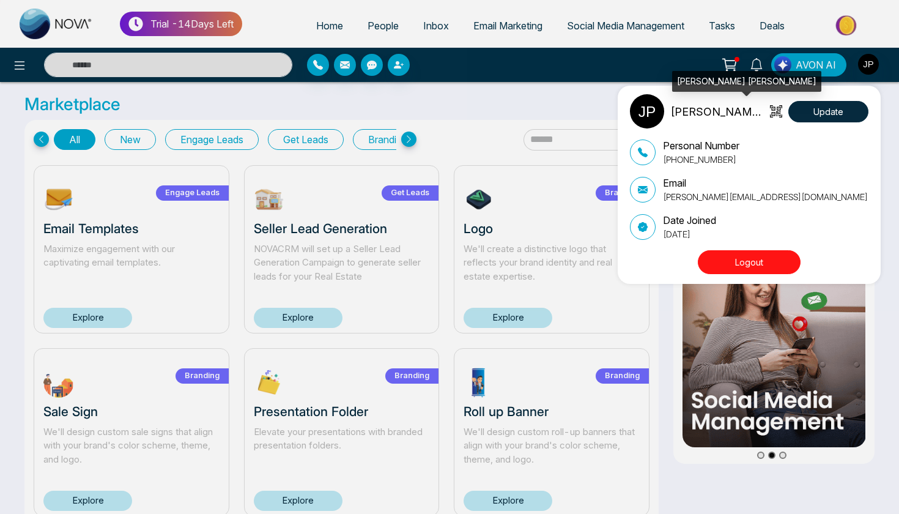
click at [707, 111] on p "[PERSON_NAME] [PERSON_NAME]" at bounding box center [719, 111] width 96 height 17
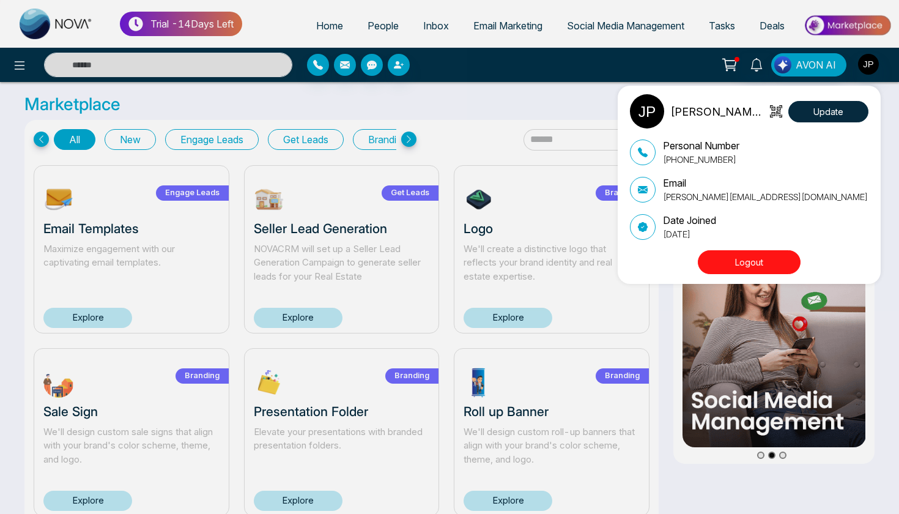
click at [310, 20] on div "Jagr Parmar Update Personal Number +16479010286 Email jagr@mmnovatech.com Date …" at bounding box center [449, 257] width 899 height 514
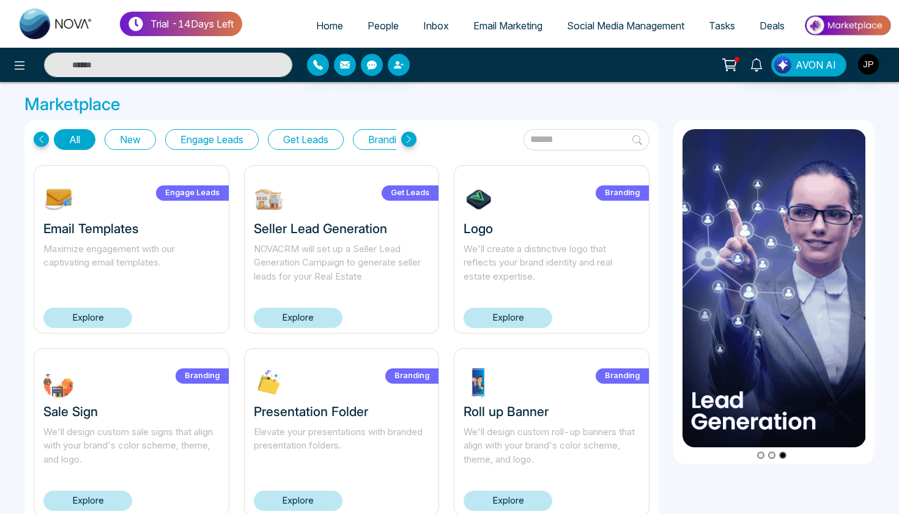
click at [330, 34] on link "Home" at bounding box center [329, 25] width 51 height 23
select select "*"
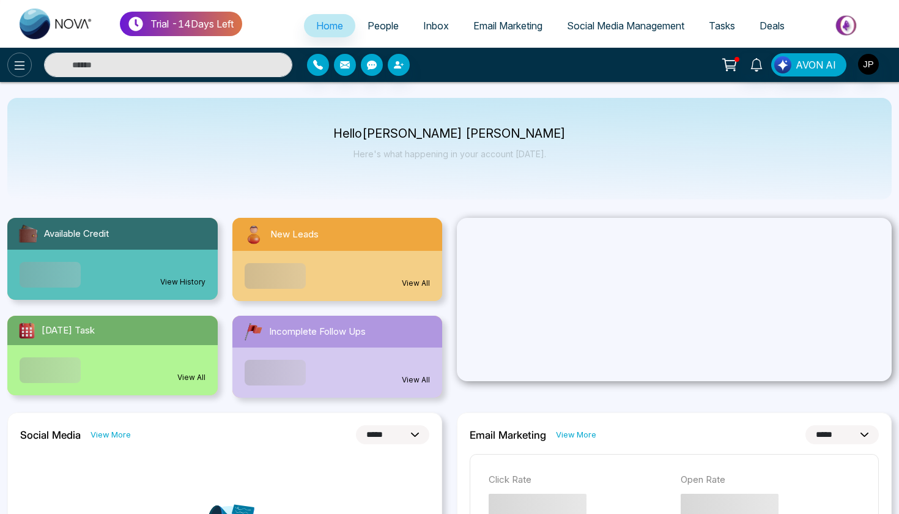
click at [17, 68] on icon at bounding box center [19, 65] width 15 height 15
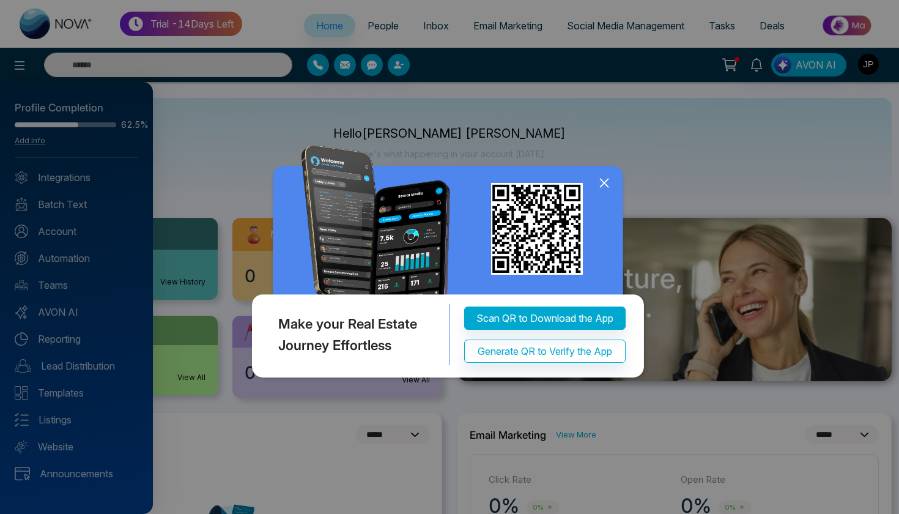
click at [606, 178] on icon at bounding box center [604, 183] width 18 height 18
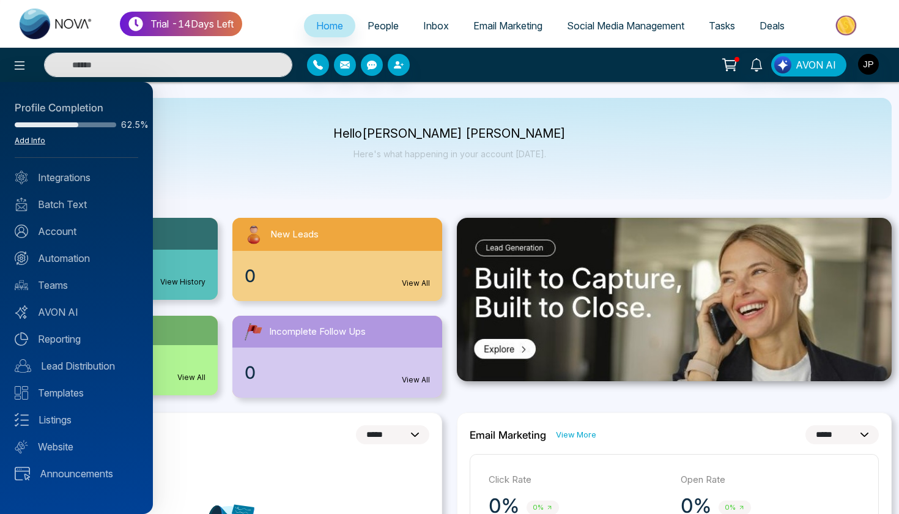
click at [30, 143] on link "Add Info" at bounding box center [30, 140] width 31 height 9
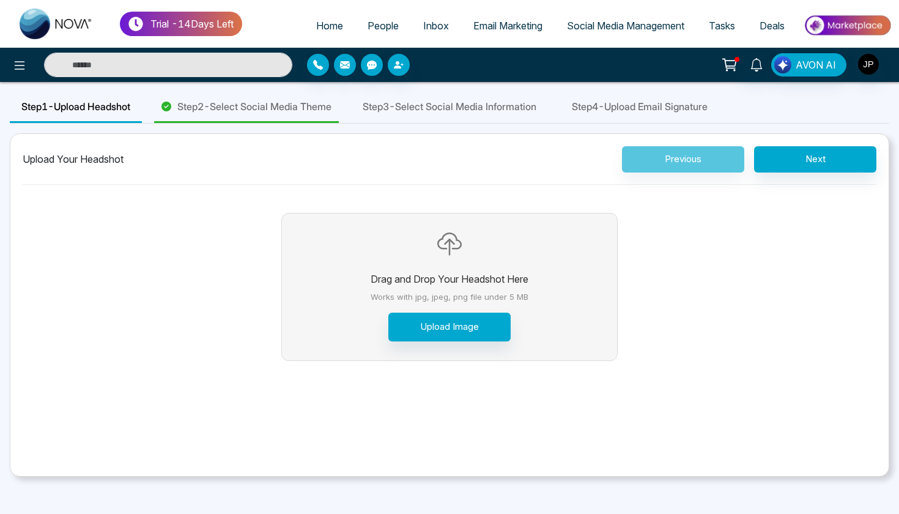
click at [128, 103] on span "Step 1 - Upload Headshot" at bounding box center [75, 106] width 109 height 15
click at [214, 102] on span "Step 2 - Select Social Media Theme" at bounding box center [254, 106] width 154 height 15
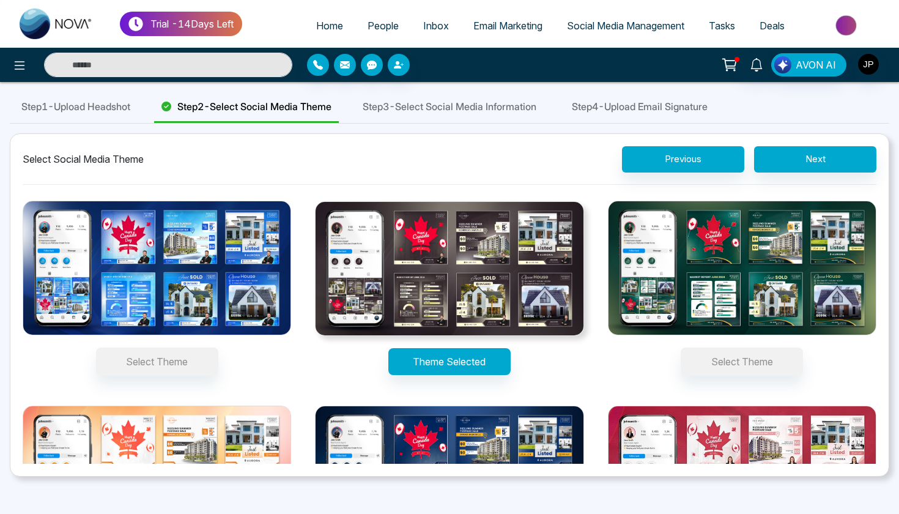
click at [450, 101] on span "Step 3 - Select Social Media Information" at bounding box center [450, 106] width 174 height 15
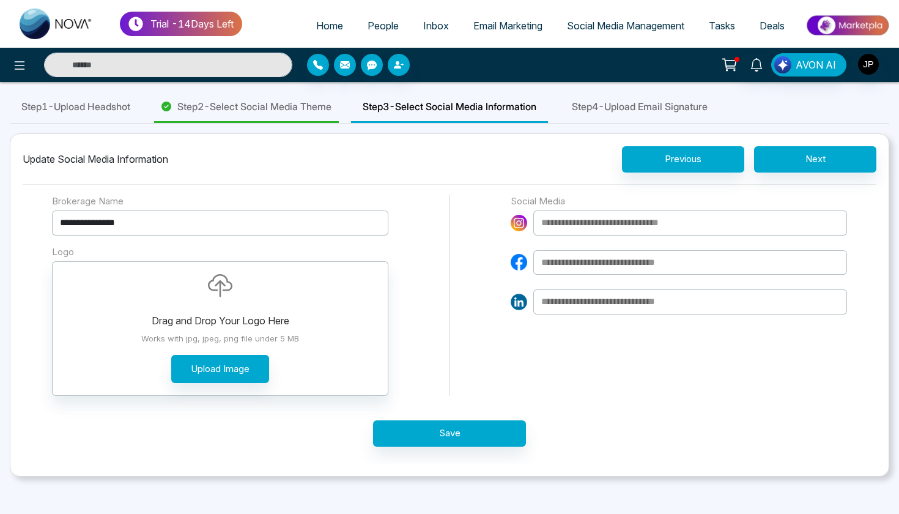
click at [314, 67] on icon "button" at bounding box center [318, 65] width 10 height 10
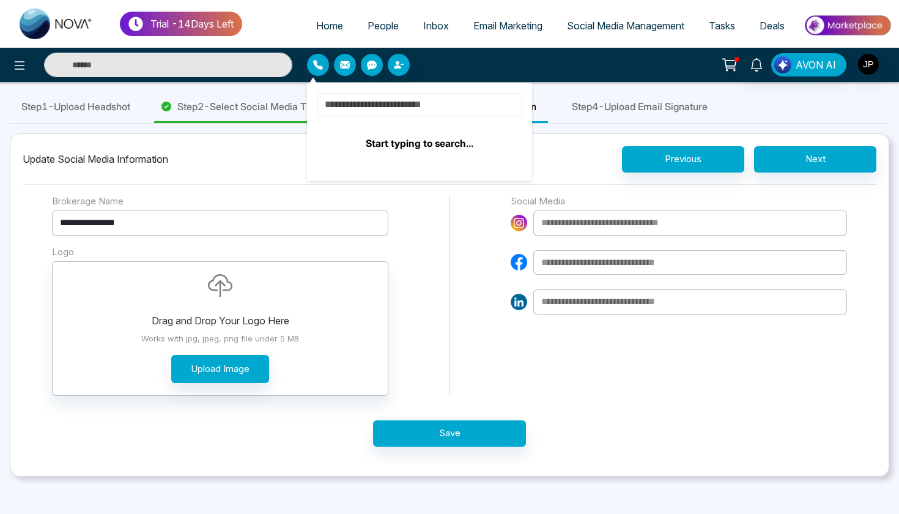
click at [400, 114] on input at bounding box center [420, 104] width 206 height 23
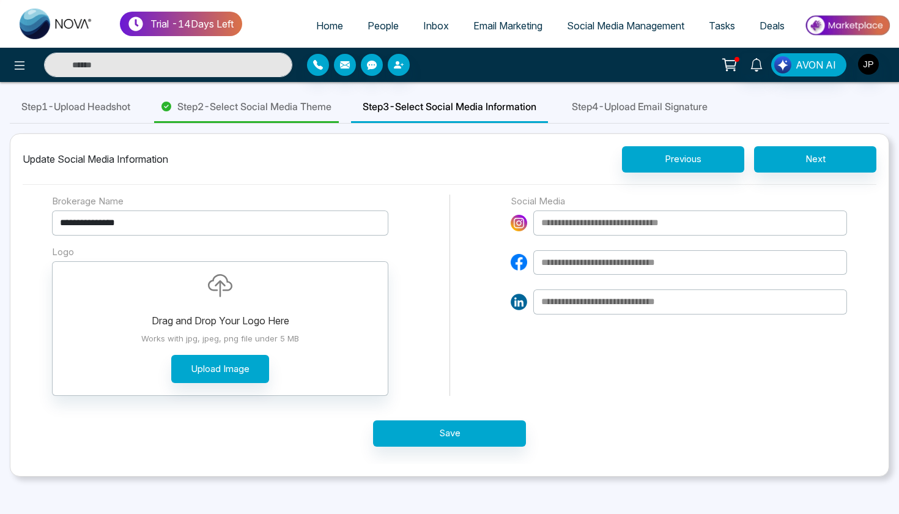
click at [592, 100] on div "Step 1 - Upload Headshot Step 2 - Select Social Media Theme Step 3 - Select Soc…" at bounding box center [450, 108] width 880 height 32
click at [867, 68] on img "button" at bounding box center [868, 64] width 21 height 21
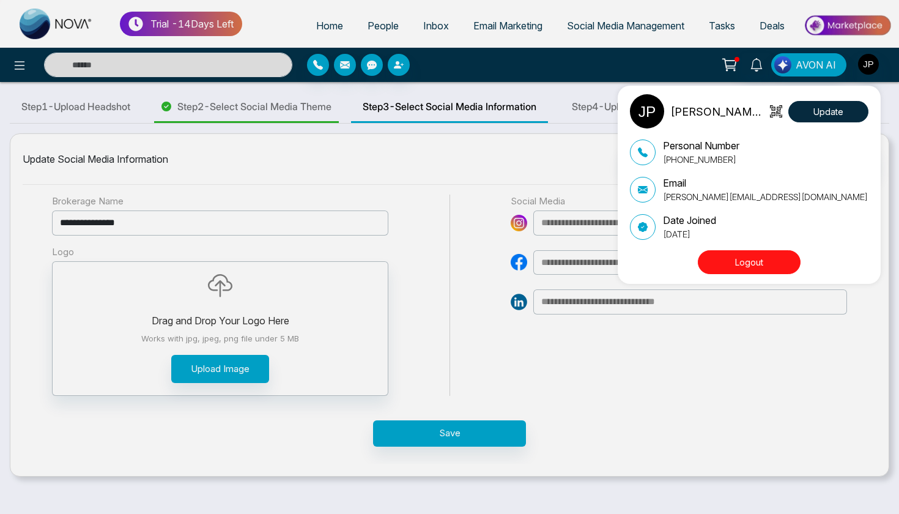
click at [867, 68] on div "Jagr Parmar Update Personal Number +16479010286 Email jagr@mmnovatech.com Date …" at bounding box center [449, 257] width 899 height 514
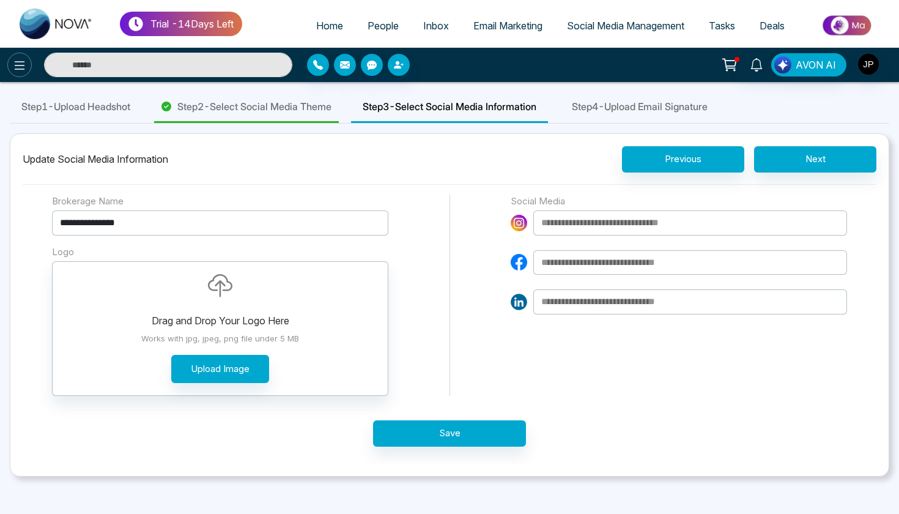
click at [18, 70] on icon at bounding box center [19, 65] width 15 height 15
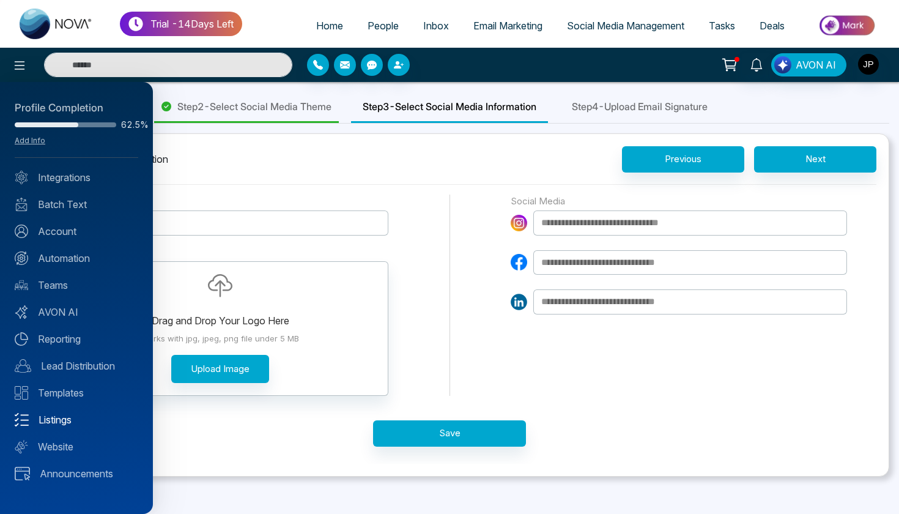
click at [53, 418] on link "Listings" at bounding box center [77, 419] width 124 height 15
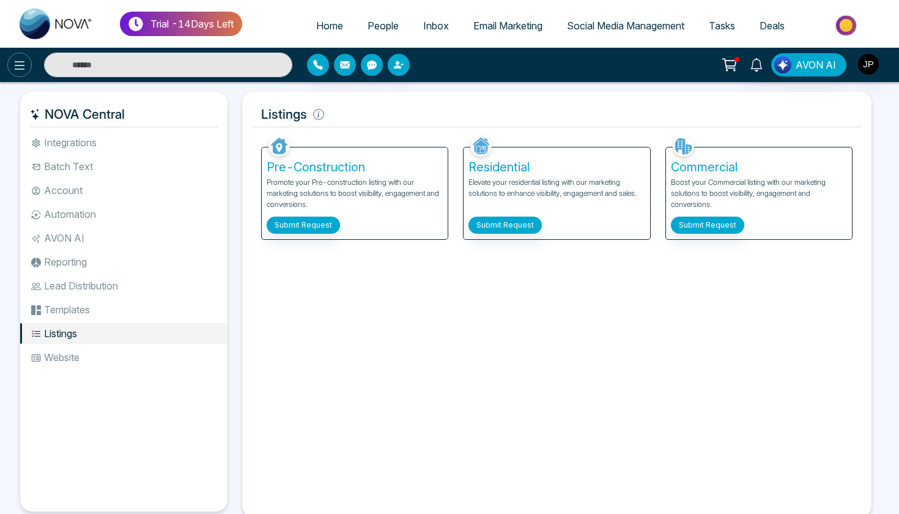
click at [20, 72] on icon at bounding box center [19, 65] width 15 height 15
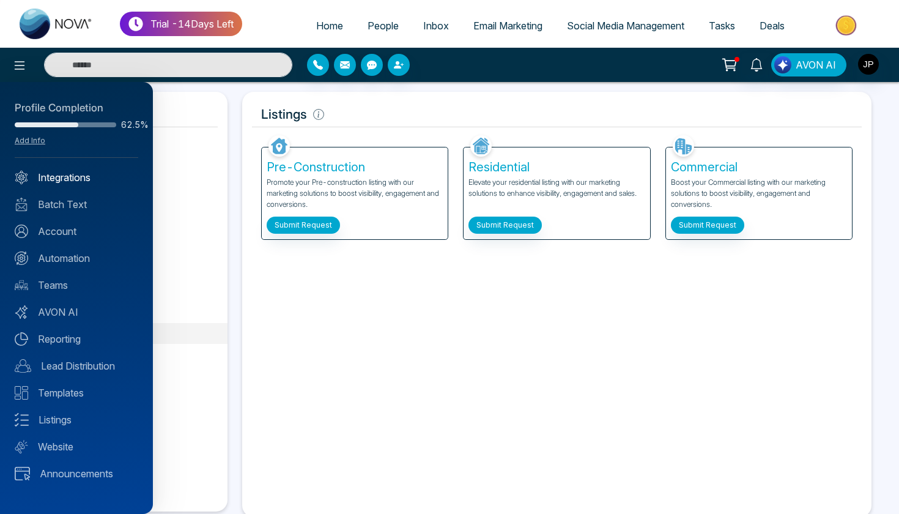
click at [52, 182] on link "Integrations" at bounding box center [77, 177] width 124 height 15
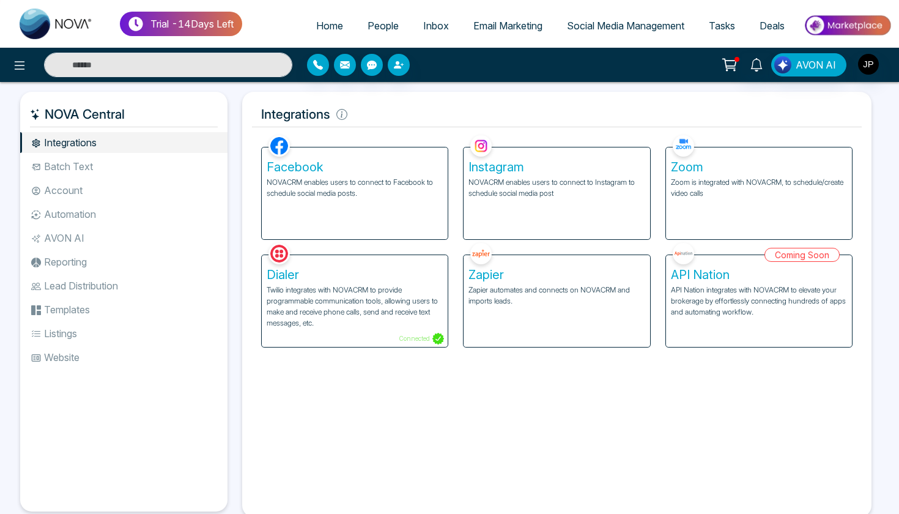
click at [86, 275] on li "Lead Distribution" at bounding box center [123, 285] width 207 height 21
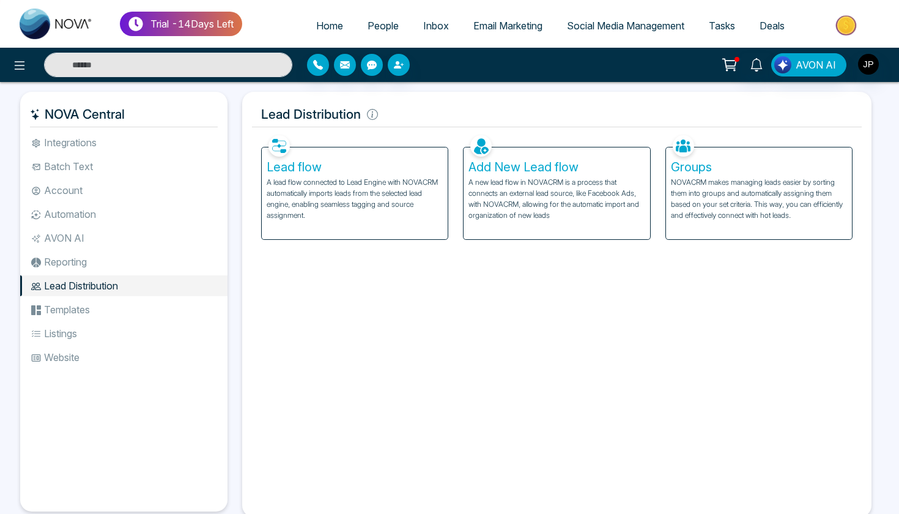
click at [84, 261] on li "Reporting" at bounding box center [123, 261] width 207 height 21
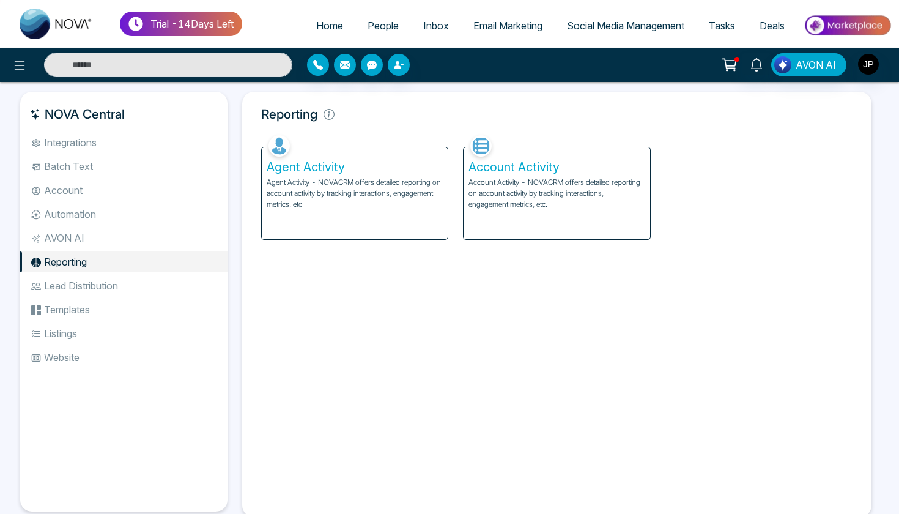
click at [105, 175] on li "Batch Text" at bounding box center [123, 166] width 207 height 21
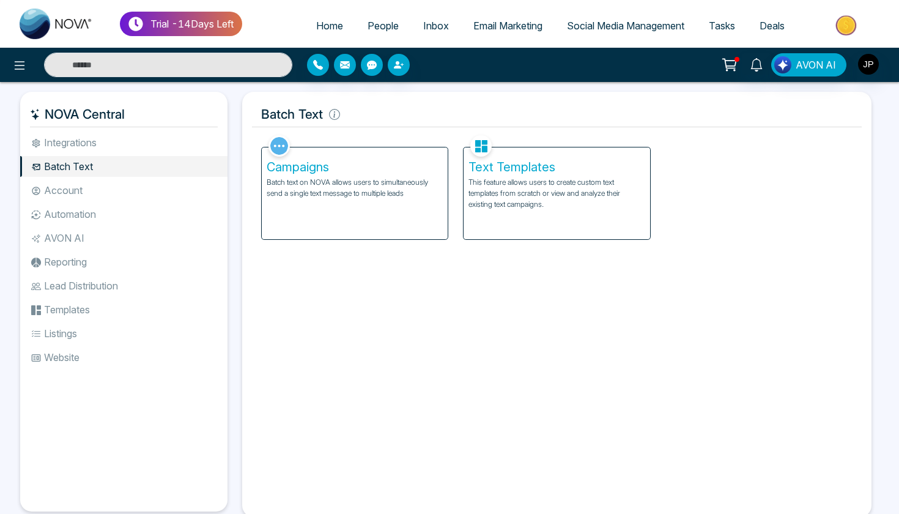
click at [108, 148] on li "Integrations" at bounding box center [123, 142] width 207 height 21
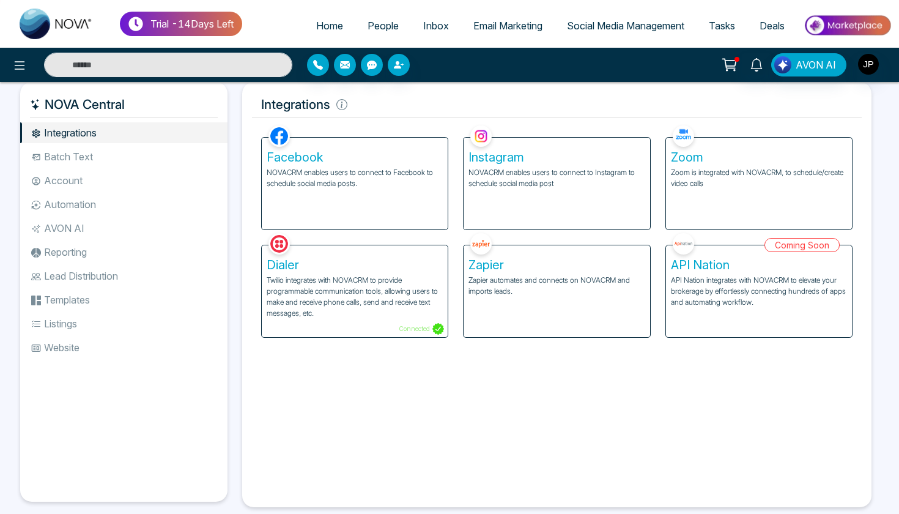
scroll to position [10, 0]
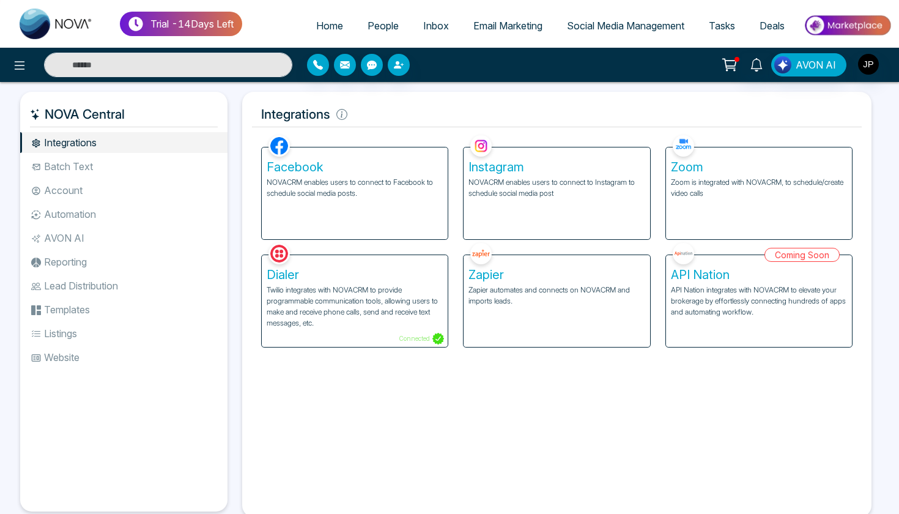
scroll to position [10, 0]
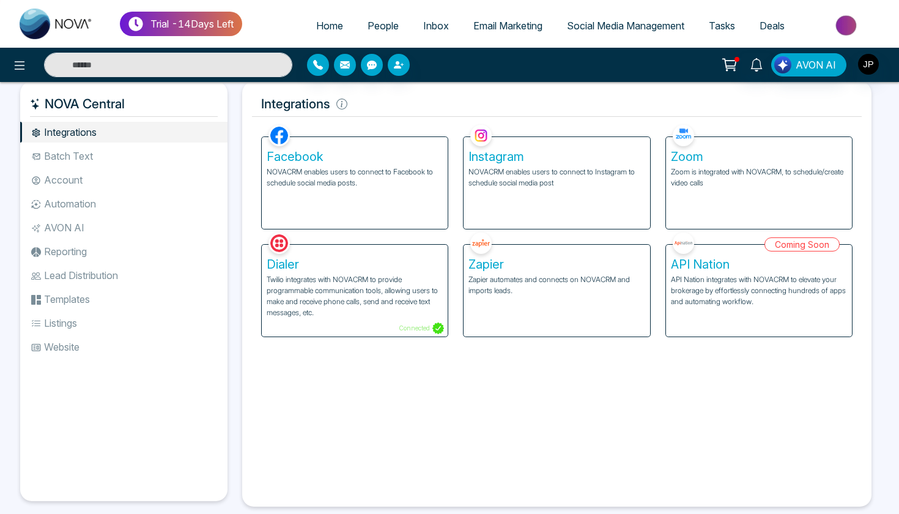
click at [322, 446] on div "Facebook NOVACRM enables users to connect to Facebook to schedule social media …" at bounding box center [557, 309] width 610 height 375
click at [143, 157] on li "Batch Text" at bounding box center [123, 156] width 207 height 21
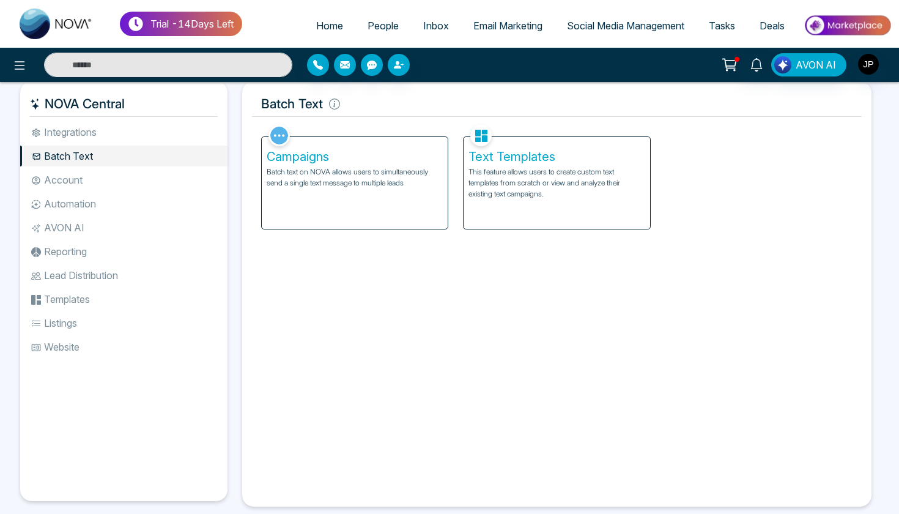
click at [130, 180] on li "Account" at bounding box center [123, 179] width 207 height 21
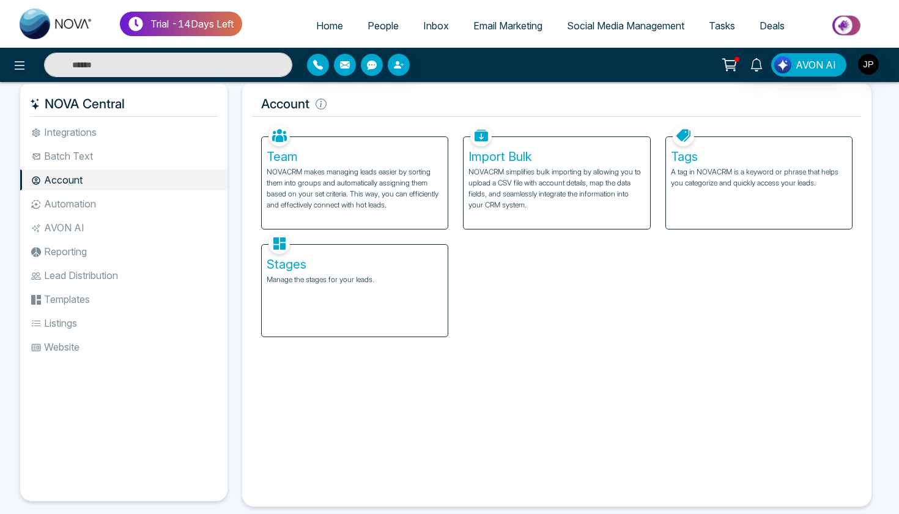
click at [130, 198] on li "Automation" at bounding box center [123, 203] width 207 height 21
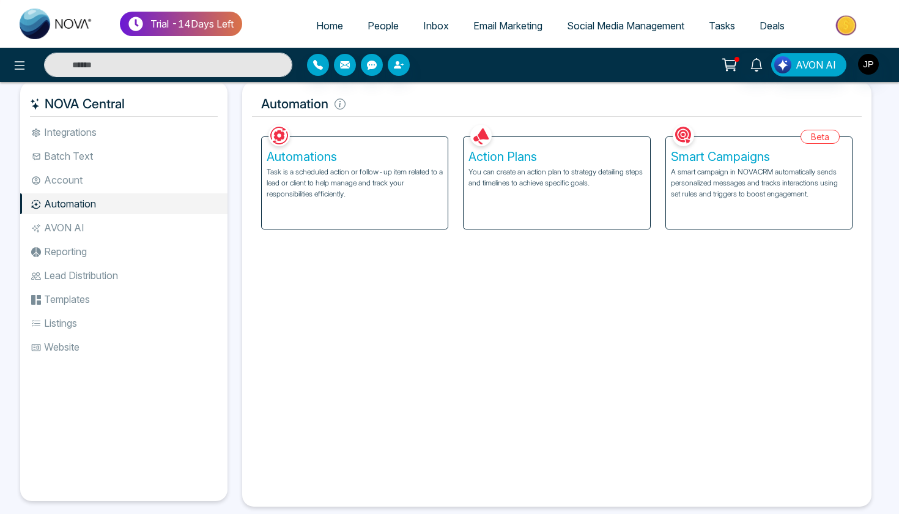
click at [128, 250] on li "Reporting" at bounding box center [123, 251] width 207 height 21
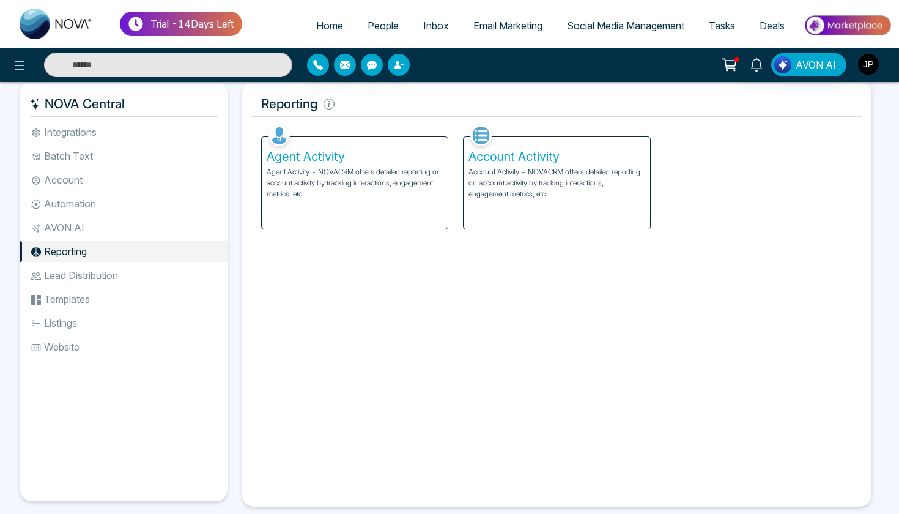
click at [128, 229] on li "AVON AI" at bounding box center [123, 227] width 207 height 21
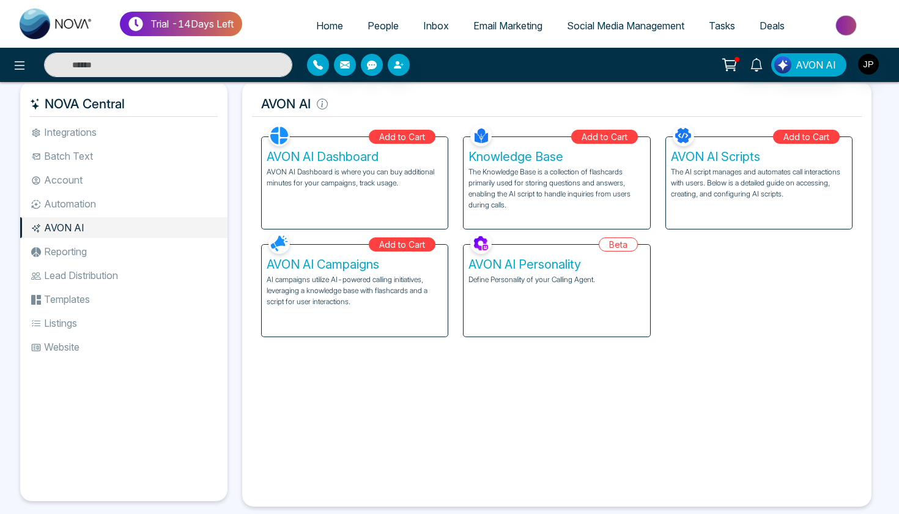
click at [124, 270] on li "Lead Distribution" at bounding box center [123, 275] width 207 height 21
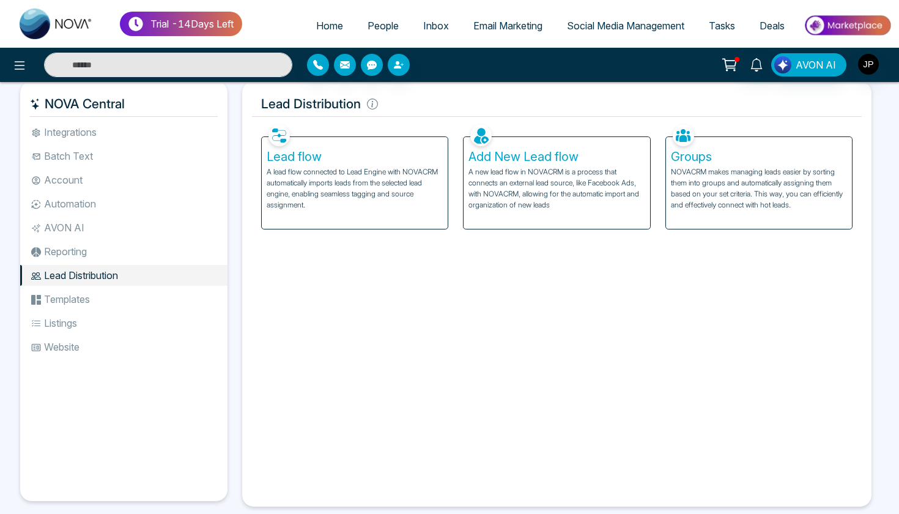
click at [115, 298] on li "Templates" at bounding box center [123, 299] width 207 height 21
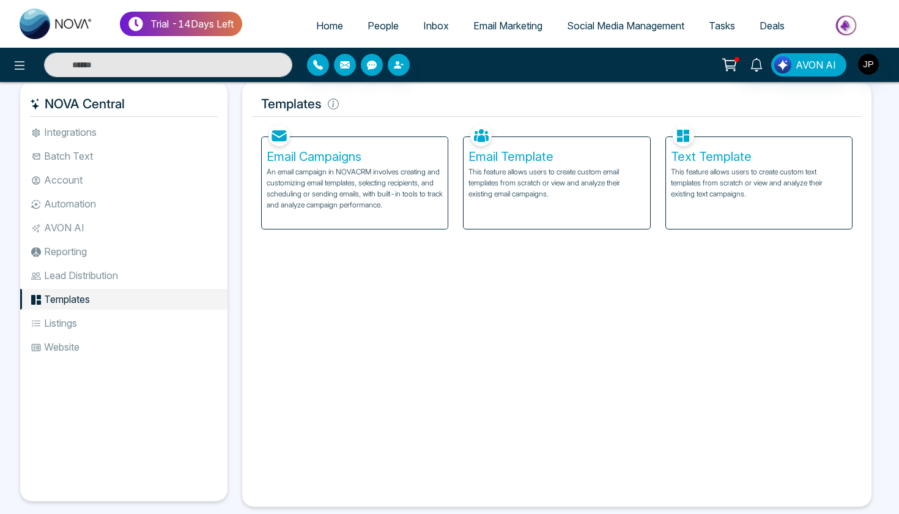
click at [85, 133] on li "Integrations" at bounding box center [123, 132] width 207 height 21
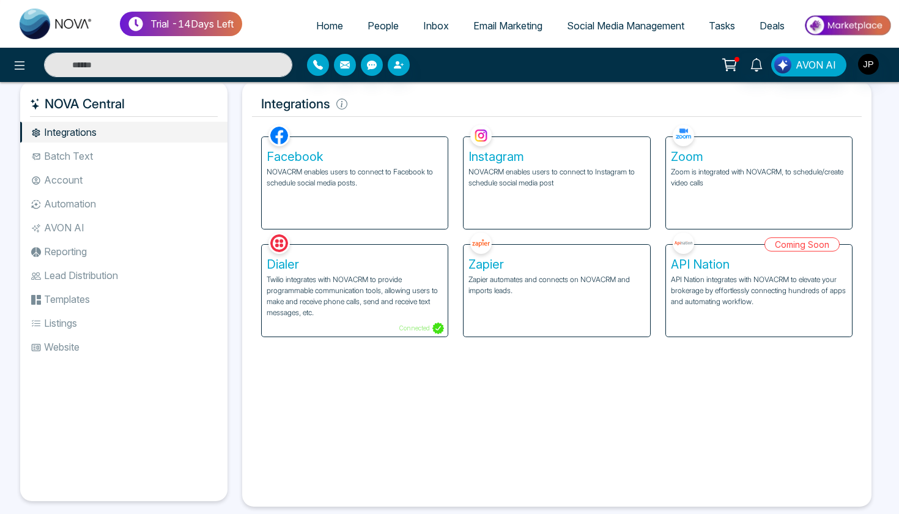
click at [84, 157] on li "Batch Text" at bounding box center [123, 156] width 207 height 21
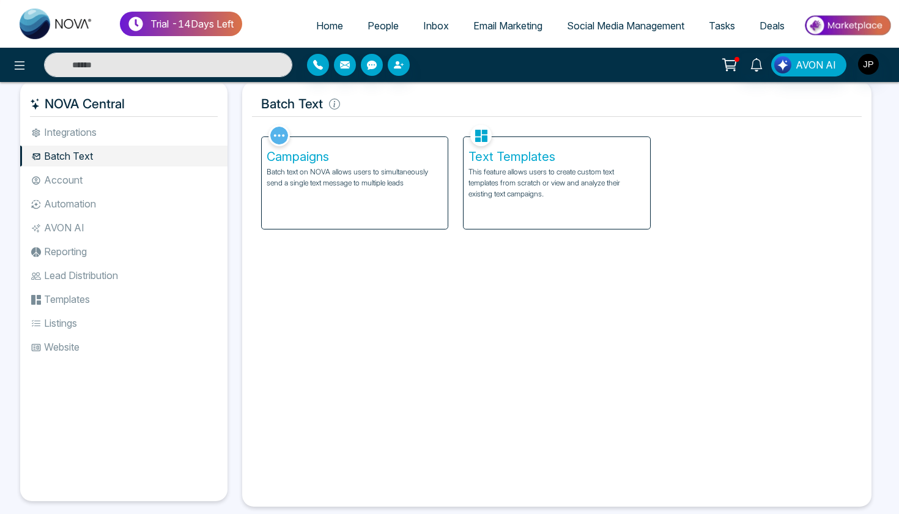
click at [44, 22] on img at bounding box center [56, 24] width 73 height 31
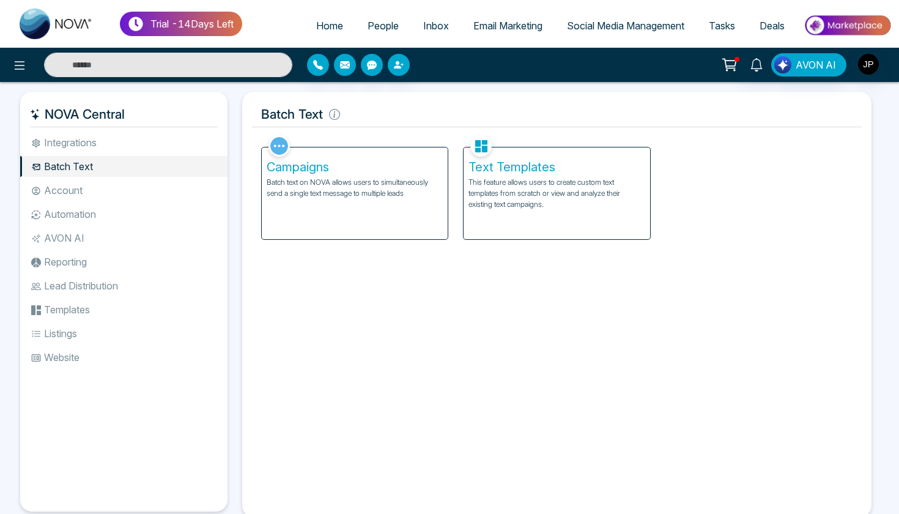
select select "*"
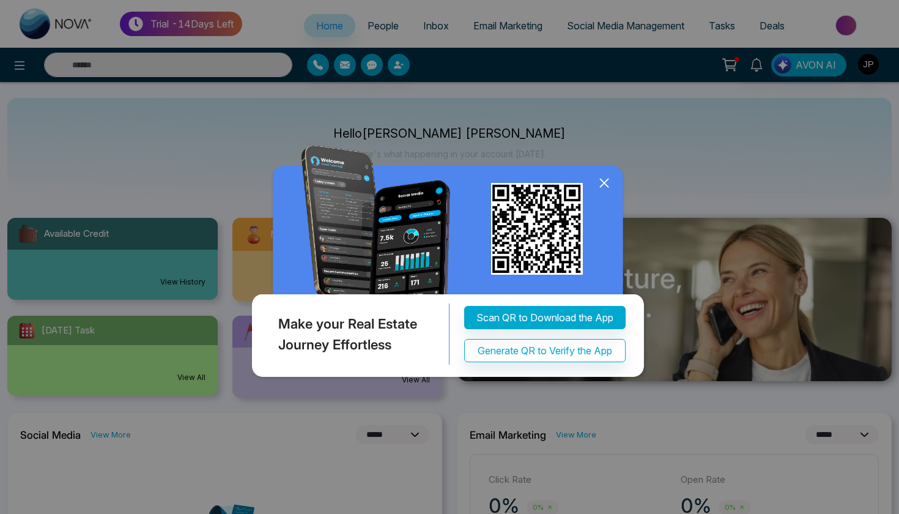
click at [185, 281] on div "Make your Real Estate Journey Effortless Scan QR to Download the App Generate Q…" at bounding box center [449, 257] width 899 height 514
drag, startPoint x: 601, startPoint y: 187, endPoint x: 545, endPoint y: 252, distance: 86.3
click at [545, 252] on div "Make your Real Estate Journey Effortless Scan QR to Download the App Generate Q…" at bounding box center [449, 249] width 401 height 267
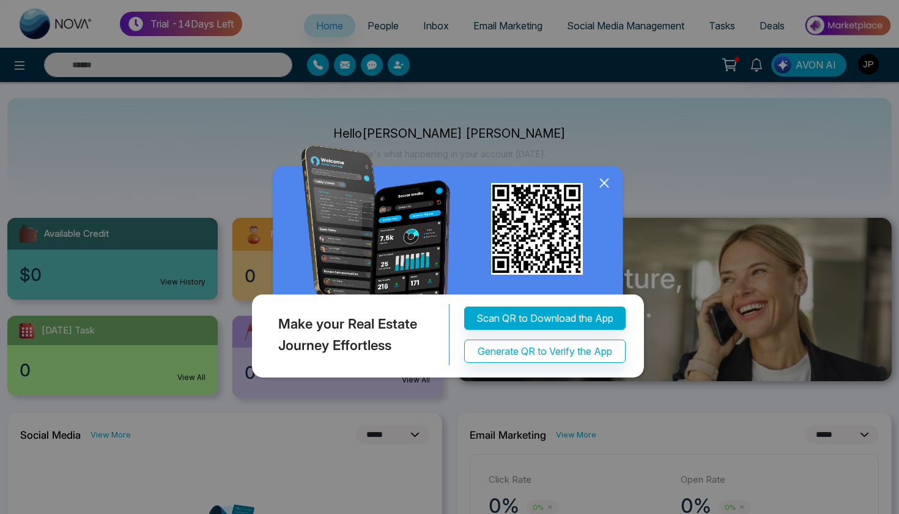
click at [481, 259] on img at bounding box center [449, 264] width 401 height 238
click at [406, 346] on div "Make your Real Estate Journey Effortless" at bounding box center [349, 334] width 201 height 61
click at [609, 187] on icon at bounding box center [604, 183] width 18 height 18
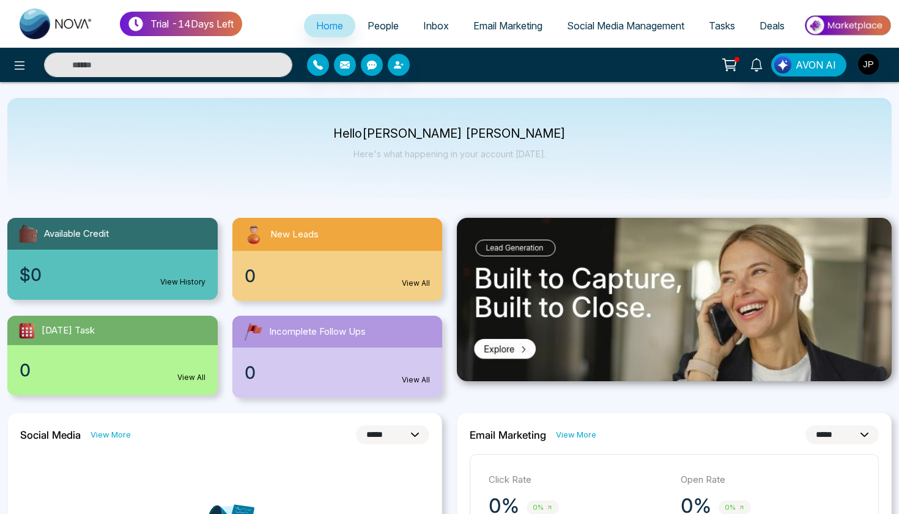
click at [132, 272] on div "$0 View History" at bounding box center [112, 275] width 210 height 50
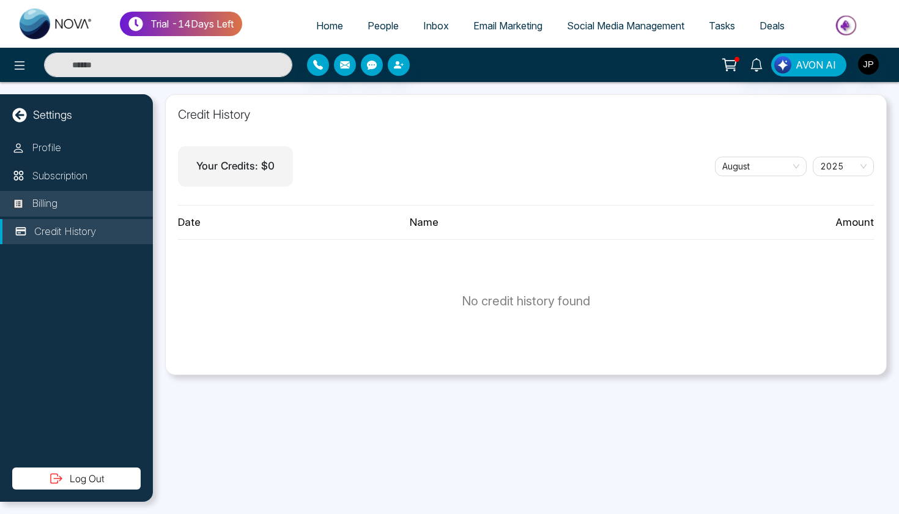
click at [105, 204] on li "Billing" at bounding box center [76, 204] width 153 height 26
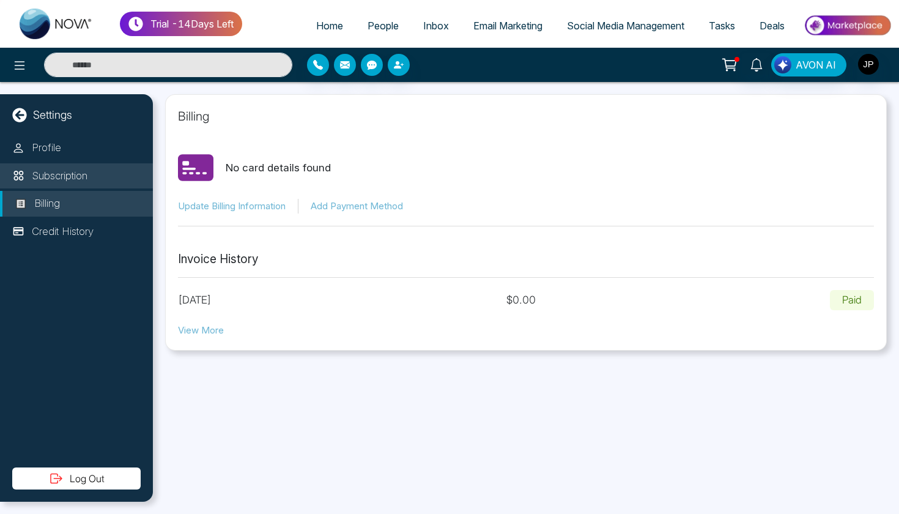
click at [82, 166] on li "Subscription" at bounding box center [76, 176] width 153 height 26
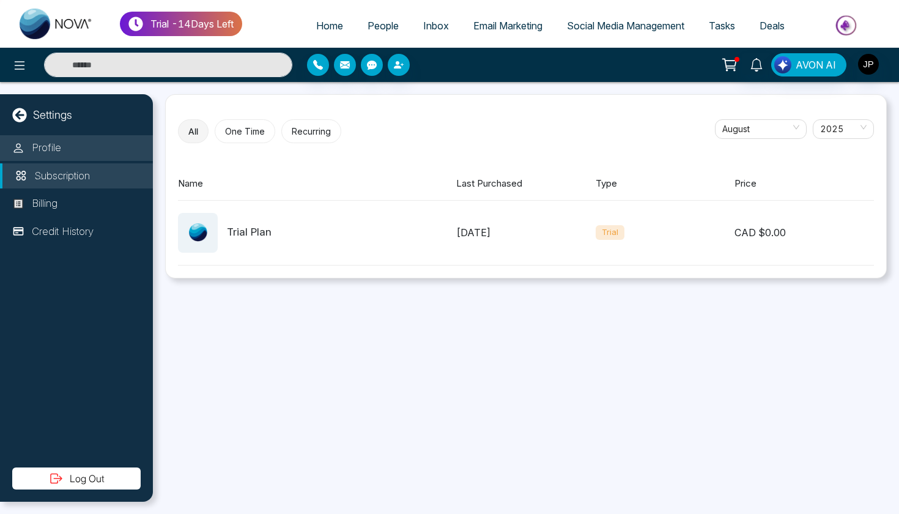
click at [82, 146] on li "Profile" at bounding box center [76, 148] width 153 height 26
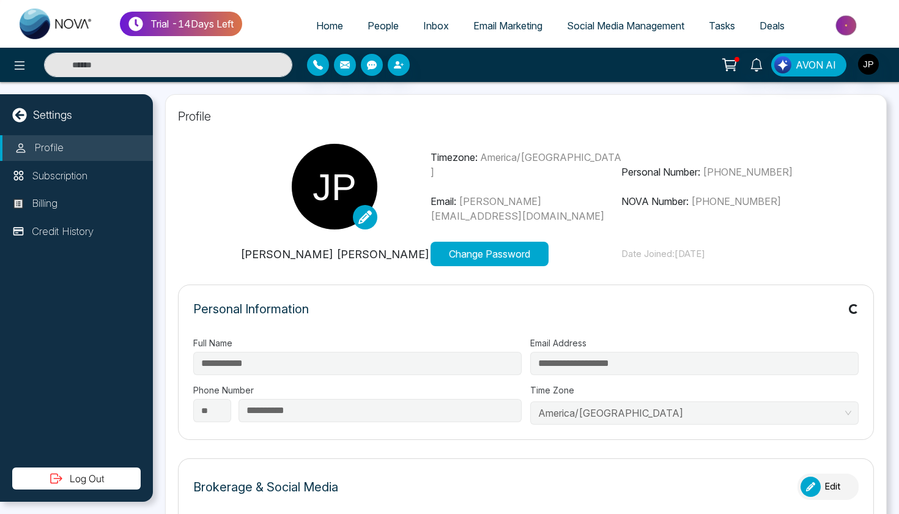
type input "**********"
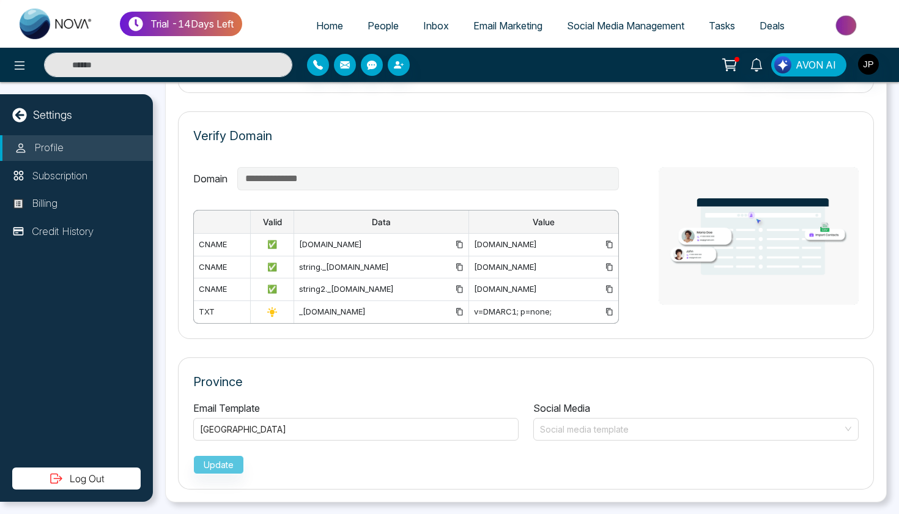
scroll to position [835, 0]
click at [26, 70] on icon at bounding box center [19, 65] width 15 height 15
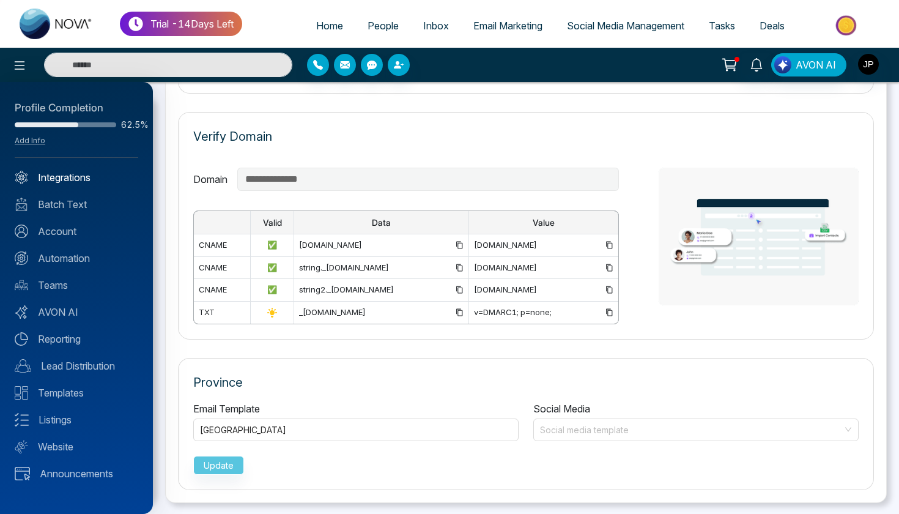
click at [70, 178] on link "Integrations" at bounding box center [77, 177] width 124 height 15
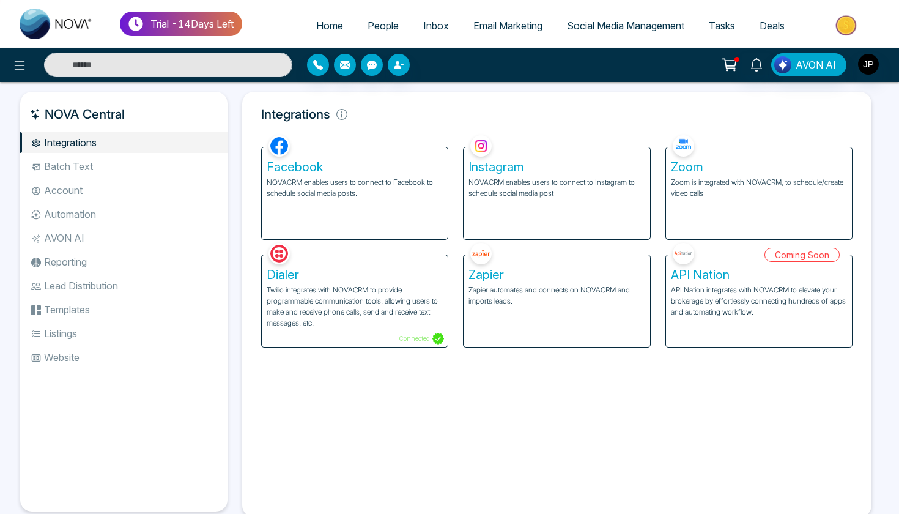
click at [84, 313] on li "Templates" at bounding box center [123, 309] width 207 height 21
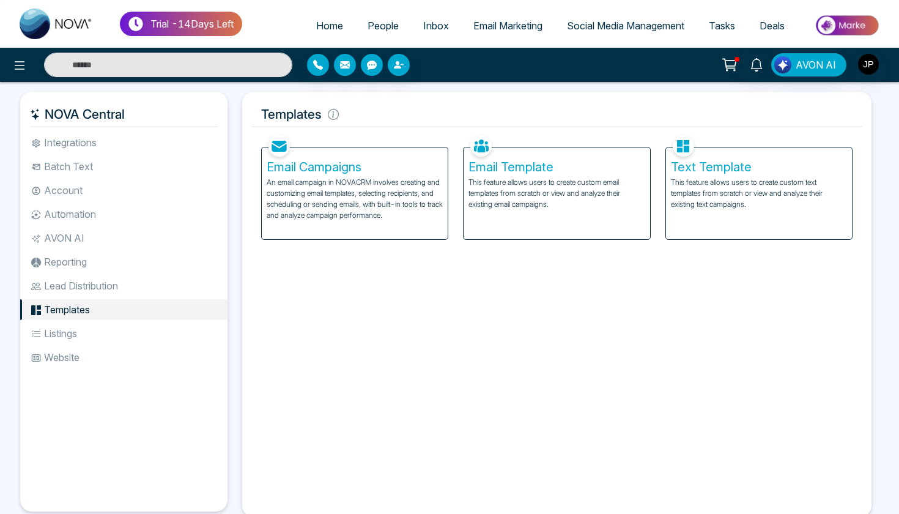
click at [536, 204] on p "This feature allows users to create custom email templates from scratch or view…" at bounding box center [557, 193] width 176 height 33
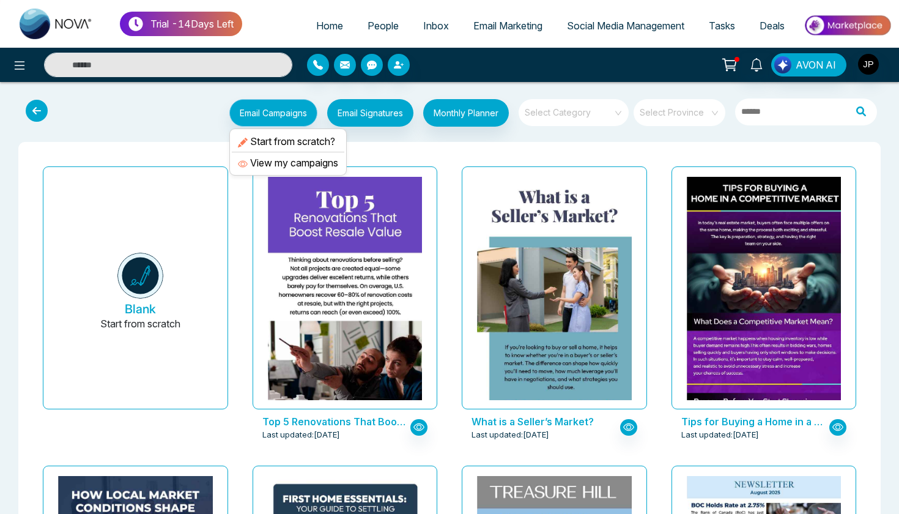
click at [303, 110] on button "Email Campaigns" at bounding box center [273, 113] width 88 height 28
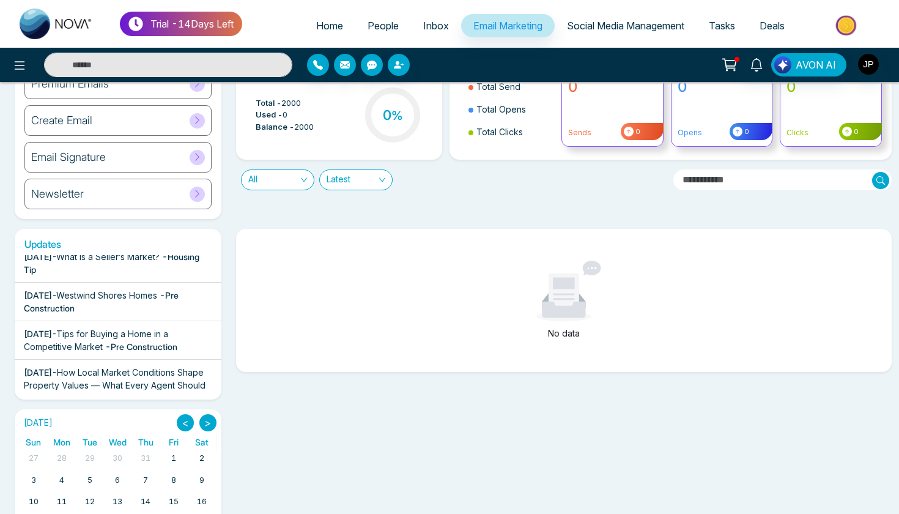
scroll to position [48, 0]
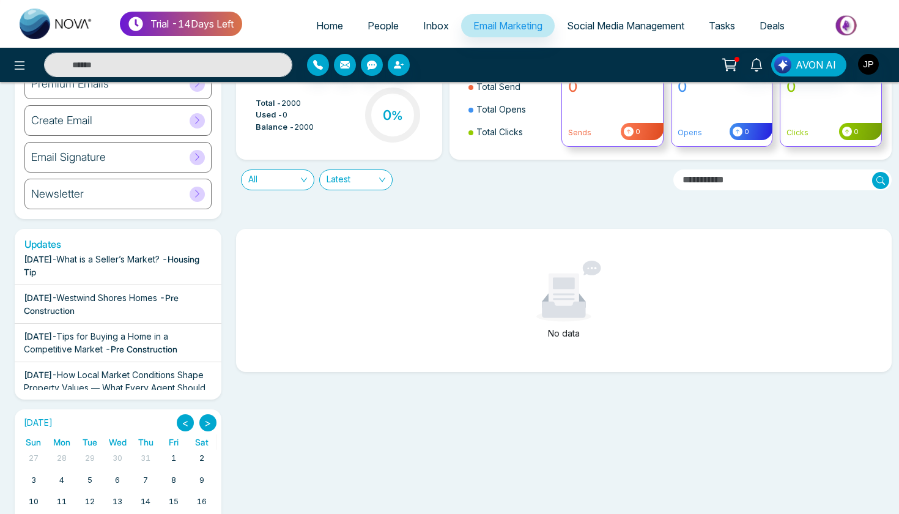
click at [136, 299] on span "Westwind Shores Homes" at bounding box center [106, 297] width 101 height 10
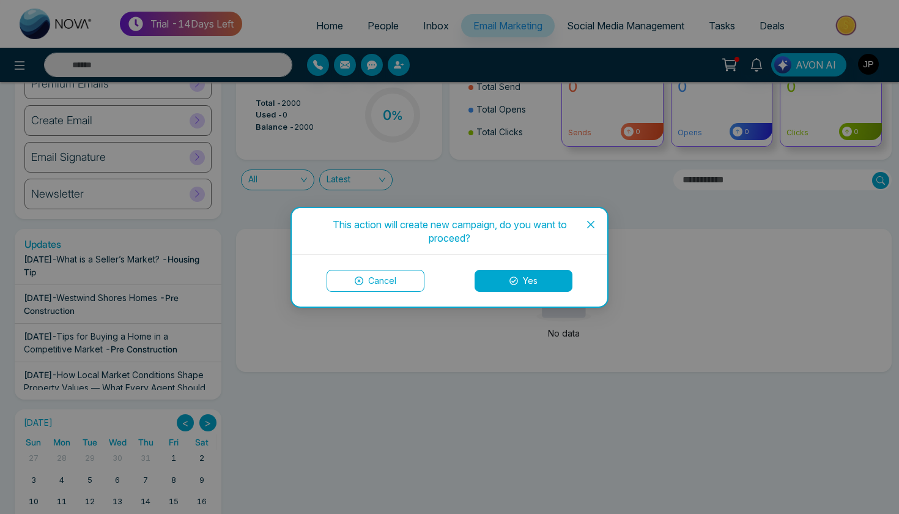
click at [516, 286] on button "Yes" at bounding box center [524, 281] width 98 height 22
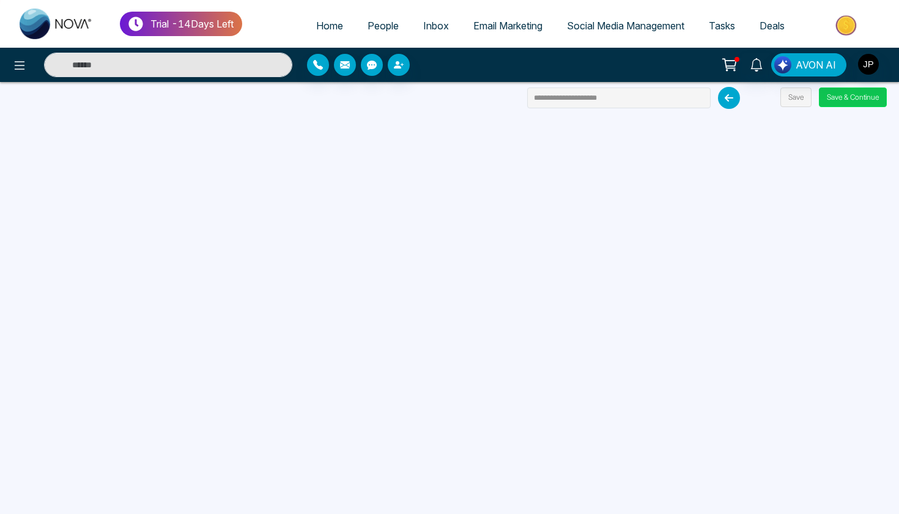
click at [846, 105] on button "Save & Continue" at bounding box center [853, 97] width 68 height 20
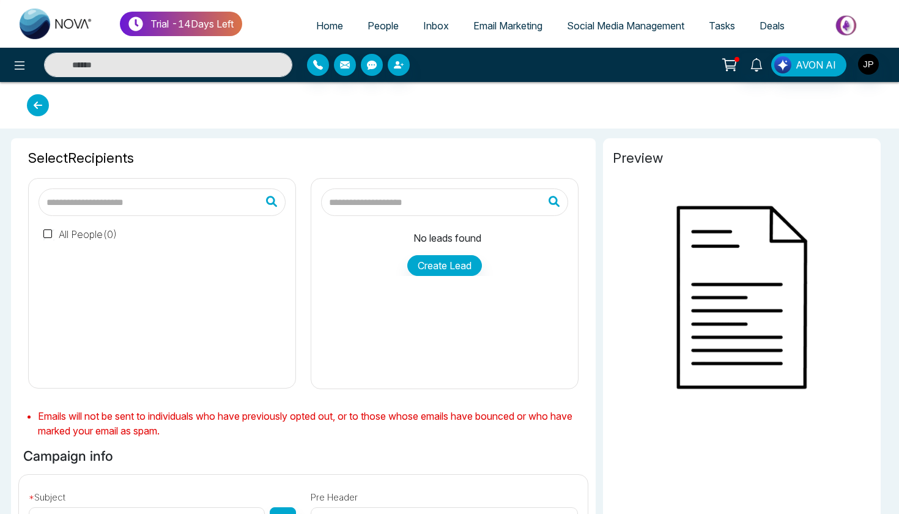
type input "**********"
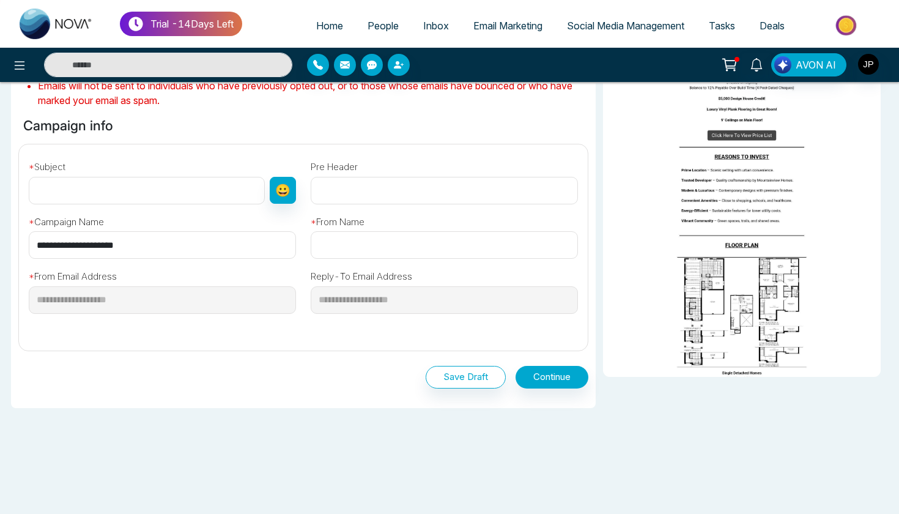
scroll to position [335, 0]
click at [97, 192] on input "text" at bounding box center [147, 191] width 236 height 28
click at [288, 198] on button "😀" at bounding box center [283, 190] width 26 height 27
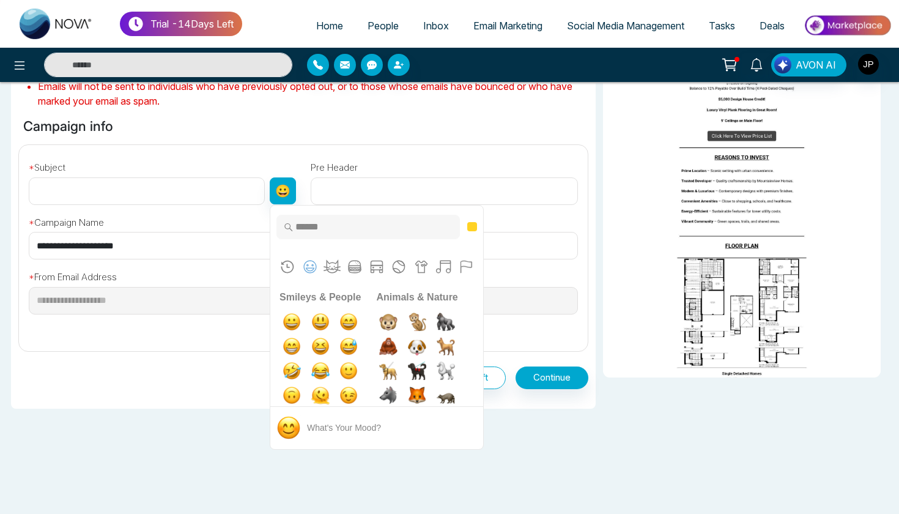
click at [296, 138] on div "**********" at bounding box center [303, 239] width 570 height 340
click at [226, 184] on input "text" at bounding box center [147, 191] width 236 height 28
click at [409, 181] on input "text" at bounding box center [444, 191] width 267 height 28
click at [163, 416] on div "**********" at bounding box center [449, 111] width 877 height 625
click at [292, 194] on button "😀" at bounding box center [283, 190] width 26 height 27
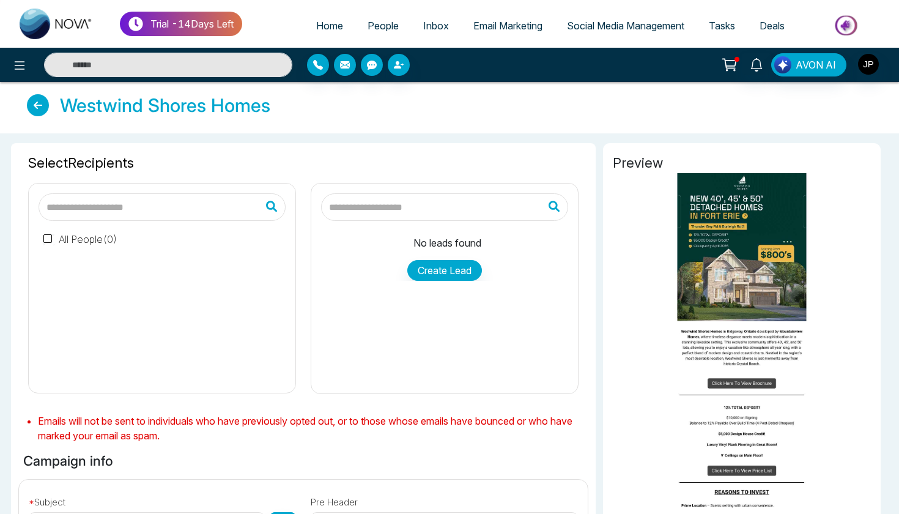
scroll to position [0, 0]
click at [39, 98] on icon at bounding box center [38, 105] width 22 height 22
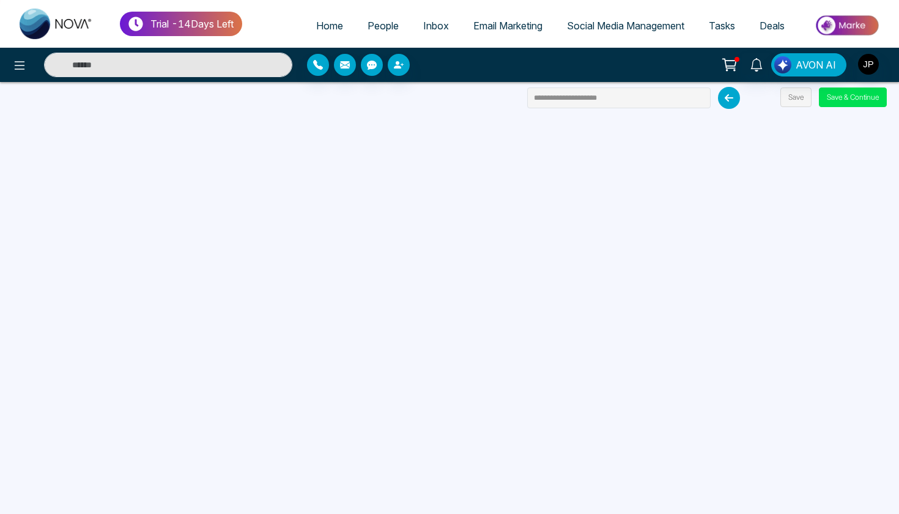
click at [731, 102] on icon at bounding box center [729, 98] width 22 height 22
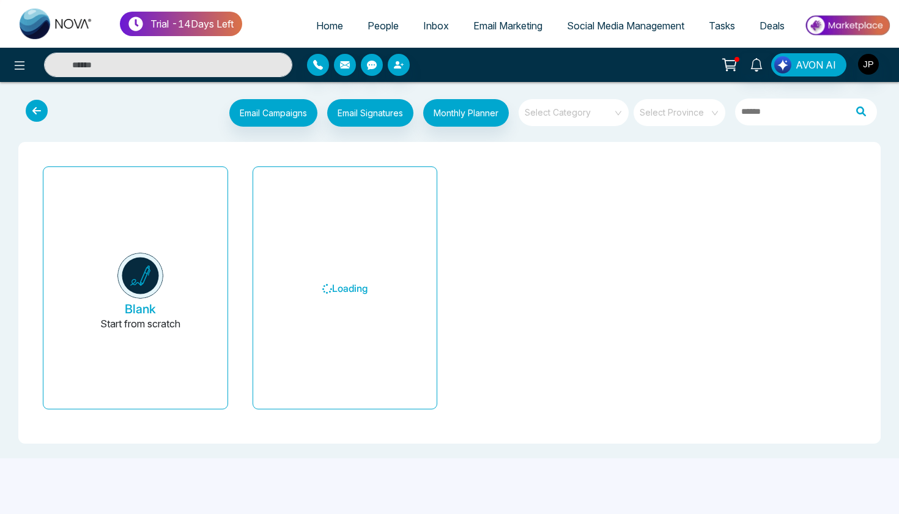
click at [31, 108] on icon at bounding box center [37, 111] width 22 height 22
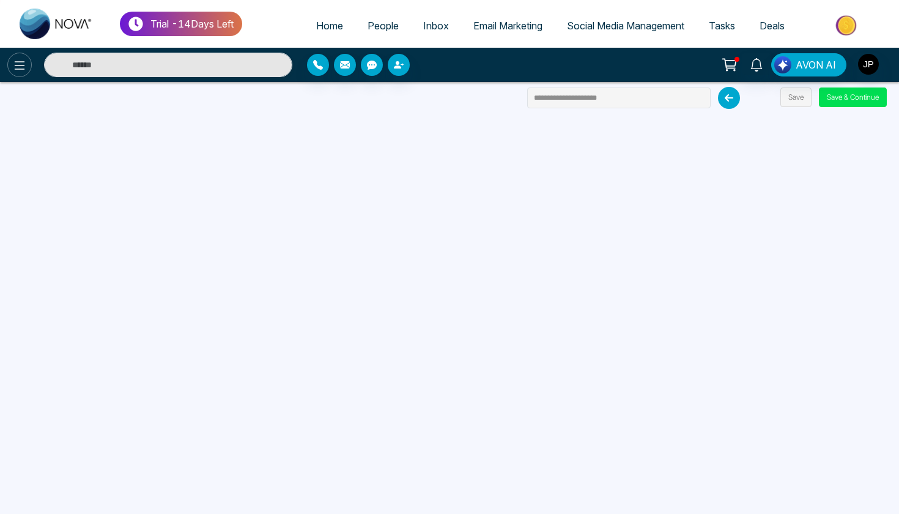
click at [14, 67] on icon at bounding box center [19, 65] width 15 height 15
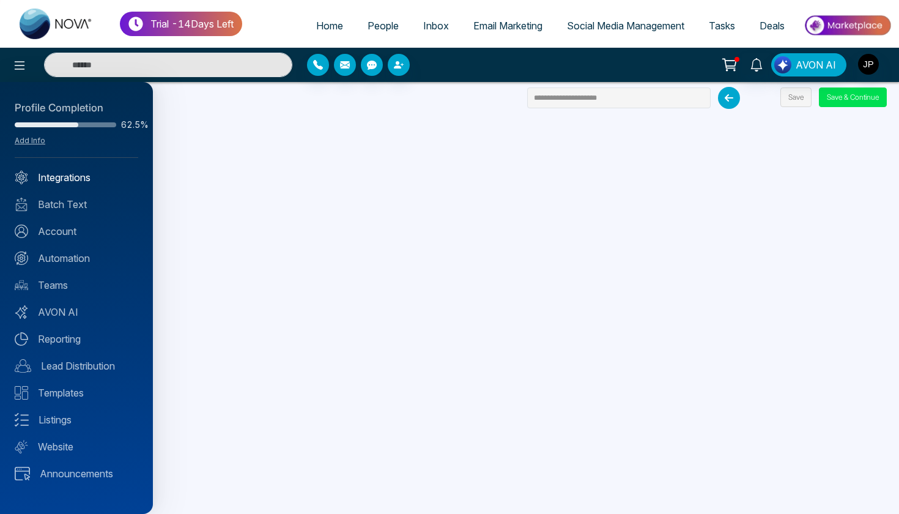
click at [61, 174] on link "Integrations" at bounding box center [77, 177] width 124 height 15
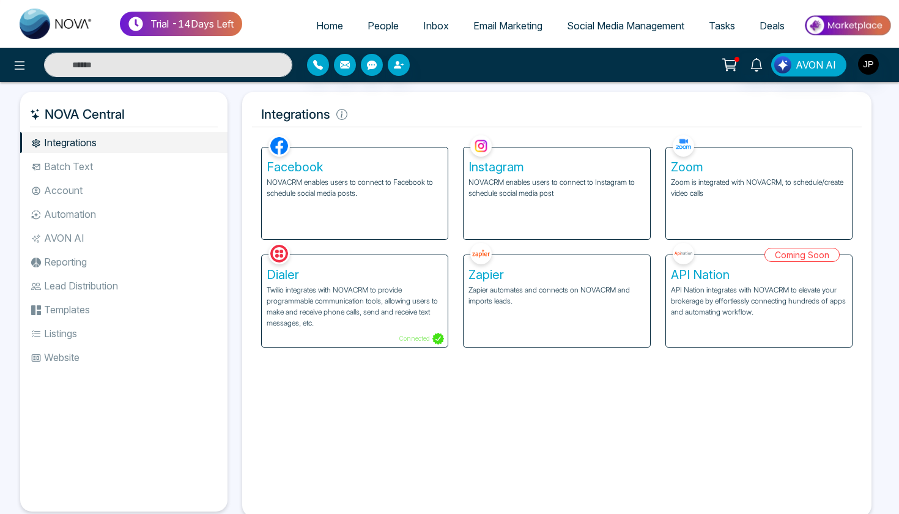
click at [66, 190] on li "Account" at bounding box center [123, 190] width 207 height 21
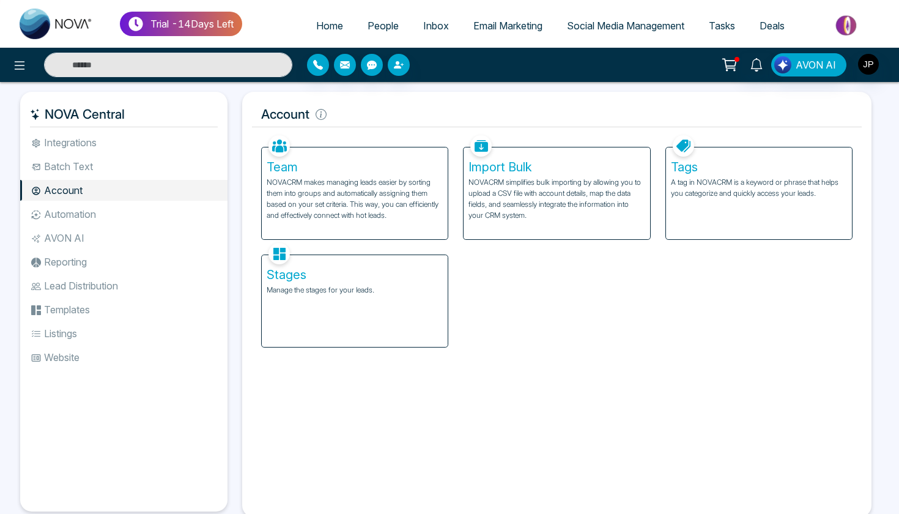
click at [83, 211] on li "Automation" at bounding box center [123, 214] width 207 height 21
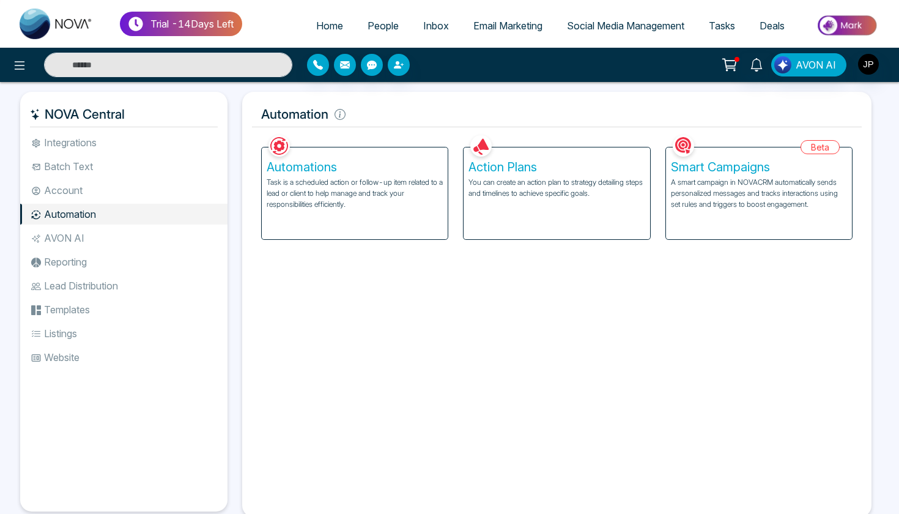
click at [89, 236] on li "AVON AI" at bounding box center [123, 238] width 207 height 21
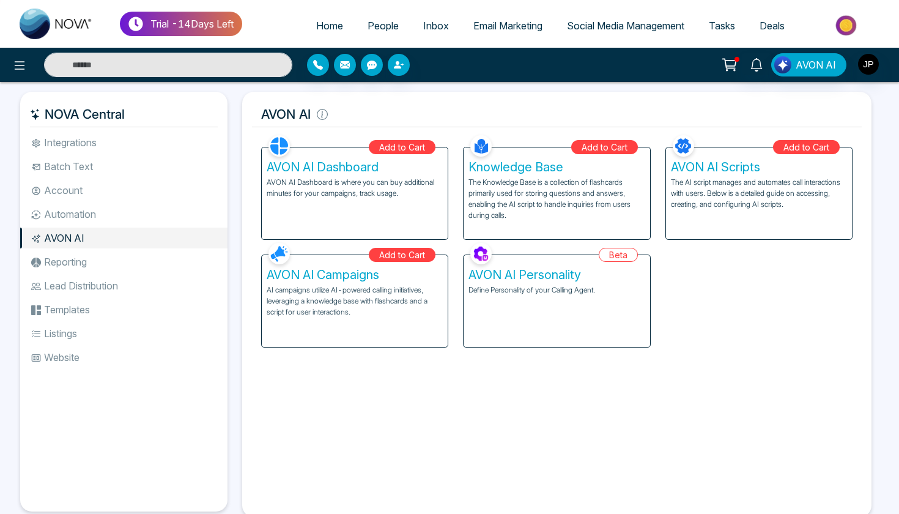
click at [89, 253] on li "Reporting" at bounding box center [123, 261] width 207 height 21
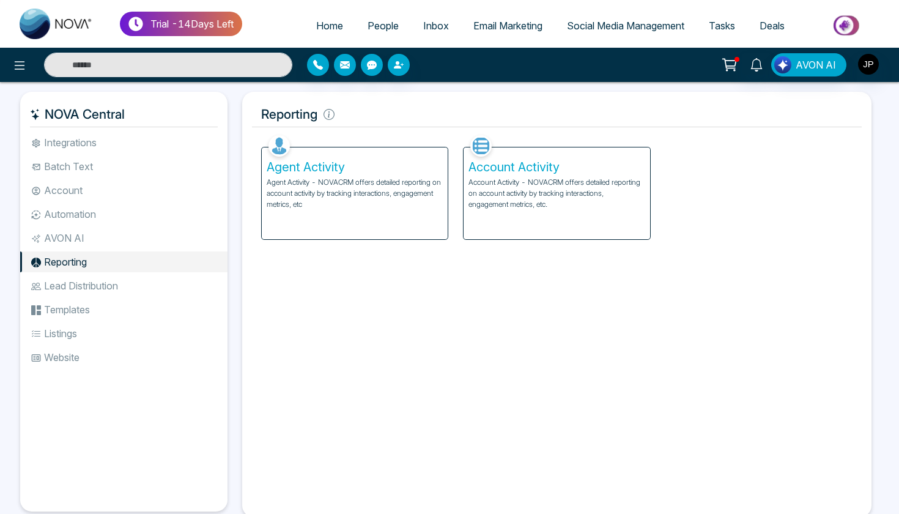
click at [110, 169] on li "Batch Text" at bounding box center [123, 166] width 207 height 21
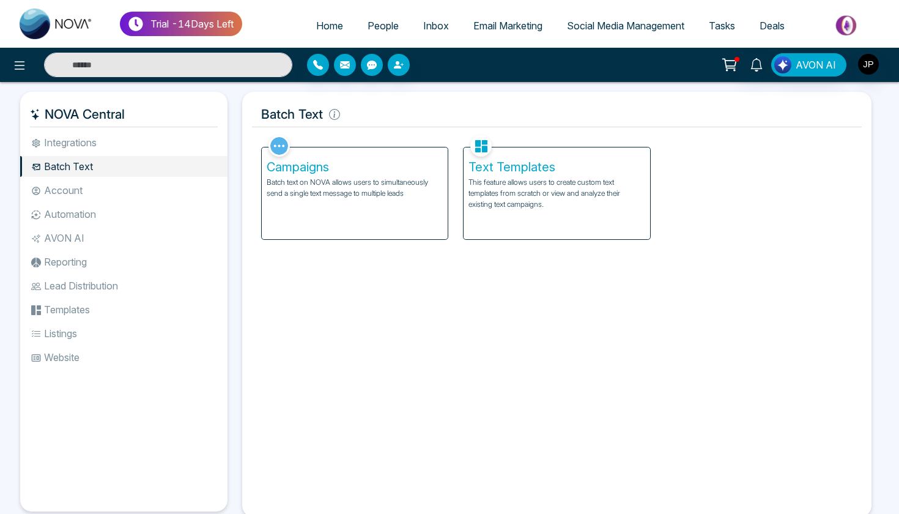
click at [110, 195] on li "Account" at bounding box center [123, 190] width 207 height 21
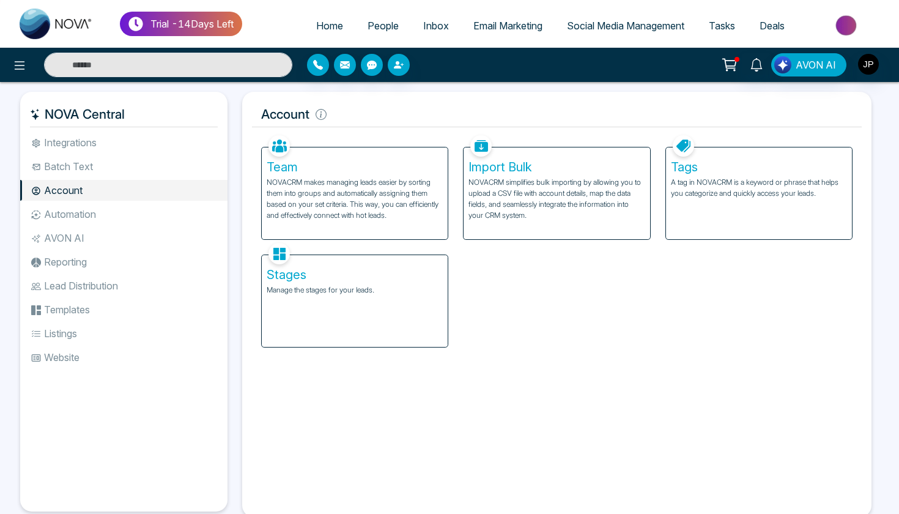
click at [316, 319] on div "Stages Manage the stages for your leads." at bounding box center [355, 301] width 186 height 92
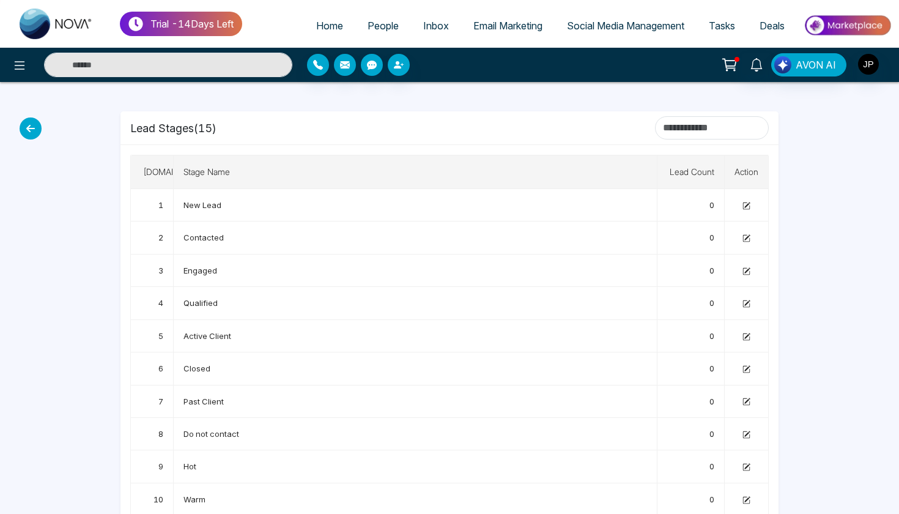
click at [31, 126] on icon at bounding box center [31, 128] width 22 height 22
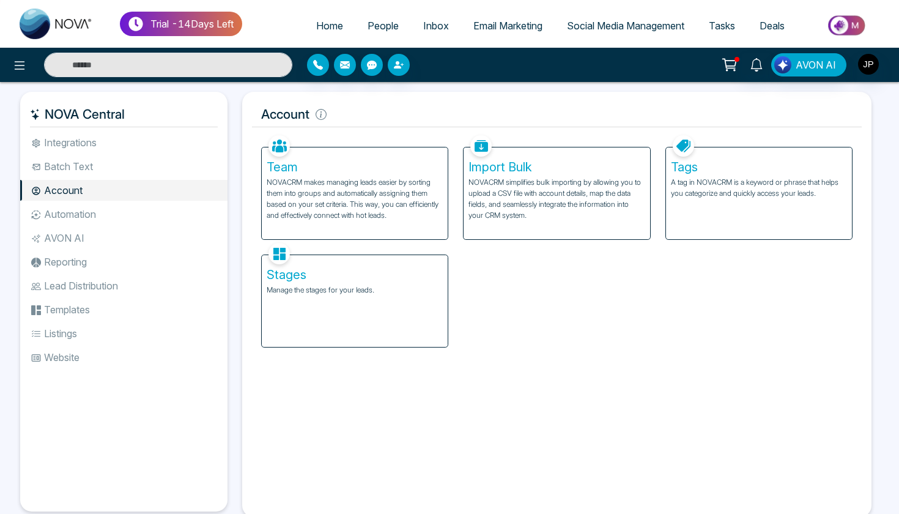
click at [476, 347] on div "Team NOVACRM makes managing leads easier by sorting them into groups and automa…" at bounding box center [557, 239] width 606 height 215
click at [105, 209] on li "Automation" at bounding box center [123, 214] width 207 height 21
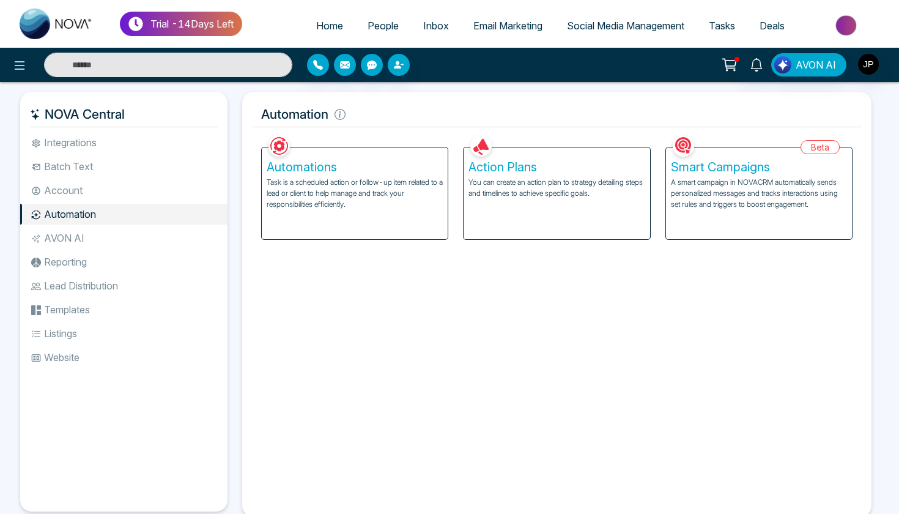
click at [92, 195] on li "Account" at bounding box center [123, 190] width 207 height 21
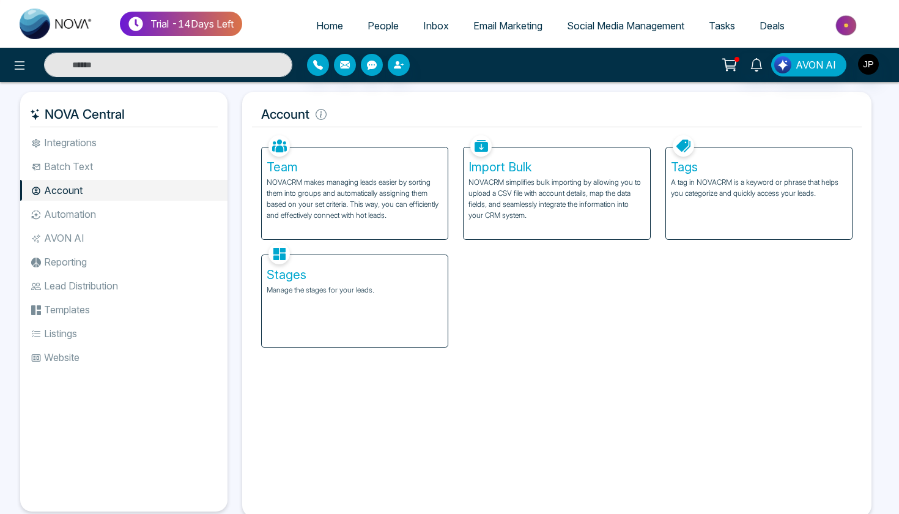
click at [139, 166] on li "Batch Text" at bounding box center [123, 166] width 207 height 21
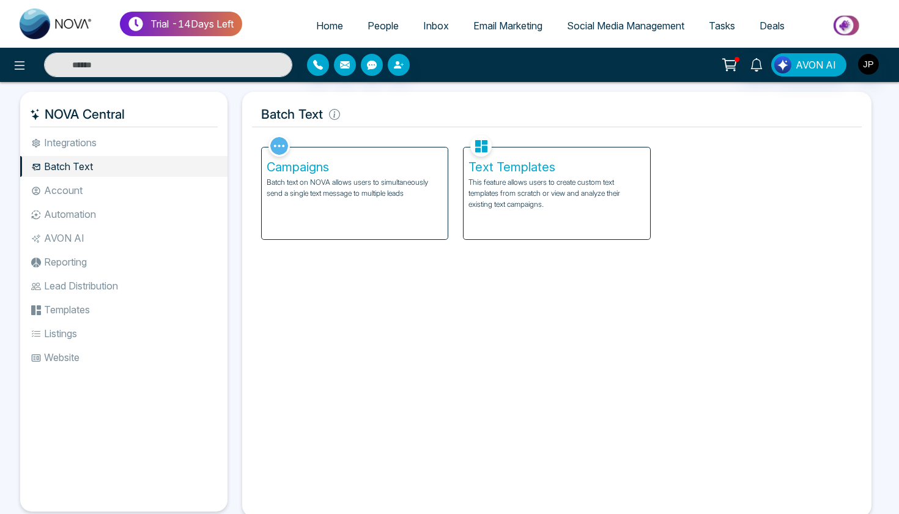
click at [114, 149] on li "Integrations" at bounding box center [123, 142] width 207 height 21
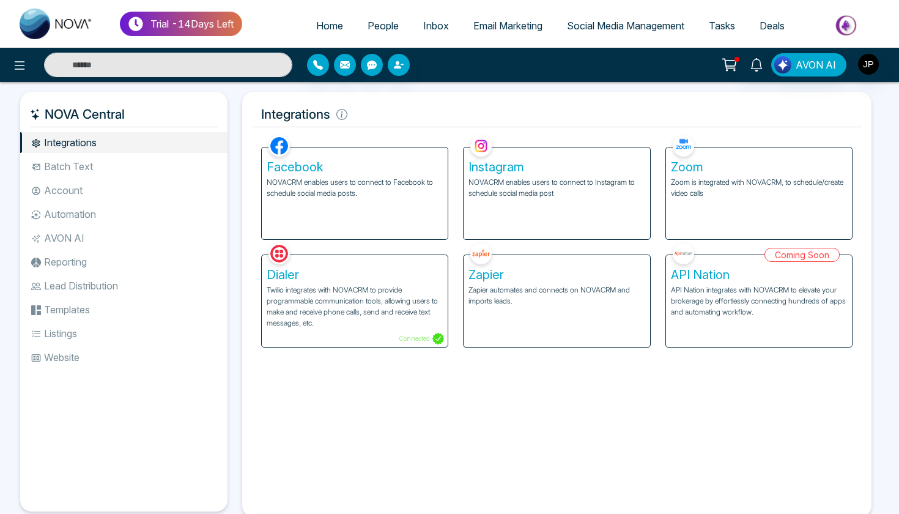
click at [116, 165] on li "Batch Text" at bounding box center [123, 166] width 207 height 21
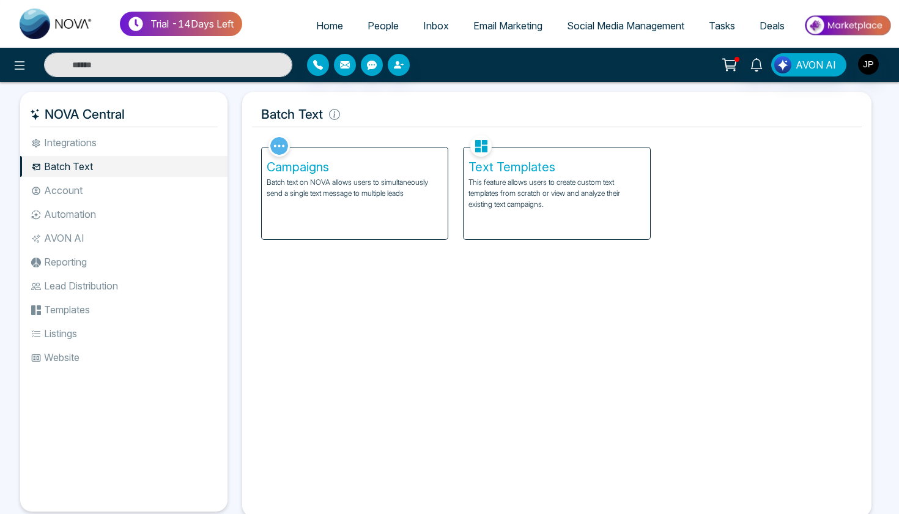
click at [116, 199] on li "Account" at bounding box center [123, 190] width 207 height 21
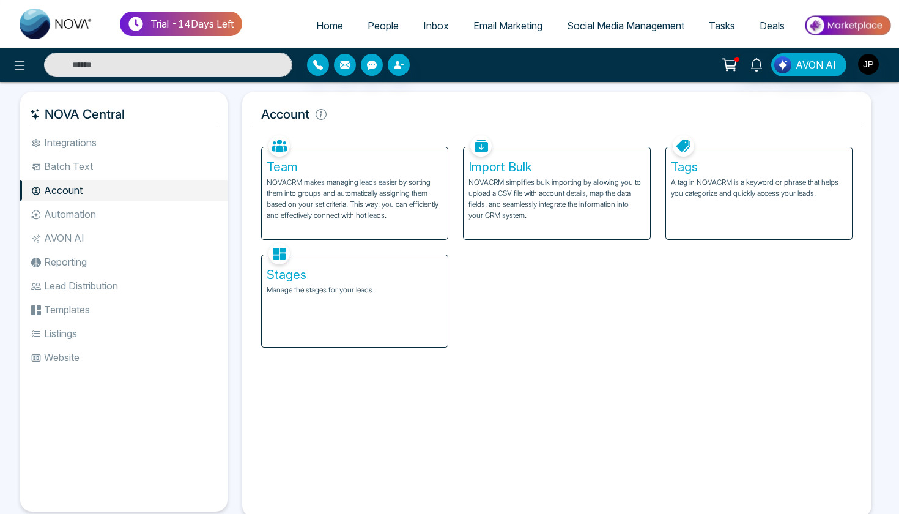
click at [121, 209] on li "Automation" at bounding box center [123, 214] width 207 height 21
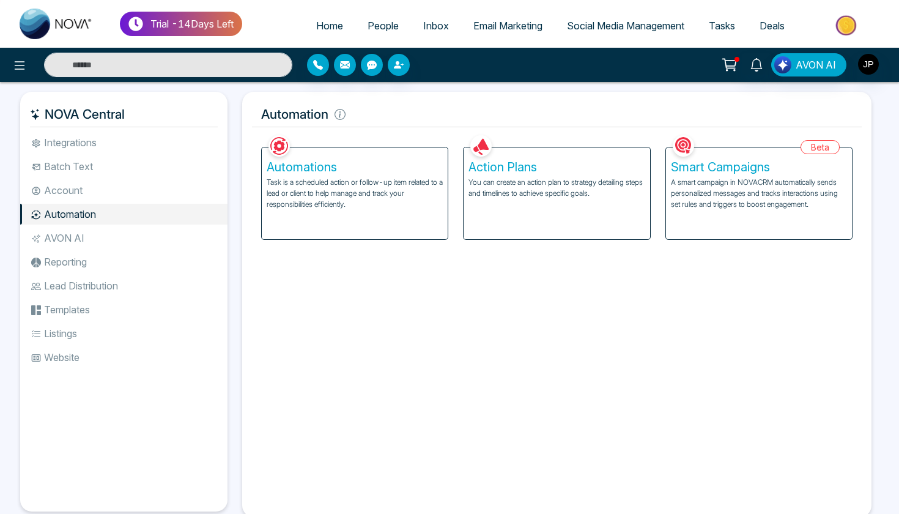
click at [58, 335] on li "Listings" at bounding box center [123, 333] width 207 height 21
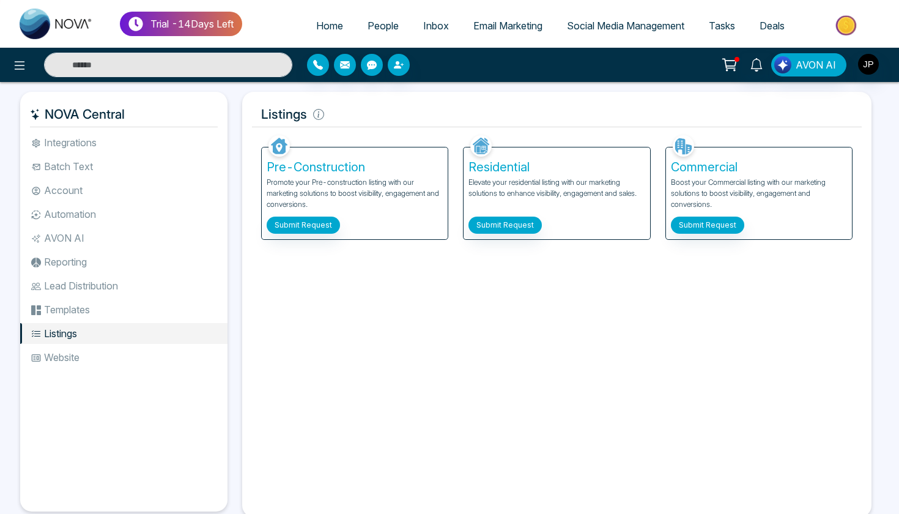
click at [72, 349] on li "Website" at bounding box center [123, 357] width 207 height 21
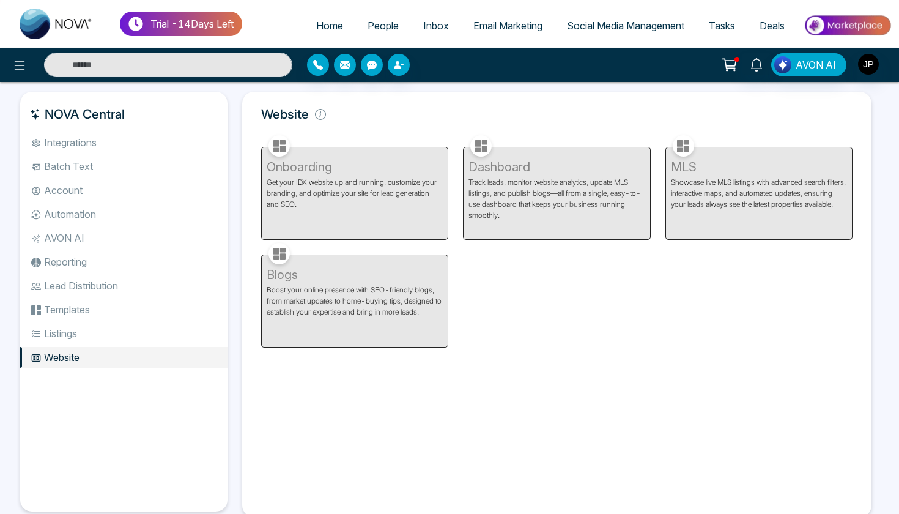
click at [71, 309] on li "Templates" at bounding box center [123, 309] width 207 height 21
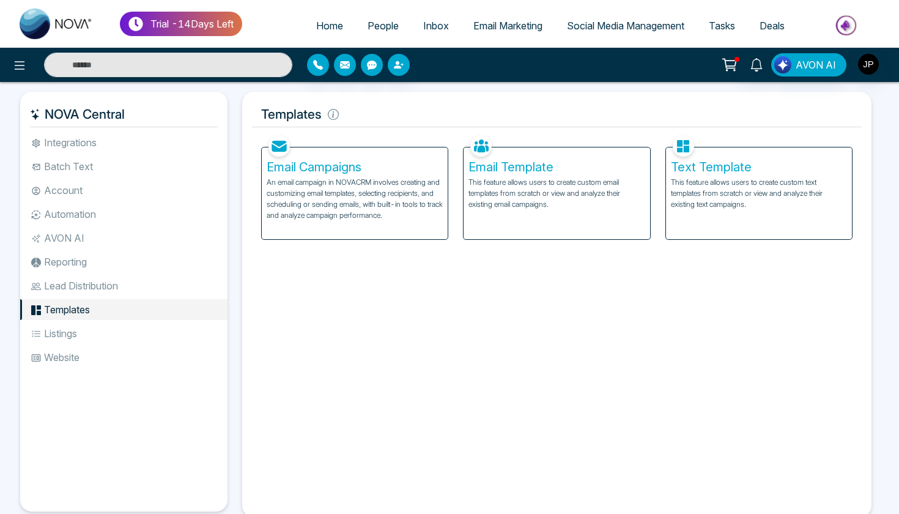
click at [505, 20] on span "Email Marketing" at bounding box center [508, 26] width 69 height 12
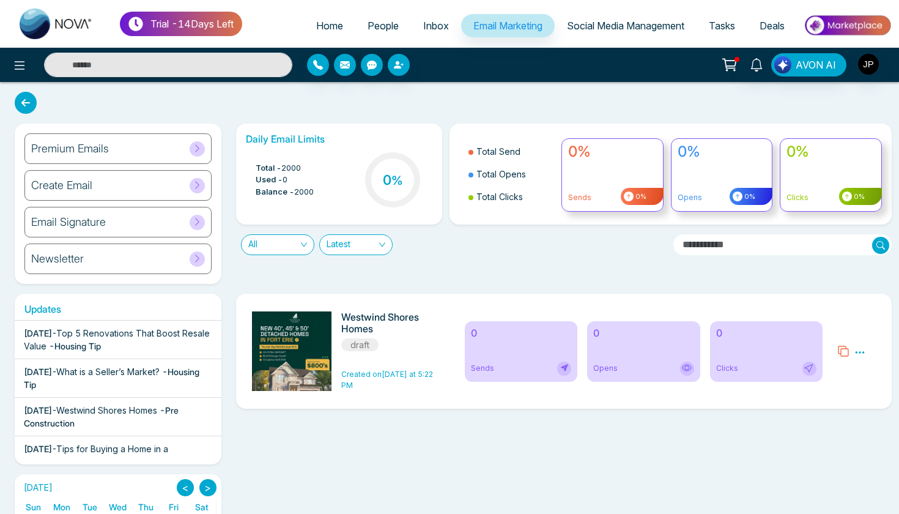
click at [340, 27] on link "Home" at bounding box center [329, 25] width 51 height 23
select select "*"
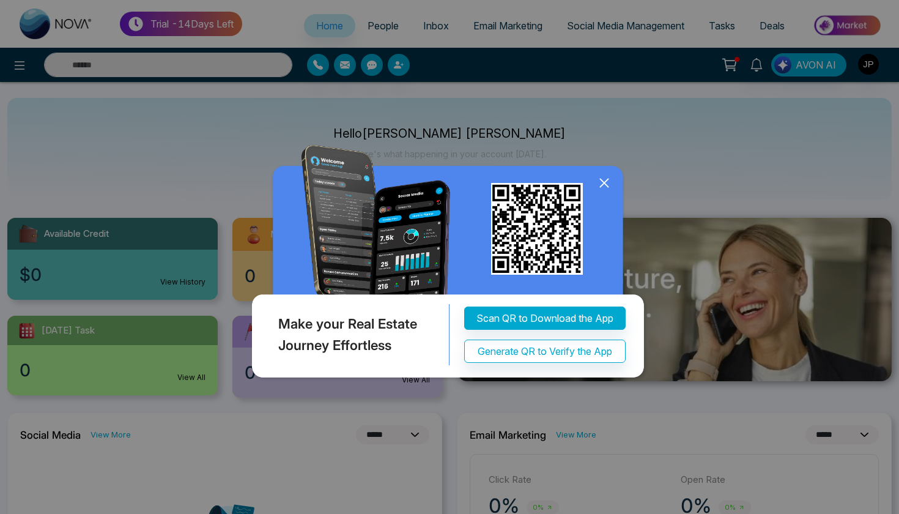
click at [600, 184] on icon at bounding box center [604, 183] width 18 height 18
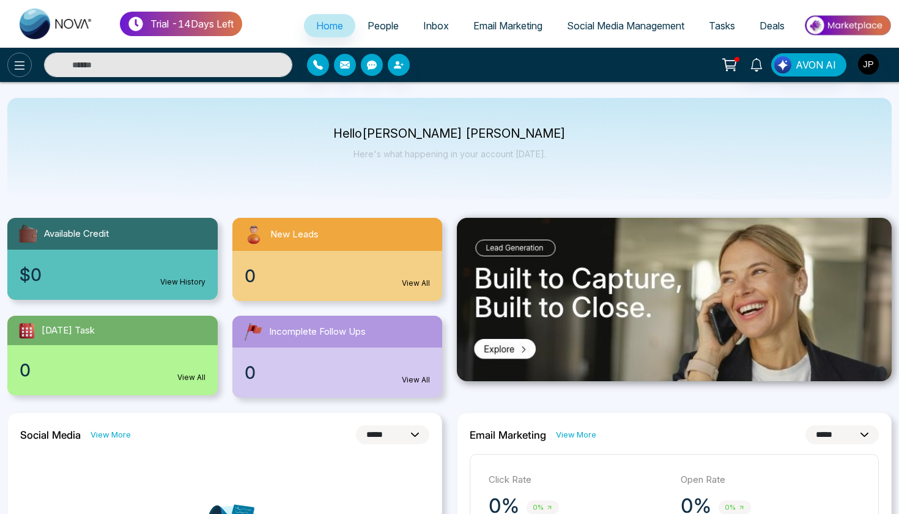
click at [24, 73] on button at bounding box center [19, 65] width 24 height 24
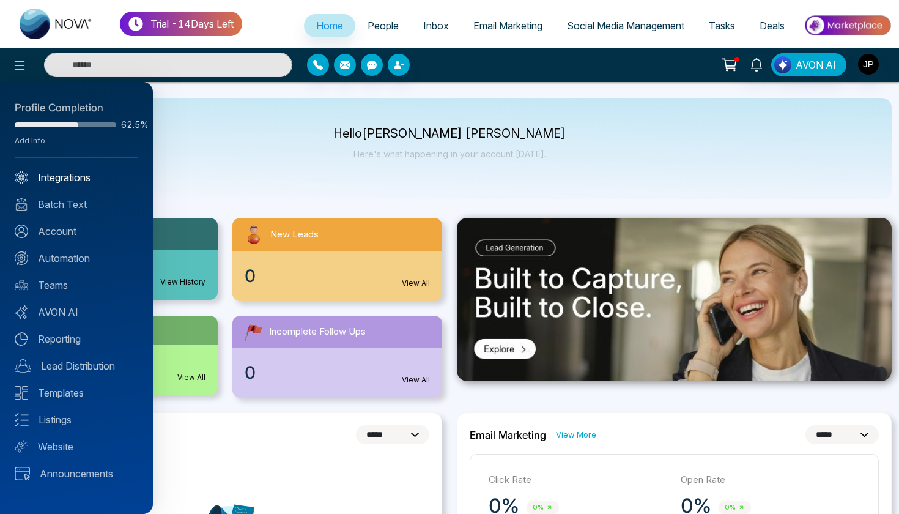
click at [106, 182] on link "Integrations" at bounding box center [77, 177] width 124 height 15
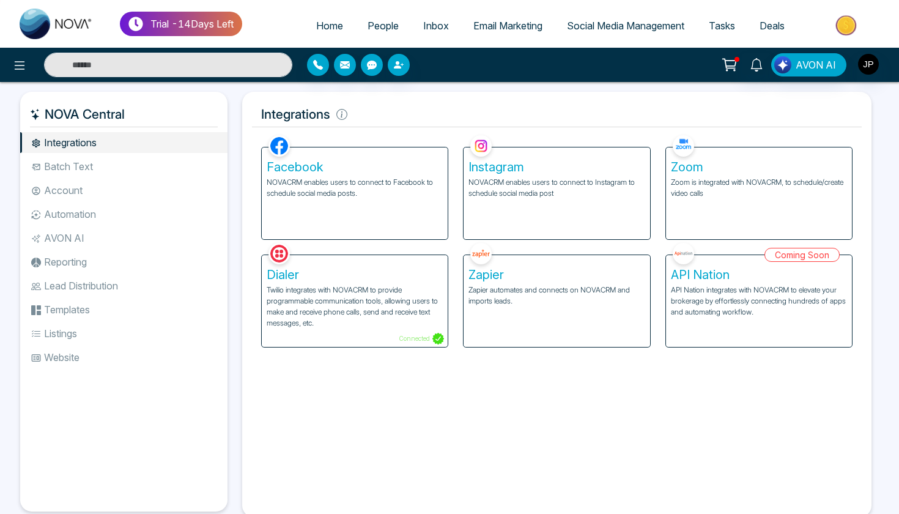
click at [60, 364] on li "Website" at bounding box center [123, 357] width 207 height 21
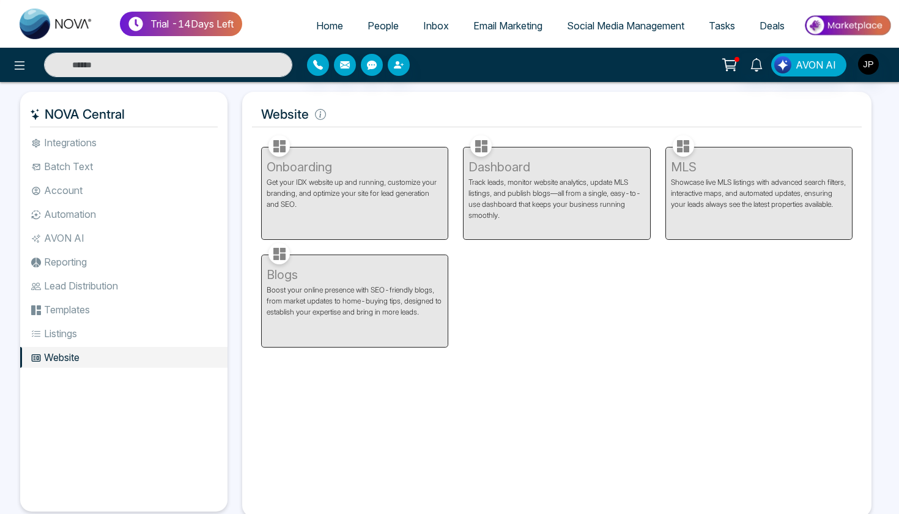
click at [70, 333] on li "Listings" at bounding box center [123, 333] width 207 height 21
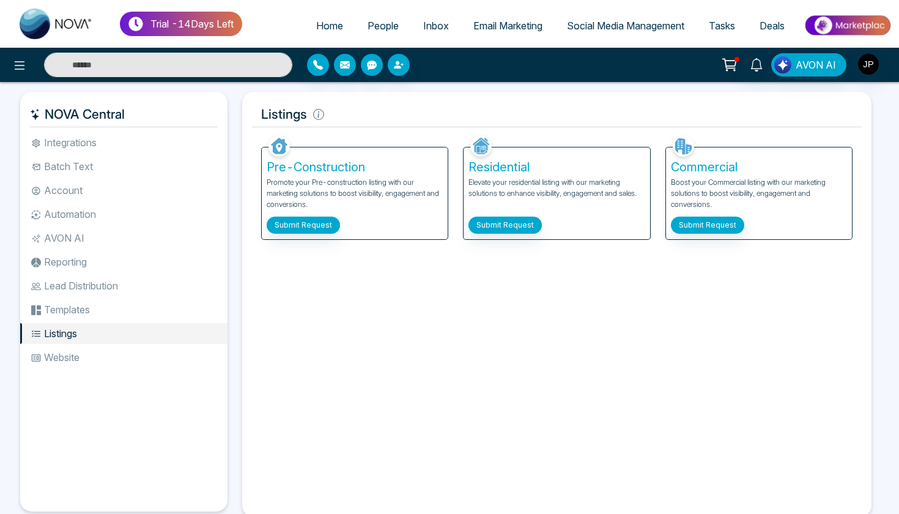
click at [80, 316] on li "Templates" at bounding box center [123, 309] width 207 height 21
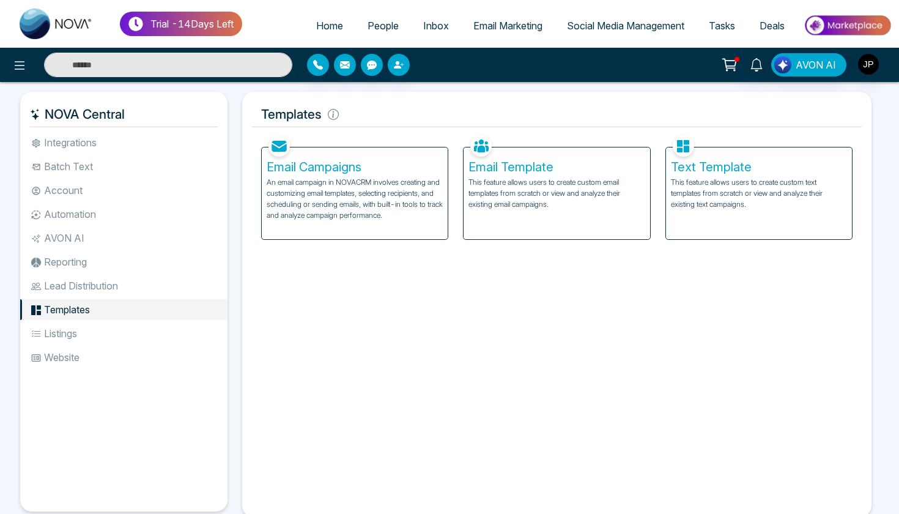
click at [80, 289] on li "Lead Distribution" at bounding box center [123, 285] width 207 height 21
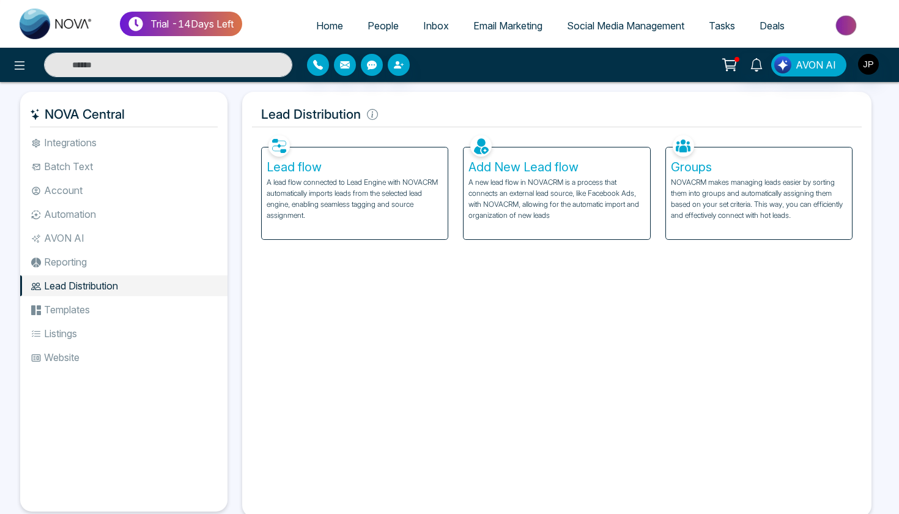
click at [82, 266] on li "Reporting" at bounding box center [123, 261] width 207 height 21
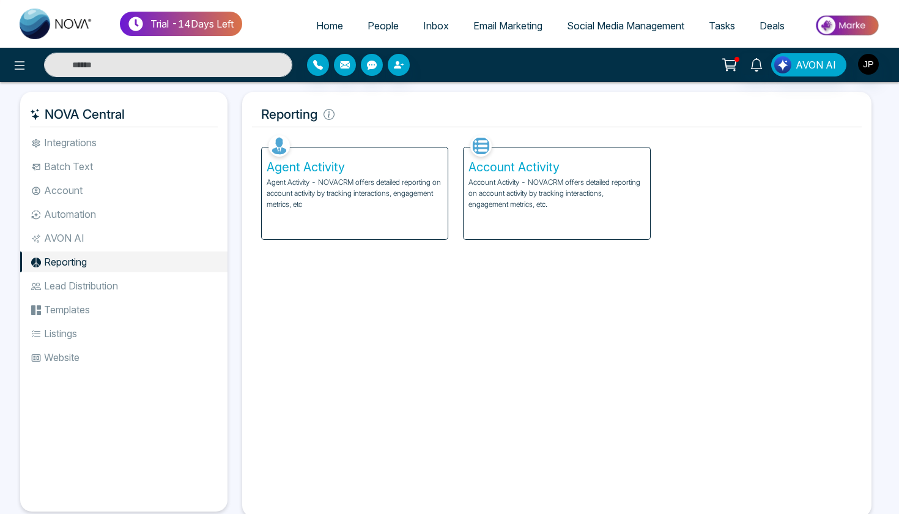
click at [96, 242] on li "AVON AI" at bounding box center [123, 238] width 207 height 21
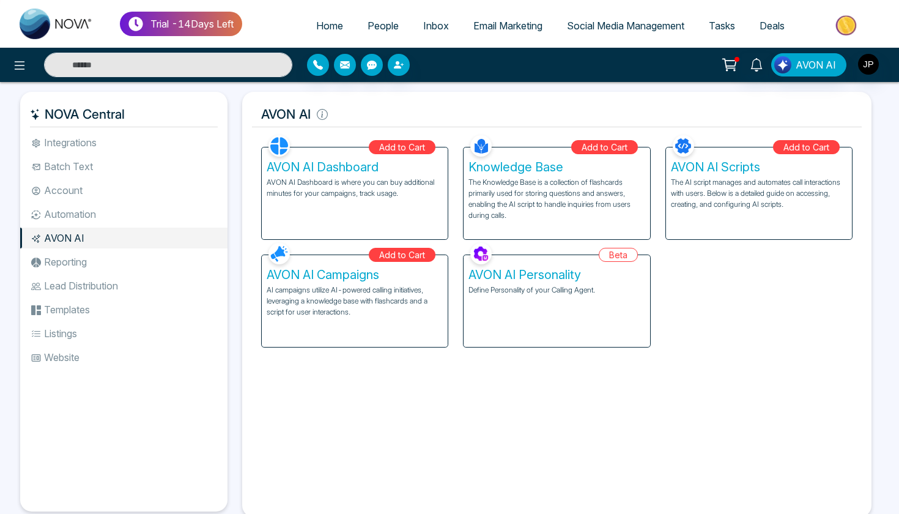
click at [107, 206] on li "Automation" at bounding box center [123, 214] width 207 height 21
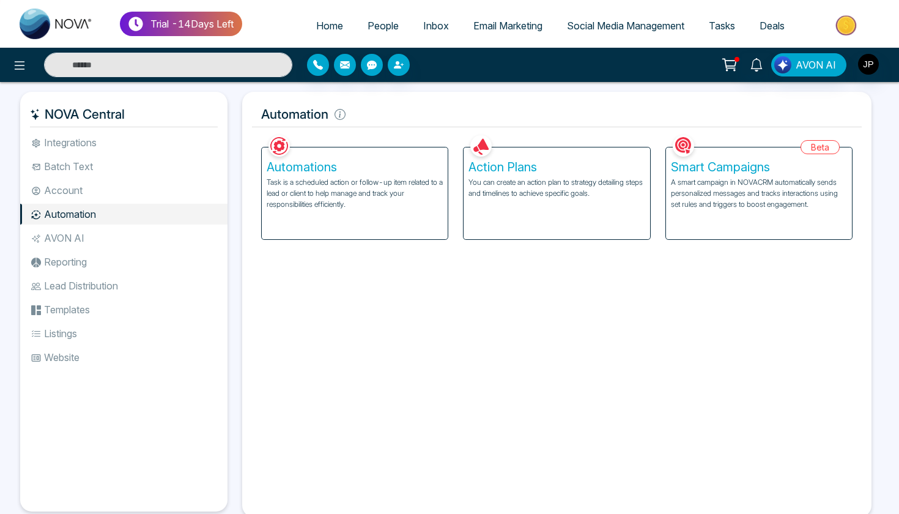
click at [104, 196] on li "Account" at bounding box center [123, 190] width 207 height 21
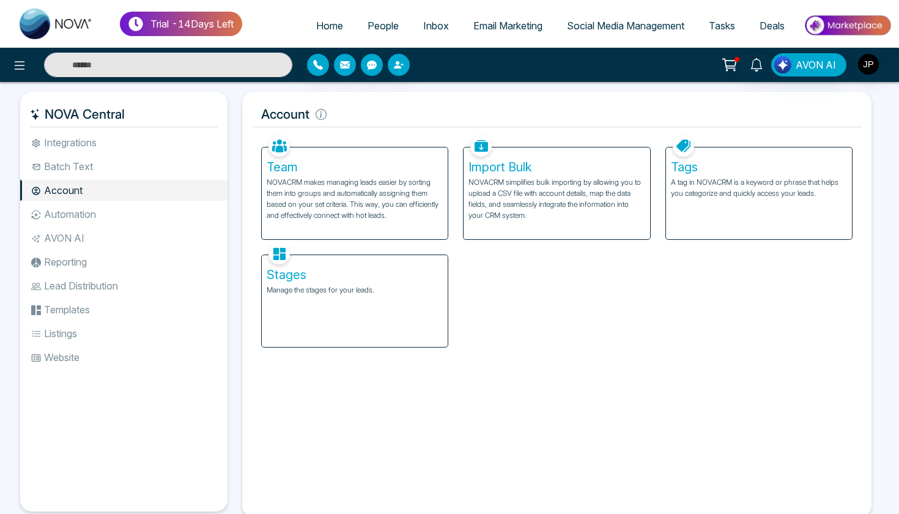
click at [52, 160] on li "Batch Text" at bounding box center [123, 166] width 207 height 21
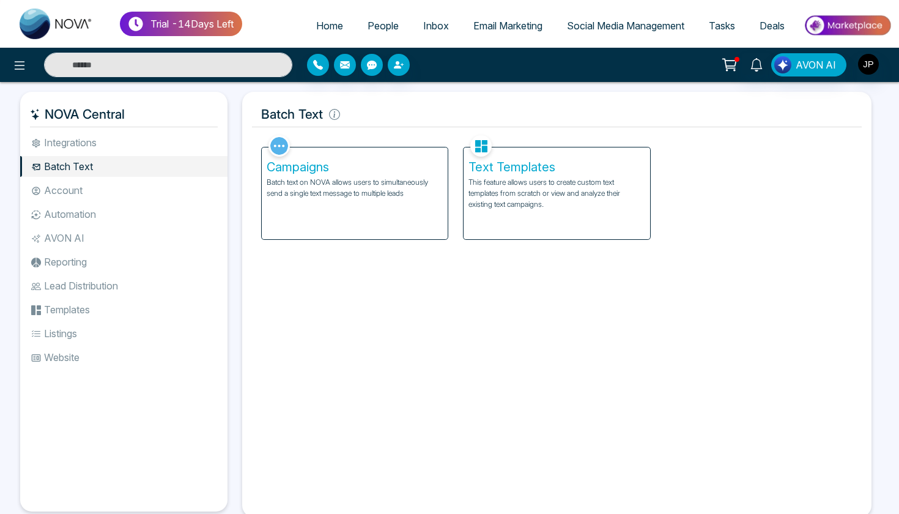
click at [423, 23] on span "Inbox" at bounding box center [436, 26] width 26 height 12
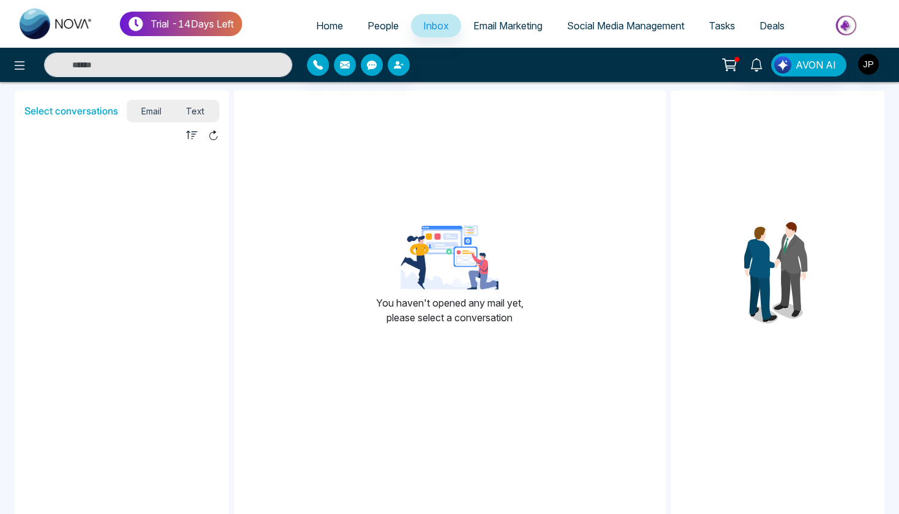
click at [474, 24] on span "Email Marketing" at bounding box center [508, 26] width 69 height 12
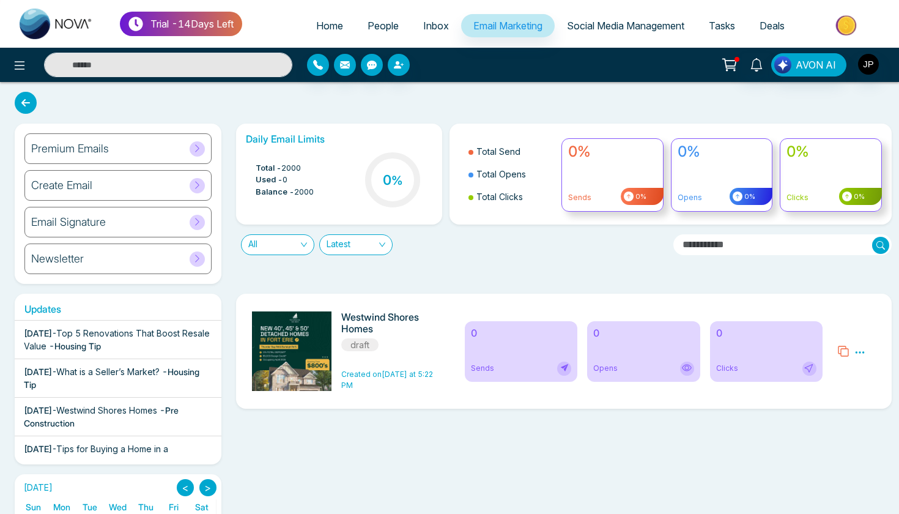
click at [323, 36] on link "Home" at bounding box center [329, 25] width 51 height 23
select select "*"
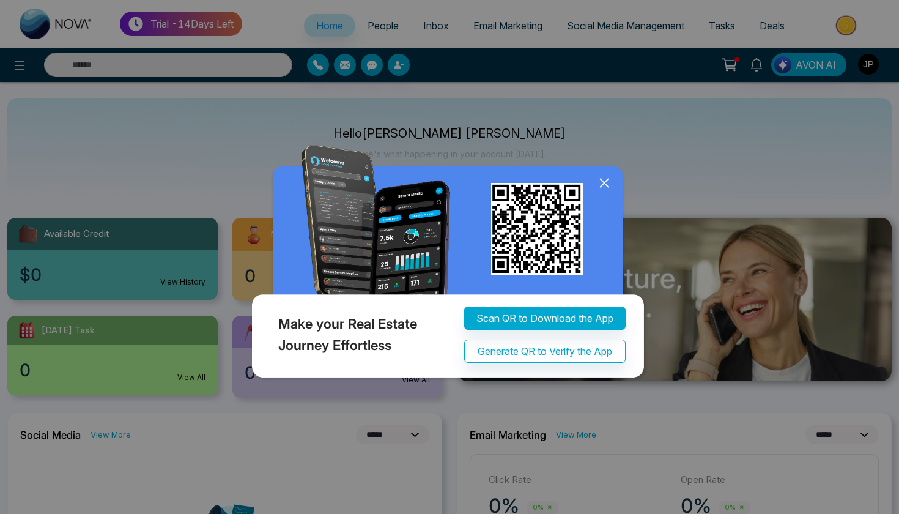
click at [610, 178] on icon at bounding box center [604, 183] width 18 height 18
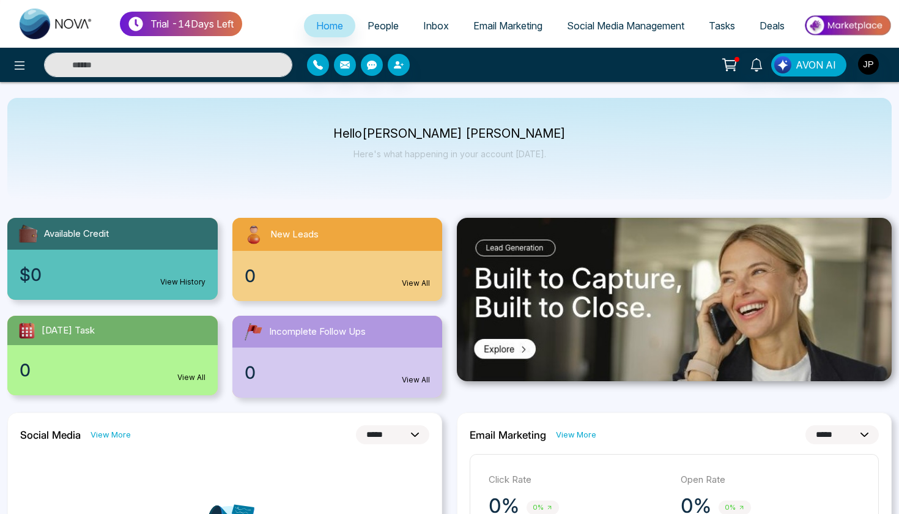
click at [423, 28] on span "Inbox" at bounding box center [436, 26] width 26 height 12
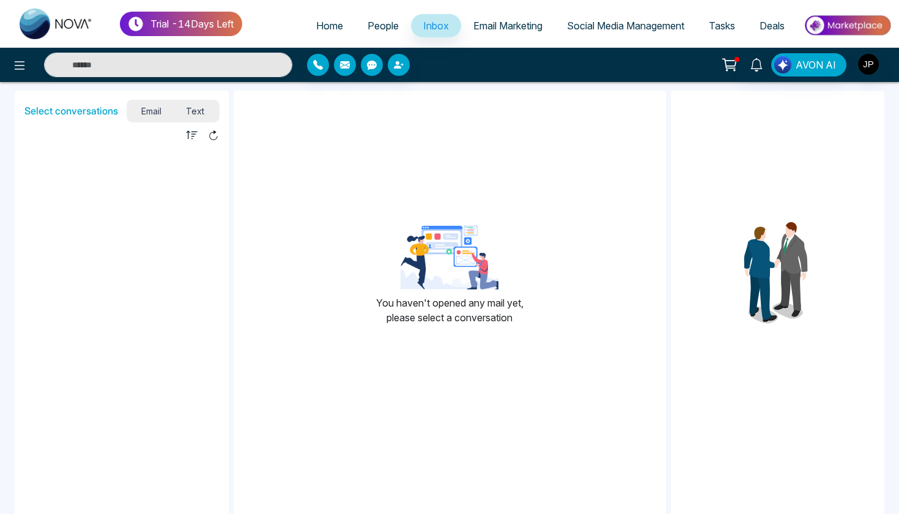
click at [470, 34] on link "Email Marketing" at bounding box center [508, 25] width 94 height 23
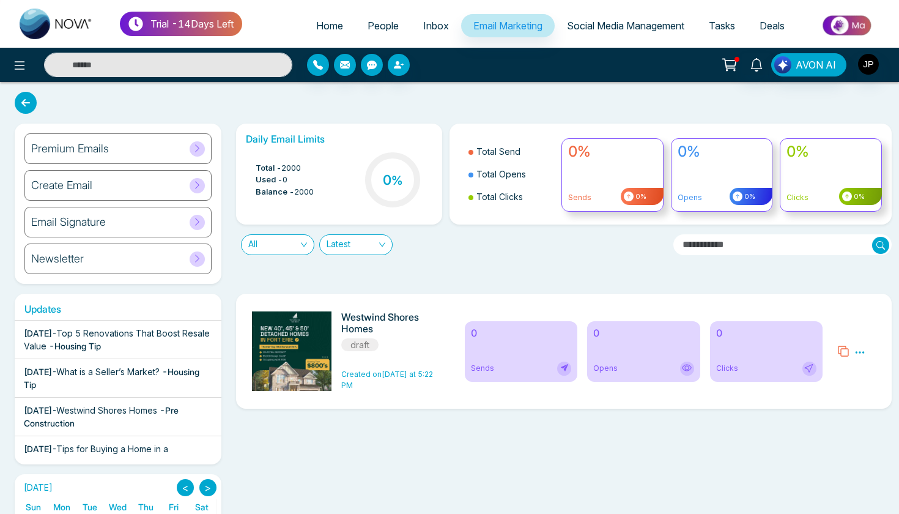
click at [586, 35] on link "Social Media Management" at bounding box center [626, 25] width 142 height 23
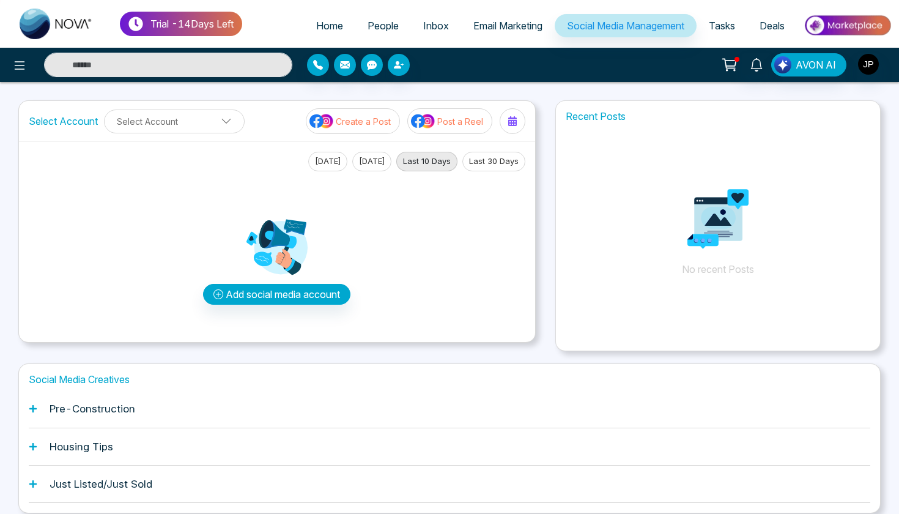
click at [307, 21] on link "Home" at bounding box center [329, 25] width 51 height 23
select select "*"
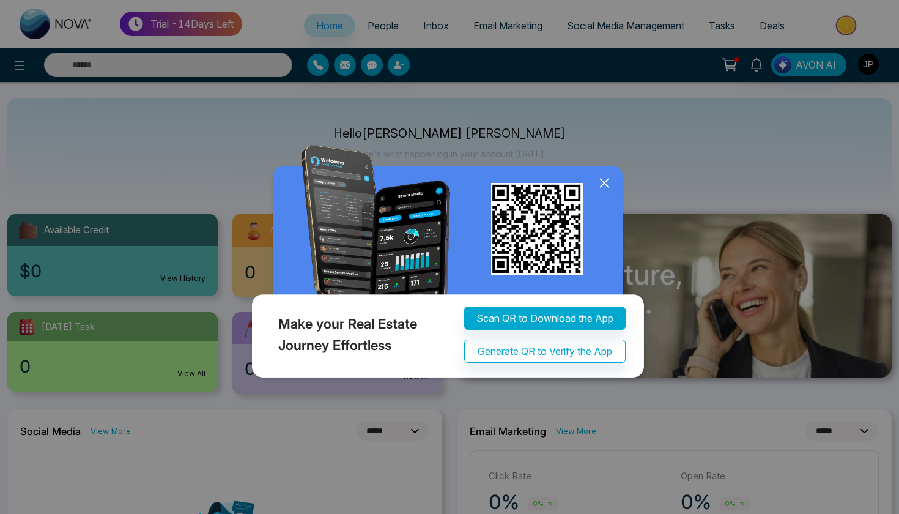
scroll to position [6, 0]
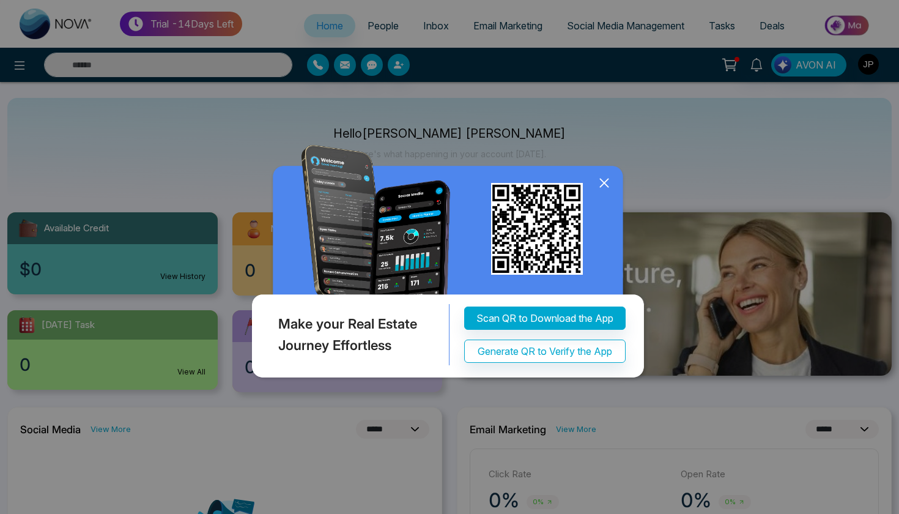
click at [604, 188] on icon at bounding box center [604, 183] width 18 height 18
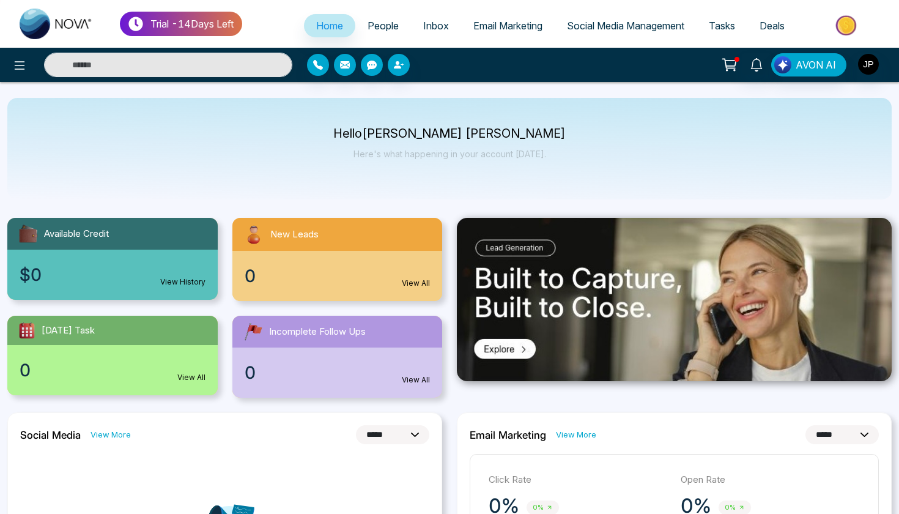
scroll to position [0, 0]
click at [606, 21] on span "Social Media Management" at bounding box center [625, 26] width 117 height 12
